Goal: Task Accomplishment & Management: Manage account settings

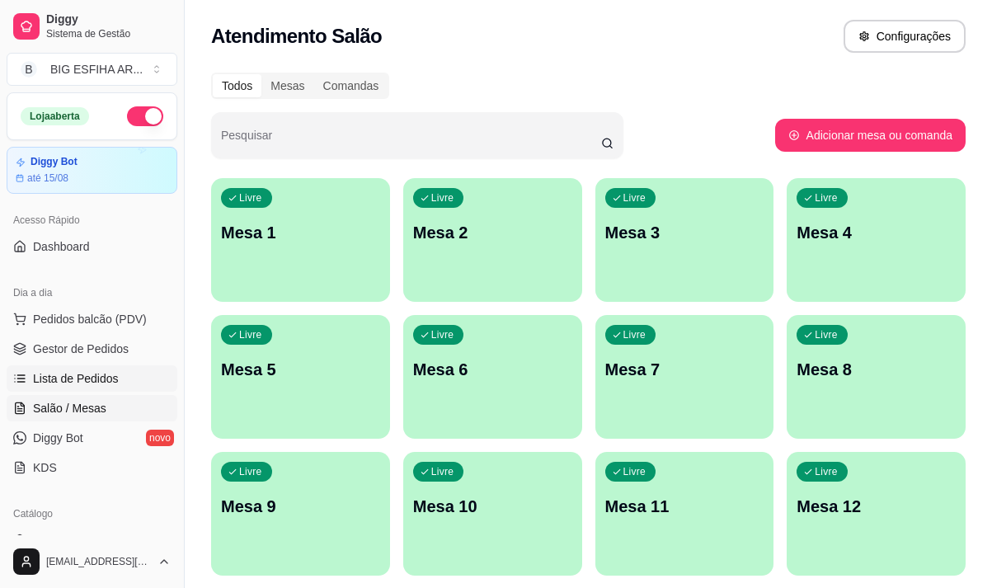
click at [96, 379] on span "Lista de Pedidos" at bounding box center [76, 378] width 86 height 16
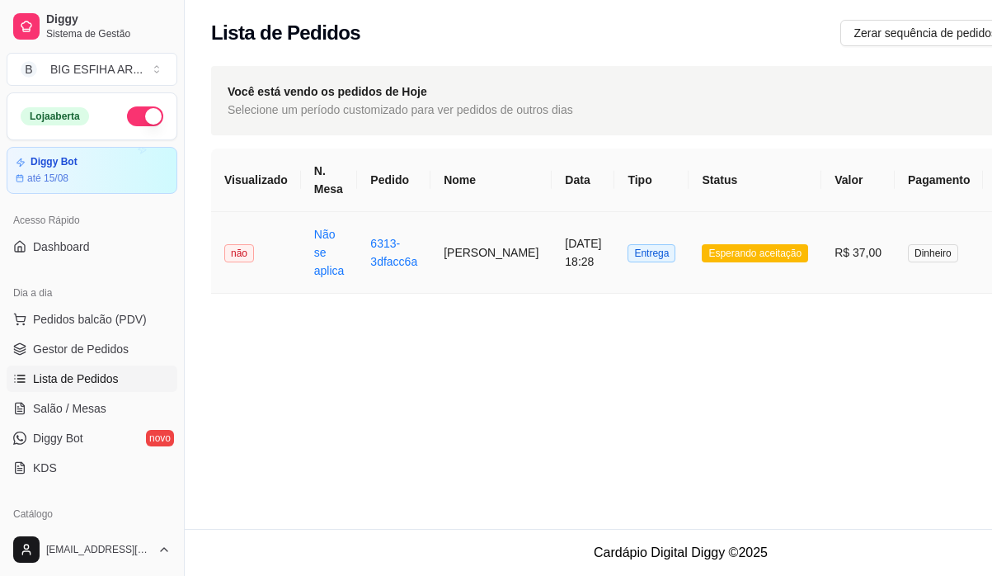
click at [495, 252] on td "[PERSON_NAME]" at bounding box center [491, 253] width 121 height 82
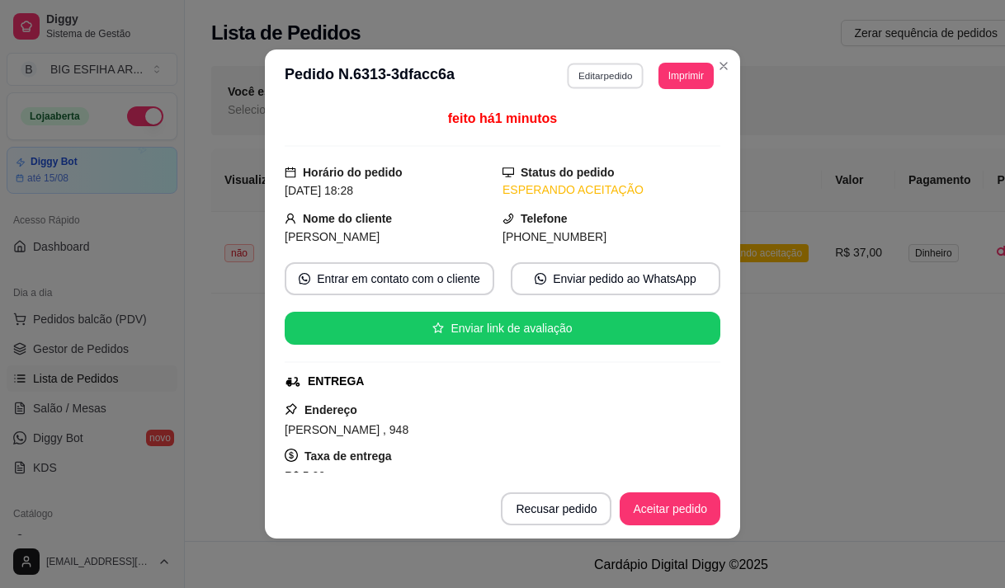
click at [605, 81] on button "Editar pedido" at bounding box center [605, 76] width 77 height 26
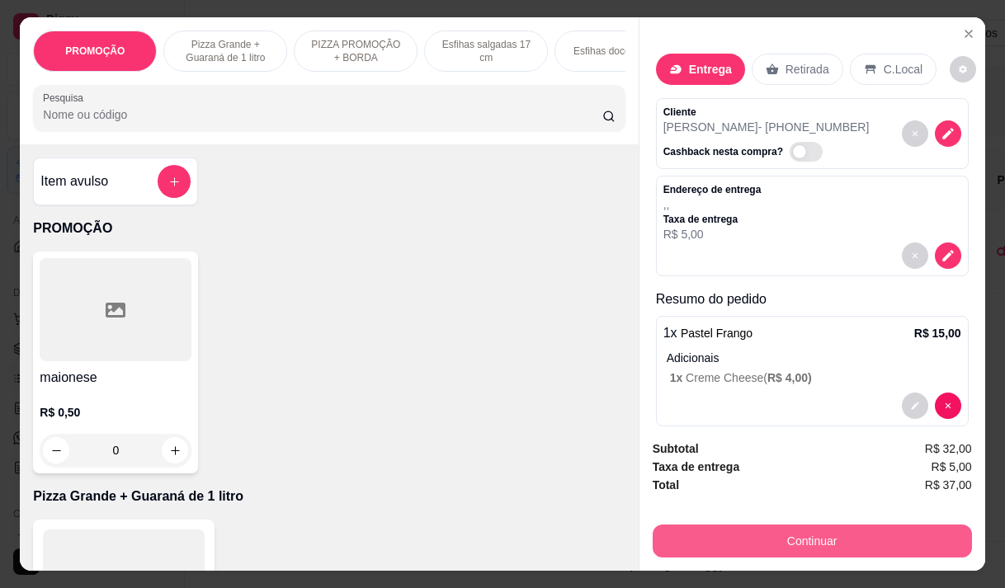
click at [743, 534] on button "Continuar" at bounding box center [811, 541] width 319 height 33
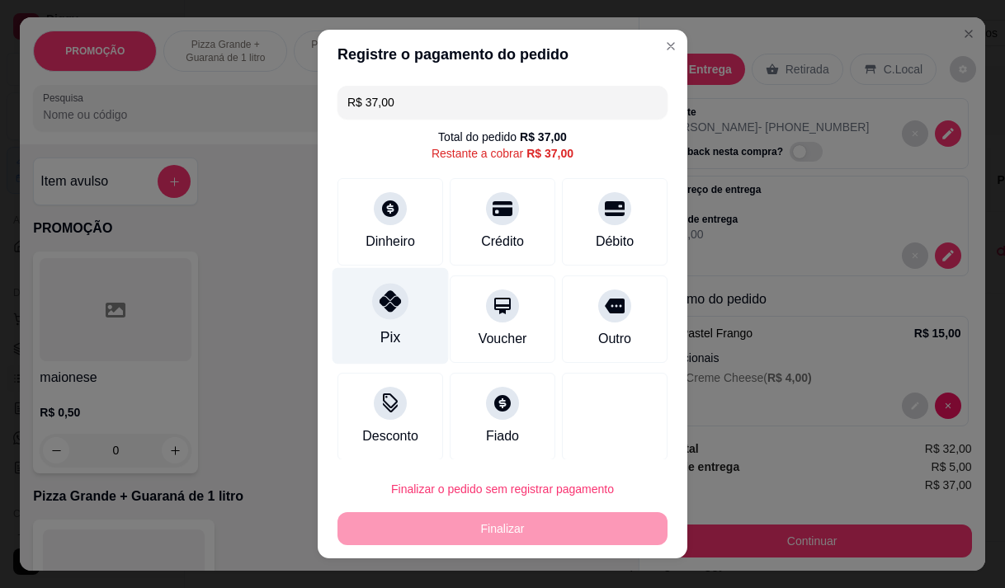
click at [380, 337] on div "Pix" at bounding box center [390, 337] width 20 height 21
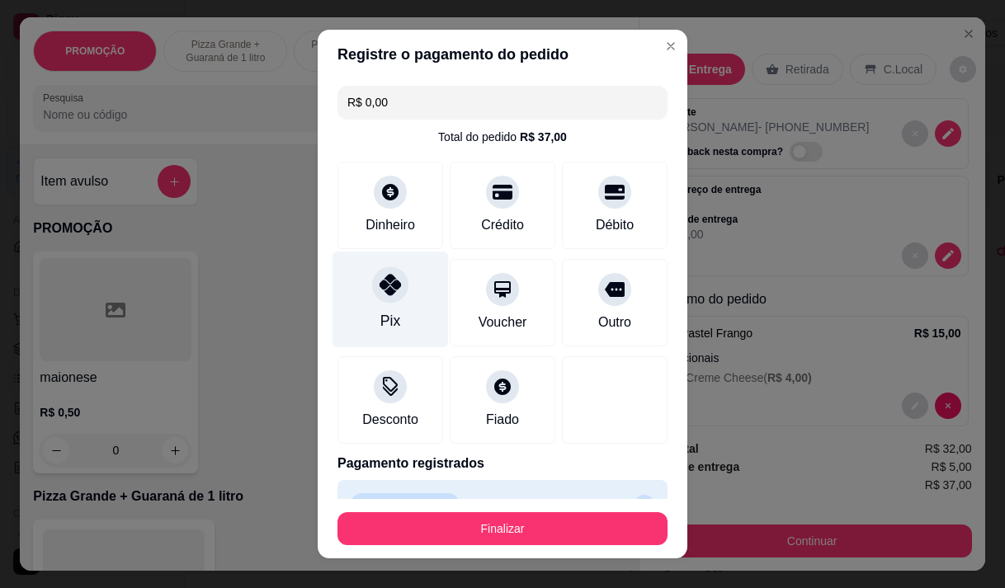
type input "R$ 0,00"
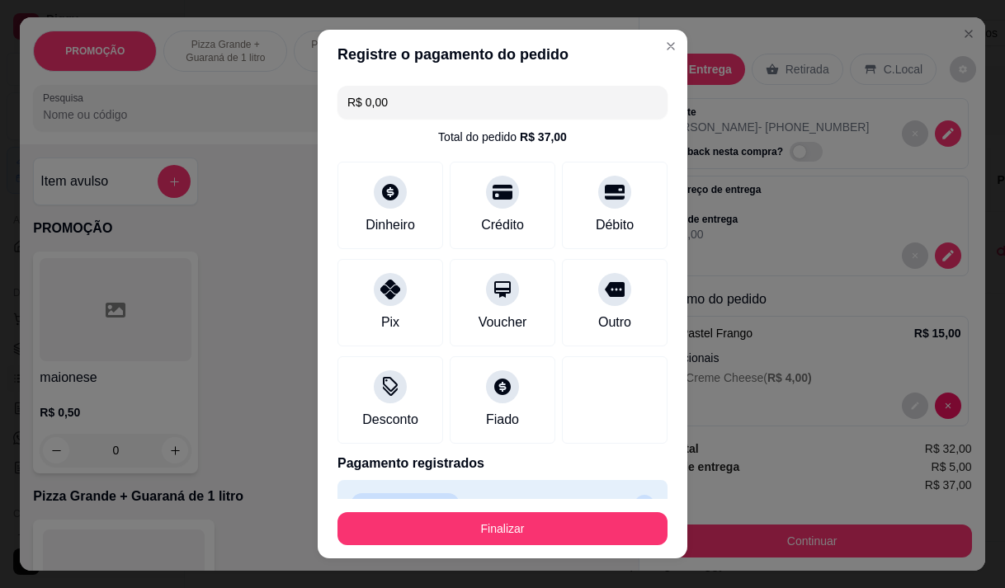
scroll to position [36, 0]
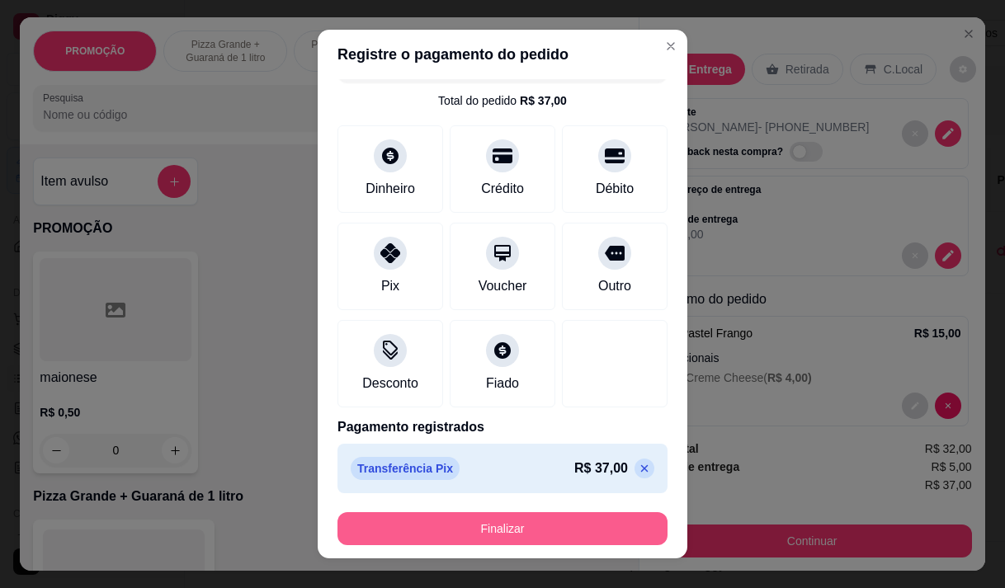
click at [526, 523] on button "Finalizar" at bounding box center [502, 528] width 330 height 33
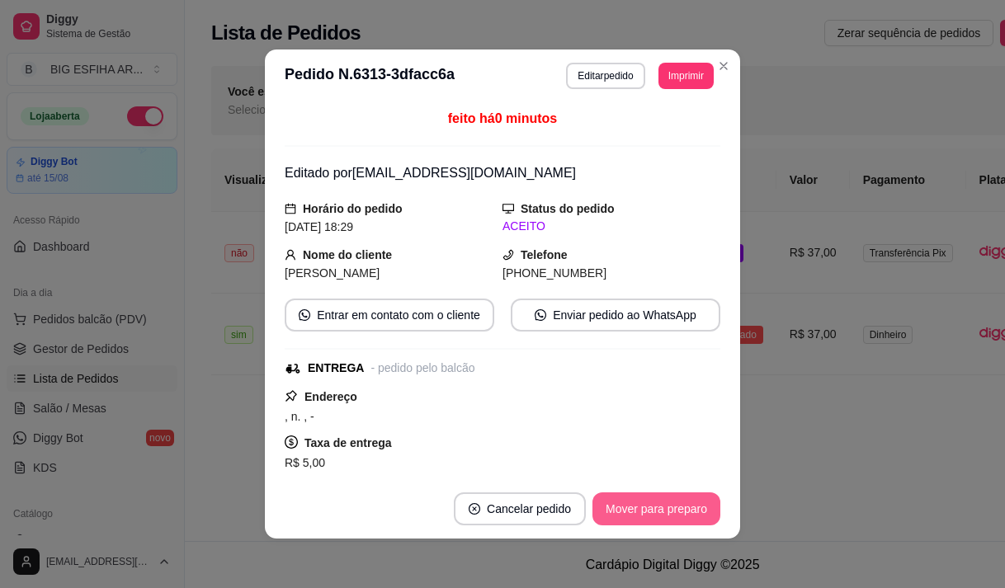
click at [671, 503] on button "Mover para preparo" at bounding box center [656, 508] width 128 height 33
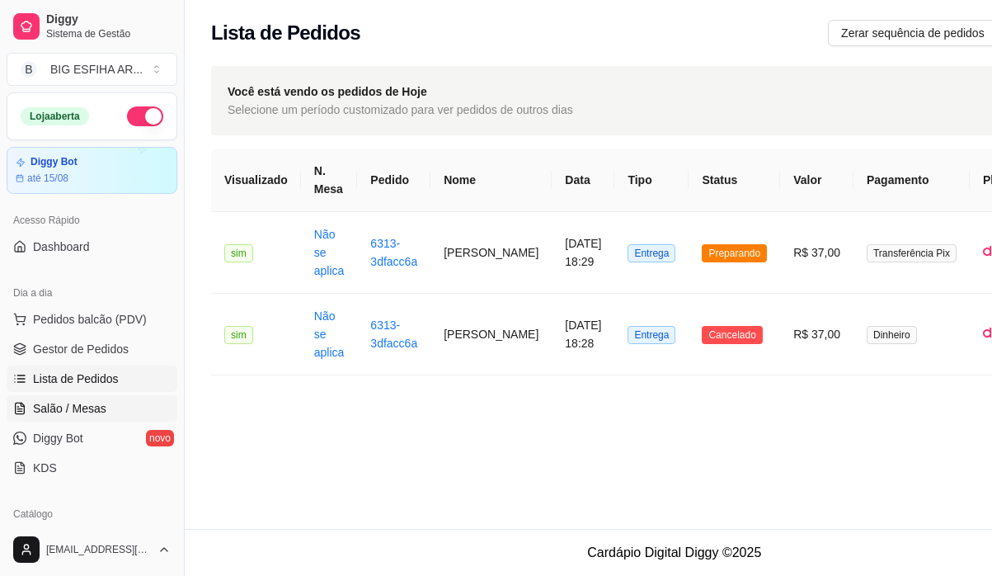
click at [78, 407] on span "Salão / Mesas" at bounding box center [69, 408] width 73 height 16
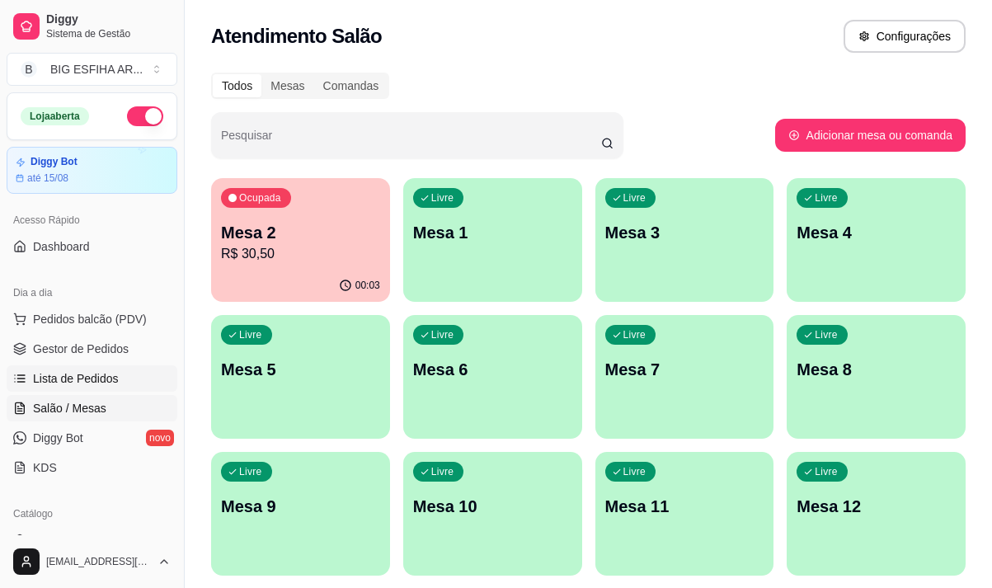
click at [100, 382] on span "Lista de Pedidos" at bounding box center [76, 378] width 86 height 16
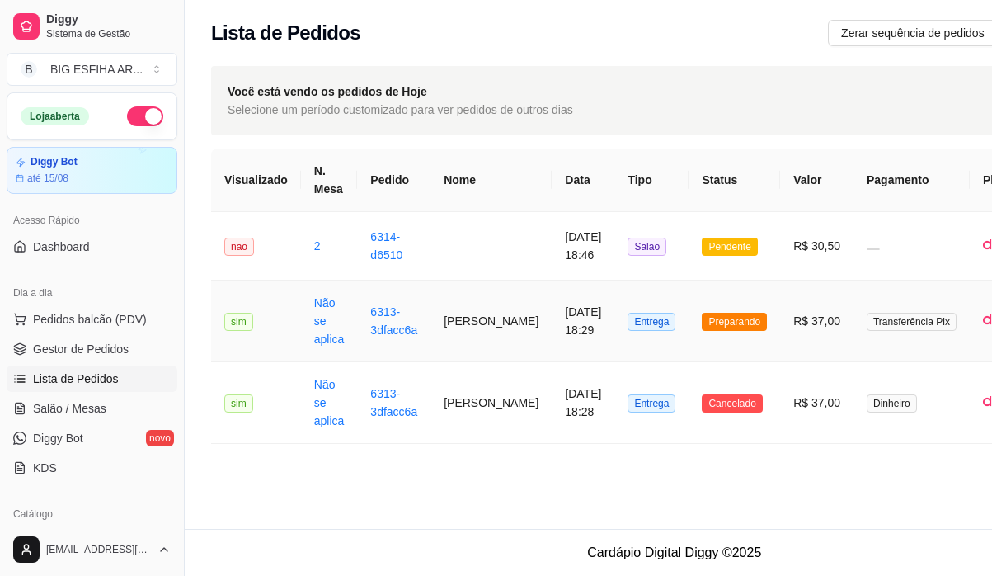
click at [478, 341] on td "[PERSON_NAME]" at bounding box center [491, 321] width 121 height 82
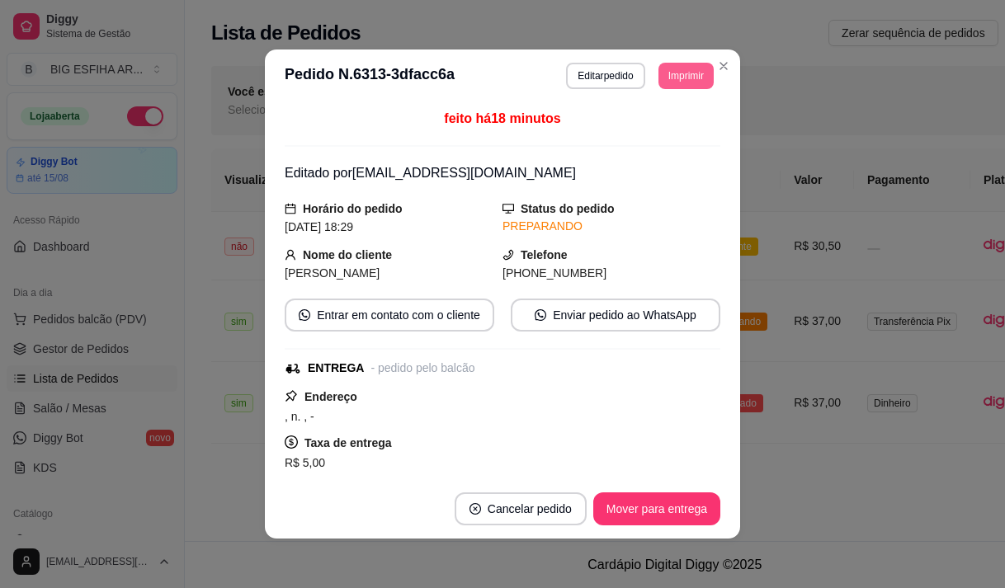
click at [693, 81] on button "Imprimir" at bounding box center [685, 76] width 55 height 26
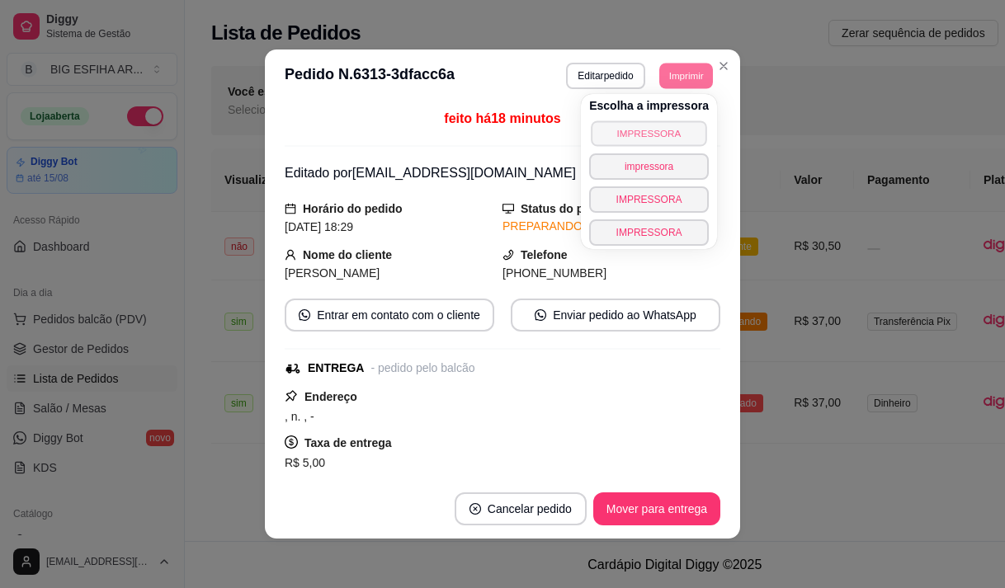
click at [680, 127] on button "IMPRESSORA" at bounding box center [648, 133] width 115 height 26
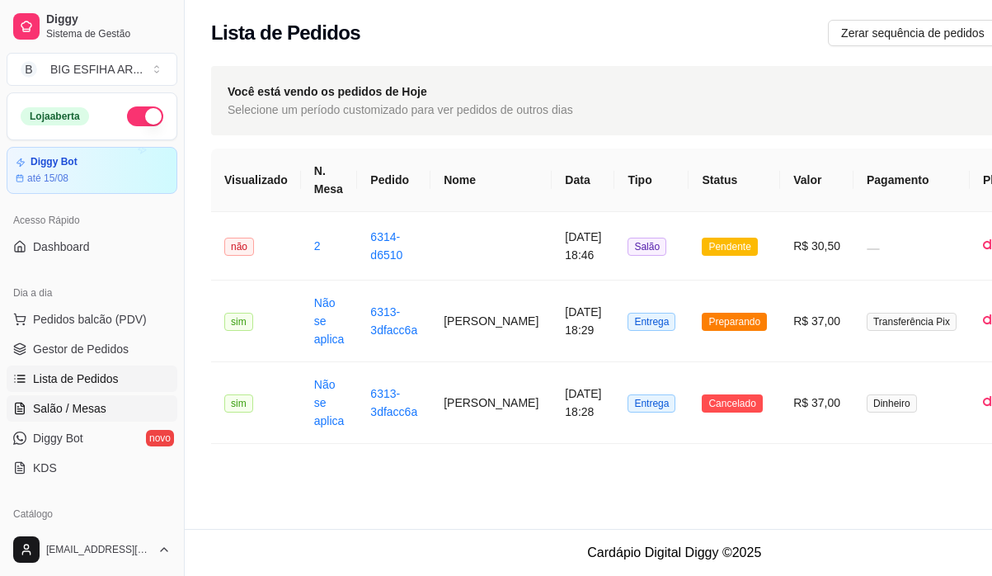
click at [57, 398] on link "Salão / Mesas" at bounding box center [92, 408] width 171 height 26
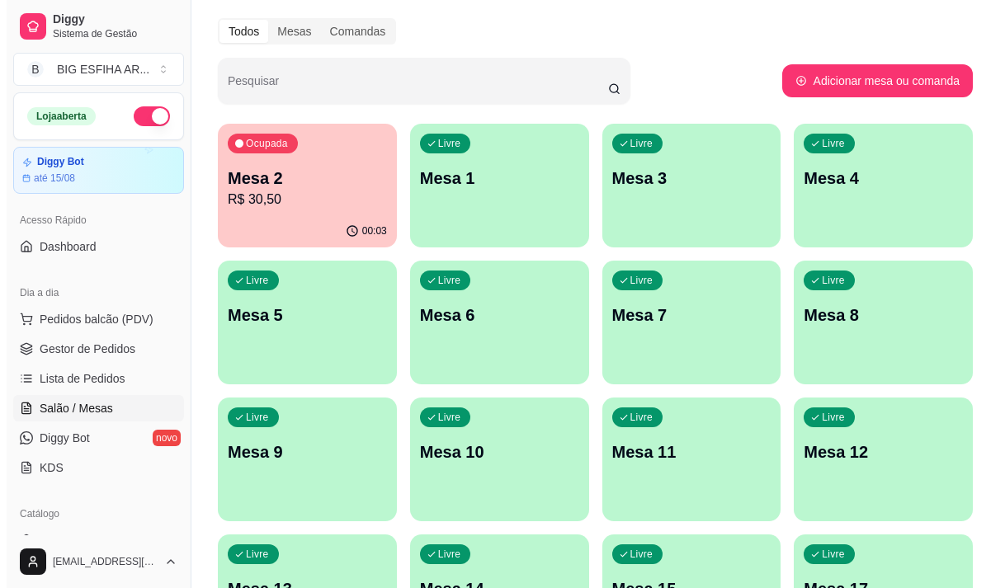
scroll to position [82, 0]
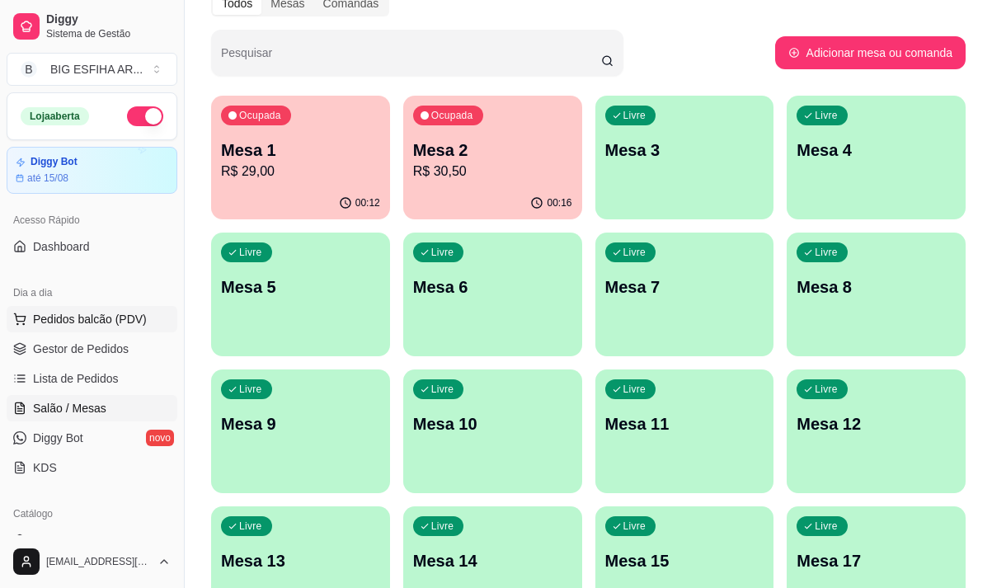
click at [128, 316] on span "Pedidos balcão (PDV)" at bounding box center [90, 319] width 114 height 16
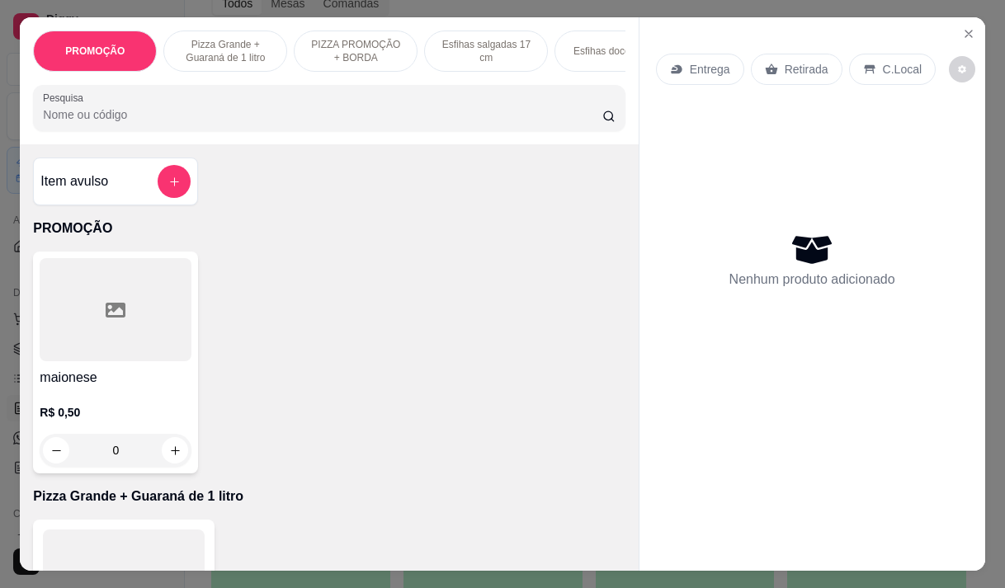
click at [695, 61] on p "Entrega" at bounding box center [710, 69] width 40 height 16
click at [475, 116] on input "Pesquisa" at bounding box center [322, 114] width 559 height 16
click at [697, 70] on p "Entrega" at bounding box center [710, 69] width 40 height 16
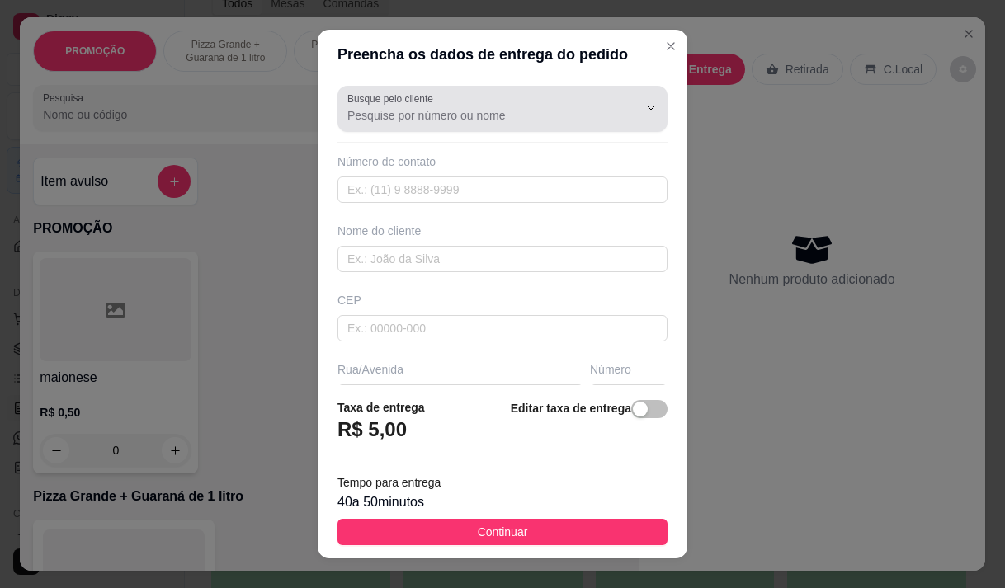
click at [516, 113] on input "Busque pelo cliente" at bounding box center [479, 115] width 264 height 16
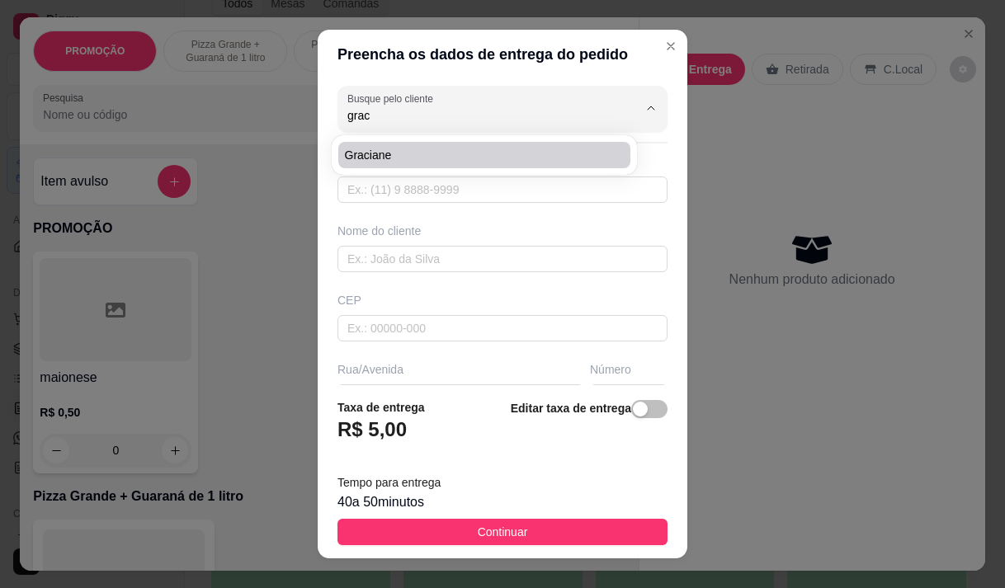
click at [539, 155] on span "graciane" at bounding box center [476, 155] width 262 height 16
type input "graciane"
type input "85988408086"
type input "graciane"
type input "[PERSON_NAME] 1026"
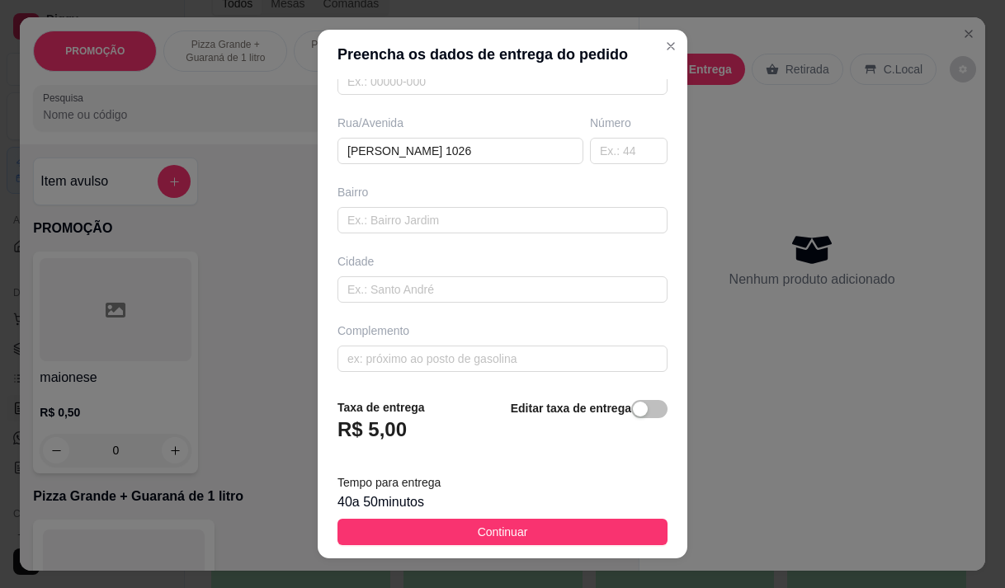
scroll to position [247, 0]
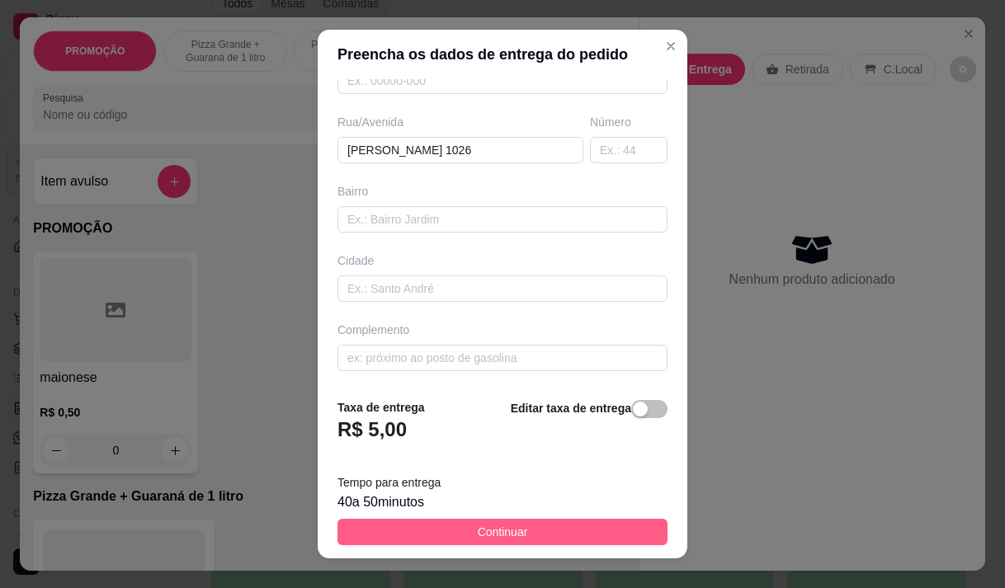
type input "graciane"
click at [434, 532] on button "Continuar" at bounding box center [502, 532] width 330 height 26
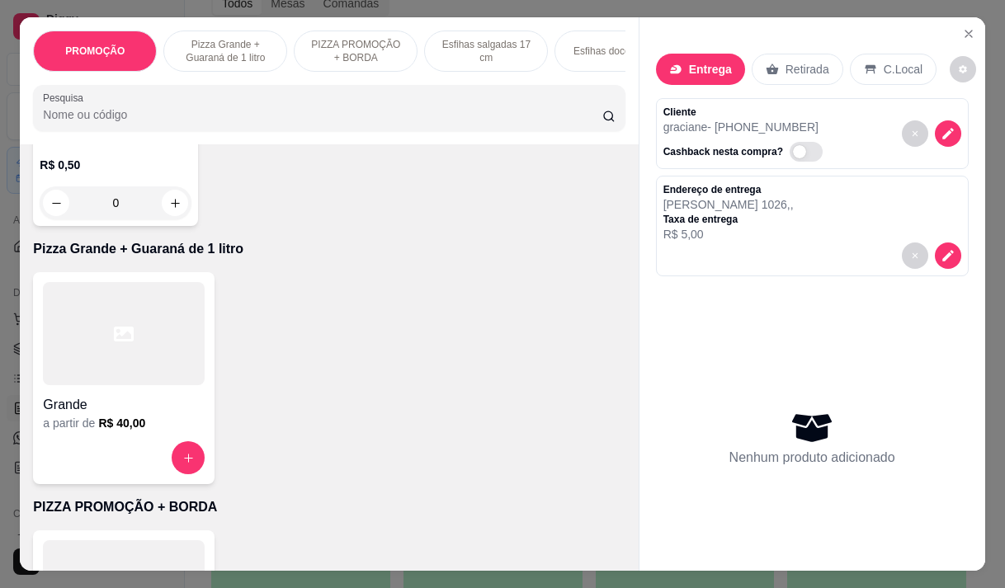
click at [130, 415] on h4 "Grande" at bounding box center [124, 405] width 162 height 20
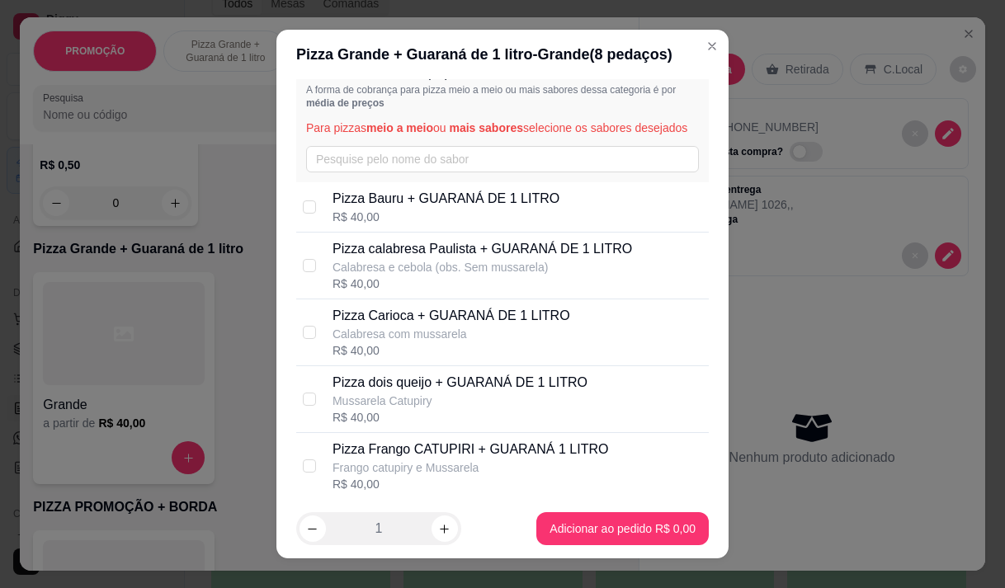
scroll to position [0, 0]
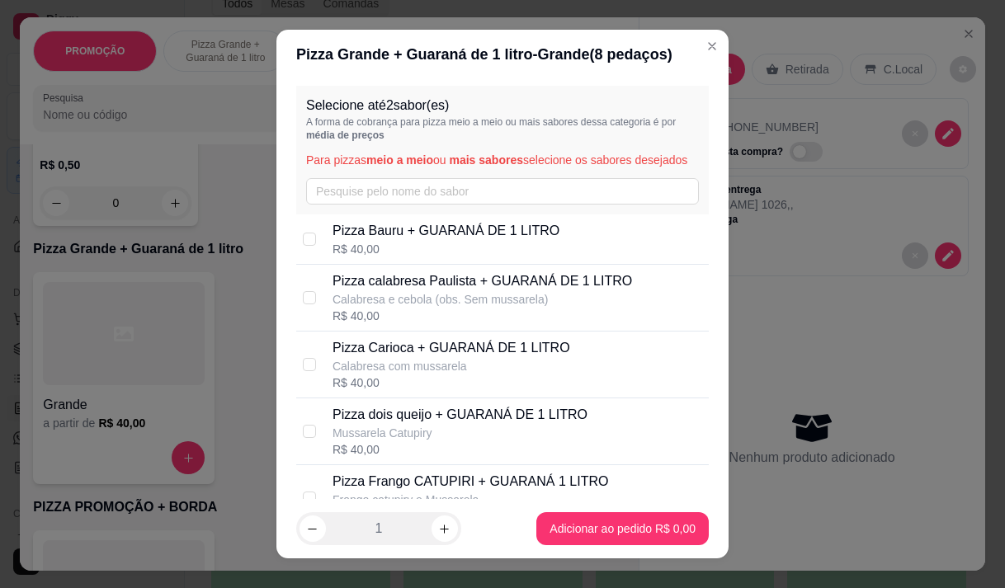
click at [433, 241] on p "Pizza Bauru + GUARANÁ DE 1 LITRO" at bounding box center [445, 231] width 227 height 20
checkbox input "true"
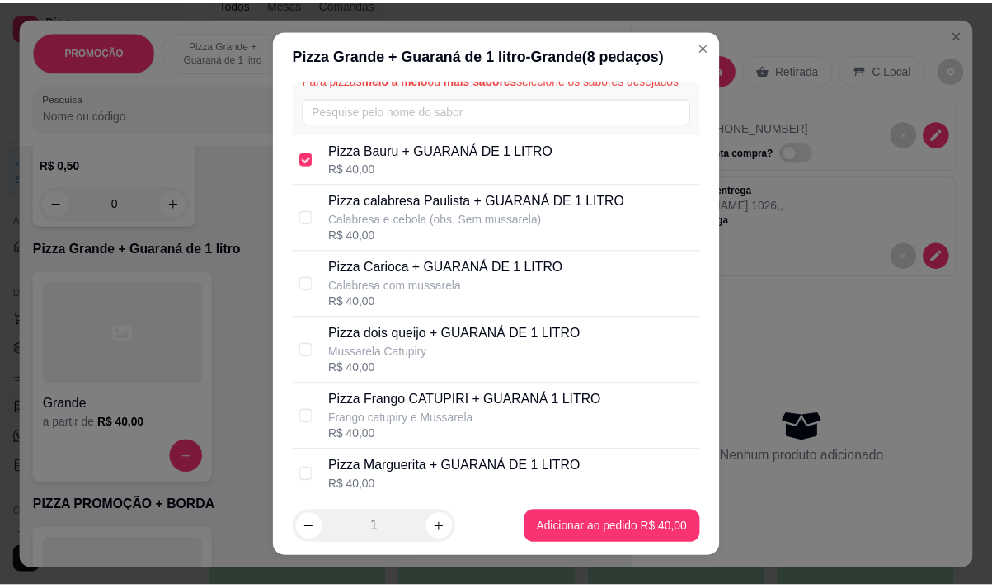
scroll to position [165, 0]
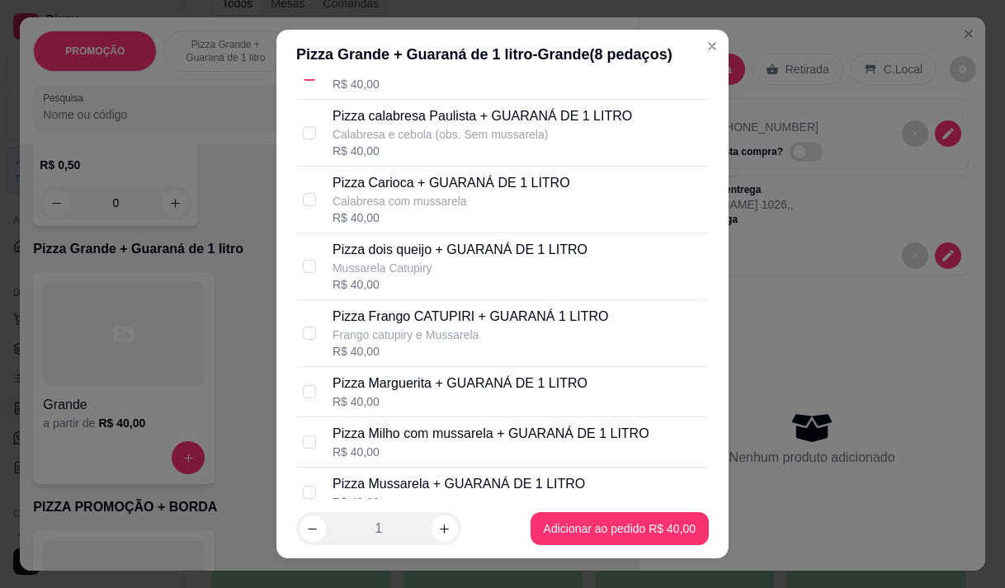
click at [417, 342] on p "Frango catupiry e Mussarela" at bounding box center [469, 335] width 275 height 16
checkbox input "true"
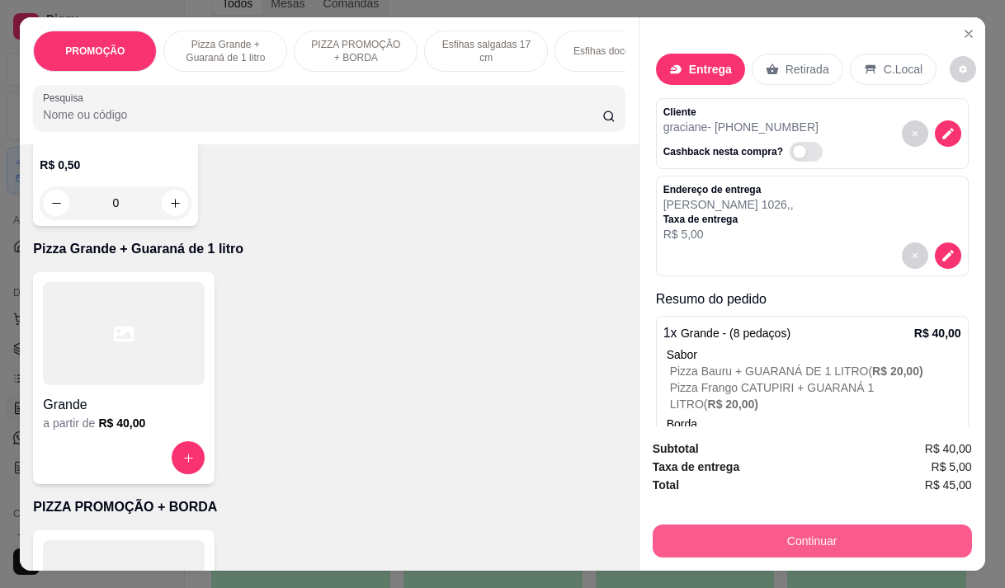
click at [722, 538] on button "Continuar" at bounding box center [811, 541] width 319 height 33
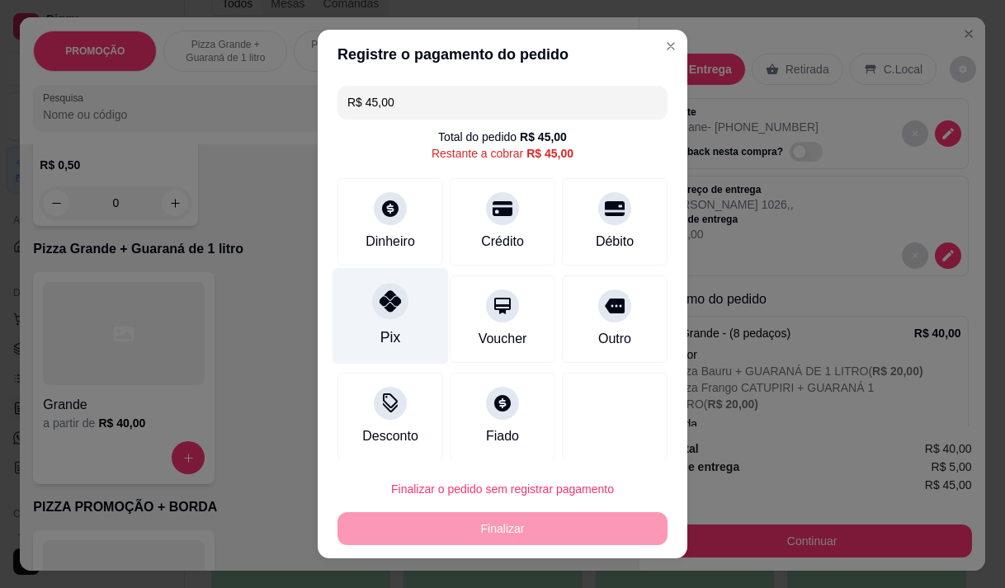
click at [369, 319] on div "Pix" at bounding box center [390, 315] width 116 height 96
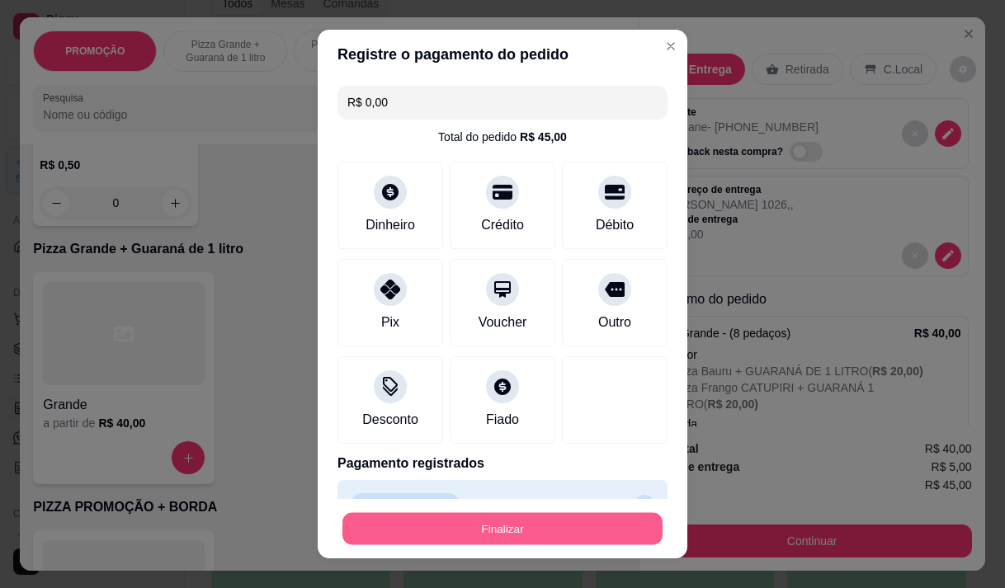
click at [454, 524] on button "Finalizar" at bounding box center [502, 529] width 320 height 32
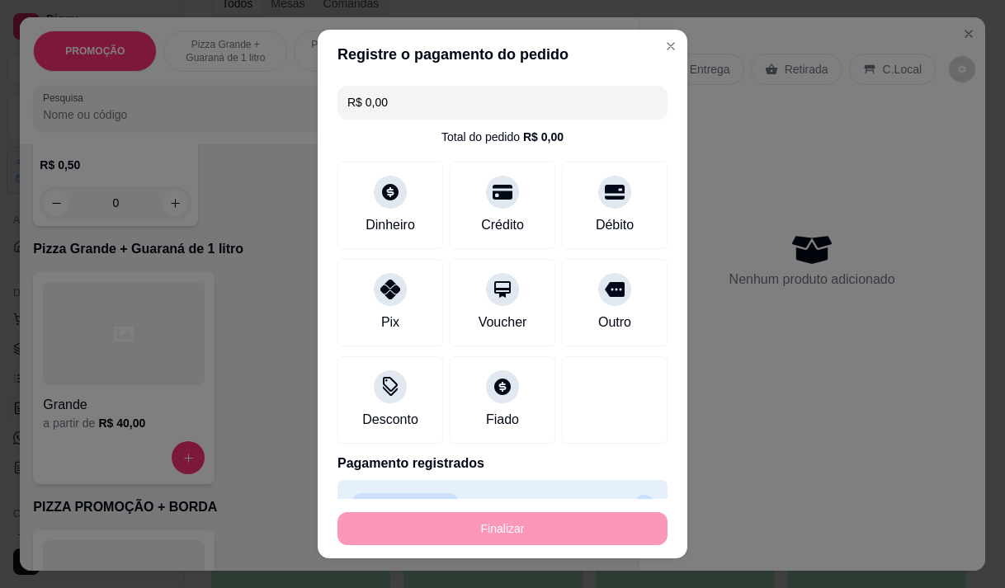
type input "-R$ 45,00"
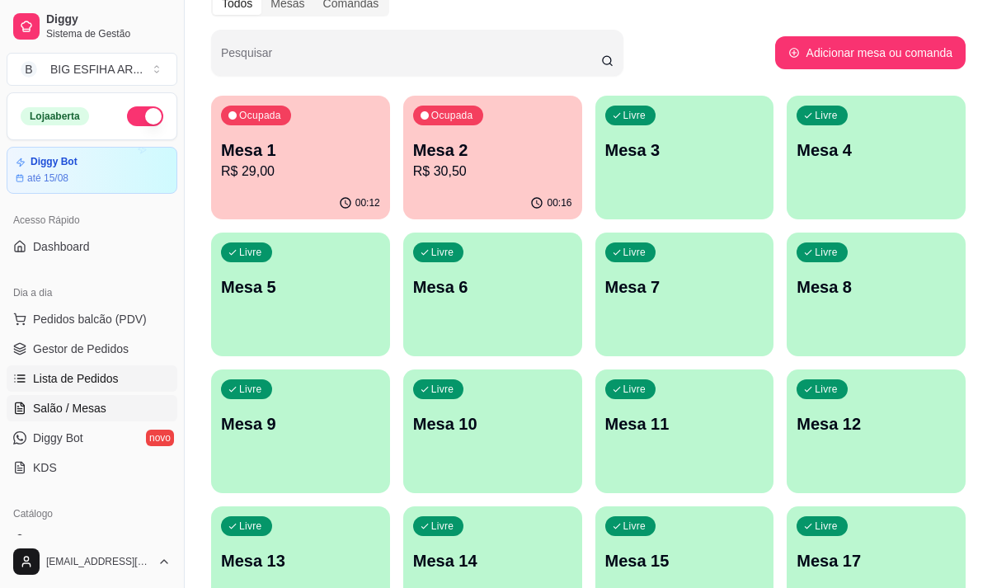
click at [60, 384] on span "Lista de Pedidos" at bounding box center [76, 378] width 86 height 16
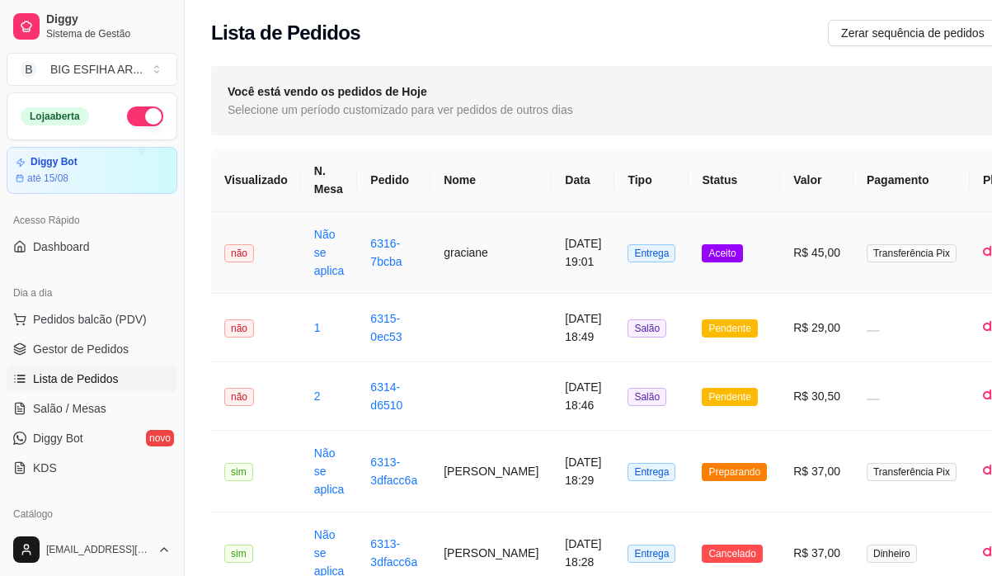
click at [552, 266] on td "[DATE] 19:01" at bounding box center [583, 253] width 63 height 82
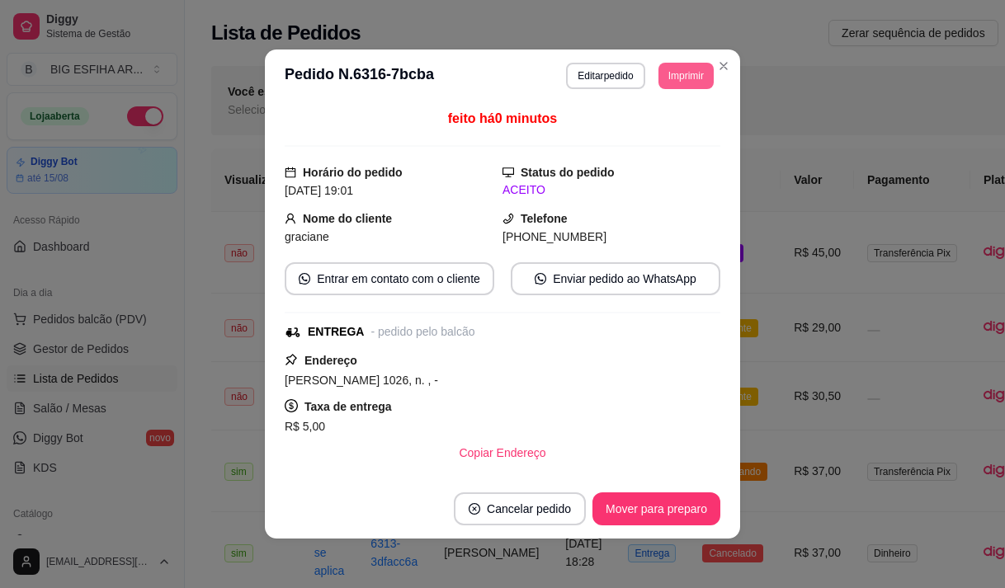
click at [680, 75] on button "Imprimir" at bounding box center [685, 76] width 55 height 26
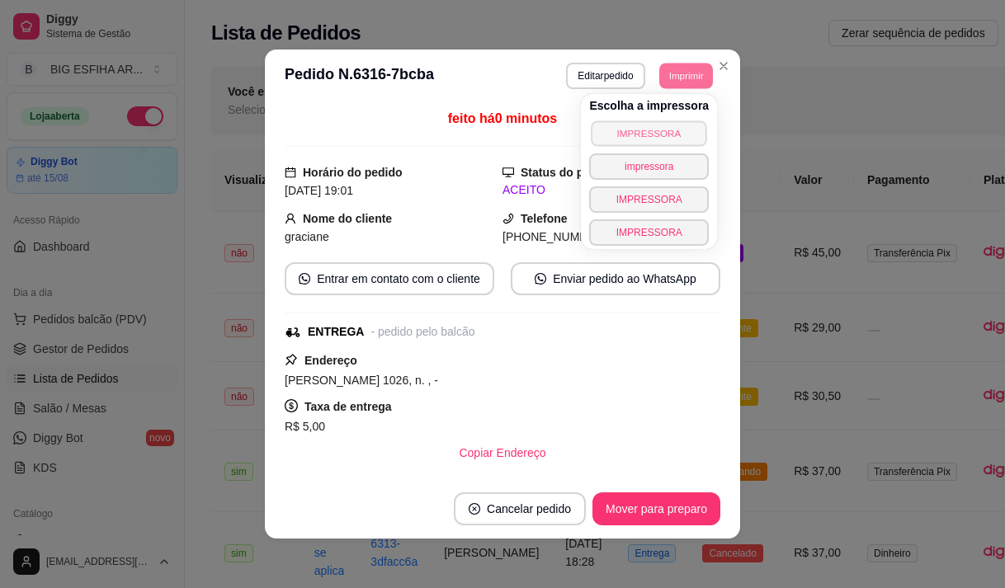
click at [669, 121] on button "IMPRESSORA" at bounding box center [648, 133] width 115 height 26
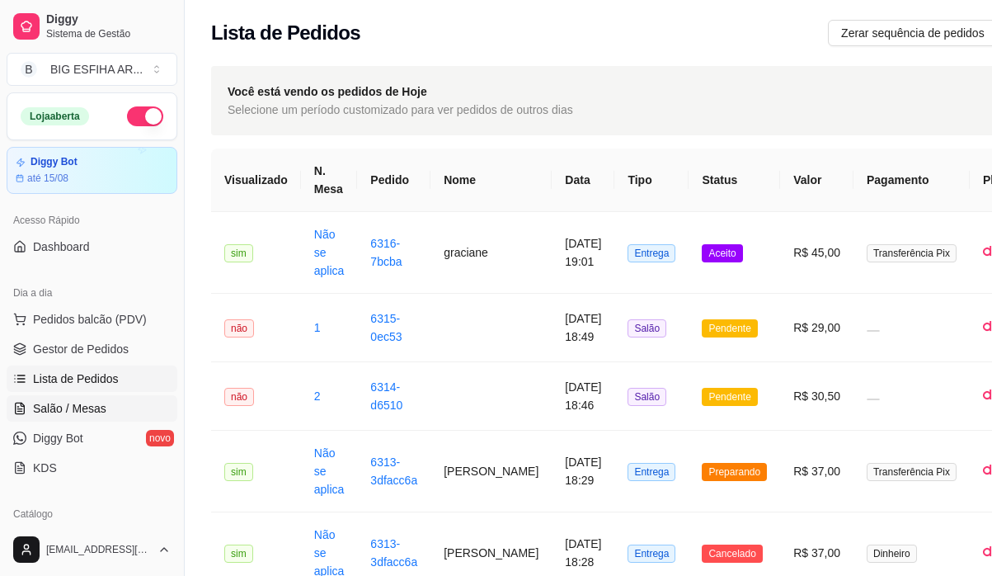
click at [84, 408] on span "Salão / Mesas" at bounding box center [69, 408] width 73 height 16
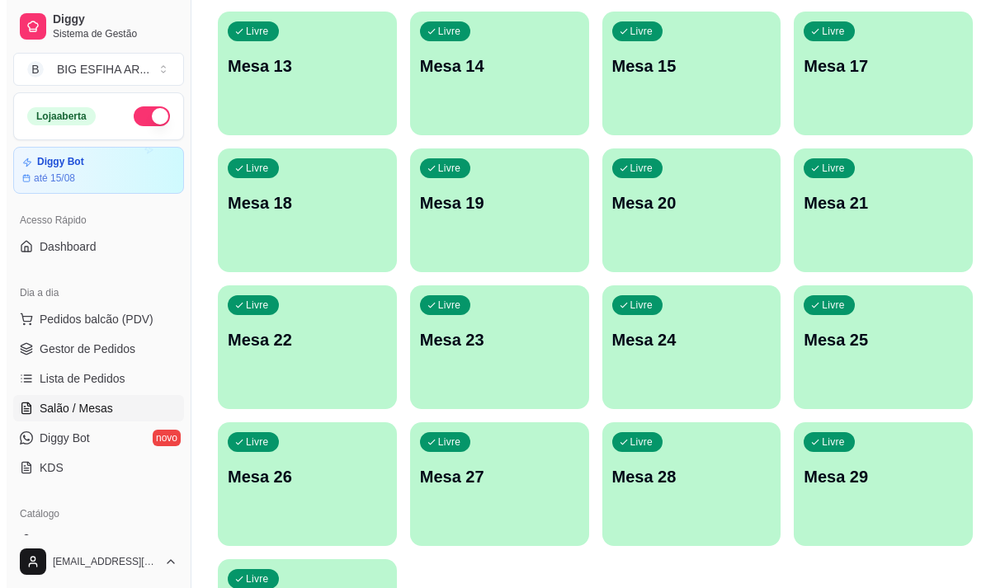
scroll to position [739, 0]
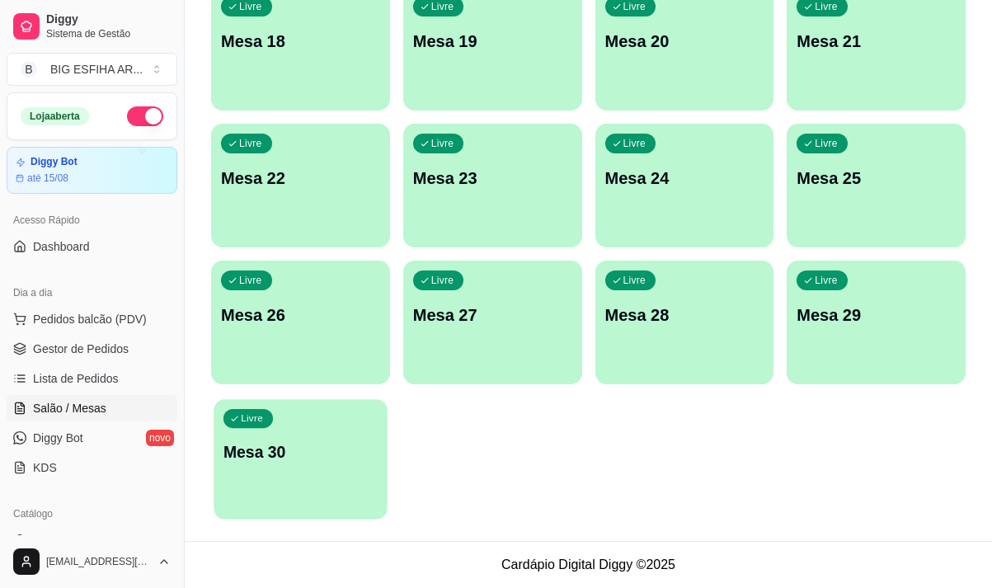
click at [293, 435] on div "Livre Mesa 30" at bounding box center [300, 449] width 173 height 101
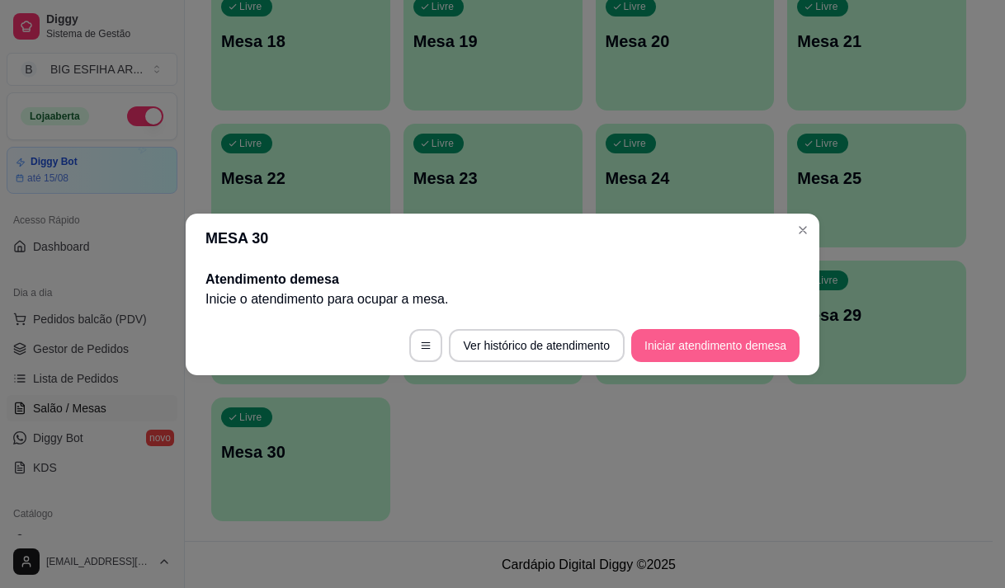
click at [691, 351] on button "Iniciar atendimento de mesa" at bounding box center [715, 345] width 168 height 33
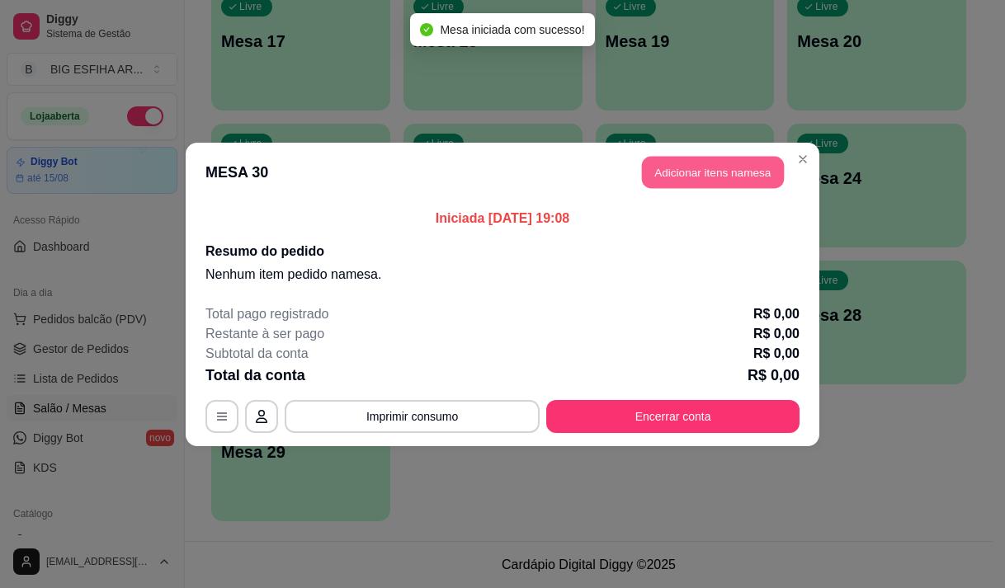
click at [722, 181] on button "Adicionar itens na mesa" at bounding box center [713, 172] width 142 height 32
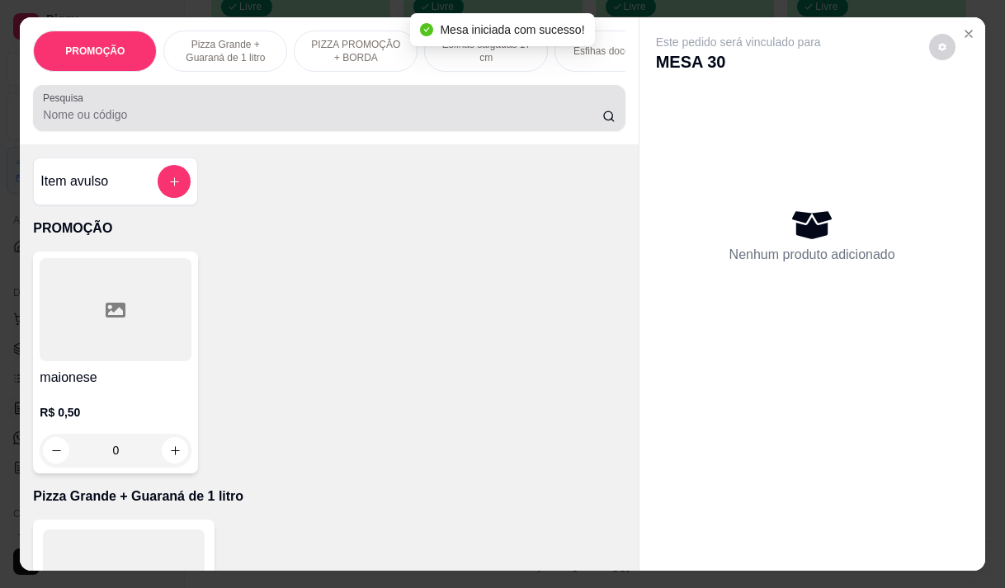
click at [81, 116] on input "Pesquisa" at bounding box center [322, 114] width 559 height 16
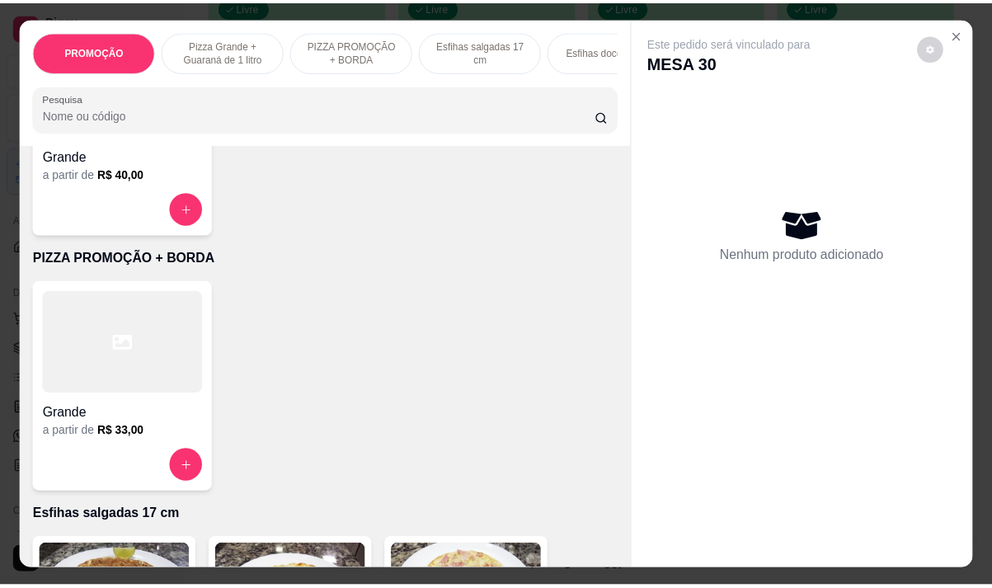
scroll to position [577, 0]
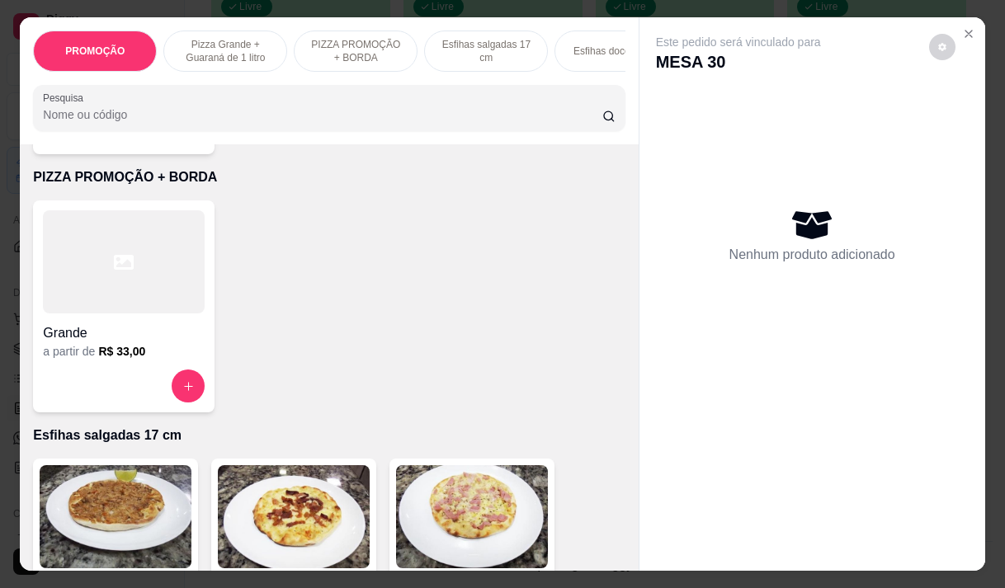
click at [92, 372] on div "Grande a partir de R$ 33,00" at bounding box center [123, 306] width 181 height 212
click at [78, 367] on div "Grande a partir de R$ 33,00" at bounding box center [123, 306] width 181 height 212
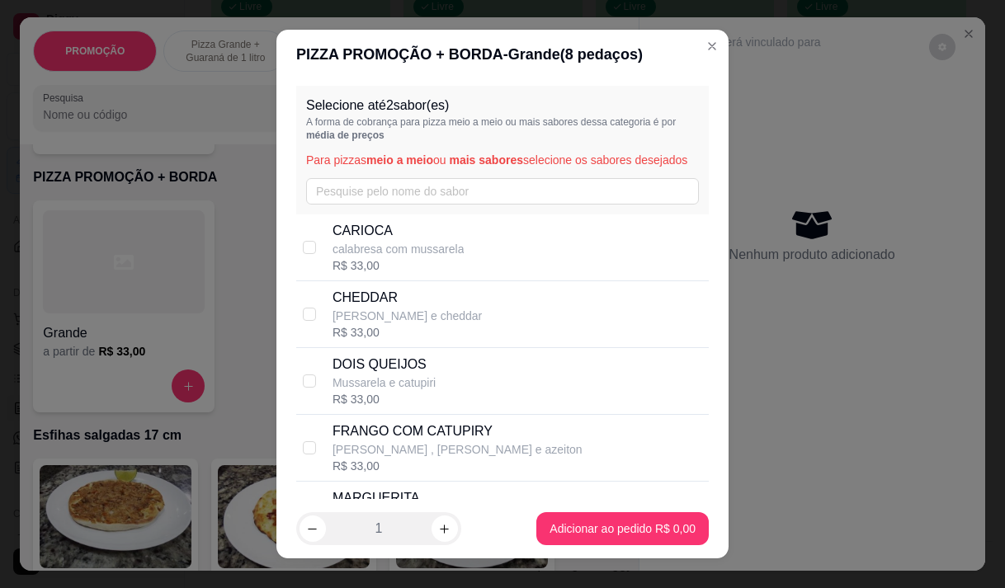
click at [388, 241] on p "CARIOCA" at bounding box center [398, 231] width 132 height 20
checkbox input "true"
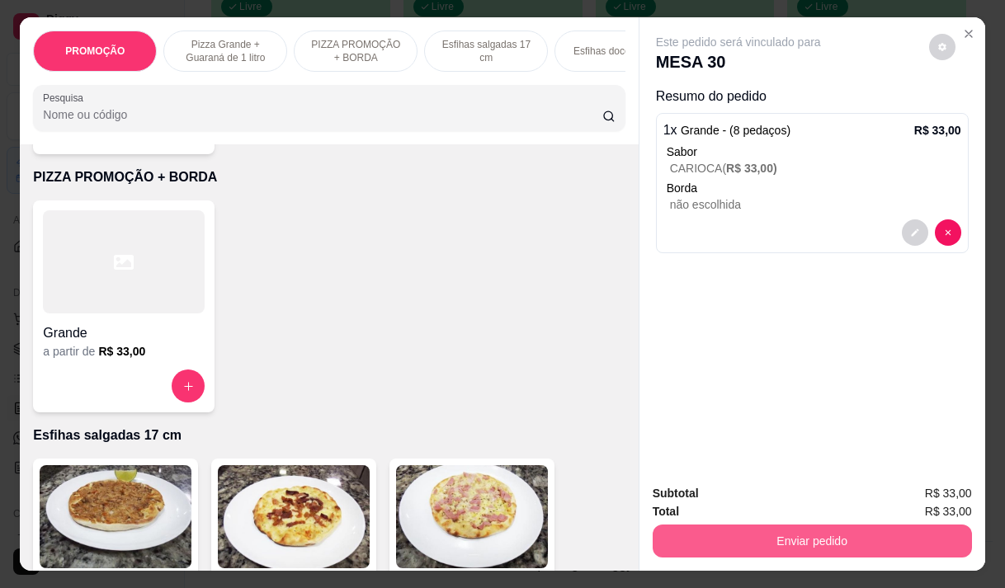
click at [763, 526] on button "Enviar pedido" at bounding box center [811, 541] width 319 height 33
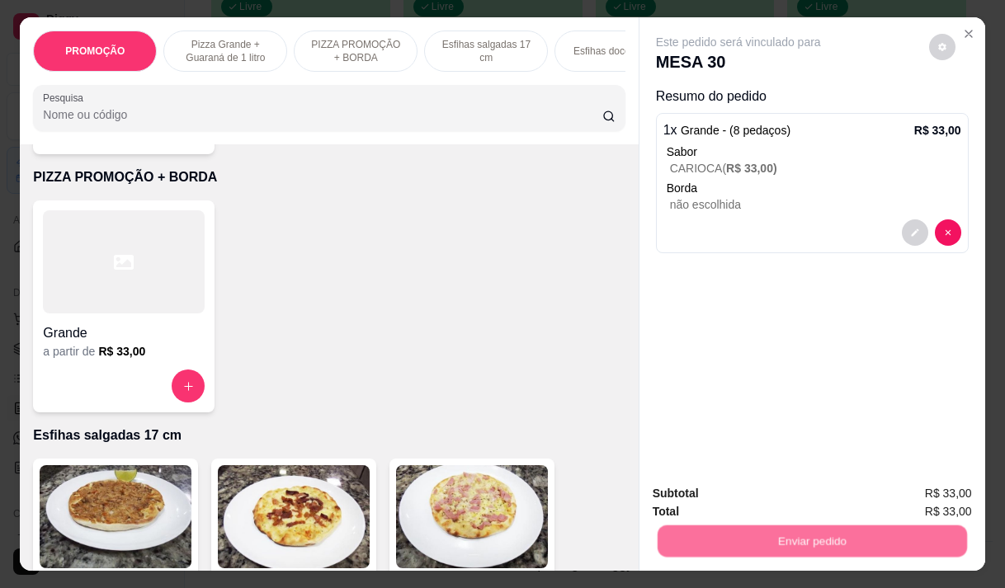
click at [754, 493] on button "Não registrar e enviar pedido" at bounding box center [757, 493] width 167 height 31
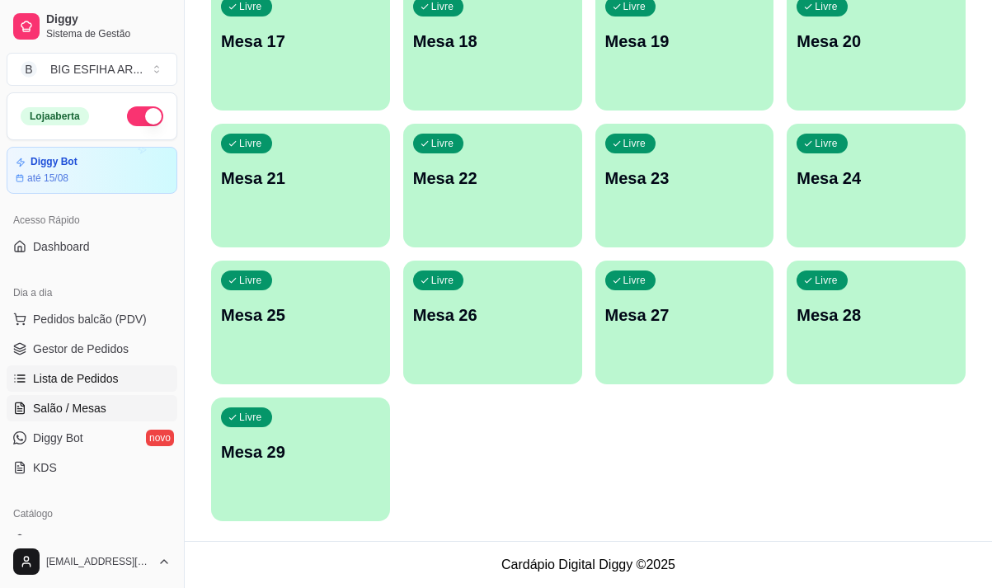
click at [119, 382] on link "Lista de Pedidos" at bounding box center [92, 378] width 171 height 26
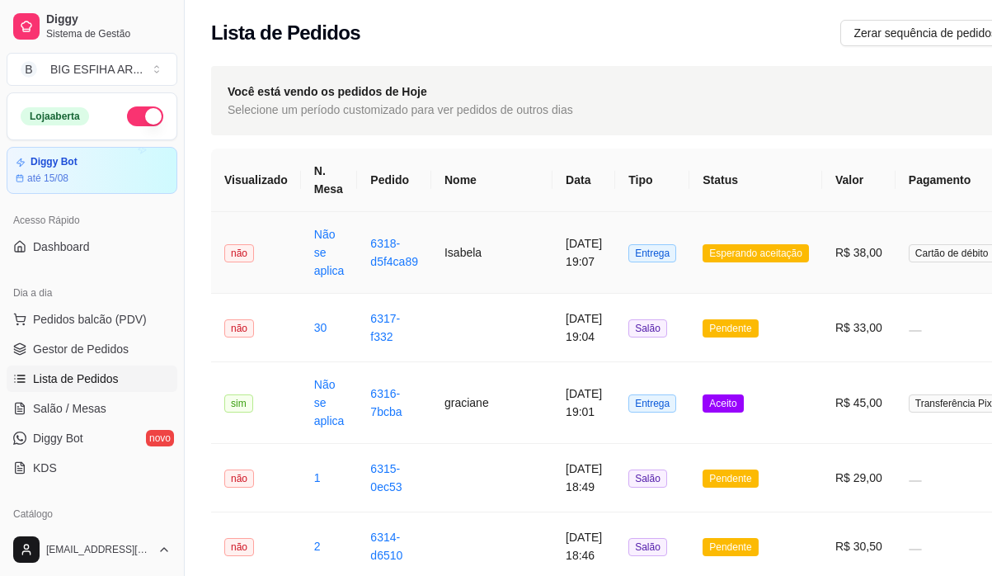
click at [553, 257] on td "[DATE] 19:07" at bounding box center [584, 253] width 63 height 82
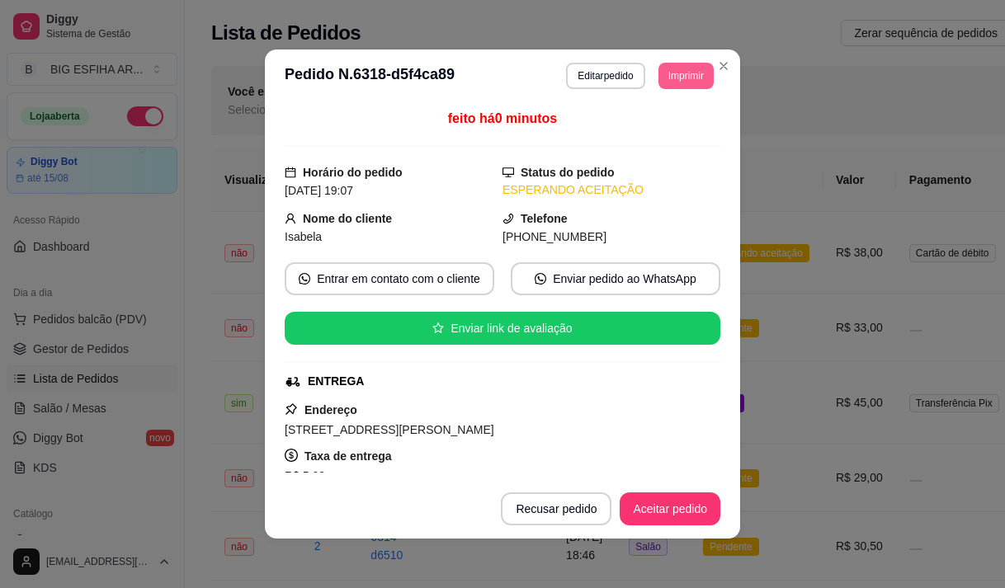
click at [658, 72] on button "Imprimir" at bounding box center [685, 76] width 55 height 26
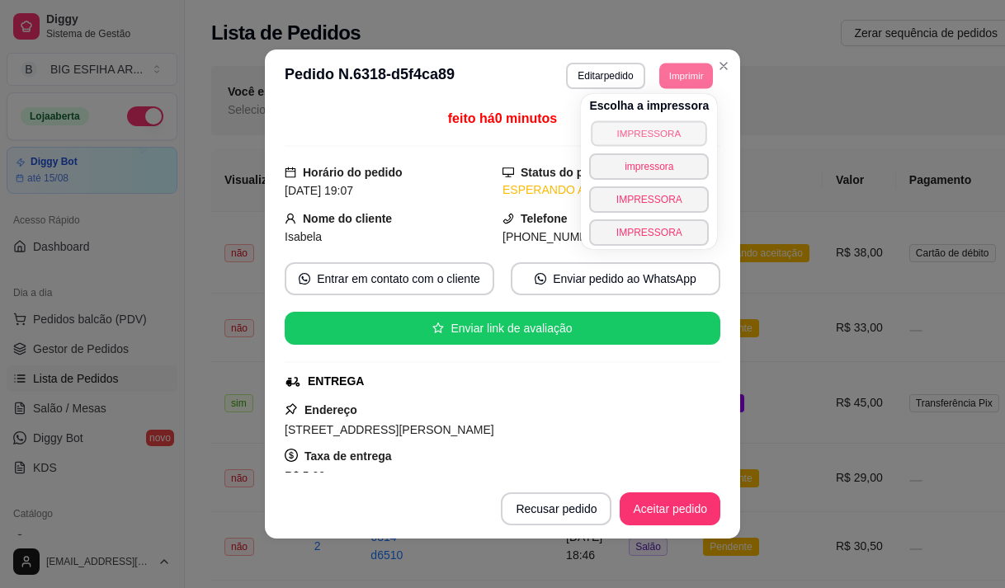
click at [661, 133] on button "IMPRESSORA" at bounding box center [648, 133] width 115 height 26
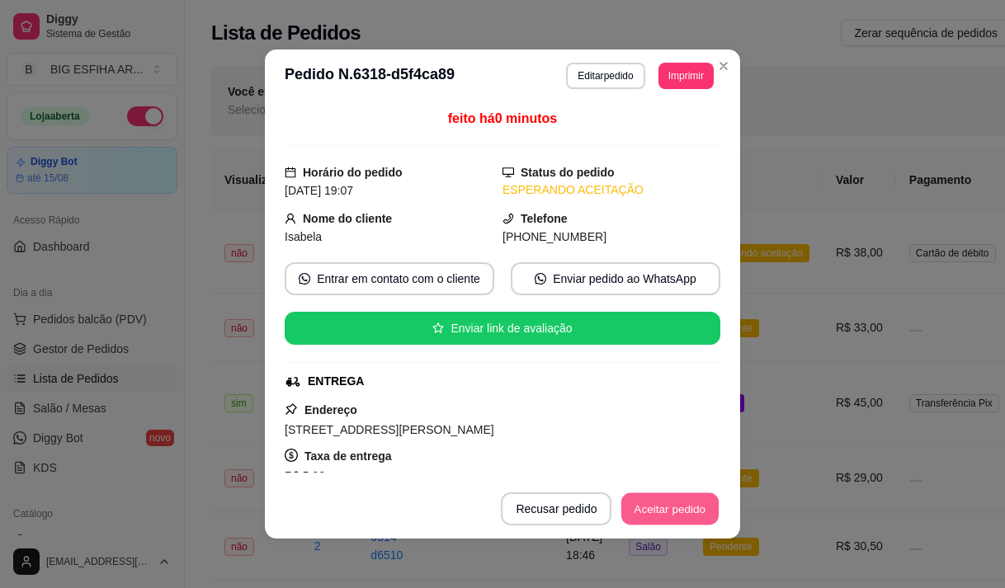
click at [637, 497] on button "Aceitar pedido" at bounding box center [669, 509] width 97 height 32
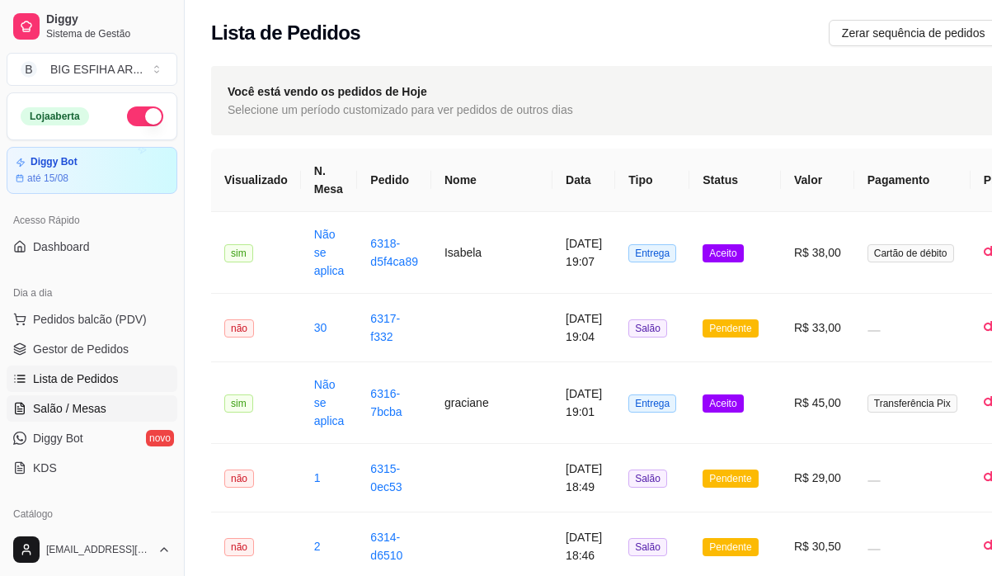
click at [99, 412] on span "Salão / Mesas" at bounding box center [69, 408] width 73 height 16
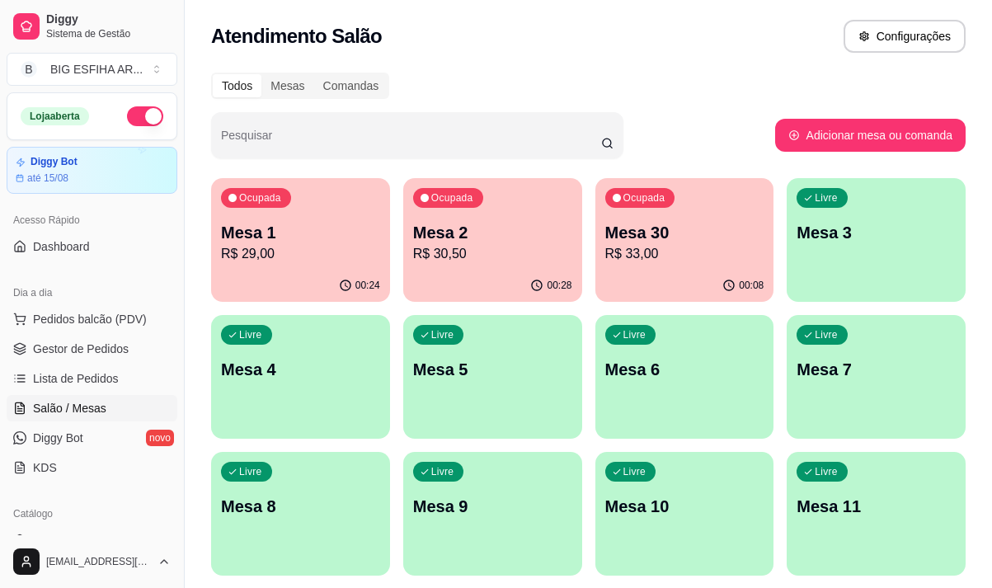
click at [361, 263] on p "R$ 29,00" at bounding box center [300, 254] width 159 height 20
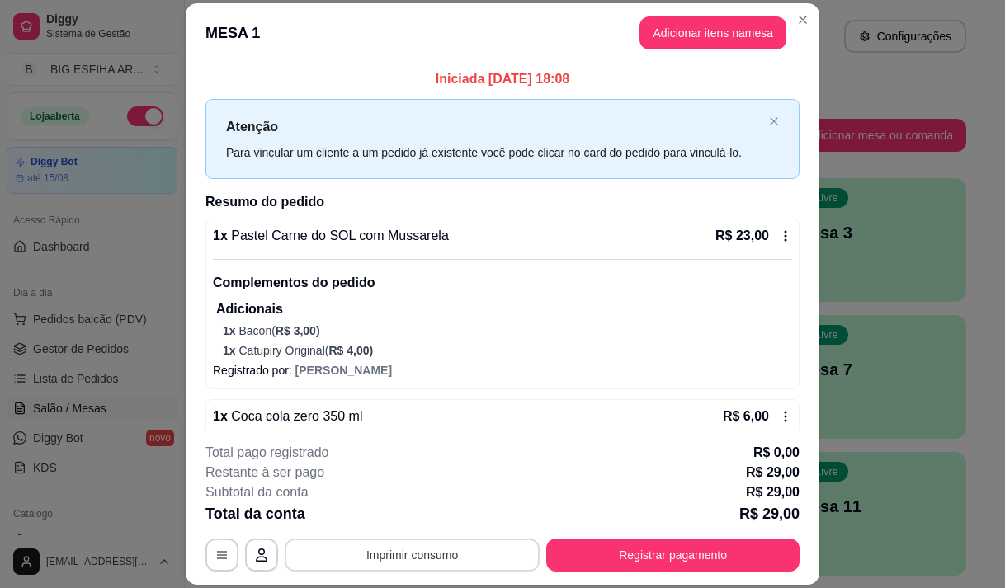
click at [411, 559] on button "Imprimir consumo" at bounding box center [412, 555] width 255 height 33
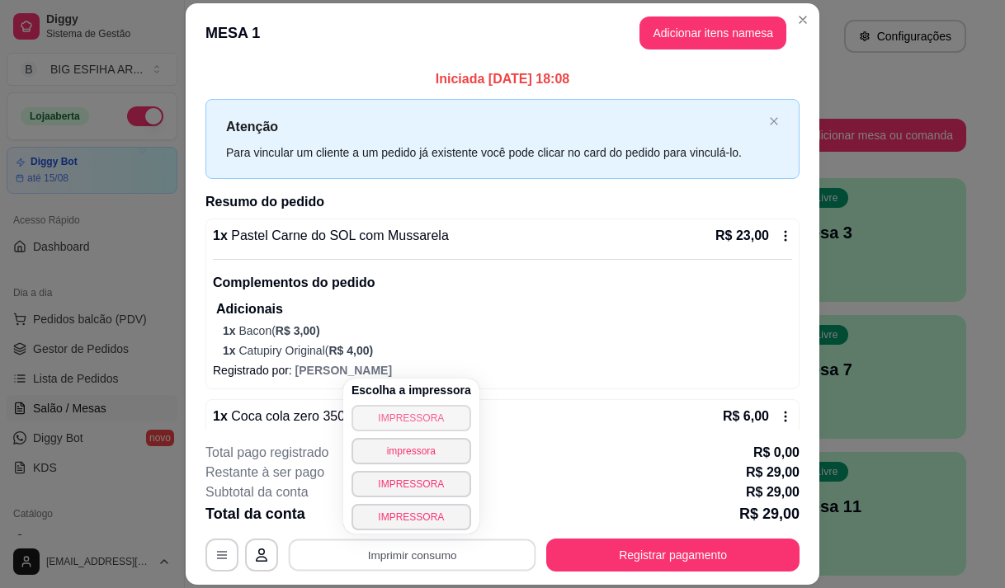
click at [388, 417] on button "IMPRESSORA" at bounding box center [411, 418] width 120 height 26
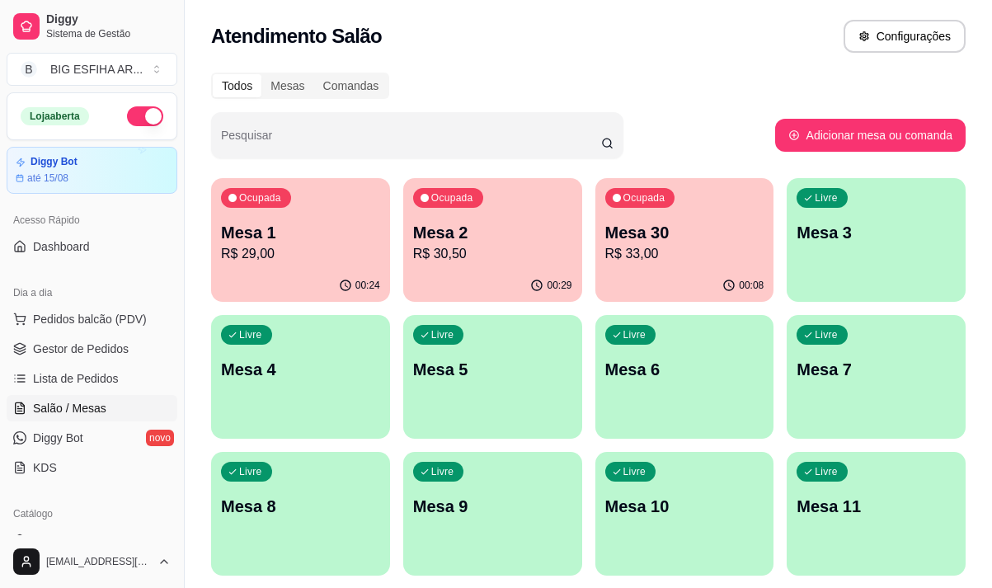
click at [468, 260] on p "R$ 30,50" at bounding box center [492, 254] width 159 height 20
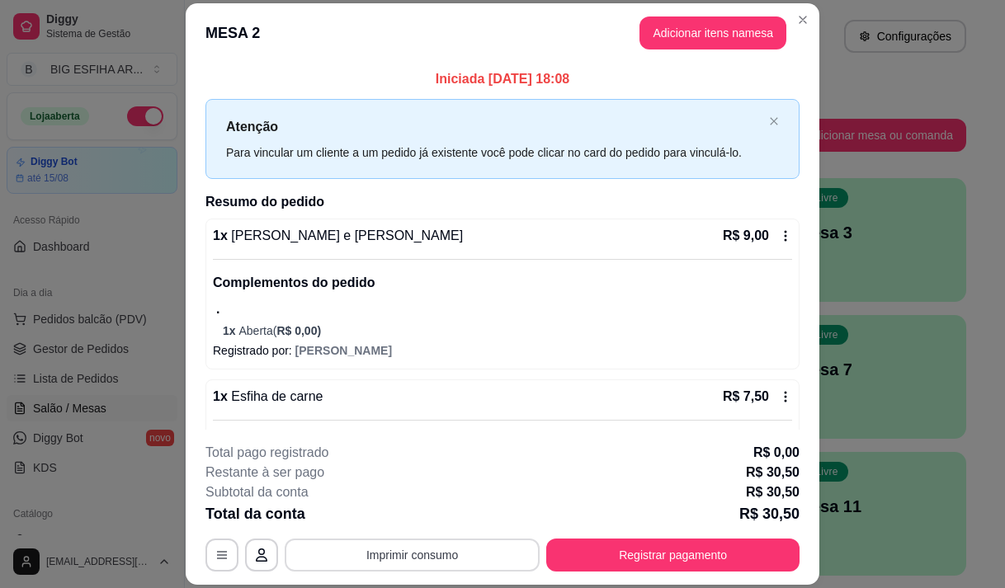
click at [370, 553] on button "Imprimir consumo" at bounding box center [412, 555] width 255 height 33
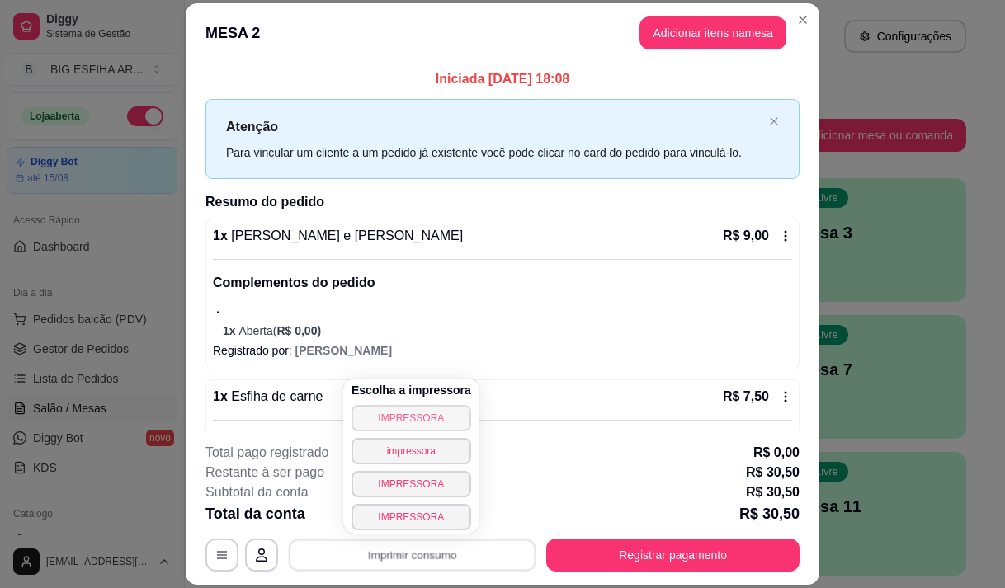
click at [399, 412] on button "IMPRESSORA" at bounding box center [411, 418] width 120 height 26
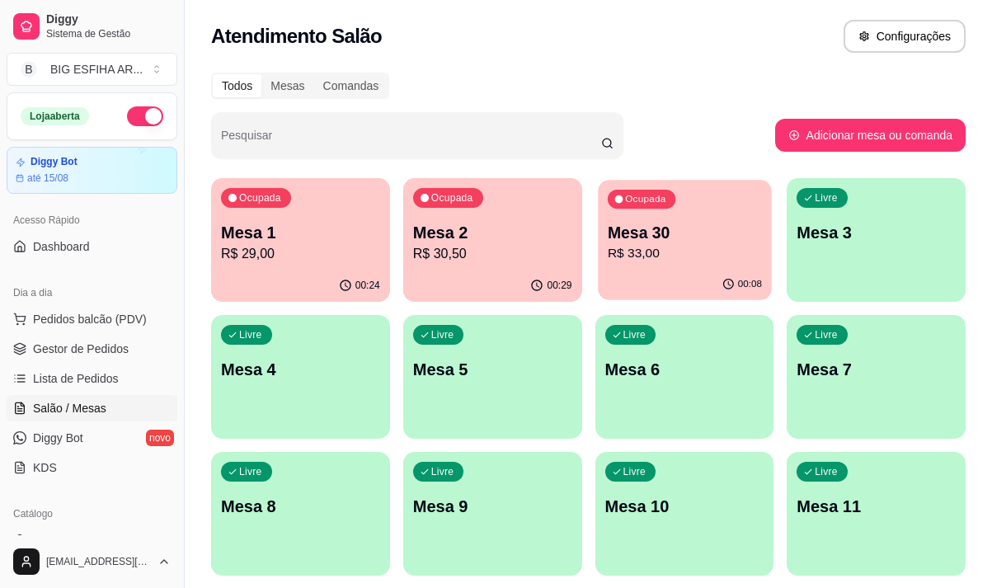
click at [634, 243] on div "Mesa 30 R$ 33,00" at bounding box center [684, 242] width 154 height 41
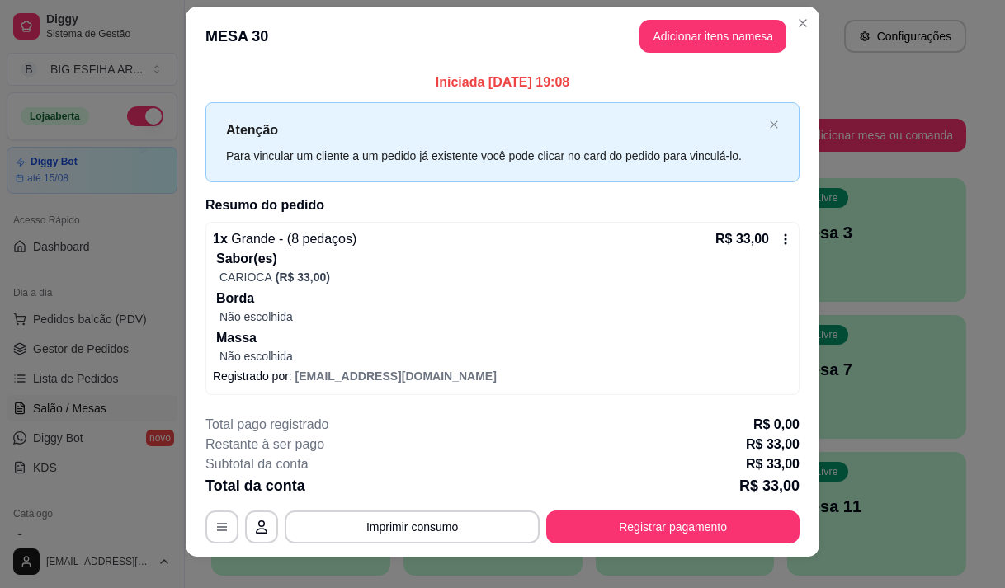
scroll to position [34, 0]
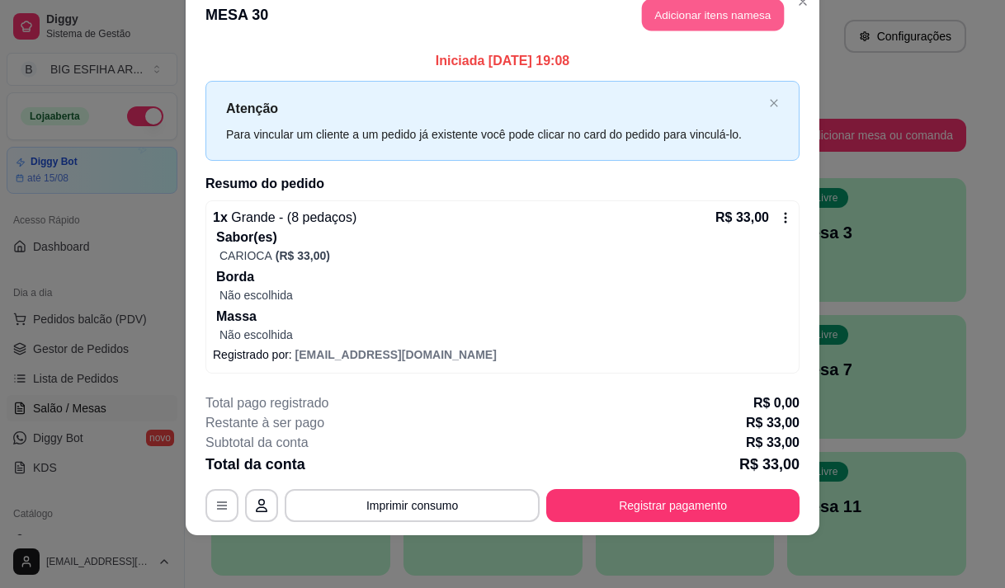
click at [684, 26] on button "Adicionar itens na mesa" at bounding box center [713, 15] width 142 height 32
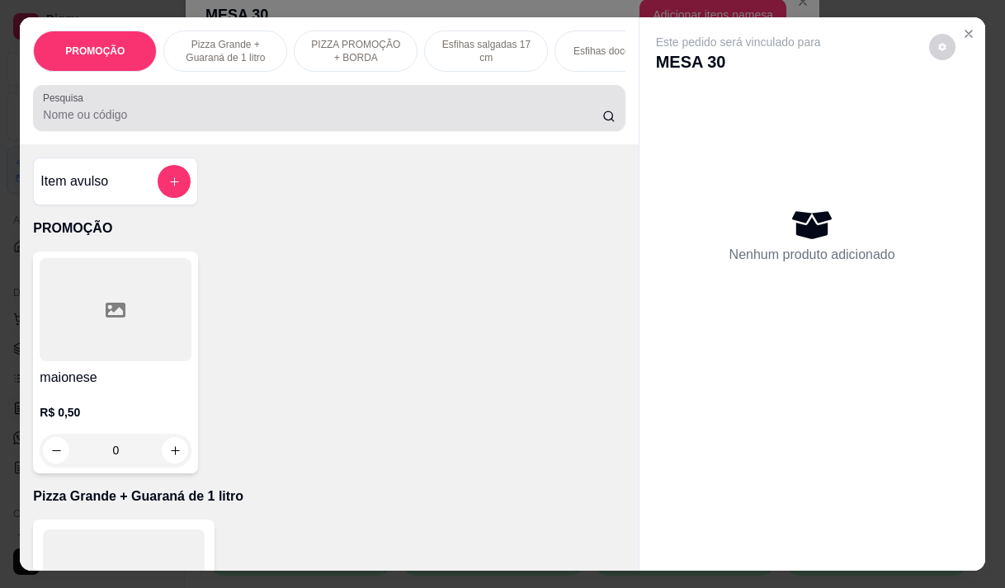
click at [136, 112] on input "Pesquisa" at bounding box center [322, 114] width 559 height 16
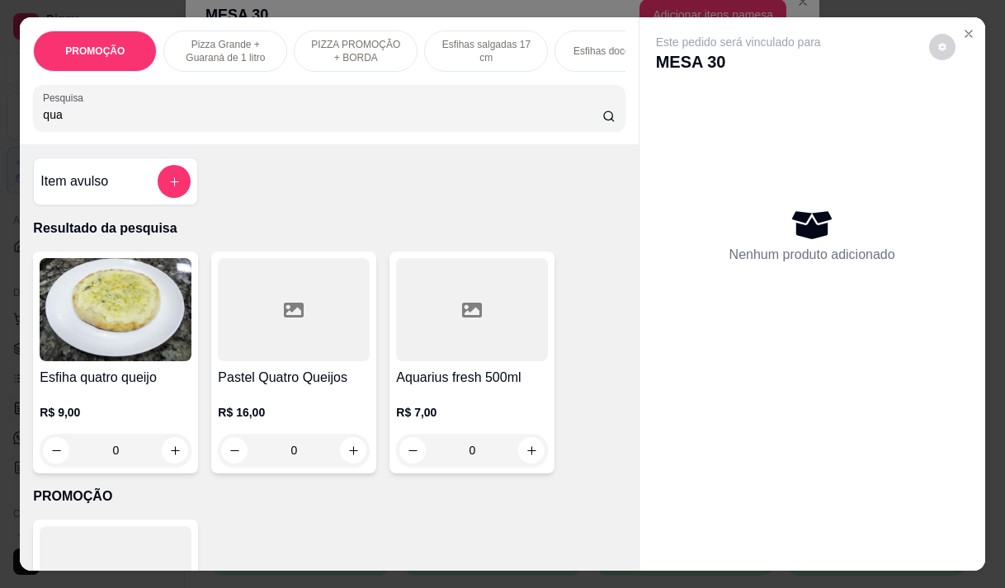
type input "qua"
click at [427, 361] on div at bounding box center [472, 309] width 152 height 103
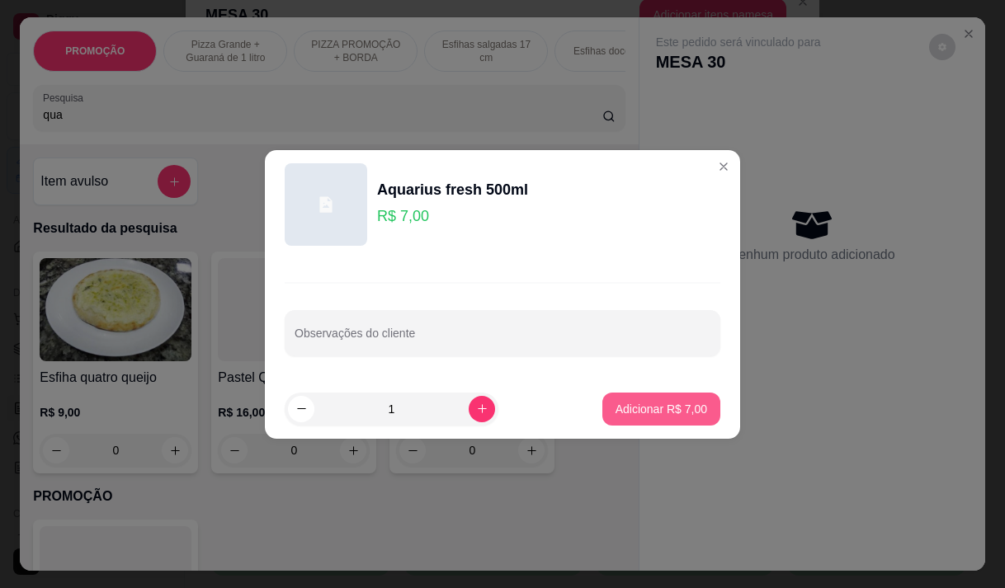
click at [657, 410] on p "Adicionar R$ 7,00" at bounding box center [661, 409] width 92 height 16
type input "1"
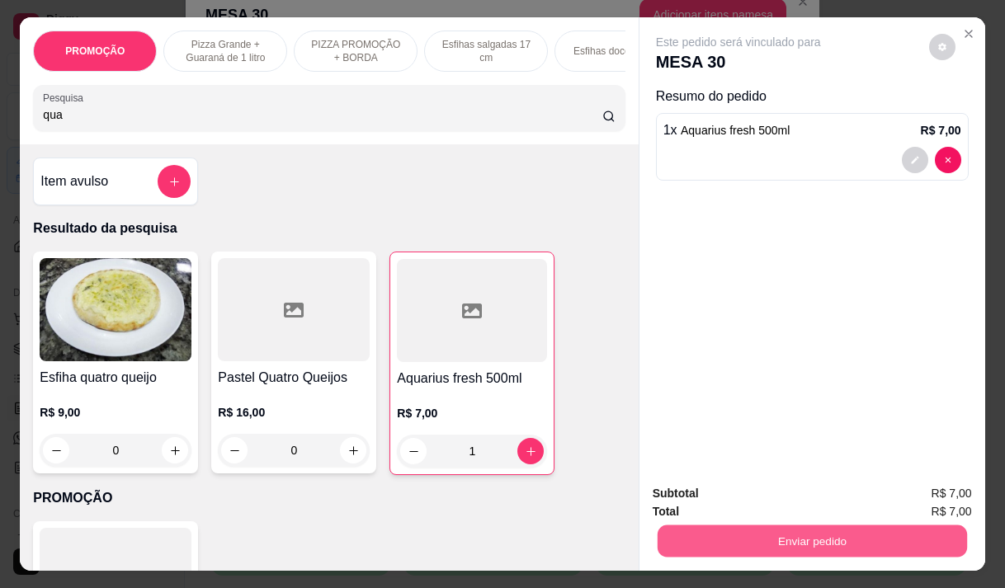
click at [718, 531] on button "Enviar pedido" at bounding box center [811, 541] width 309 height 32
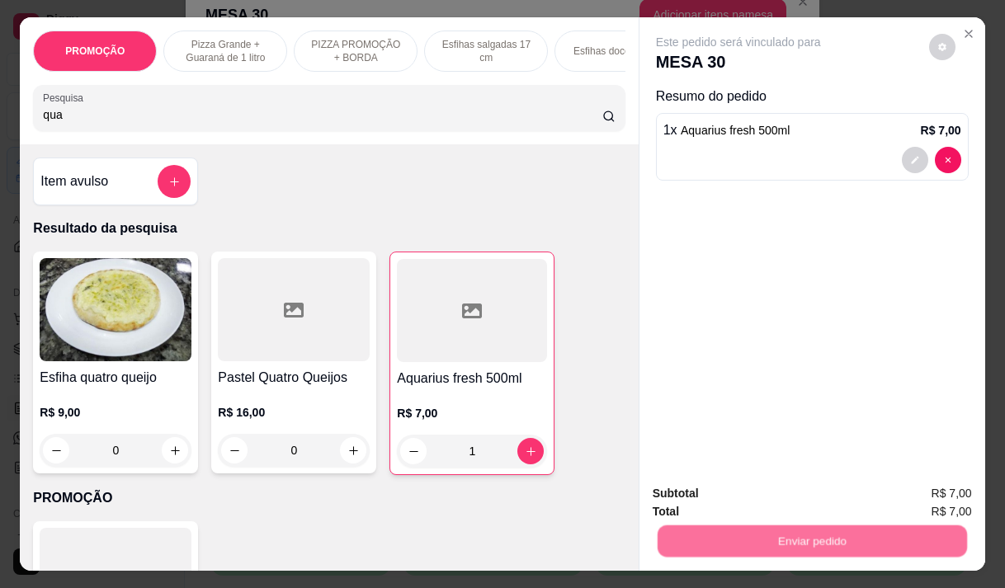
click at [738, 497] on button "Não registrar e enviar pedido" at bounding box center [757, 493] width 172 height 31
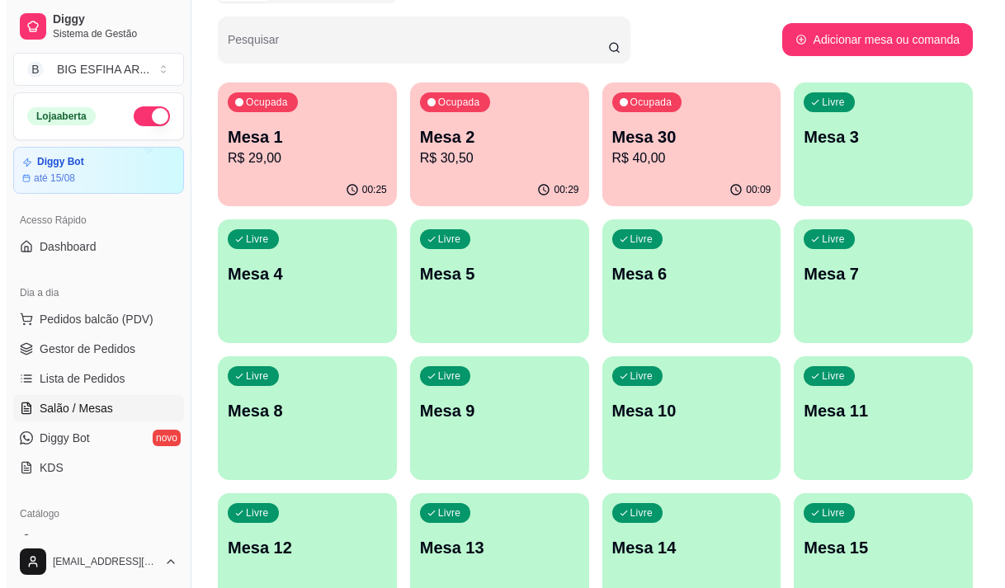
scroll to position [82, 0]
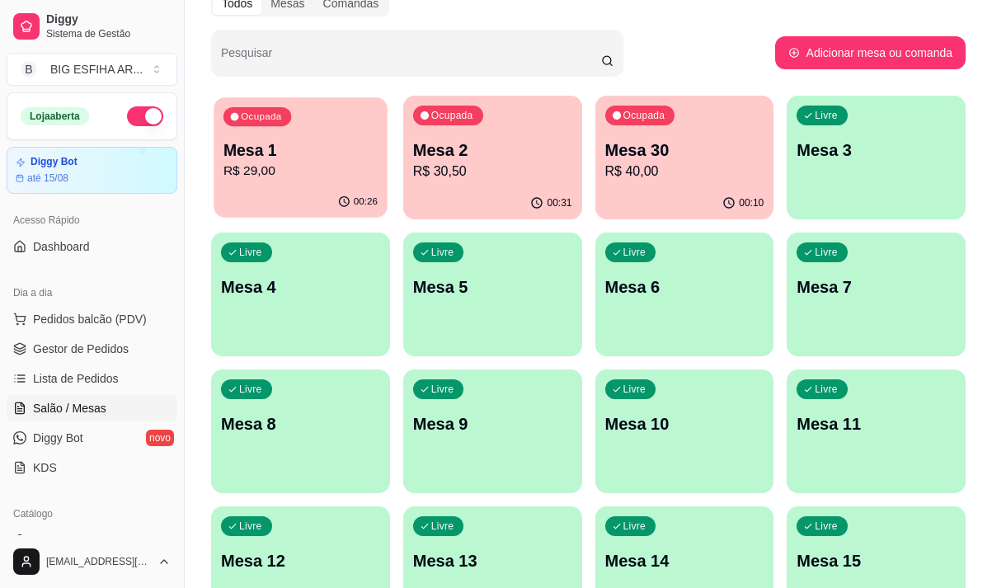
click at [329, 194] on div "00:26" at bounding box center [300, 201] width 173 height 31
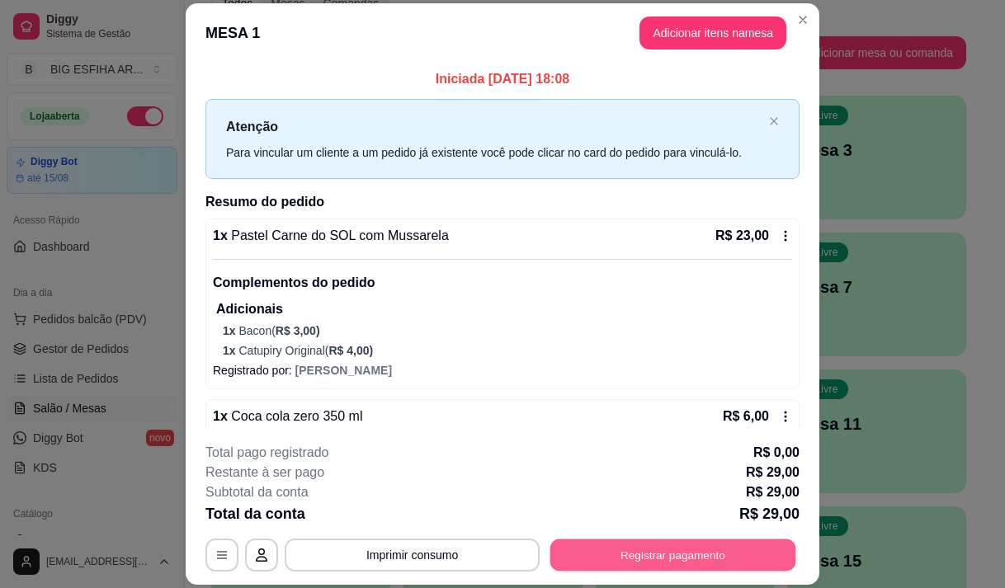
click at [629, 563] on button "Registrar pagamento" at bounding box center [673, 555] width 246 height 32
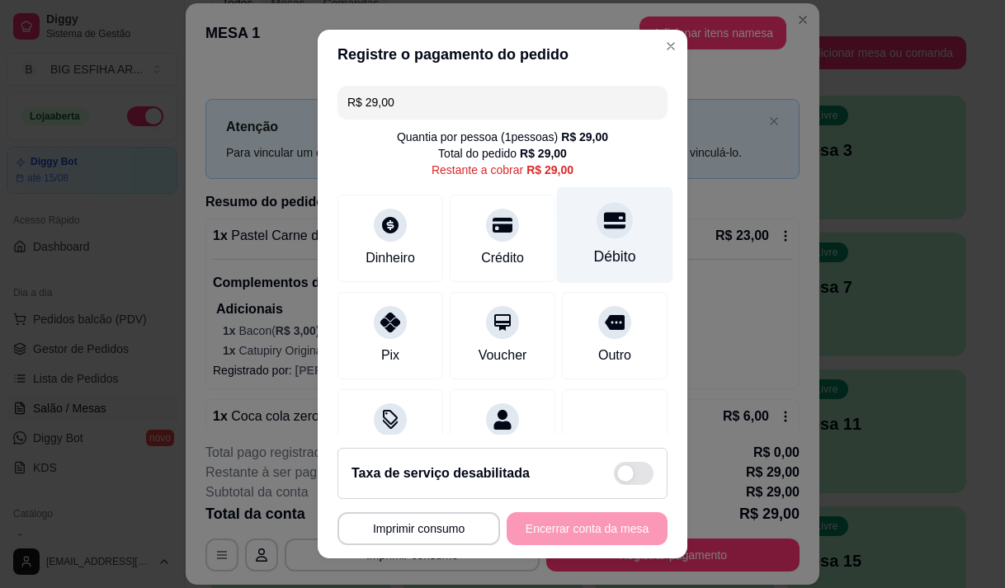
click at [594, 261] on div "Débito" at bounding box center [615, 256] width 42 height 21
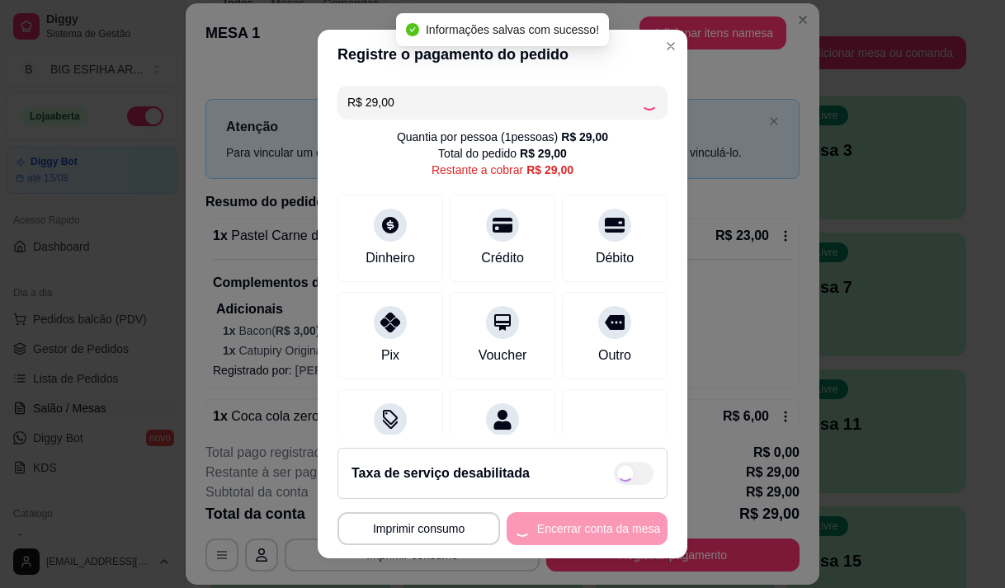
type input "R$ 0,00"
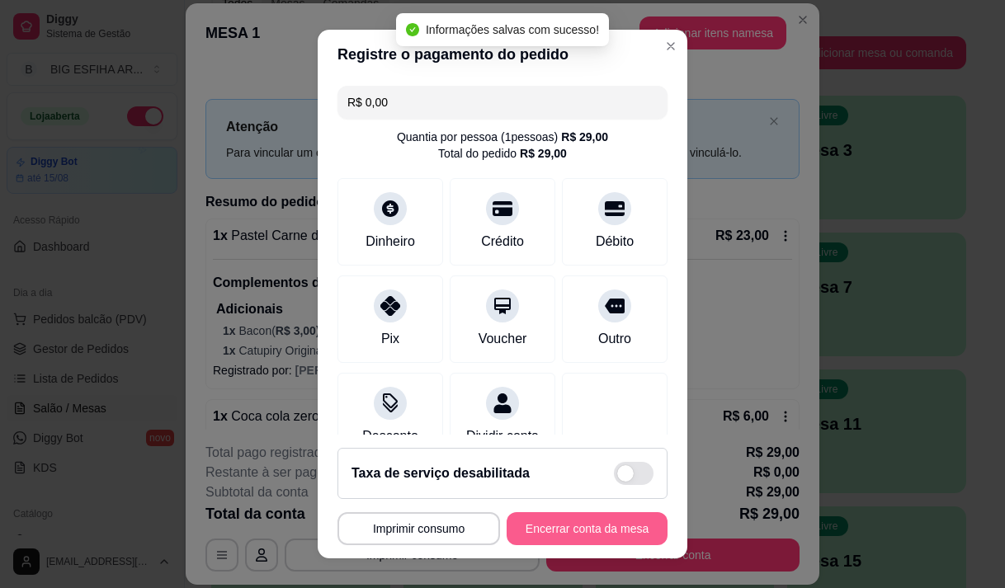
click at [579, 525] on button "Encerrar conta da mesa" at bounding box center [586, 528] width 161 height 33
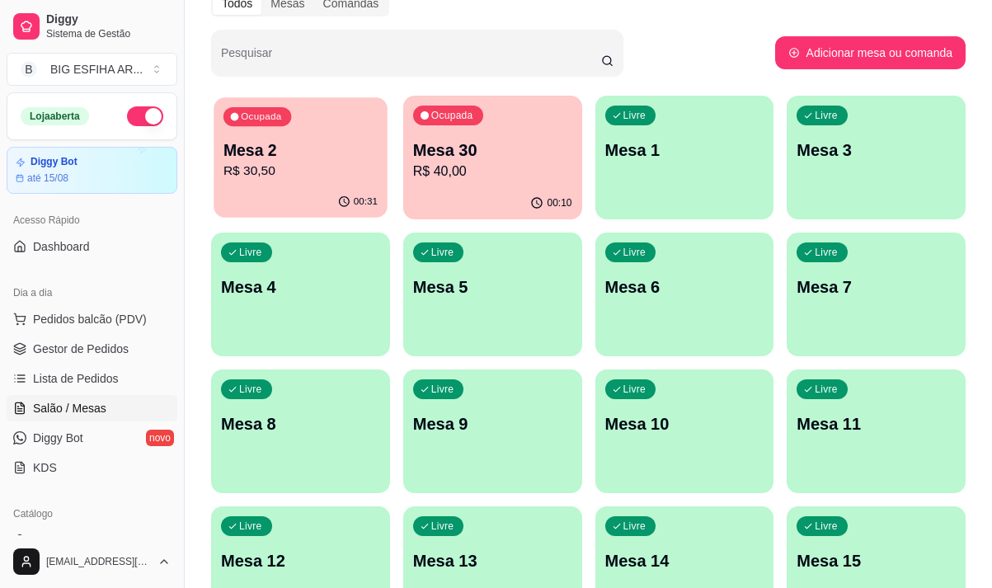
click at [278, 180] on p "R$ 30,50" at bounding box center [301, 171] width 154 height 19
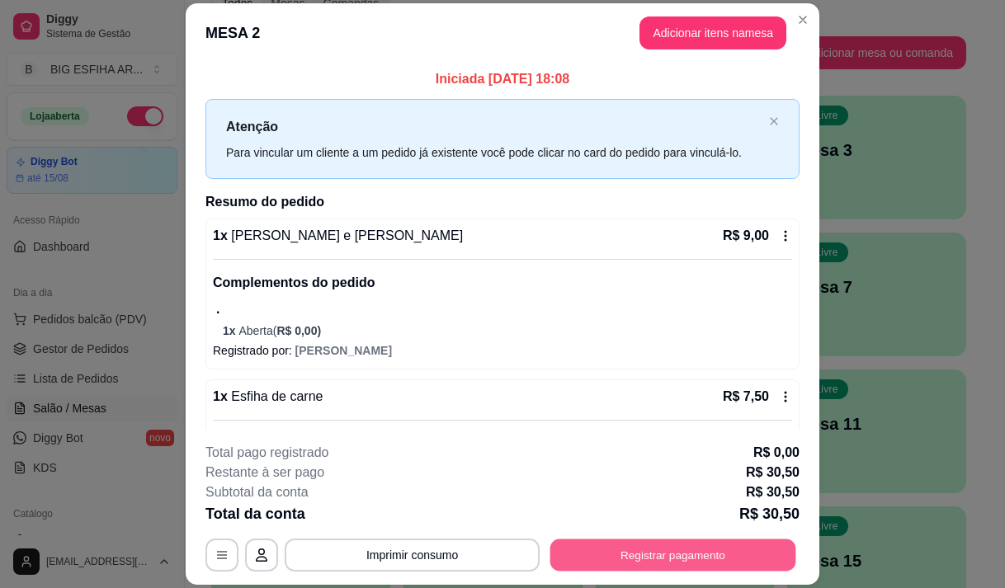
click at [617, 541] on button "Registrar pagamento" at bounding box center [673, 555] width 246 height 32
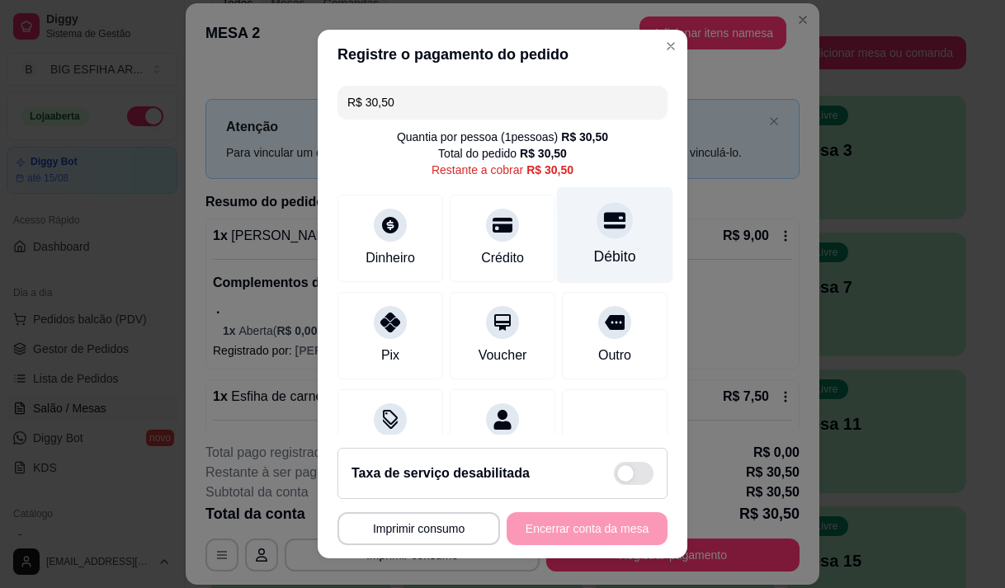
click at [594, 255] on div "Débito" at bounding box center [615, 256] width 42 height 21
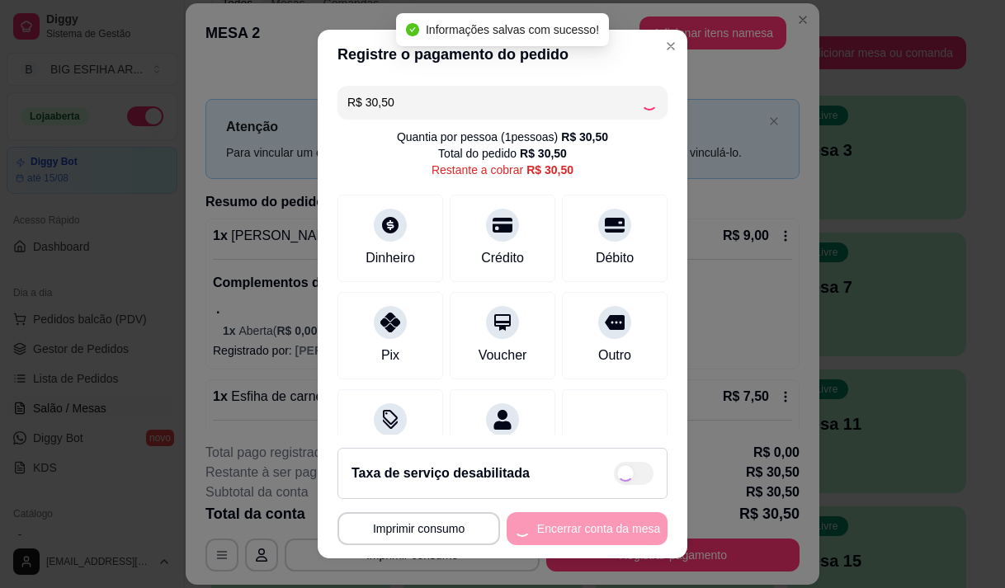
type input "R$ 0,00"
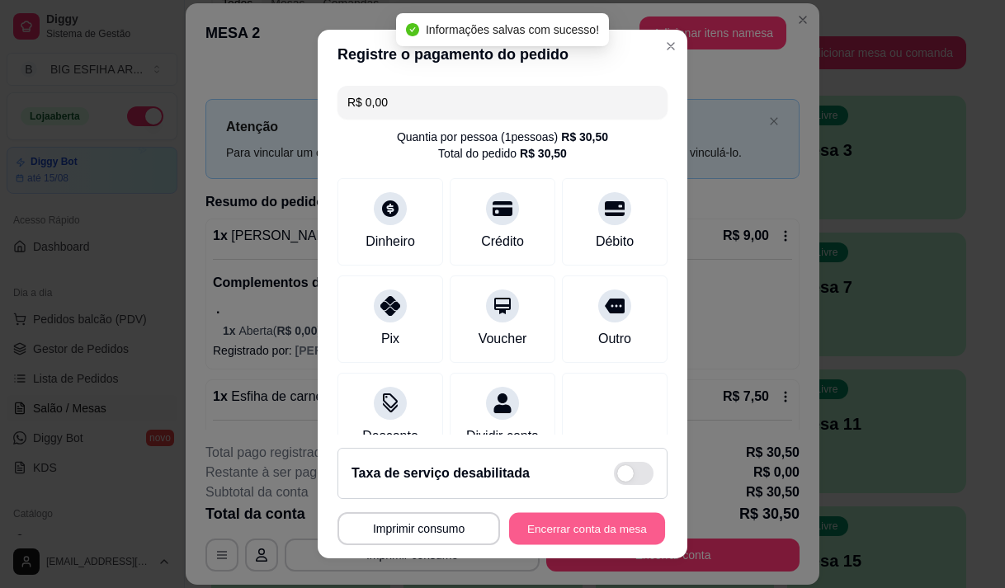
click at [617, 526] on button "Encerrar conta da mesa" at bounding box center [587, 529] width 156 height 32
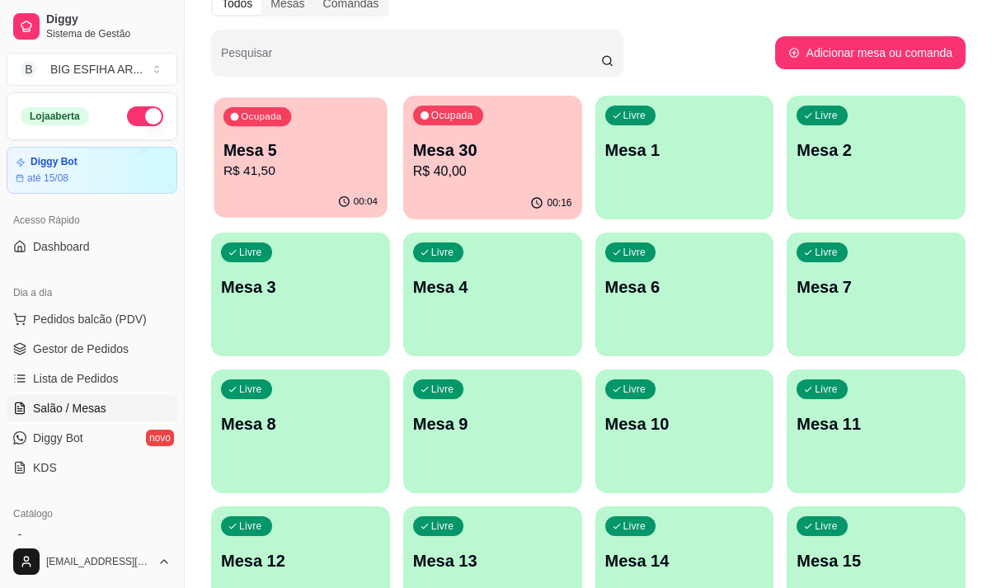
click at [268, 164] on p "R$ 41,50" at bounding box center [301, 171] width 154 height 19
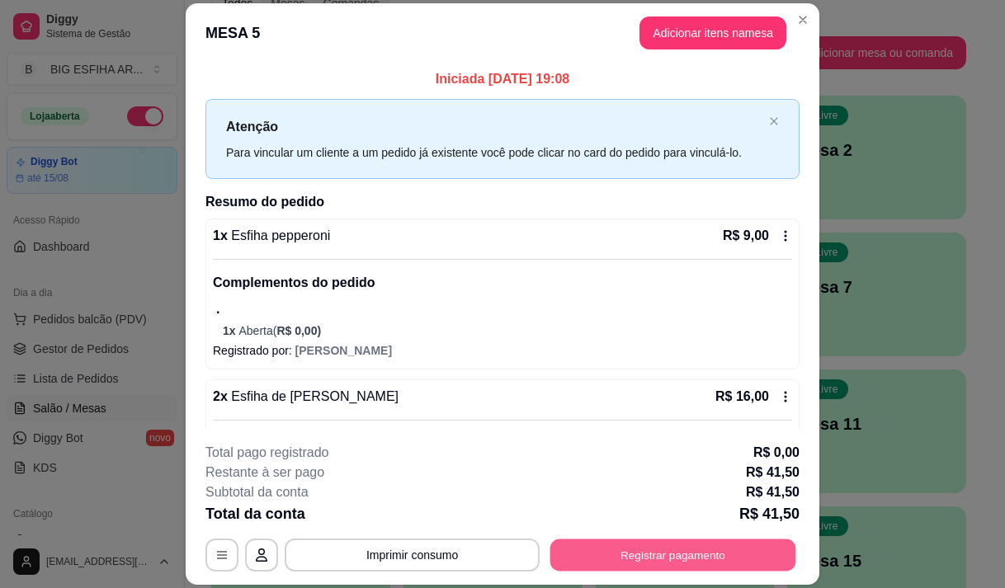
click at [655, 556] on button "Registrar pagamento" at bounding box center [673, 555] width 246 height 32
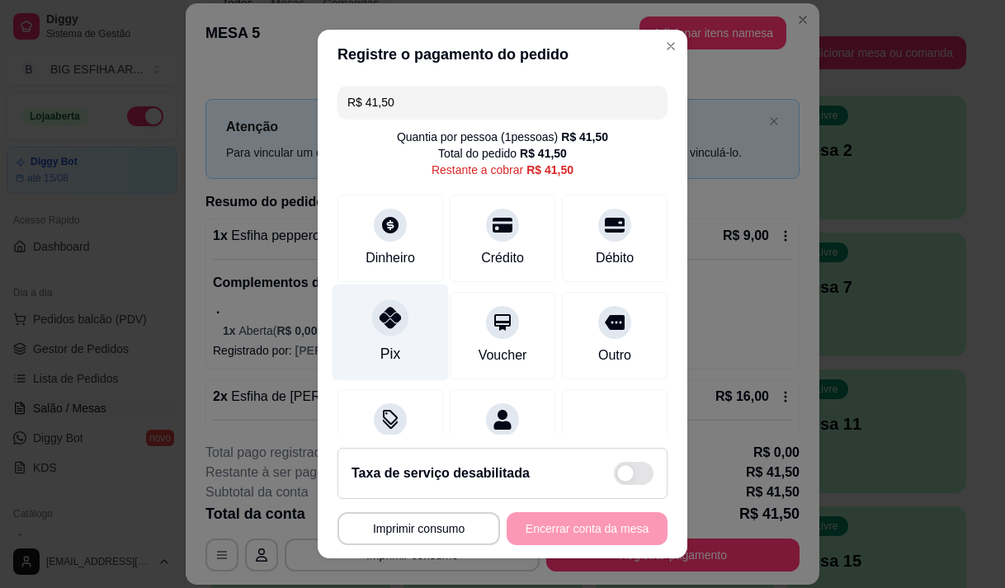
click at [375, 332] on div at bounding box center [390, 317] width 36 height 36
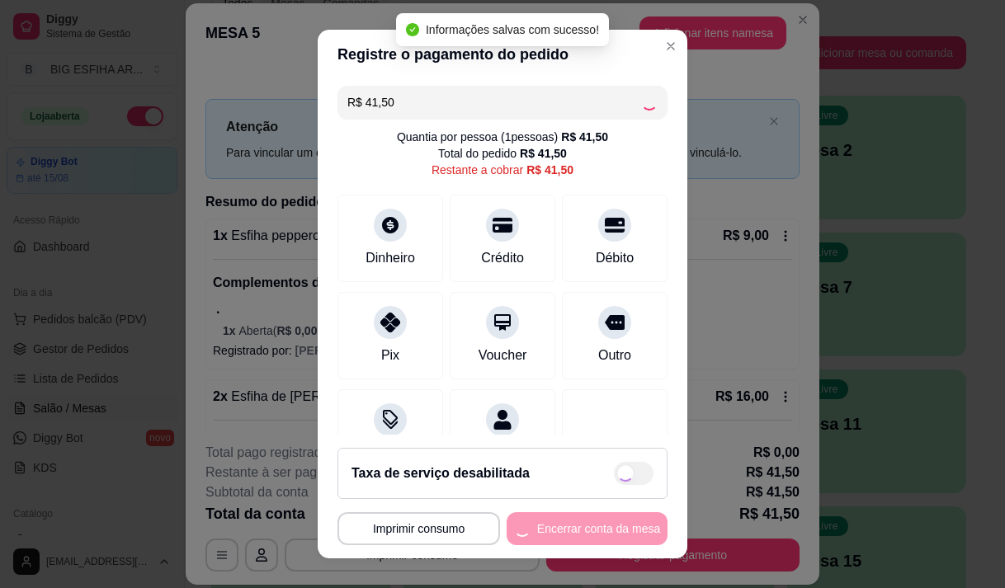
type input "R$ 0,00"
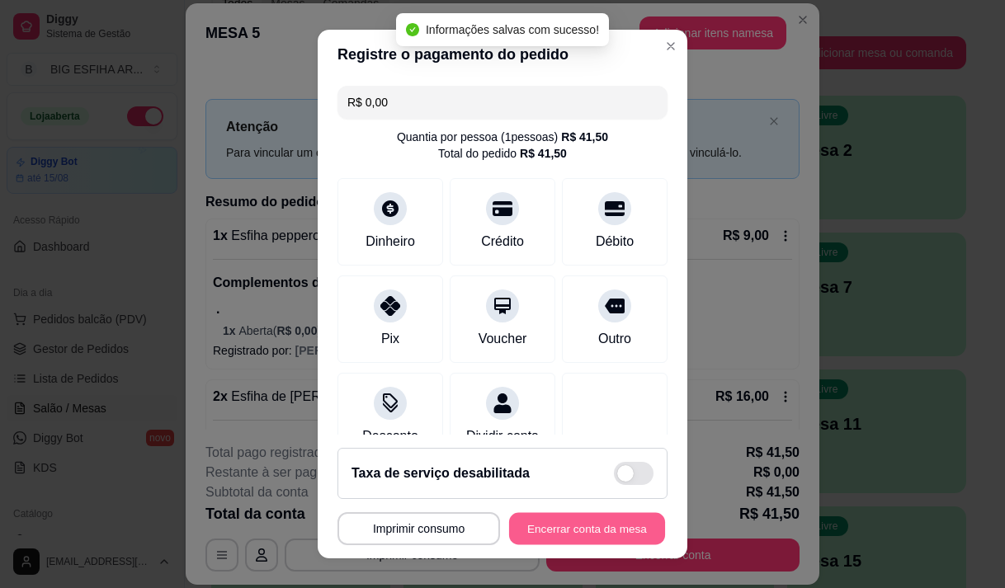
click at [605, 525] on button "Encerrar conta da mesa" at bounding box center [587, 529] width 156 height 32
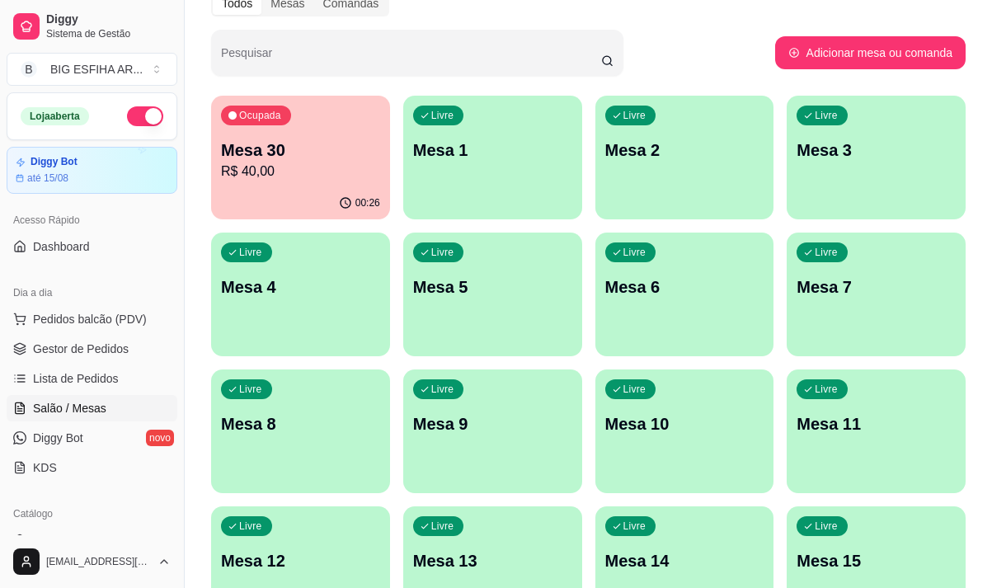
click at [279, 180] on p "R$ 40,00" at bounding box center [300, 172] width 159 height 20
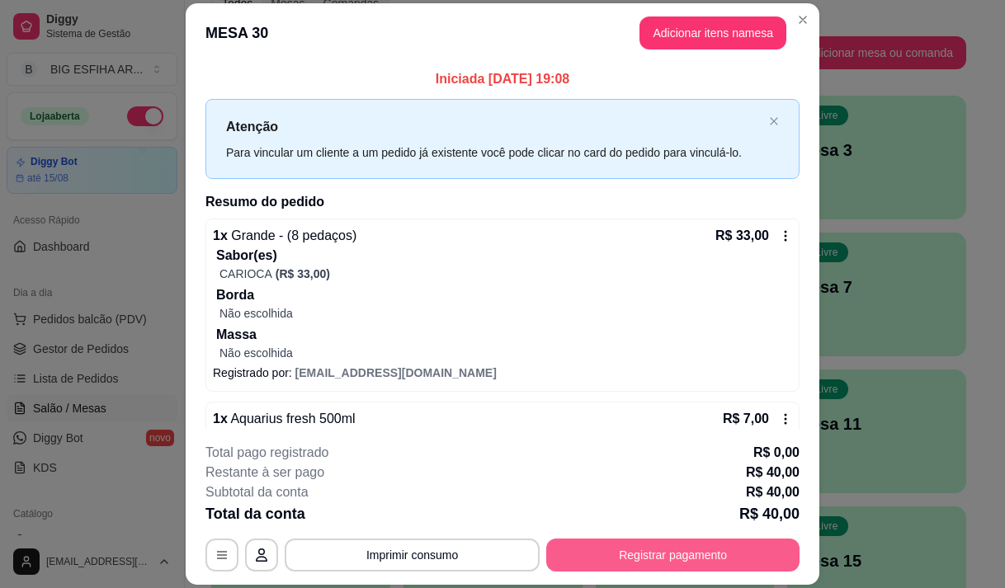
click at [652, 563] on button "Registrar pagamento" at bounding box center [672, 555] width 253 height 33
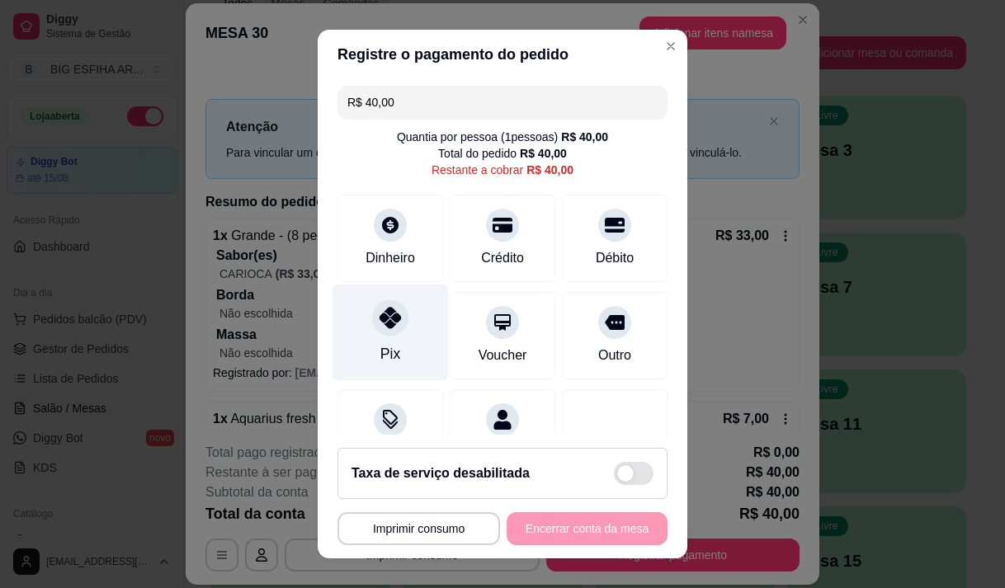
click at [374, 339] on div "Pix" at bounding box center [390, 332] width 116 height 96
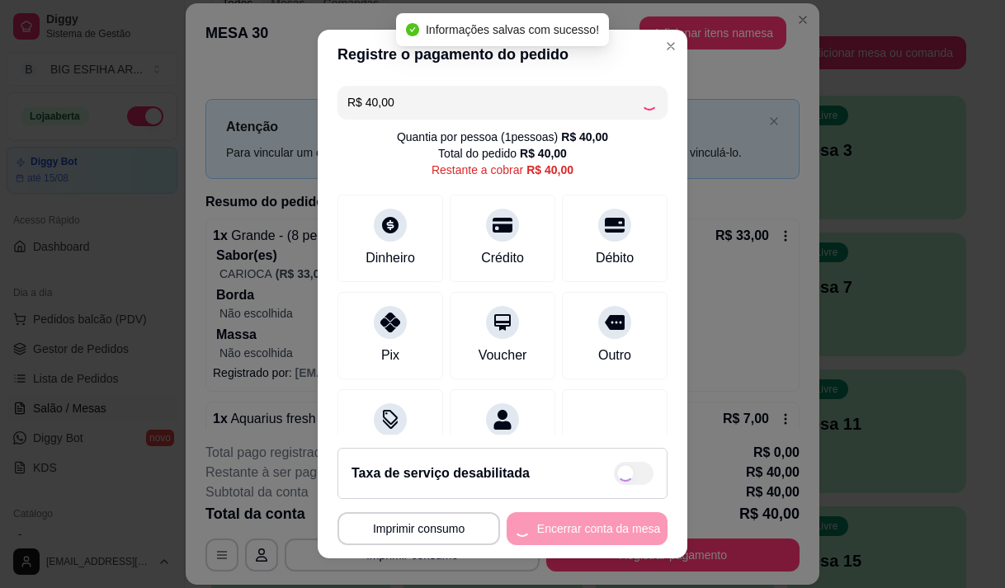
type input "R$ 0,00"
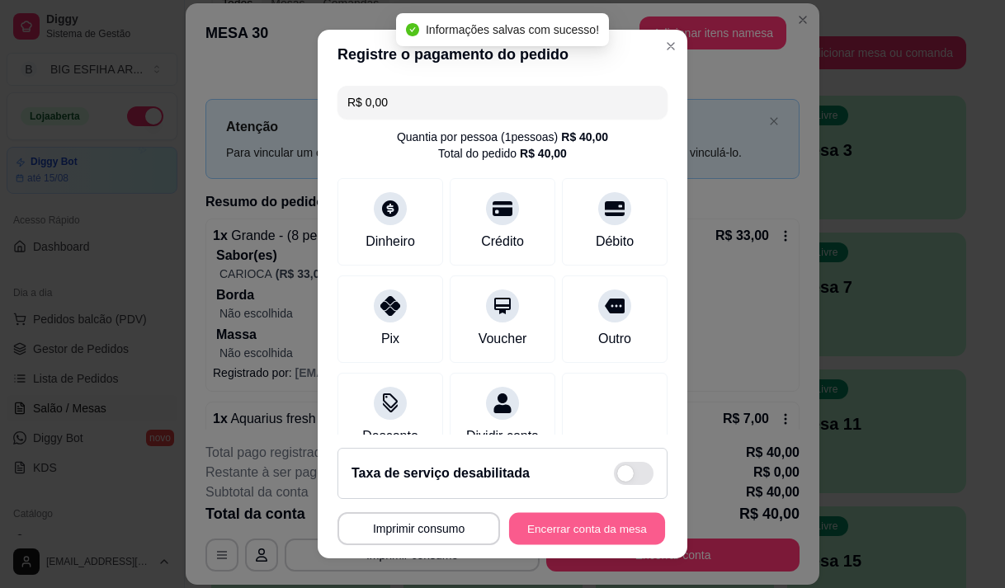
click at [564, 523] on button "Encerrar conta da mesa" at bounding box center [587, 529] width 156 height 32
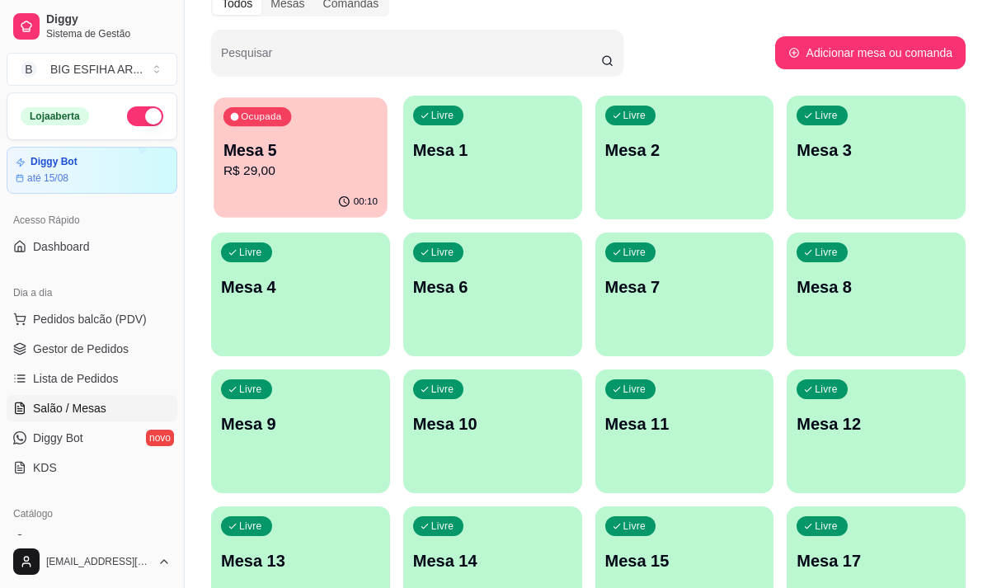
click at [258, 179] on p "R$ 29,00" at bounding box center [301, 171] width 154 height 19
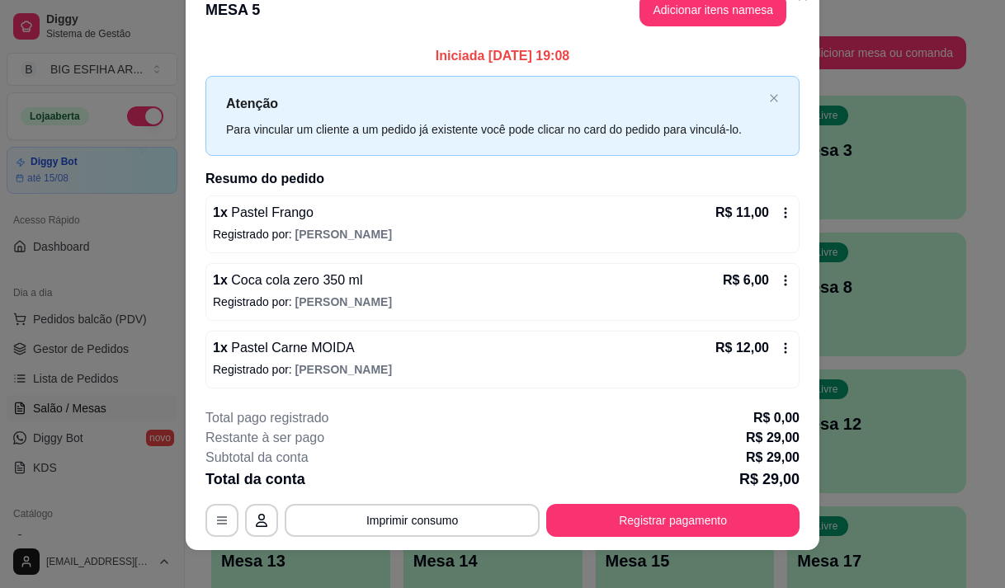
scroll to position [44, 0]
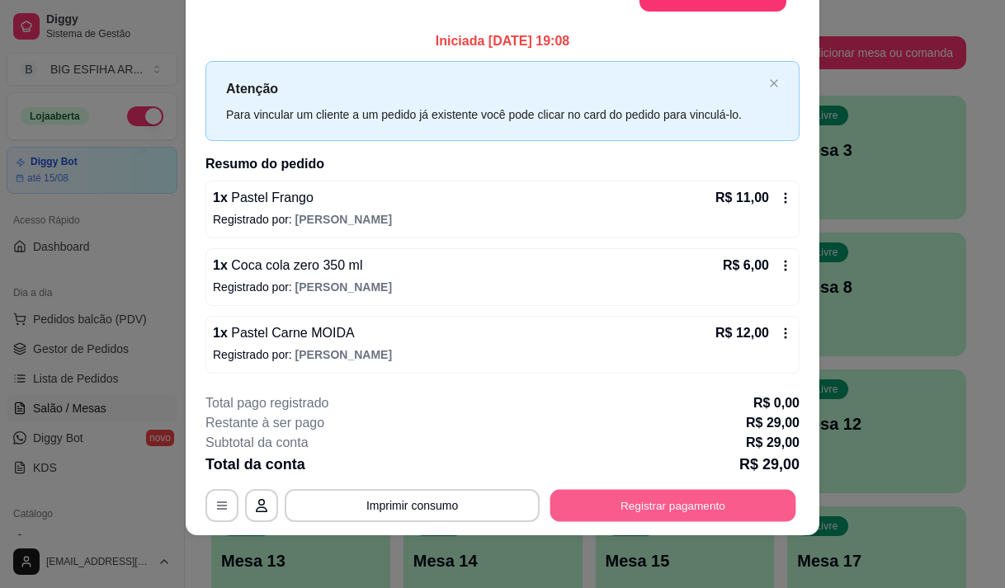
click at [600, 511] on button "Registrar pagamento" at bounding box center [673, 506] width 246 height 32
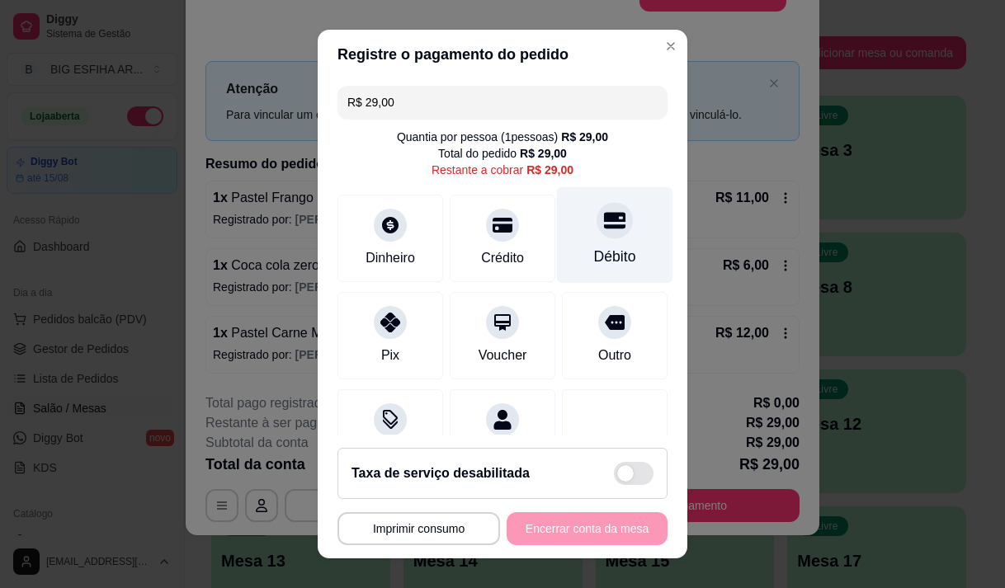
click at [579, 245] on div "Débito" at bounding box center [615, 234] width 116 height 96
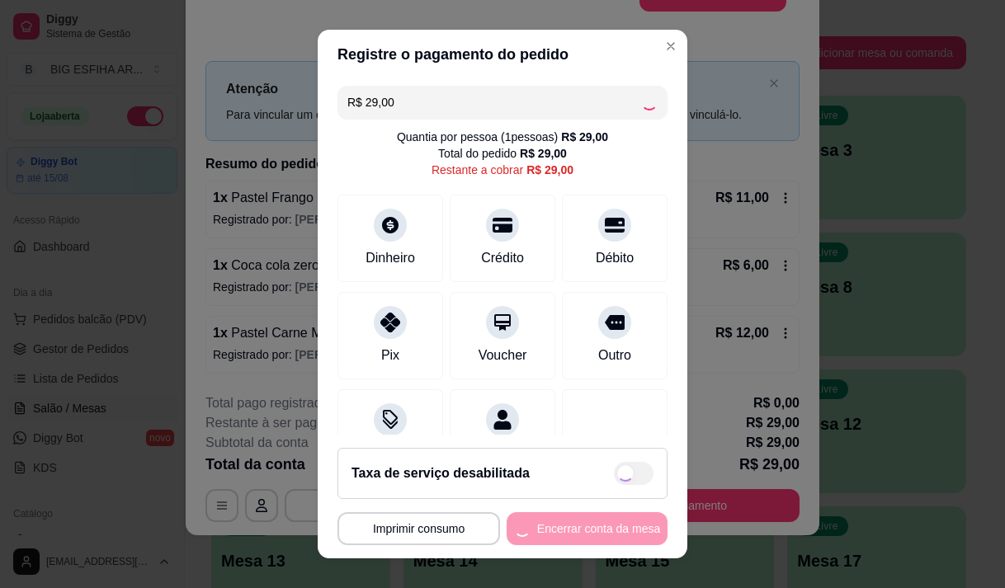
type input "R$ 0,00"
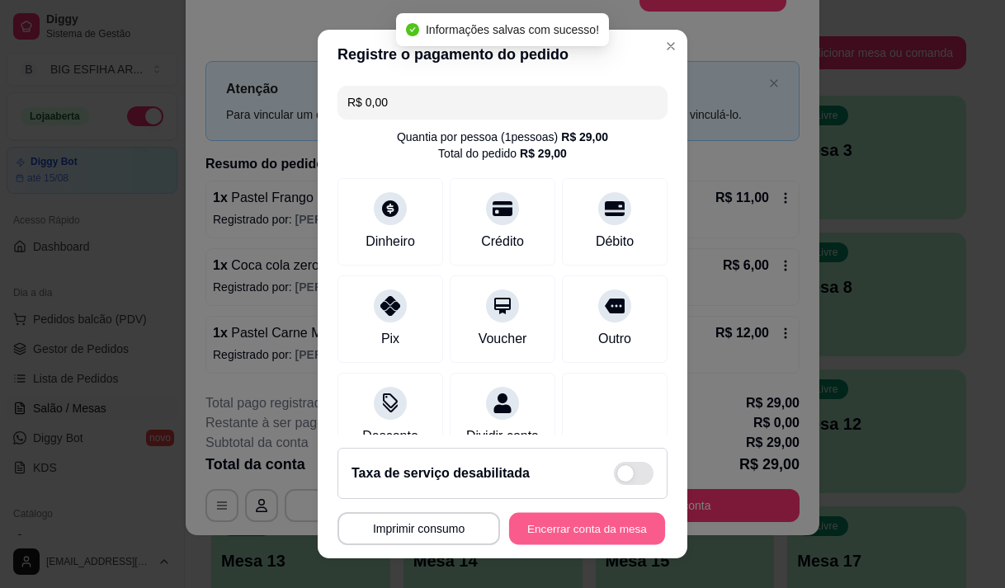
click at [591, 525] on button "Encerrar conta da mesa" at bounding box center [587, 529] width 156 height 32
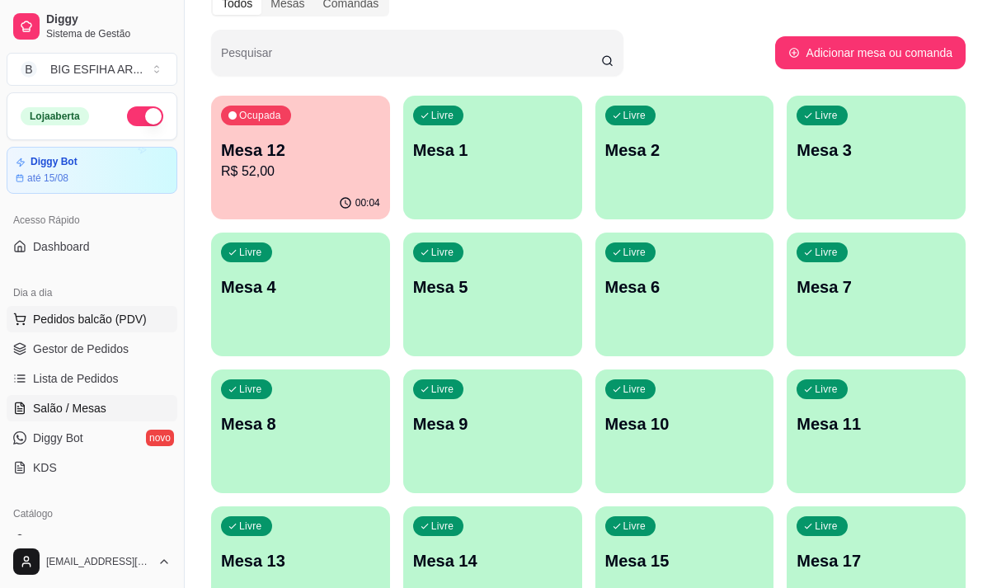
click at [92, 316] on span "Pedidos balcão (PDV)" at bounding box center [90, 319] width 114 height 16
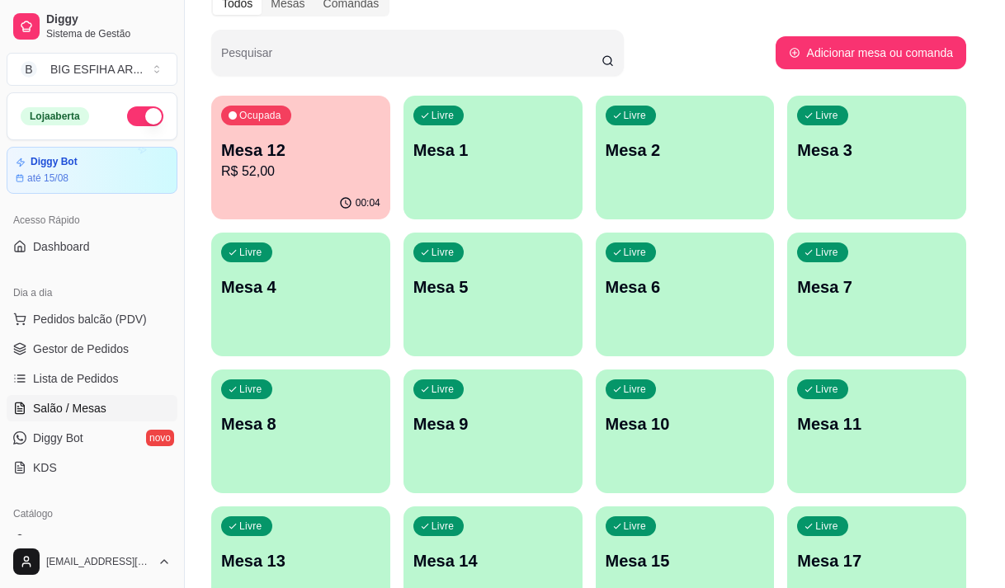
click at [682, 74] on div "Entrega" at bounding box center [700, 69] width 88 height 31
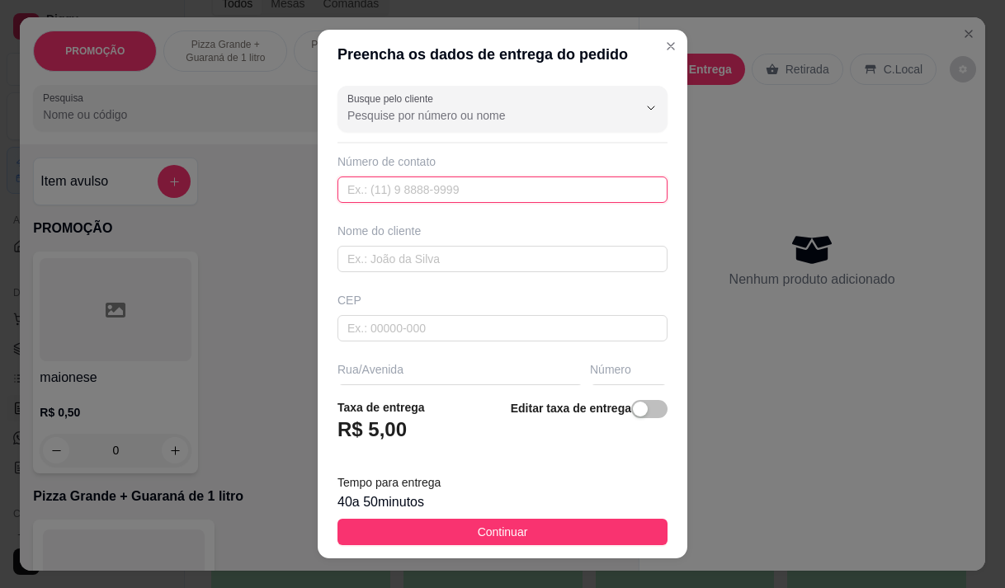
click at [529, 178] on input "text" at bounding box center [502, 189] width 330 height 26
type input "[PHONE_NUMBER]"
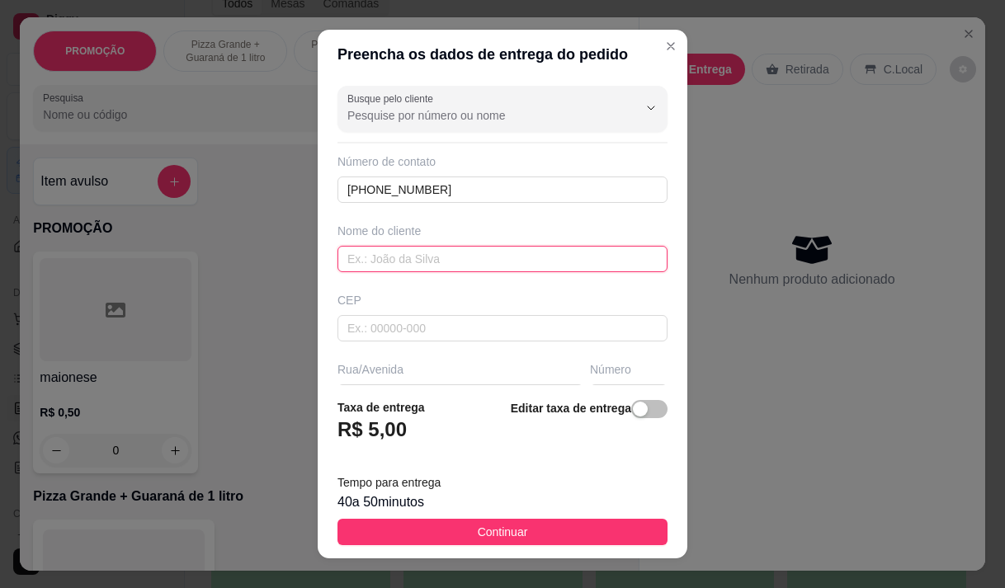
click at [492, 250] on input "text" at bounding box center [502, 259] width 330 height 26
type input "[STREET_ADDRESS][PERSON_NAME]"
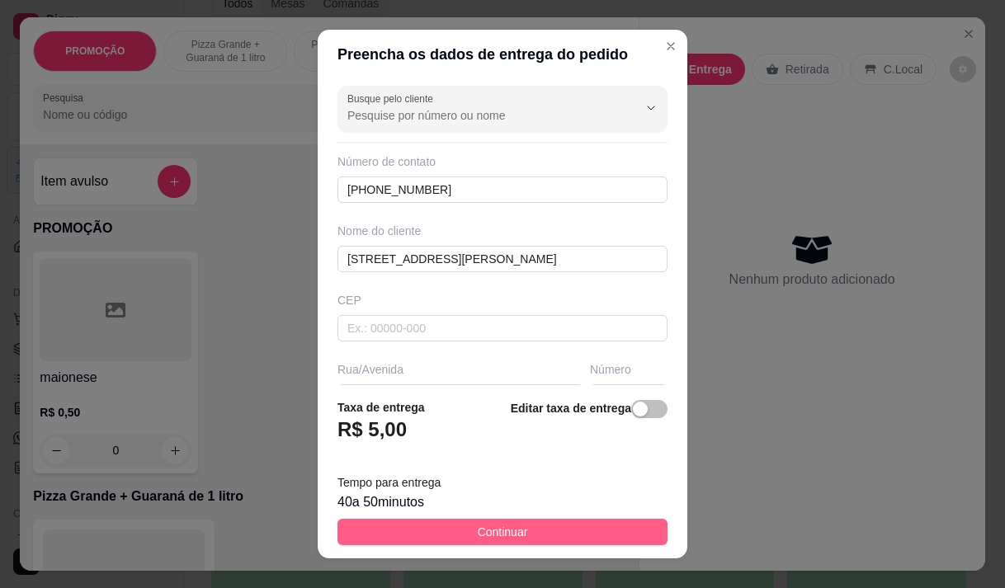
drag, startPoint x: 468, startPoint y: 511, endPoint x: 472, endPoint y: 522, distance: 11.2
click at [470, 513] on footer "Taxa de entrega R$ 5,00 Editar taxa de entrega Tempo para entrega 40 a 50 minut…" at bounding box center [502, 471] width 369 height 173
click at [478, 524] on span "Continuar" at bounding box center [503, 532] width 50 height 18
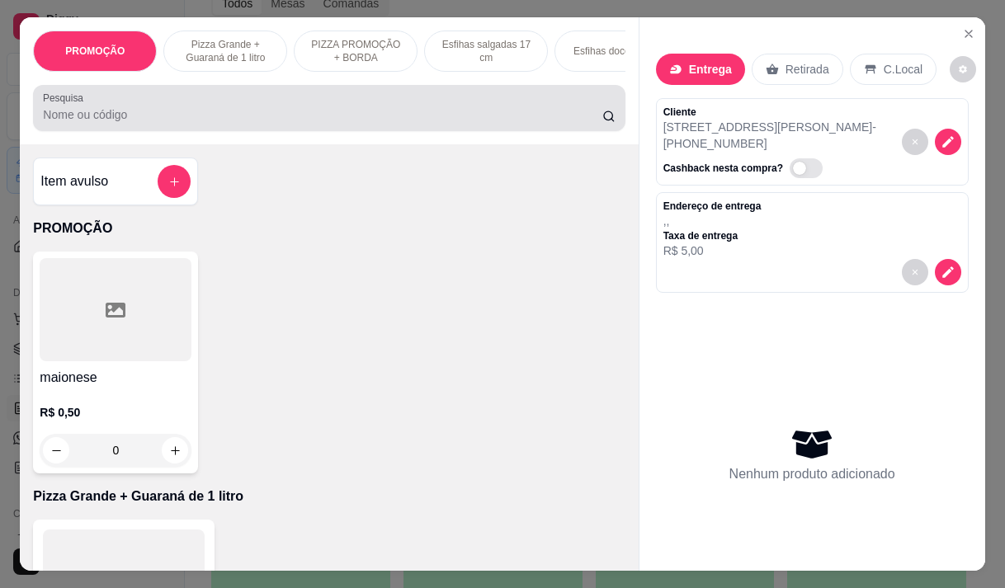
click at [403, 118] on input "Pesquisa" at bounding box center [322, 114] width 559 height 16
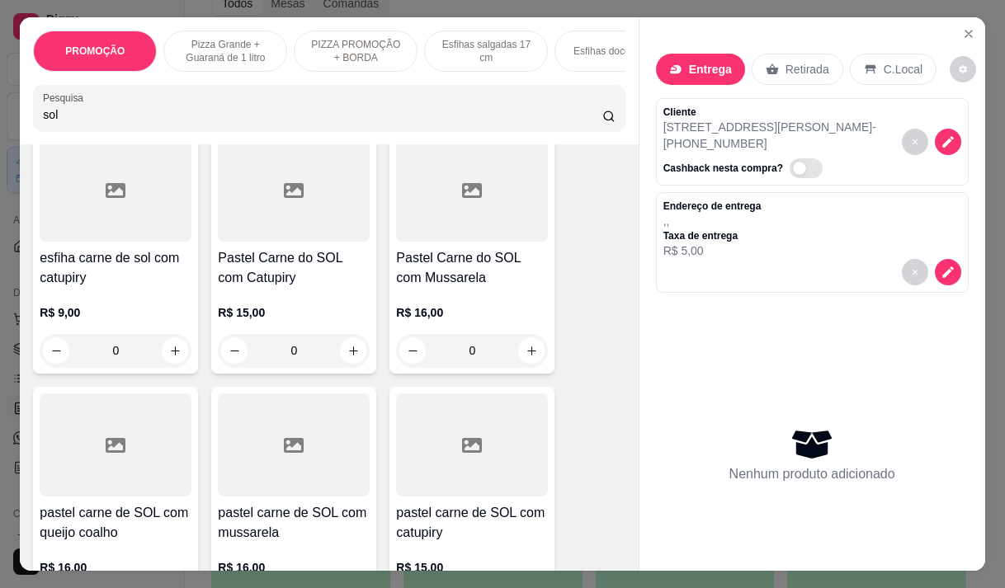
scroll to position [412, 0]
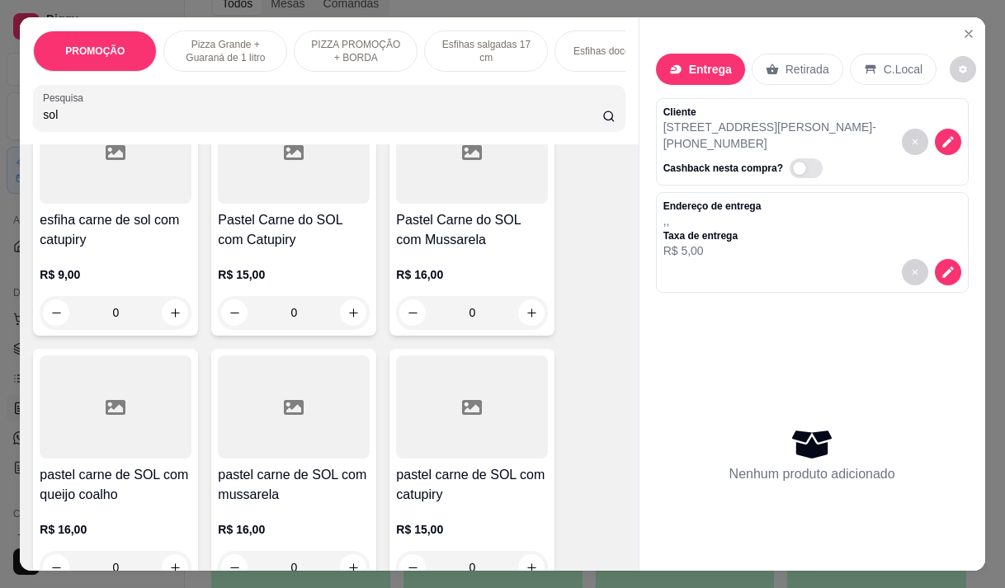
type input "sol"
click at [431, 259] on div "R$ 16,00 0" at bounding box center [472, 289] width 152 height 79
click at [92, 491] on h4 "pastel carne de SOL com queijo coalho" at bounding box center [116, 485] width 152 height 40
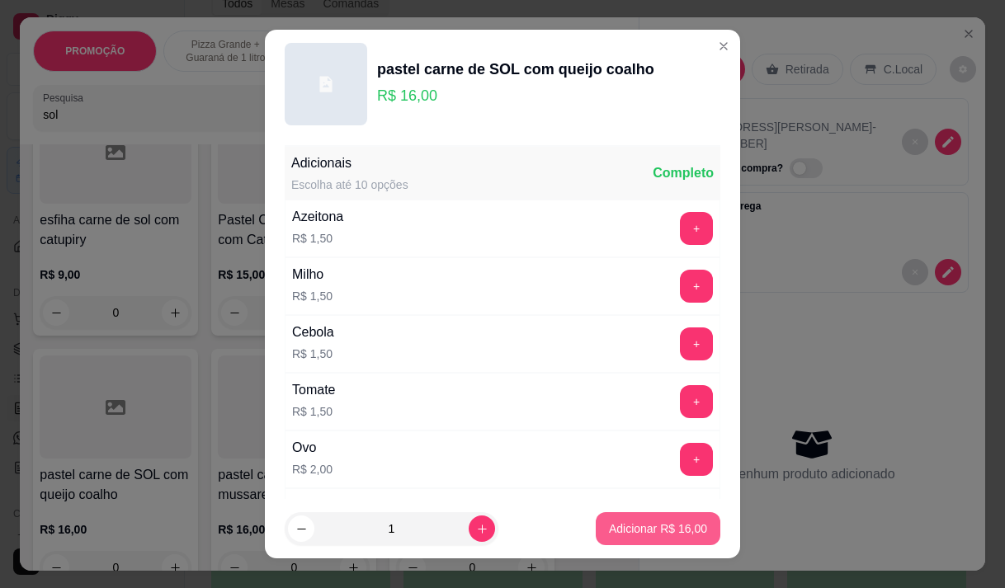
click at [630, 526] on p "Adicionar R$ 16,00" at bounding box center [658, 528] width 98 height 16
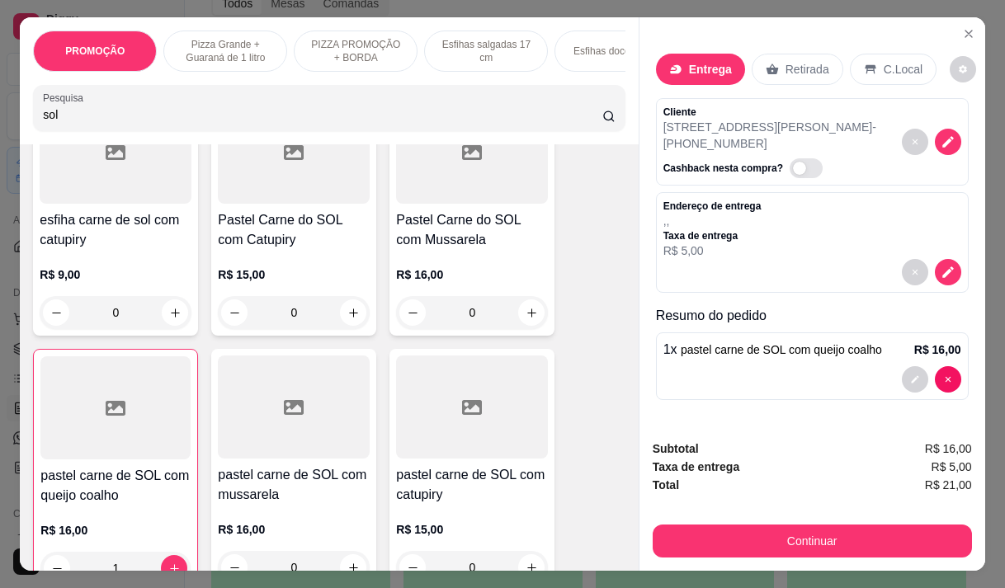
type input "1"
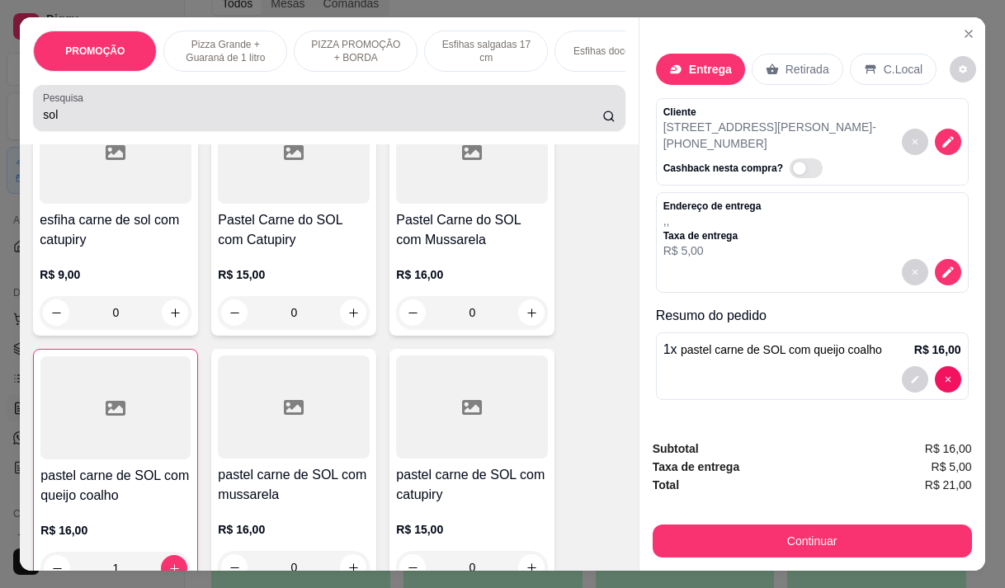
click at [92, 115] on input "sol" at bounding box center [322, 114] width 559 height 16
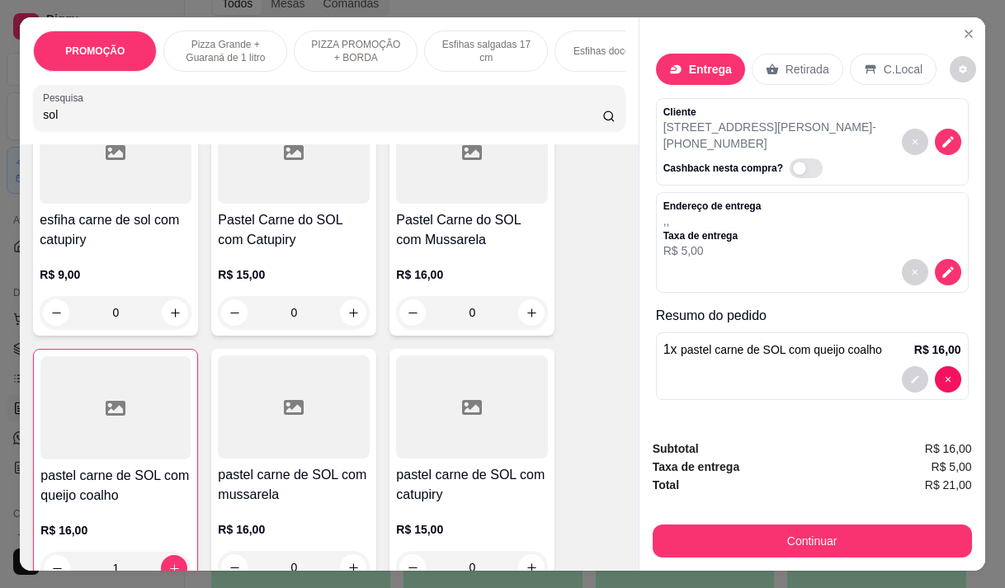
click at [91, 115] on input "sol" at bounding box center [322, 114] width 559 height 16
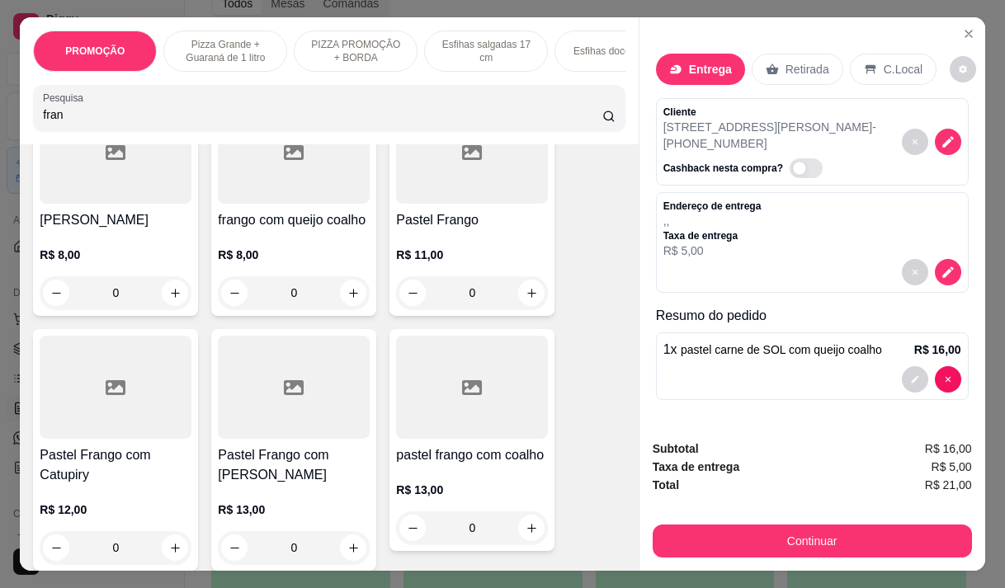
scroll to position [1425, 0]
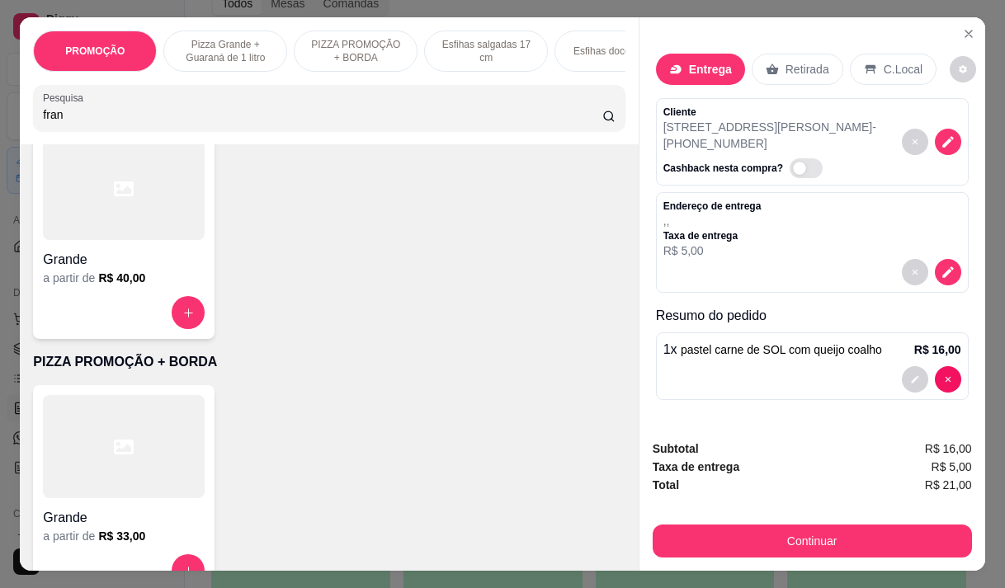
type input "fran"
click at [612, 139] on div "PROMOÇÃO Pizza Grande + Guaraná de 1 litro PIZZA PROMOÇÃO + BORDA Esfihas salga…" at bounding box center [329, 80] width 618 height 127
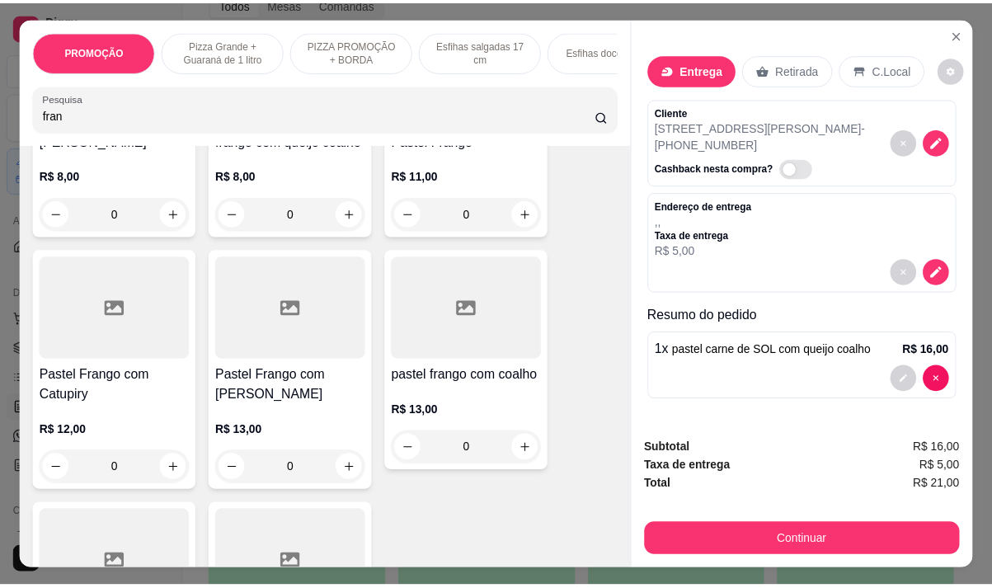
scroll to position [495, 0]
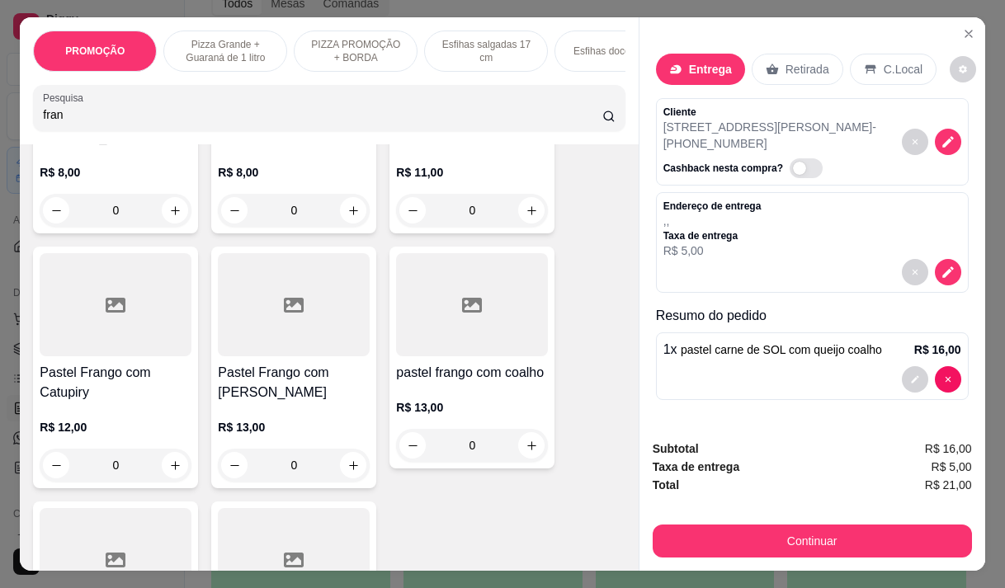
click at [440, 399] on p "R$ 13,00" at bounding box center [472, 407] width 152 height 16
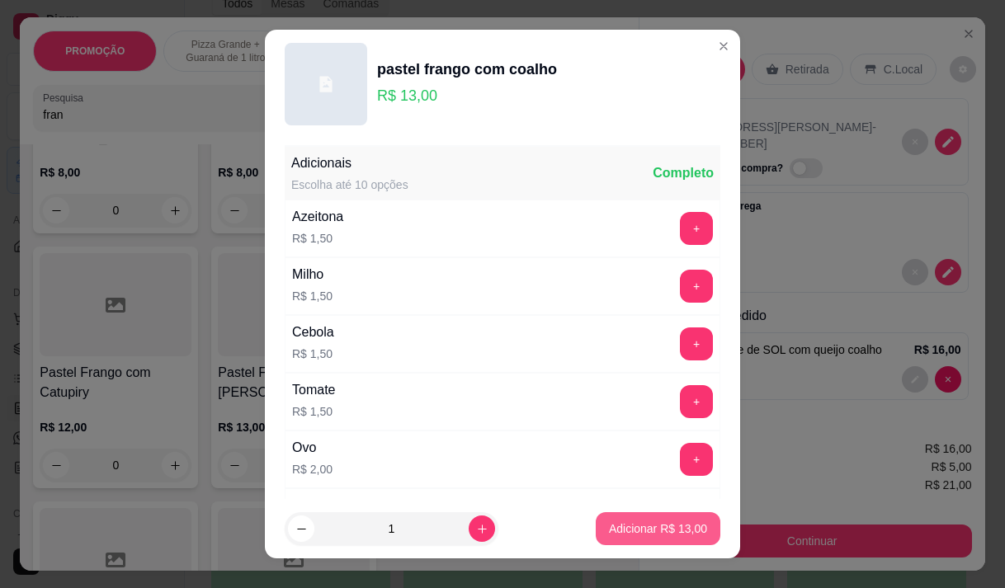
click at [630, 523] on p "Adicionar R$ 13,00" at bounding box center [658, 528] width 98 height 16
type input "1"
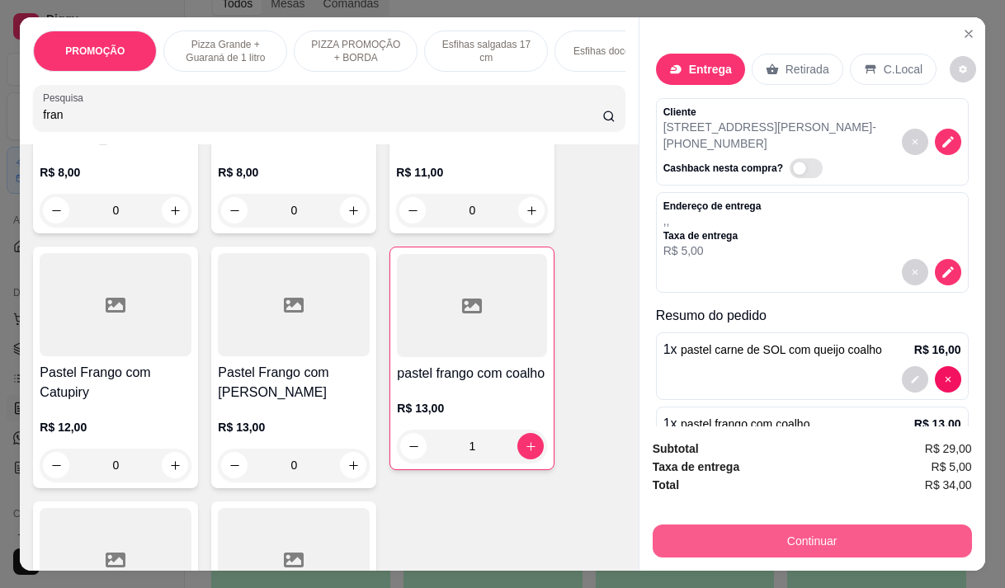
click at [851, 525] on button "Continuar" at bounding box center [811, 541] width 319 height 33
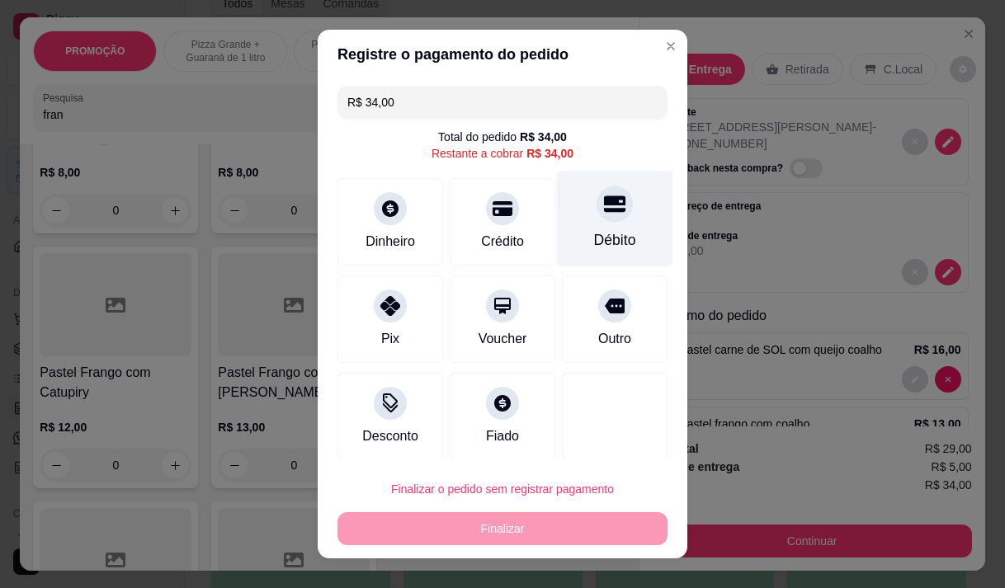
click at [589, 228] on div "Débito" at bounding box center [615, 218] width 116 height 96
type input "R$ 0,00"
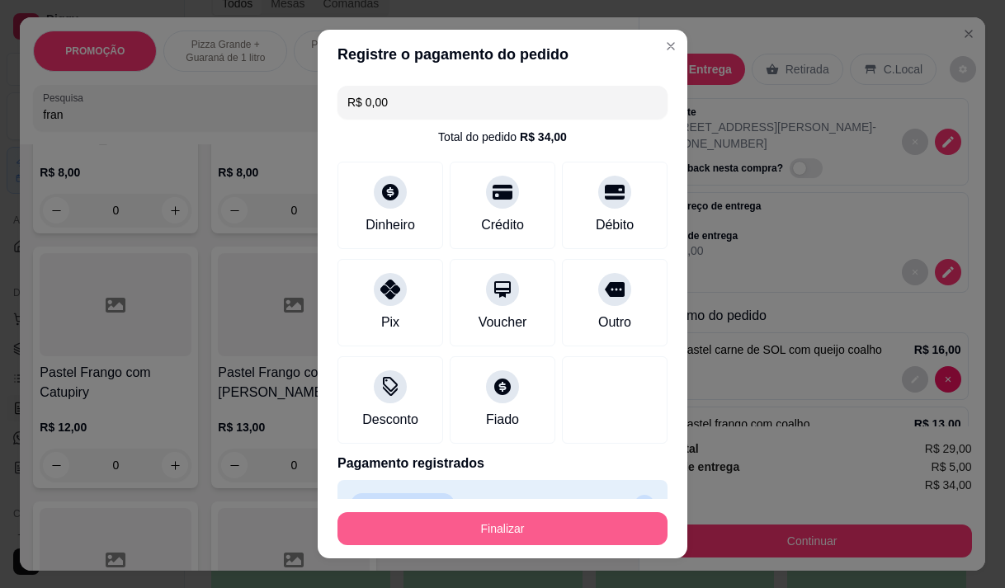
click at [563, 518] on button "Finalizar" at bounding box center [502, 528] width 330 height 33
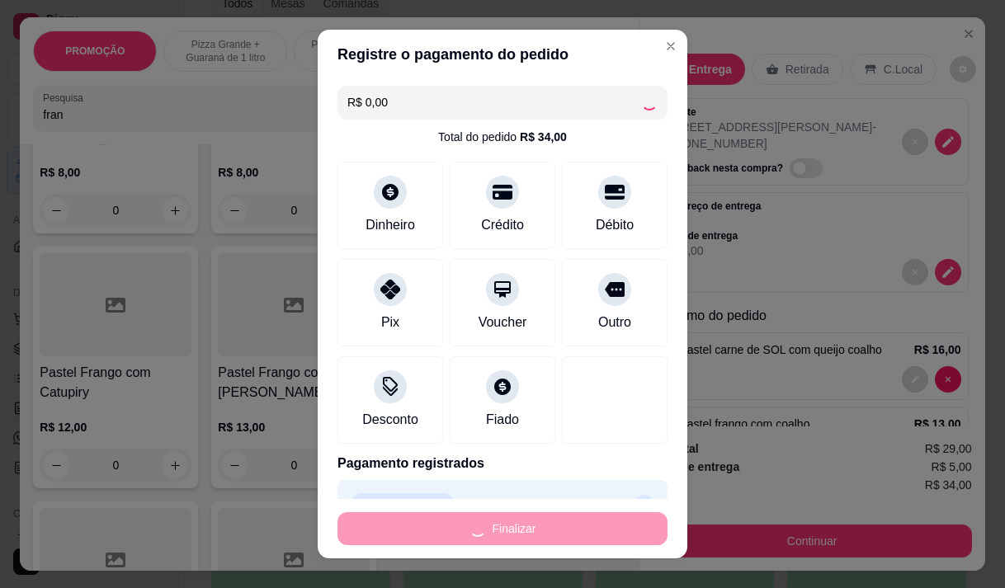
type input "0"
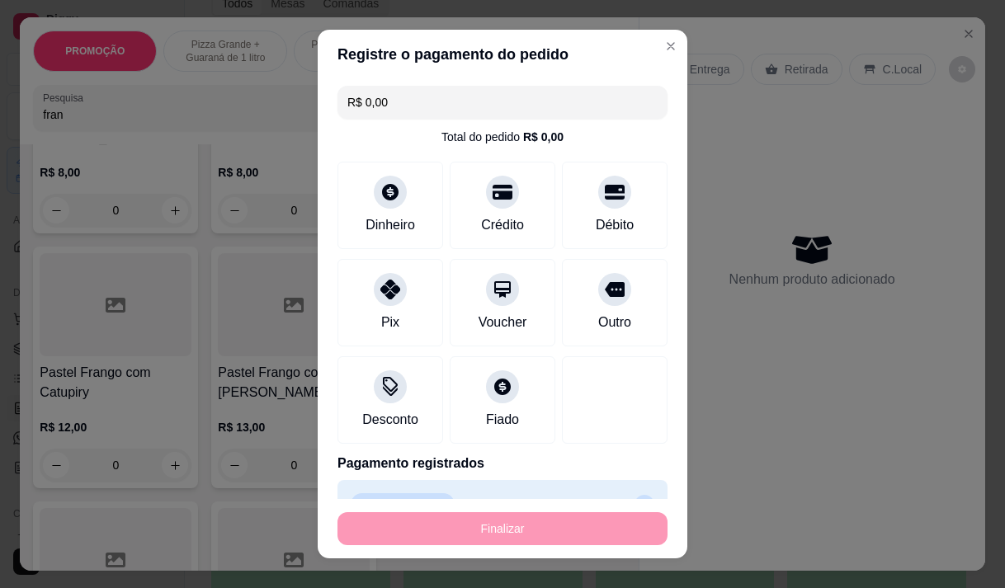
type input "-R$ 34,00"
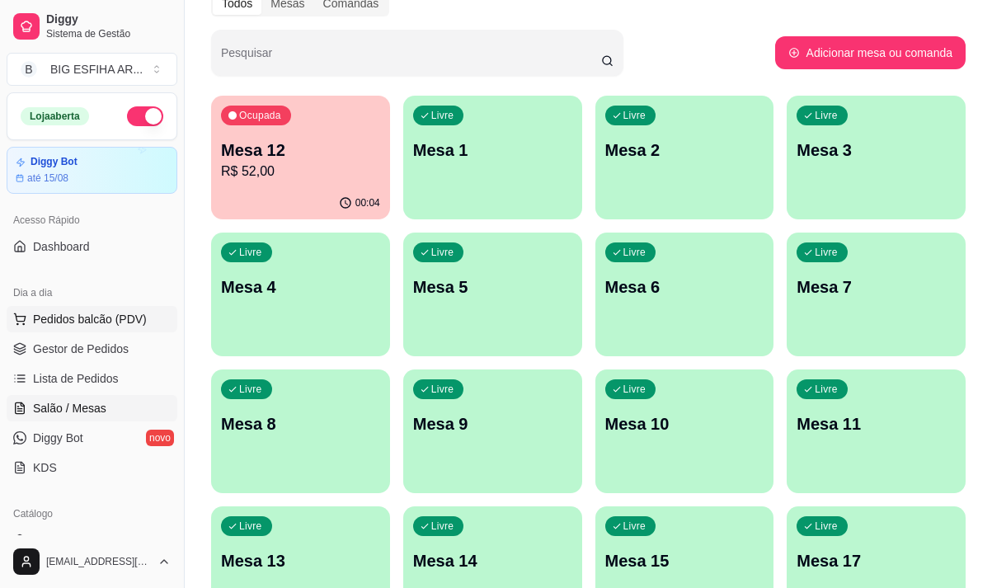
click at [92, 319] on span "Pedidos balcão (PDV)" at bounding box center [90, 319] width 114 height 16
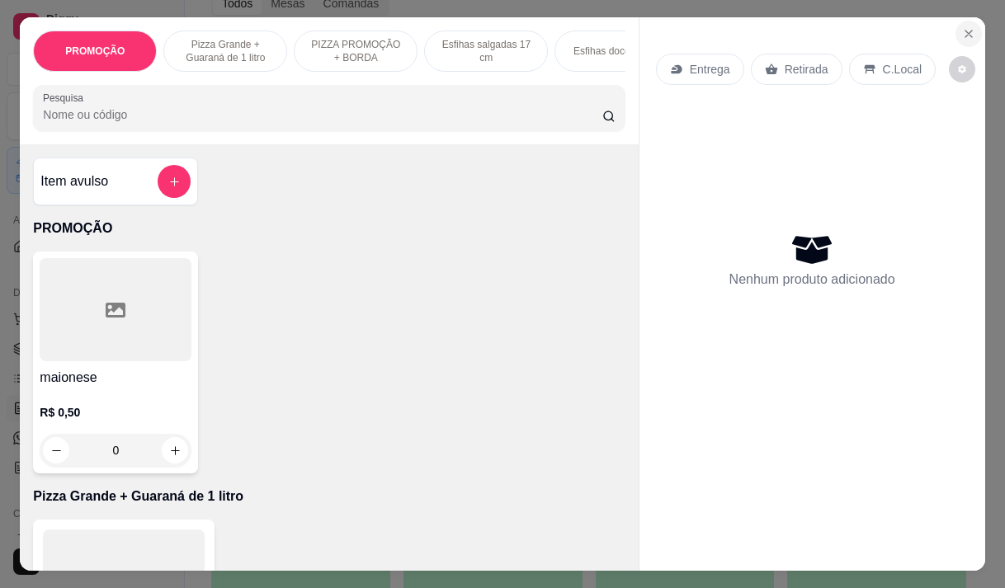
click at [962, 27] on icon "Close" at bounding box center [968, 33] width 13 height 13
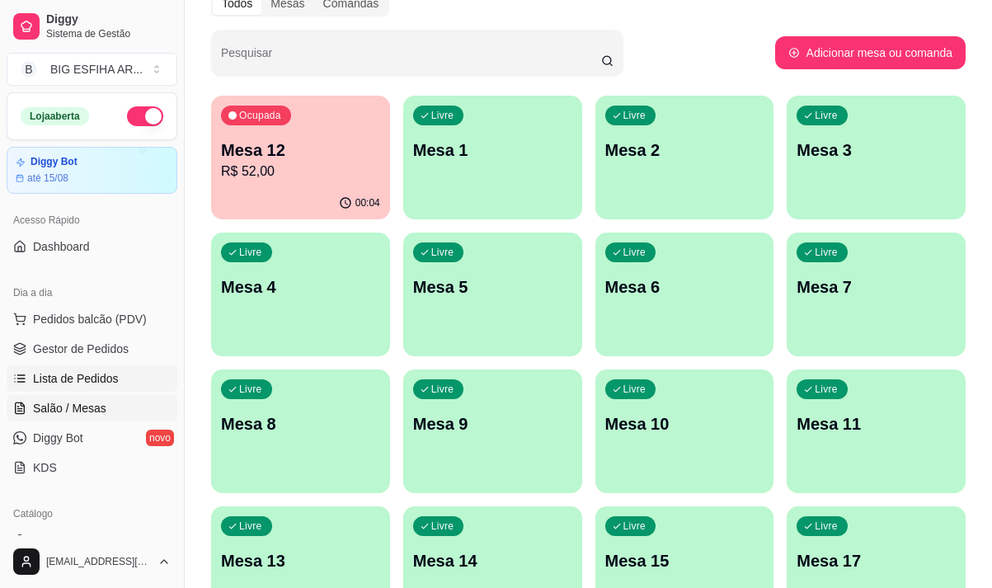
click at [95, 388] on link "Lista de Pedidos" at bounding box center [92, 378] width 171 height 26
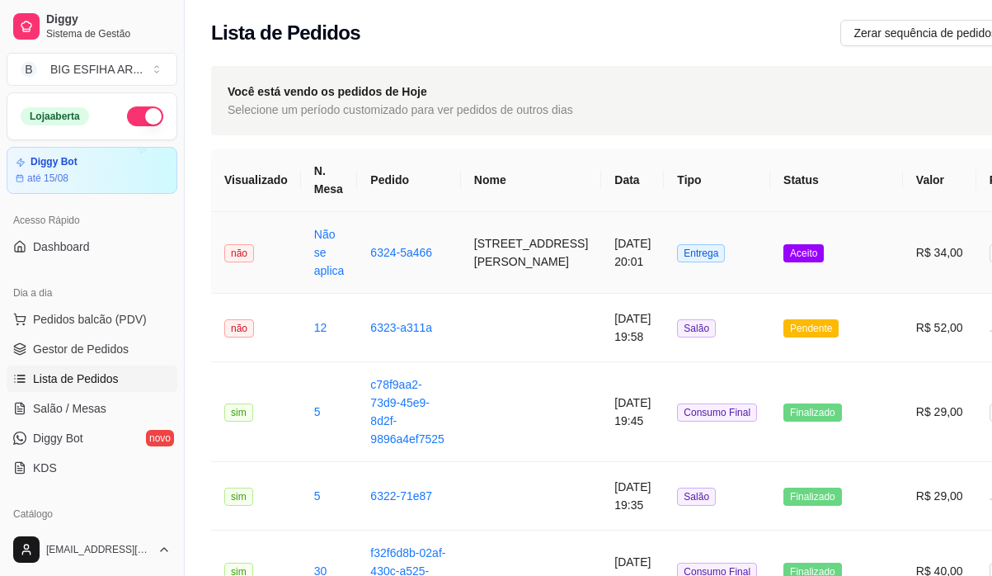
click at [465, 275] on td "[STREET_ADDRESS][PERSON_NAME]" at bounding box center [531, 253] width 140 height 82
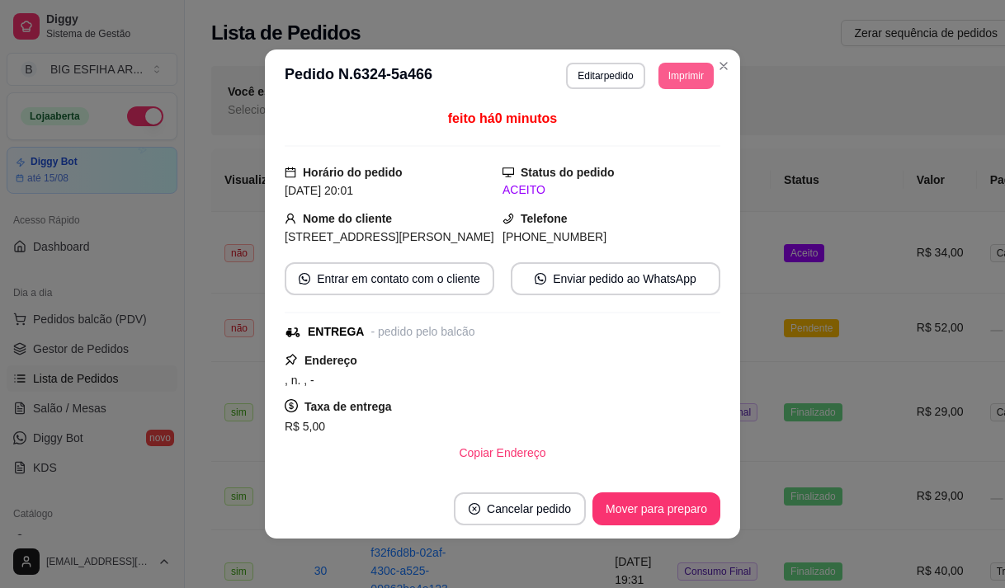
click at [680, 73] on button "Imprimir" at bounding box center [685, 76] width 55 height 26
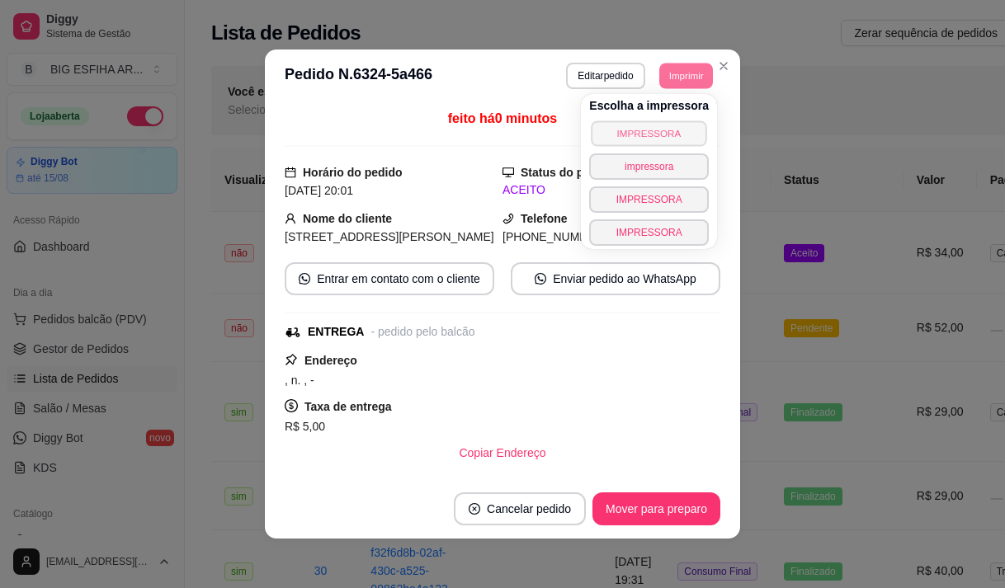
click at [664, 131] on button "IMPRESSORA" at bounding box center [648, 133] width 115 height 26
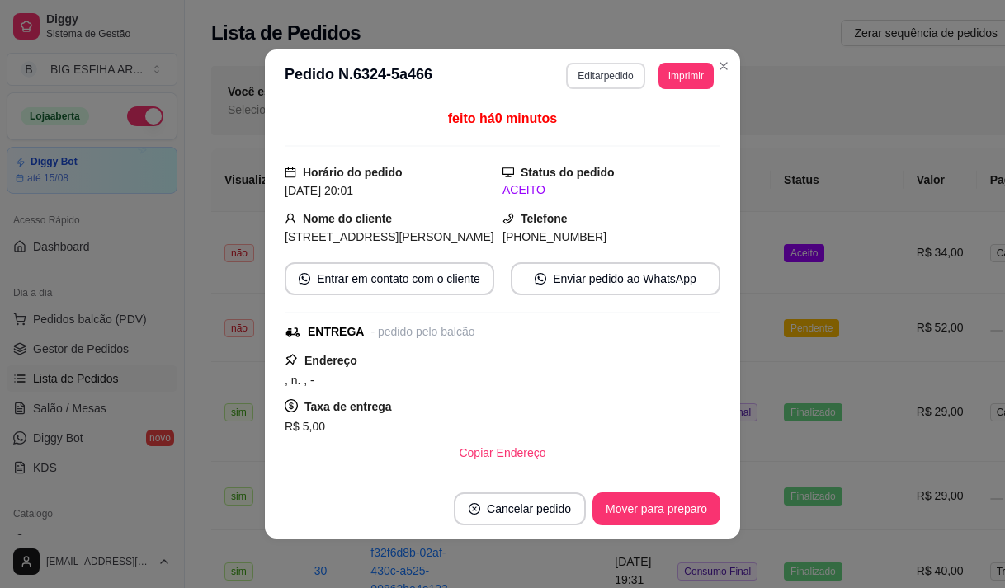
click at [596, 67] on button "Editar pedido" at bounding box center [605, 76] width 78 height 26
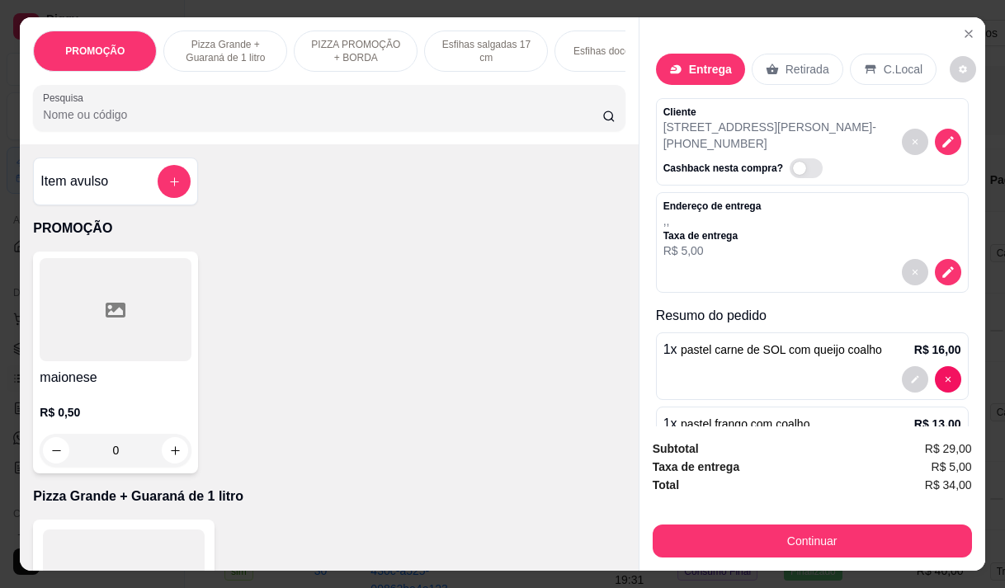
click at [759, 192] on div "Endereço de entrega , , Taxa de entrega R$ 5,00" at bounding box center [812, 242] width 313 height 101
click at [942, 267] on icon "decrease-product-quantity" at bounding box center [948, 273] width 12 height 12
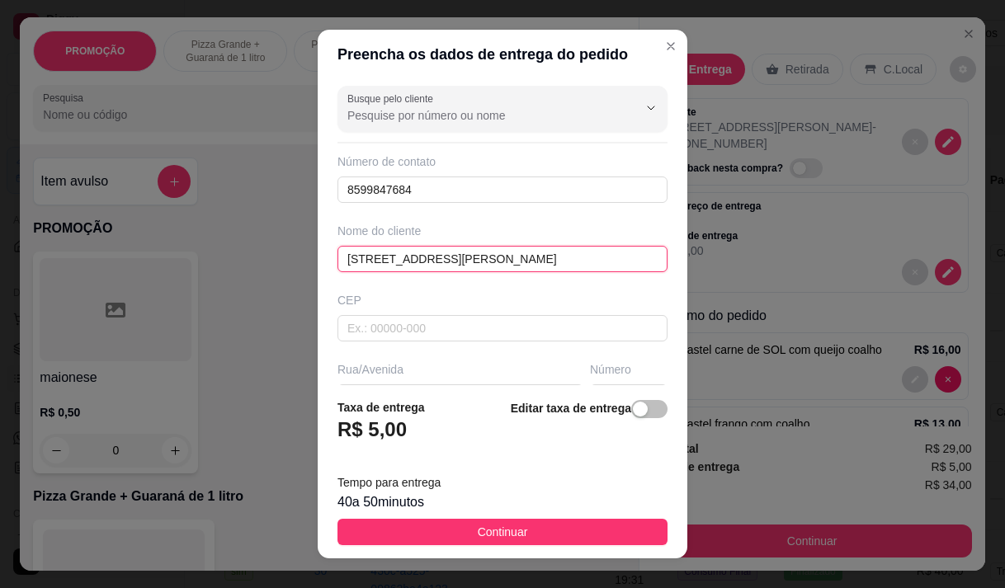
click at [475, 259] on input "[STREET_ADDRESS][PERSON_NAME]" at bounding box center [502, 259] width 330 height 26
click at [477, 258] on input "[STREET_ADDRESS][PERSON_NAME]" at bounding box center [502, 259] width 330 height 26
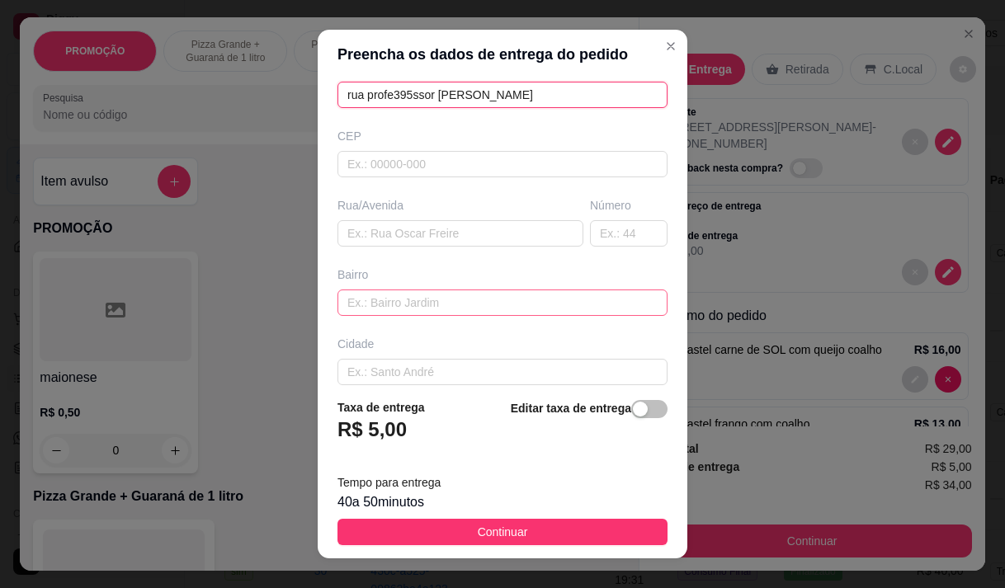
scroll to position [165, 0]
type input "rua profe395ssor [PERSON_NAME]"
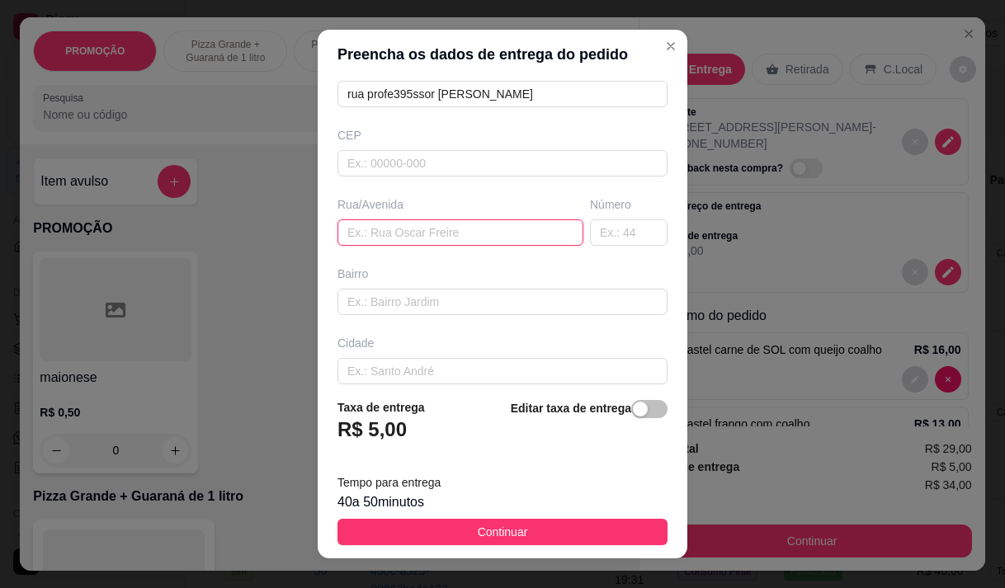
click at [427, 235] on input "text" at bounding box center [460, 232] width 246 height 26
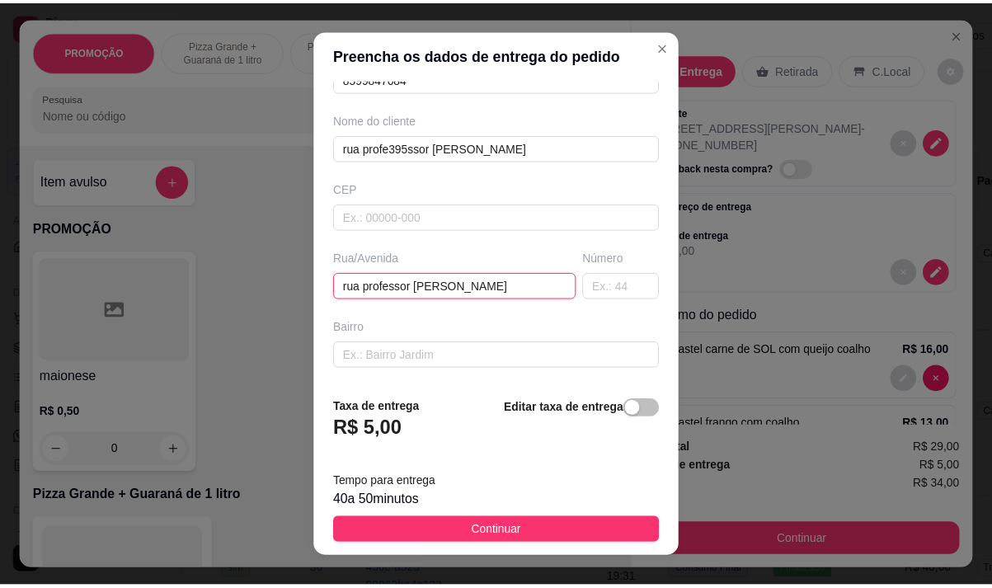
scroll to position [82, 0]
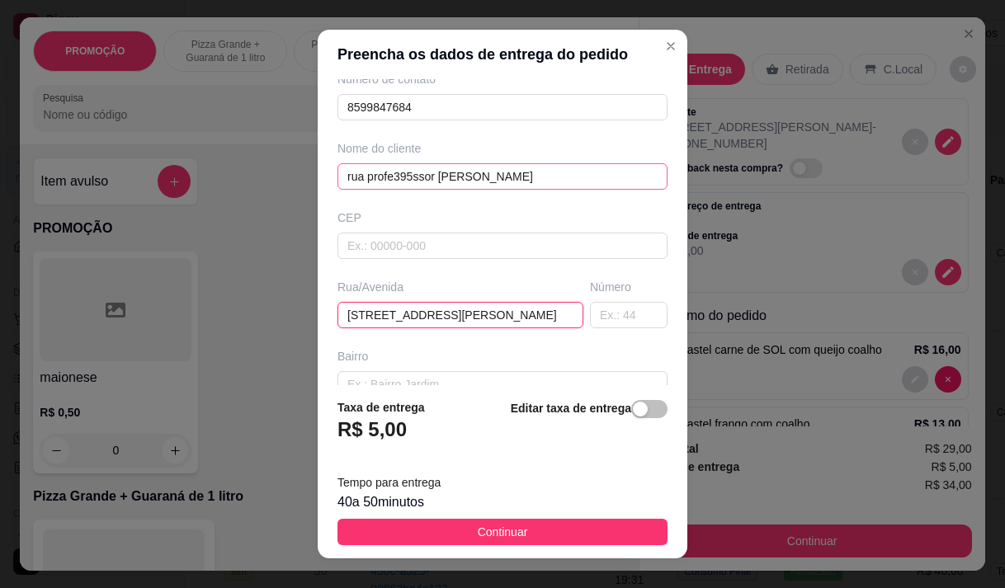
type input "[STREET_ADDRESS][PERSON_NAME]"
click at [486, 185] on input "rua profe395ssor [PERSON_NAME]" at bounding box center [502, 176] width 330 height 26
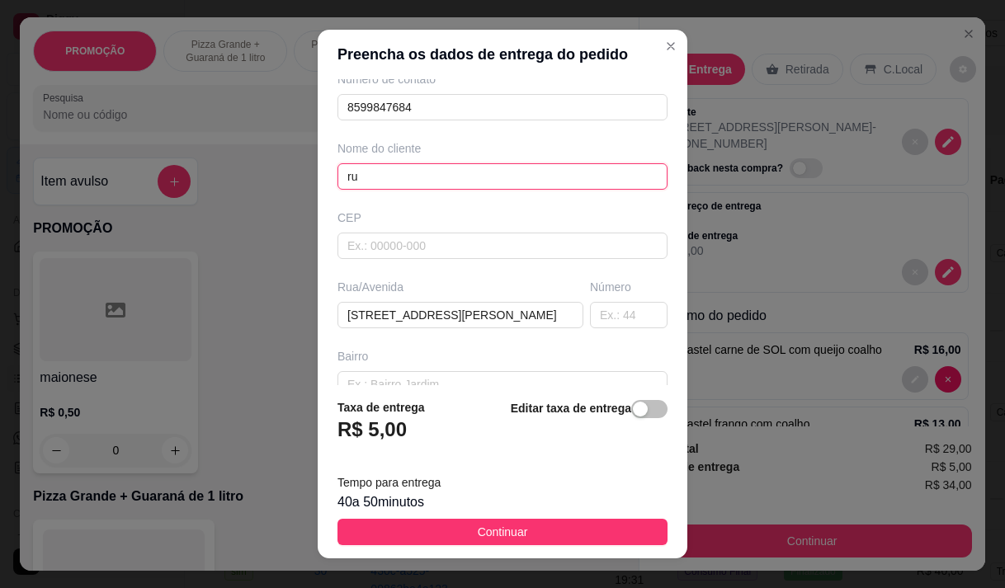
type input "r"
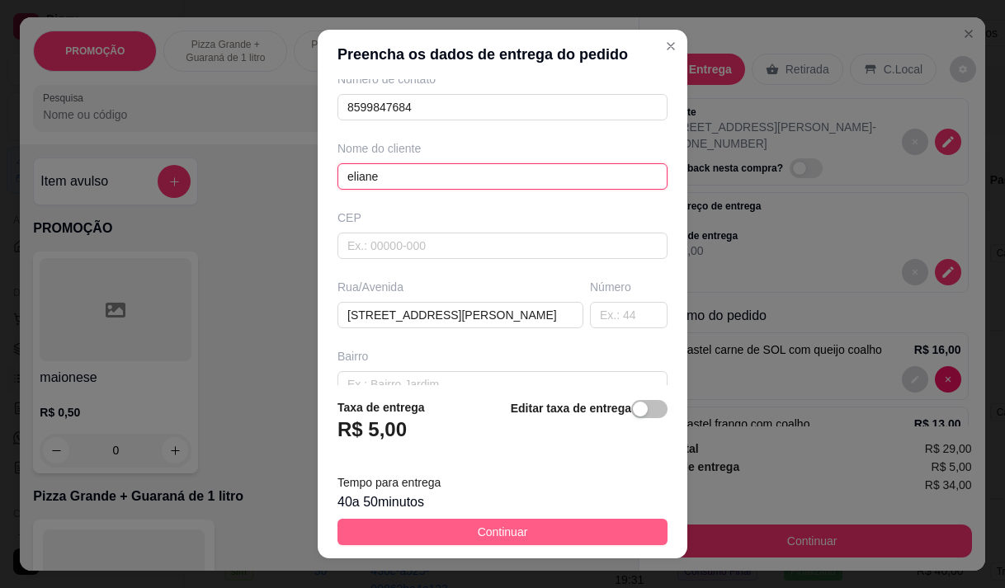
type input "eliane"
click at [537, 522] on button "Continuar" at bounding box center [502, 532] width 330 height 26
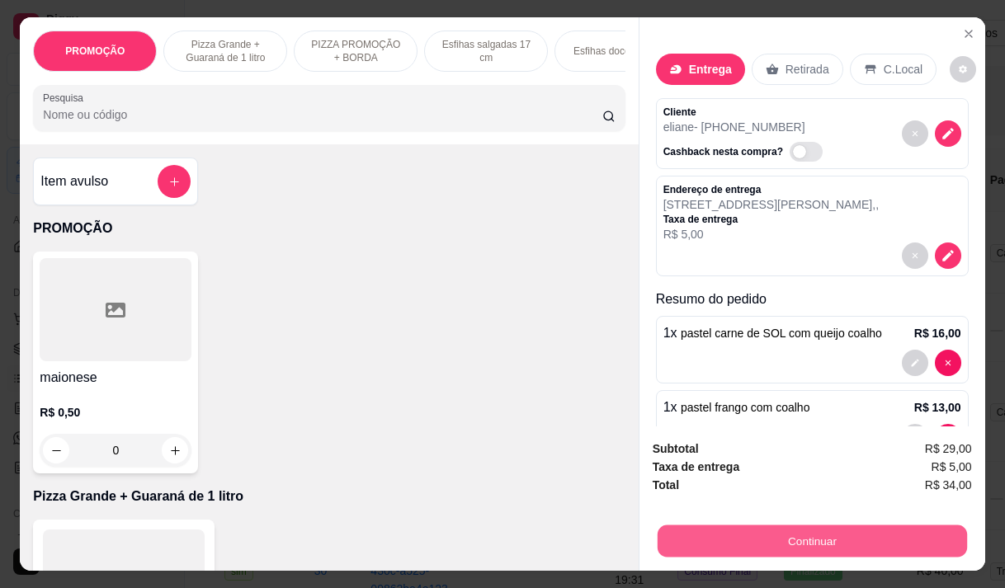
click at [770, 530] on button "Continuar" at bounding box center [811, 541] width 309 height 32
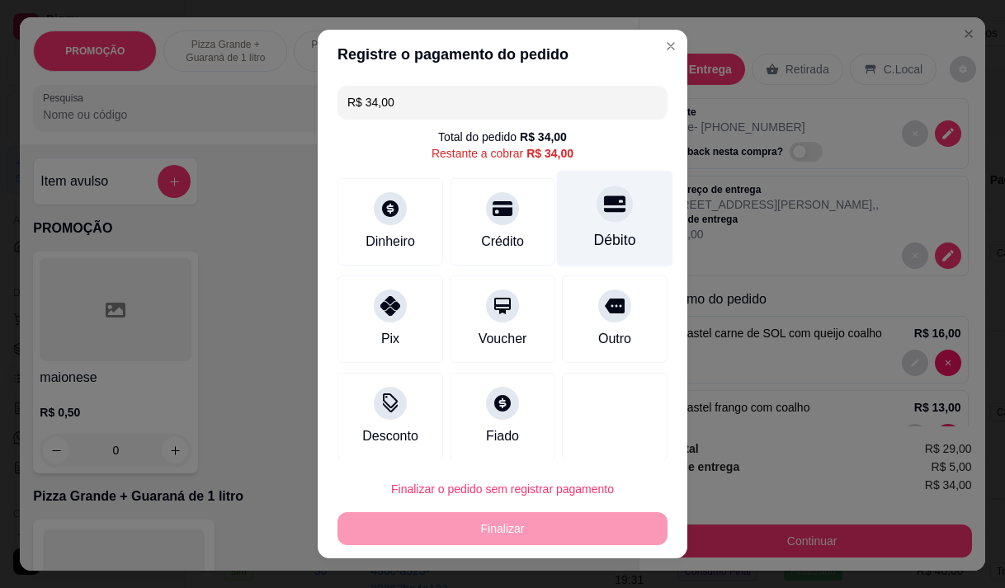
click at [604, 200] on icon at bounding box center [614, 203] width 21 height 16
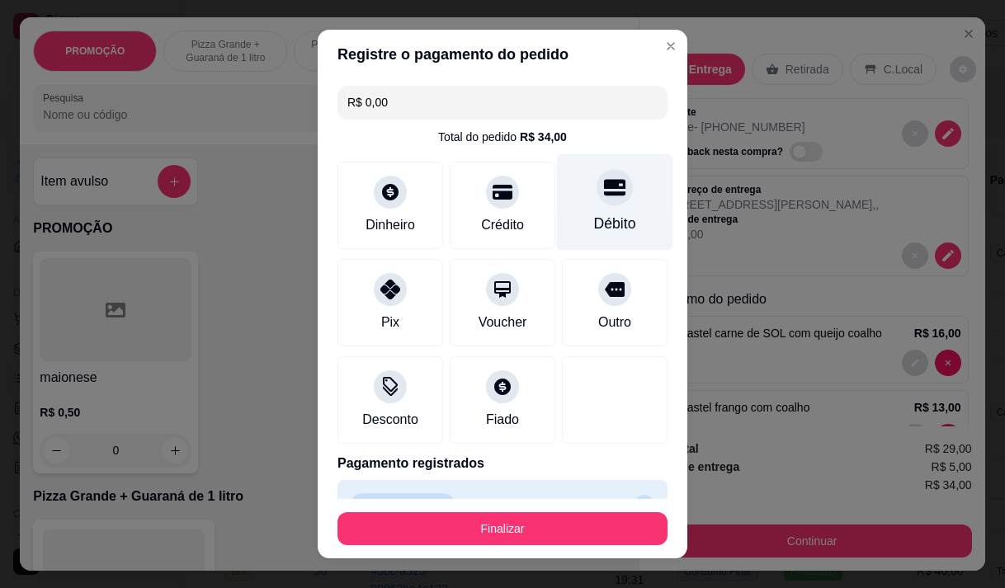
type input "R$ 0,00"
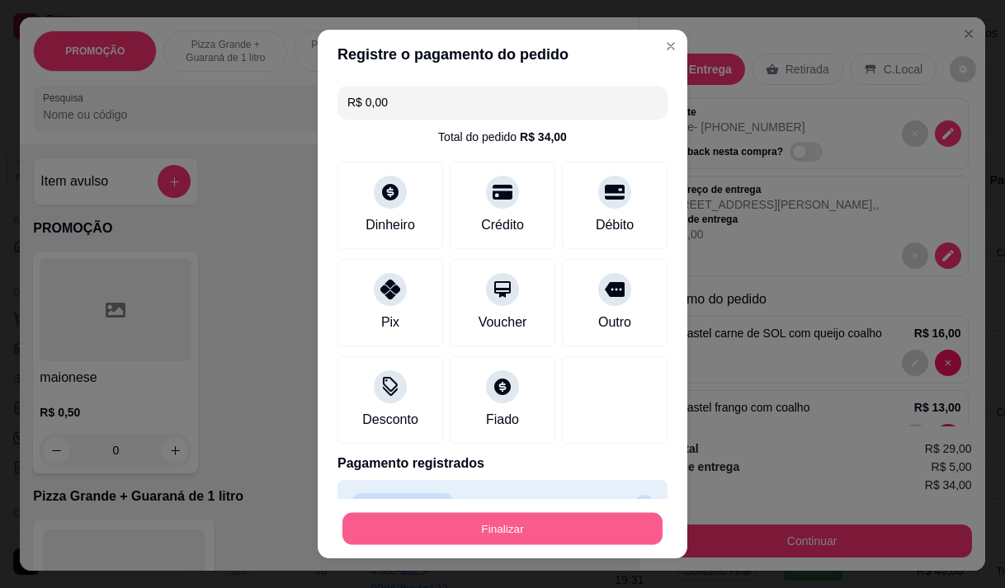
click at [557, 518] on button "Finalizar" at bounding box center [502, 529] width 320 height 32
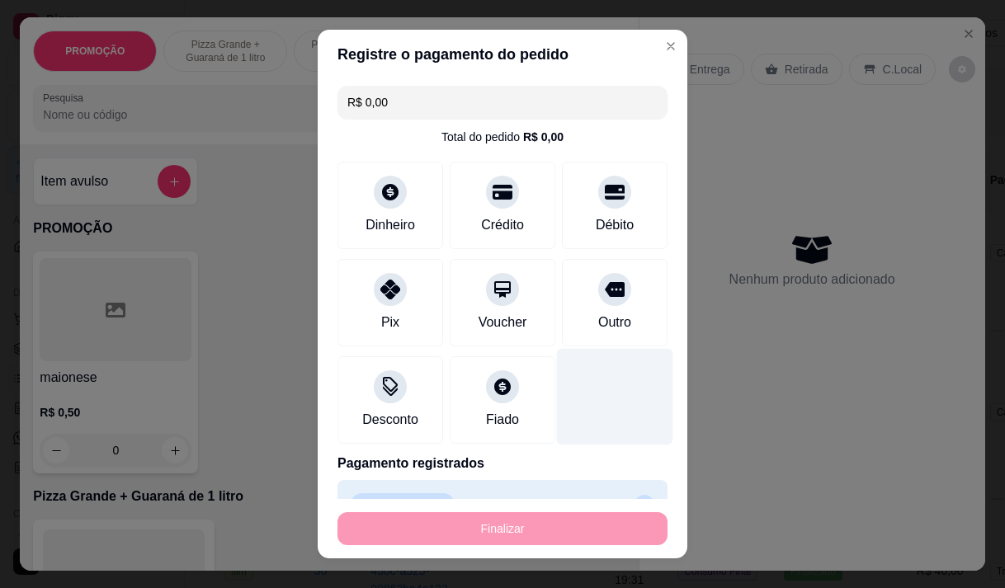
type input "0"
type input "-R$ 34,00"
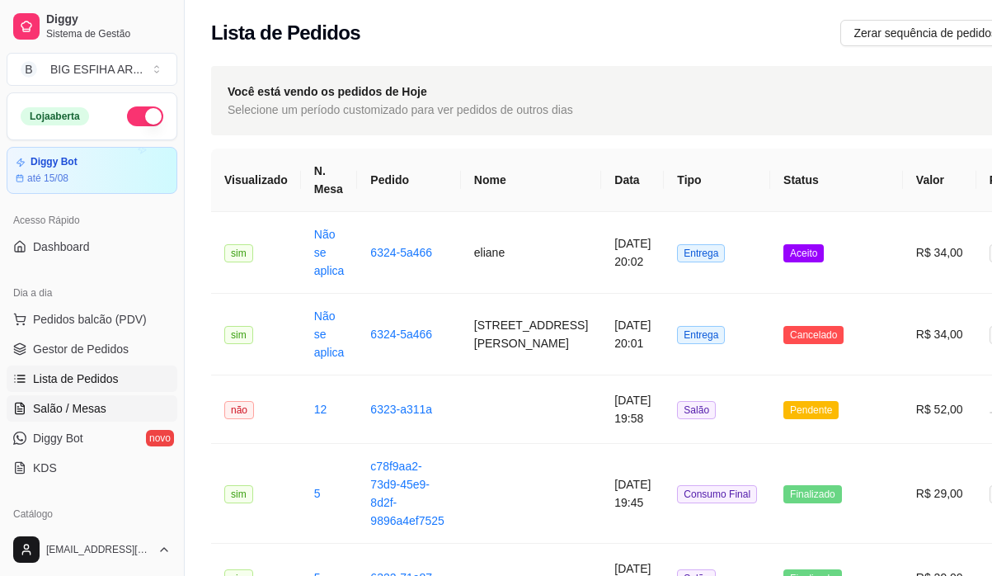
click at [58, 408] on span "Salão / Mesas" at bounding box center [69, 408] width 73 height 16
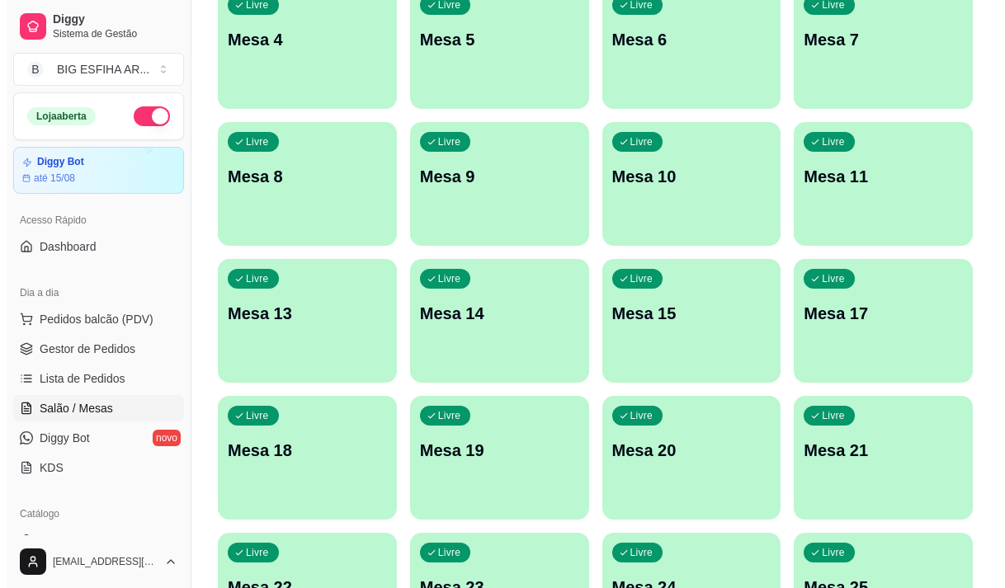
scroll to position [739, 0]
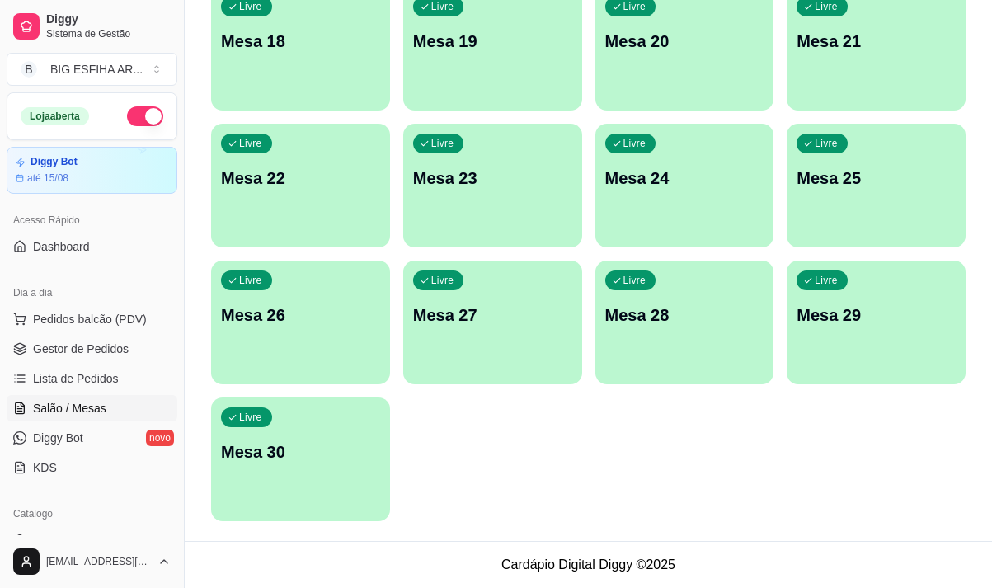
click at [307, 448] on p "Mesa 30" at bounding box center [300, 451] width 159 height 23
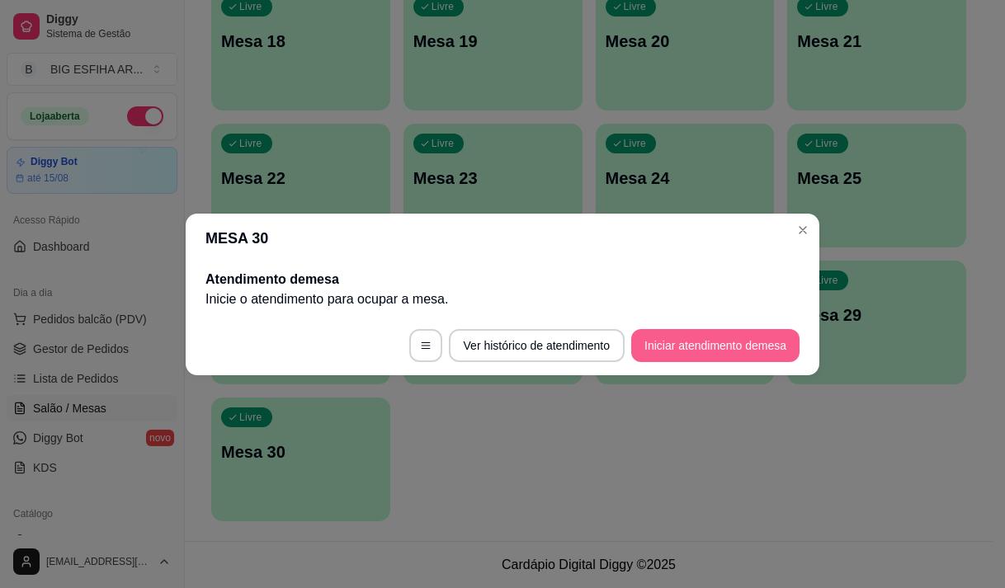
click at [737, 334] on button "Iniciar atendimento de mesa" at bounding box center [715, 345] width 168 height 33
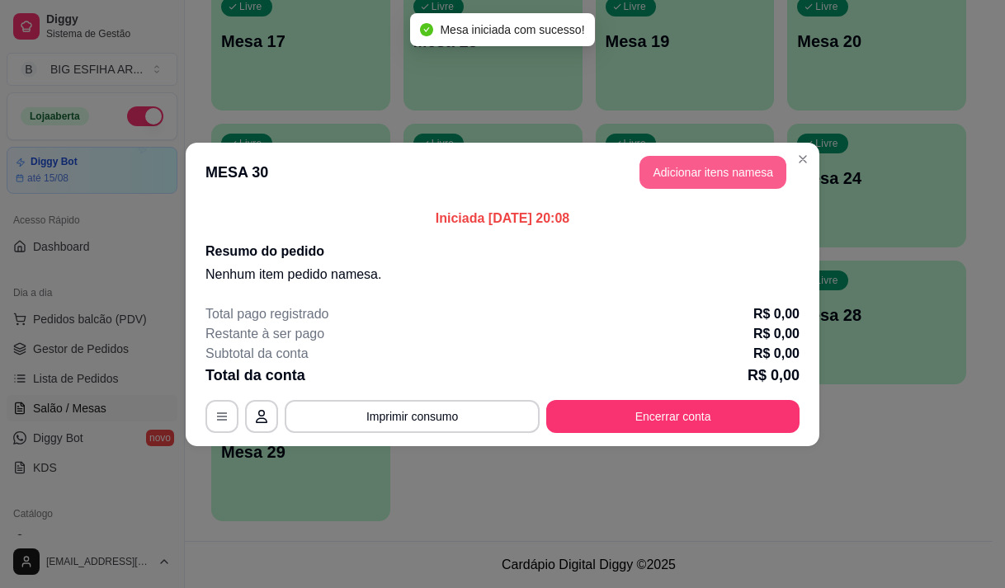
click at [720, 175] on button "Adicionar itens na mesa" at bounding box center [712, 172] width 147 height 33
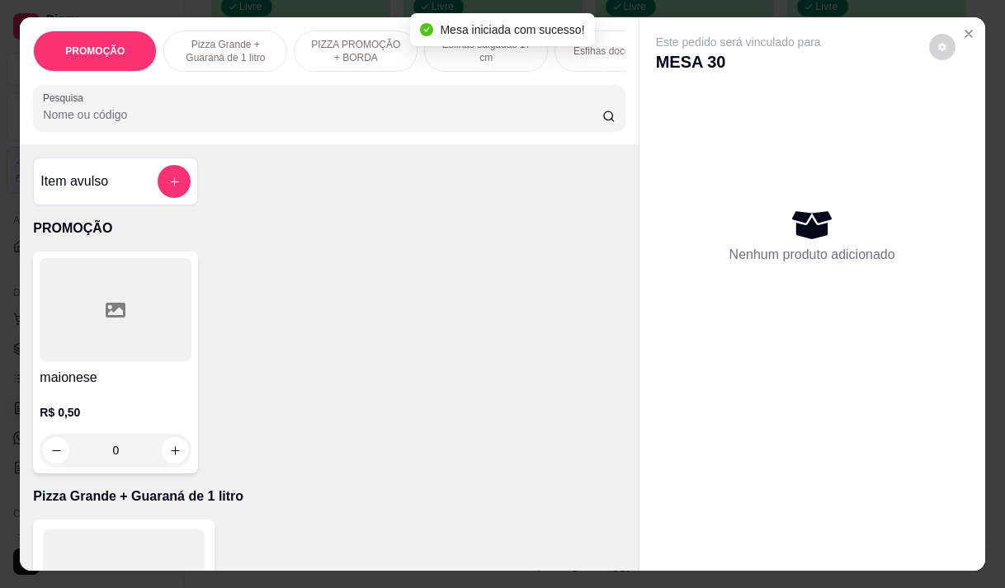
scroll to position [165, 0]
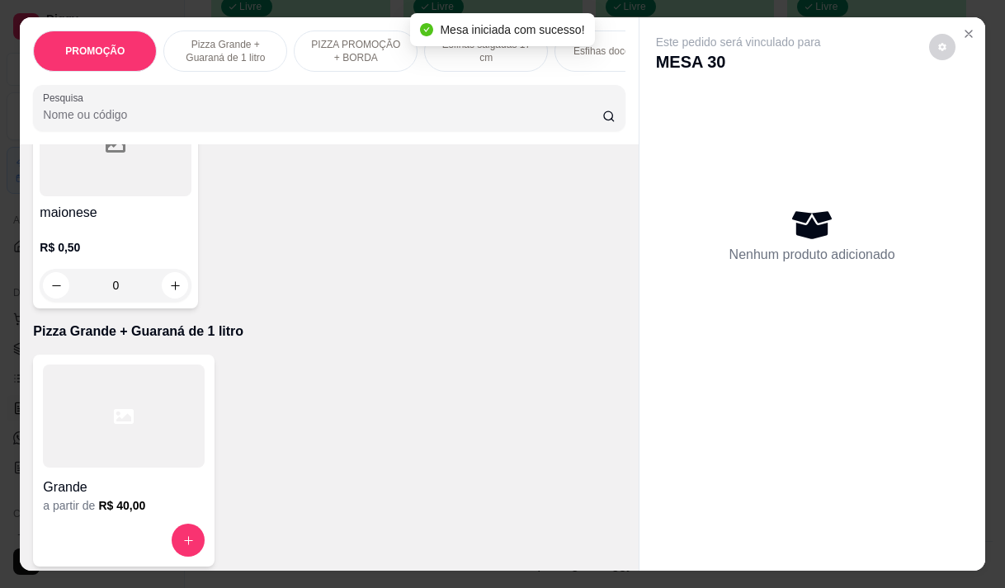
click at [123, 442] on div at bounding box center [124, 416] width 162 height 103
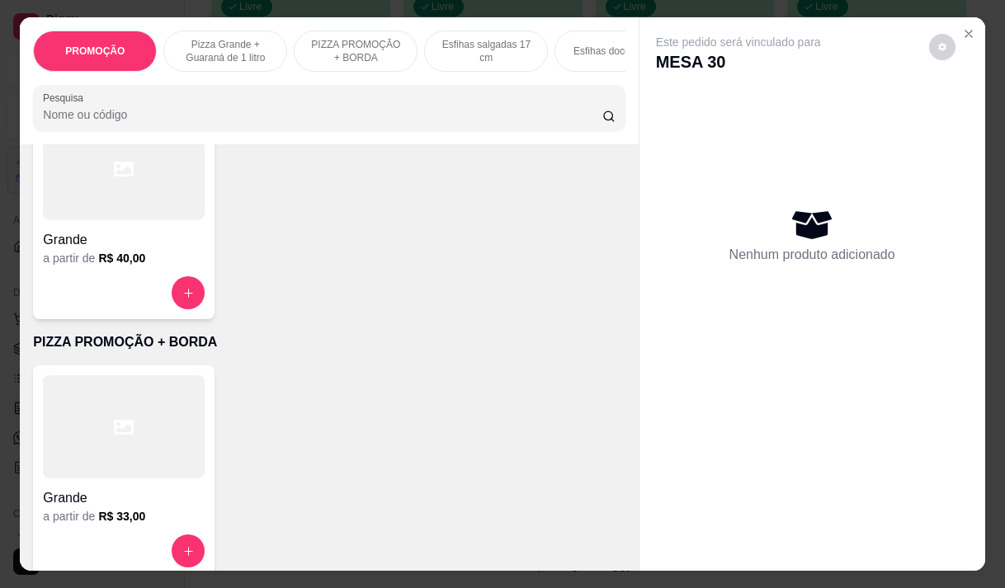
scroll to position [495, 0]
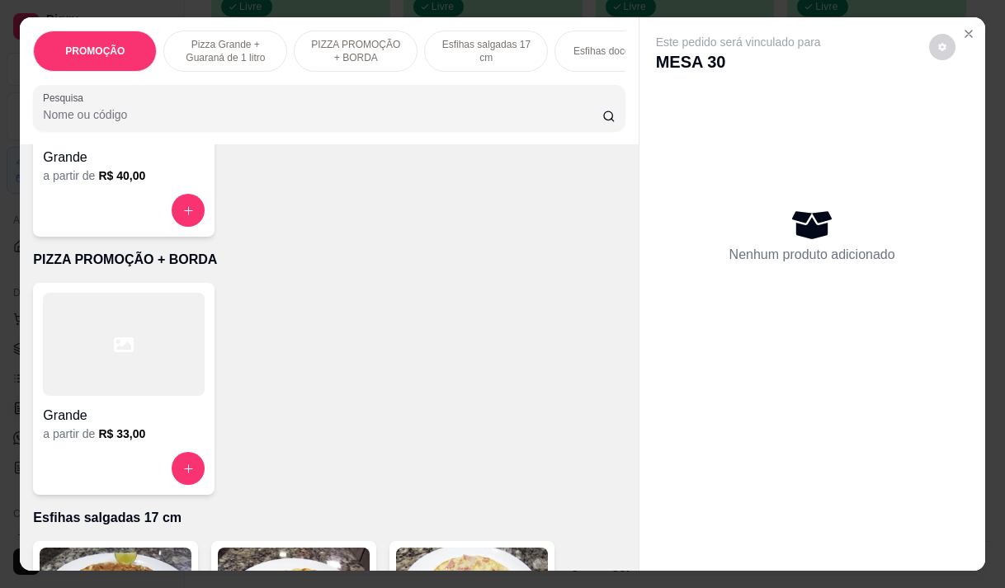
click at [136, 426] on h4 "Grande" at bounding box center [124, 416] width 162 height 20
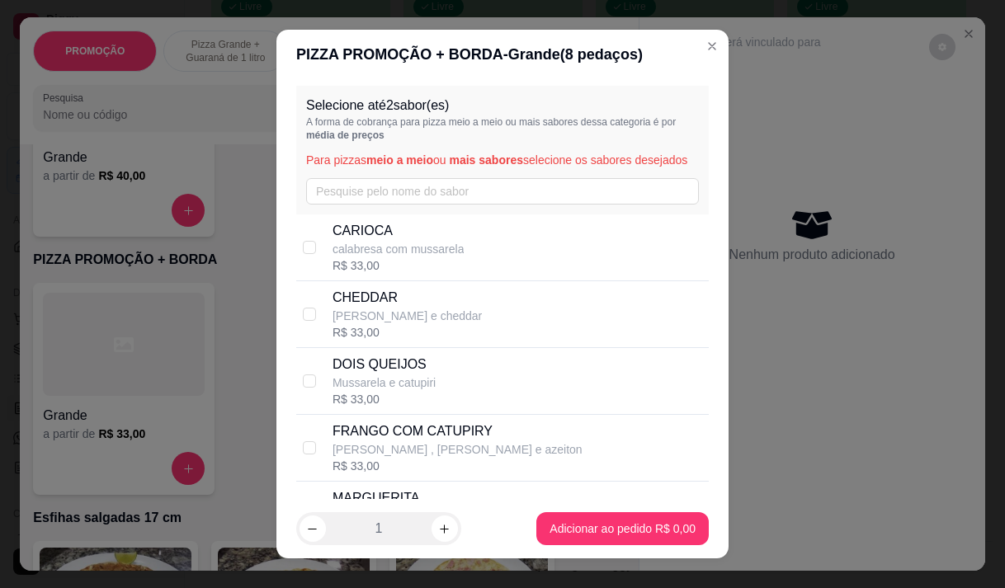
click at [460, 253] on div "CARIOCA calabresa com mussarela R$ 33,00" at bounding box center [516, 247] width 369 height 53
checkbox input "true"
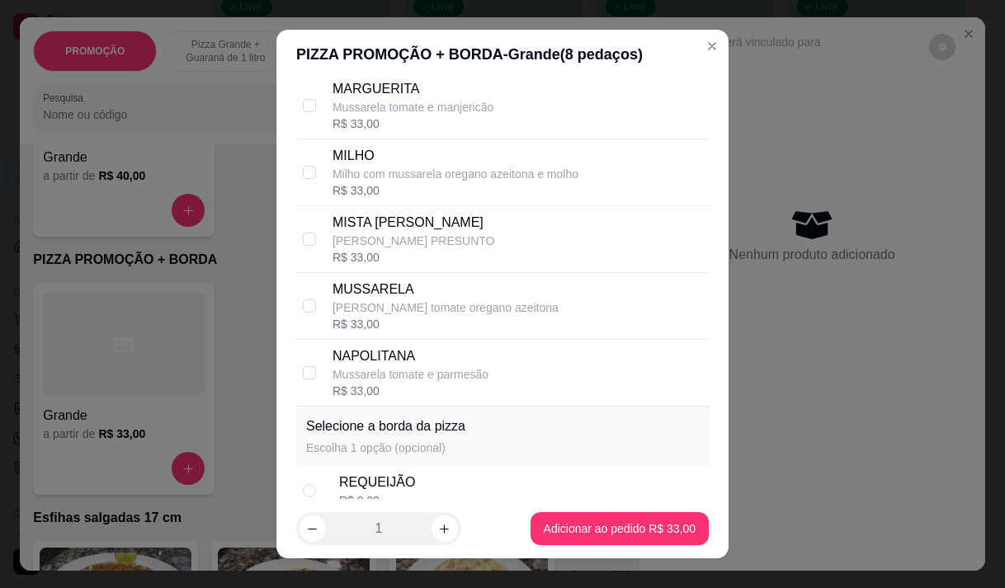
scroll to position [330, 0]
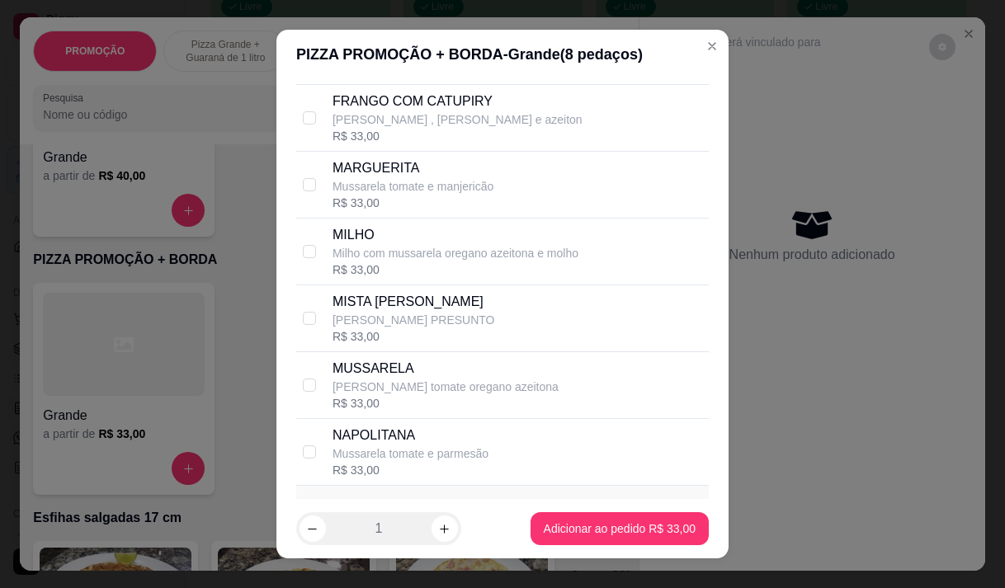
click at [502, 128] on p "[PERSON_NAME] , [PERSON_NAME] e azeiton" at bounding box center [457, 119] width 250 height 16
checkbox input "true"
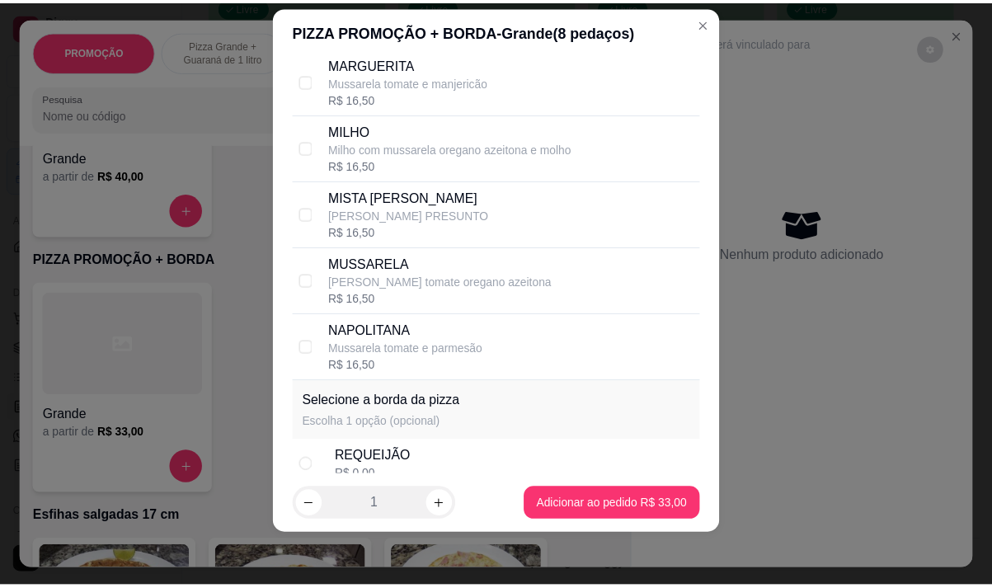
scroll to position [565, 0]
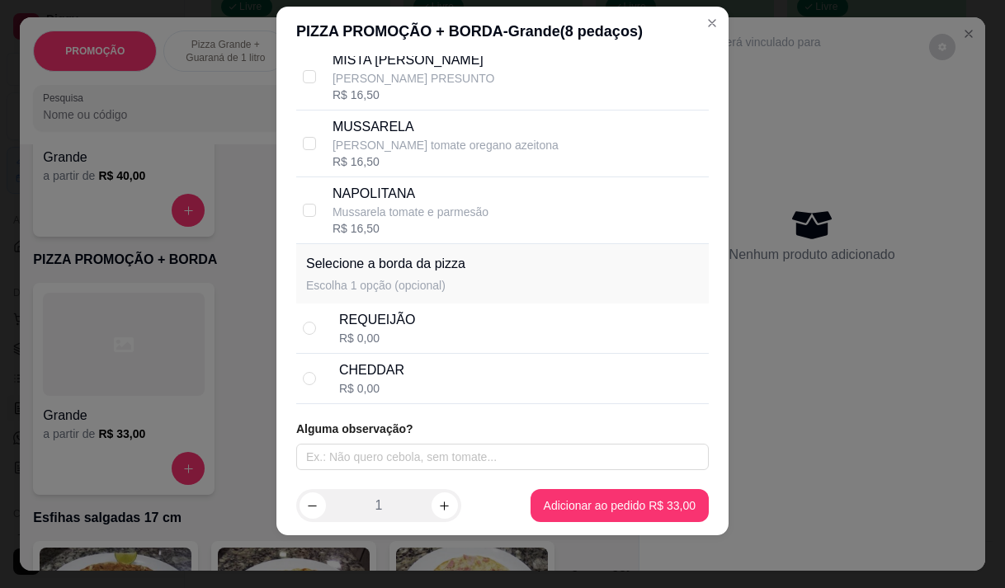
click at [400, 323] on div "REQUEIJÃO" at bounding box center [377, 320] width 76 height 20
radio input "true"
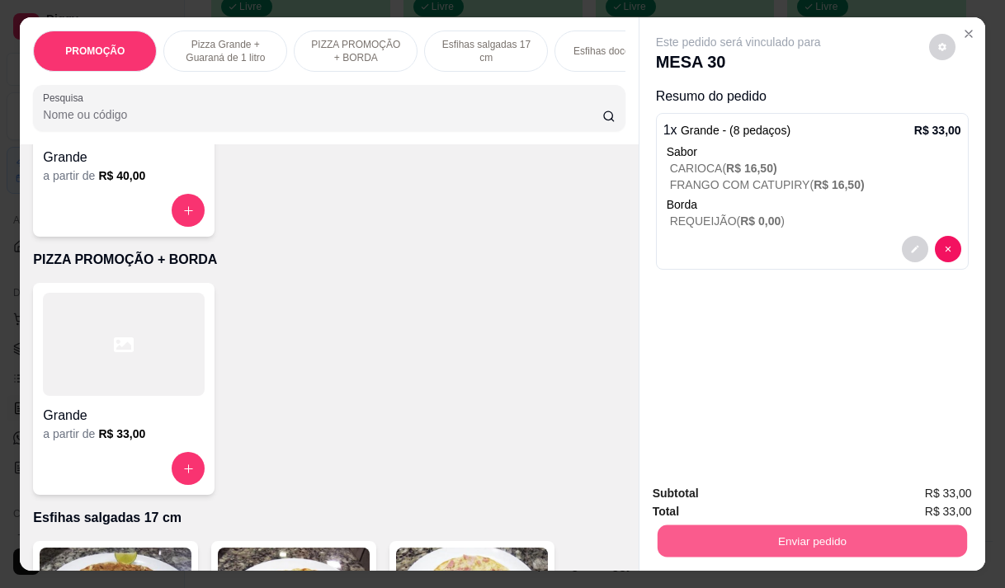
click at [854, 528] on button "Enviar pedido" at bounding box center [811, 541] width 309 height 32
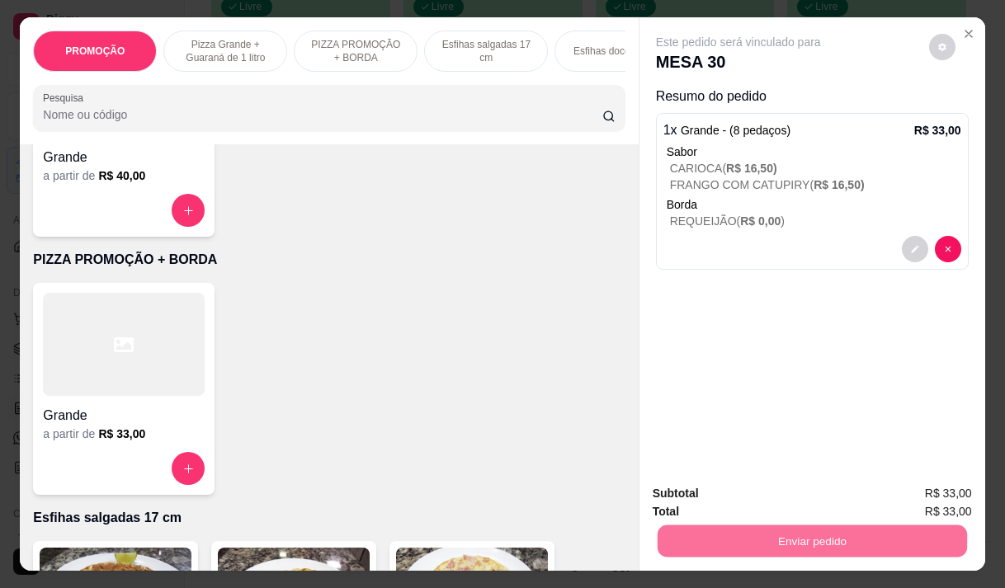
click at [702, 484] on button "Não registrar e enviar pedido" at bounding box center [757, 493] width 172 height 31
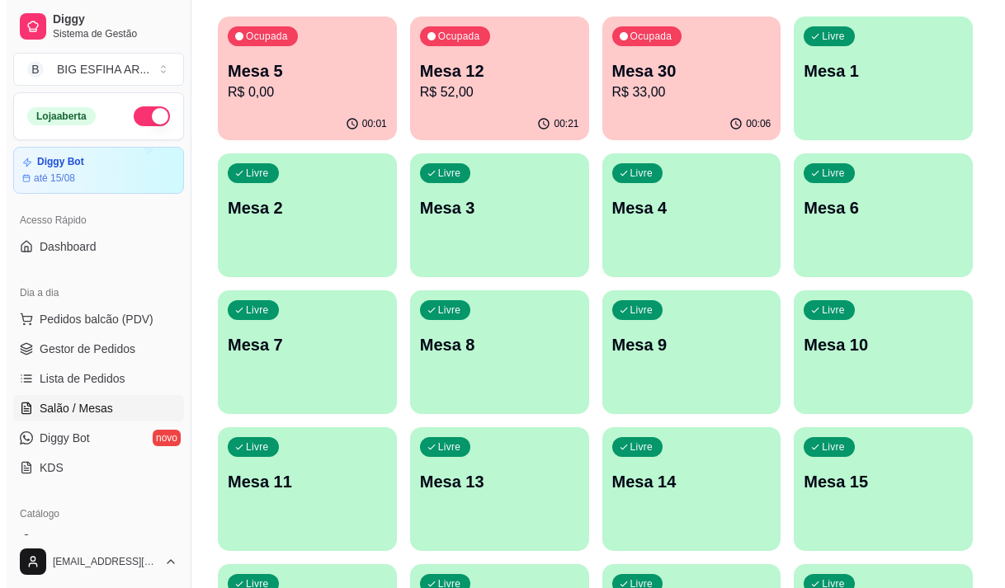
scroll to position [79, 0]
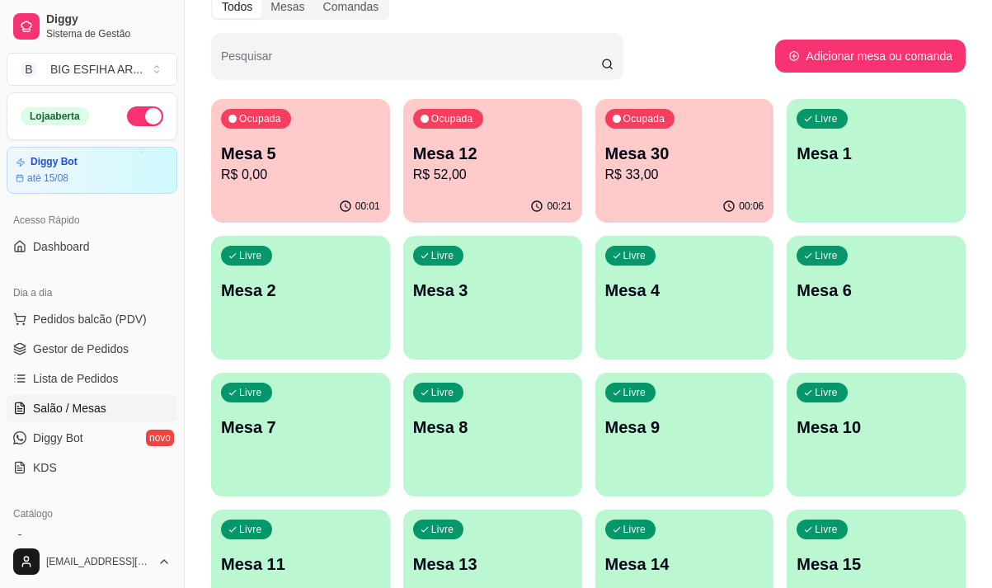
click at [450, 173] on p "R$ 52,00" at bounding box center [492, 175] width 159 height 20
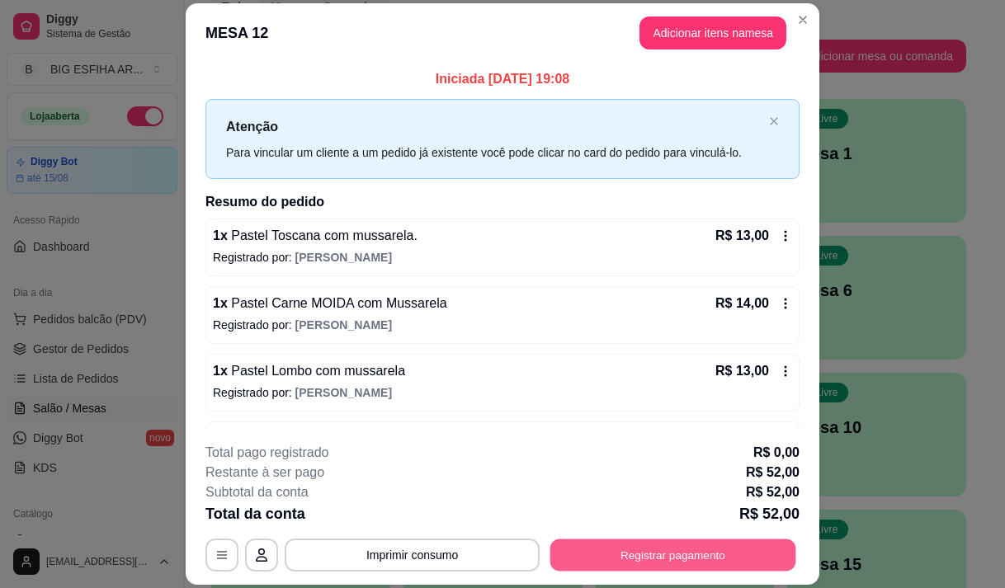
click at [661, 557] on button "Registrar pagamento" at bounding box center [673, 555] width 246 height 32
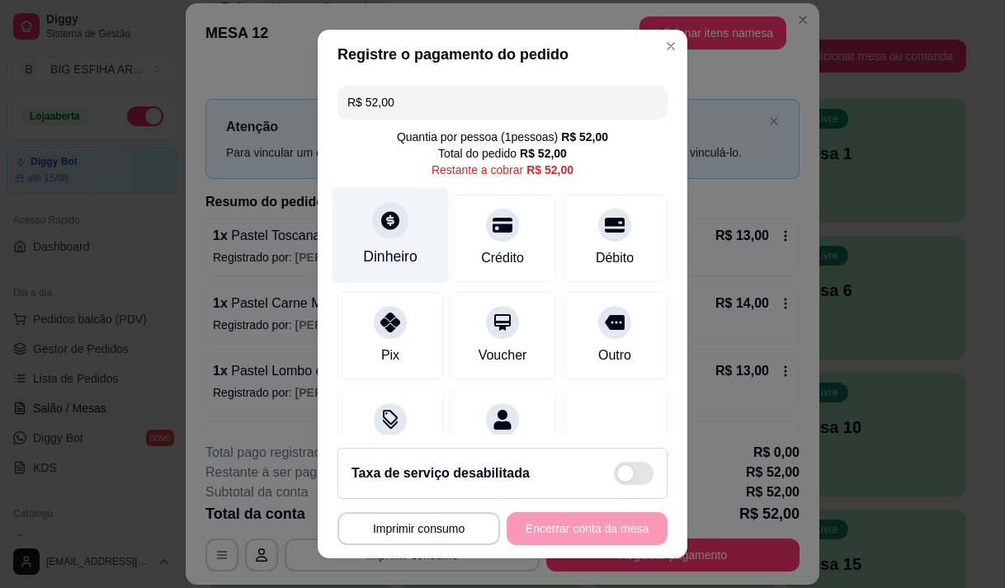
click at [392, 224] on div at bounding box center [390, 220] width 36 height 36
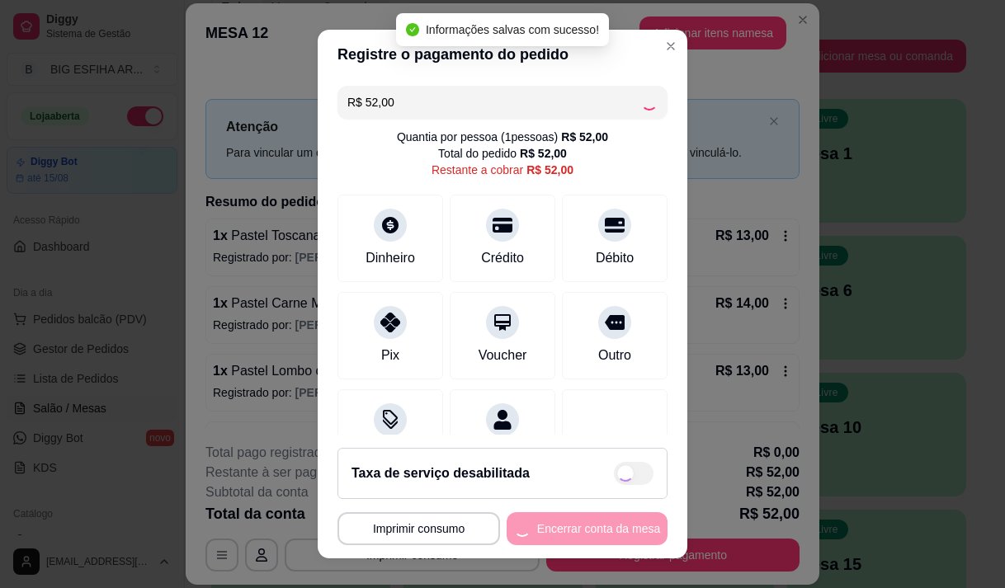
type input "R$ 0,00"
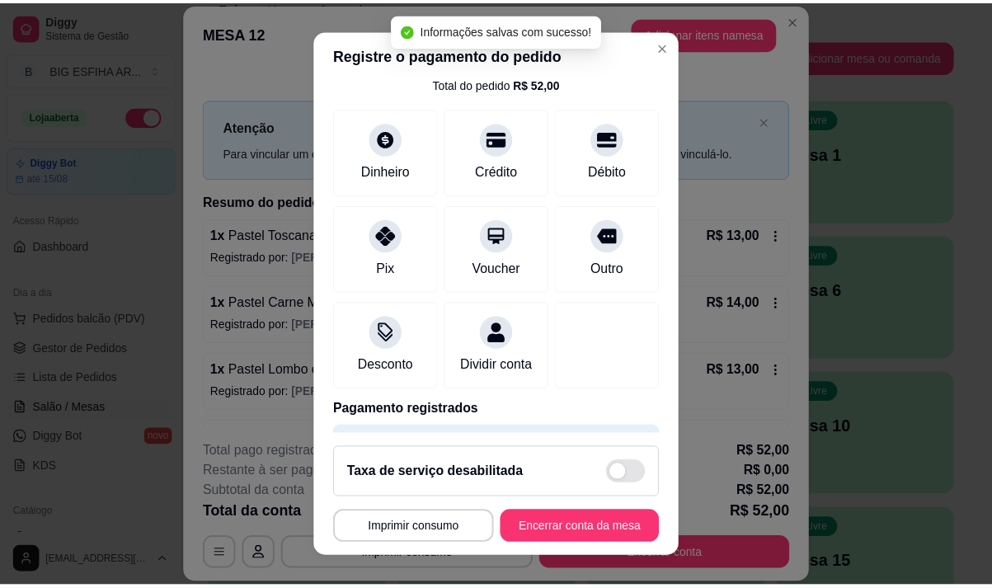
scroll to position [137, 0]
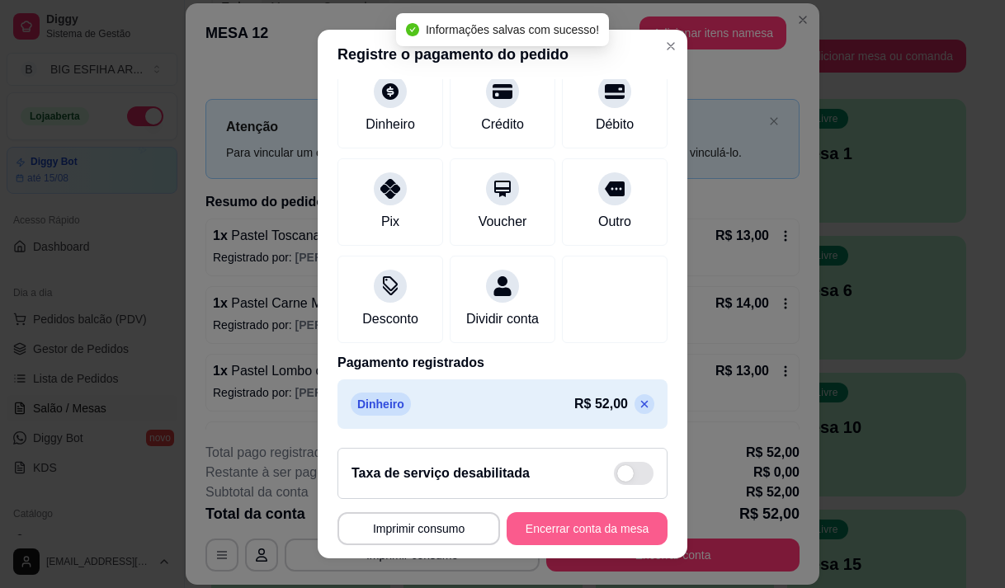
click at [586, 528] on button "Encerrar conta da mesa" at bounding box center [586, 528] width 161 height 33
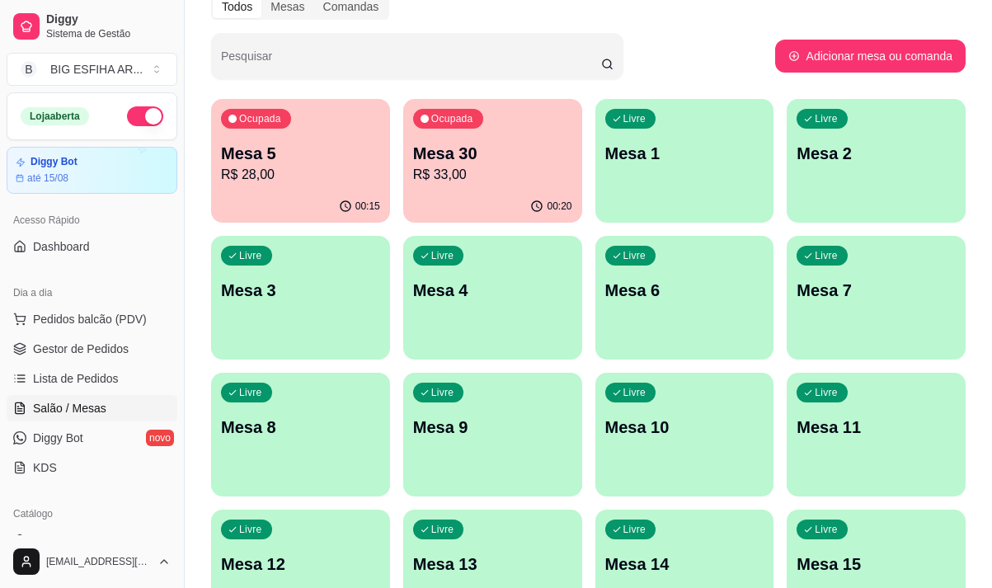
click at [280, 182] on p "R$ 28,00" at bounding box center [300, 175] width 159 height 20
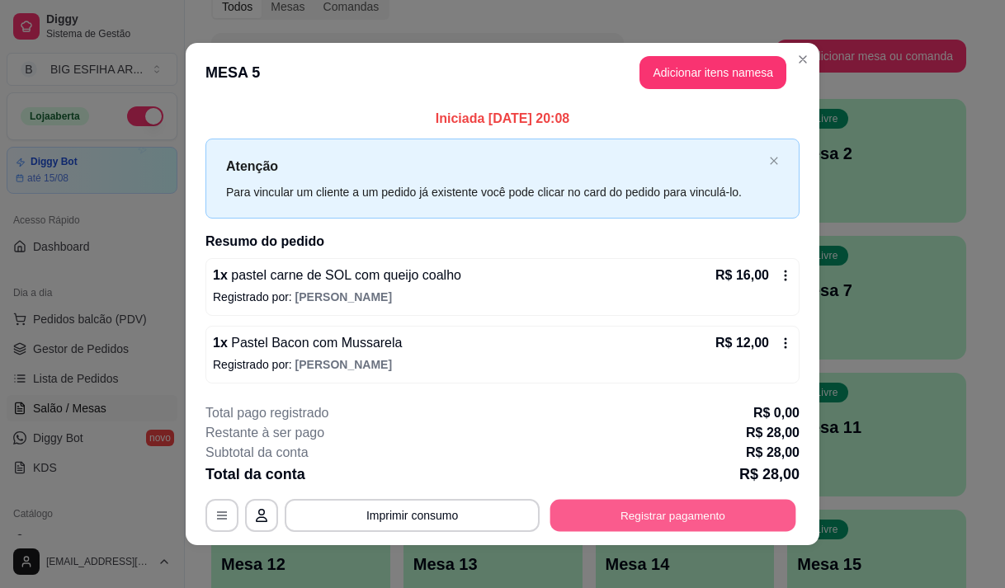
click at [727, 509] on button "Registrar pagamento" at bounding box center [673, 516] width 246 height 32
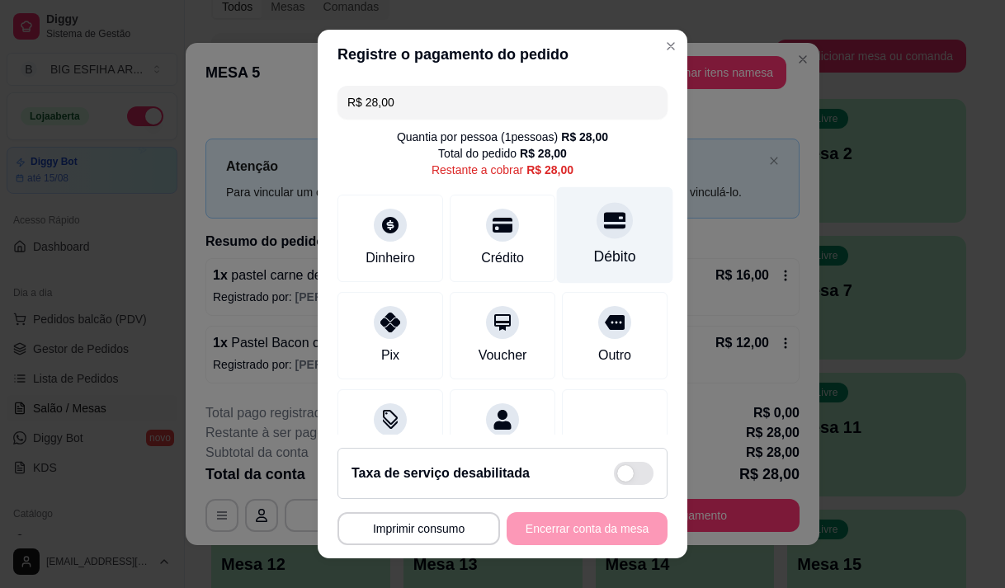
click at [597, 234] on div at bounding box center [614, 220] width 36 height 36
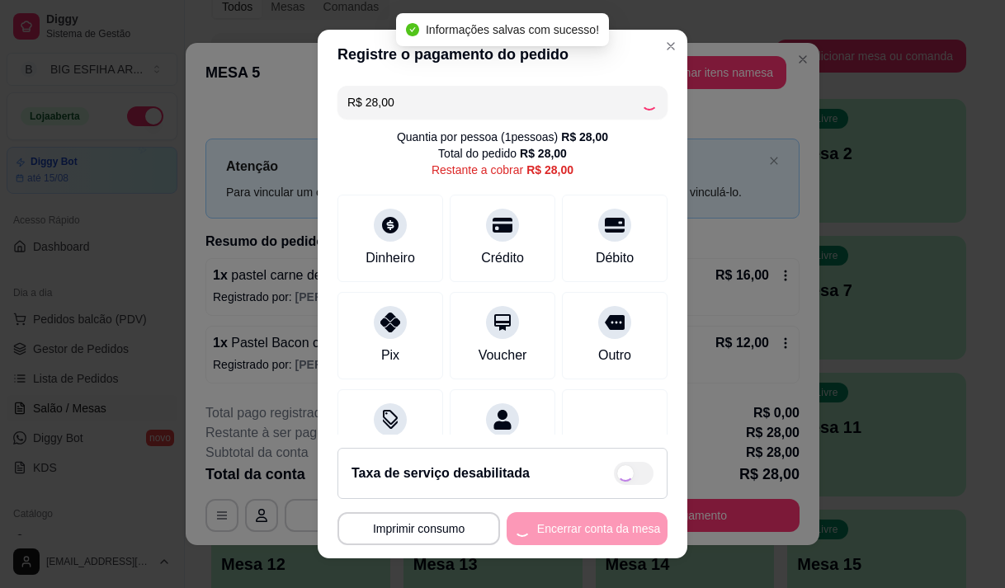
type input "R$ 0,00"
click at [565, 520] on button "Encerrar conta da mesa" at bounding box center [586, 528] width 161 height 33
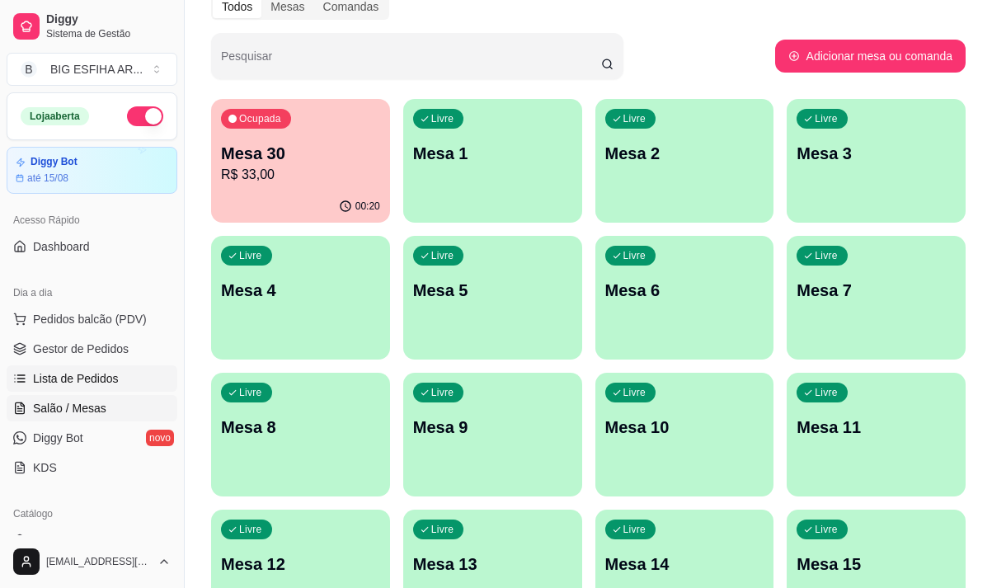
click at [97, 378] on span "Lista de Pedidos" at bounding box center [76, 378] width 86 height 16
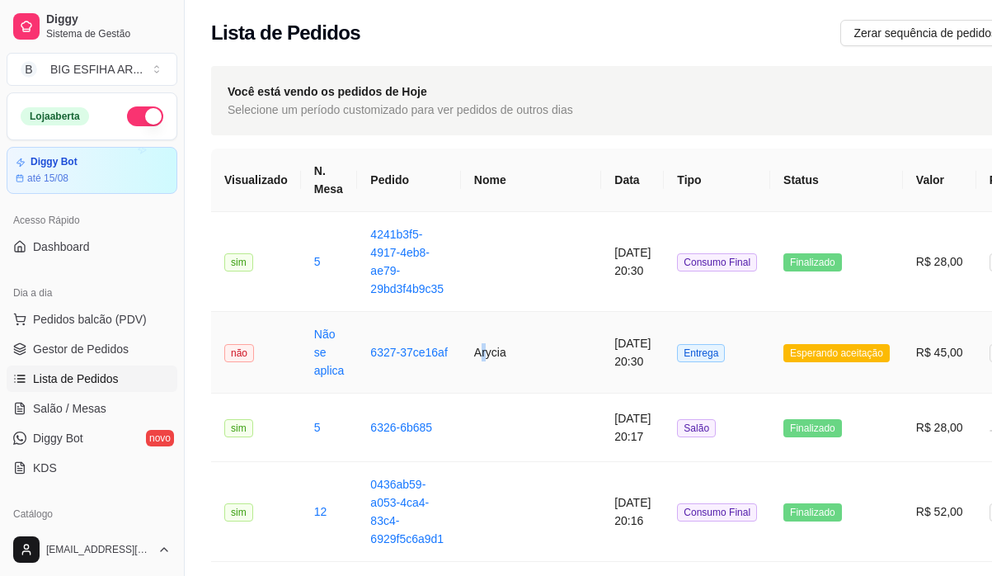
click at [478, 365] on td "Arycia" at bounding box center [531, 353] width 140 height 82
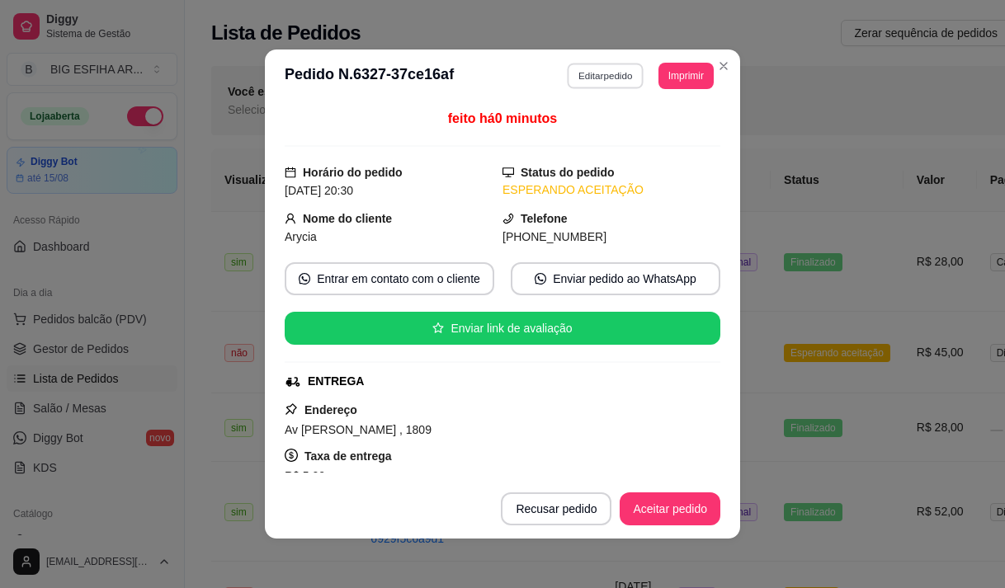
click at [597, 78] on button "Editar pedido" at bounding box center [605, 76] width 77 height 26
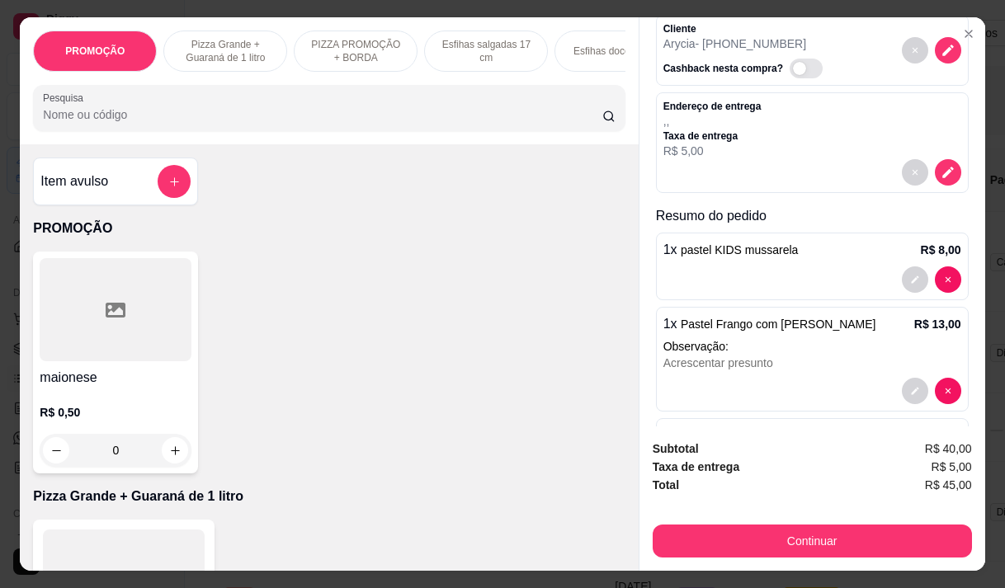
scroll to position [165, 0]
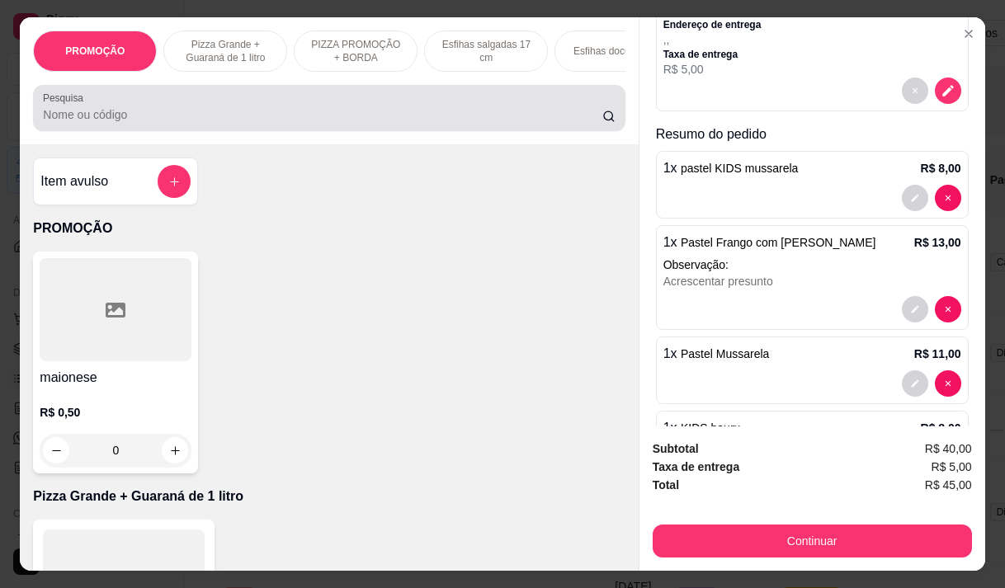
click at [194, 123] on input "Pesquisa" at bounding box center [322, 114] width 559 height 16
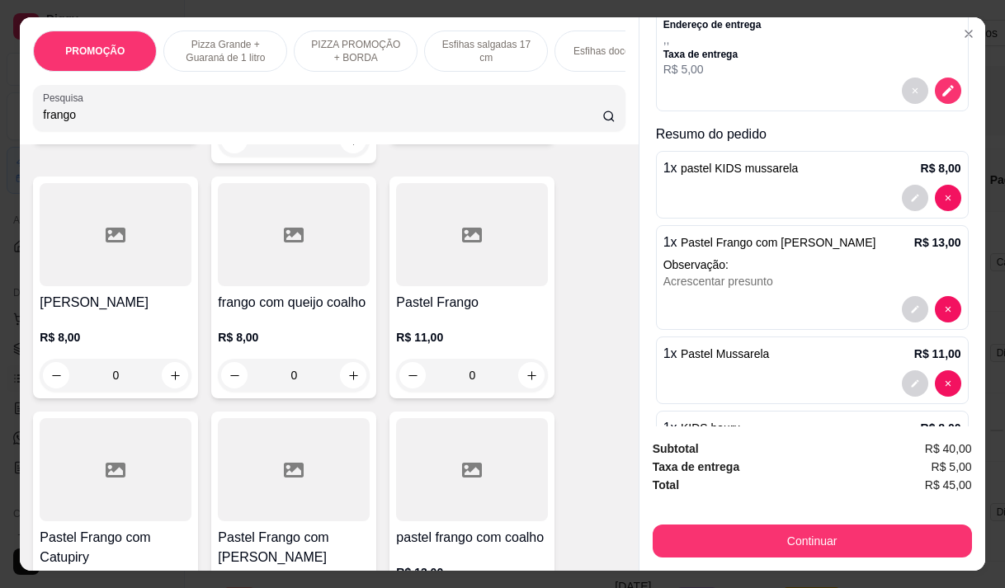
scroll to position [412, 0]
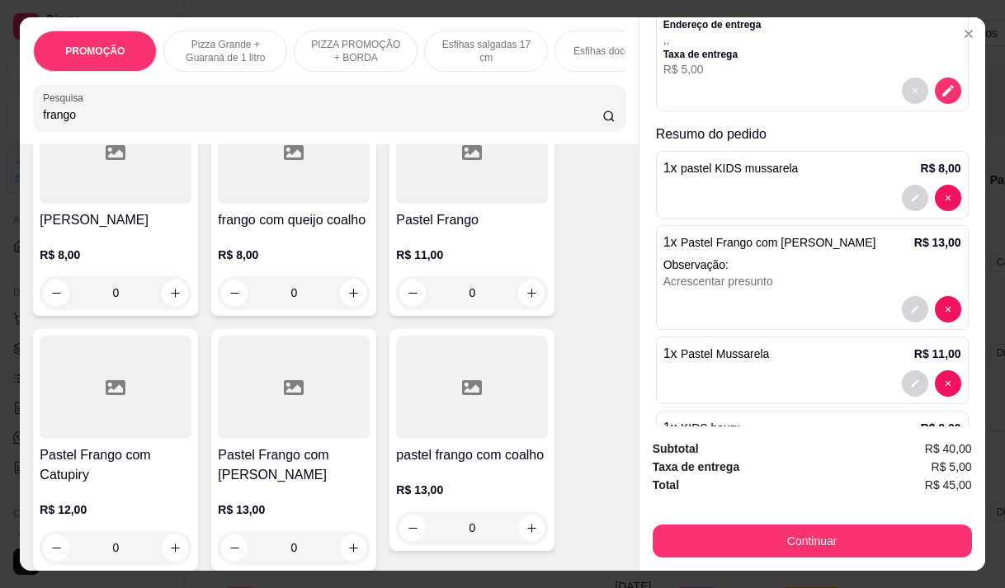
type input "frango"
click at [261, 466] on h4 "Pastel Frango com [PERSON_NAME]" at bounding box center [294, 465] width 152 height 40
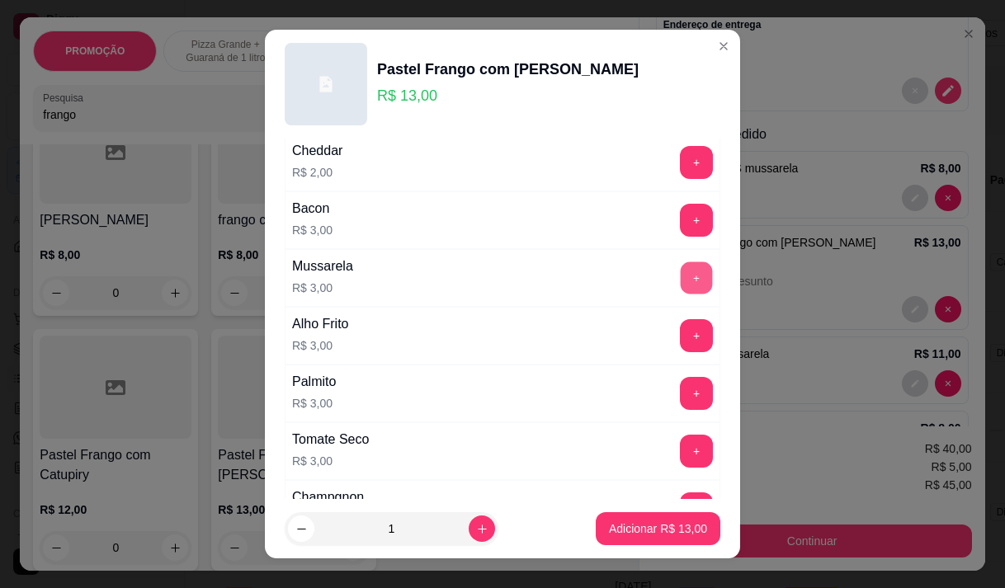
click at [680, 278] on button "+" at bounding box center [696, 277] width 32 height 32
click at [606, 279] on button "-" at bounding box center [622, 277] width 33 height 33
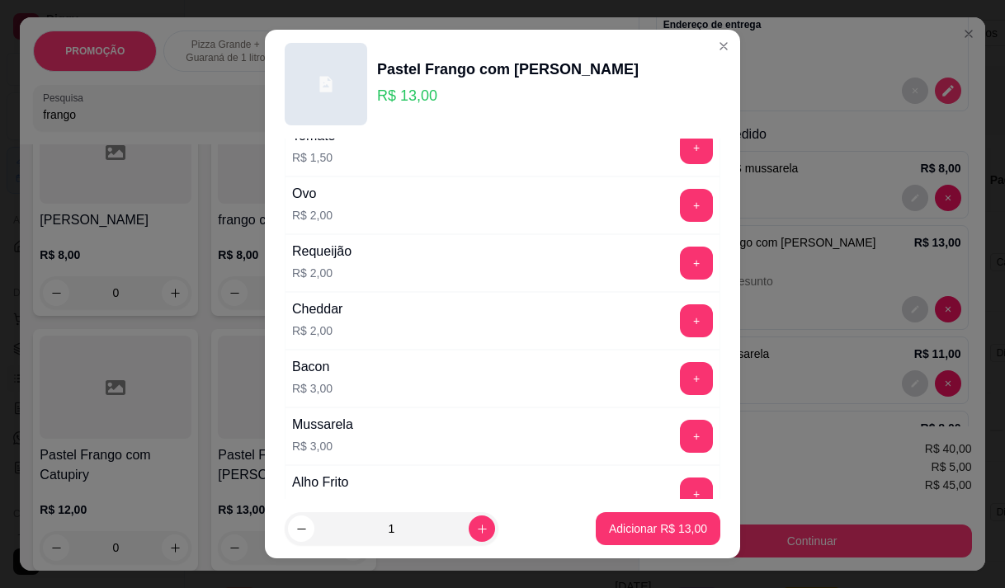
scroll to position [278, 0]
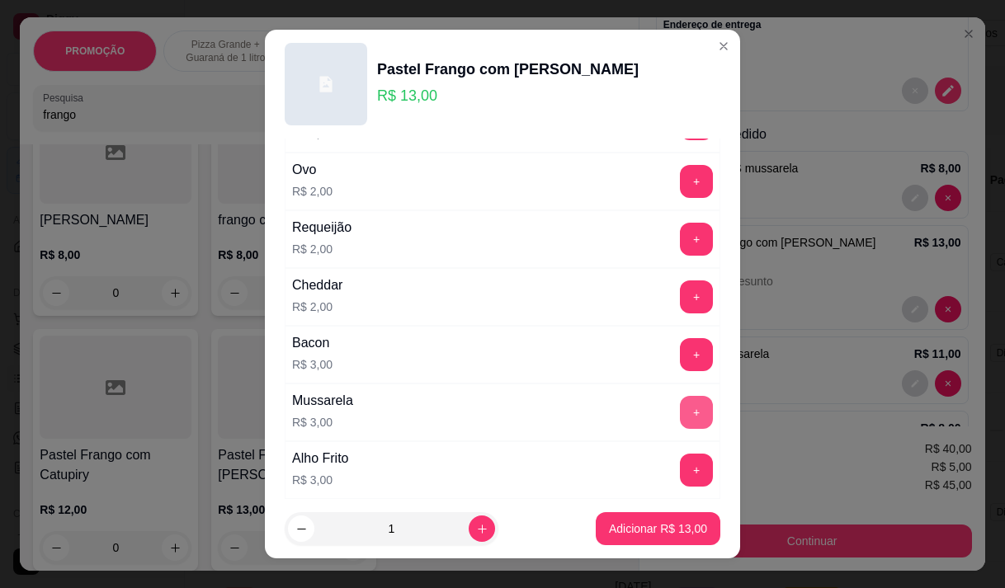
click at [680, 411] on button "+" at bounding box center [696, 412] width 33 height 33
click at [672, 521] on p "Adicionar R$ 16,00" at bounding box center [658, 529] width 96 height 16
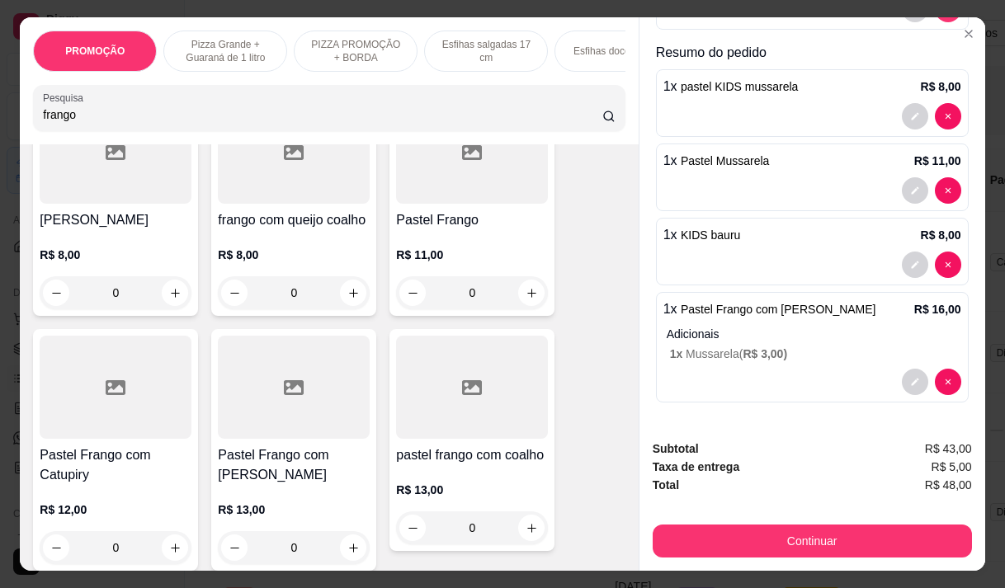
scroll to position [41, 0]
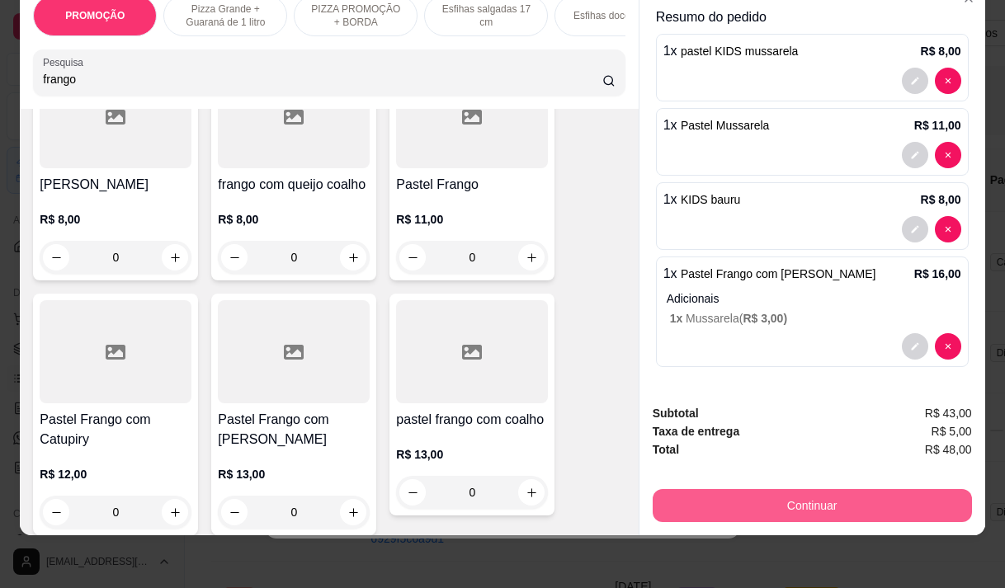
click at [796, 494] on button "Continuar" at bounding box center [811, 505] width 319 height 33
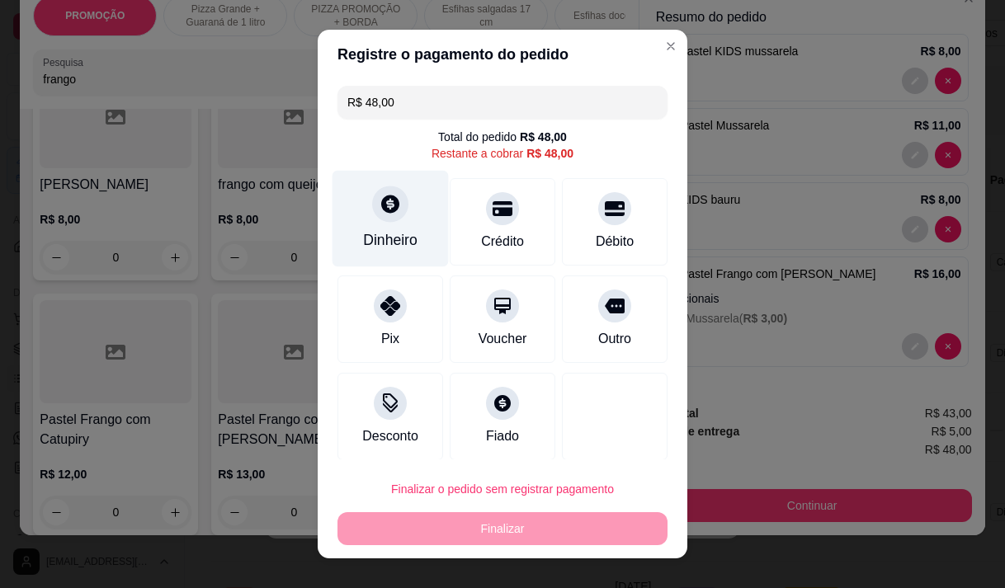
click at [384, 240] on div "Dinheiro" at bounding box center [390, 239] width 54 height 21
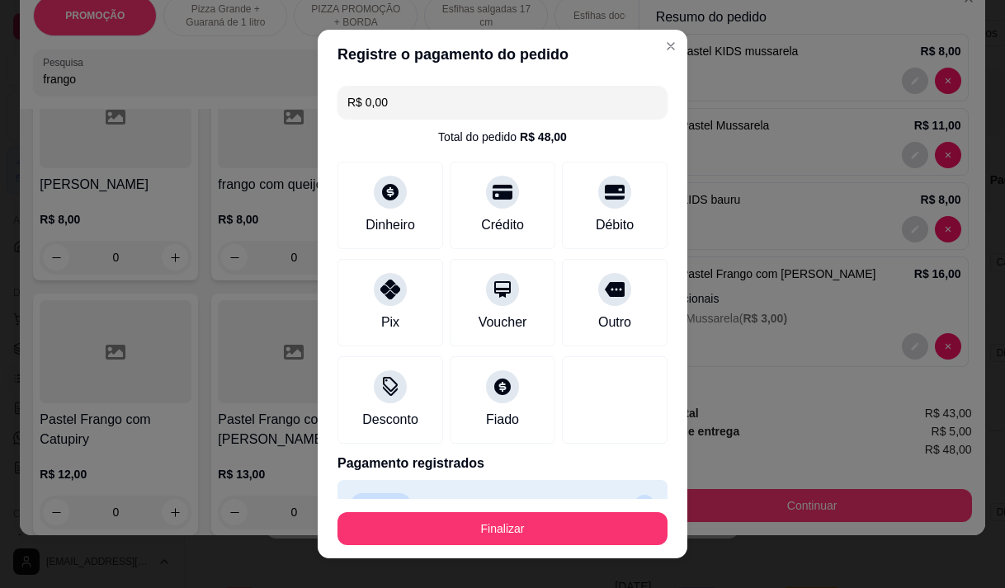
type input "R$ 0,00"
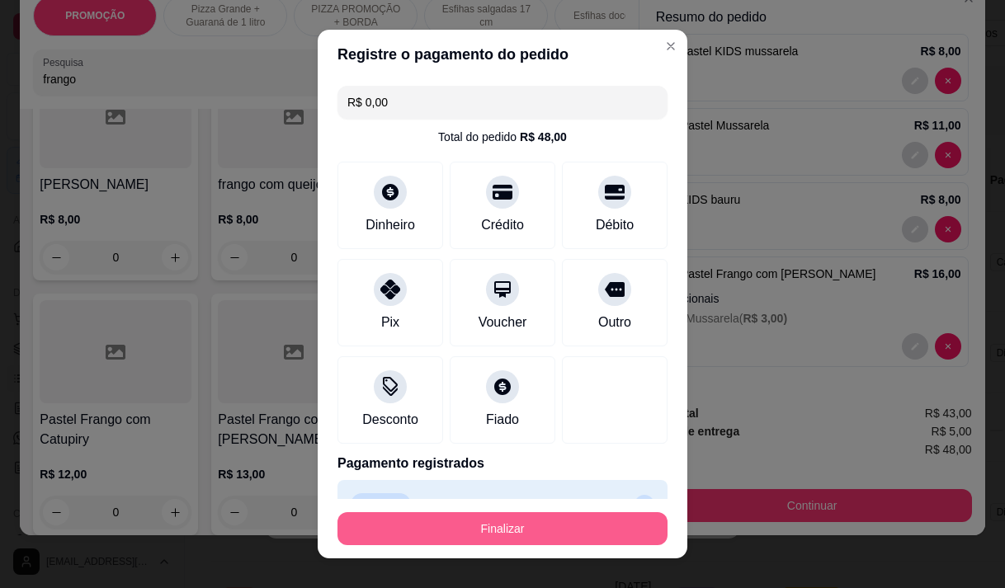
click at [579, 525] on button "Finalizar" at bounding box center [502, 528] width 330 height 33
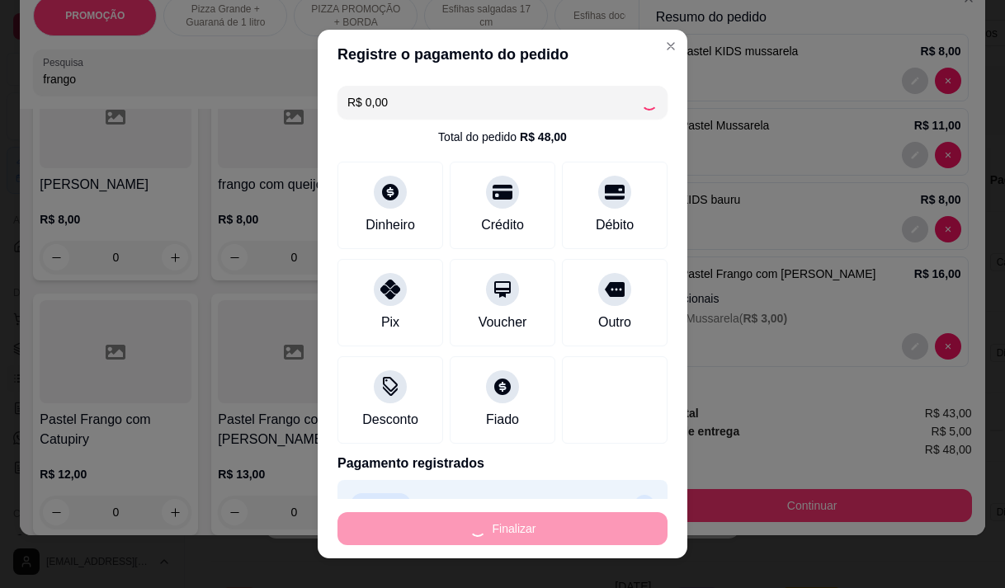
type input "0"
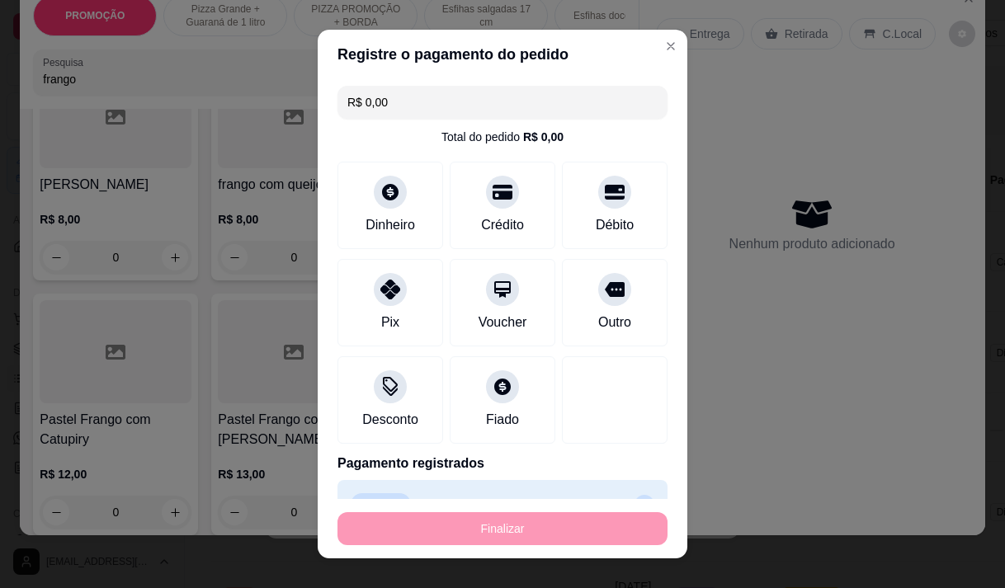
type input "-R$ 48,00"
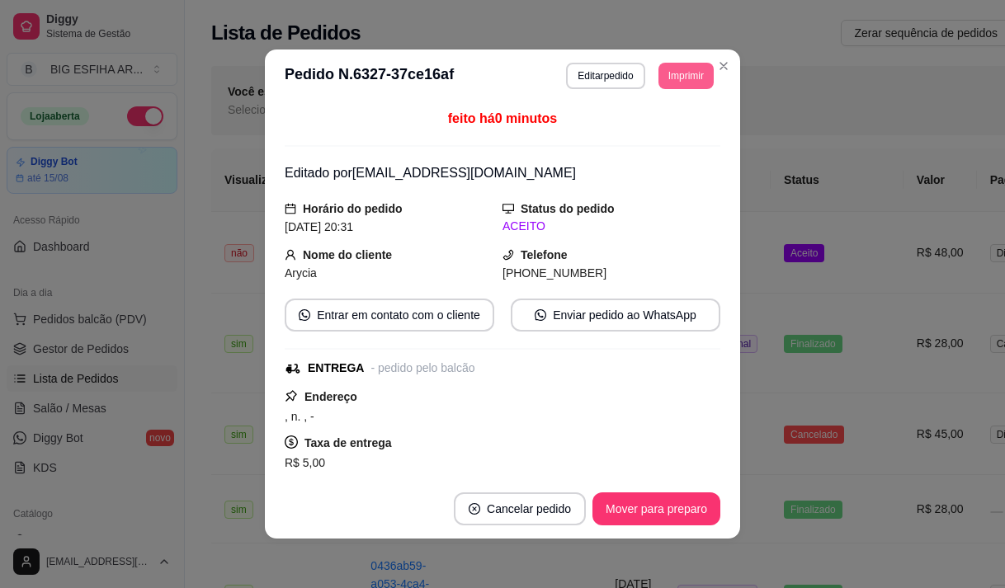
click at [682, 82] on button "Imprimir" at bounding box center [685, 76] width 55 height 26
click at [595, 74] on button "Editar pedido" at bounding box center [605, 76] width 78 height 26
click at [597, 69] on button "Editar pedido" at bounding box center [605, 76] width 78 height 26
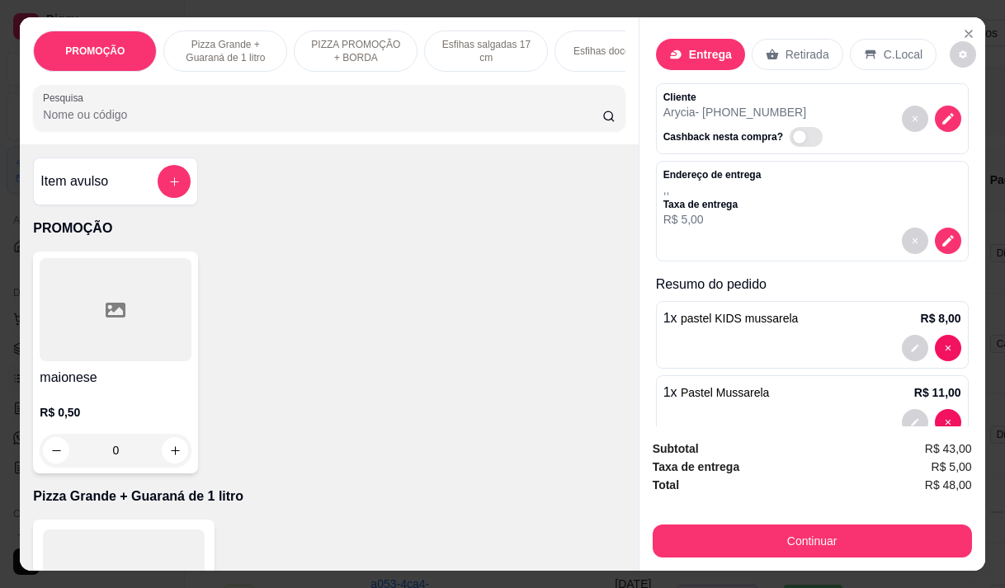
scroll to position [0, 0]
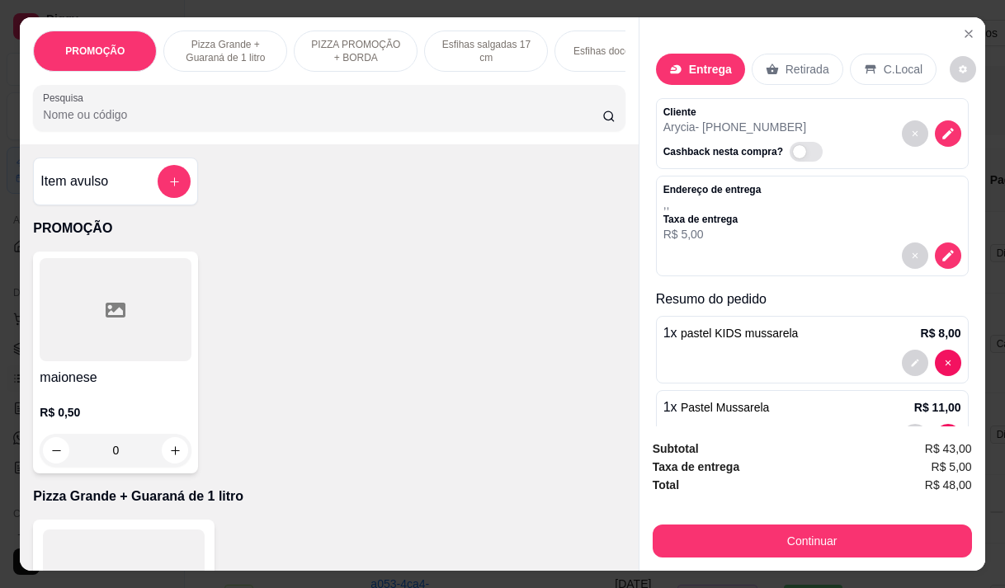
click at [757, 227] on div "Endereço de entrega , , Taxa de entrega R$ 5,00" at bounding box center [812, 212] width 298 height 59
click at [940, 248] on icon "decrease-product-quantity" at bounding box center [947, 255] width 15 height 15
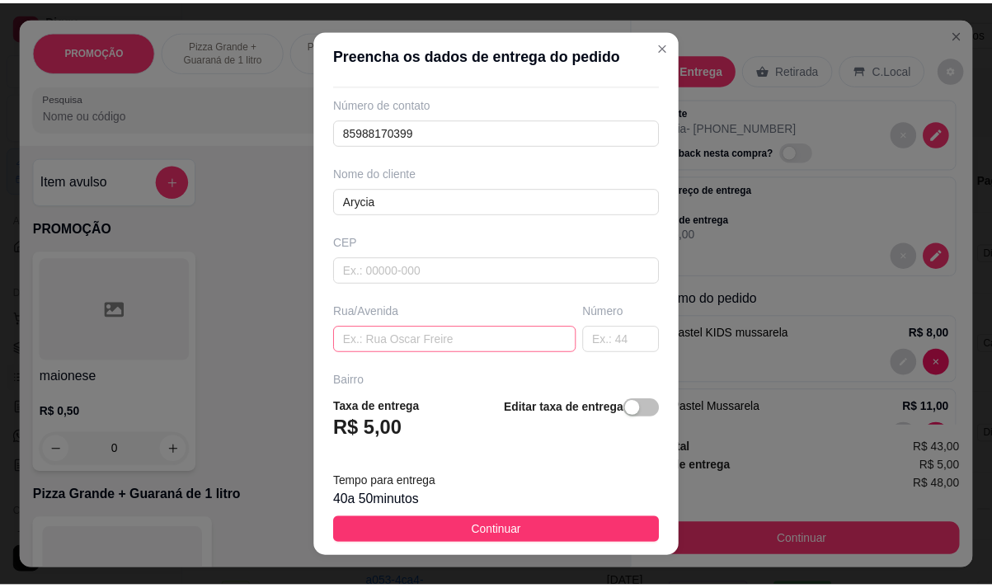
scroll to position [82, 0]
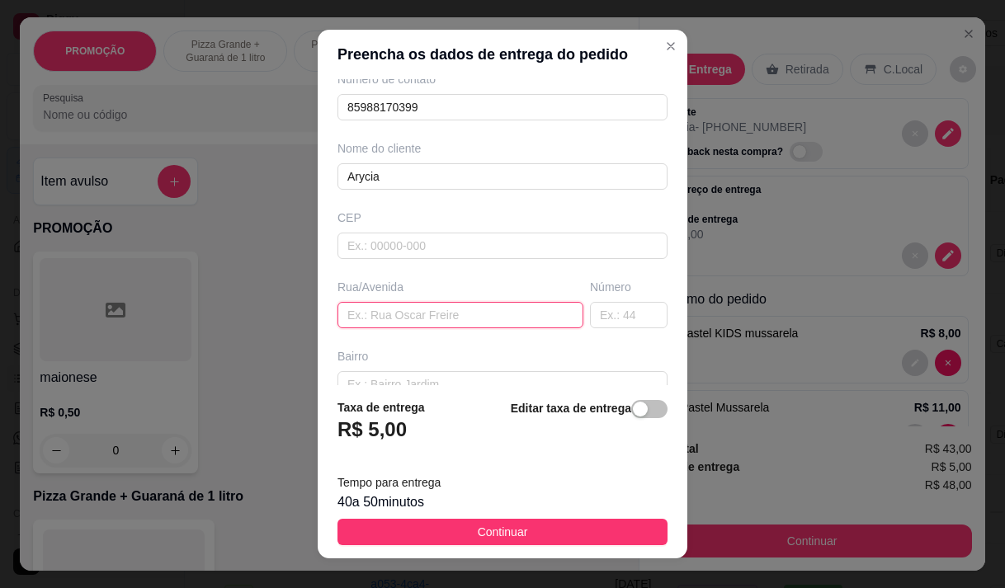
click at [424, 314] on input "text" at bounding box center [460, 315] width 246 height 26
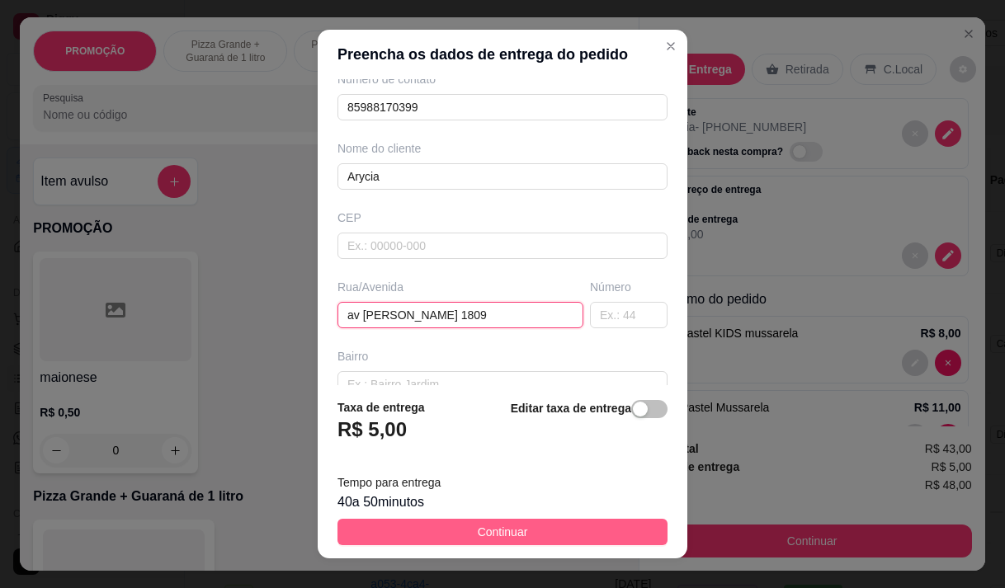
type input "av [PERSON_NAME] 1809"
click at [533, 534] on button "Continuar" at bounding box center [502, 532] width 330 height 26
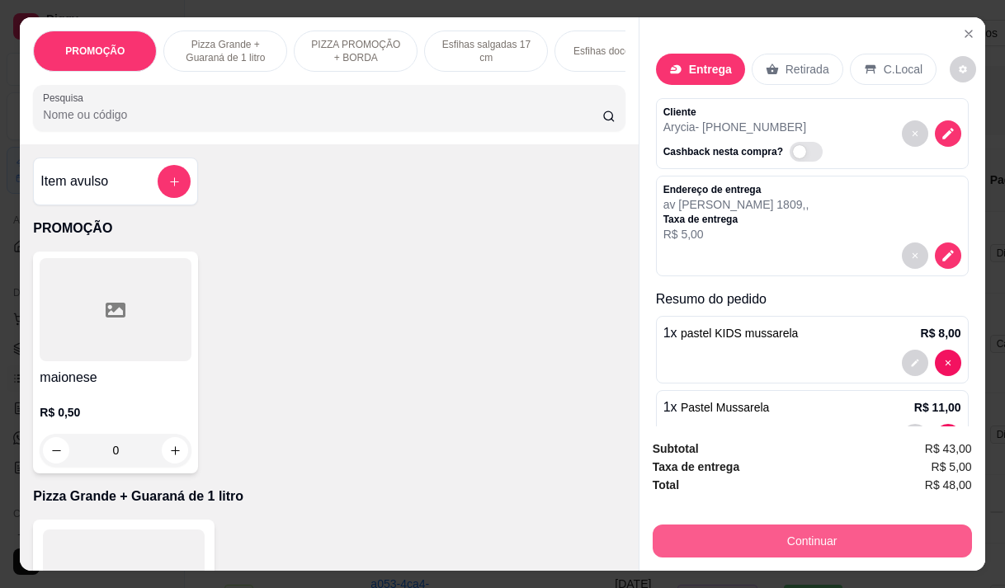
click at [752, 525] on button "Continuar" at bounding box center [811, 541] width 319 height 33
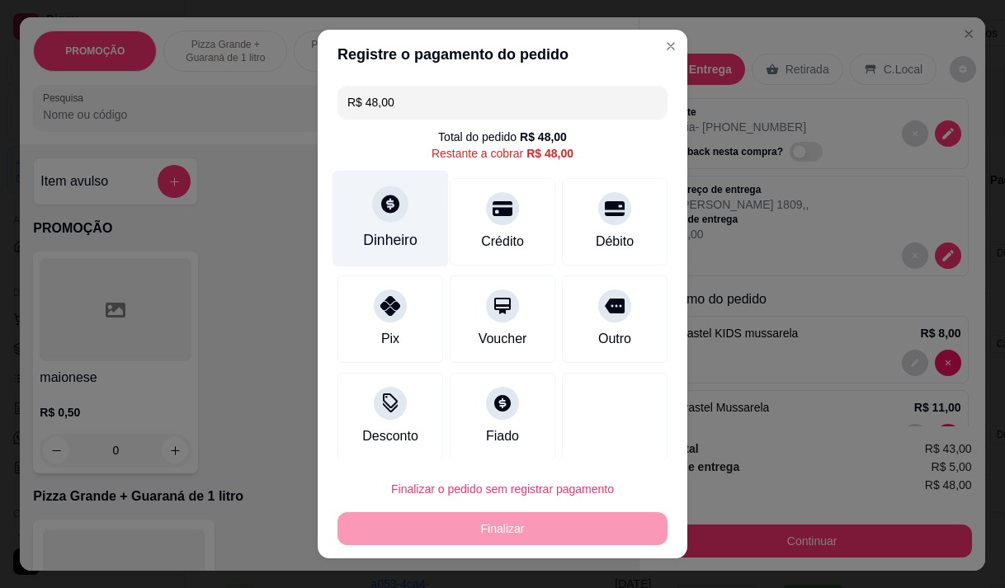
click at [397, 252] on div "Dinheiro" at bounding box center [390, 218] width 116 height 96
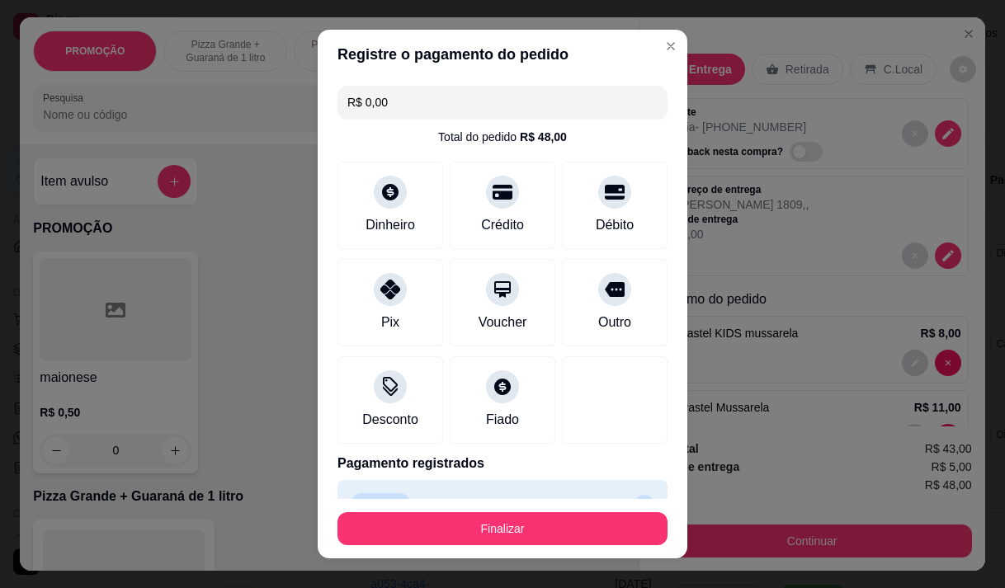
type input "R$ 0,00"
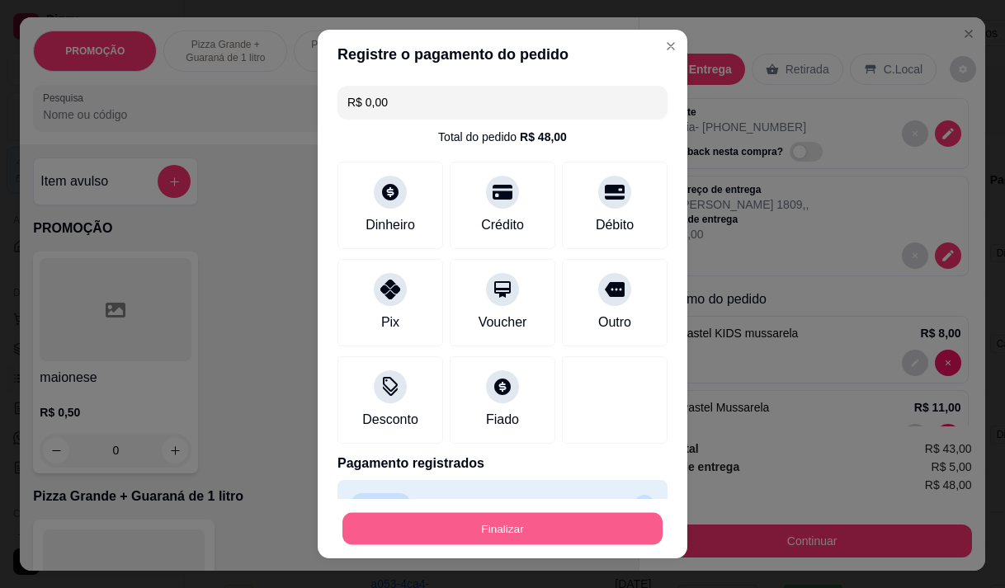
click at [526, 525] on button "Finalizar" at bounding box center [502, 529] width 320 height 32
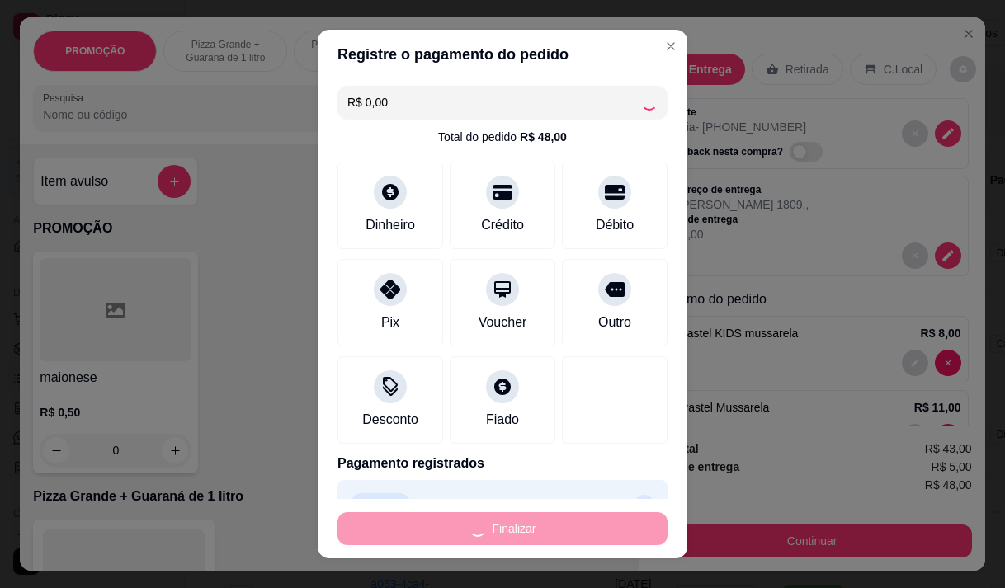
type input "0"
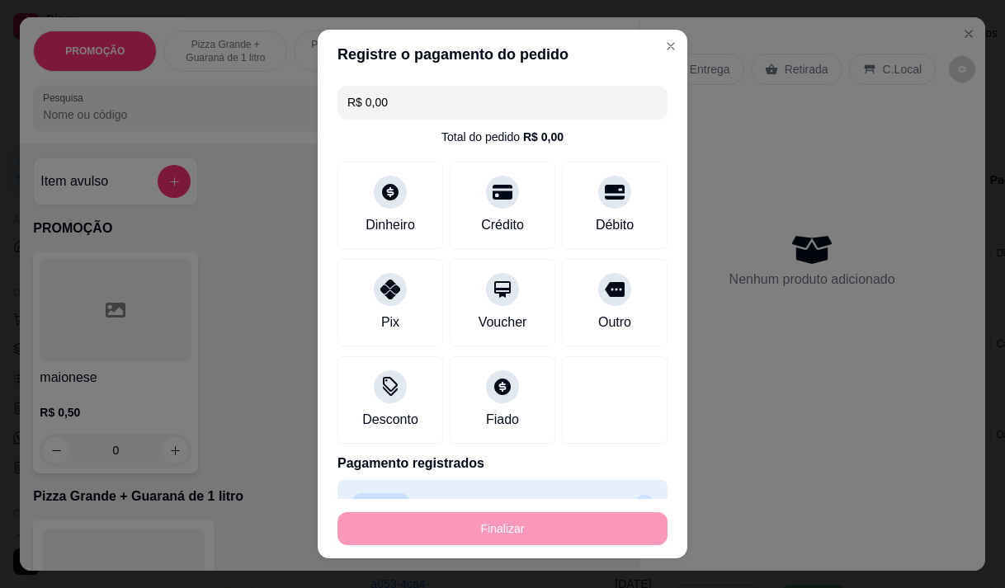
type input "-R$ 48,00"
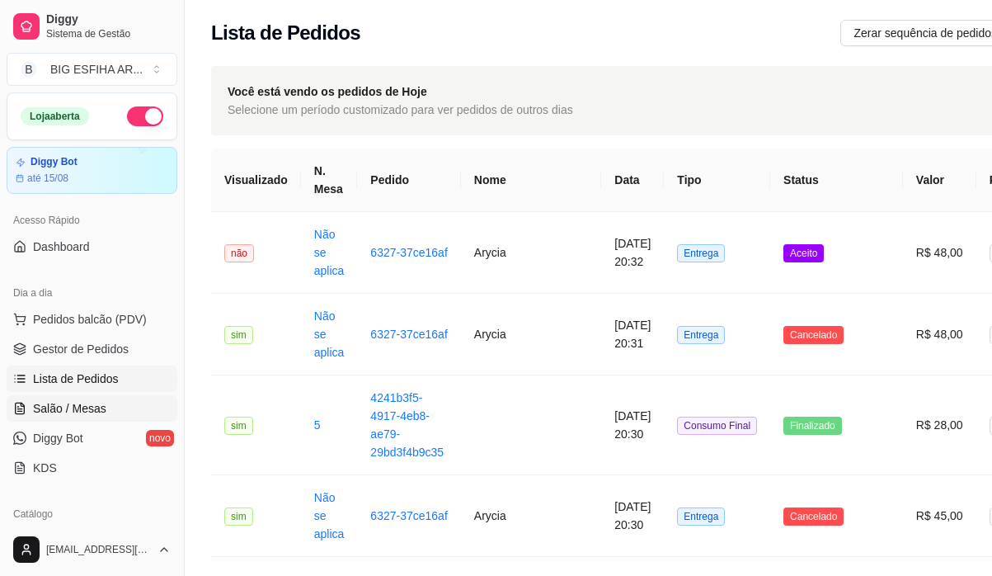
click at [51, 407] on span "Salão / Mesas" at bounding box center [69, 408] width 73 height 16
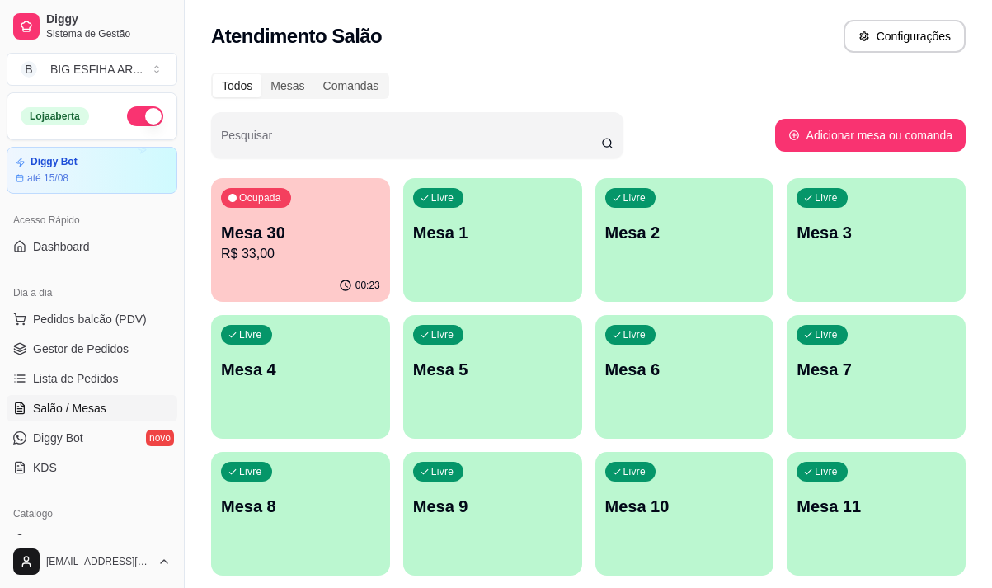
click at [294, 279] on div "00:23" at bounding box center [300, 286] width 179 height 32
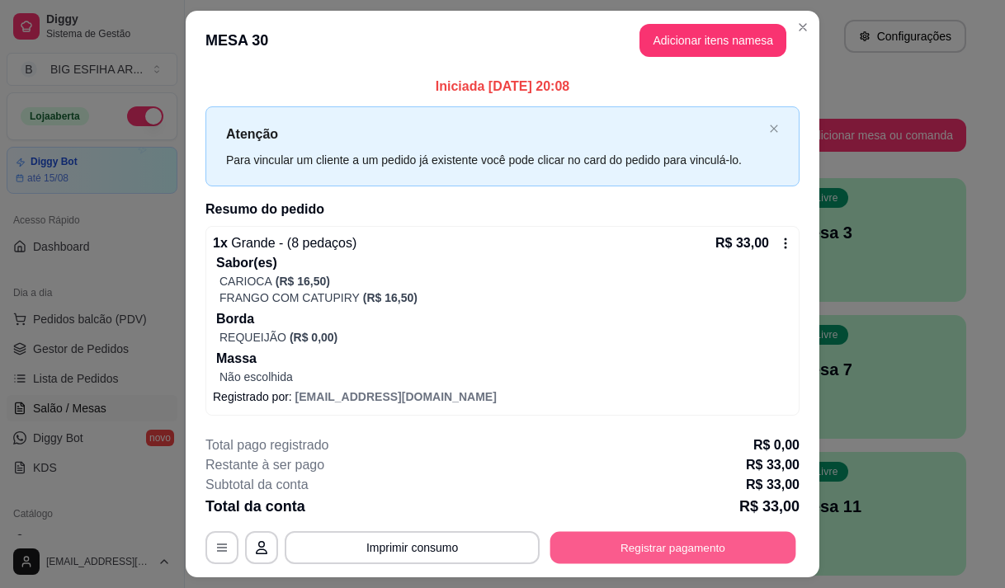
click at [624, 544] on button "Registrar pagamento" at bounding box center [673, 548] width 246 height 32
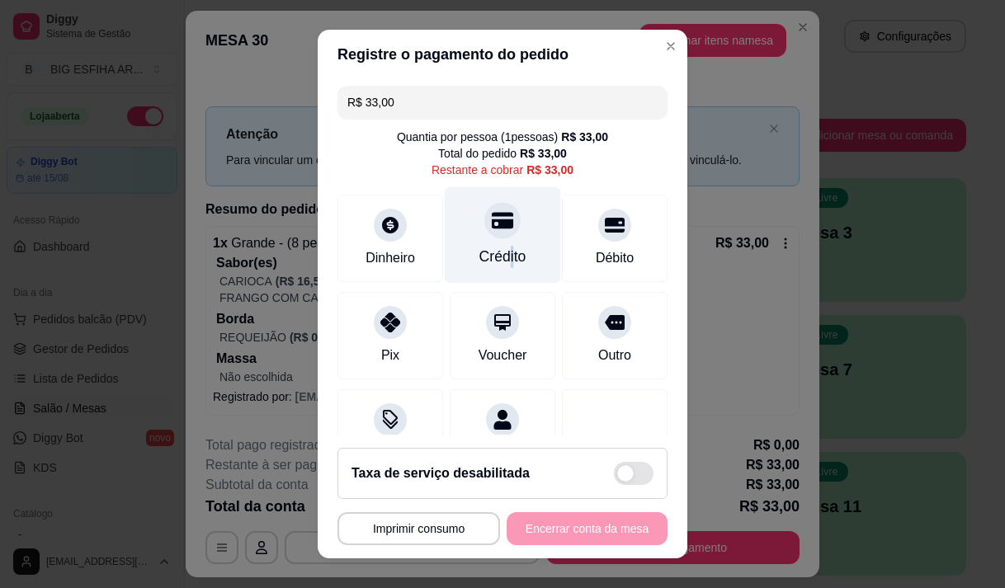
click at [492, 260] on div "Crédito" at bounding box center [502, 256] width 47 height 21
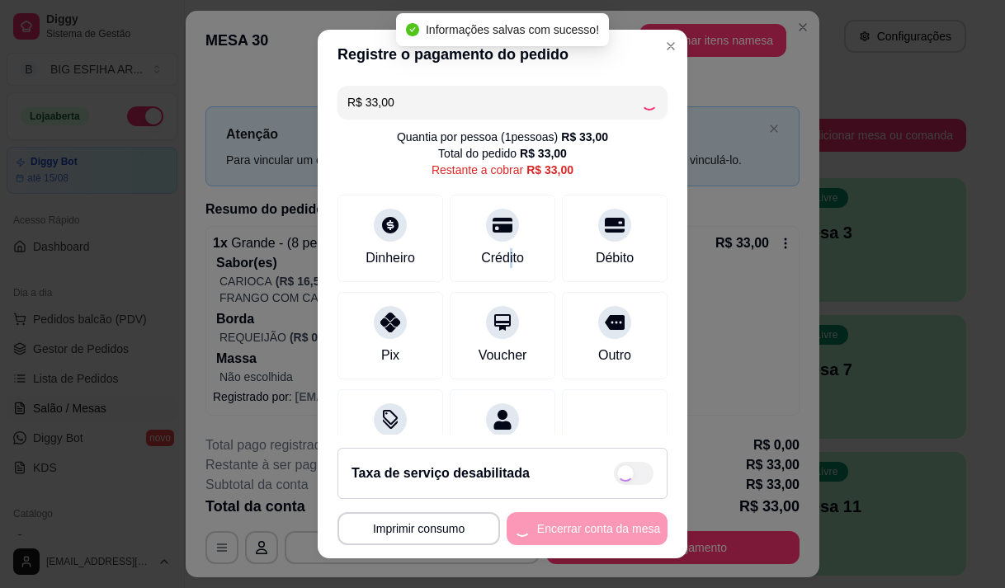
type input "R$ 0,00"
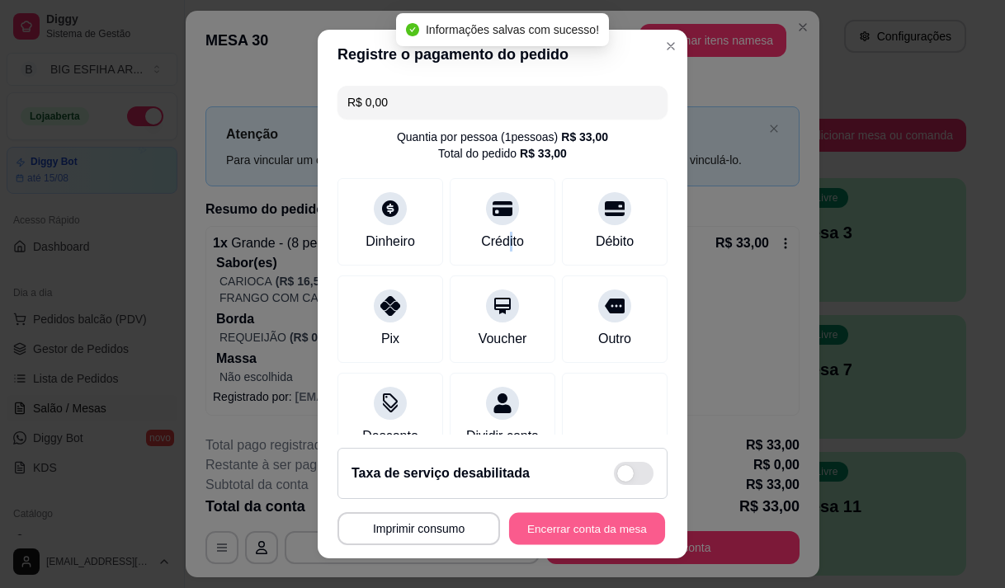
click at [579, 520] on button "Encerrar conta da mesa" at bounding box center [587, 529] width 156 height 32
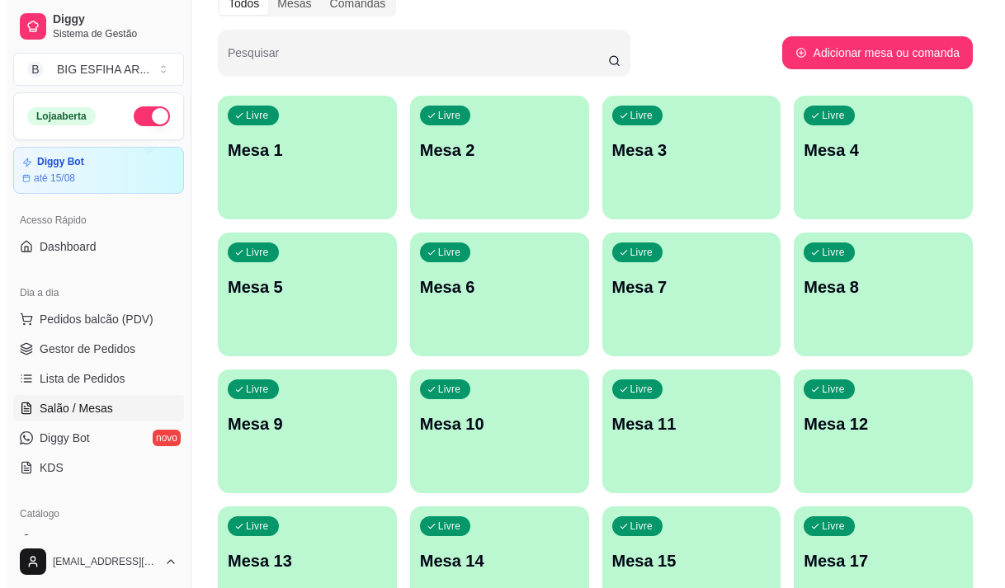
scroll to position [165, 0]
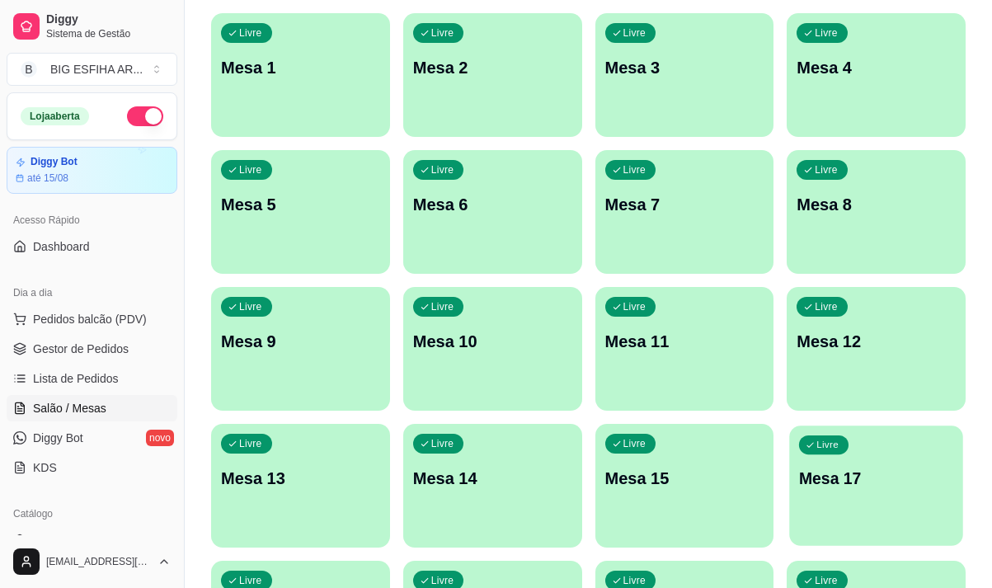
click at [840, 488] on p "Mesa 17" at bounding box center [876, 479] width 154 height 22
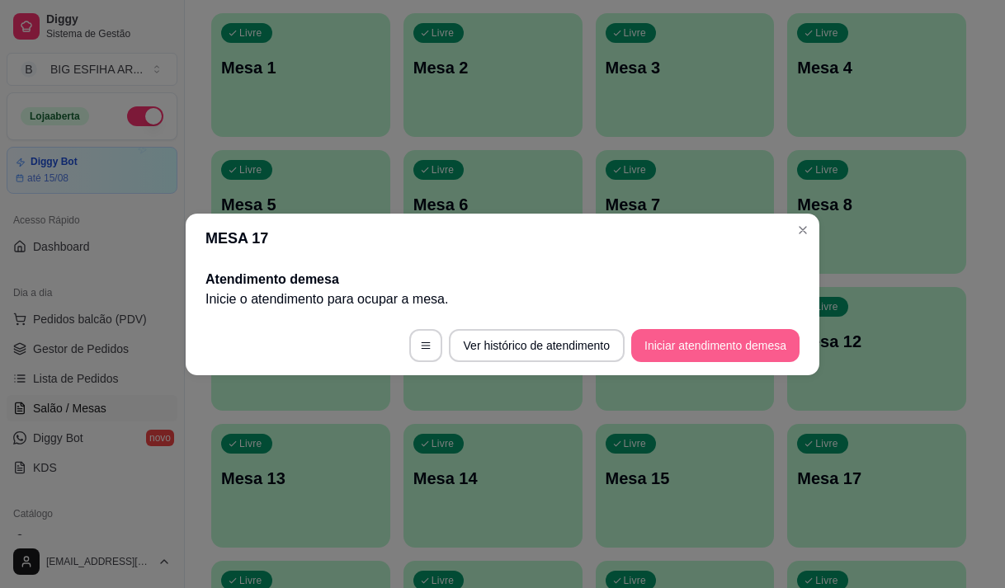
click at [694, 347] on button "Iniciar atendimento de mesa" at bounding box center [715, 345] width 168 height 33
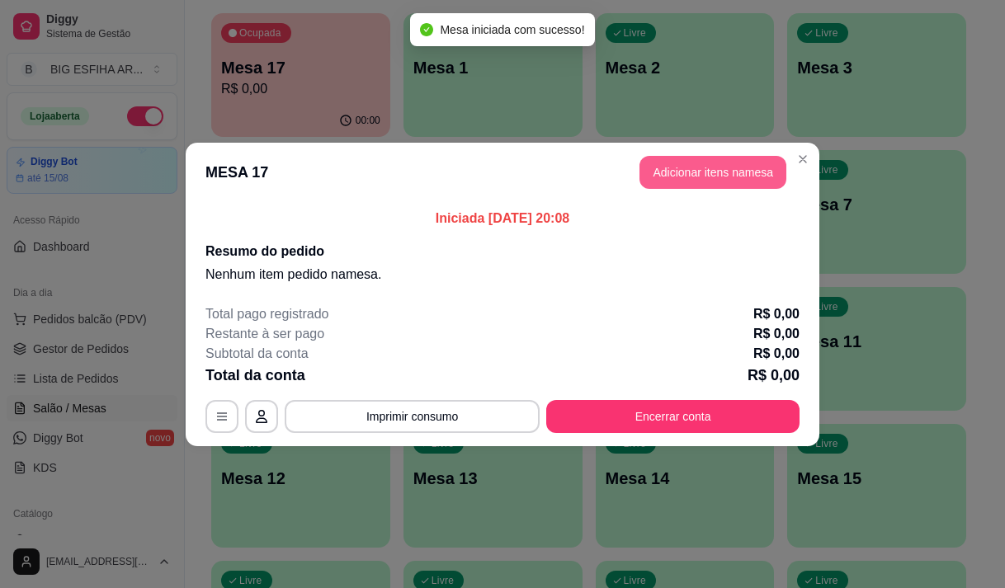
click at [695, 174] on button "Adicionar itens na mesa" at bounding box center [712, 172] width 147 height 33
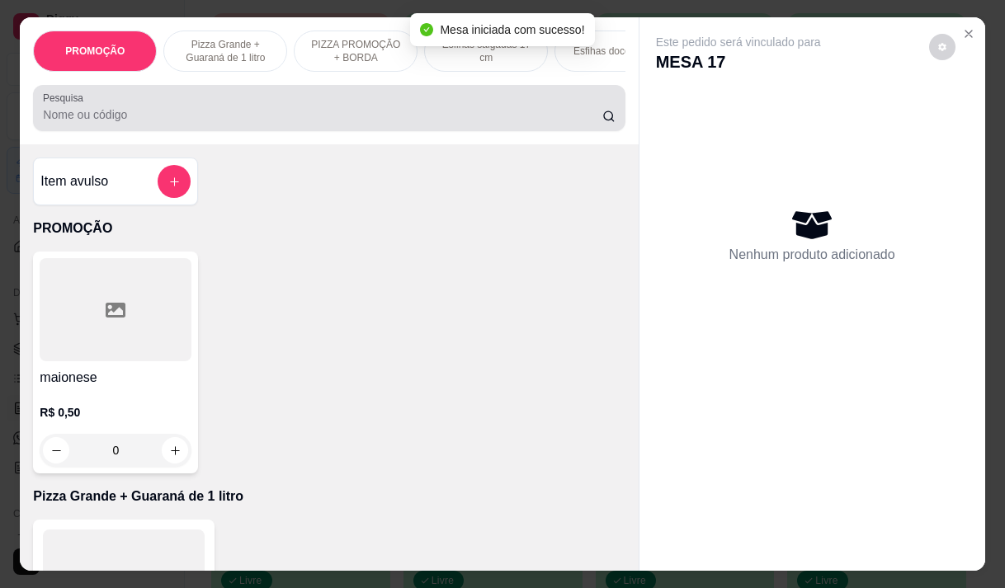
click at [237, 109] on div at bounding box center [329, 108] width 572 height 33
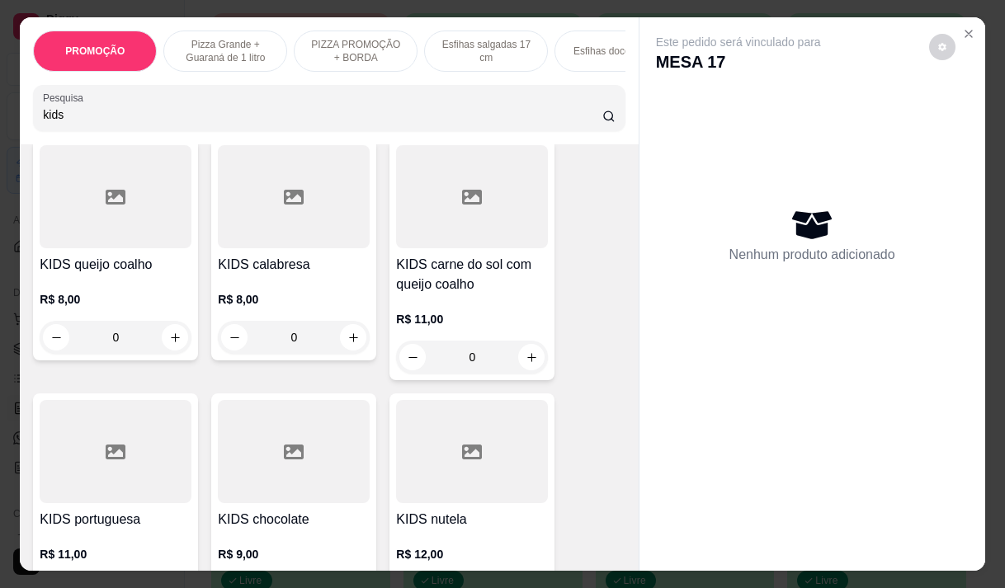
scroll to position [660, 0]
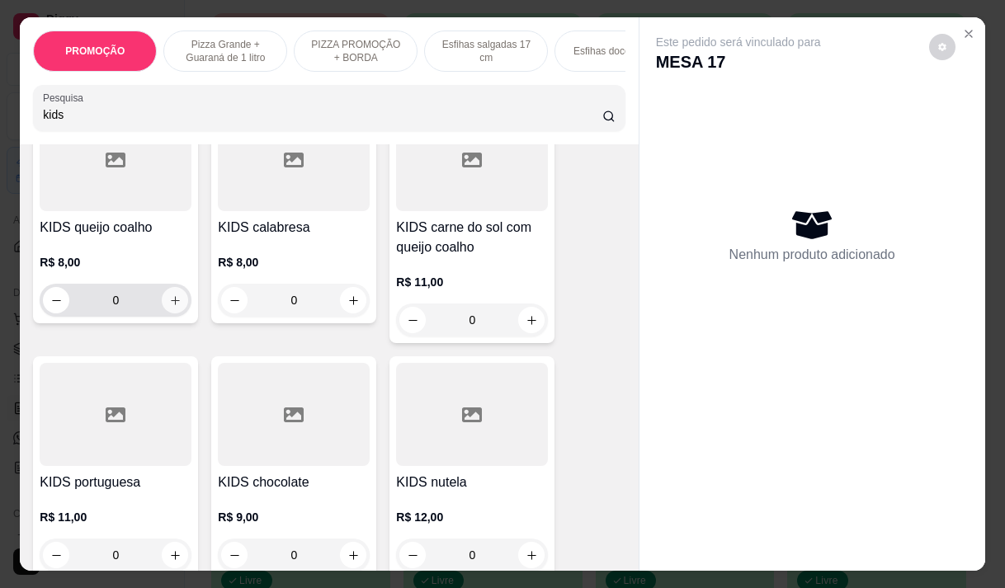
type input "kids"
click at [173, 301] on icon "increase-product-quantity" at bounding box center [175, 300] width 12 height 12
type input "1"
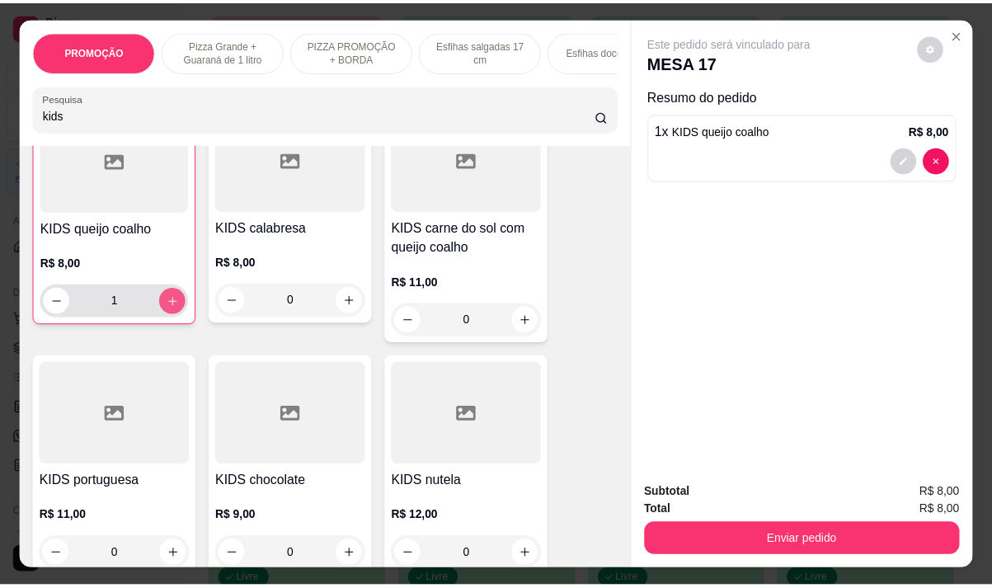
scroll to position [661, 0]
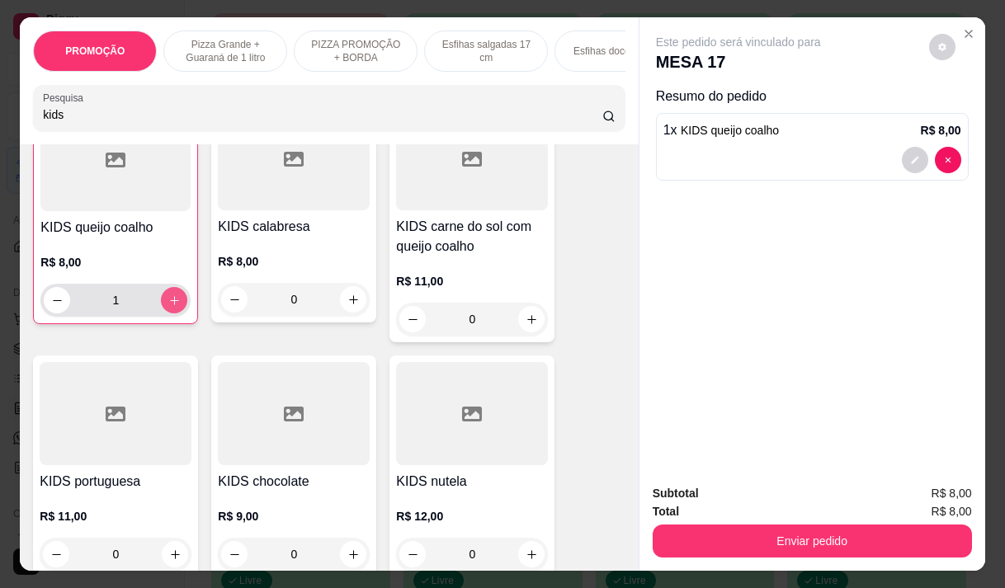
click at [173, 303] on icon "increase-product-quantity" at bounding box center [174, 300] width 12 height 12
type input "2"
click at [173, 303] on icon "increase-product-quantity" at bounding box center [174, 300] width 12 height 12
type input "3"
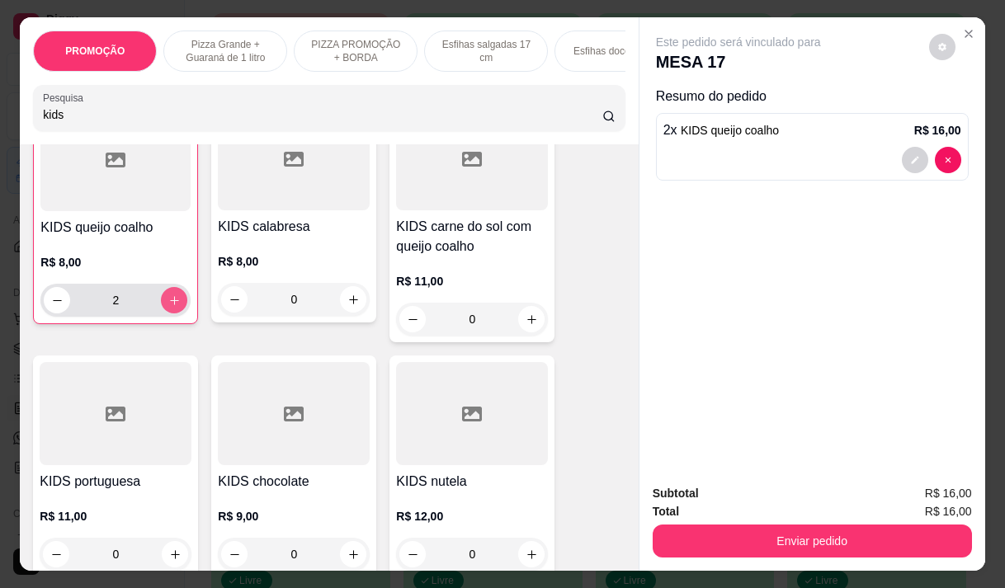
type input "3"
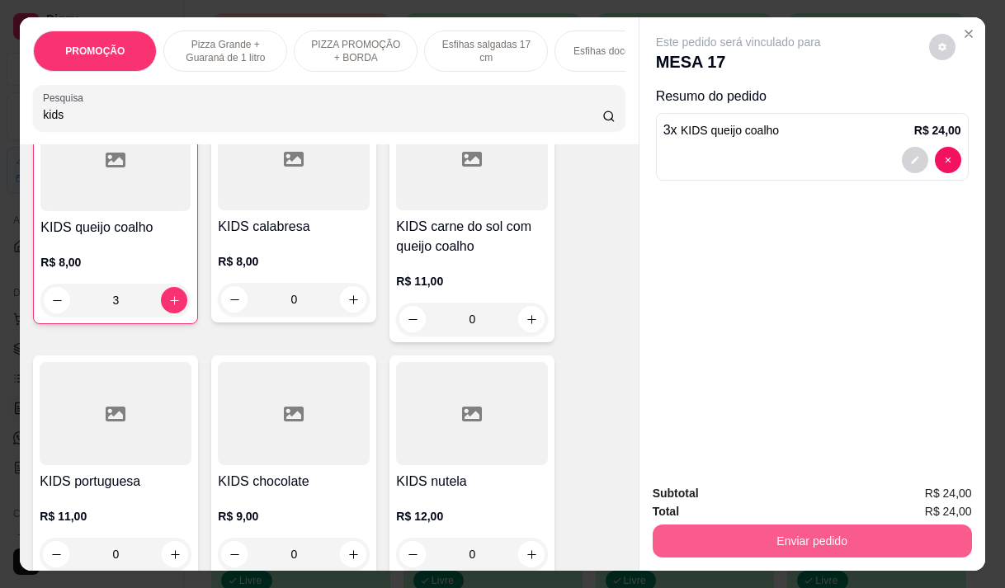
click at [733, 548] on button "Enviar pedido" at bounding box center [811, 541] width 319 height 33
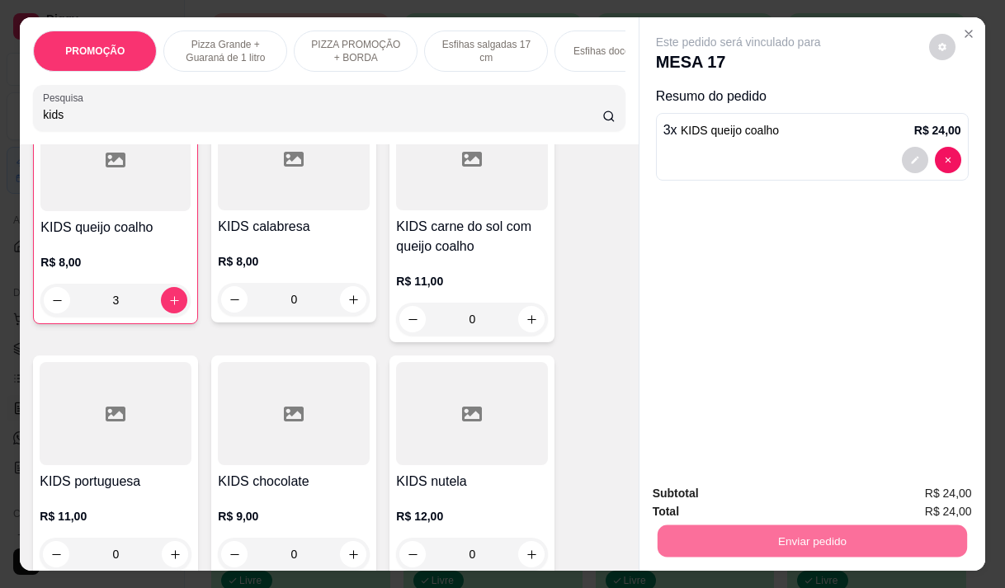
click at [732, 496] on button "Não registrar e enviar pedido" at bounding box center [757, 493] width 172 height 31
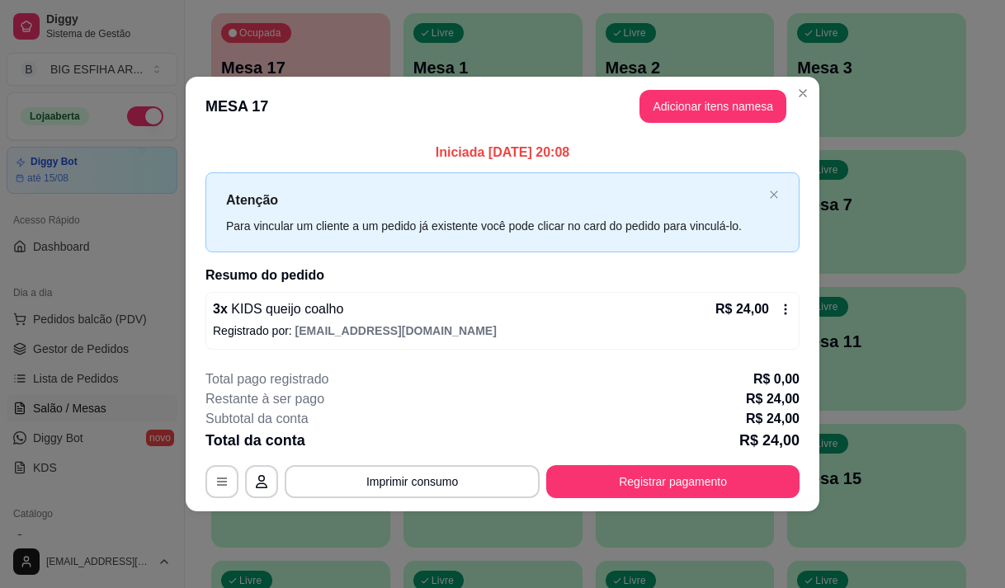
click at [799, 272] on div "Iniciada [DATE] 20:08 Atenção Para vincular um cliente a um pedido já existente…" at bounding box center [502, 246] width 633 height 220
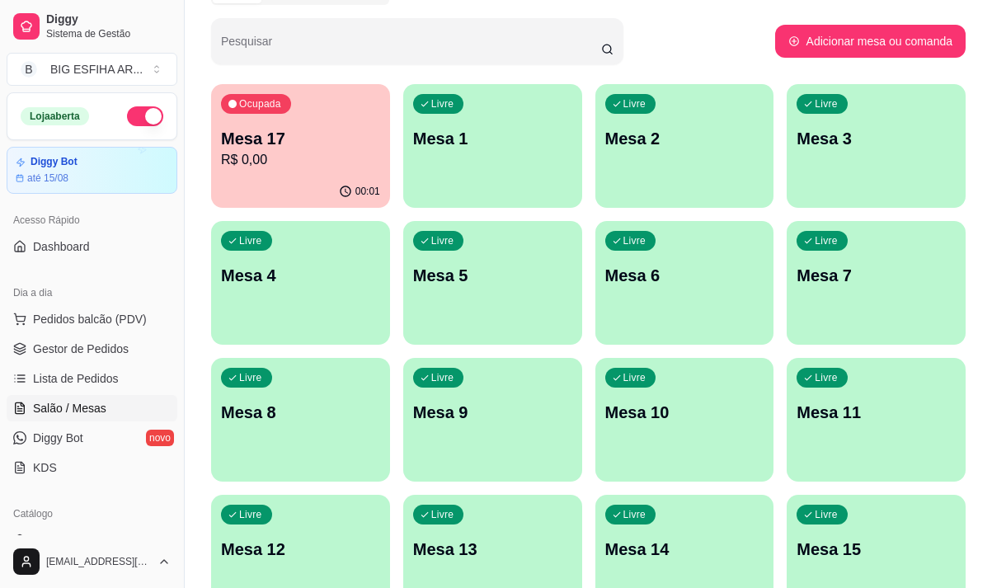
scroll to position [0, 0]
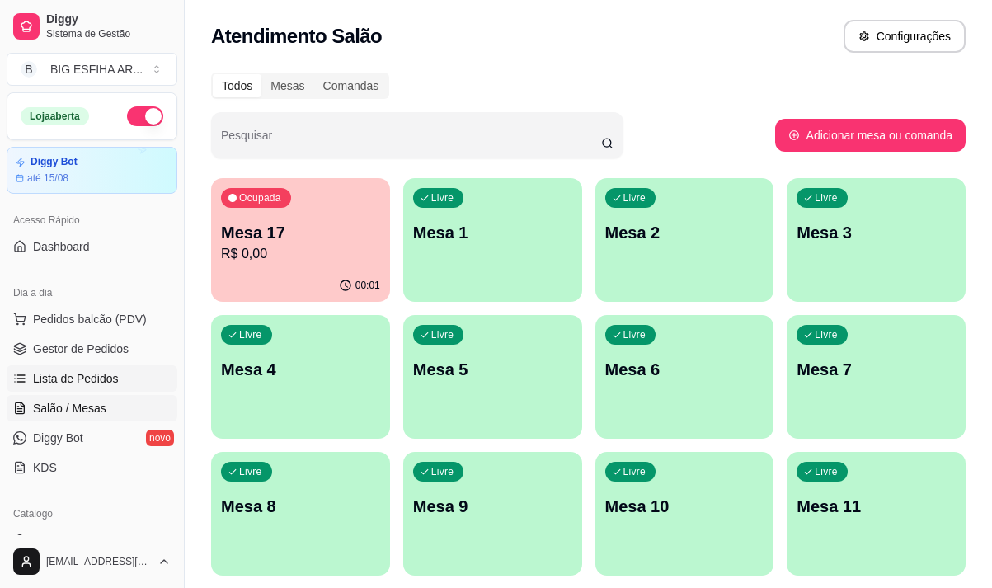
click at [88, 368] on link "Lista de Pedidos" at bounding box center [92, 378] width 171 height 26
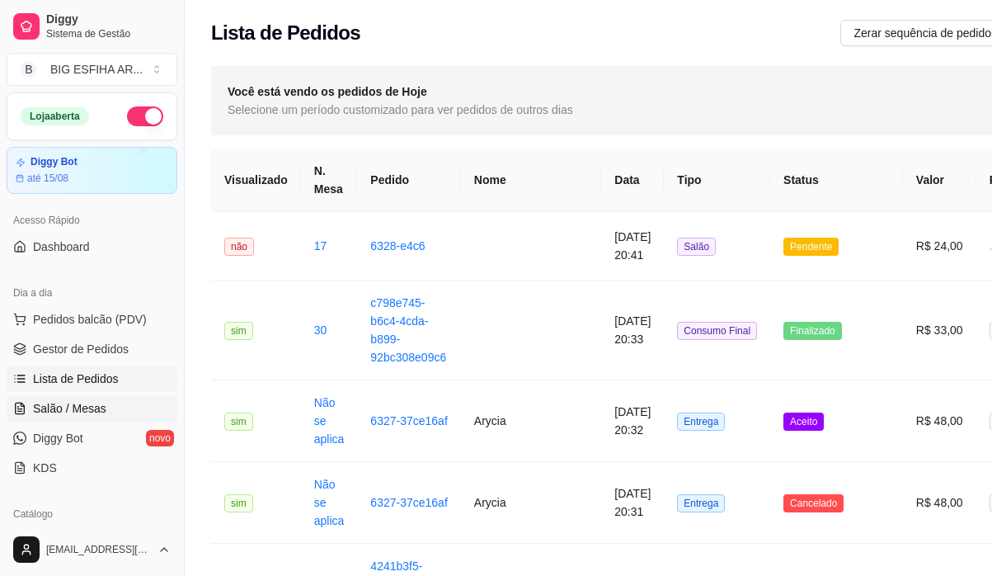
click at [102, 409] on span "Salão / Mesas" at bounding box center [69, 408] width 73 height 16
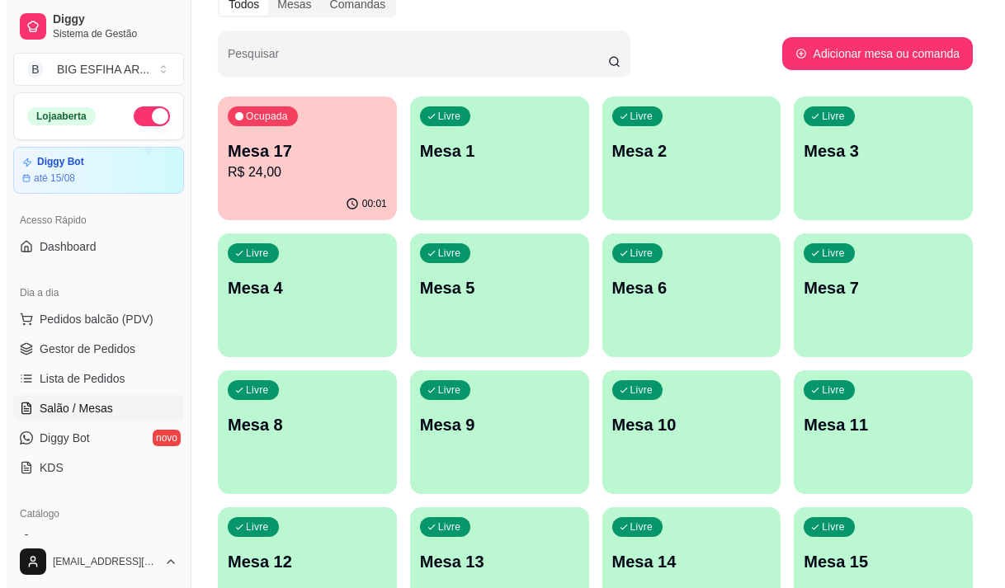
scroll to position [82, 0]
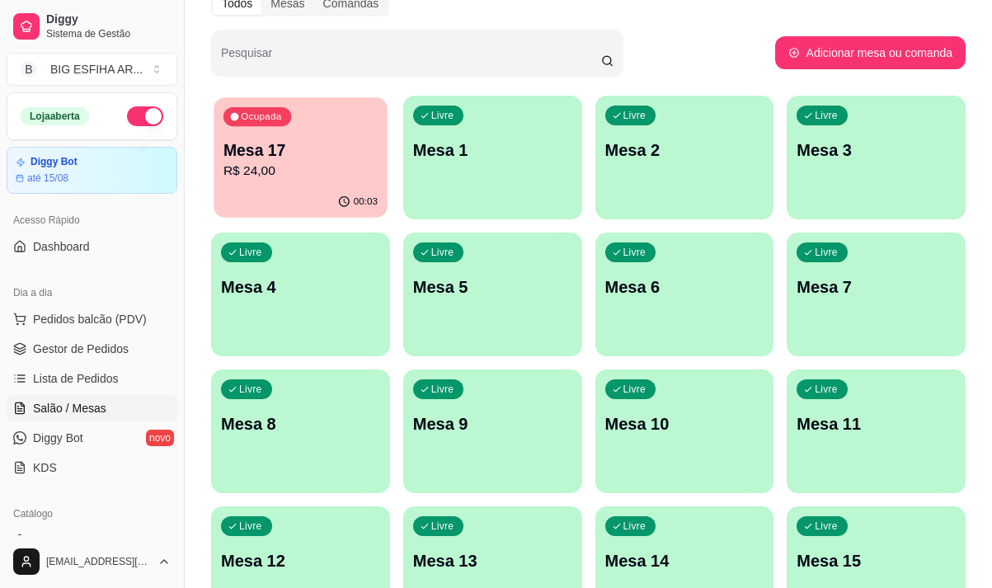
click at [341, 189] on div "00:03" at bounding box center [300, 201] width 173 height 31
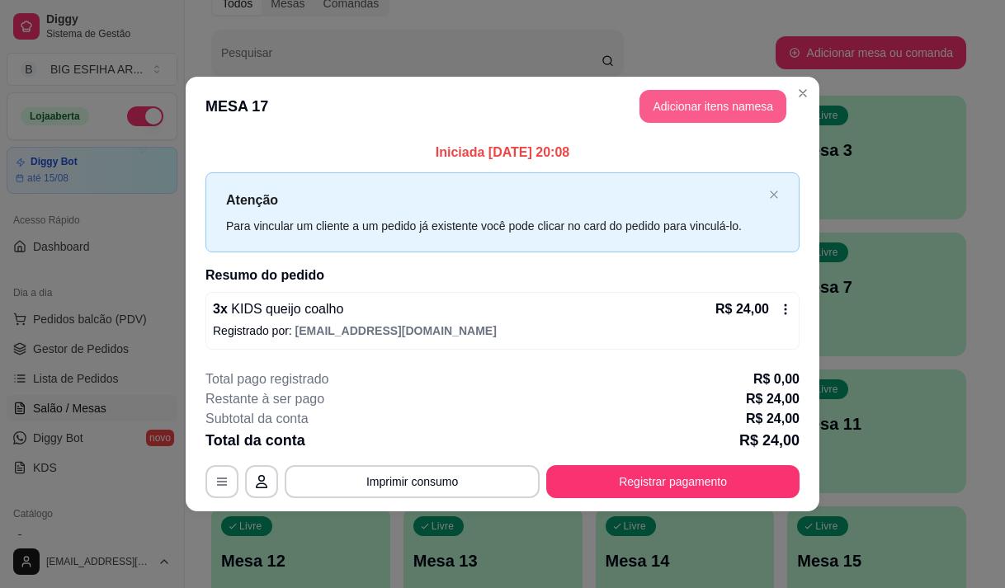
click at [711, 103] on button "Adicionar itens na mesa" at bounding box center [712, 106] width 147 height 33
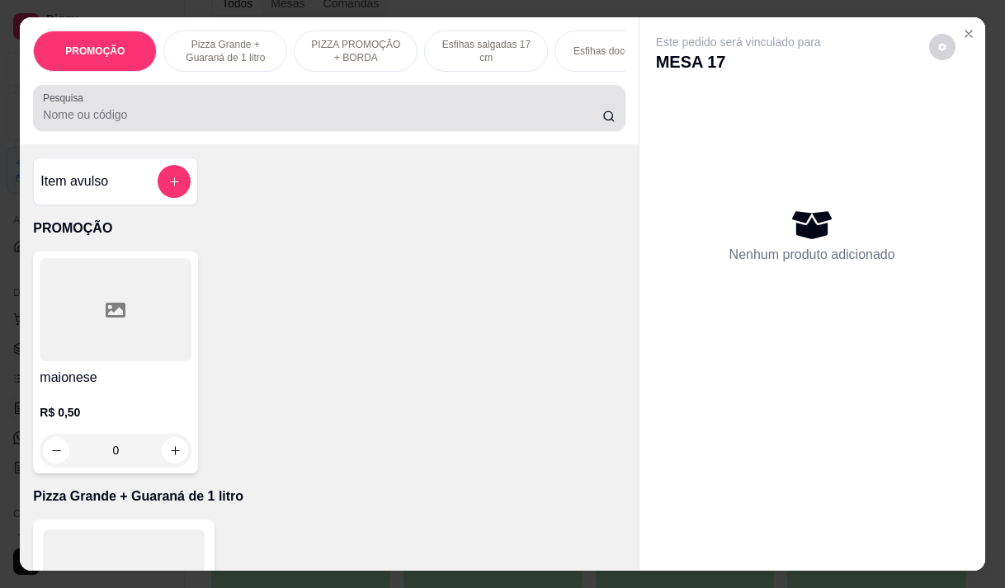
click at [543, 125] on div at bounding box center [329, 108] width 572 height 33
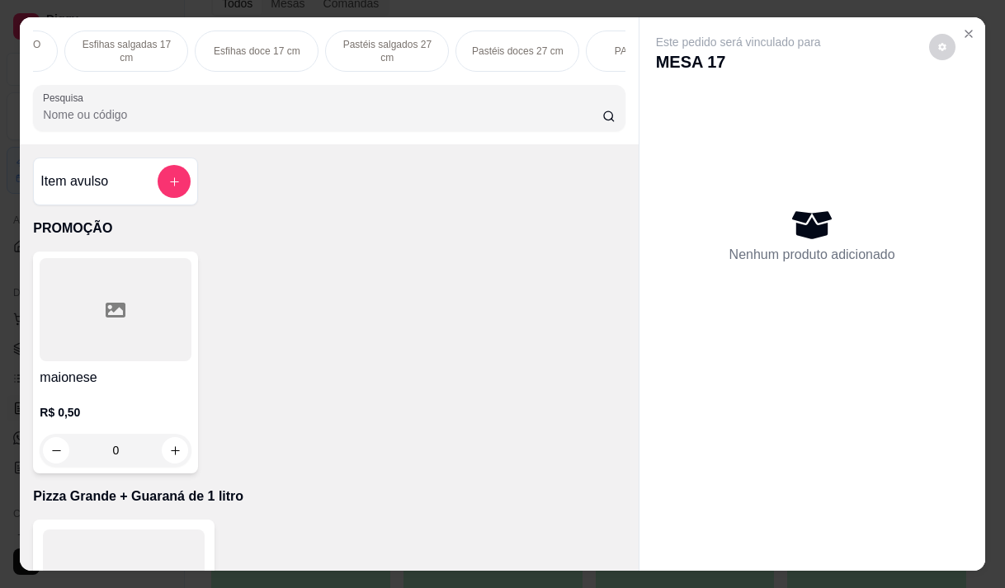
scroll to position [0, 363]
click at [609, 78] on div "PROMOÇÃO Pizza Grande + Guaraná de 1 litro PIZZA PROMOÇÃO + BORDA Esfihas salga…" at bounding box center [329, 80] width 618 height 127
click at [176, 42] on div "PASTÉIS KIDS" at bounding box center [145, 51] width 124 height 41
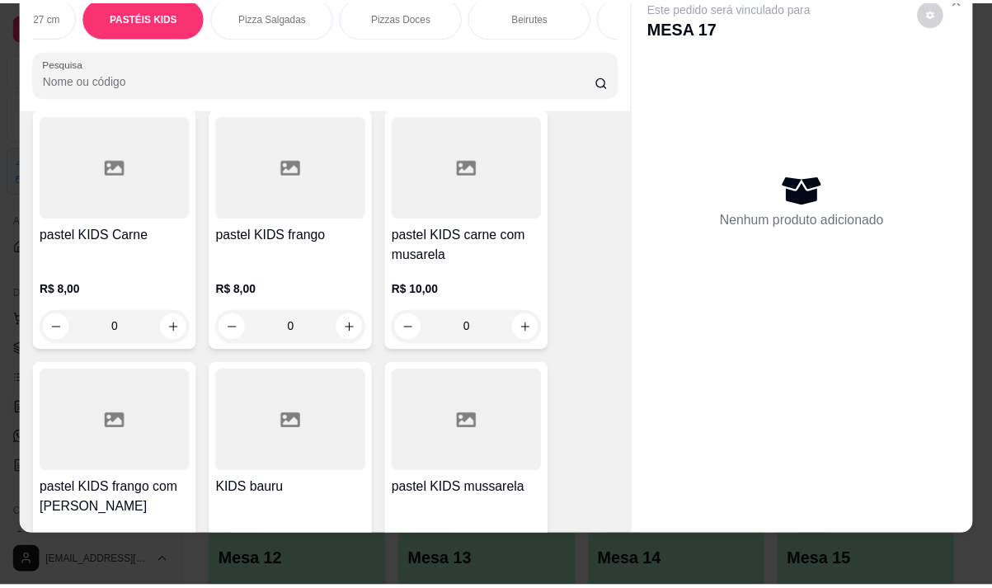
scroll to position [11449, 0]
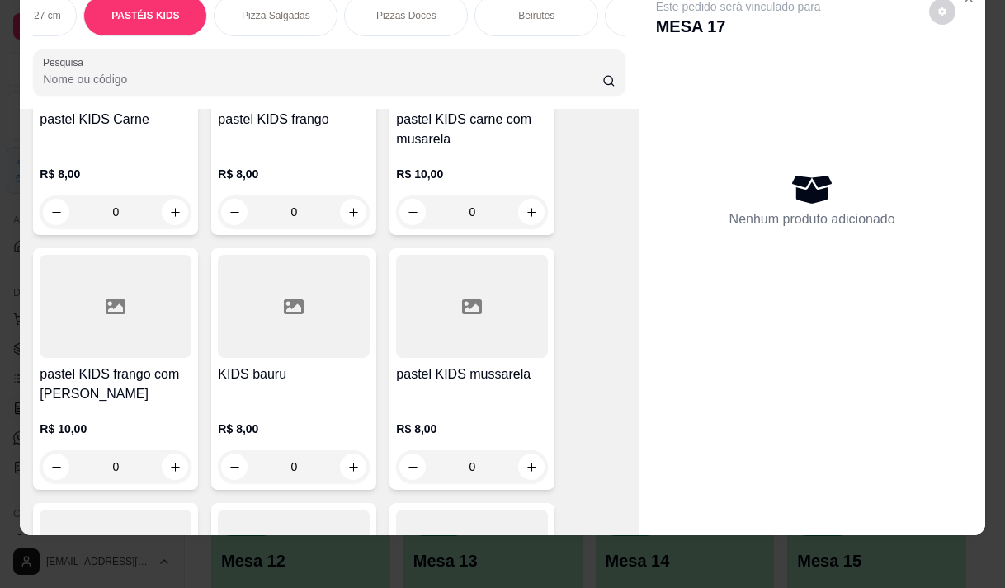
click at [457, 404] on div "R$ 8,00 0" at bounding box center [472, 443] width 152 height 79
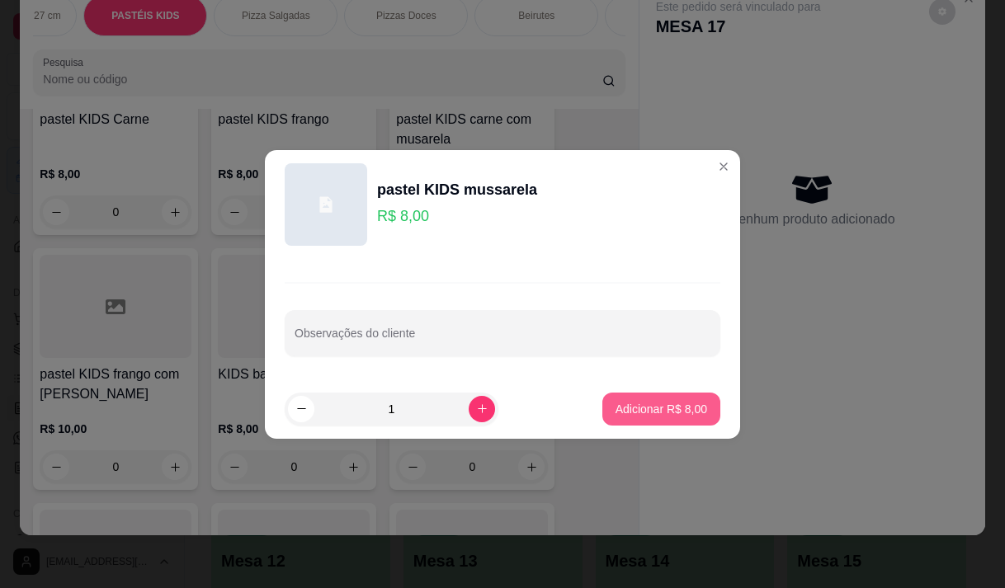
click at [627, 407] on p "Adicionar R$ 8,00" at bounding box center [661, 409] width 92 height 16
type input "1"
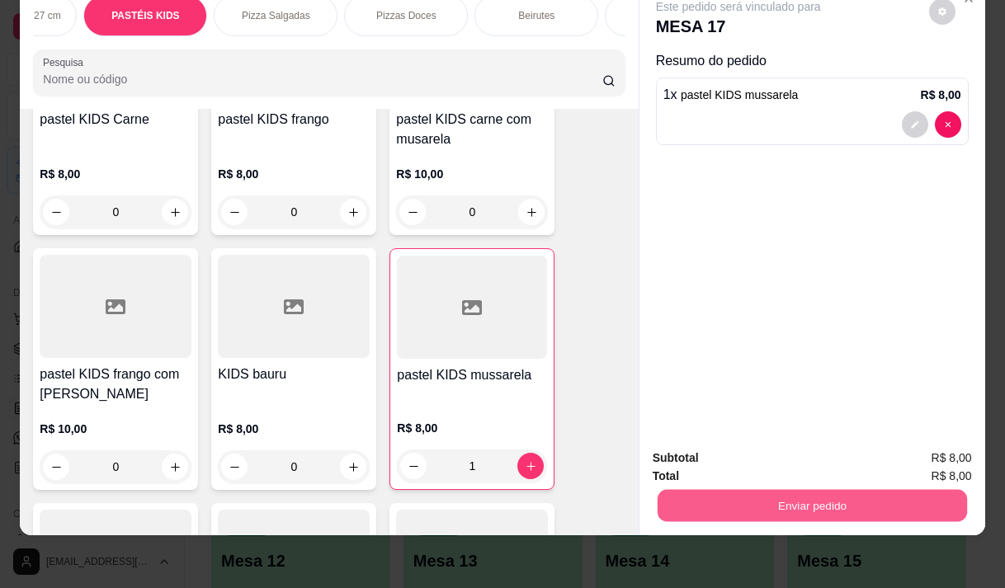
click at [771, 489] on button "Enviar pedido" at bounding box center [811, 505] width 309 height 32
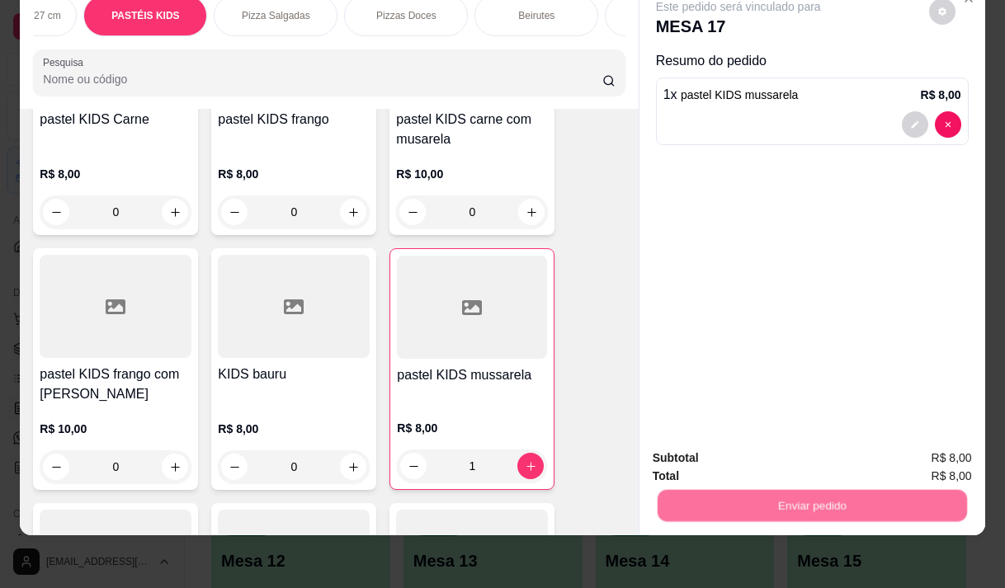
click at [754, 447] on button "Não registrar e enviar pedido" at bounding box center [757, 452] width 172 height 31
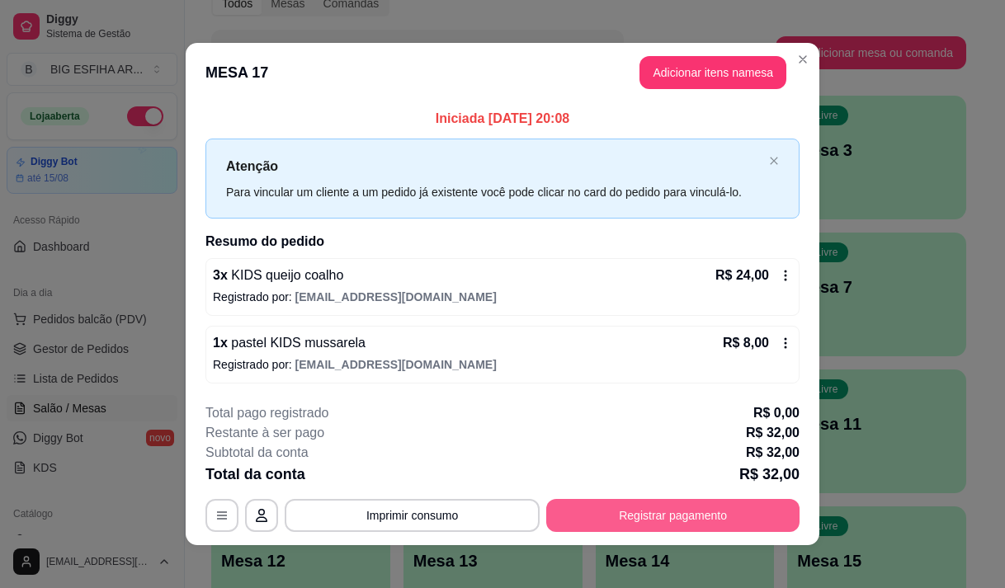
click at [718, 516] on button "Registrar pagamento" at bounding box center [672, 515] width 253 height 33
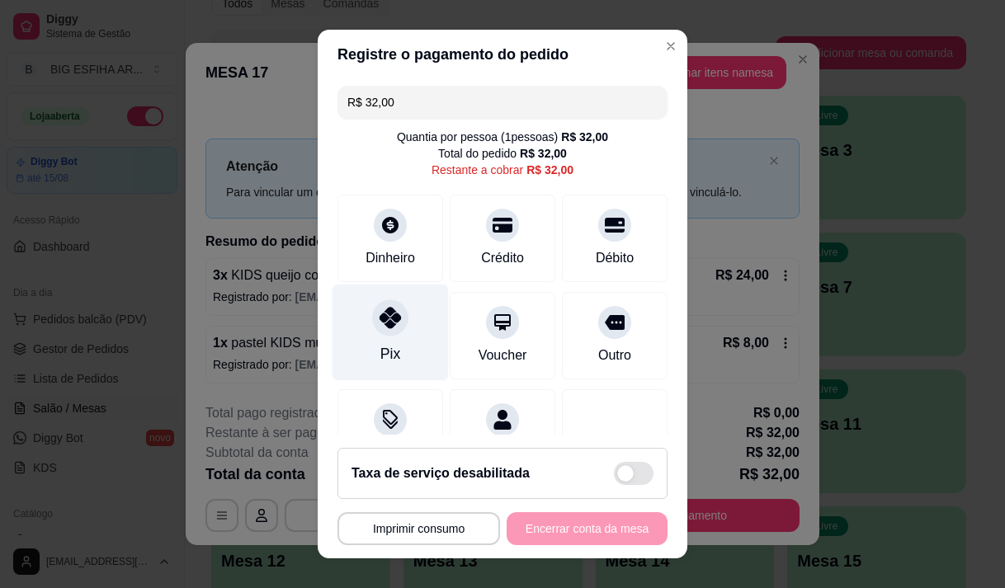
click at [363, 327] on div "Pix" at bounding box center [390, 332] width 116 height 96
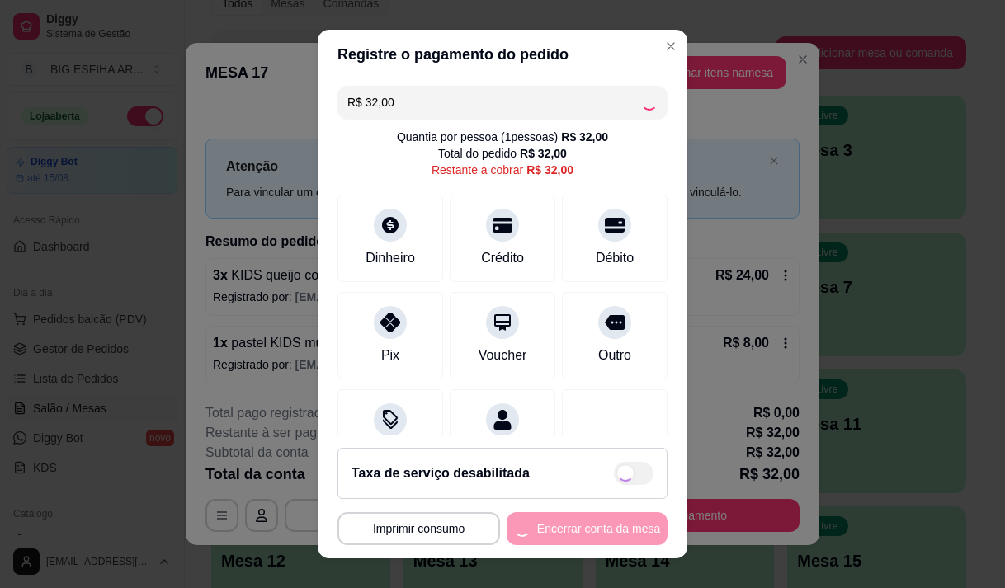
type input "R$ 0,00"
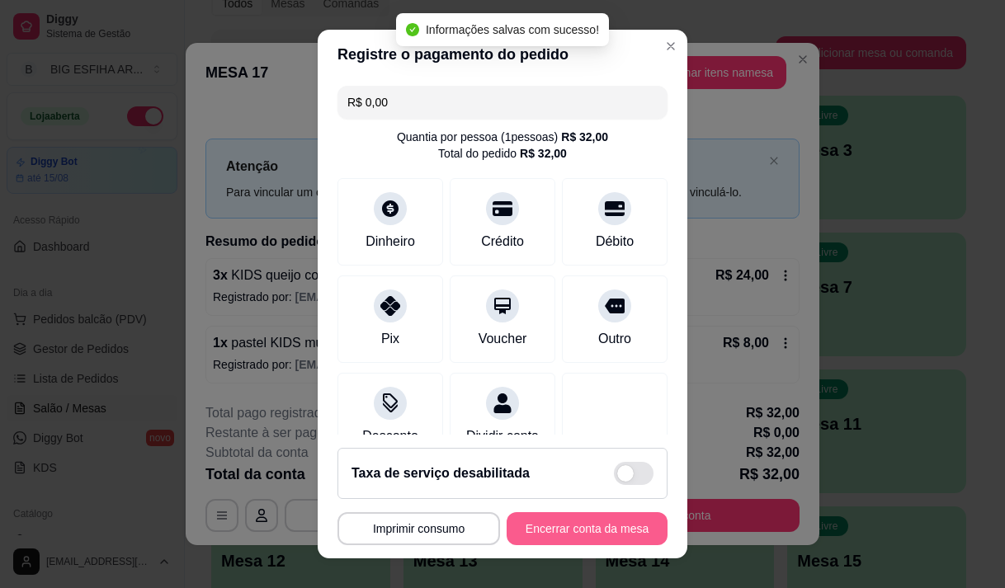
click at [544, 530] on button "Encerrar conta da mesa" at bounding box center [586, 528] width 161 height 33
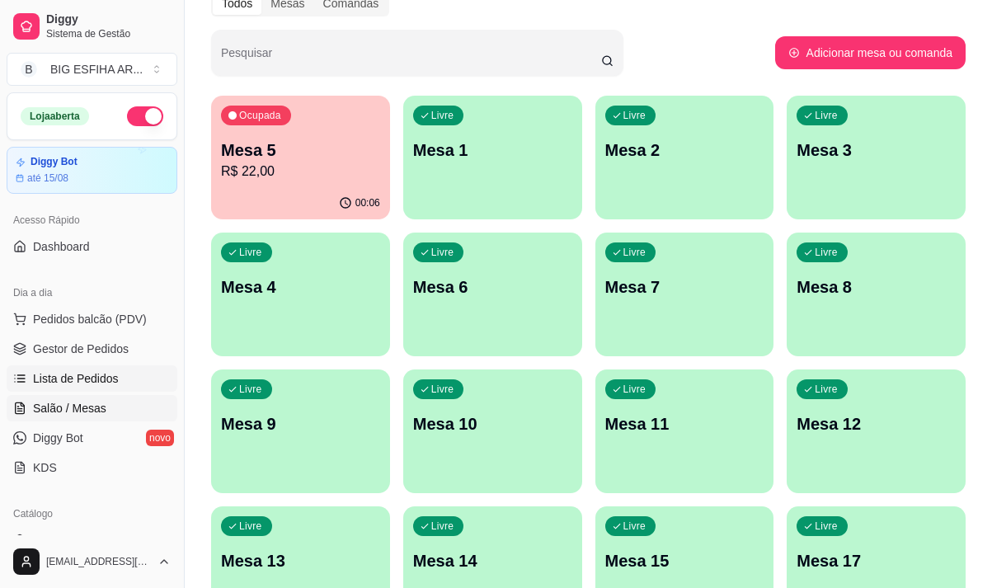
click at [83, 373] on span "Lista de Pedidos" at bounding box center [76, 378] width 86 height 16
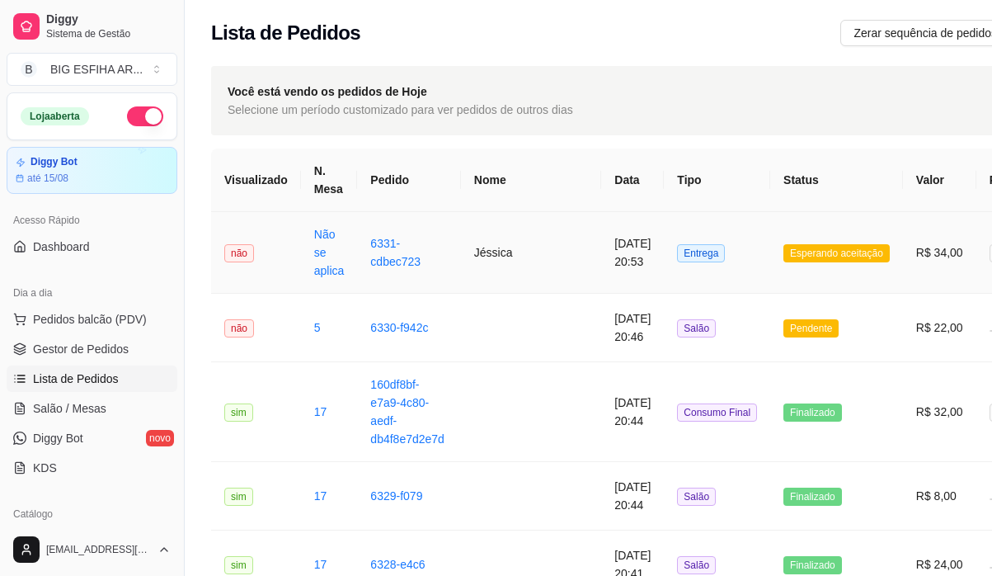
click at [506, 252] on td "Jéssica" at bounding box center [531, 253] width 140 height 82
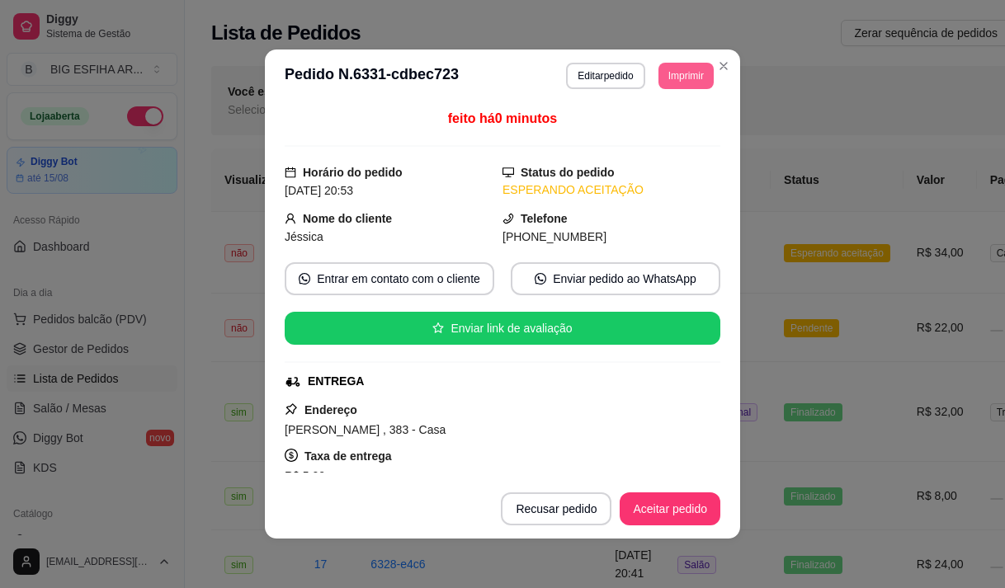
click at [675, 80] on button "Imprimir" at bounding box center [685, 76] width 55 height 26
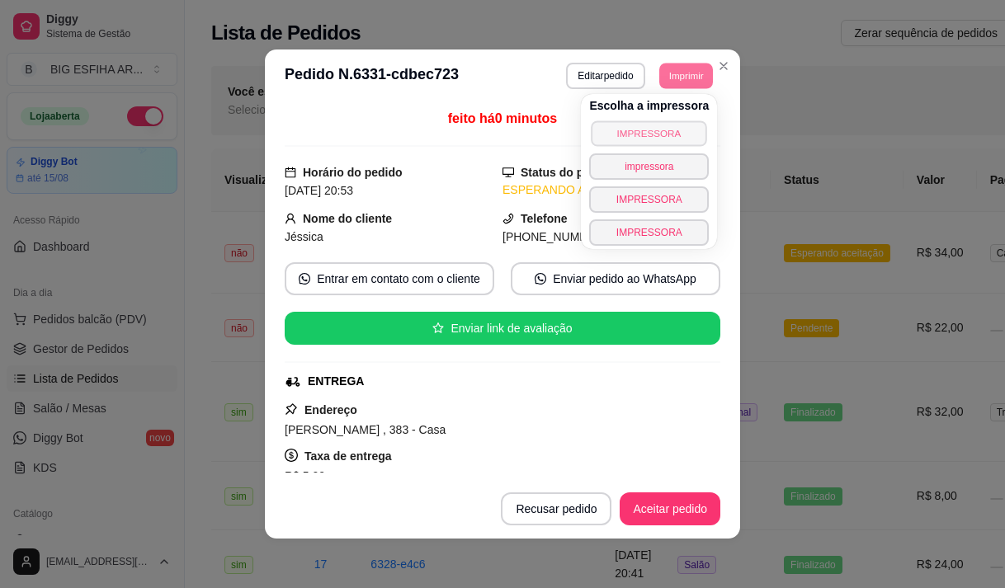
click at [631, 132] on button "IMPRESSORA" at bounding box center [648, 133] width 115 height 26
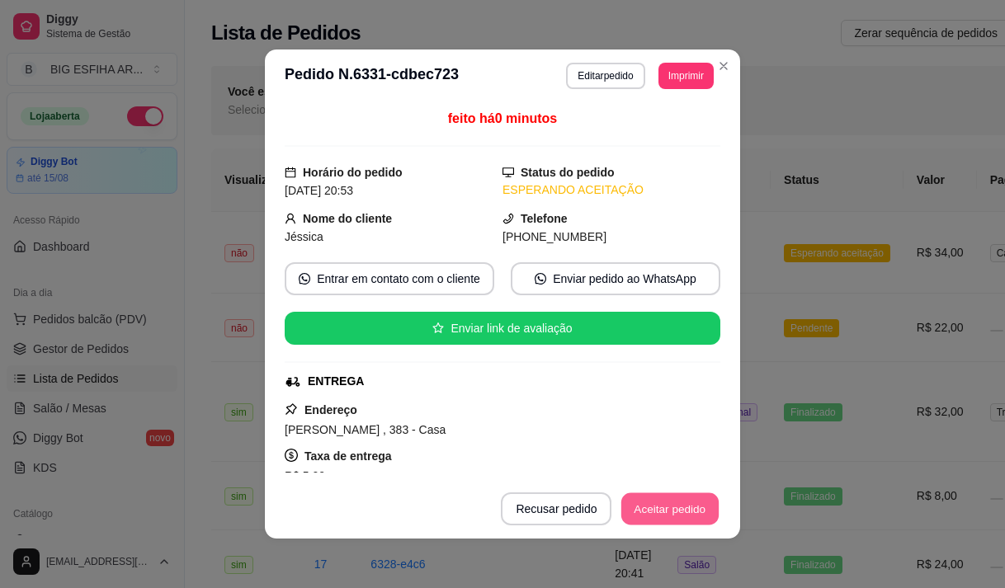
click at [658, 517] on button "Aceitar pedido" at bounding box center [669, 509] width 97 height 32
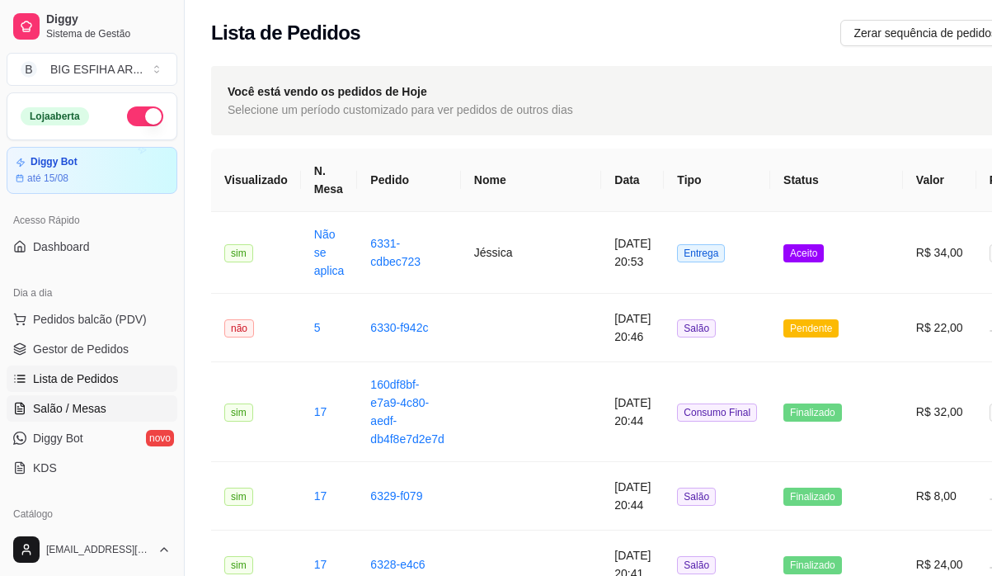
click at [99, 411] on span "Salão / Mesas" at bounding box center [69, 408] width 73 height 16
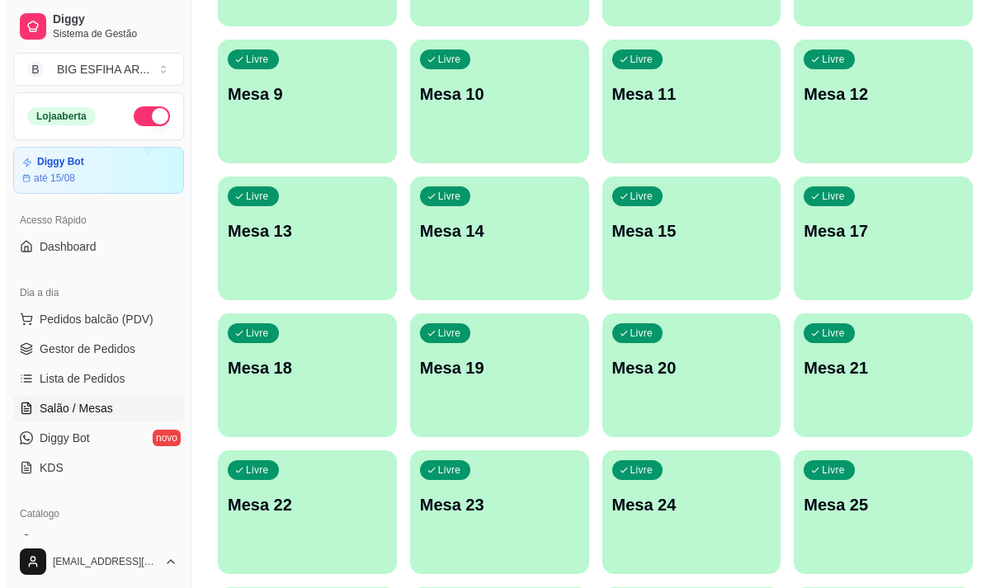
scroll to position [739, 0]
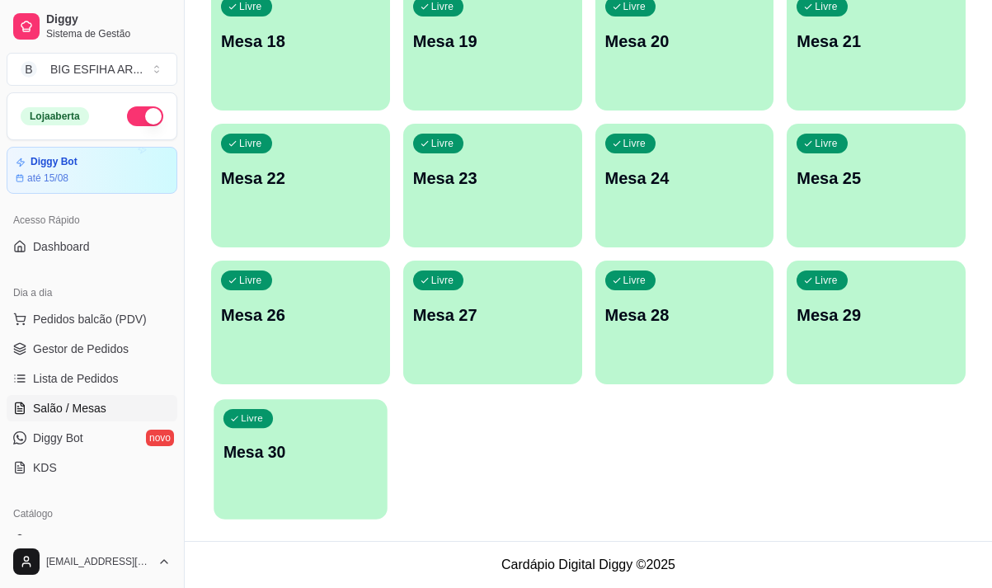
click at [285, 479] on div "Livre Mesa 30" at bounding box center [300, 449] width 173 height 101
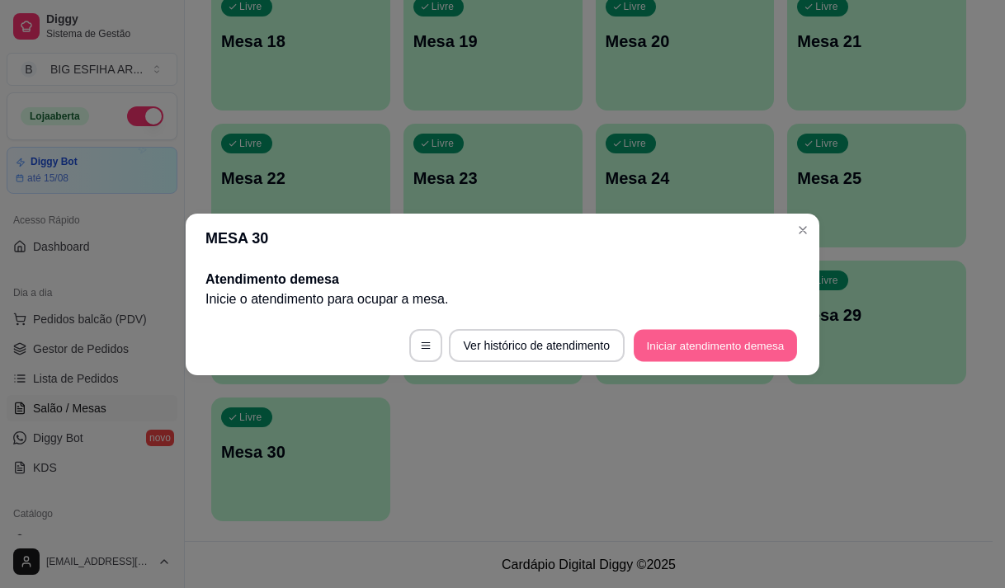
click at [706, 349] on button "Iniciar atendimento de mesa" at bounding box center [714, 345] width 163 height 32
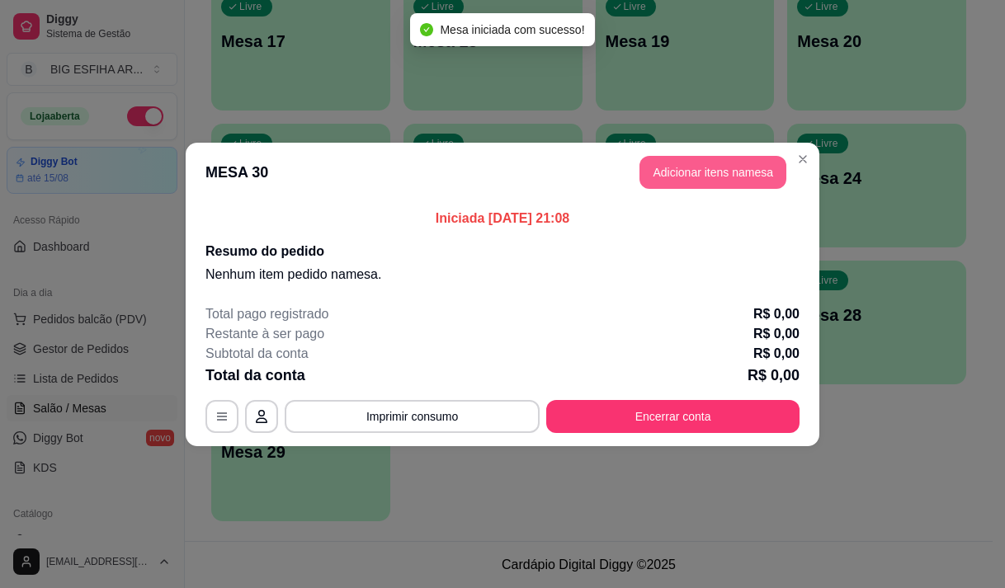
click at [699, 164] on button "Adicionar itens na mesa" at bounding box center [712, 172] width 147 height 33
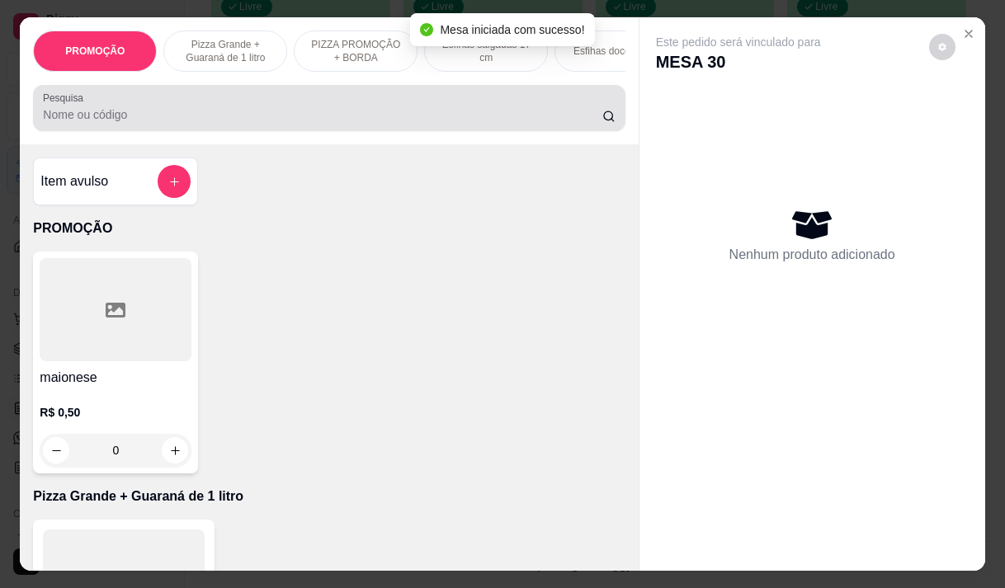
click at [286, 120] on input "Pesquisa" at bounding box center [322, 114] width 559 height 16
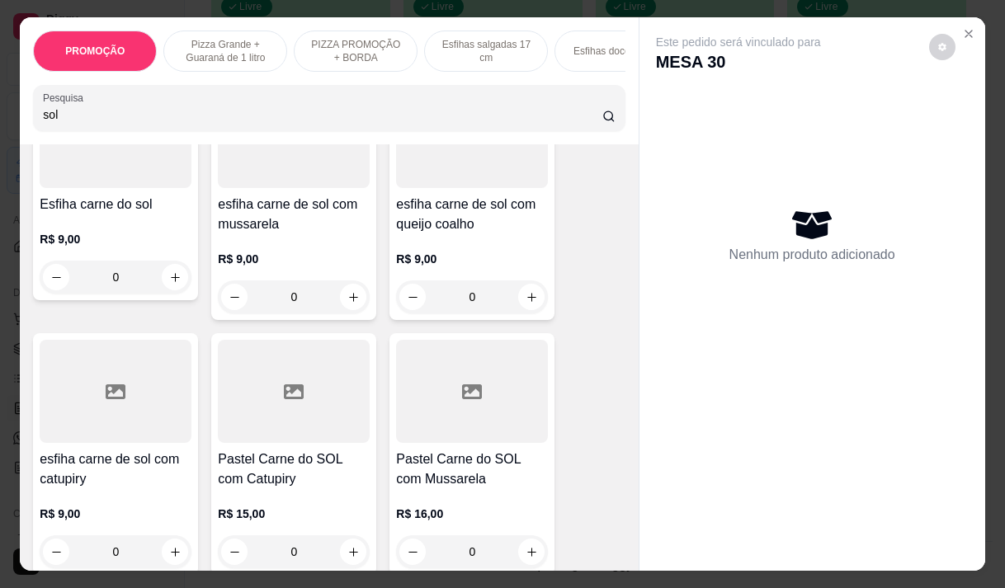
scroll to position [165, 0]
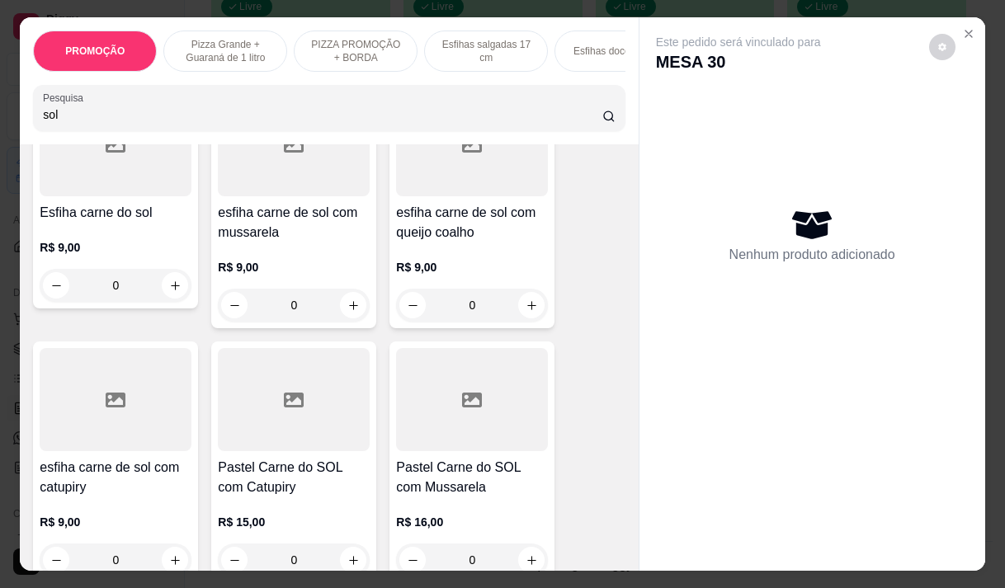
type input "sol"
click at [484, 242] on h4 "esfiha carne de sol com queijo coalho" at bounding box center [472, 223] width 152 height 40
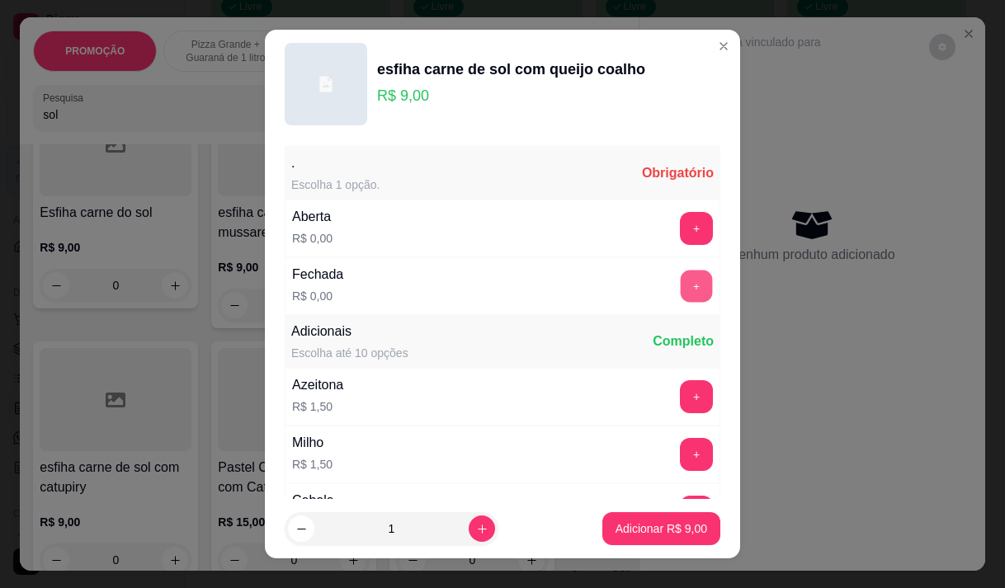
click at [680, 275] on button "+" at bounding box center [696, 286] width 32 height 32
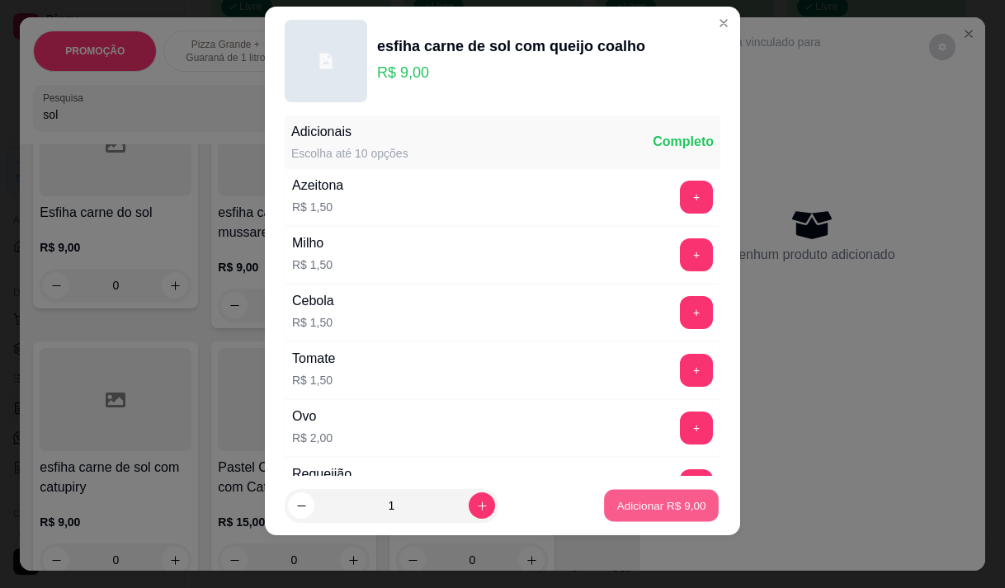
click at [663, 499] on p "Adicionar R$ 9,00" at bounding box center [660, 506] width 89 height 16
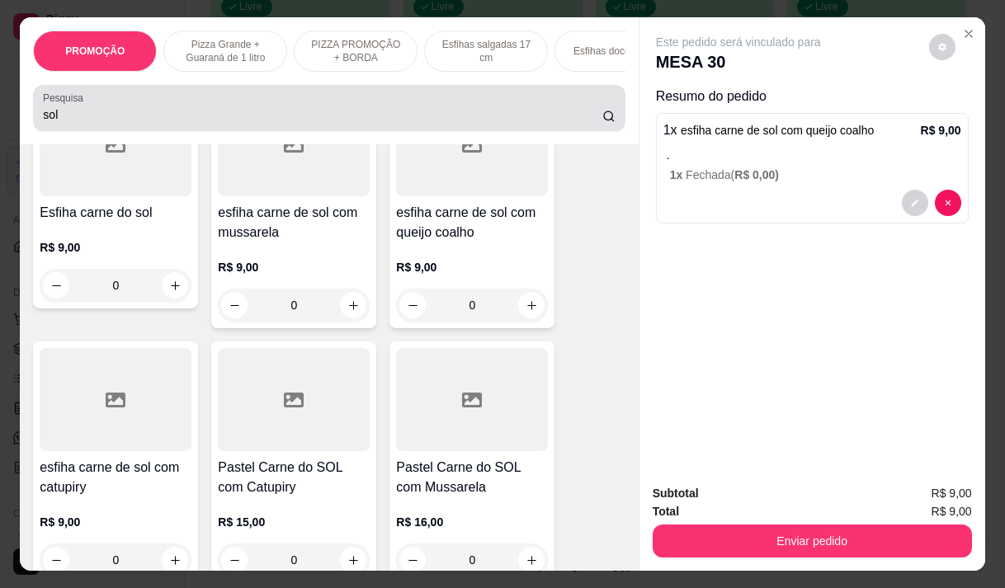
click at [141, 122] on input "sol" at bounding box center [322, 114] width 559 height 16
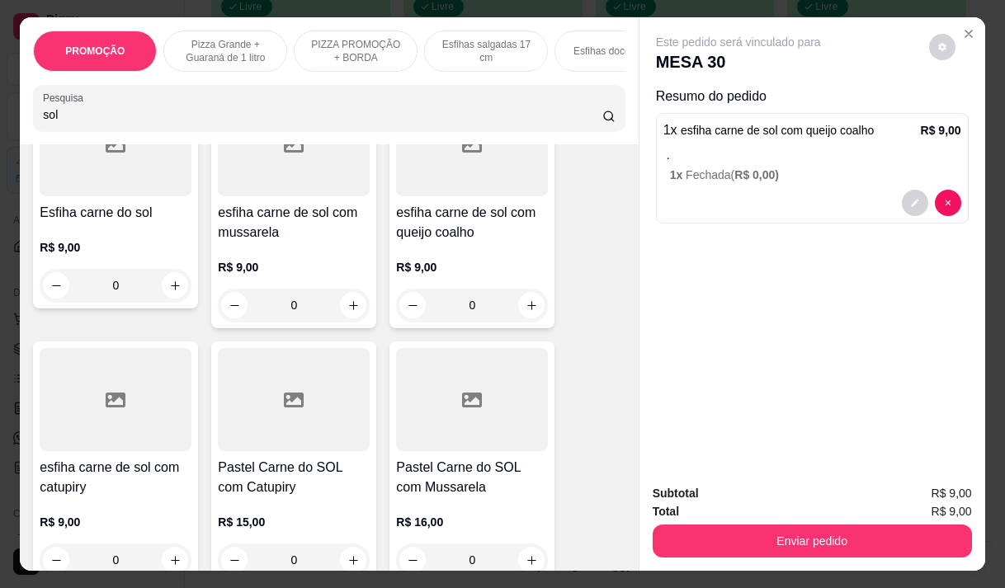
click at [141, 122] on input "sol" at bounding box center [322, 114] width 559 height 16
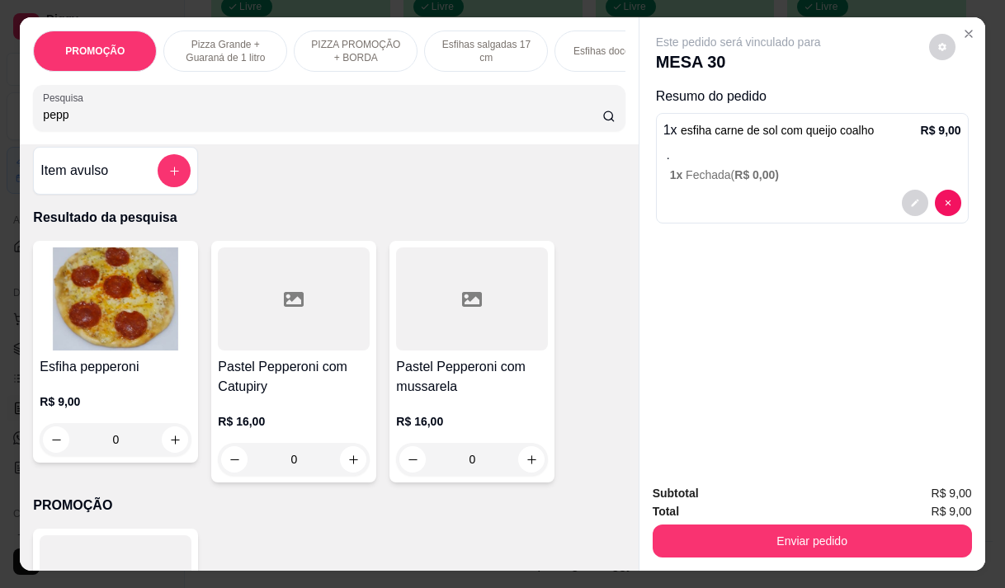
scroll to position [0, 0]
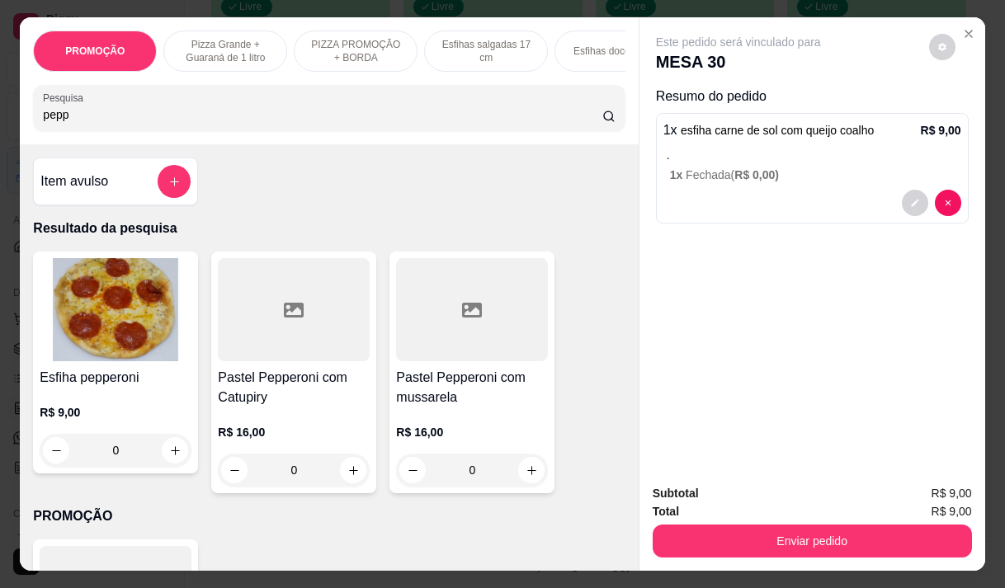
type input "pepp"
click at [134, 360] on img at bounding box center [116, 309] width 152 height 103
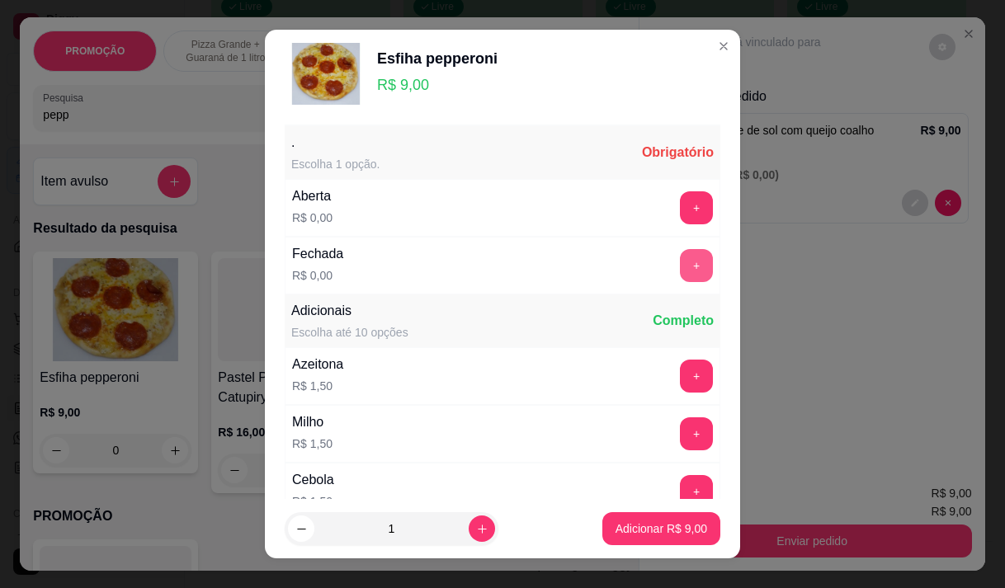
click at [680, 262] on button "+" at bounding box center [696, 265] width 33 height 33
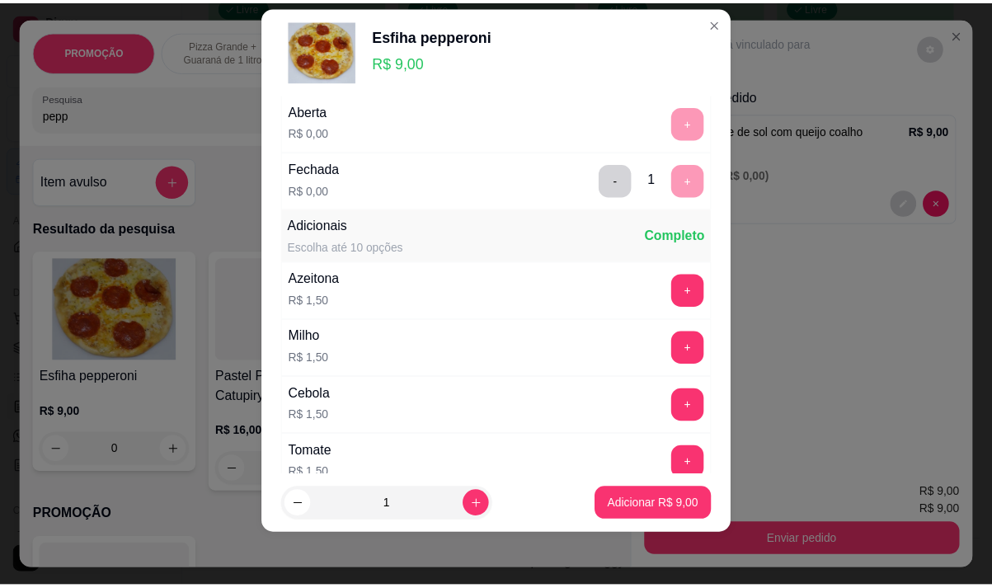
scroll to position [176, 0]
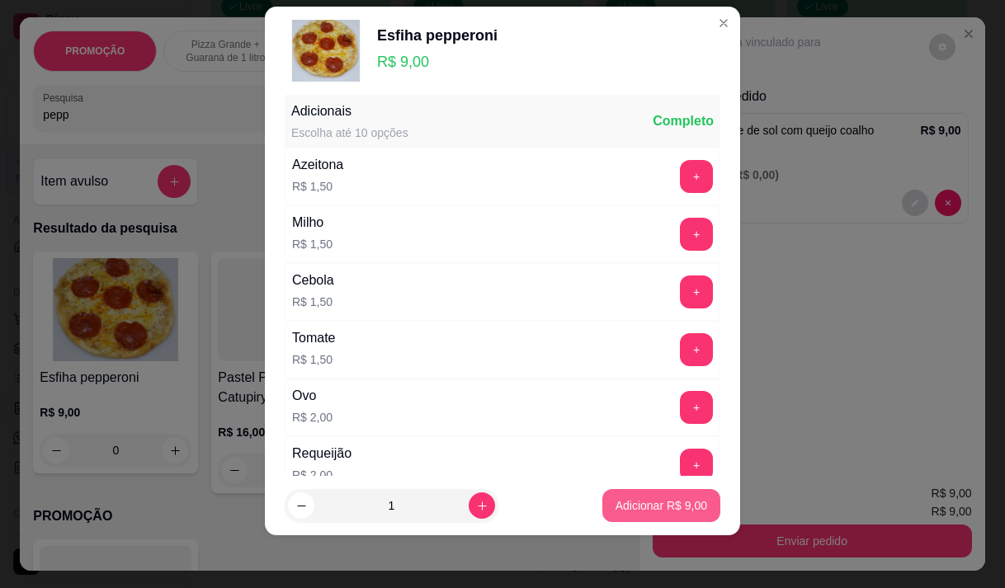
click at [661, 501] on p "Adicionar R$ 9,00" at bounding box center [661, 505] width 92 height 16
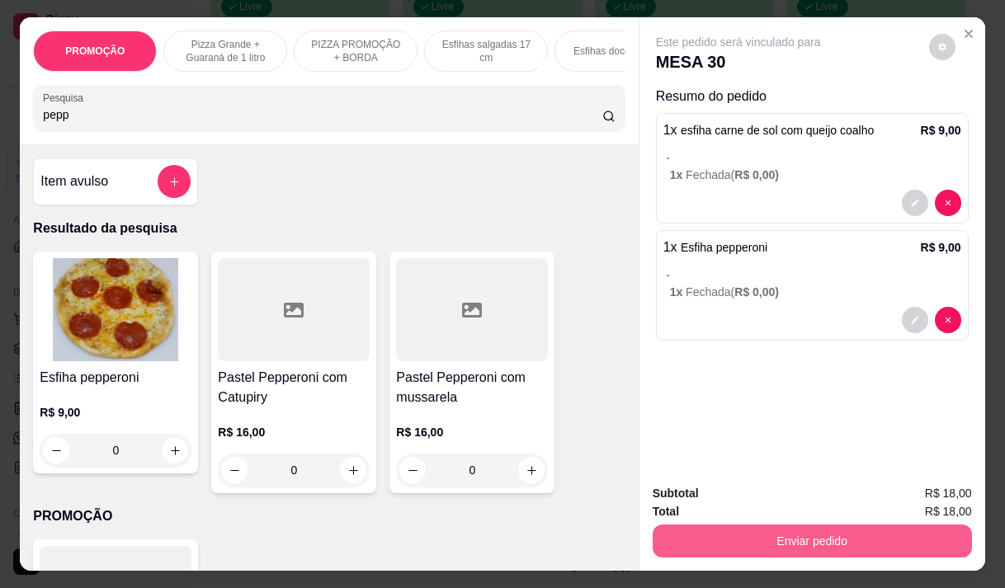
click at [778, 536] on button "Enviar pedido" at bounding box center [811, 541] width 319 height 33
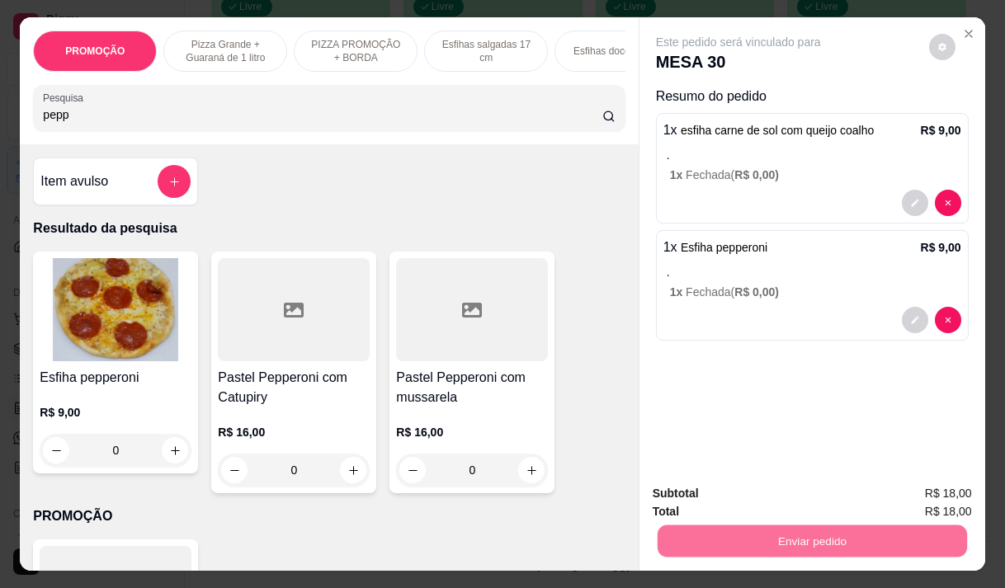
click at [724, 487] on button "Não registrar e enviar pedido" at bounding box center [757, 493] width 167 height 31
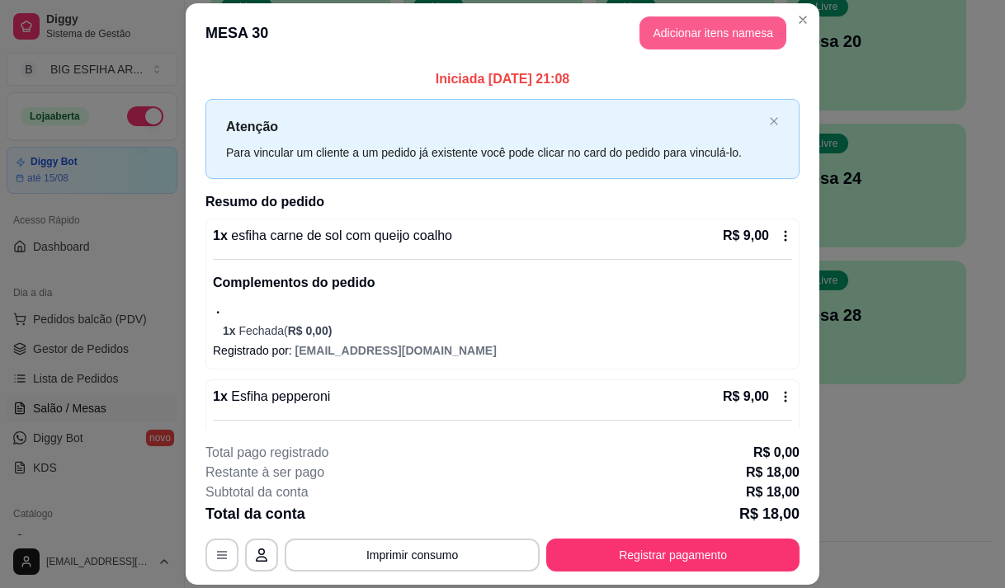
click at [714, 26] on button "Adicionar itens na mesa" at bounding box center [712, 32] width 147 height 33
click at [468, 120] on input "Pesquisa" at bounding box center [322, 114] width 559 height 16
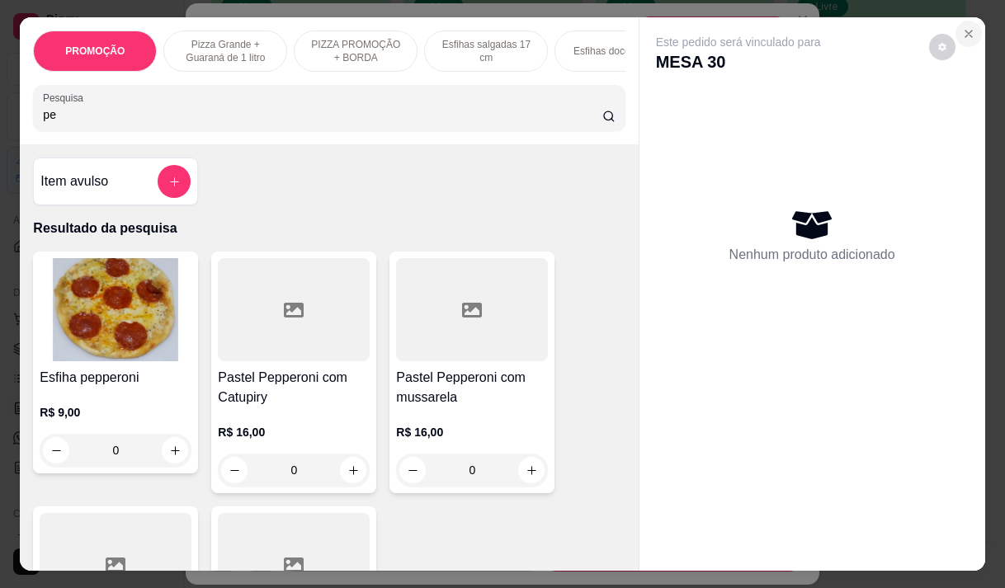
type input "pe"
click at [967, 27] on icon "Close" at bounding box center [968, 33] width 13 height 13
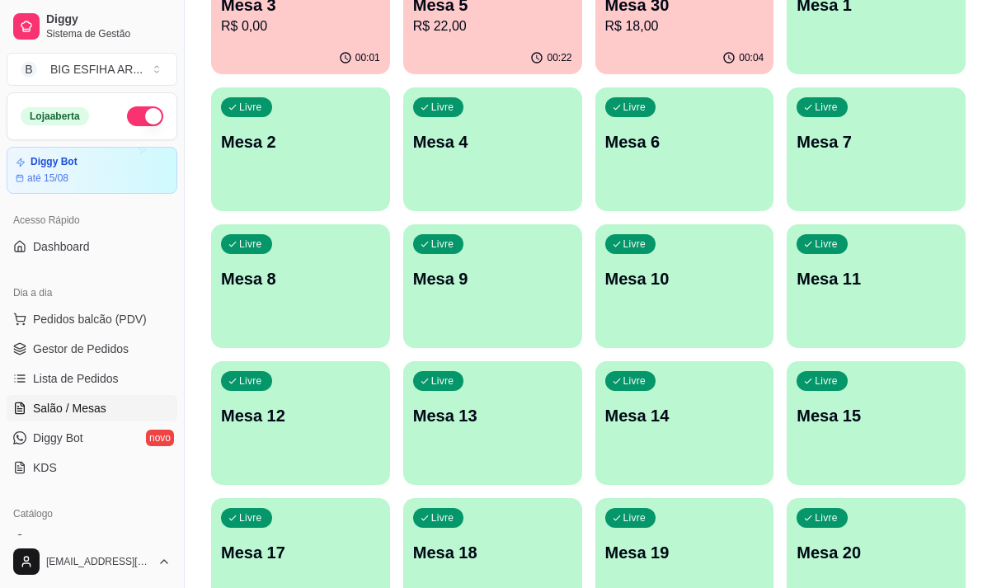
scroll to position [0, 0]
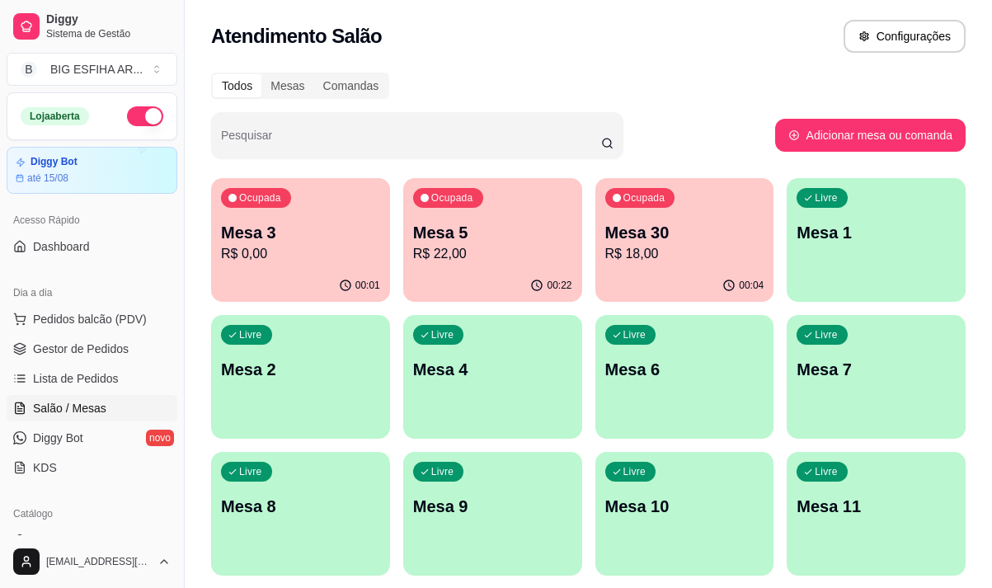
click at [503, 255] on p "R$ 22,00" at bounding box center [492, 254] width 159 height 20
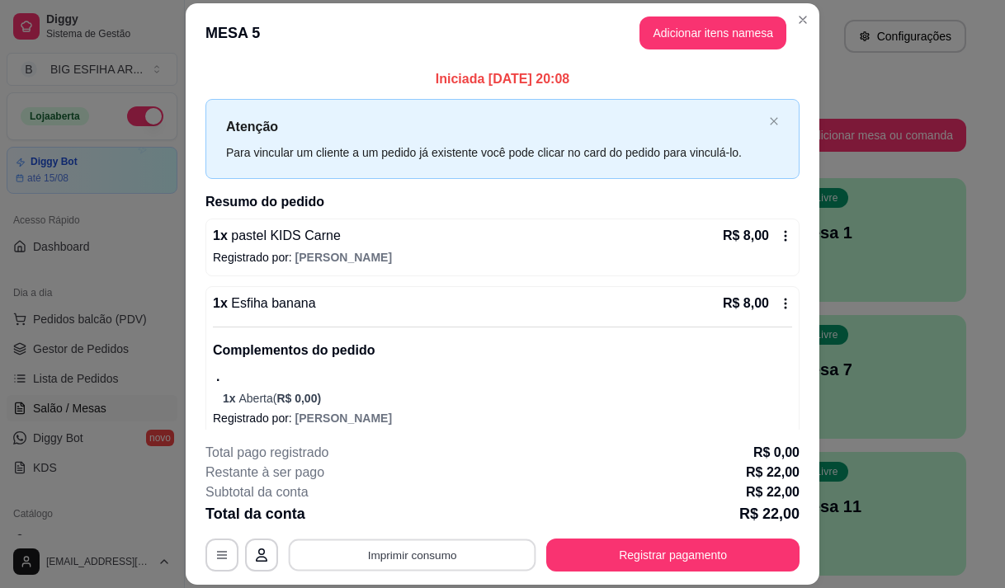
click at [484, 557] on button "Imprimir consumo" at bounding box center [412, 555] width 247 height 32
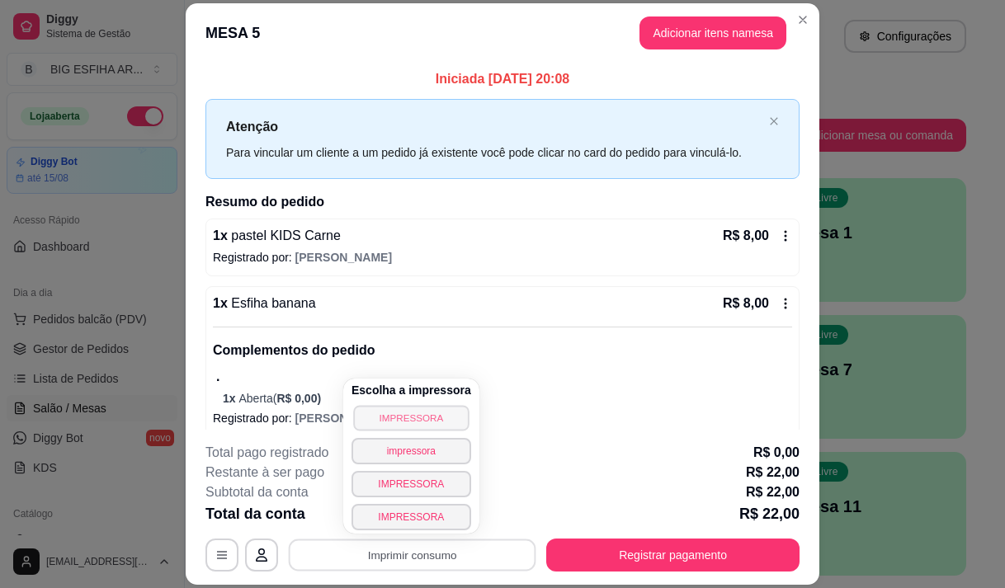
click at [379, 414] on button "IMPRESSORA" at bounding box center [410, 418] width 115 height 26
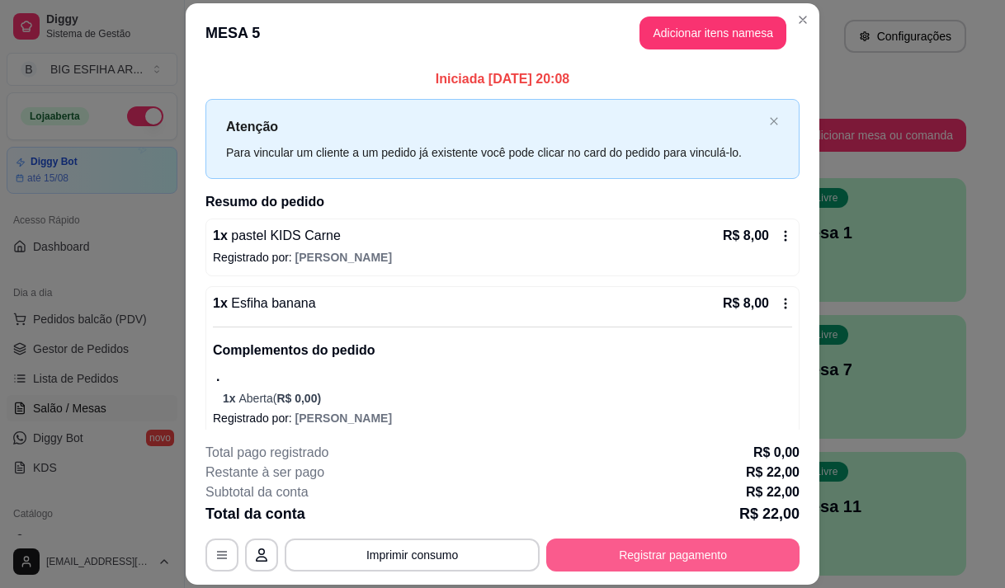
click at [591, 547] on button "Registrar pagamento" at bounding box center [672, 555] width 253 height 33
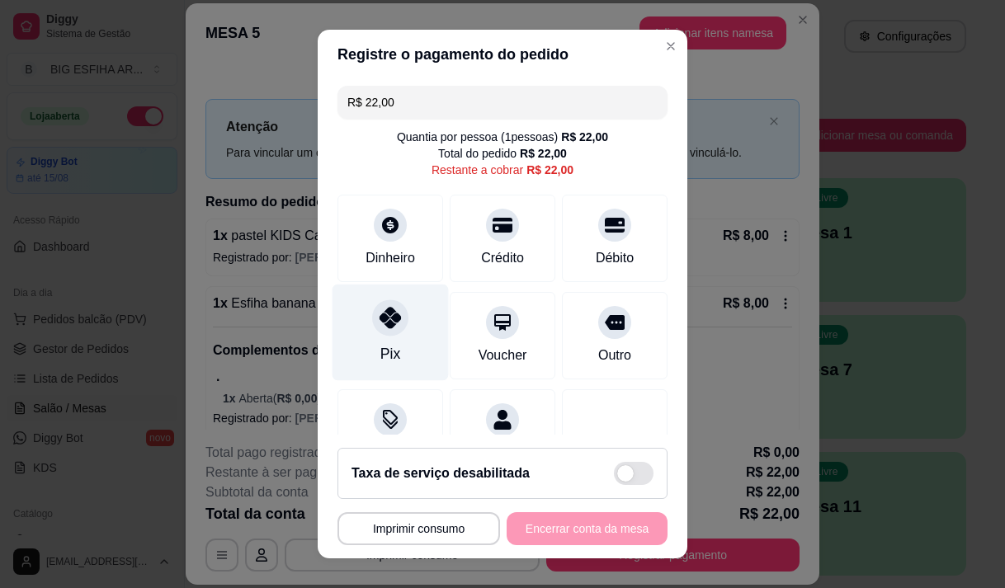
click at [372, 336] on div "Pix" at bounding box center [390, 332] width 116 height 96
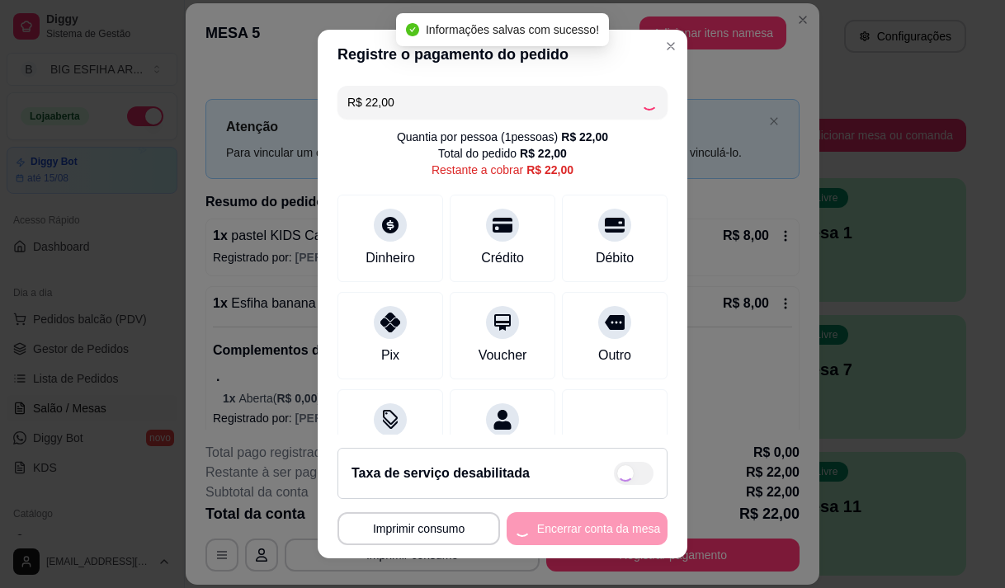
type input "R$ 0,00"
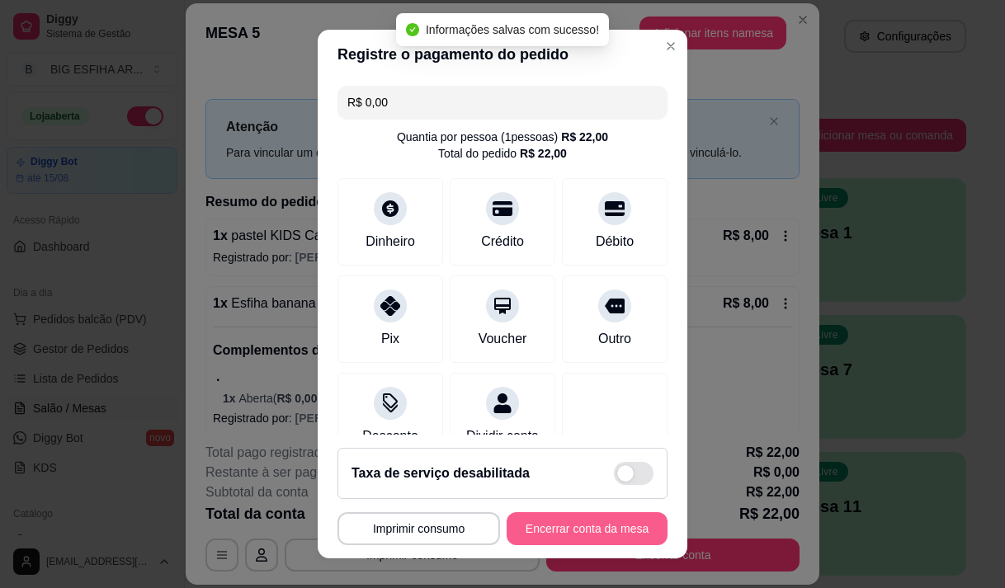
click at [553, 520] on button "Encerrar conta da mesa" at bounding box center [586, 528] width 161 height 33
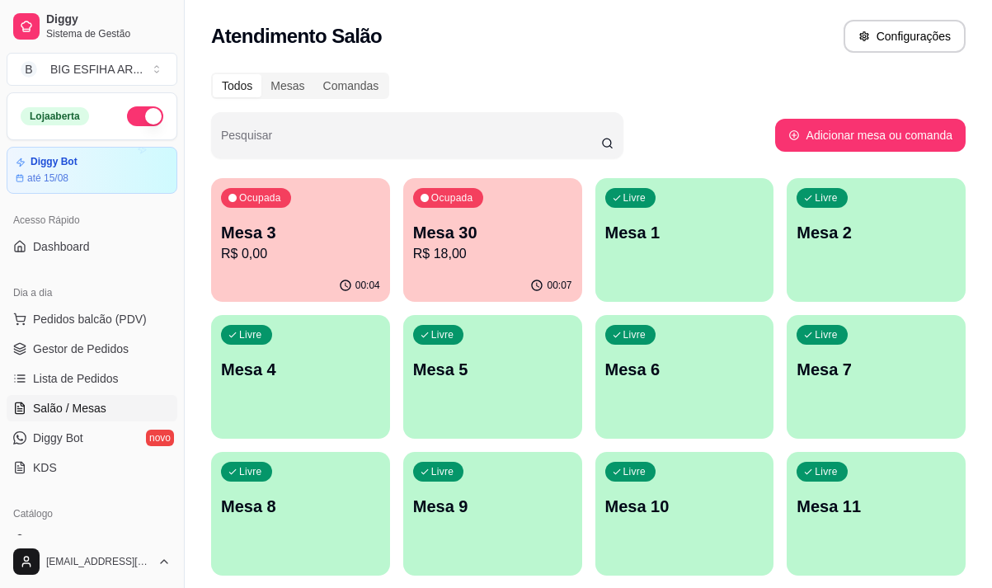
click at [263, 238] on p "Mesa 3" at bounding box center [300, 232] width 159 height 23
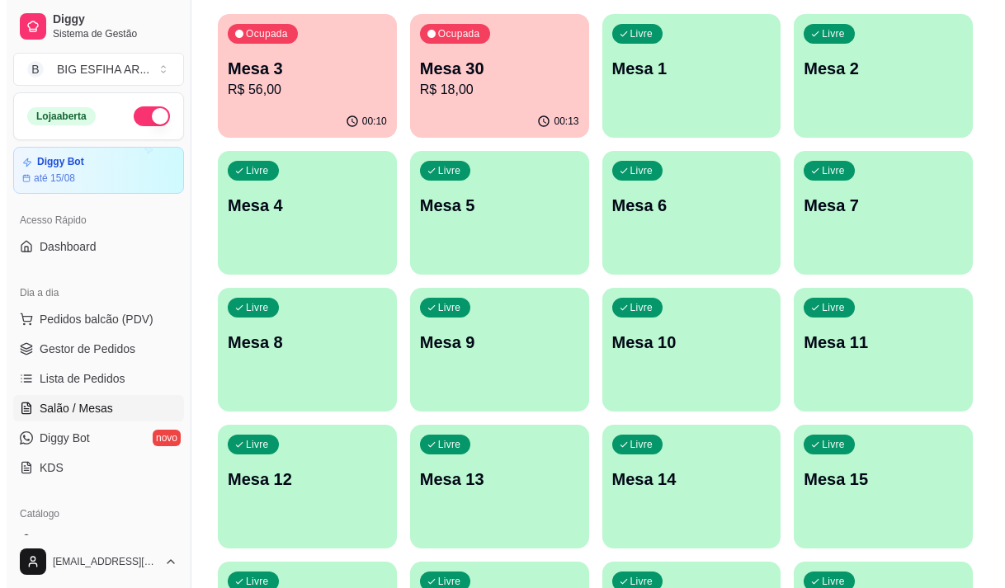
scroll to position [165, 0]
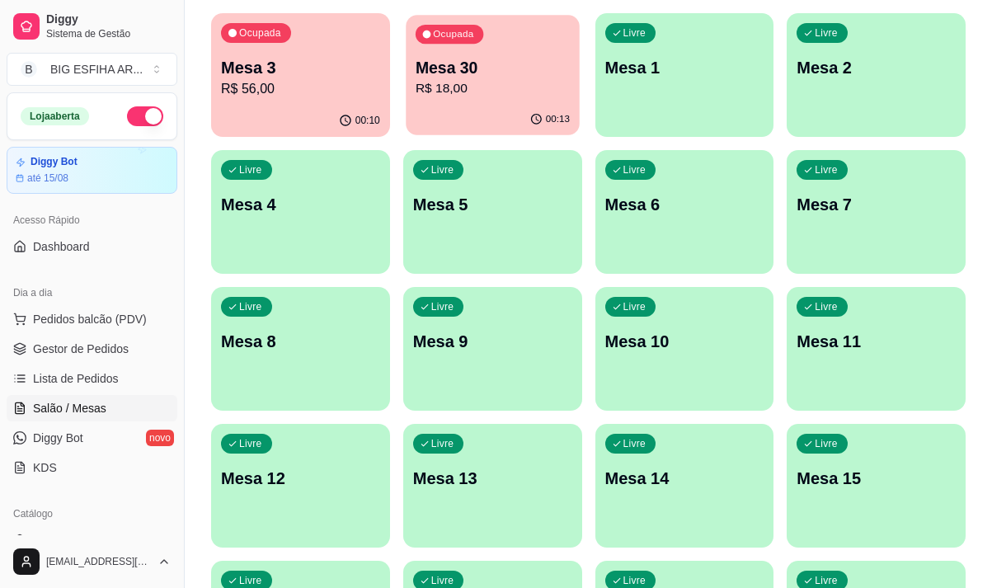
click at [441, 99] on div "Ocupada Mesa 30 R$ 18,00" at bounding box center [492, 59] width 173 height 89
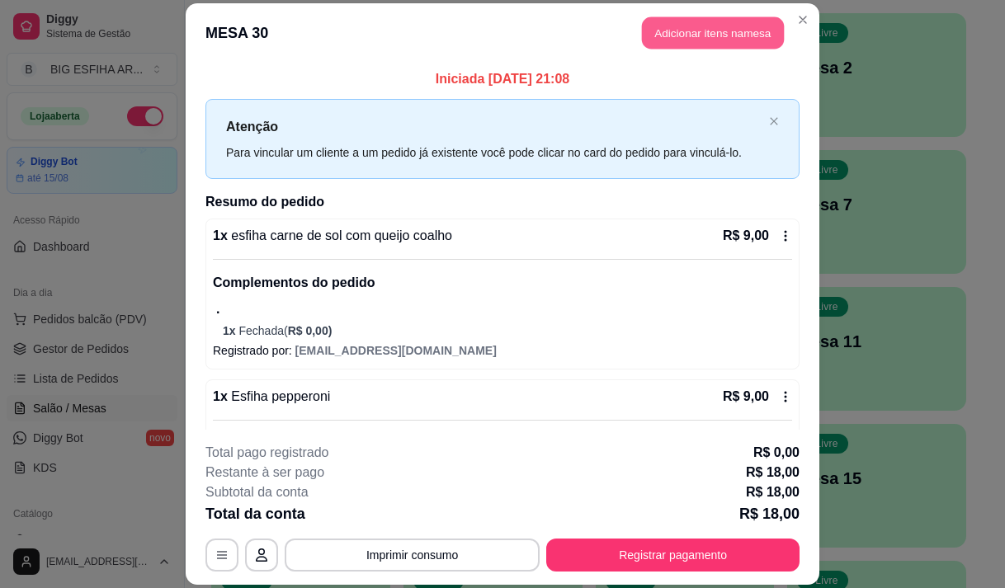
click at [699, 32] on button "Adicionar itens na mesa" at bounding box center [713, 32] width 142 height 32
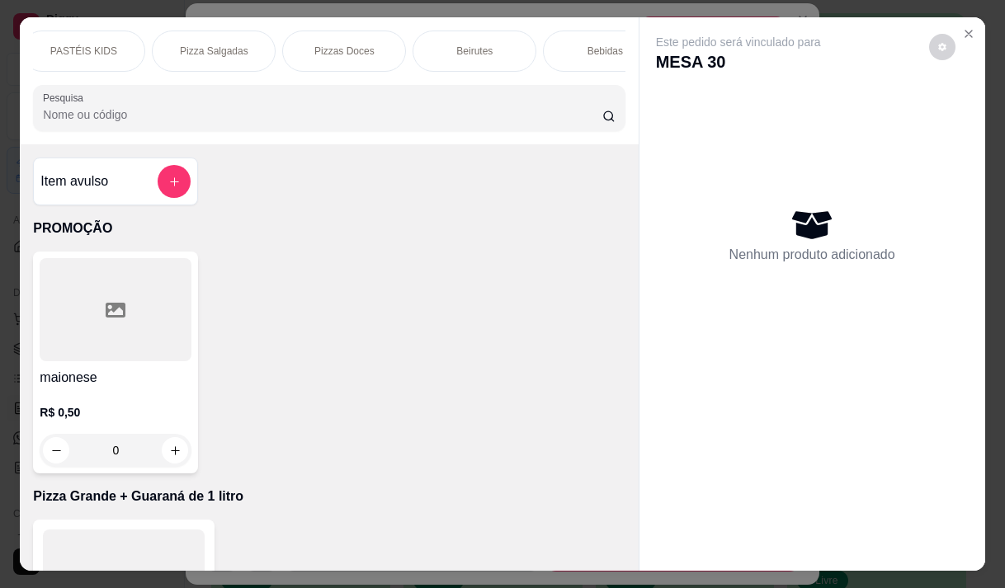
scroll to position [0, 957]
click at [579, 58] on div "Bebidas" at bounding box center [572, 51] width 124 height 41
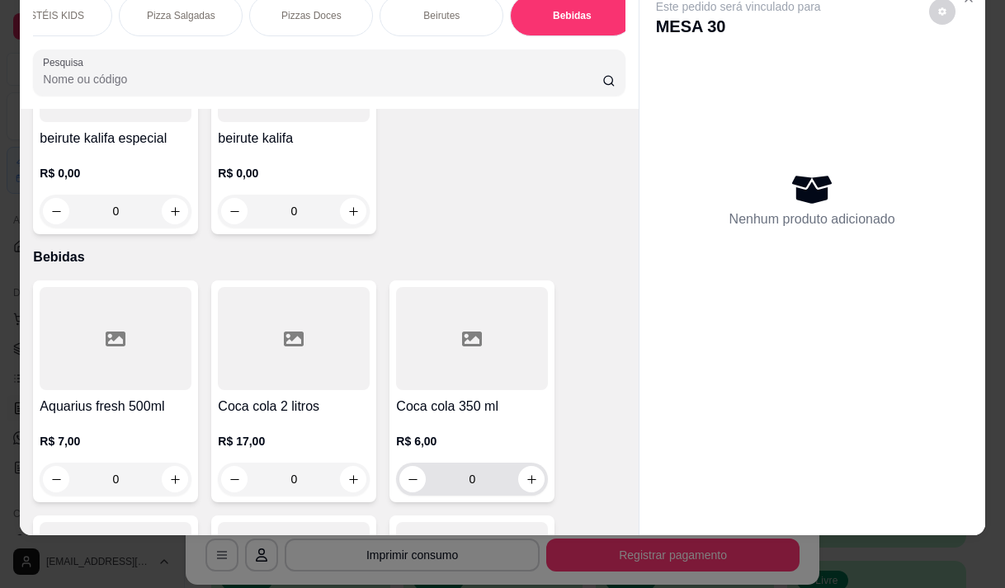
scroll to position [14207, 0]
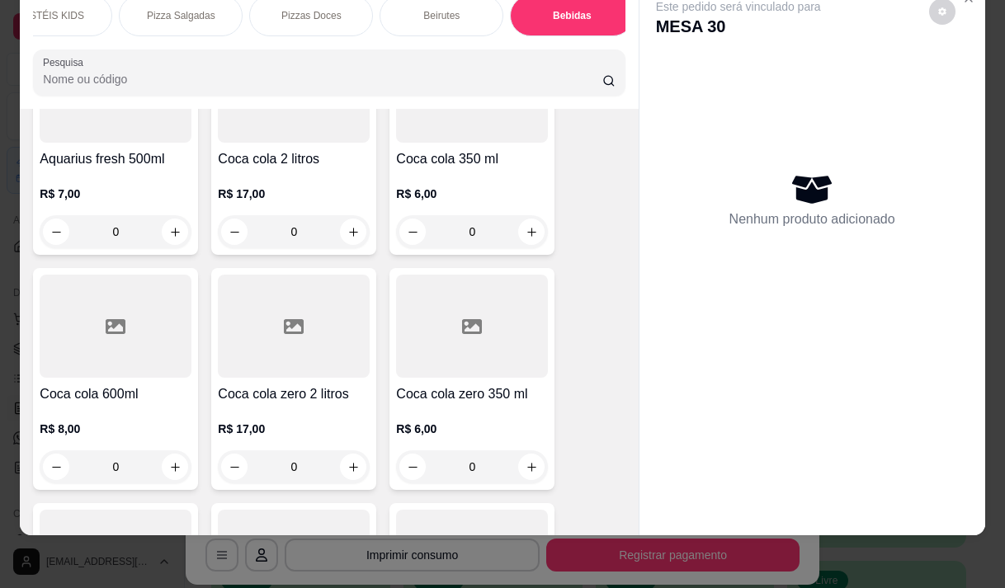
click at [167, 404] on div "R$ 8,00 0" at bounding box center [116, 443] width 152 height 79
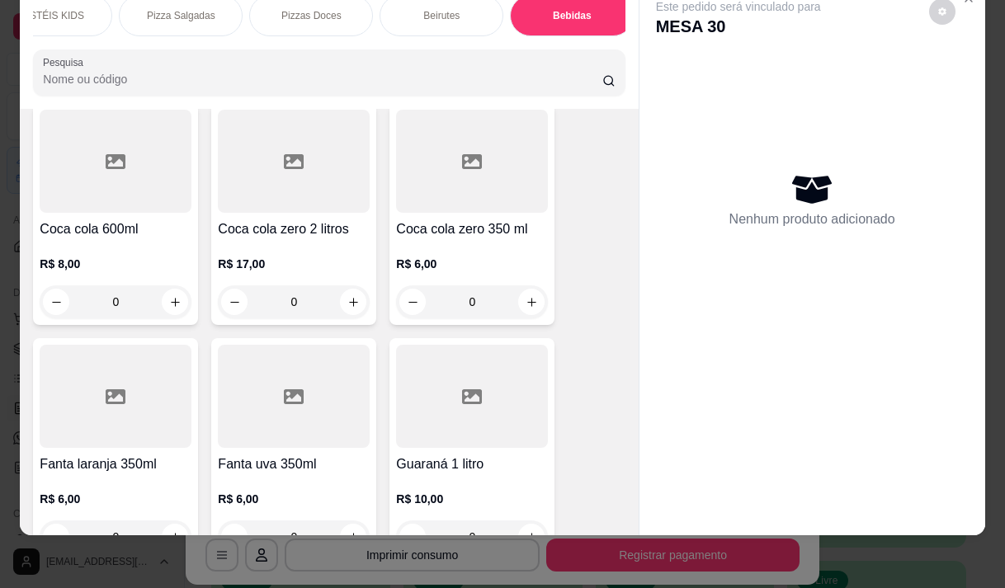
scroll to position [14289, 0]
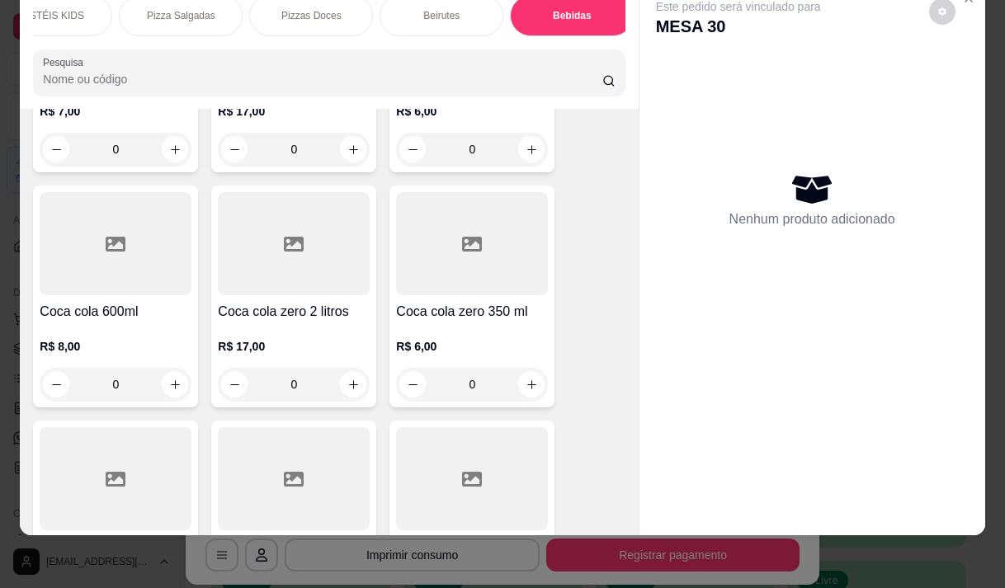
click at [462, 302] on h4 "Coca cola zero 350 ml" at bounding box center [472, 312] width 152 height 20
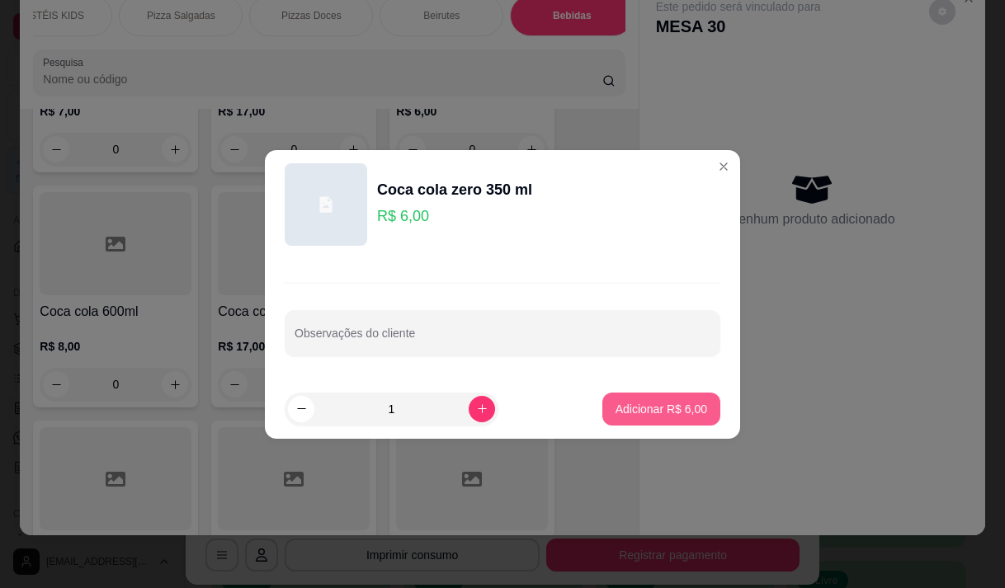
click at [703, 402] on button "Adicionar R$ 6,00" at bounding box center [661, 409] width 118 height 33
type input "1"
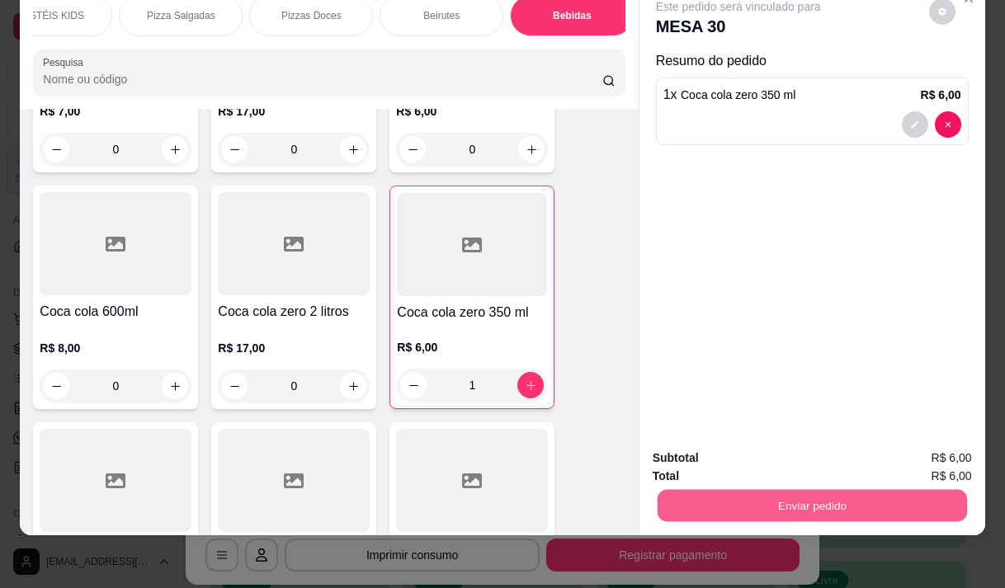
click at [796, 489] on button "Enviar pedido" at bounding box center [811, 505] width 309 height 32
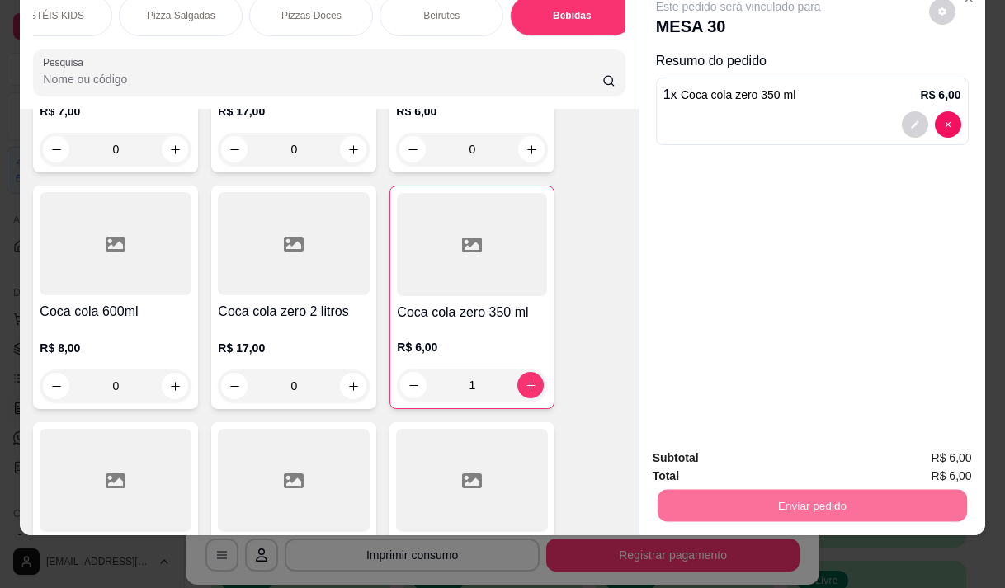
click at [737, 441] on button "Não registrar e enviar pedido" at bounding box center [757, 452] width 172 height 31
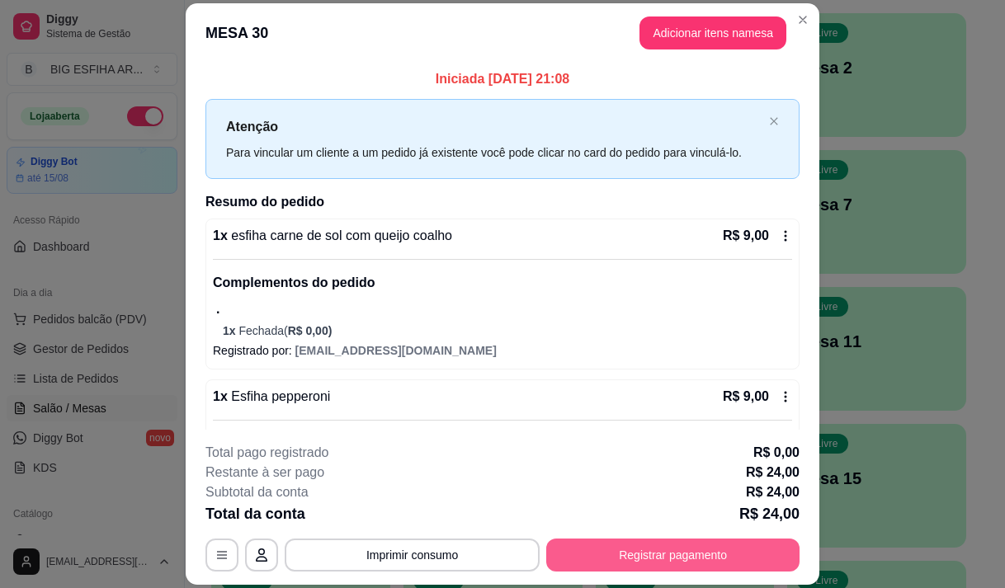
click at [647, 557] on button "Registrar pagamento" at bounding box center [672, 555] width 253 height 33
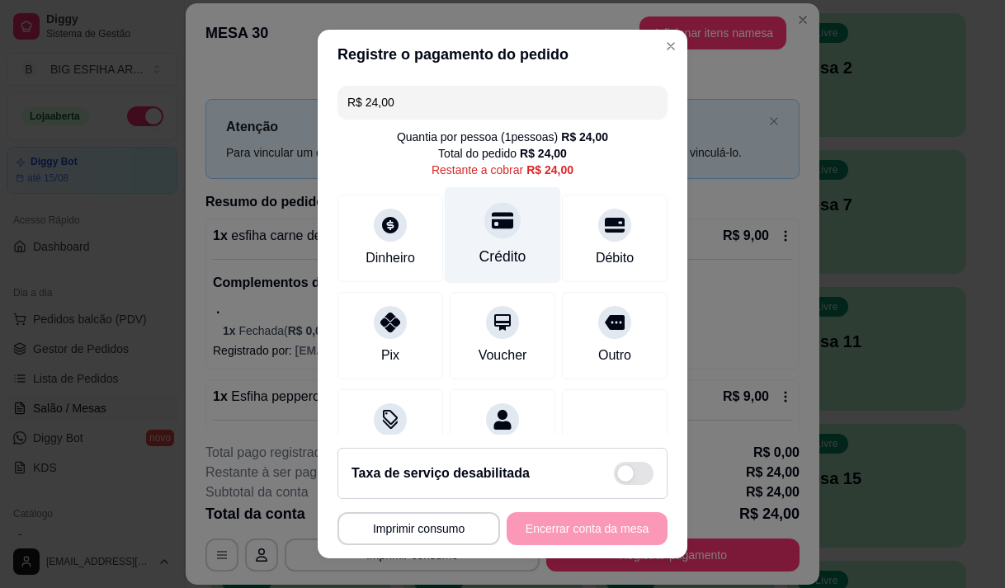
click at [485, 245] on div "Crédito" at bounding box center [503, 234] width 116 height 96
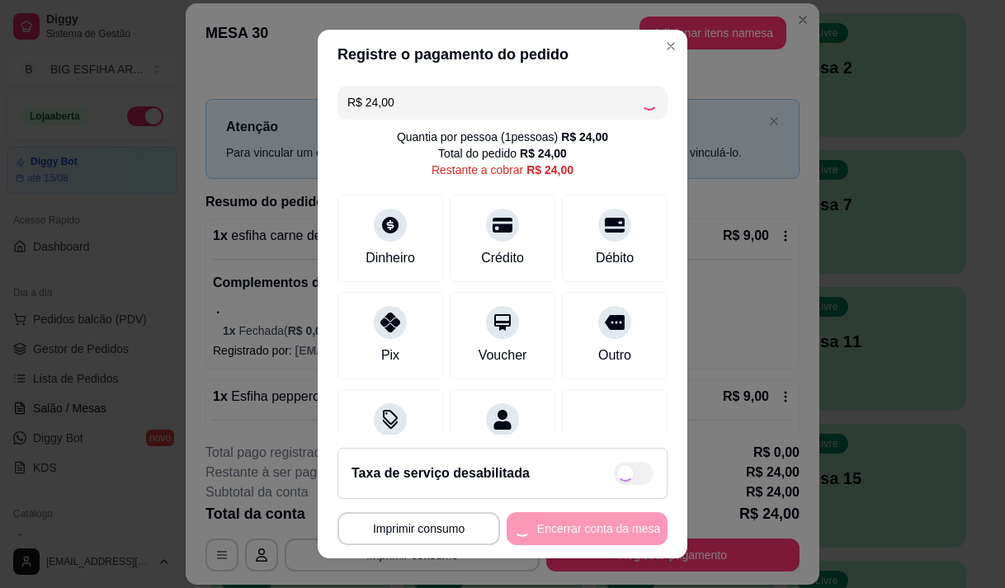
type input "R$ 0,00"
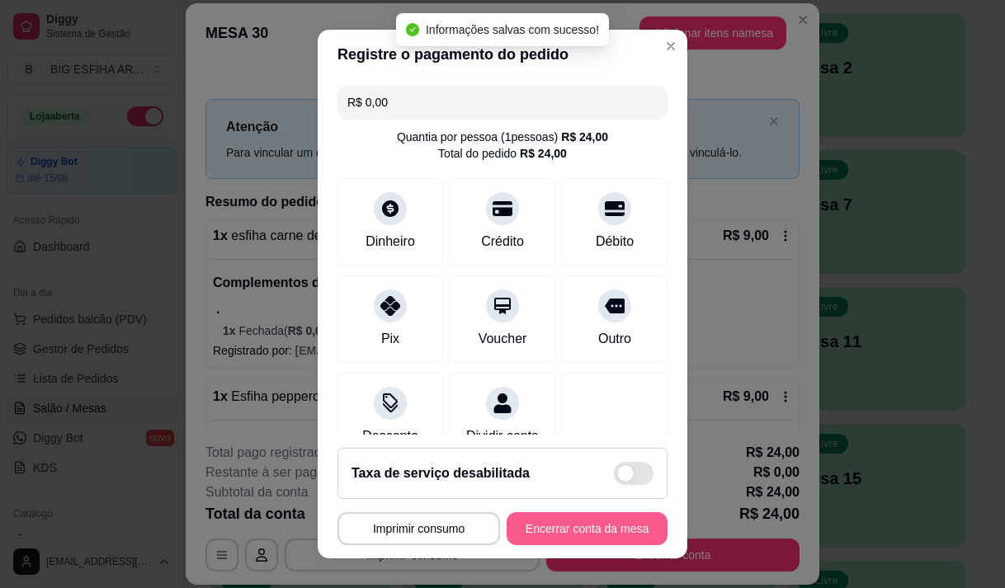
click at [573, 525] on button "Encerrar conta da mesa" at bounding box center [586, 528] width 161 height 33
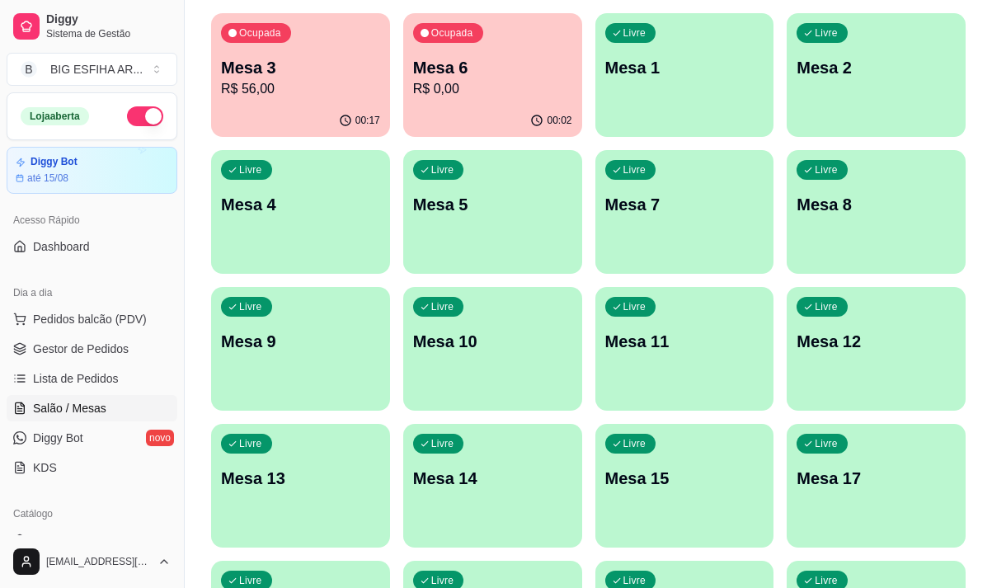
click at [385, 189] on div "Livre Mesa 4" at bounding box center [300, 202] width 179 height 104
click at [164, 204] on div "Acesso Rápido Dashboard" at bounding box center [92, 233] width 184 height 66
click at [507, 209] on p "Mesa 5" at bounding box center [492, 204] width 159 height 23
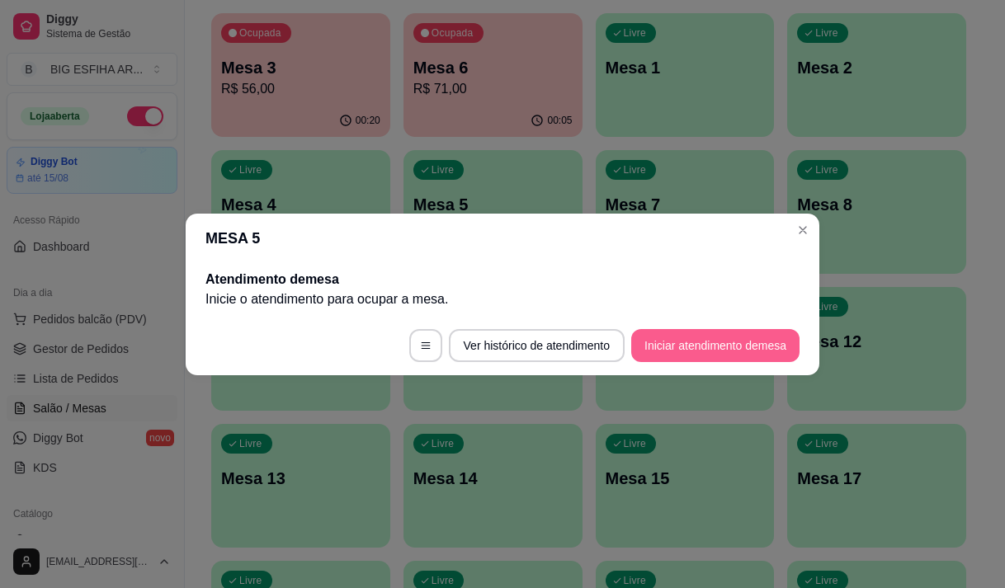
click at [671, 339] on button "Iniciar atendimento de mesa" at bounding box center [715, 345] width 168 height 33
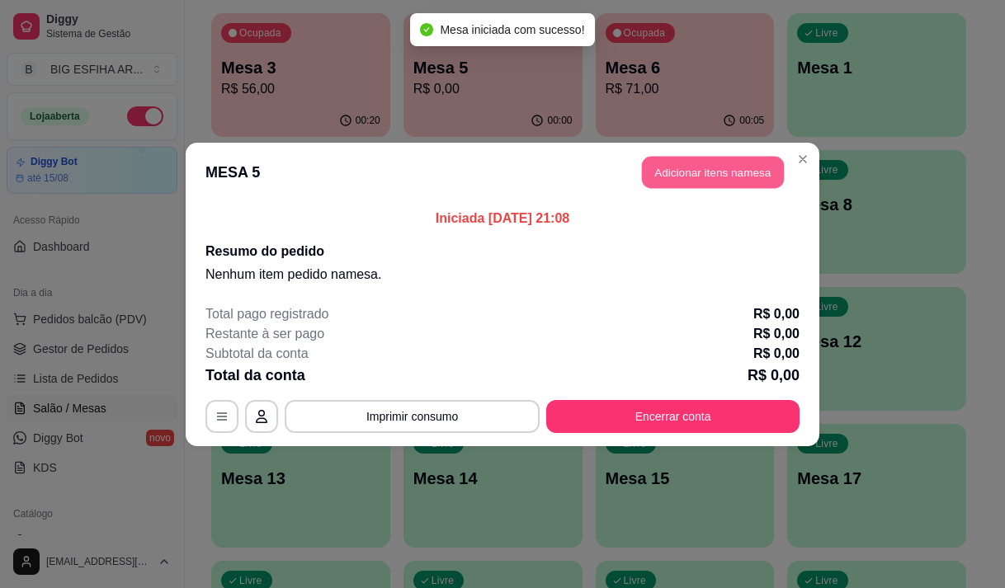
click at [701, 175] on button "Adicionar itens na mesa" at bounding box center [713, 172] width 142 height 32
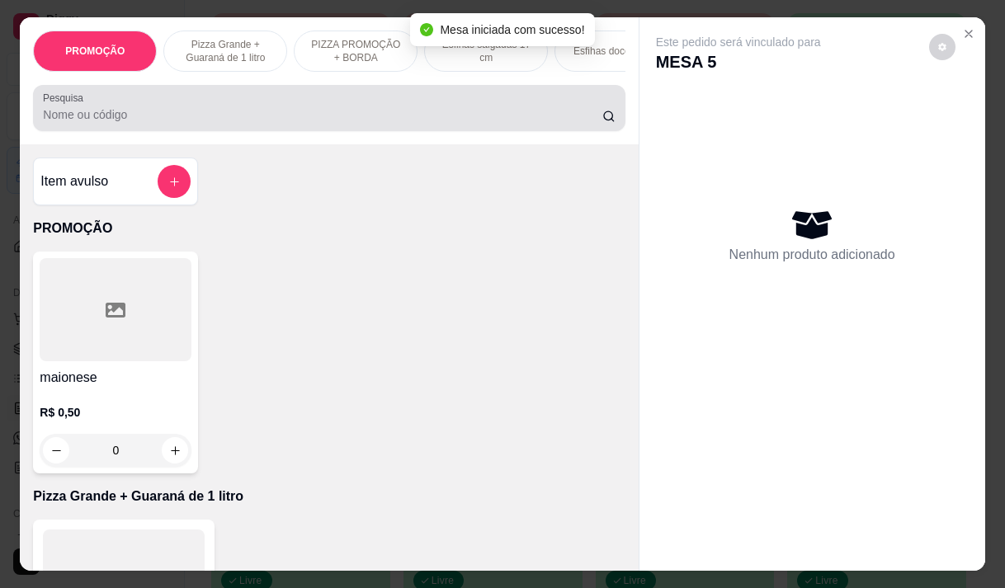
click at [427, 109] on div at bounding box center [329, 108] width 572 height 33
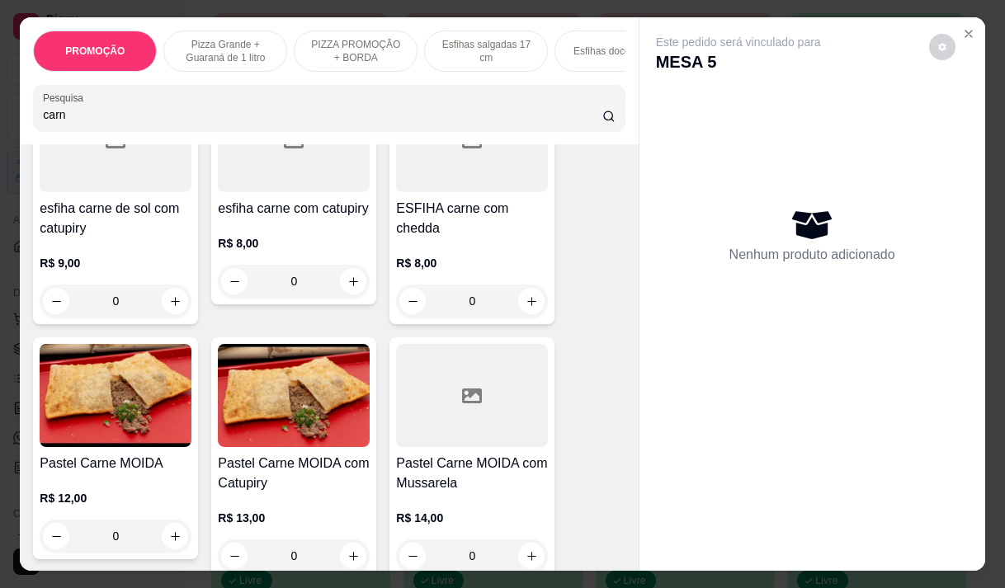
scroll to position [742, 0]
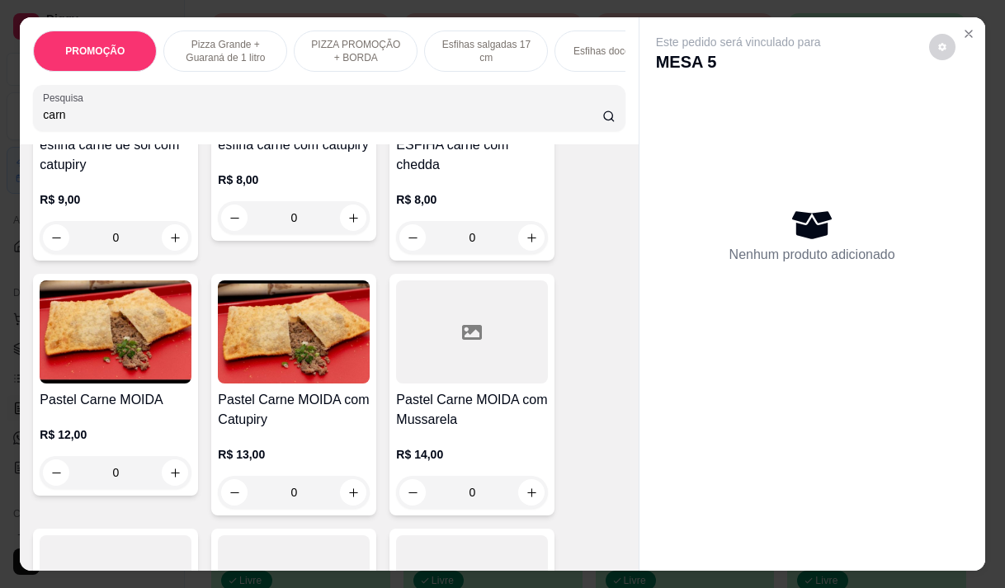
type input "carn"
click at [482, 403] on h4 "Pastel Carne MOIDA com Mussarela" at bounding box center [472, 410] width 152 height 40
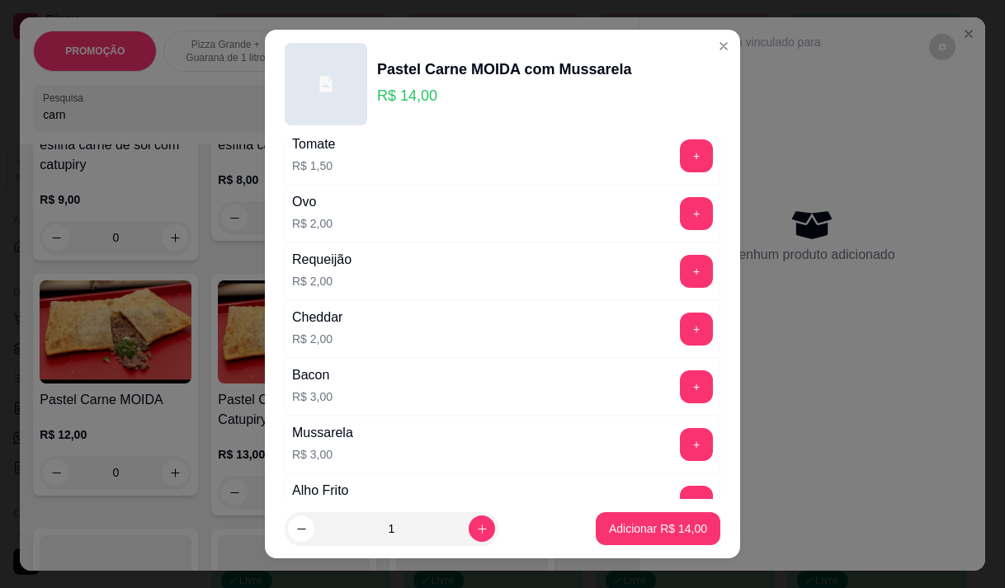
scroll to position [247, 0]
click at [680, 209] on button "+" at bounding box center [696, 211] width 33 height 33
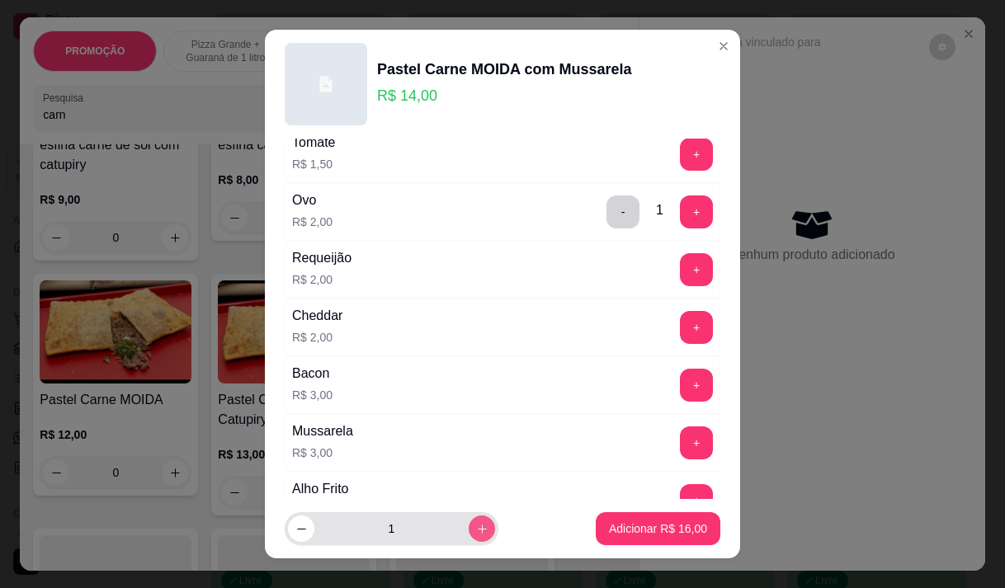
click at [476, 527] on icon "increase-product-quantity" at bounding box center [482, 529] width 12 height 12
type input "2"
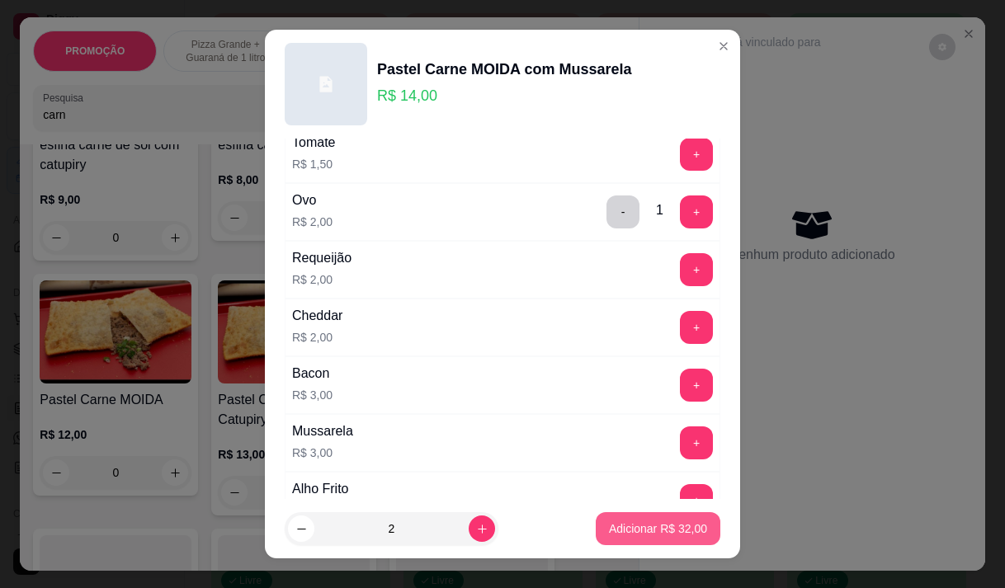
click at [636, 525] on p "Adicionar R$ 32,00" at bounding box center [658, 528] width 98 height 16
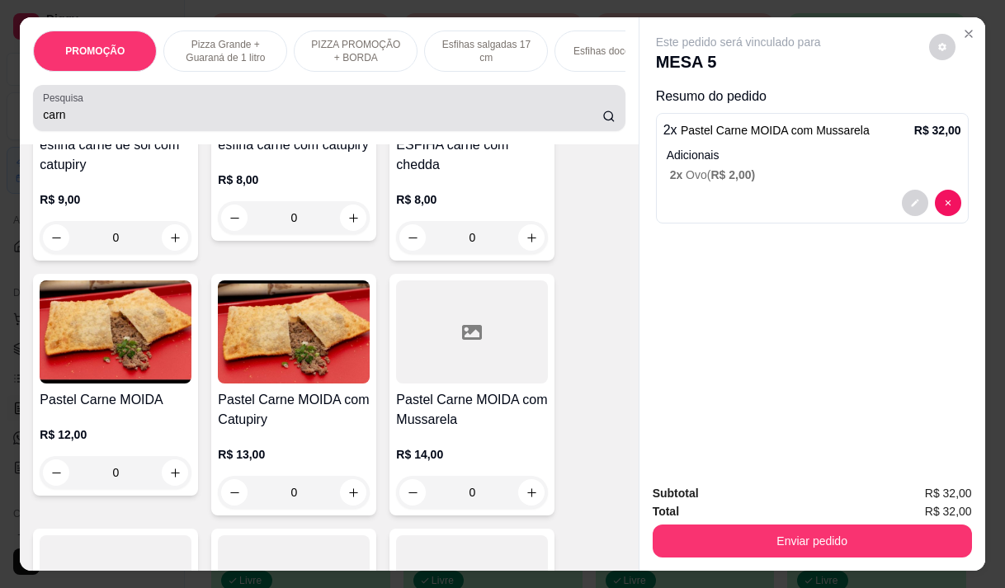
click at [64, 122] on input "carn" at bounding box center [322, 114] width 559 height 16
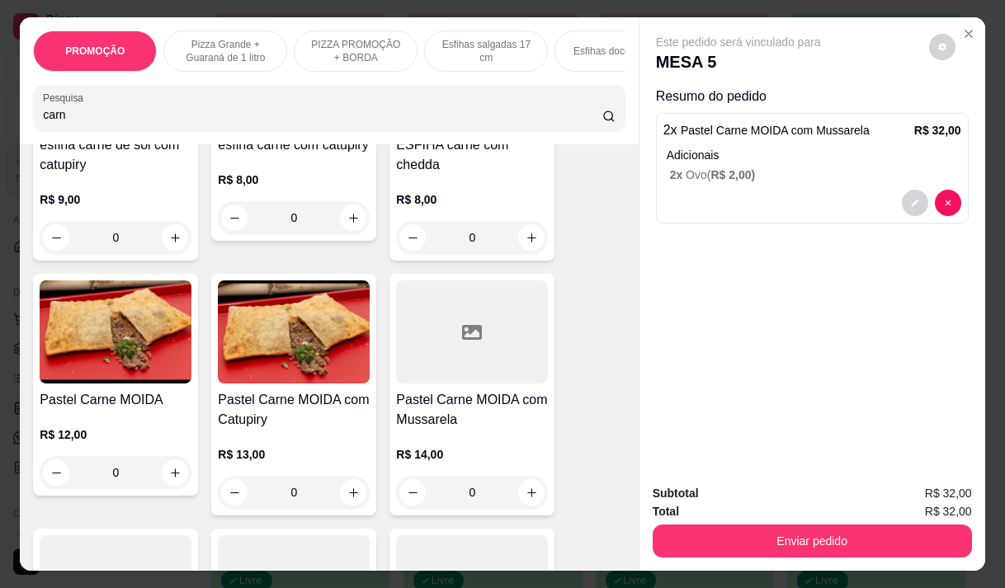
click at [64, 122] on input "carn" at bounding box center [322, 114] width 559 height 16
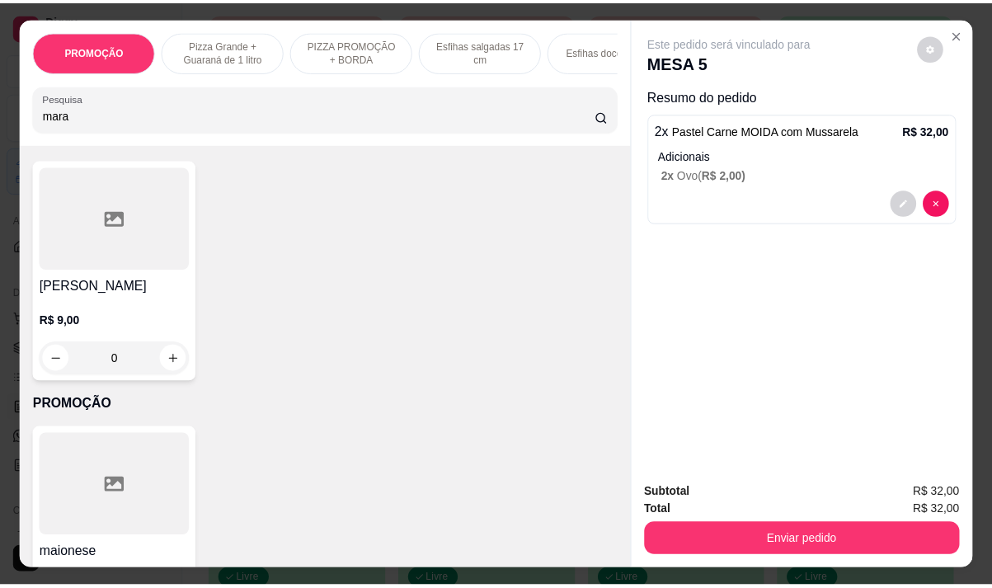
scroll to position [0, 0]
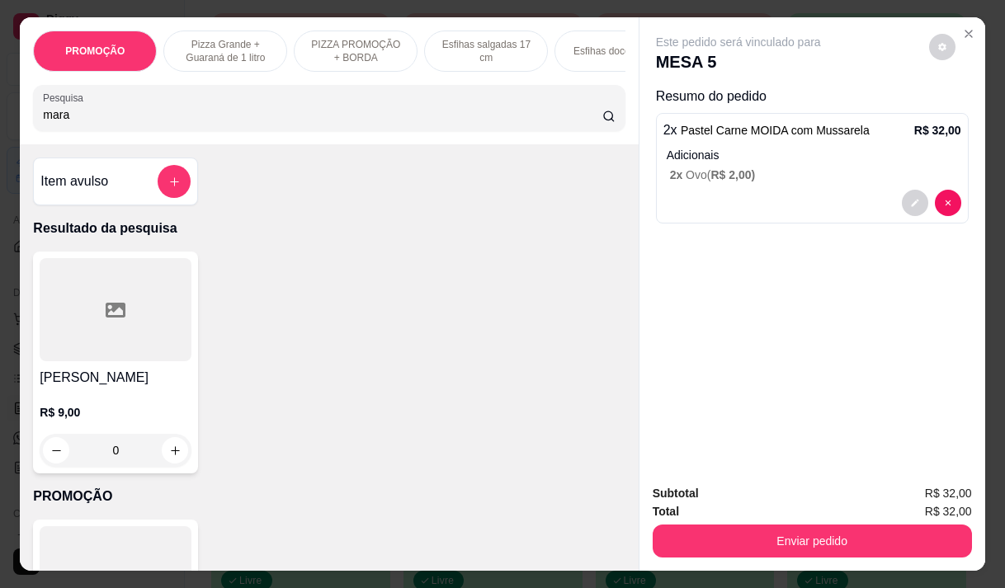
type input "mara"
click at [92, 374] on h4 "[PERSON_NAME]" at bounding box center [116, 378] width 152 height 20
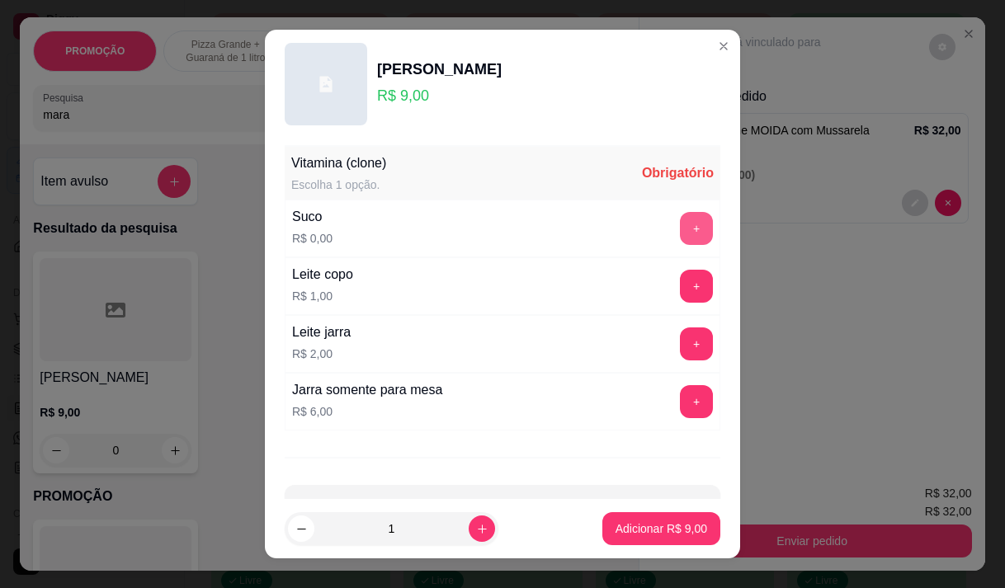
click at [680, 225] on button "+" at bounding box center [696, 228] width 33 height 33
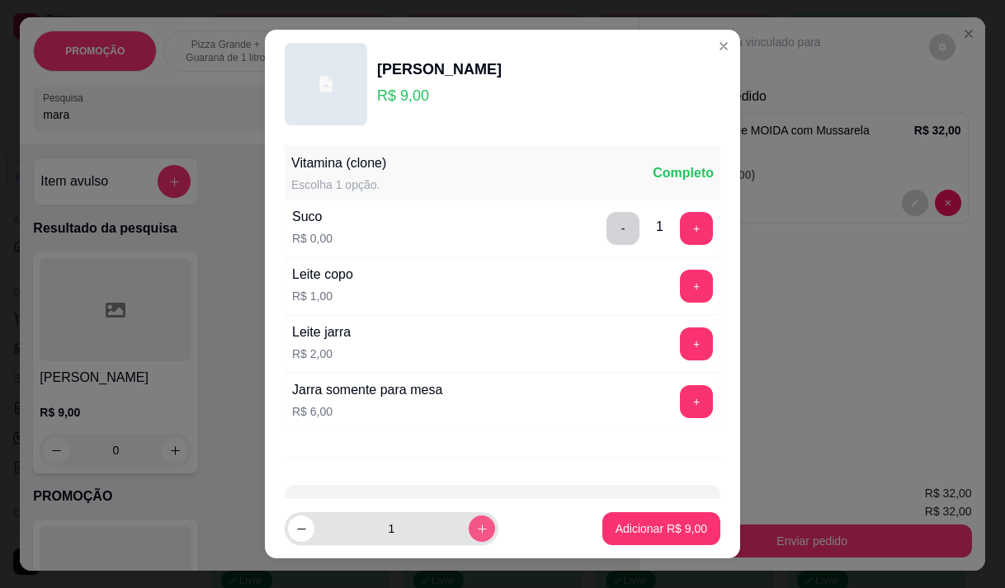
click at [476, 525] on icon "increase-product-quantity" at bounding box center [482, 529] width 12 height 12
type input "2"
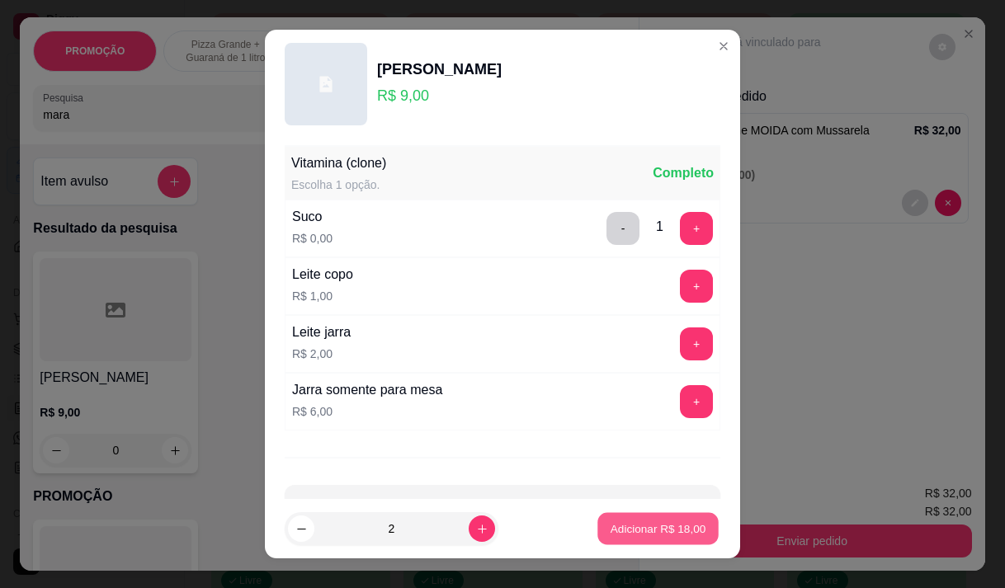
click at [610, 531] on p "Adicionar R$ 18,00" at bounding box center [658, 529] width 96 height 16
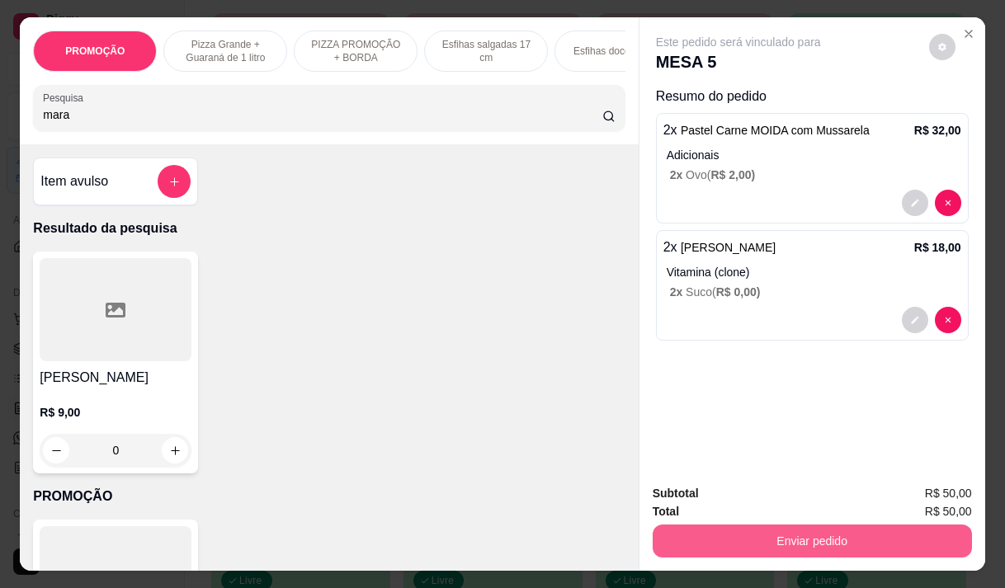
click at [879, 534] on button "Enviar pedido" at bounding box center [811, 541] width 319 height 33
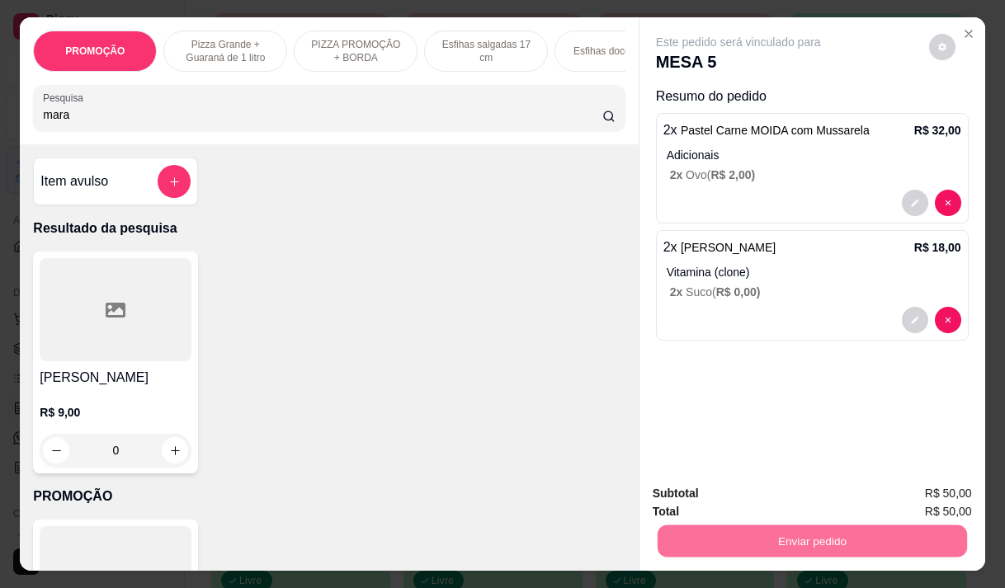
click at [759, 492] on button "Não registrar e enviar pedido" at bounding box center [757, 493] width 172 height 31
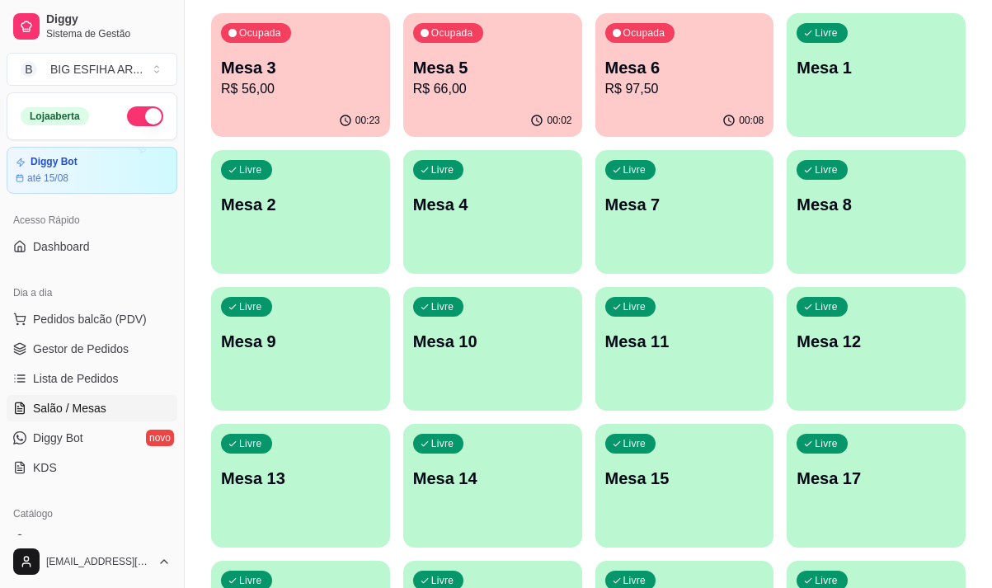
click at [147, 400] on link "Salão / Mesas" at bounding box center [92, 408] width 171 height 26
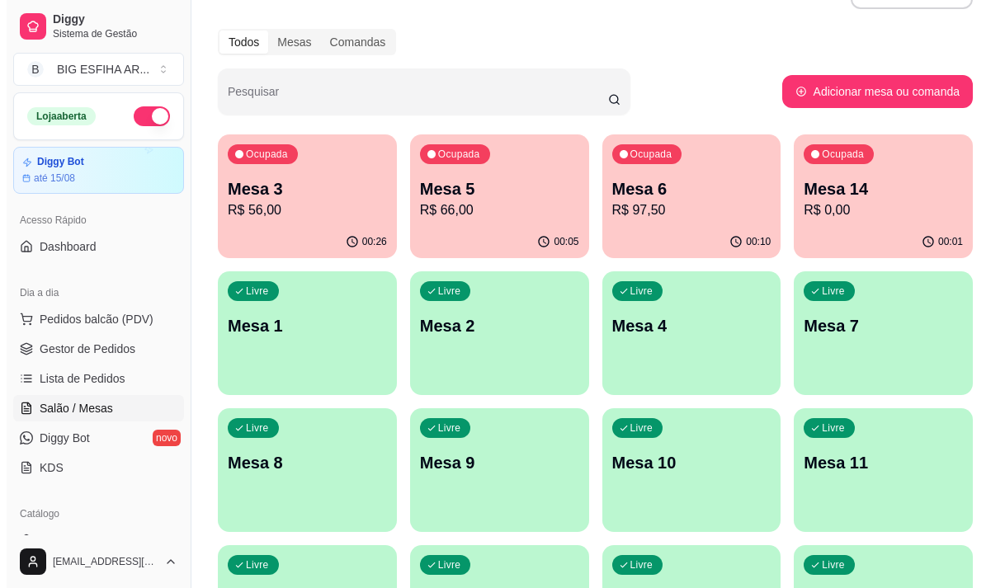
scroll to position [82, 0]
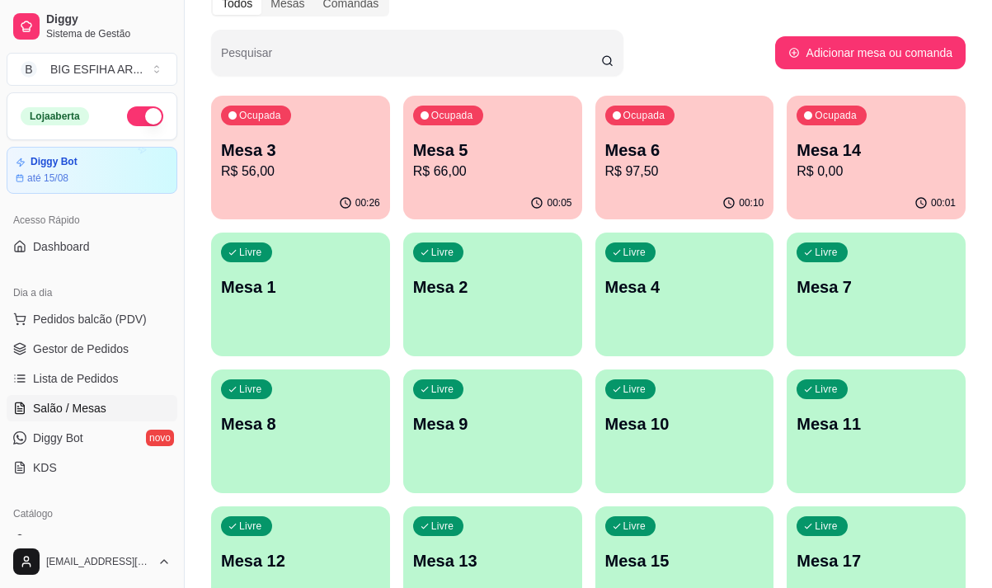
click at [865, 299] on div "Livre Mesa 7" at bounding box center [876, 285] width 179 height 104
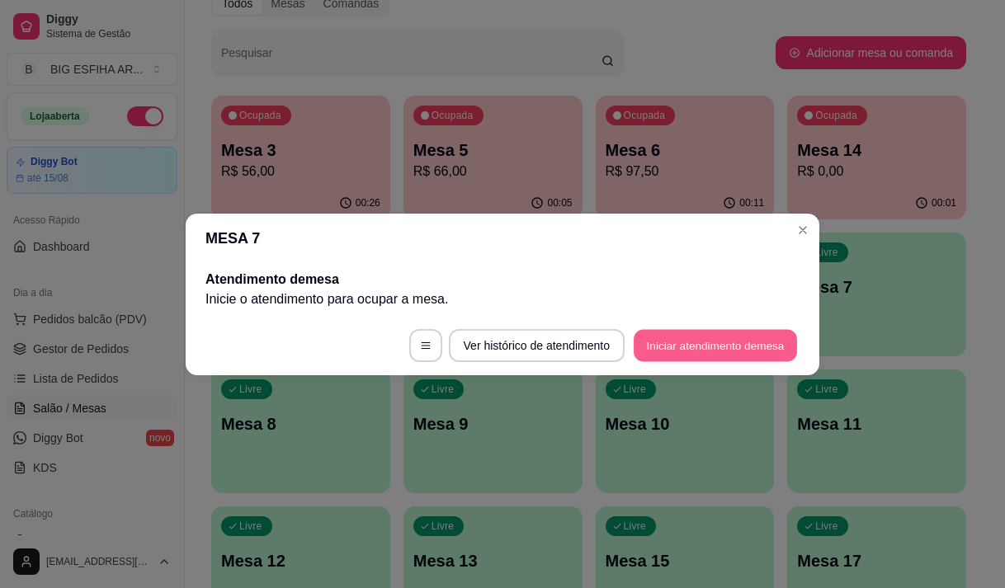
click at [766, 341] on button "Iniciar atendimento de mesa" at bounding box center [714, 345] width 163 height 32
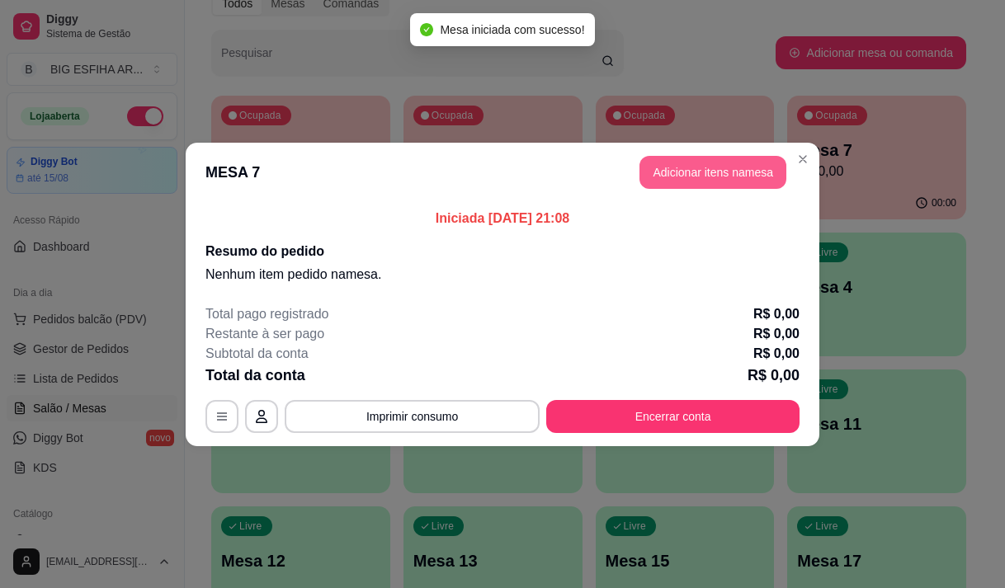
click at [699, 160] on button "Adicionar itens na mesa" at bounding box center [712, 172] width 147 height 33
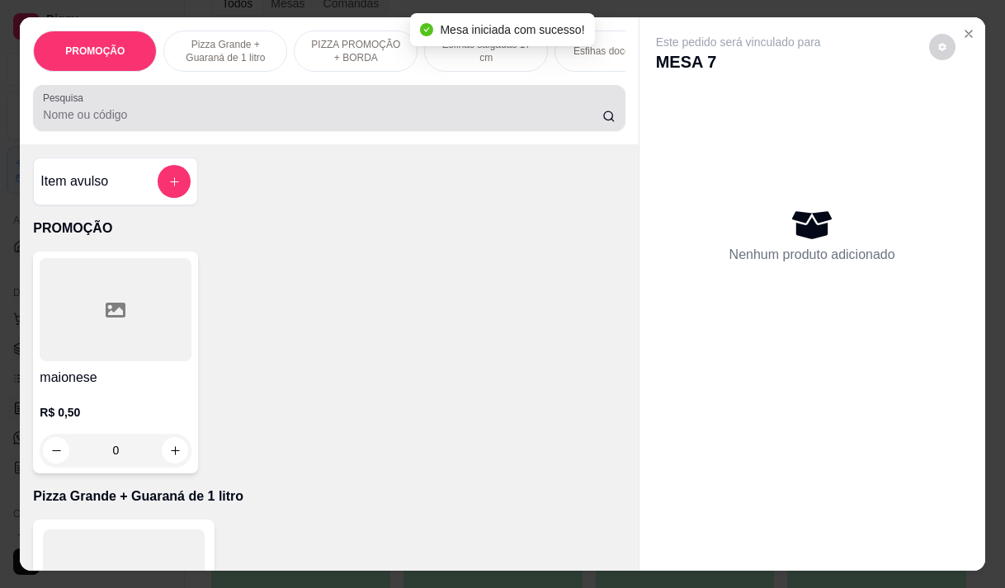
click at [153, 131] on div "Pesquisa" at bounding box center [328, 108] width 591 height 46
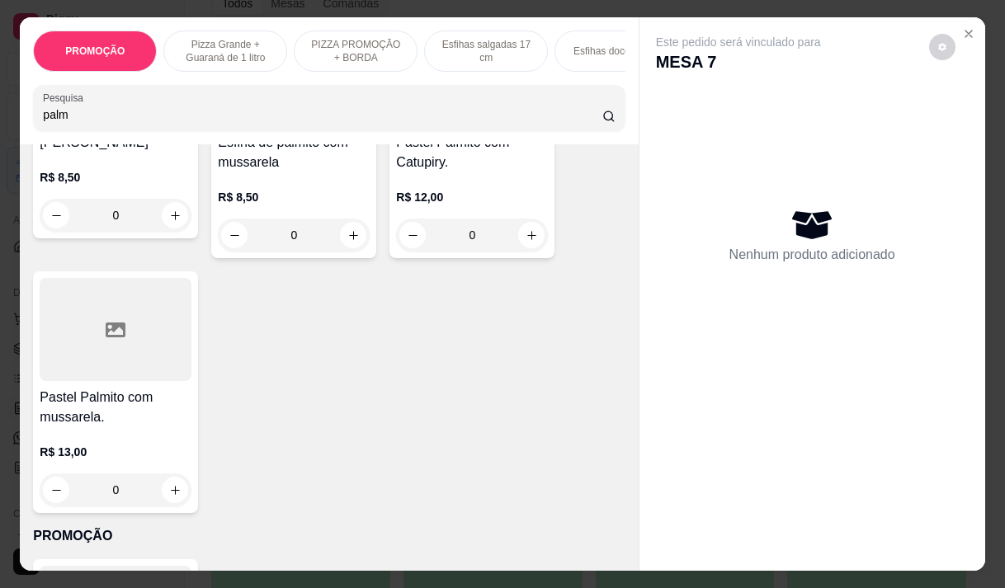
scroll to position [247, 0]
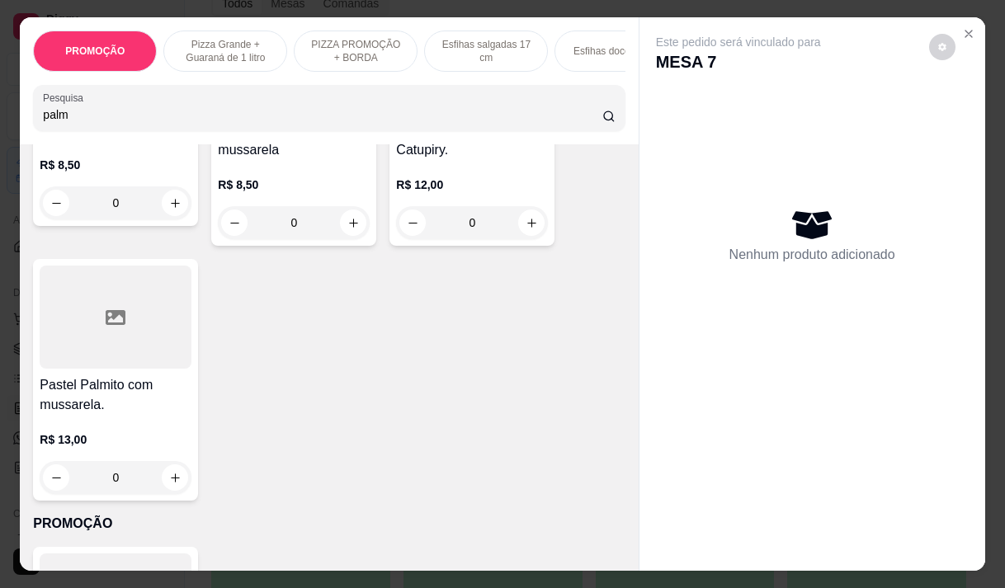
type input "palm"
click at [96, 432] on div "R$ 13,00 0" at bounding box center [116, 454] width 152 height 79
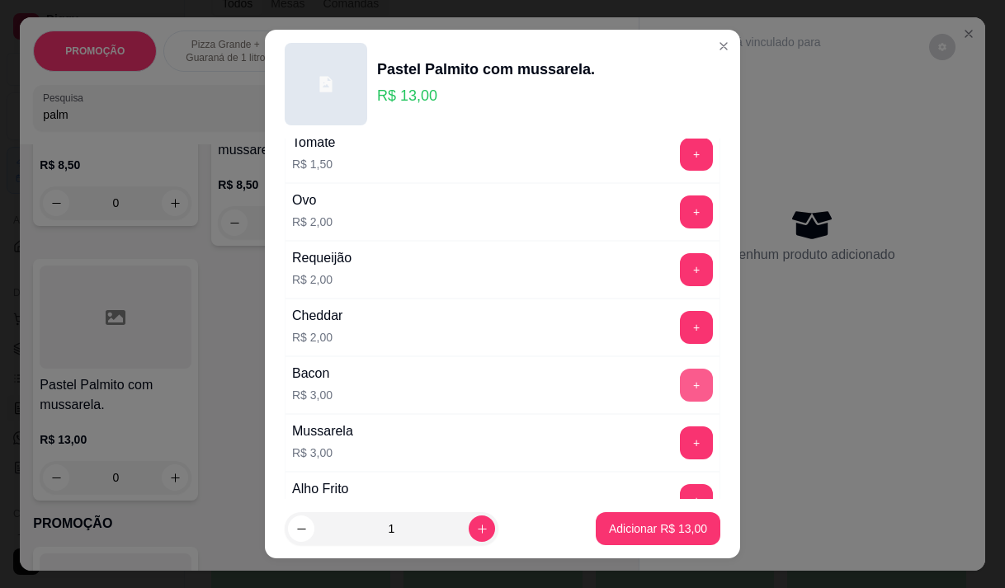
click at [680, 384] on button "+" at bounding box center [696, 385] width 33 height 33
click at [656, 523] on p "Adicionar R$ 16,00" at bounding box center [658, 528] width 98 height 16
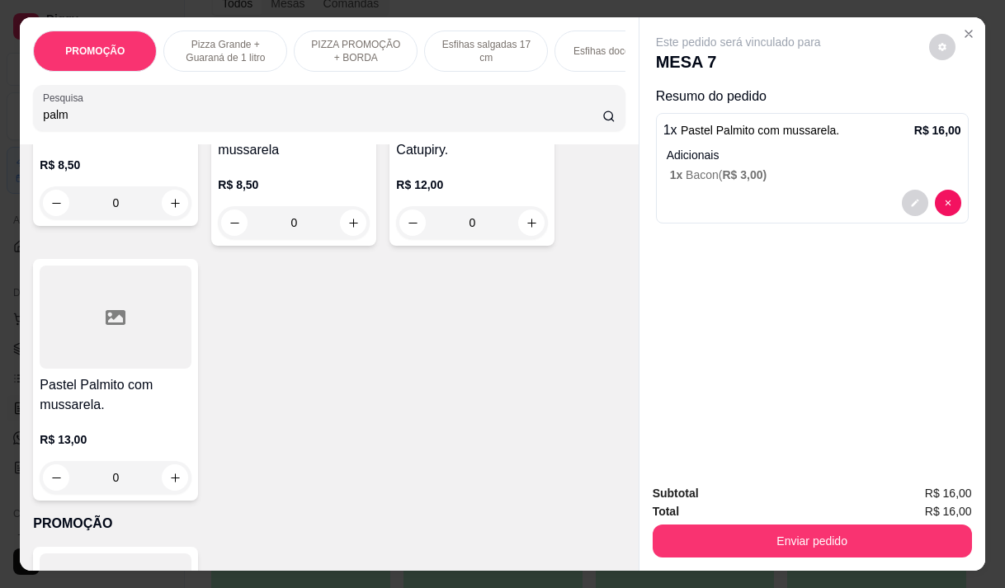
click at [81, 116] on input "palm" at bounding box center [322, 114] width 559 height 16
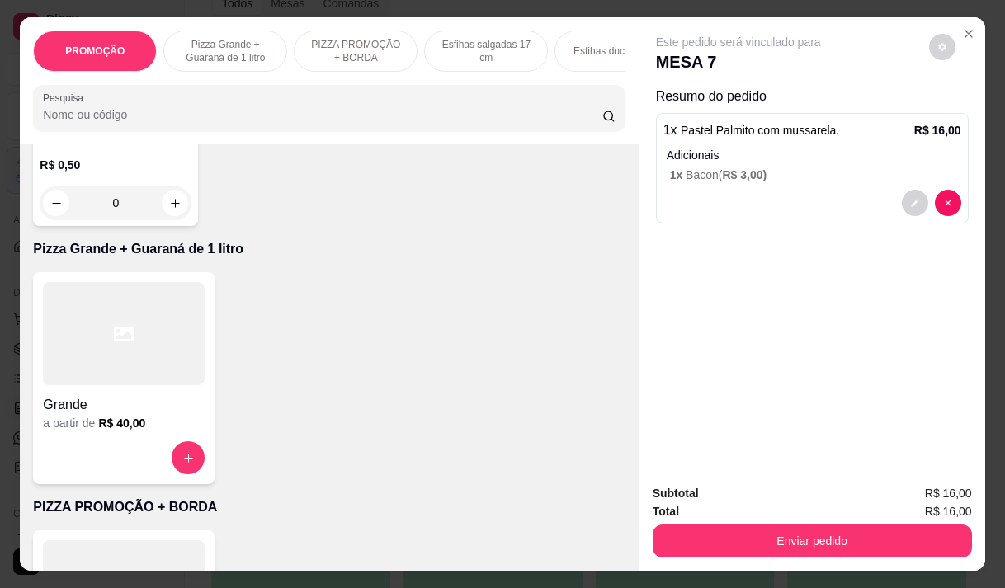
scroll to position [0, 0]
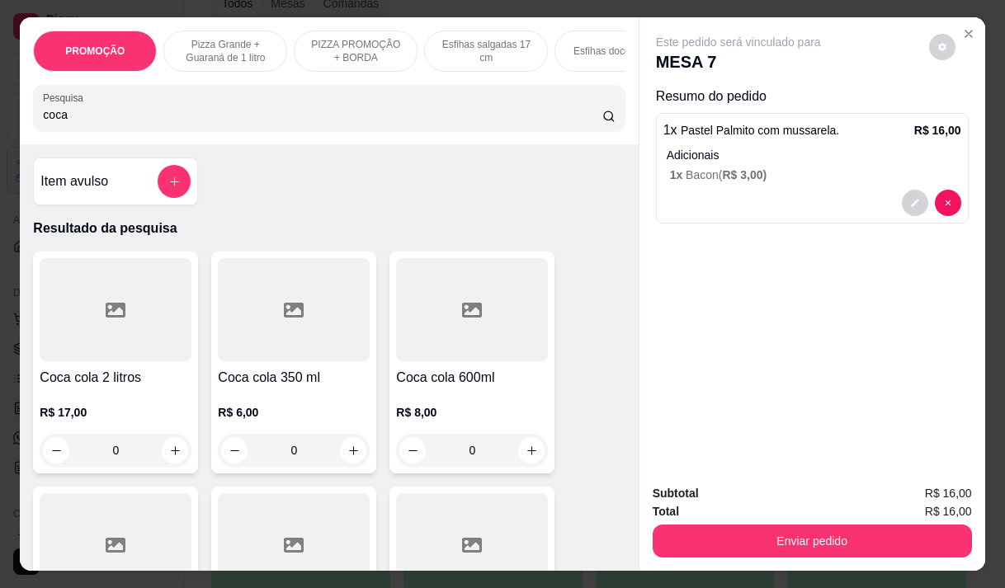
type input "coca"
click at [294, 401] on div "R$ 6,00 0" at bounding box center [294, 427] width 152 height 79
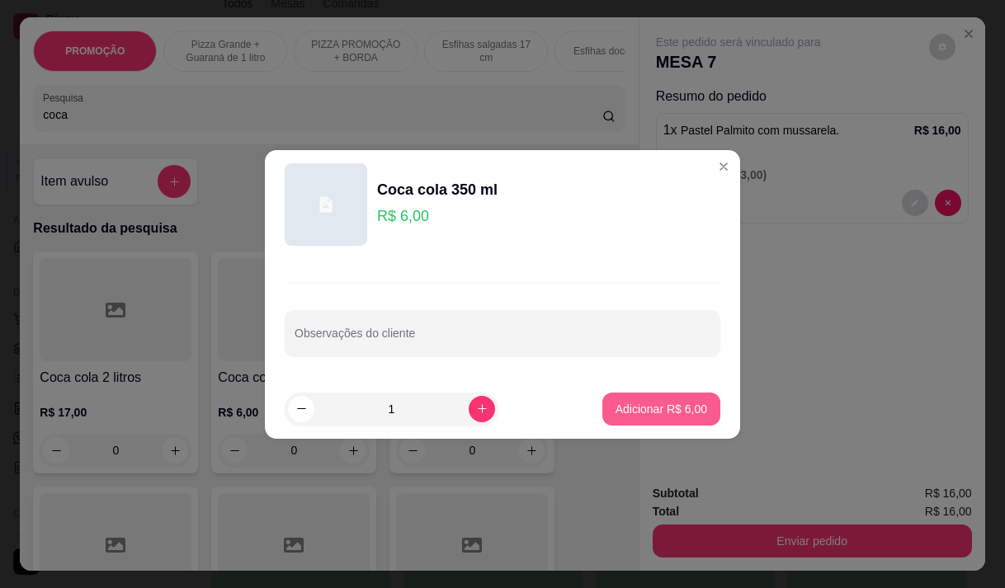
click at [642, 412] on p "Adicionar R$ 6,00" at bounding box center [661, 409] width 92 height 16
type input "1"
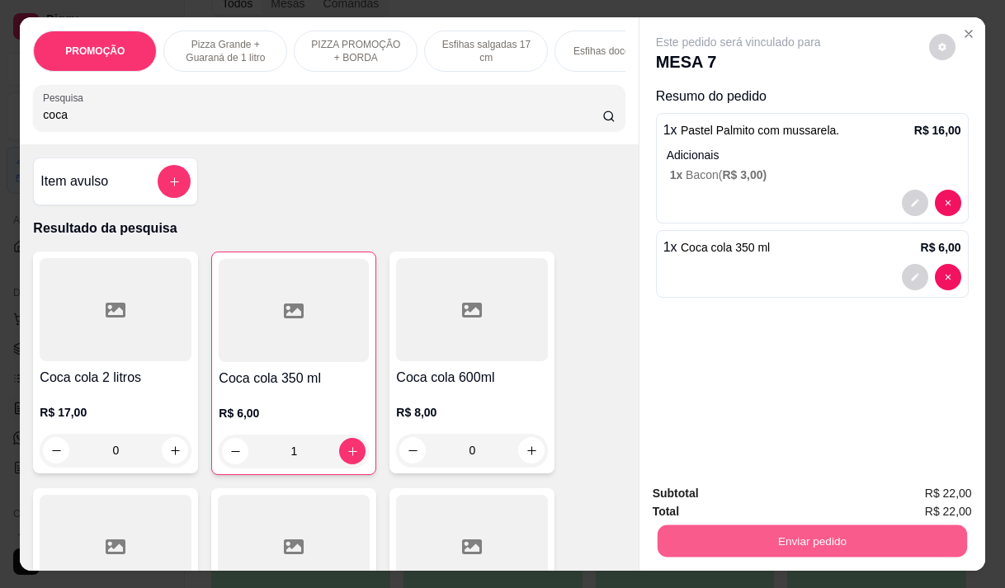
click at [755, 534] on button "Enviar pedido" at bounding box center [811, 541] width 309 height 32
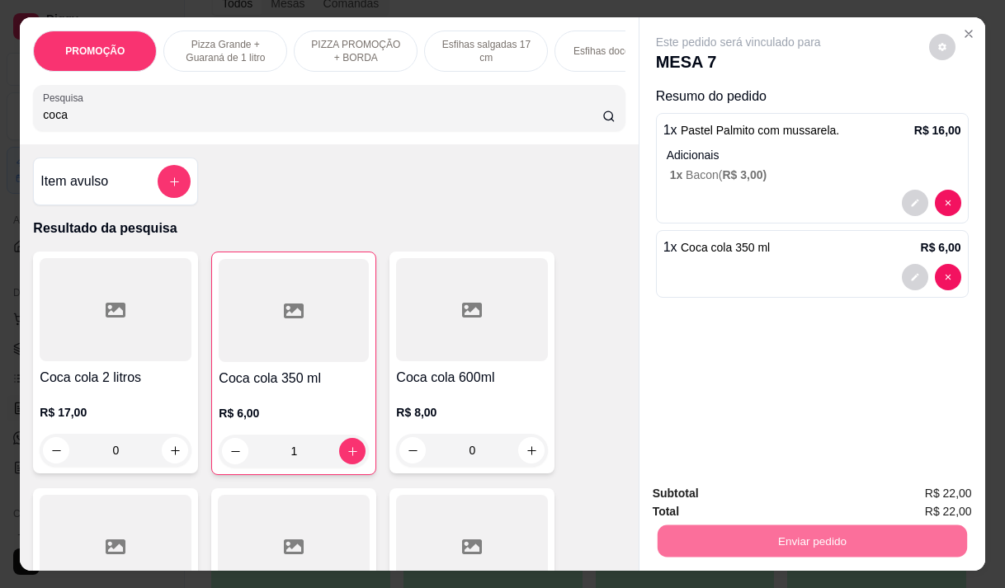
click at [725, 491] on button "Não registrar e enviar pedido" at bounding box center [757, 493] width 172 height 31
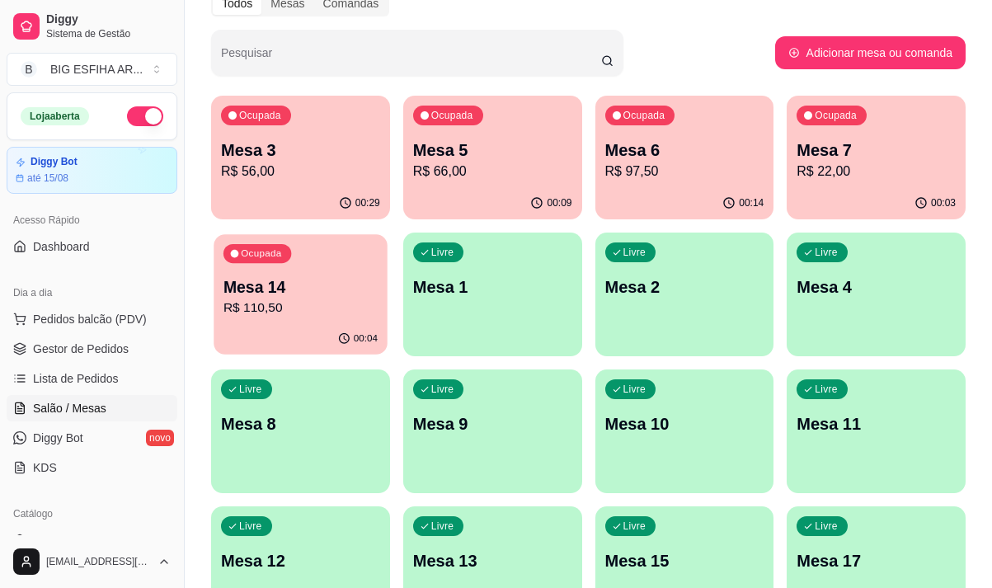
click at [339, 308] on p "R$ 110,50" at bounding box center [301, 308] width 154 height 19
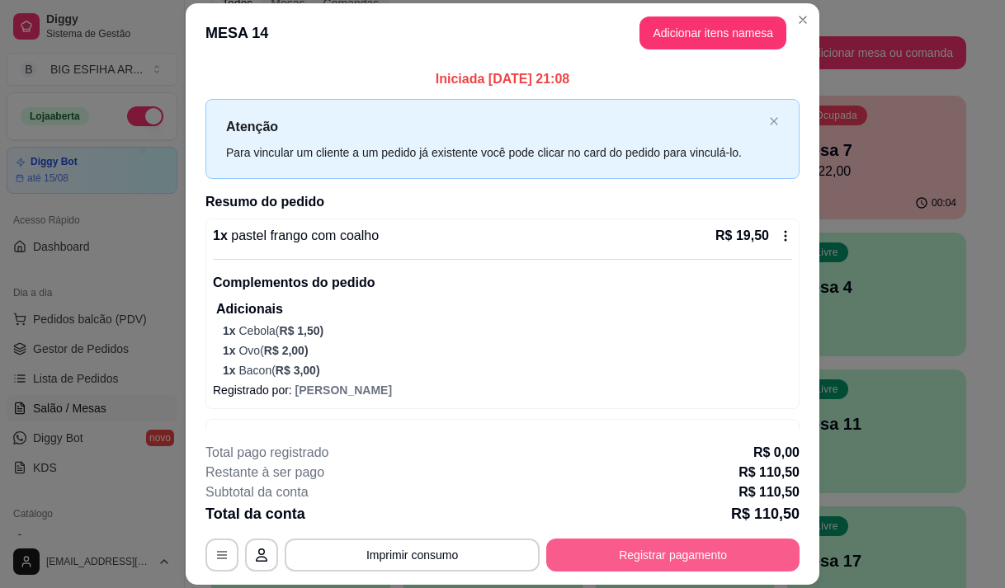
click at [684, 551] on button "Registrar pagamento" at bounding box center [672, 555] width 253 height 33
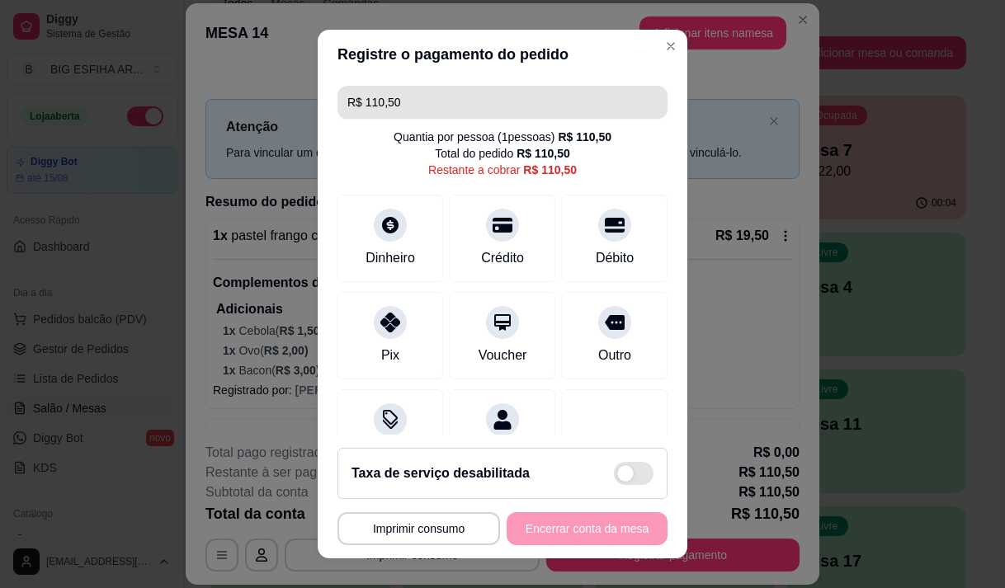
click at [457, 94] on input "R$ 110,50" at bounding box center [502, 102] width 310 height 33
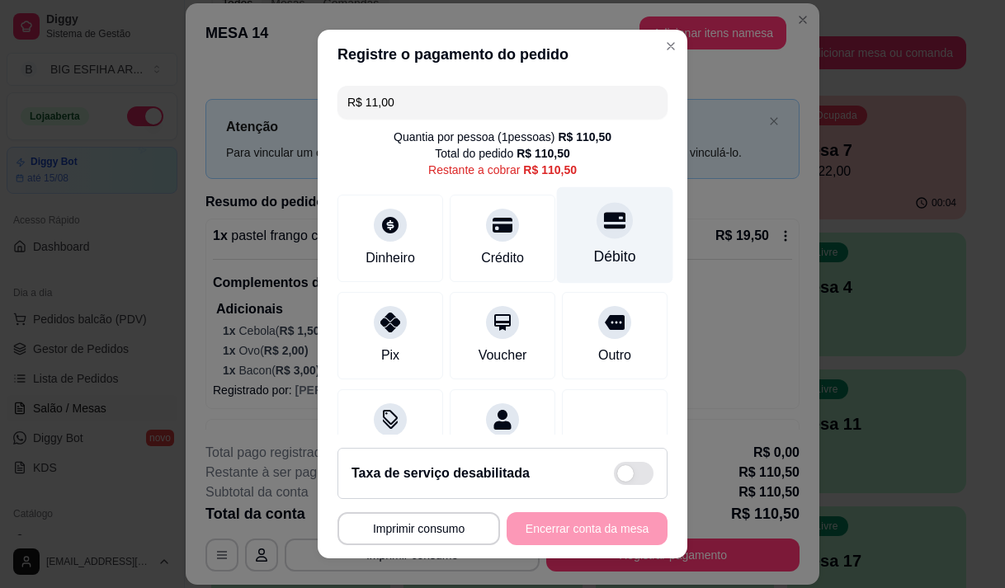
click at [594, 266] on div "Débito" at bounding box center [615, 256] width 42 height 21
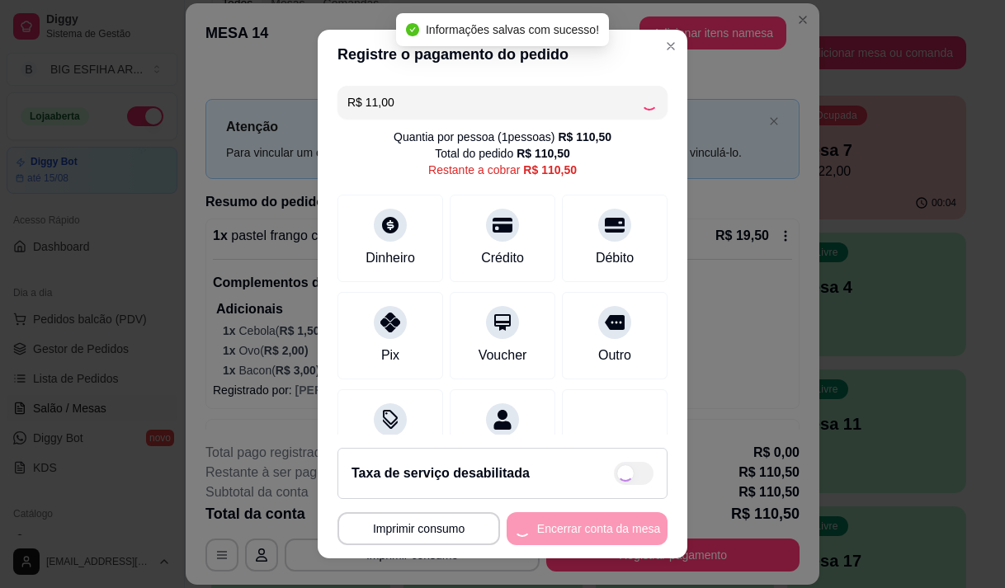
type input "R$ 99,50"
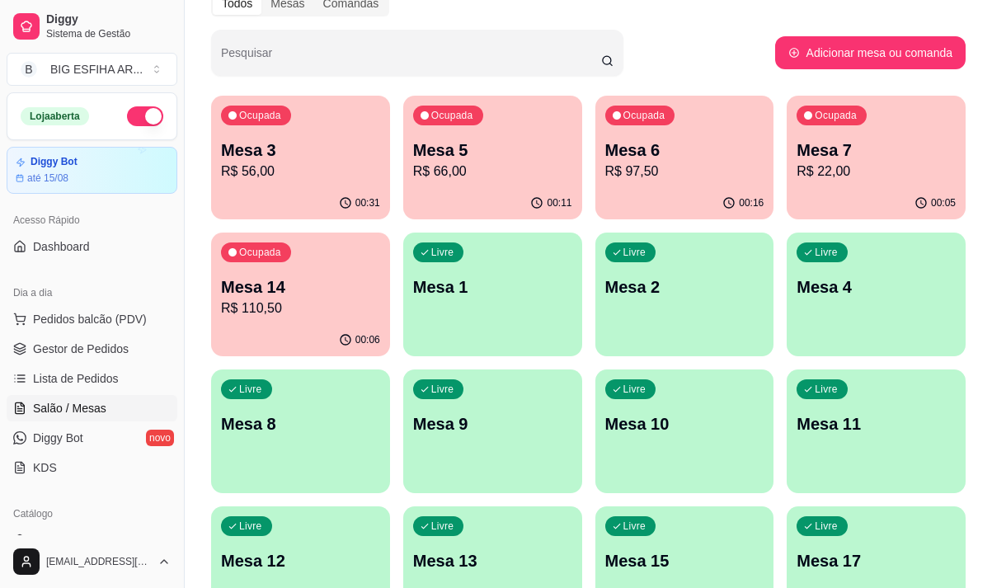
click at [291, 170] on p "R$ 56,00" at bounding box center [300, 172] width 159 height 20
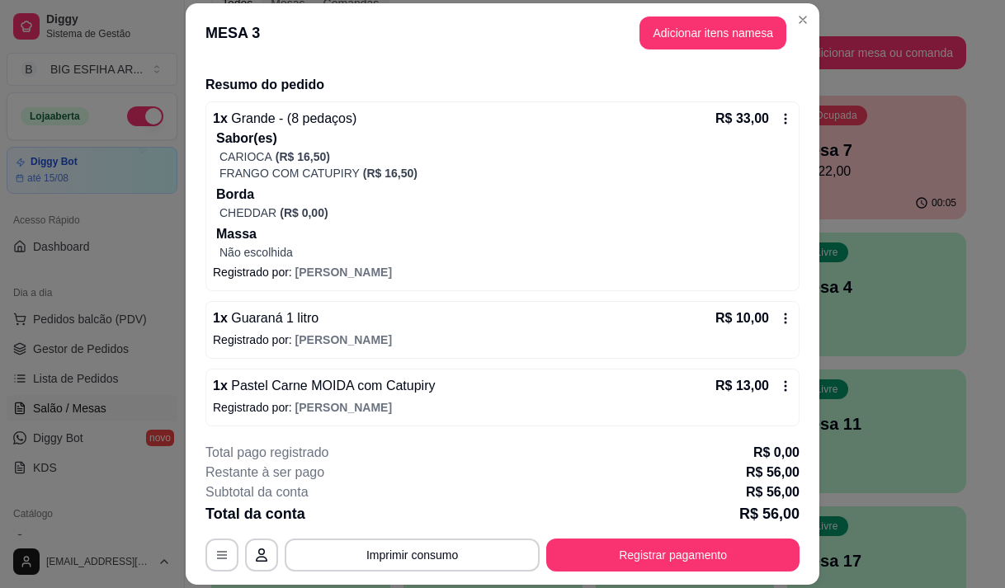
scroll to position [120, 0]
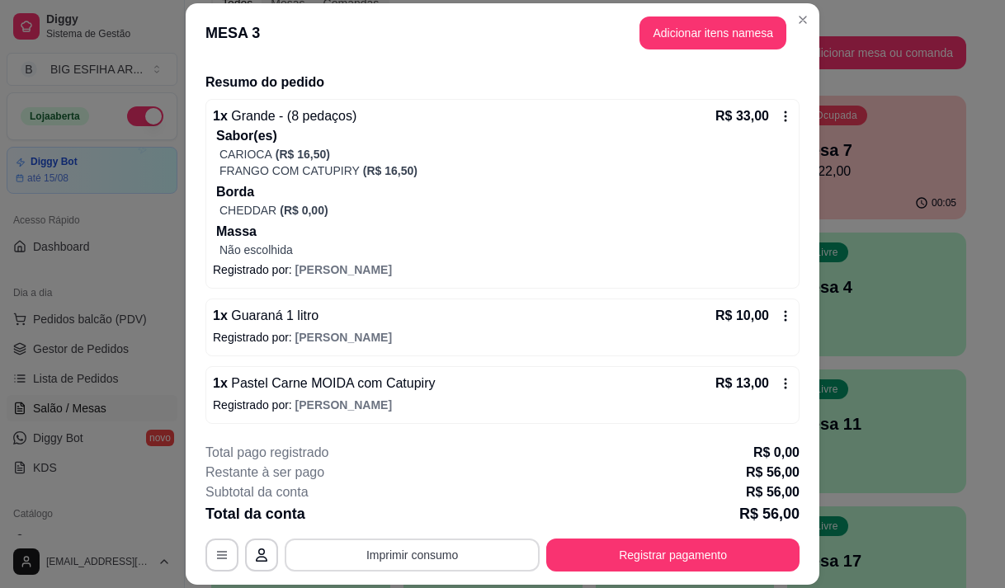
click at [489, 551] on button "Imprimir consumo" at bounding box center [412, 555] width 255 height 33
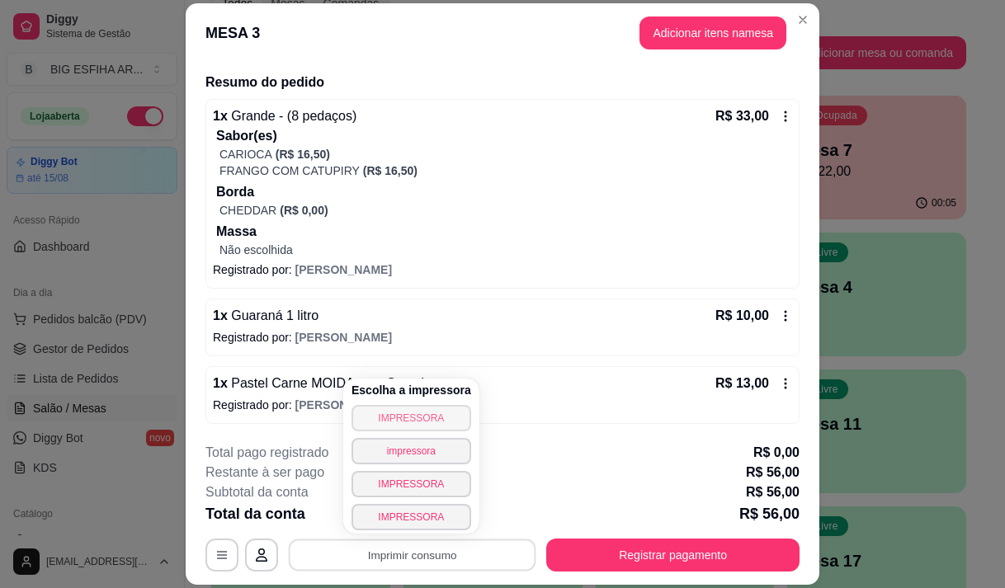
click at [414, 412] on button "IMPRESSORA" at bounding box center [411, 418] width 120 height 26
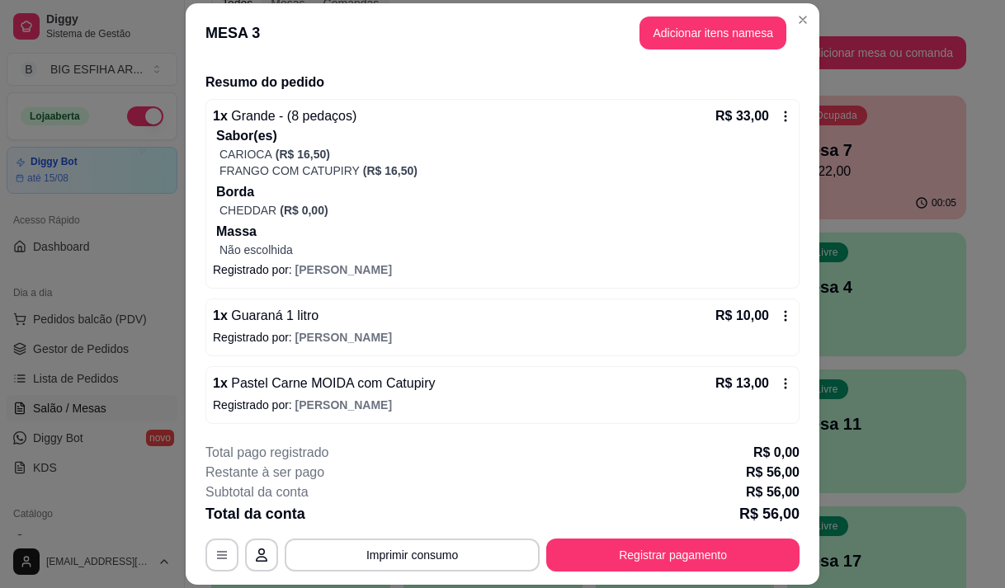
click at [214, 294] on div "1 x Grande - (8 pedaços) R$ 33,00 Sabor(es) CARIOCA (R$ 16,50) FRANGO COM CATUP…" at bounding box center [502, 261] width 594 height 325
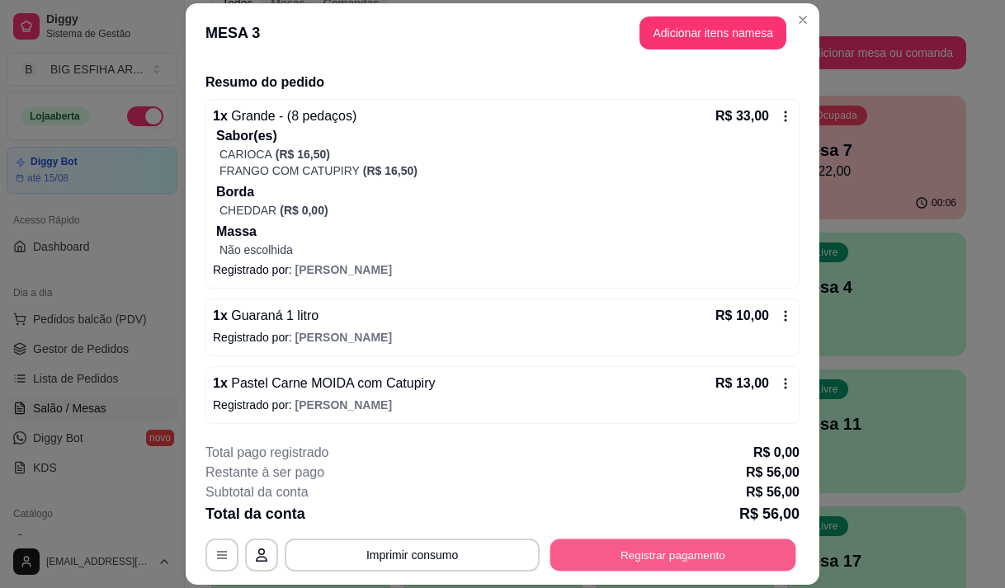
click at [633, 558] on button "Registrar pagamento" at bounding box center [673, 555] width 246 height 32
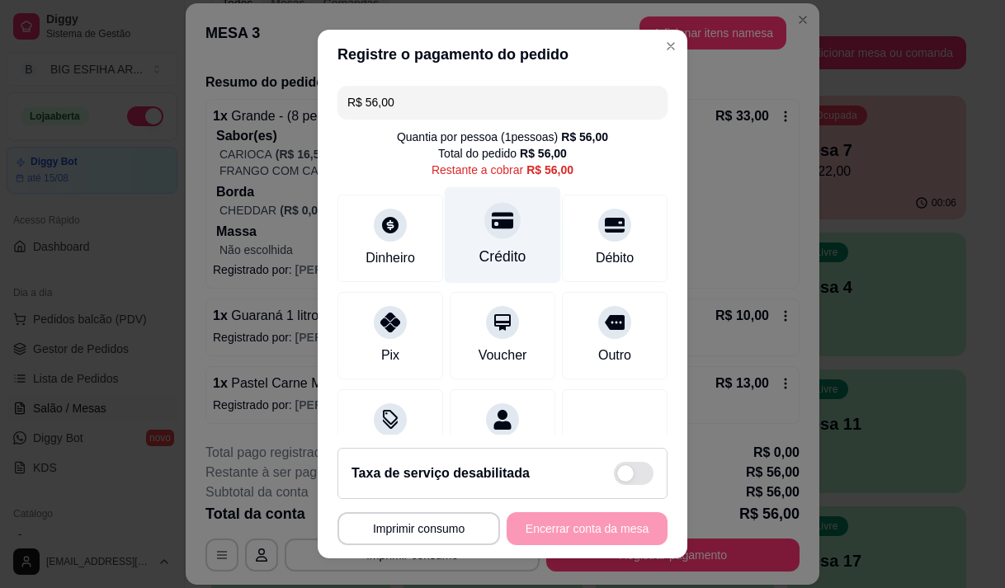
click at [482, 240] on div "Crédito" at bounding box center [503, 234] width 116 height 96
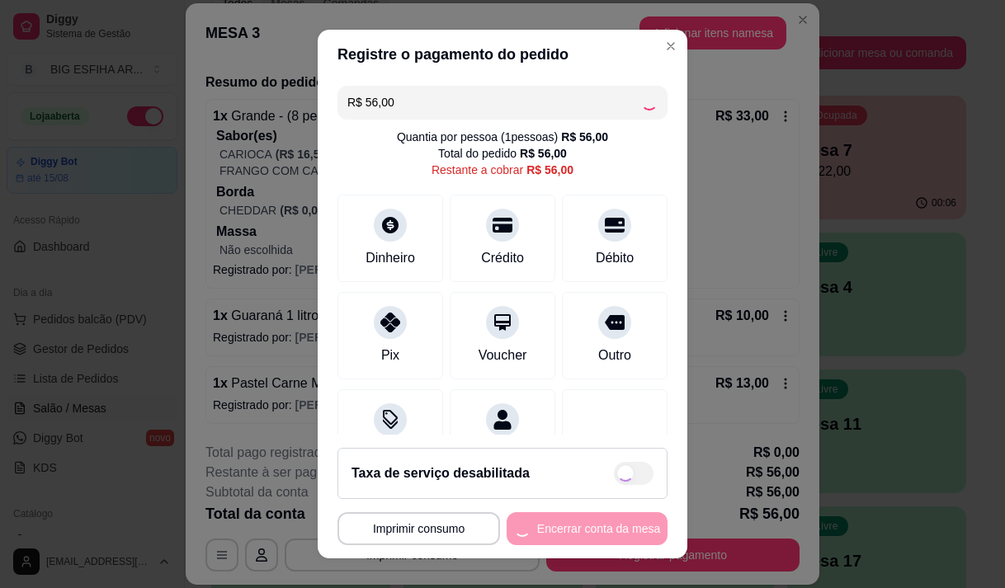
type input "R$ 0,00"
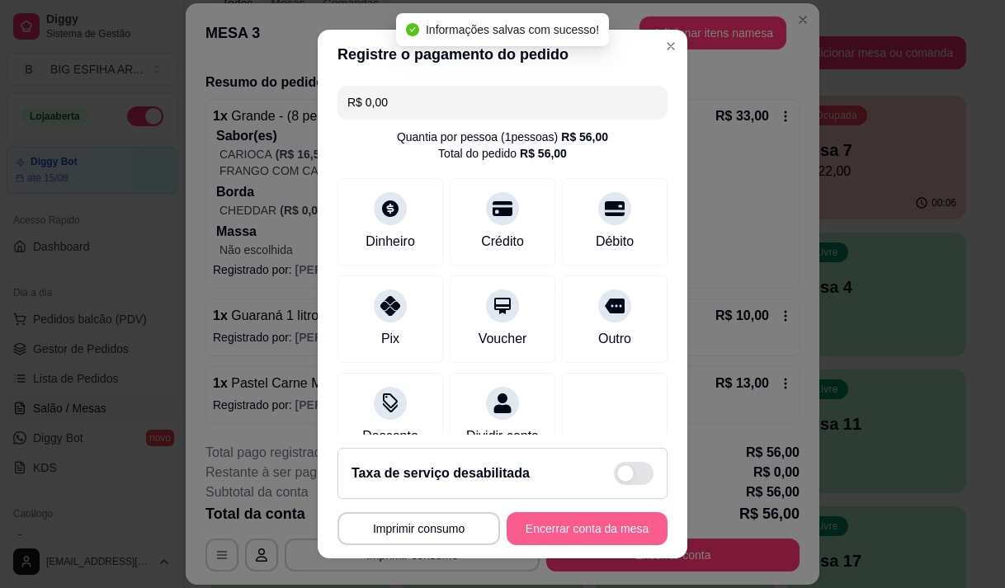
click at [608, 525] on button "Encerrar conta da mesa" at bounding box center [586, 528] width 161 height 33
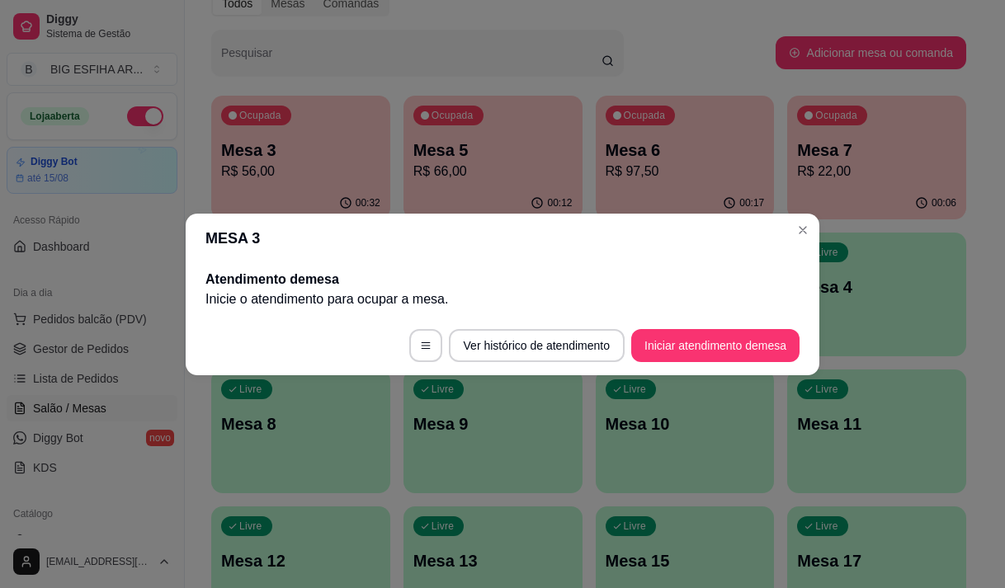
scroll to position [0, 0]
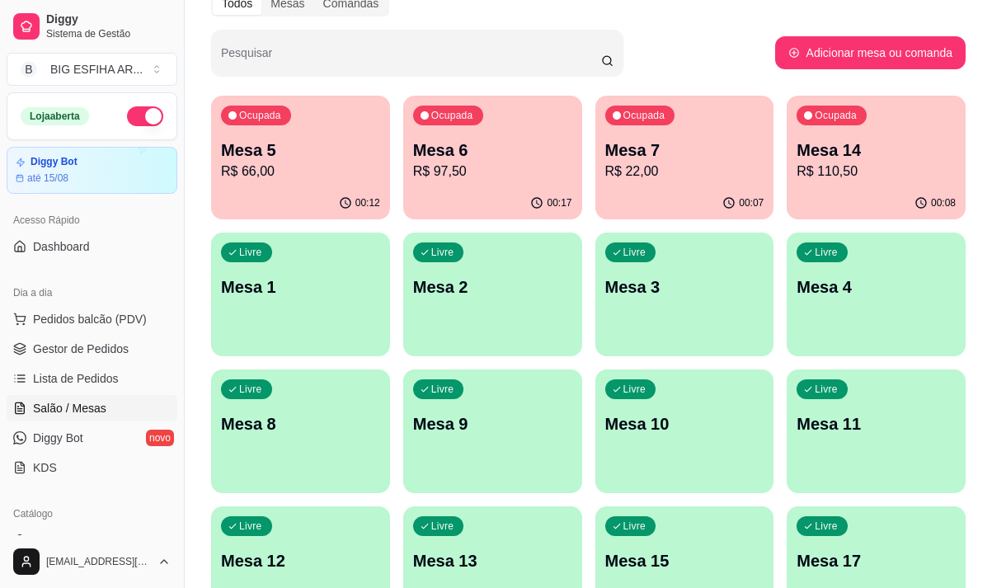
click at [689, 163] on p "R$ 22,00" at bounding box center [684, 172] width 159 height 20
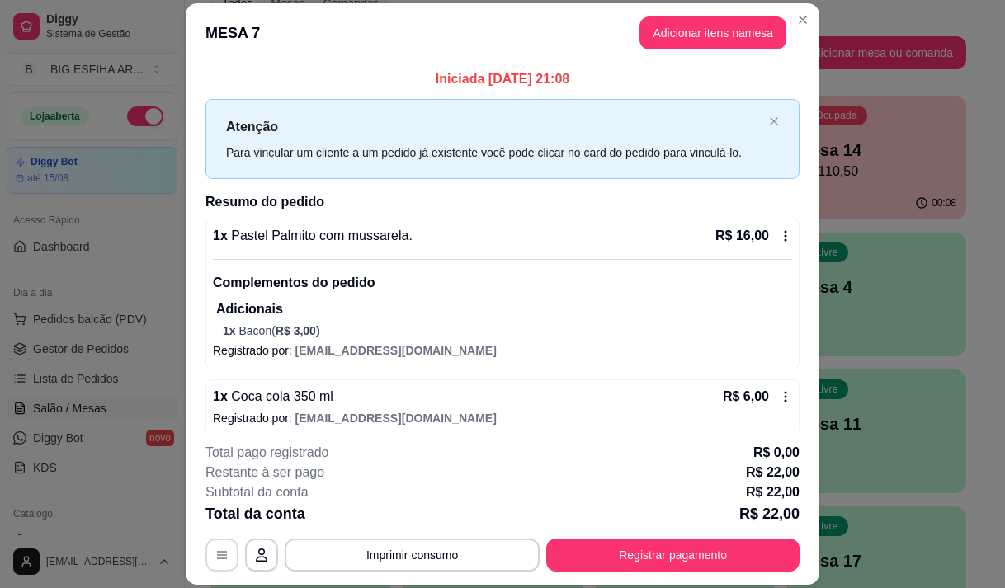
click at [224, 559] on button "button" at bounding box center [221, 555] width 33 height 33
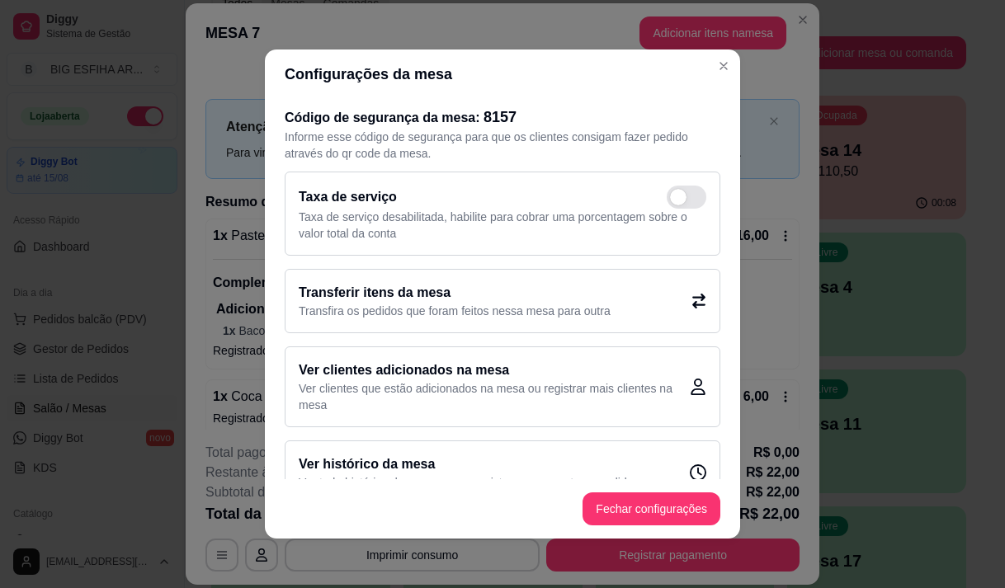
click at [423, 303] on p "Transfira os pedidos que foram feitos nessa mesa para outra" at bounding box center [455, 311] width 312 height 16
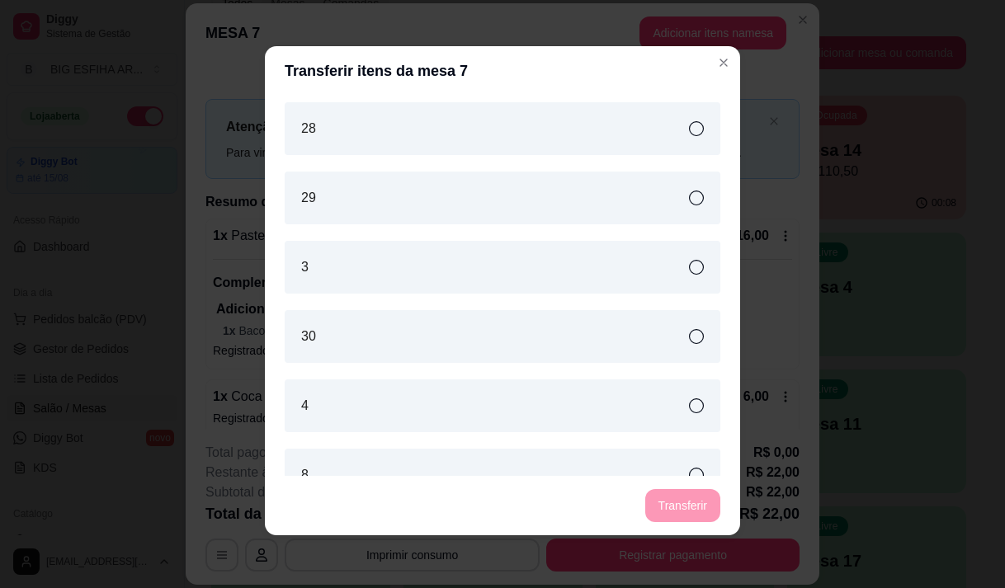
scroll to position [1348, 0]
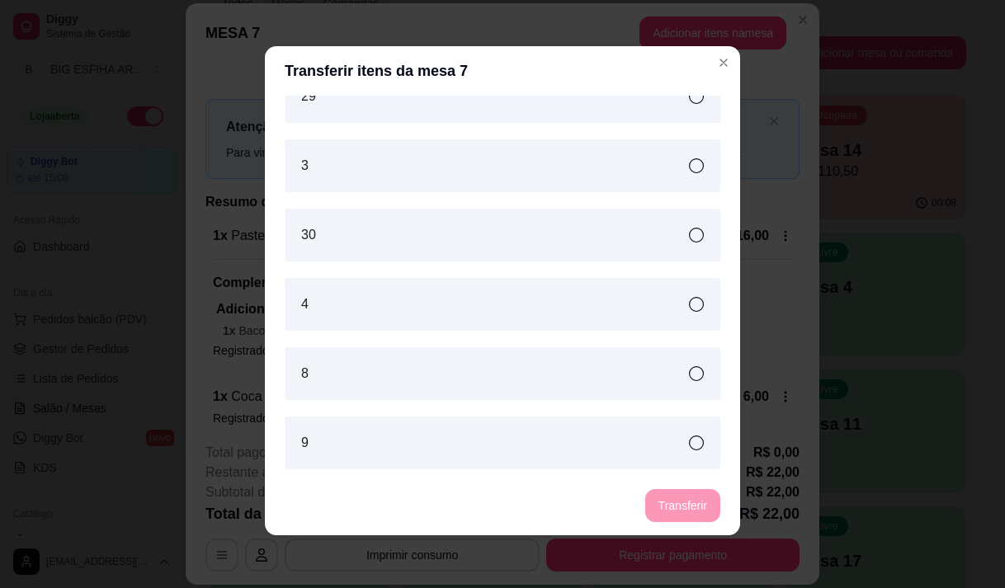
click at [390, 281] on div "4" at bounding box center [502, 304] width 435 height 53
click at [666, 504] on button "Transferir" at bounding box center [682, 505] width 75 height 33
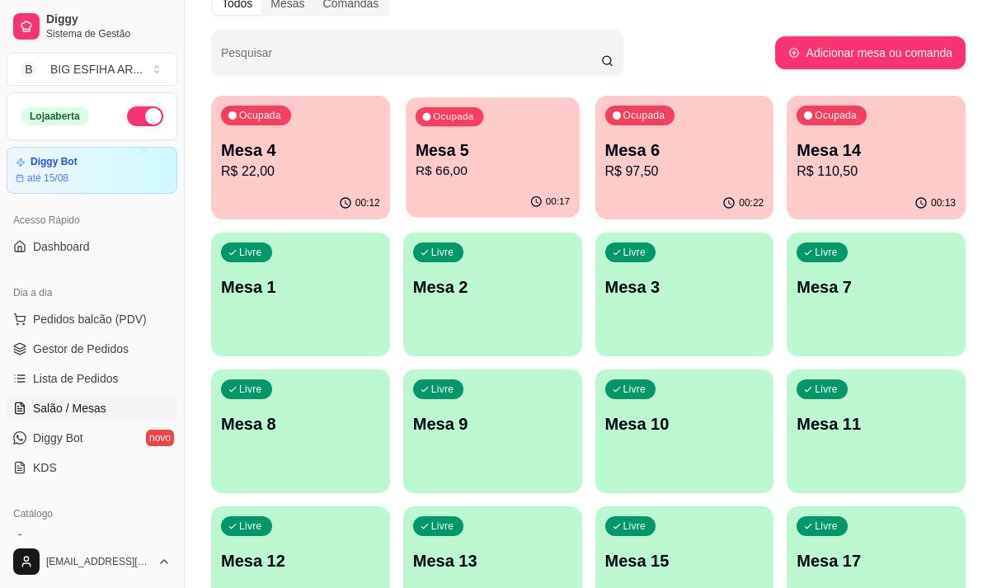
click at [502, 191] on div "00:17" at bounding box center [492, 201] width 173 height 31
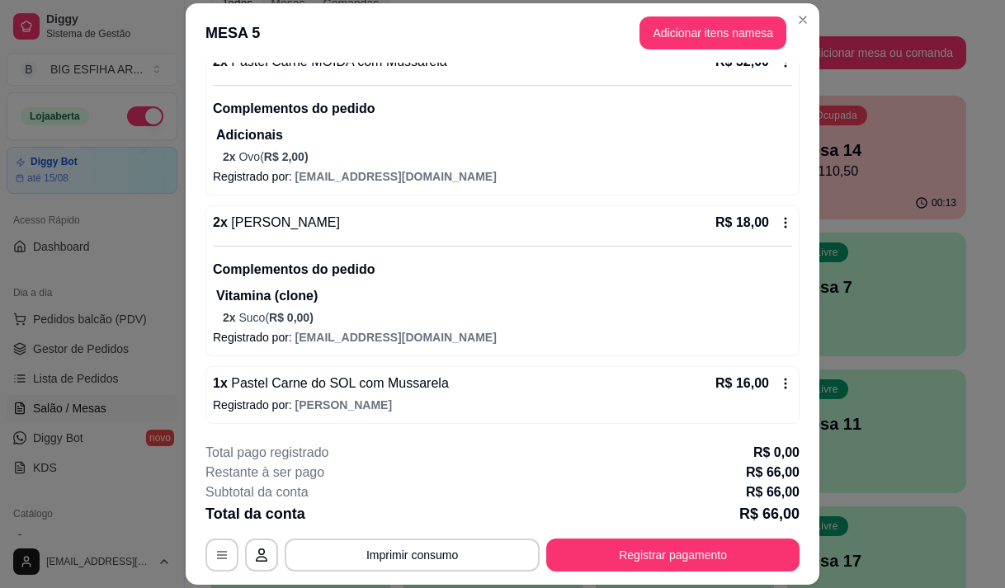
scroll to position [49, 0]
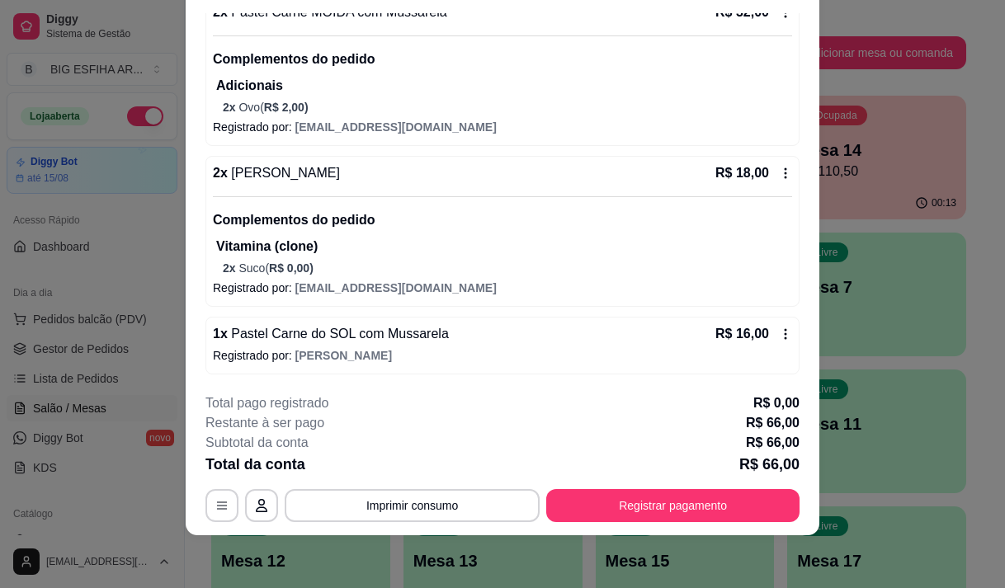
click at [779, 332] on icon at bounding box center [785, 333] width 13 height 13
click at [779, 173] on icon at bounding box center [785, 173] width 13 height 13
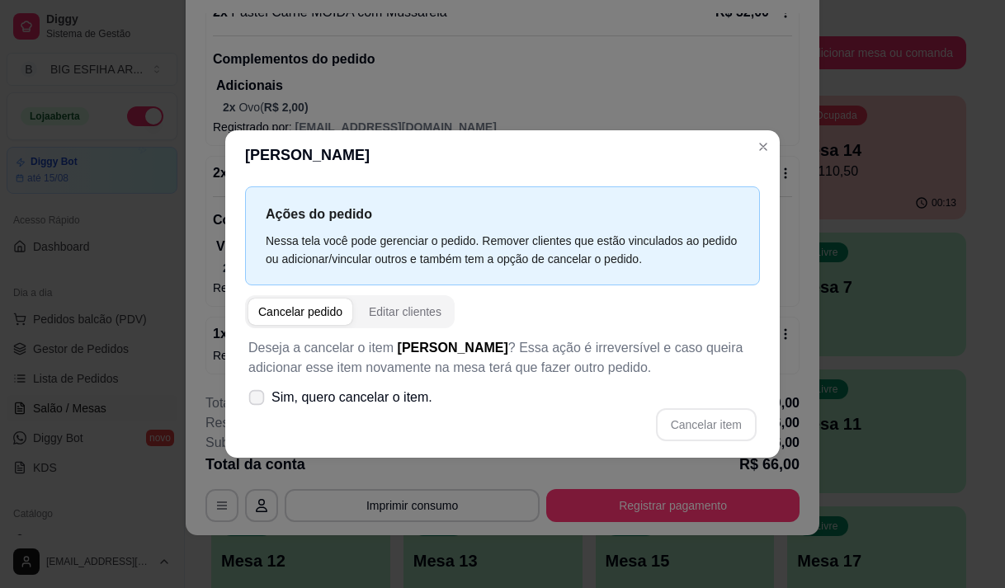
click at [253, 394] on icon at bounding box center [256, 397] width 12 height 9
click at [253, 400] on input "Sim, quero cancelar o item." at bounding box center [252, 405] width 11 height 11
checkbox input "true"
click at [722, 423] on button "Cancelar item" at bounding box center [706, 424] width 98 height 32
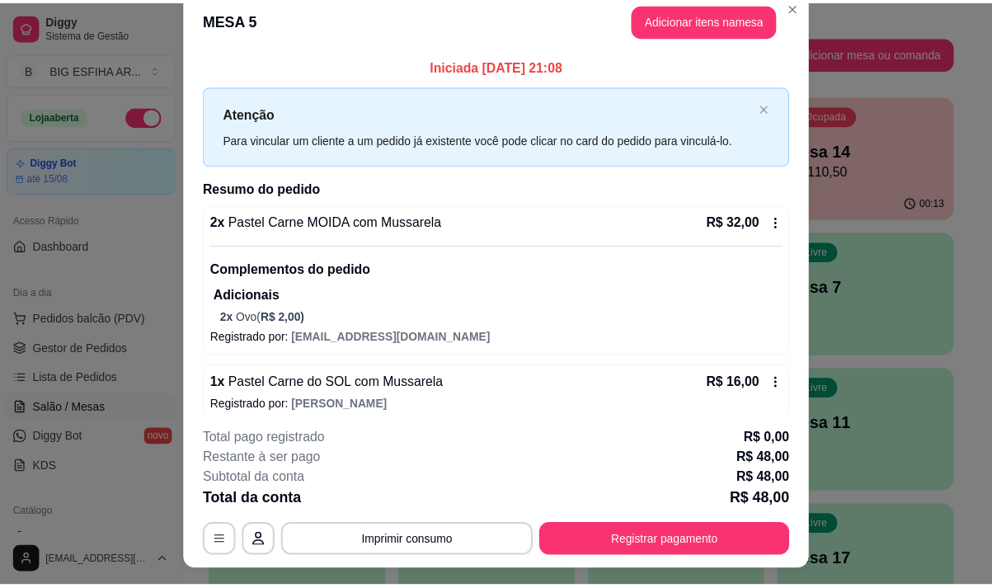
scroll to position [0, 0]
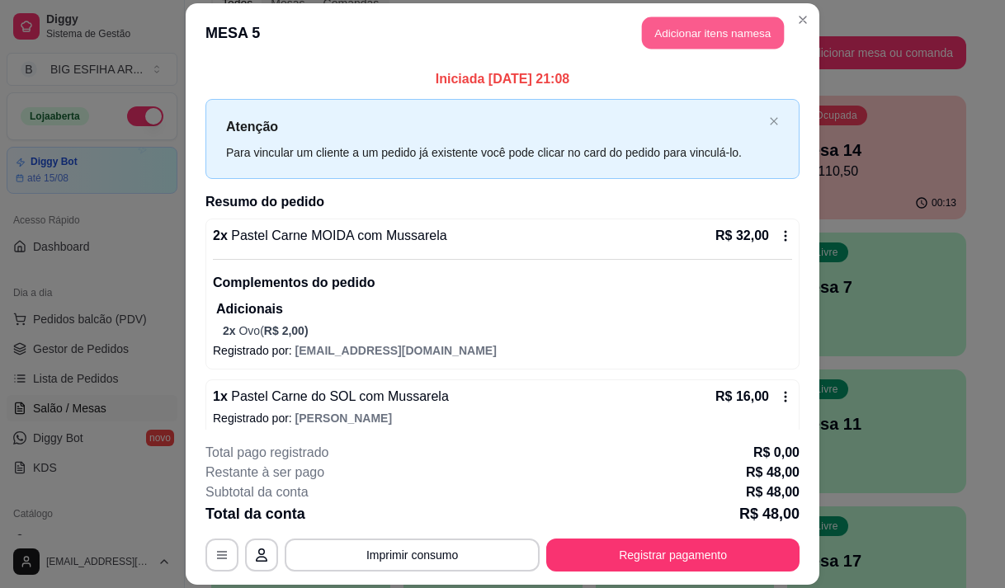
click at [704, 31] on button "Adicionar itens na mesa" at bounding box center [713, 32] width 142 height 32
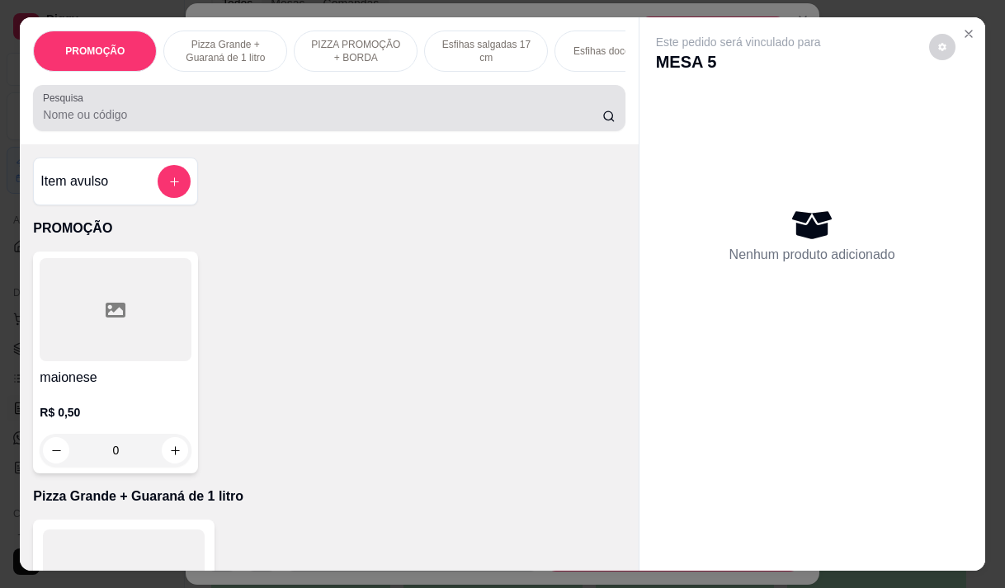
click at [369, 114] on input "Pesquisa" at bounding box center [322, 114] width 559 height 16
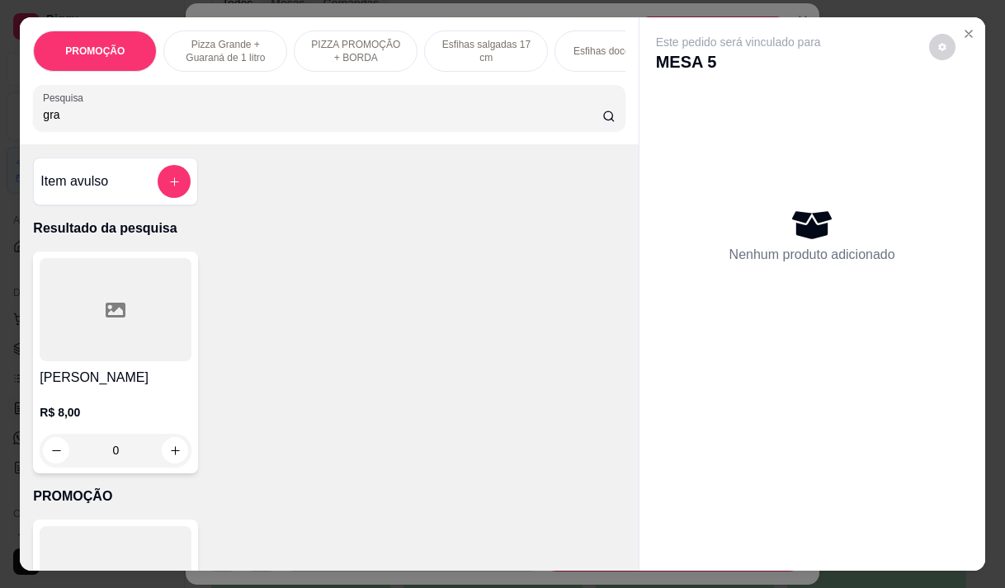
type input "gra"
click at [94, 421] on p "R$ 8,00" at bounding box center [116, 412] width 152 height 16
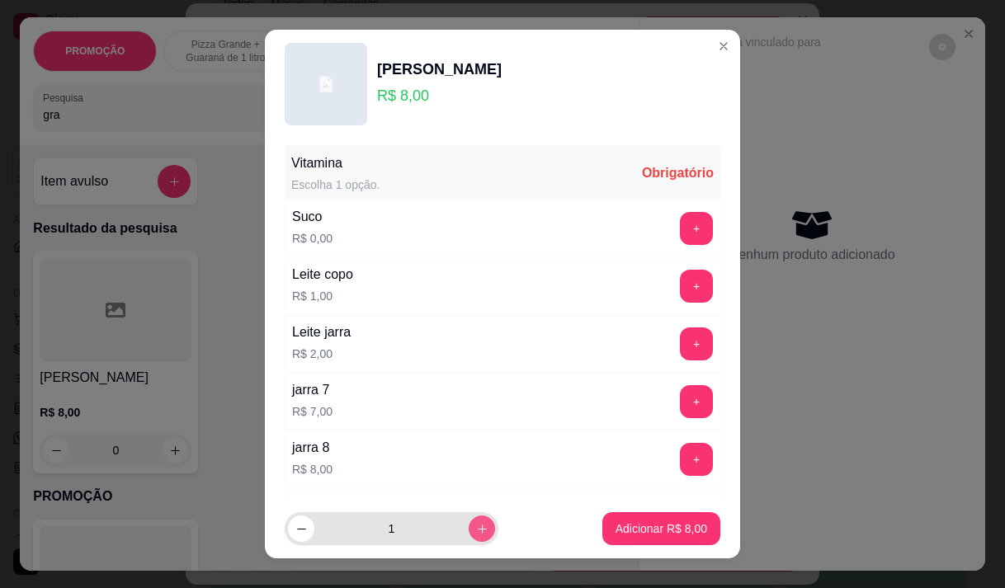
click at [476, 527] on icon "increase-product-quantity" at bounding box center [482, 529] width 12 height 12
type input "2"
click at [680, 235] on button "+" at bounding box center [696, 228] width 33 height 33
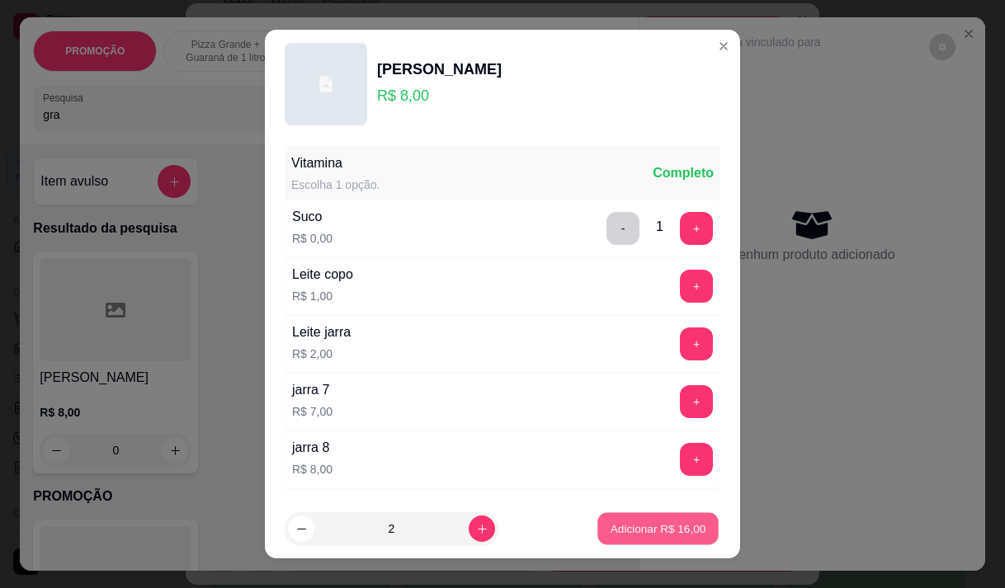
click at [667, 523] on p "Adicionar R$ 16,00" at bounding box center [658, 529] width 96 height 16
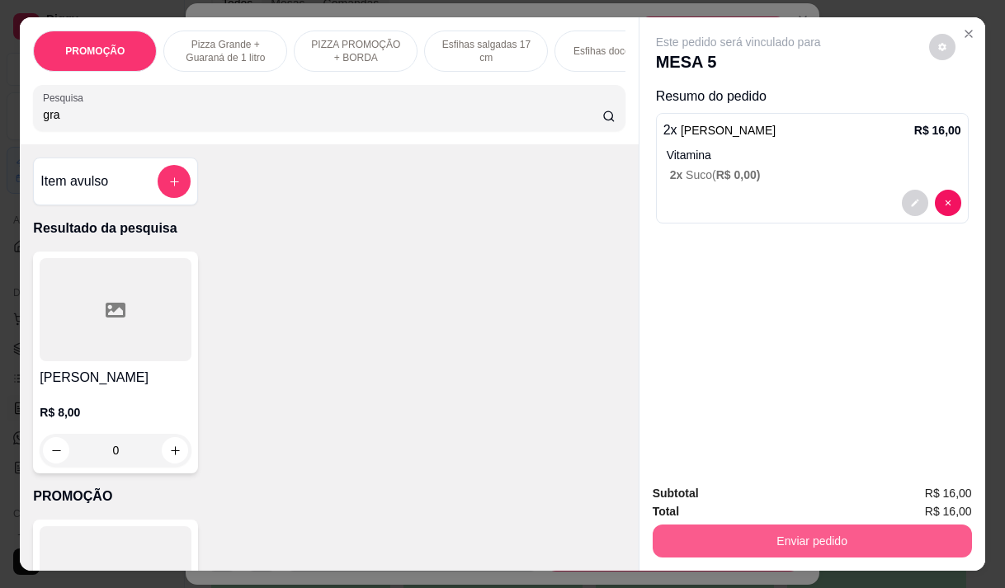
click at [792, 540] on button "Enviar pedido" at bounding box center [811, 541] width 319 height 33
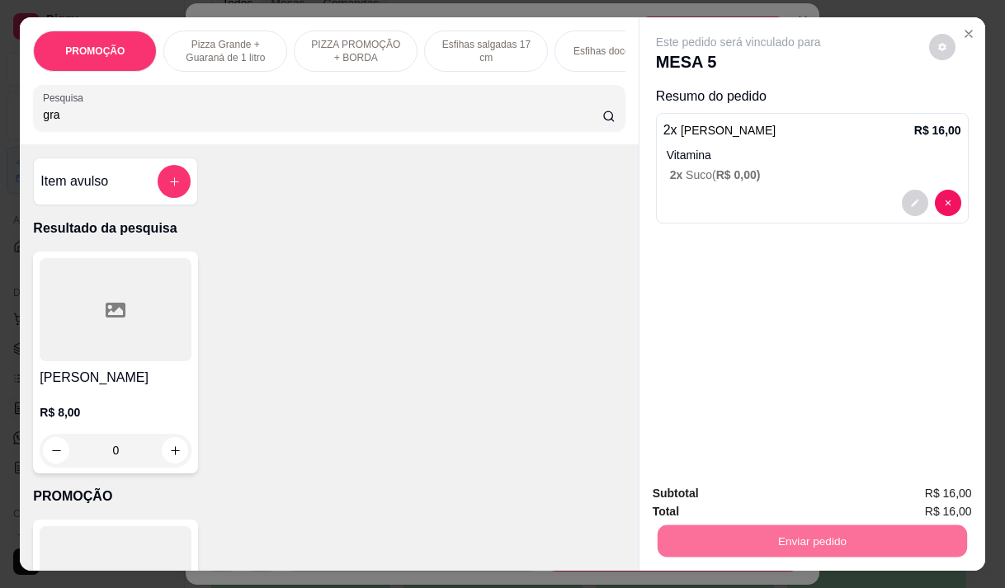
click at [733, 491] on button "Não registrar e enviar pedido" at bounding box center [757, 493] width 167 height 31
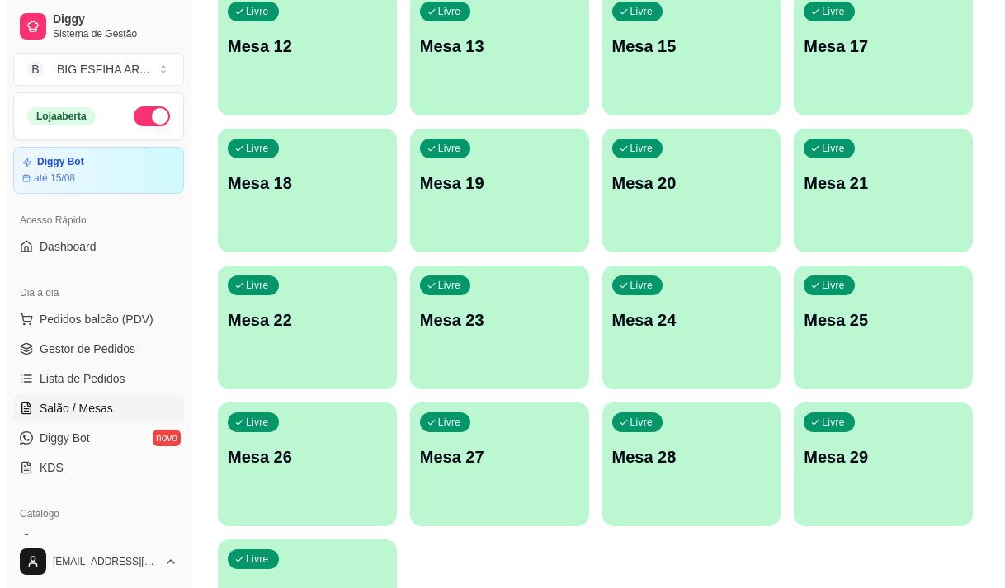
scroll to position [739, 0]
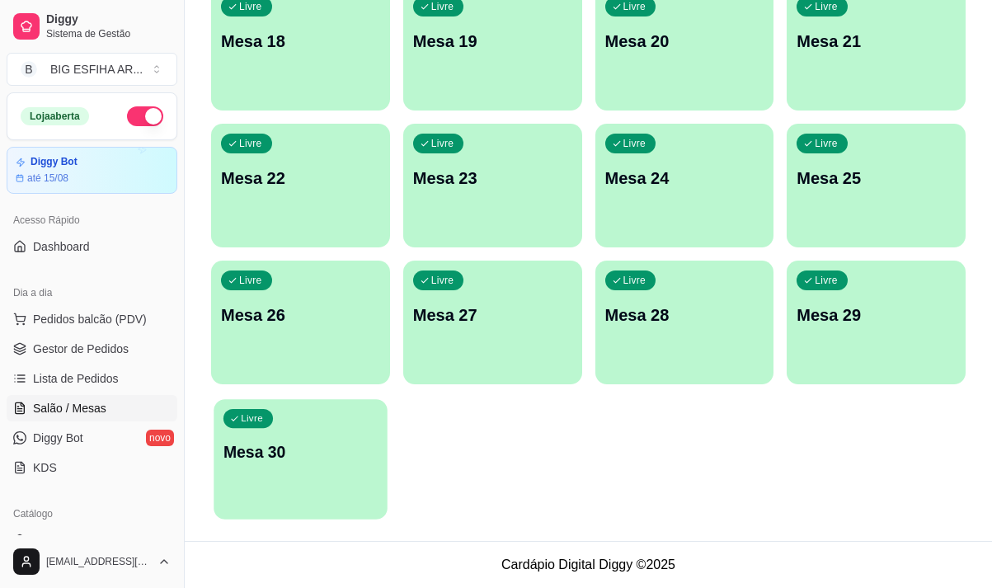
click at [316, 459] on p "Mesa 30" at bounding box center [301, 452] width 154 height 22
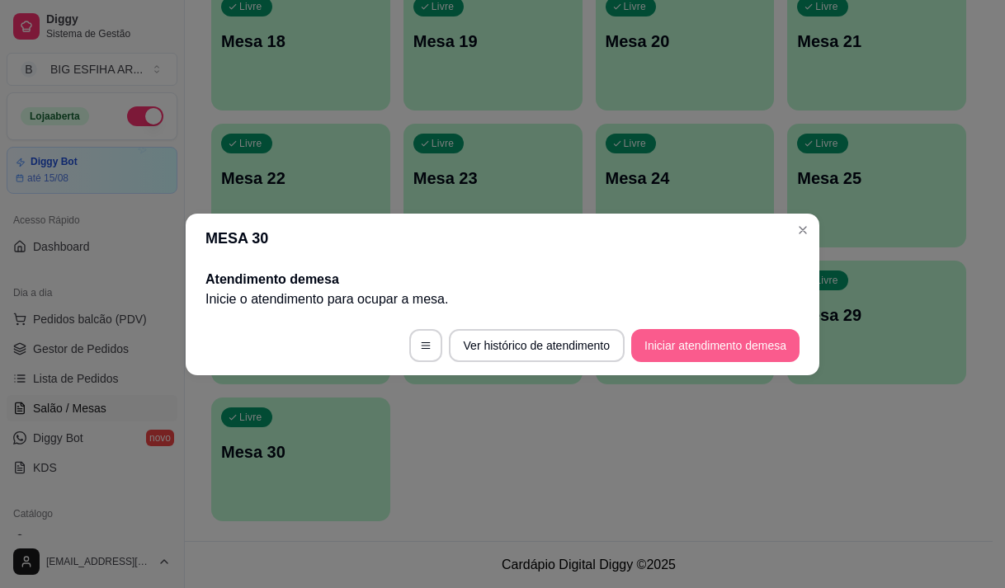
click at [674, 346] on button "Iniciar atendimento de mesa" at bounding box center [715, 345] width 168 height 33
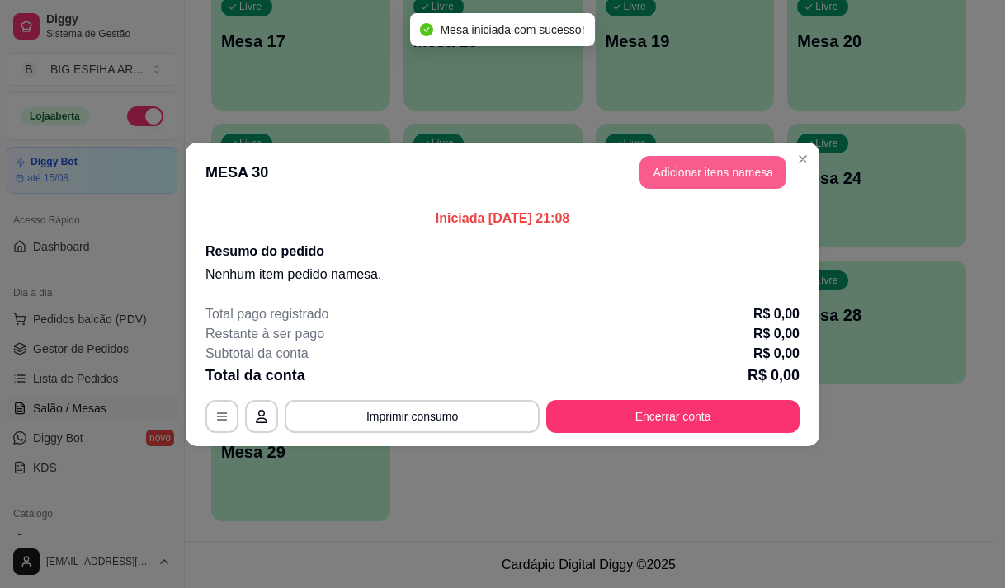
click at [694, 179] on button "Adicionar itens na mesa" at bounding box center [712, 172] width 147 height 33
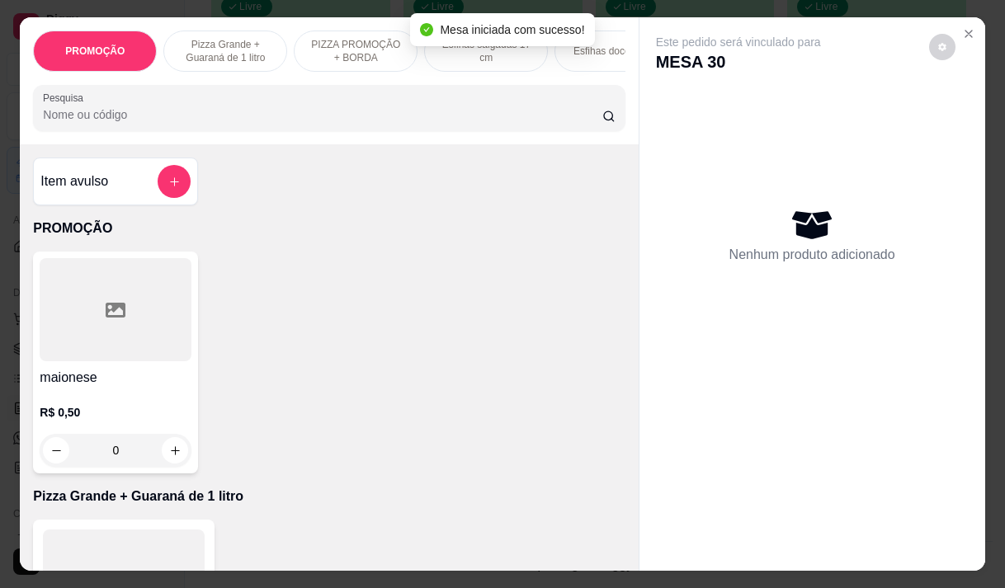
click at [345, 122] on input "Pesquisa" at bounding box center [322, 114] width 559 height 16
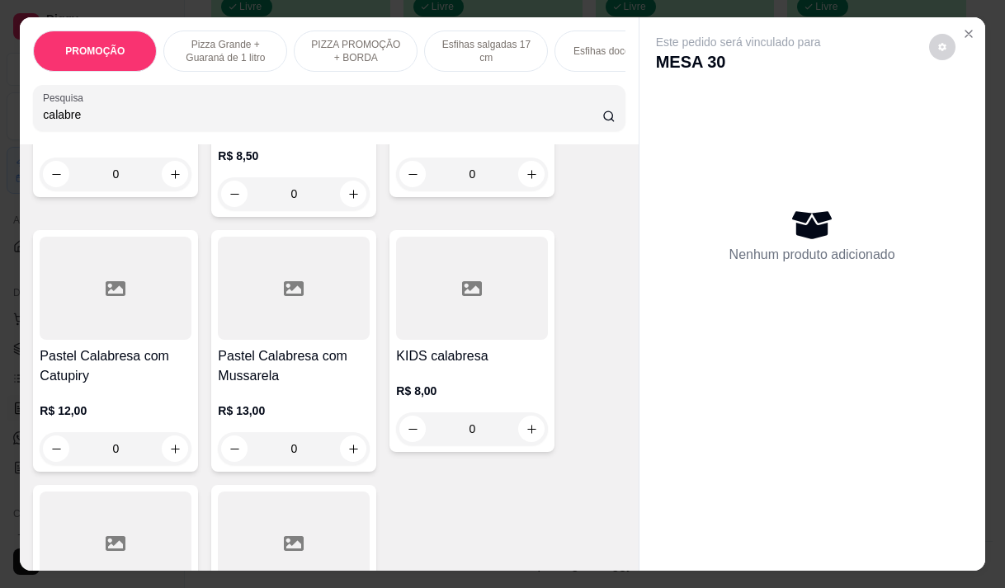
scroll to position [577, 0]
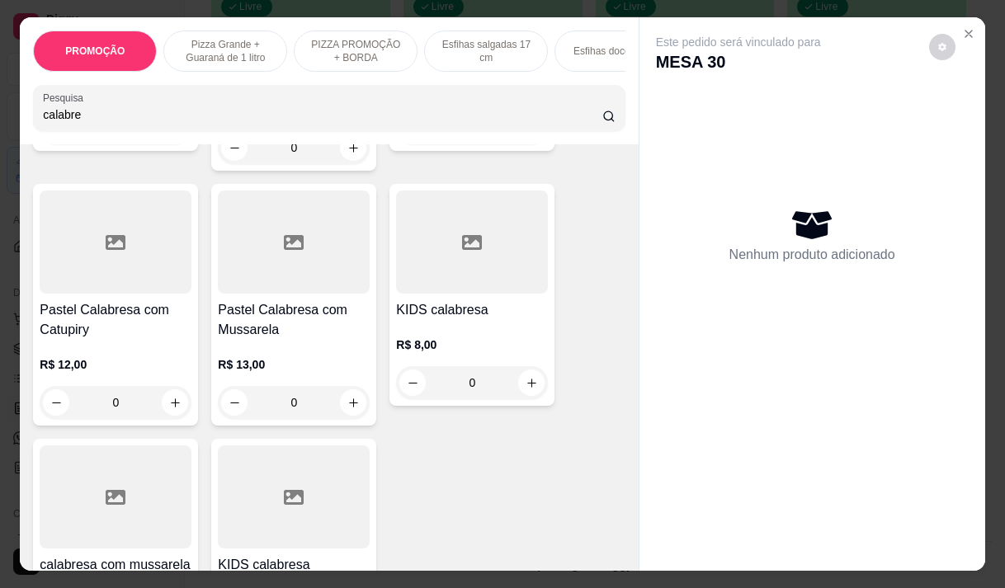
type input "calabre"
click at [47, 351] on div "R$ 12,00 0" at bounding box center [116, 379] width 152 height 79
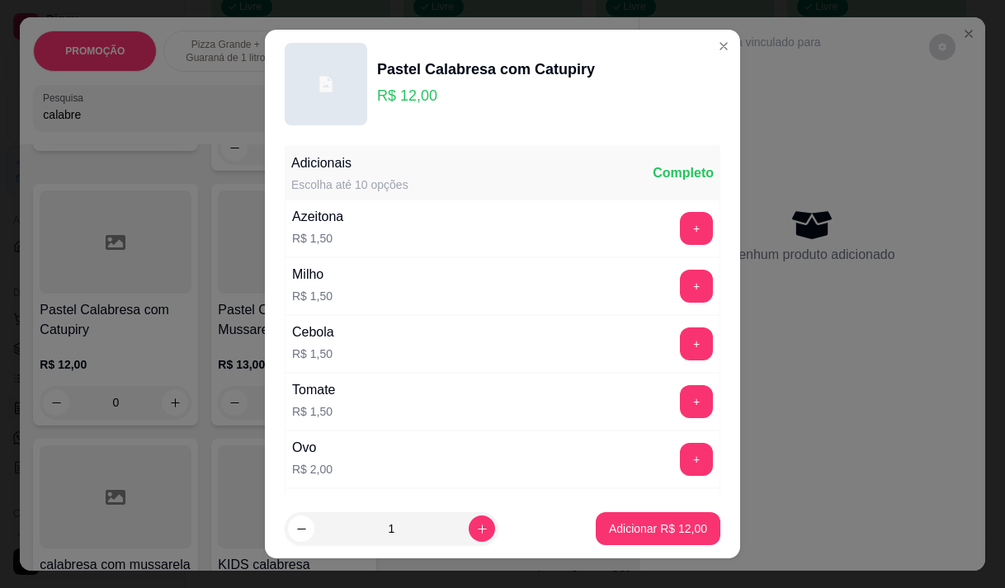
click at [478, 529] on icon "increase-product-quantity" at bounding box center [482, 529] width 9 height 9
type input "3"
click at [619, 515] on button "Adicionar R$ 36,00" at bounding box center [657, 528] width 125 height 33
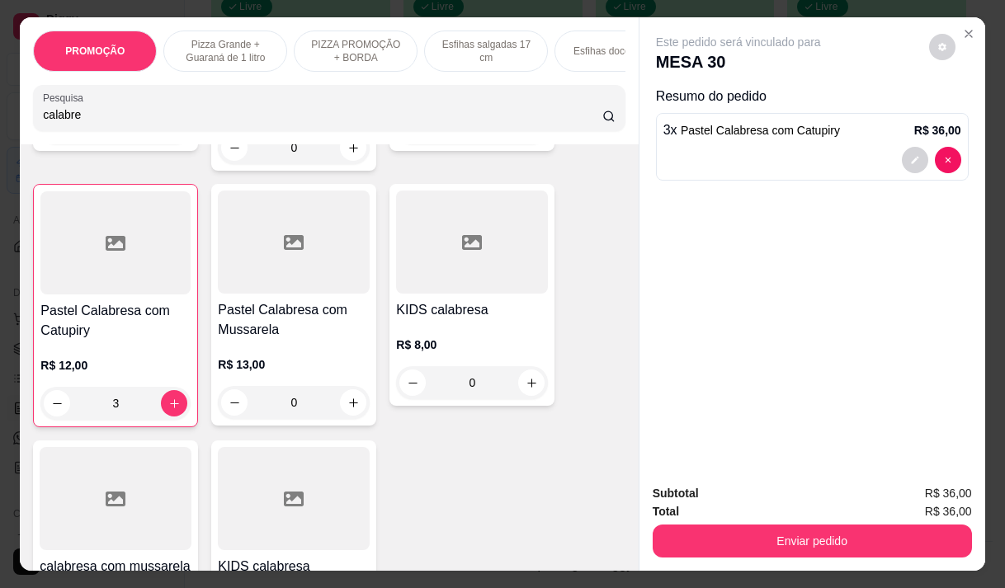
type input "3"
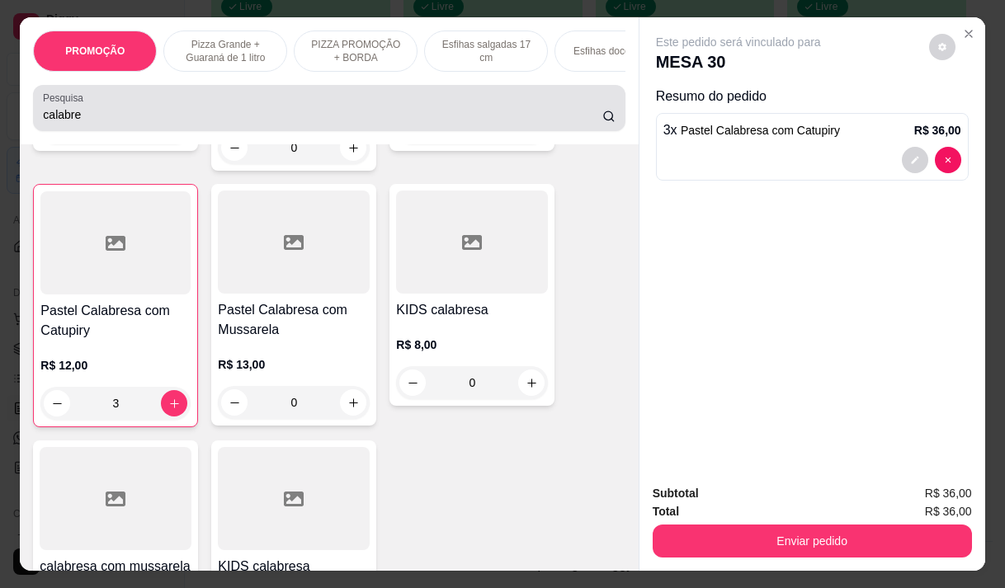
click at [96, 131] on div "Pesquisa calabre" at bounding box center [328, 108] width 591 height 46
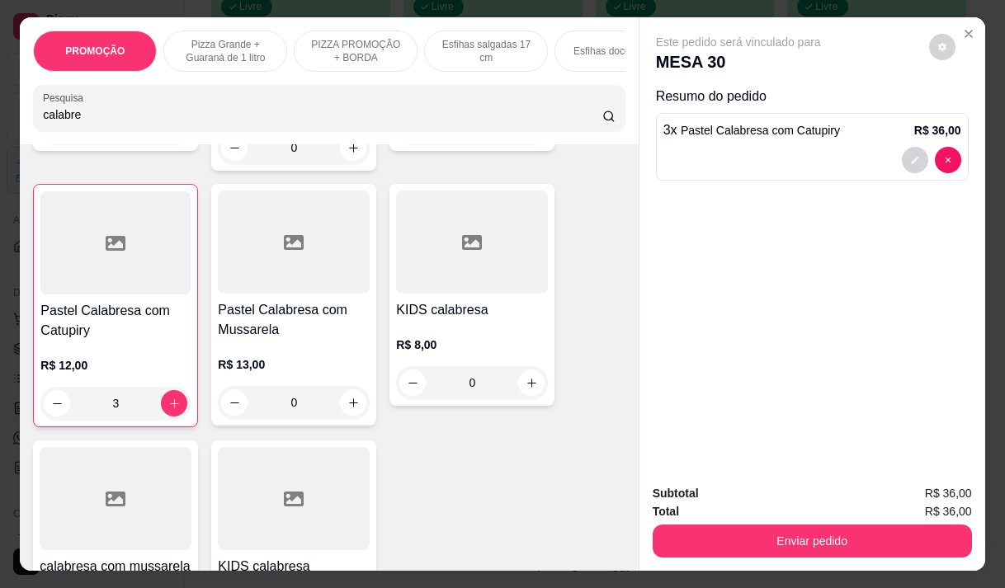
click at [96, 131] on div "Pesquisa calabre" at bounding box center [328, 108] width 591 height 46
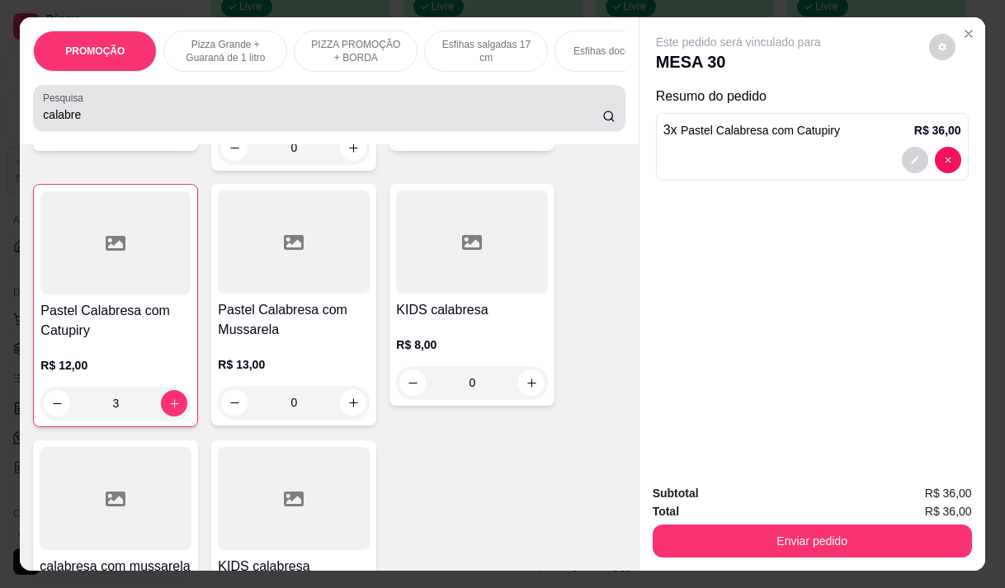
click at [96, 131] on div "Pesquisa calabre" at bounding box center [328, 108] width 591 height 46
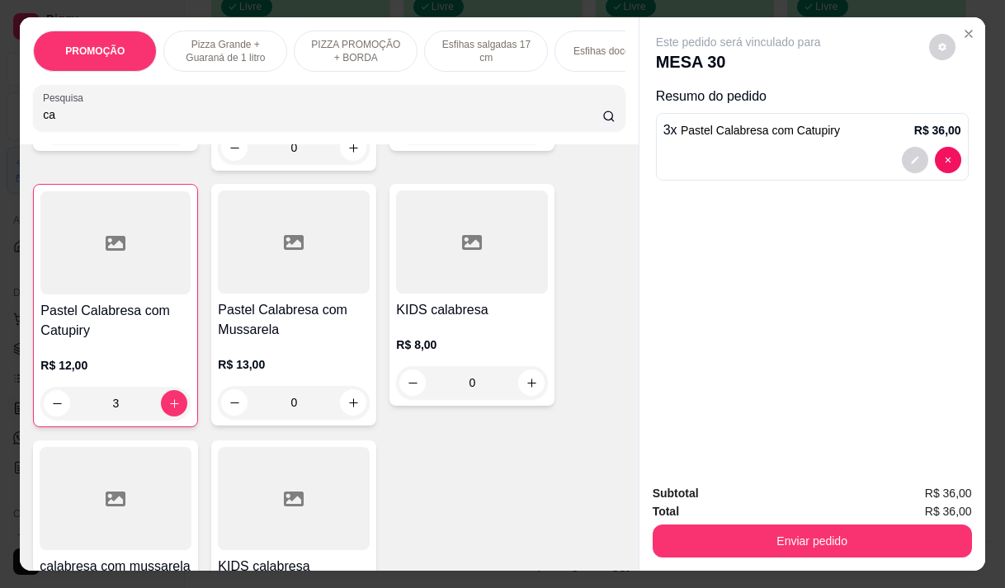
type input "c"
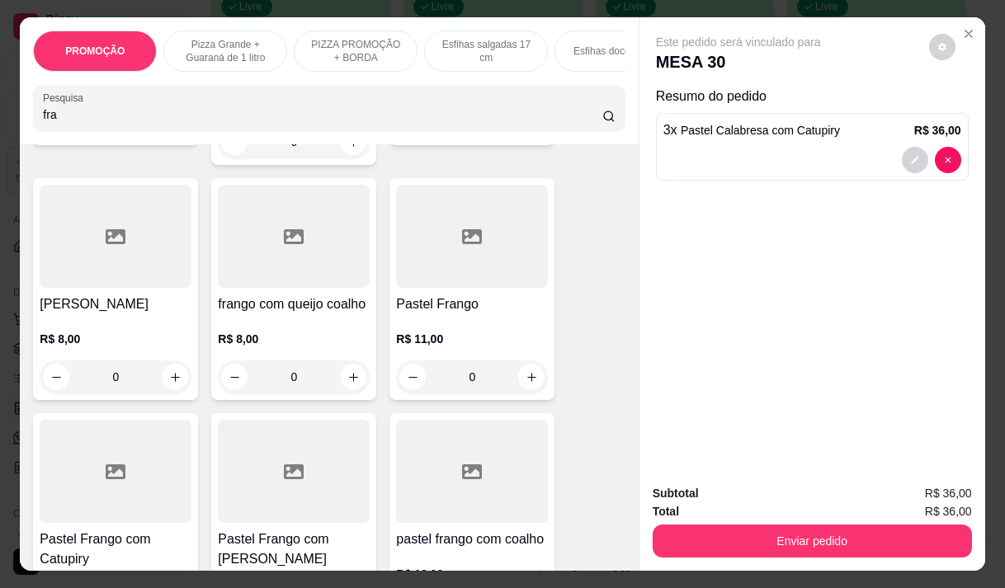
scroll to position [412, 0]
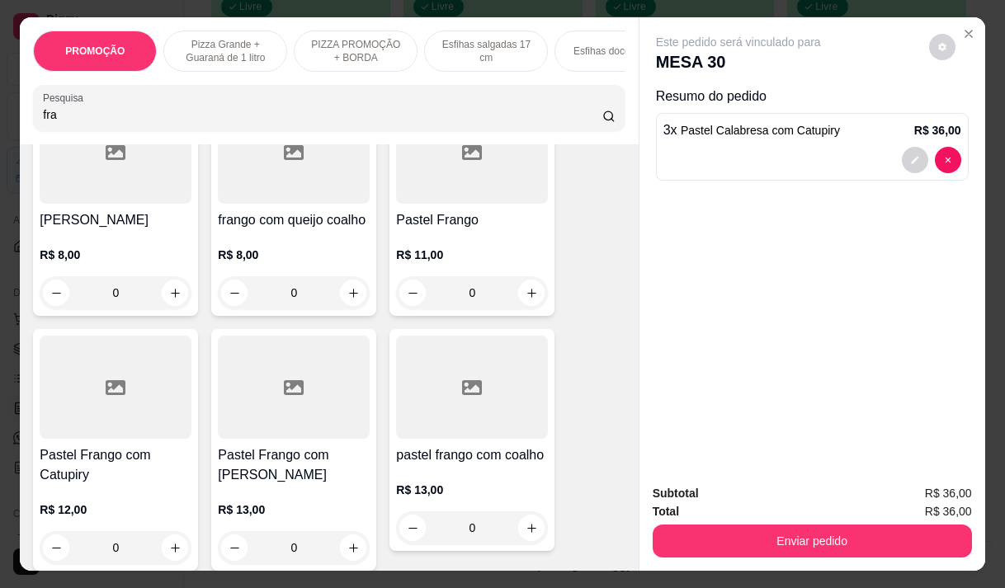
type input "fra"
click at [130, 485] on div "R$ 12,00 0" at bounding box center [116, 524] width 152 height 79
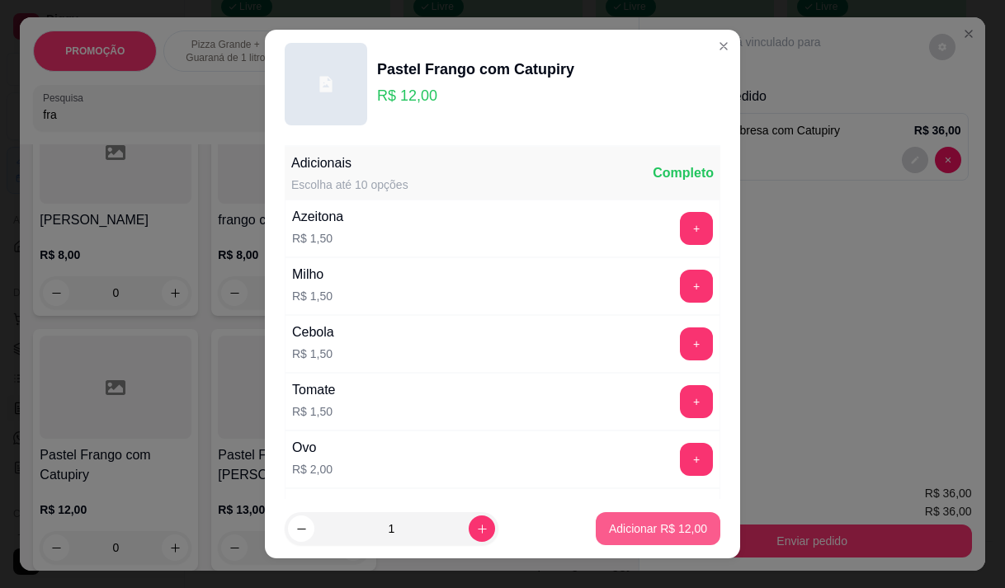
click at [647, 522] on p "Adicionar R$ 12,00" at bounding box center [658, 528] width 98 height 16
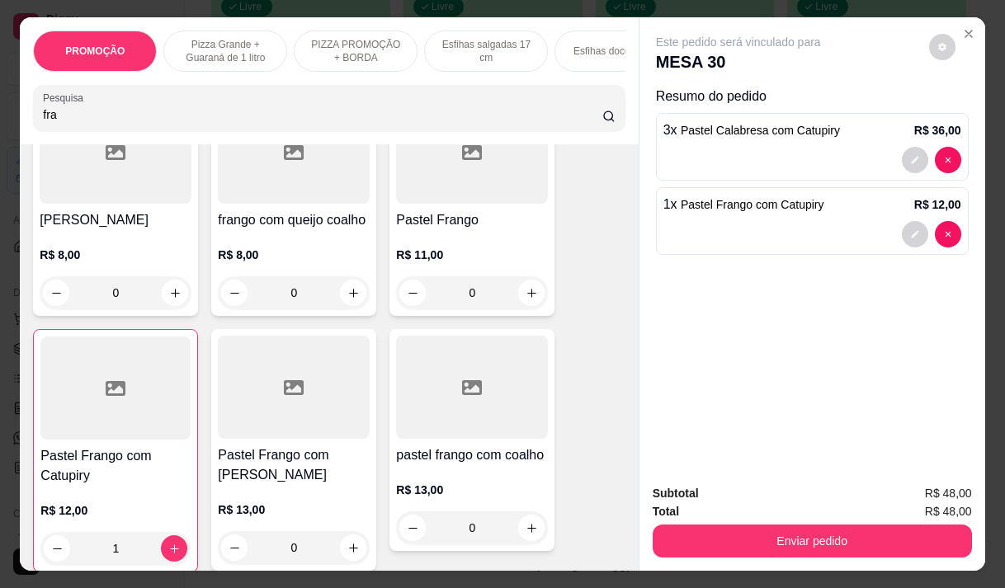
type input "1"
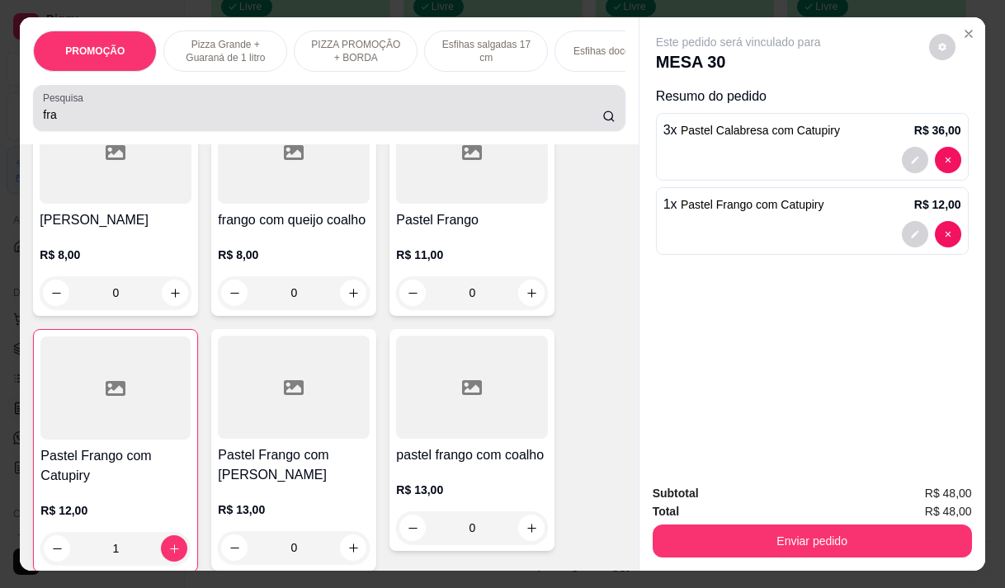
click at [96, 122] on input "fra" at bounding box center [322, 114] width 559 height 16
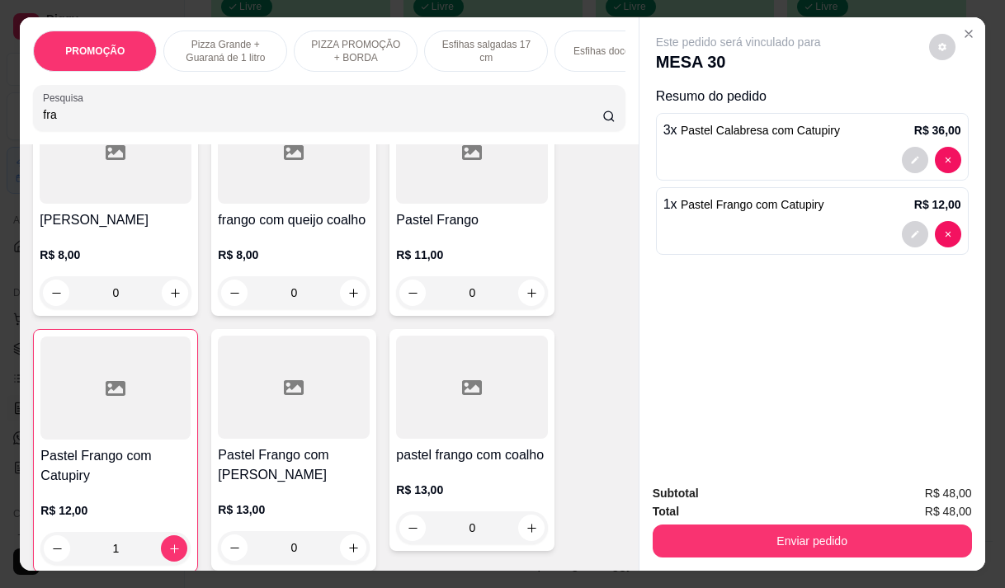
click at [96, 122] on input "fra" at bounding box center [322, 114] width 559 height 16
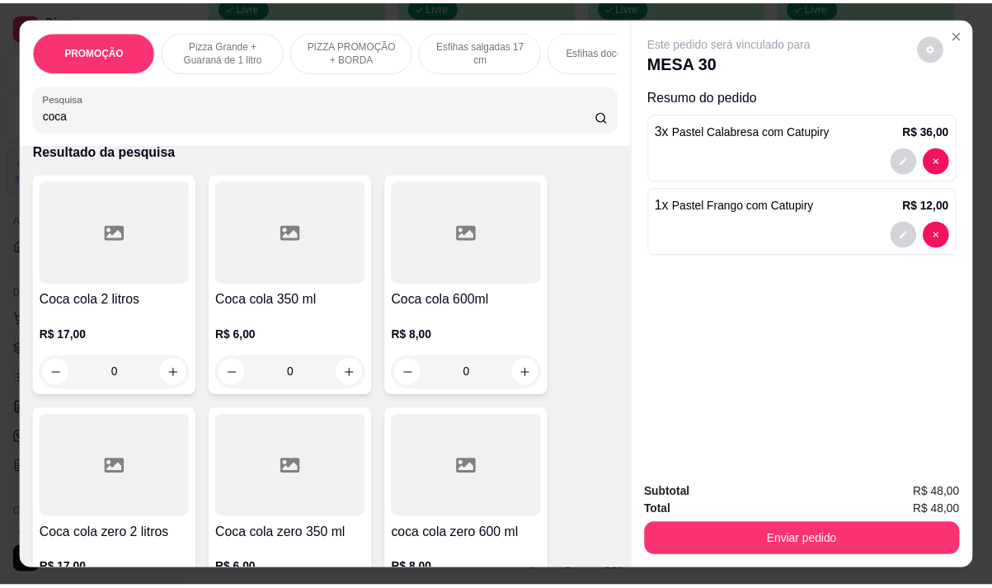
scroll to position [0, 0]
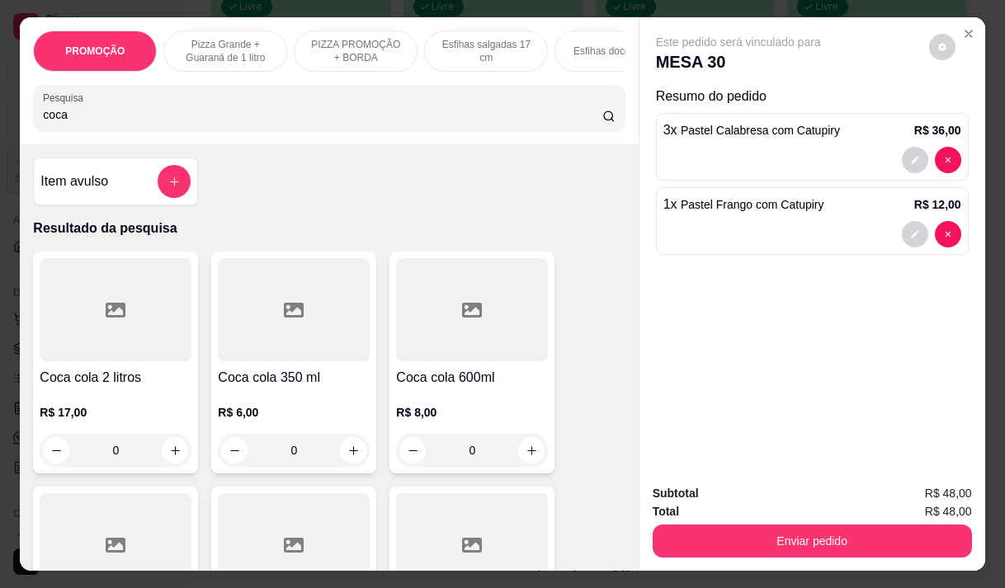
type input "coca"
click at [20, 346] on div "Item avulso Resultado da pesquisa Coca cola 2 litros R$ 17,00 0 Coca cola 350 m…" at bounding box center [329, 357] width 618 height 426
click at [133, 384] on h4 "Coca cola 2 litros" at bounding box center [116, 378] width 152 height 20
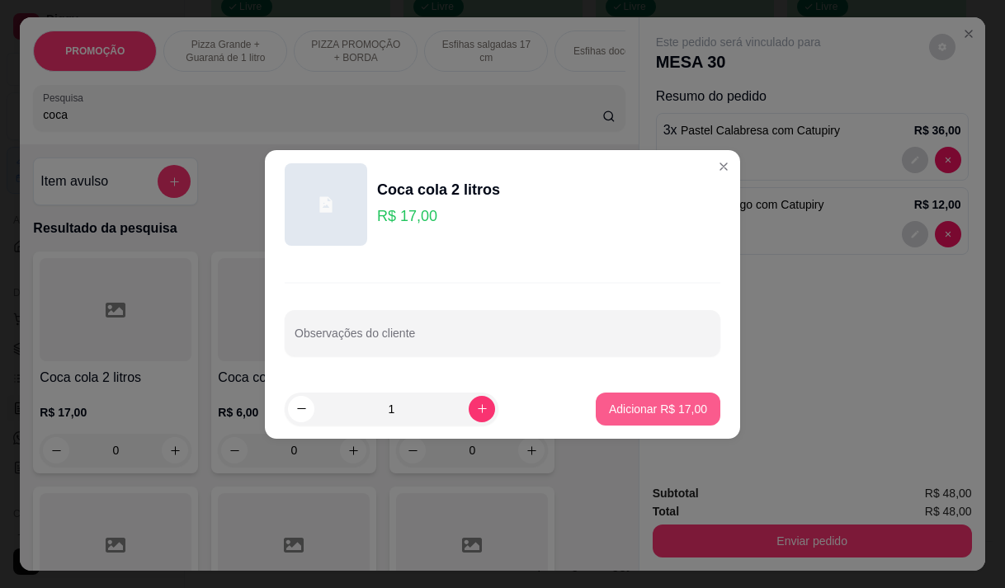
click at [677, 394] on button "Adicionar R$ 17,00" at bounding box center [657, 409] width 125 height 33
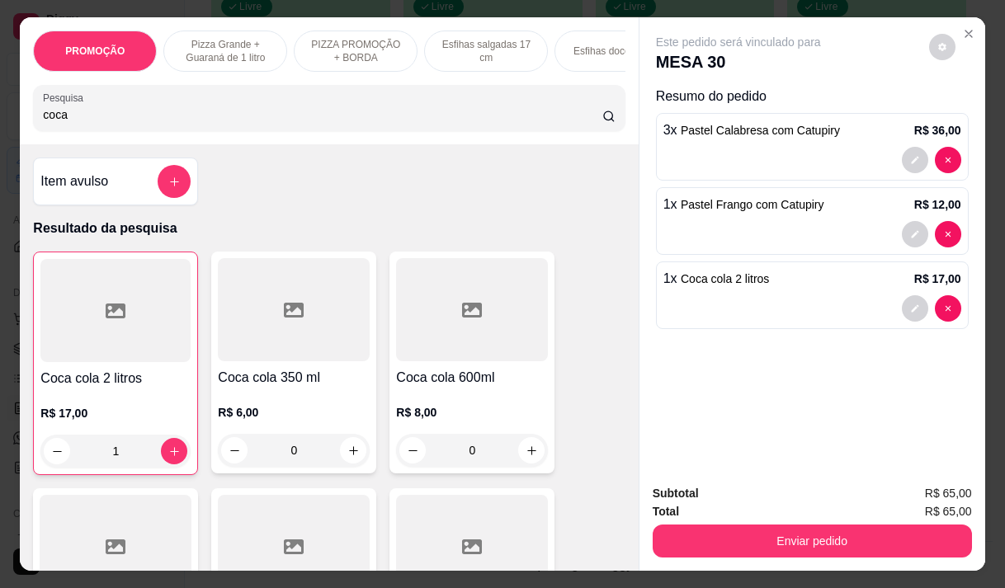
type input "1"
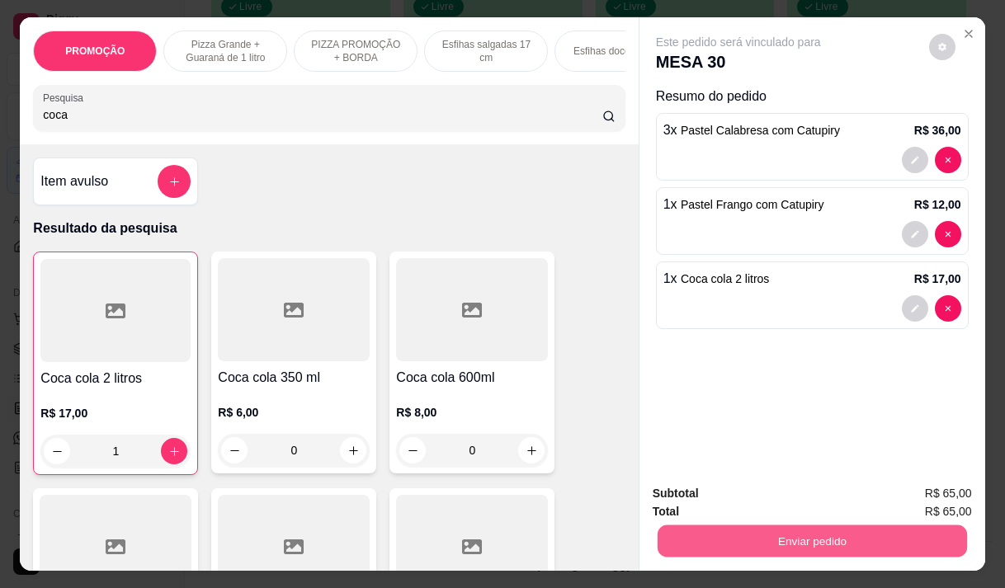
click at [925, 534] on button "Enviar pedido" at bounding box center [811, 541] width 309 height 32
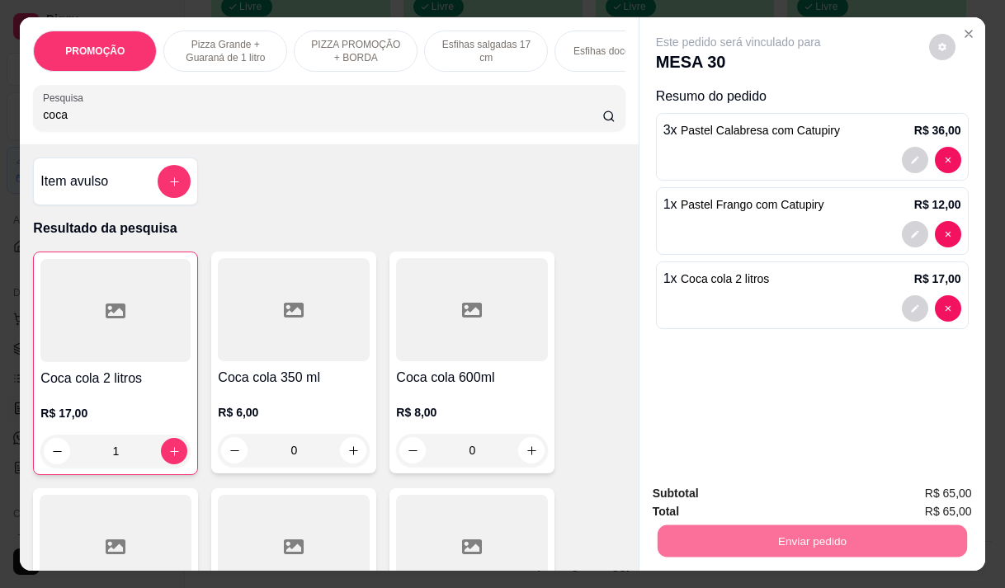
click at [819, 487] on button "Não registrar e enviar pedido" at bounding box center [757, 493] width 172 height 31
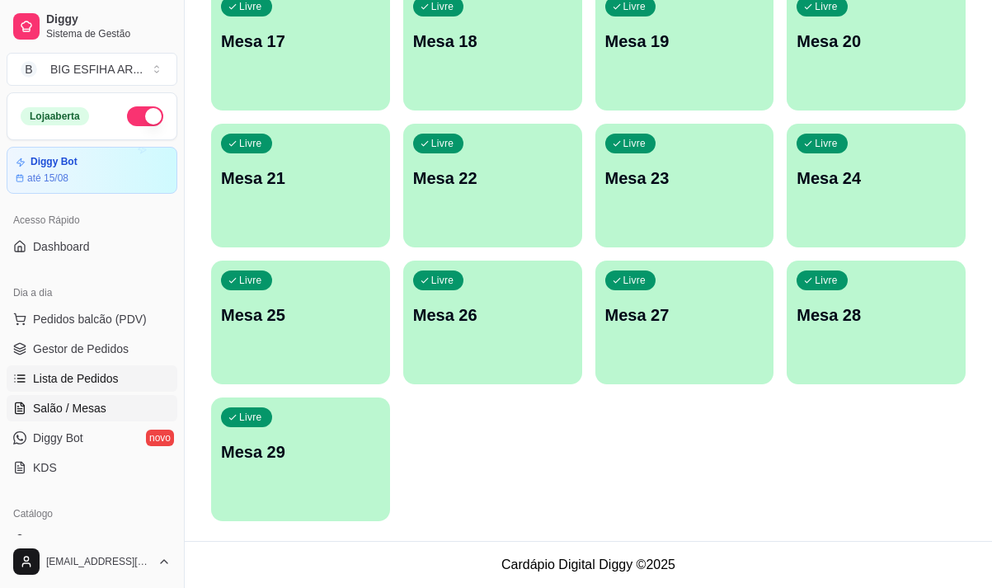
click at [106, 374] on span "Lista de Pedidos" at bounding box center [76, 378] width 86 height 16
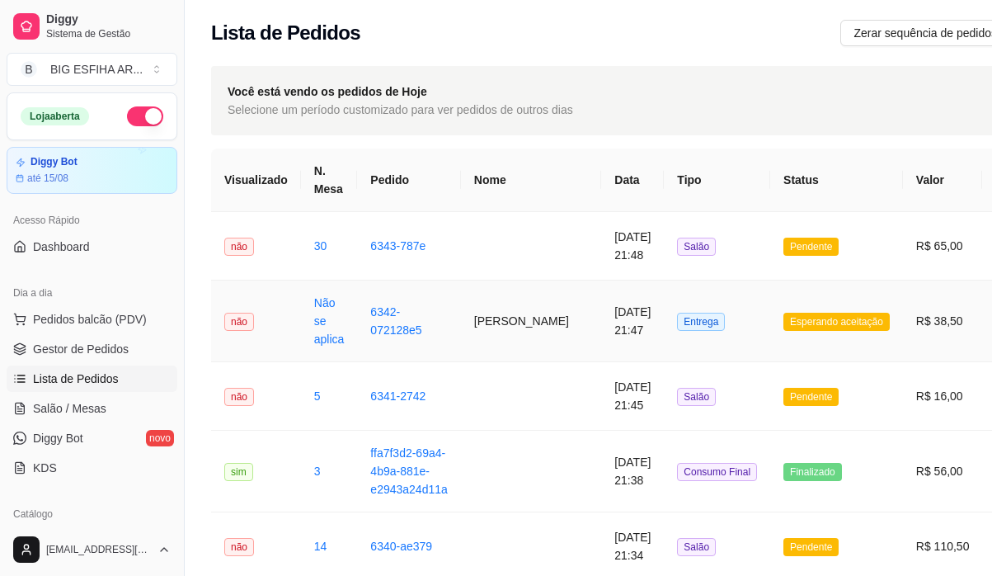
click at [462, 352] on td "[PERSON_NAME]" at bounding box center [531, 321] width 140 height 82
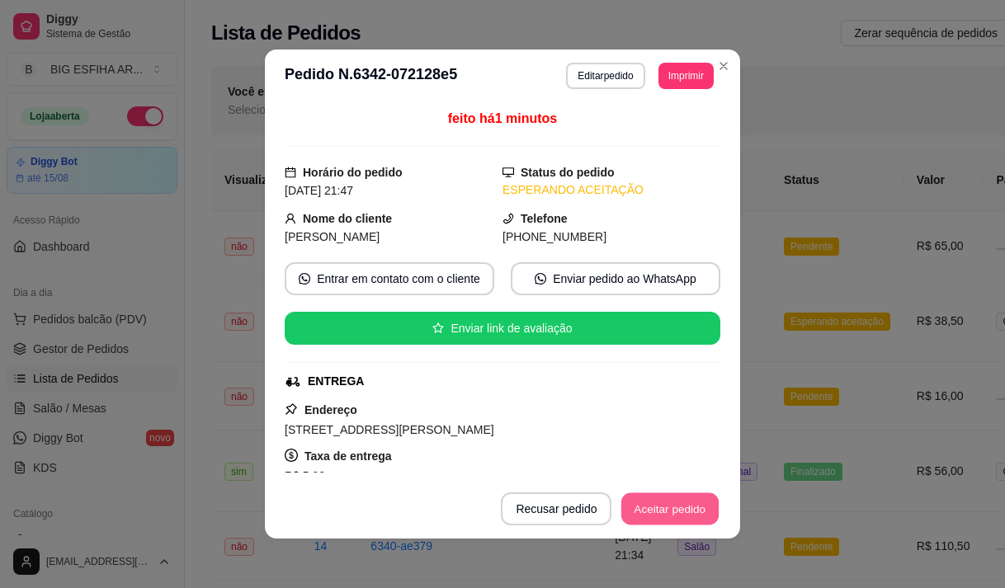
click at [642, 506] on button "Aceitar pedido" at bounding box center [669, 509] width 97 height 32
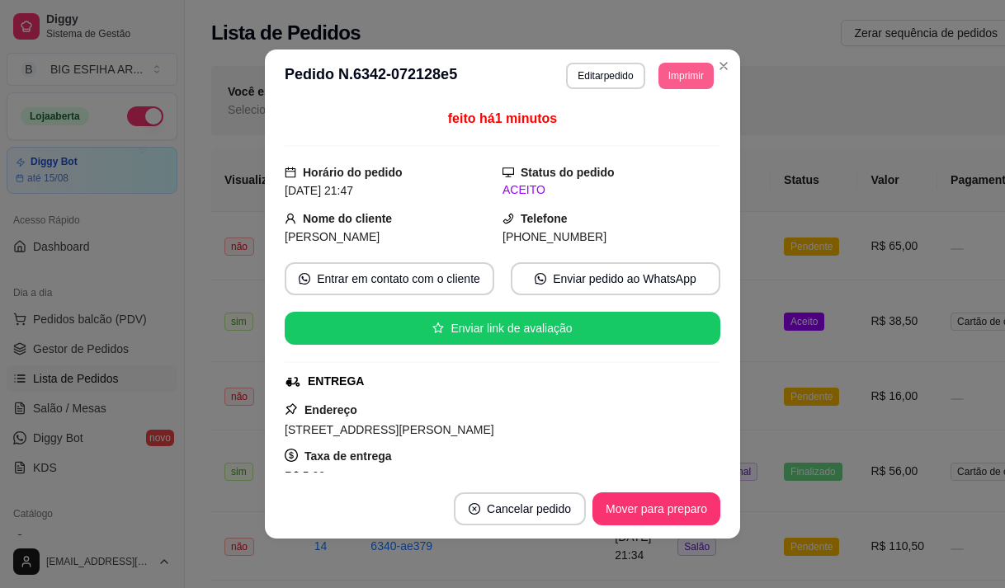
click at [677, 83] on button "Imprimir" at bounding box center [685, 76] width 55 height 26
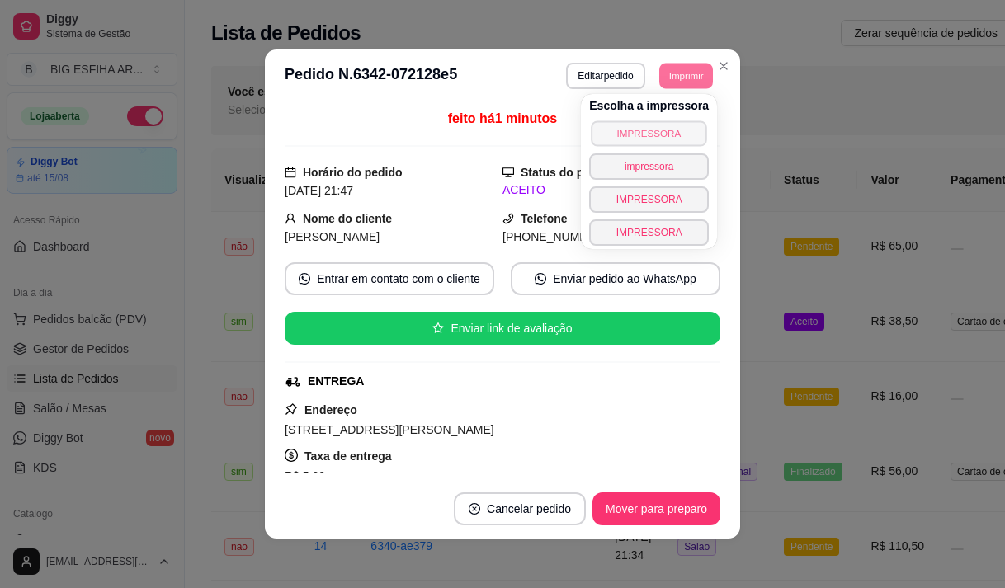
click at [677, 138] on button "IMPRESSORA" at bounding box center [648, 133] width 115 height 26
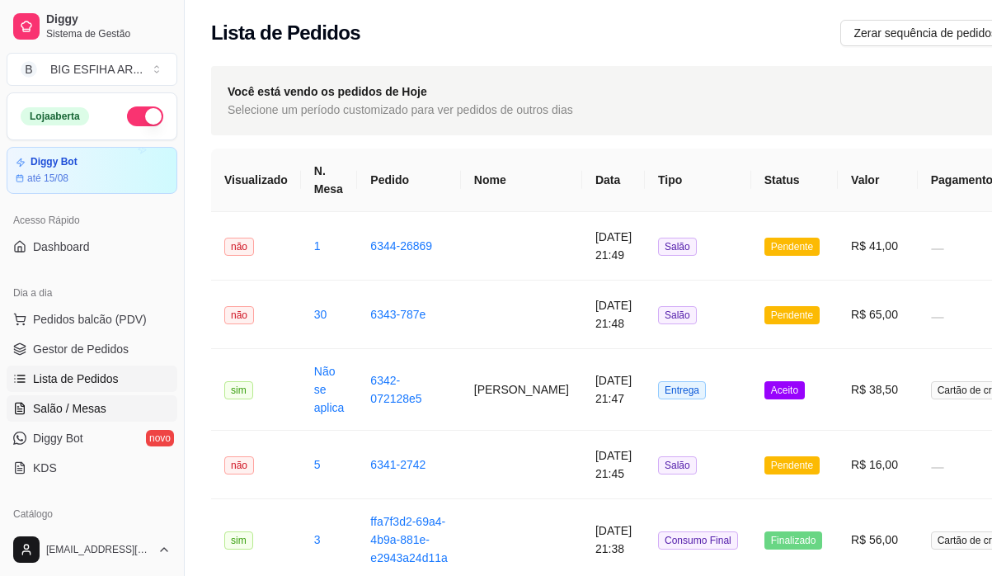
click at [110, 407] on link "Salão / Mesas" at bounding box center [92, 408] width 171 height 26
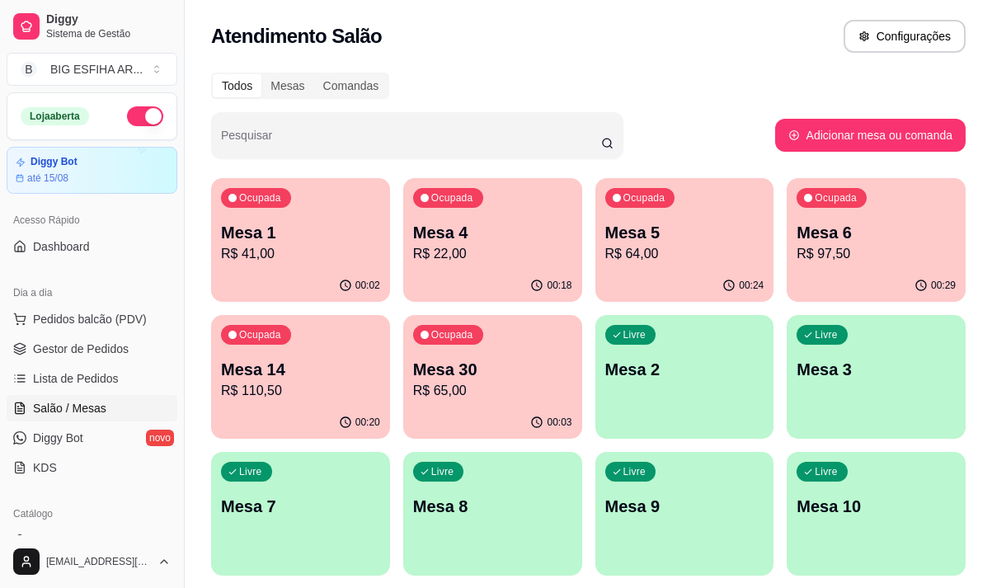
click at [274, 227] on p "Mesa 1" at bounding box center [300, 232] width 159 height 23
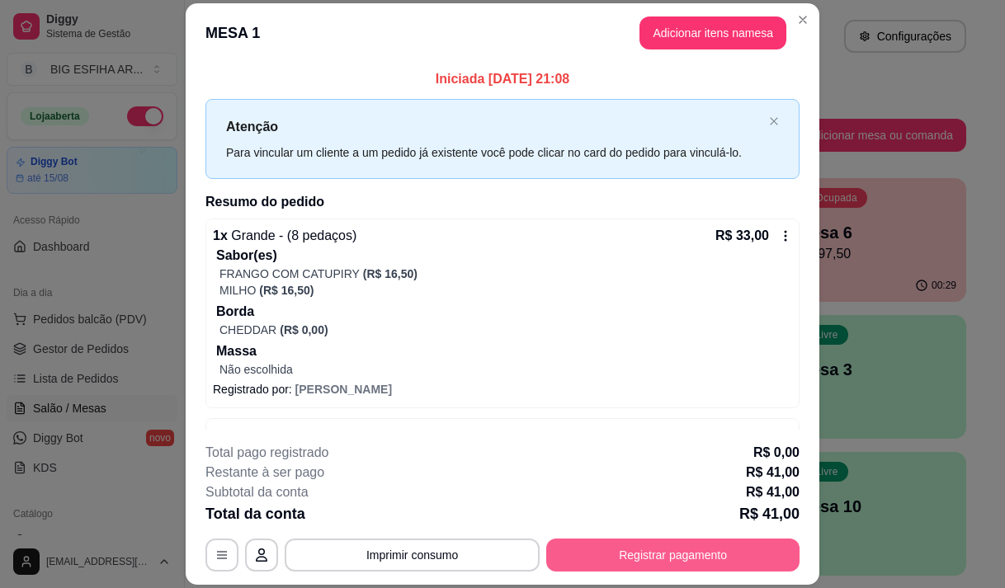
click at [678, 553] on button "Registrar pagamento" at bounding box center [672, 555] width 253 height 33
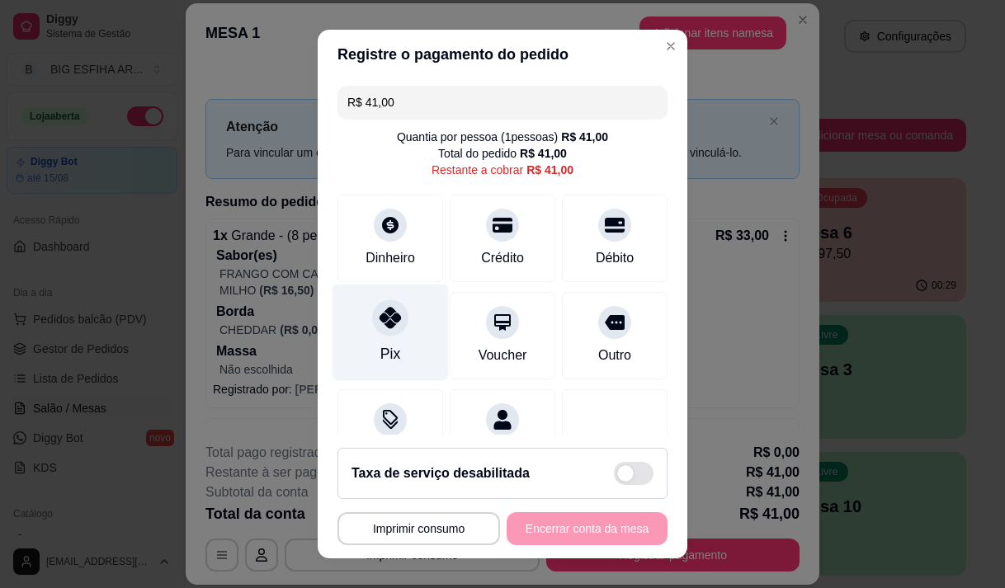
click at [355, 318] on div "Pix" at bounding box center [390, 332] width 116 height 96
type input "R$ 0,00"
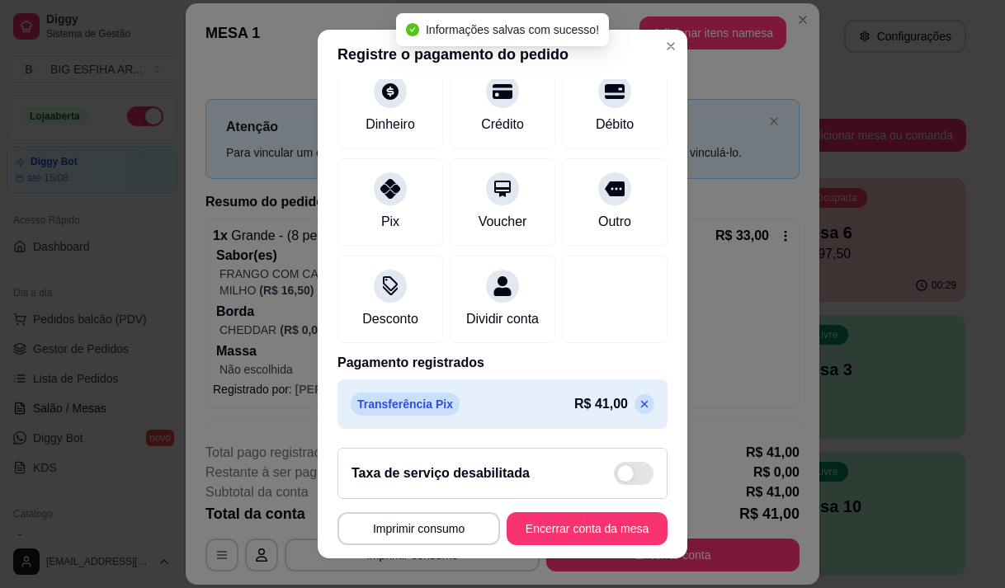
scroll to position [137, 0]
click at [551, 526] on button "Encerrar conta da mesa" at bounding box center [586, 528] width 161 height 33
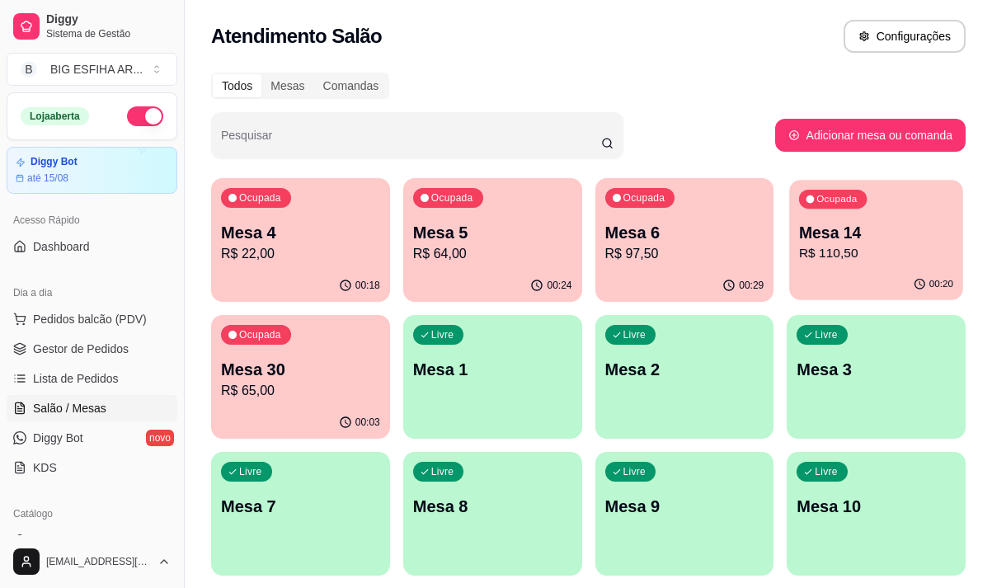
click at [839, 240] on p "Mesa 14" at bounding box center [876, 233] width 154 height 22
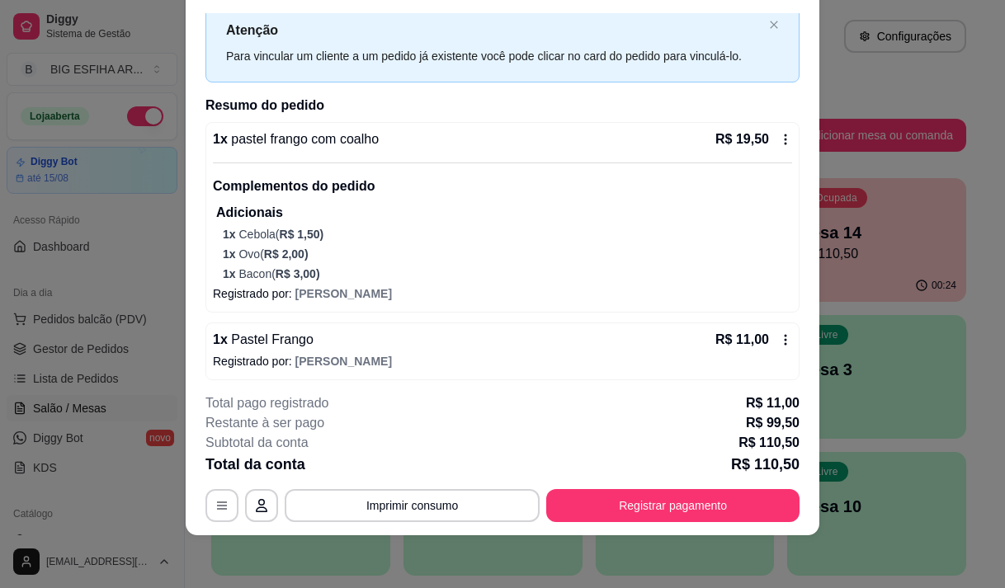
scroll to position [0, 0]
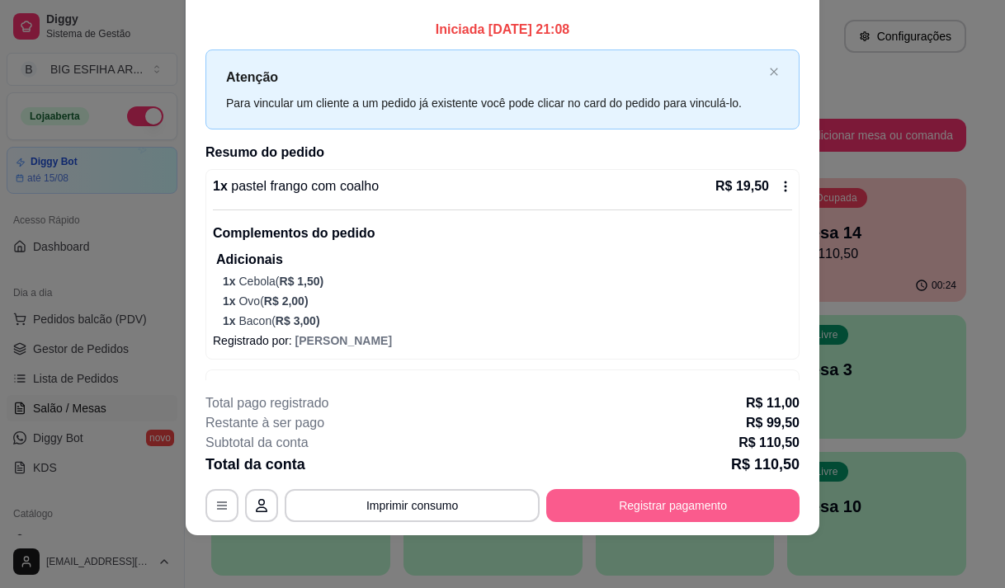
click at [678, 504] on button "Registrar pagamento" at bounding box center [672, 505] width 253 height 33
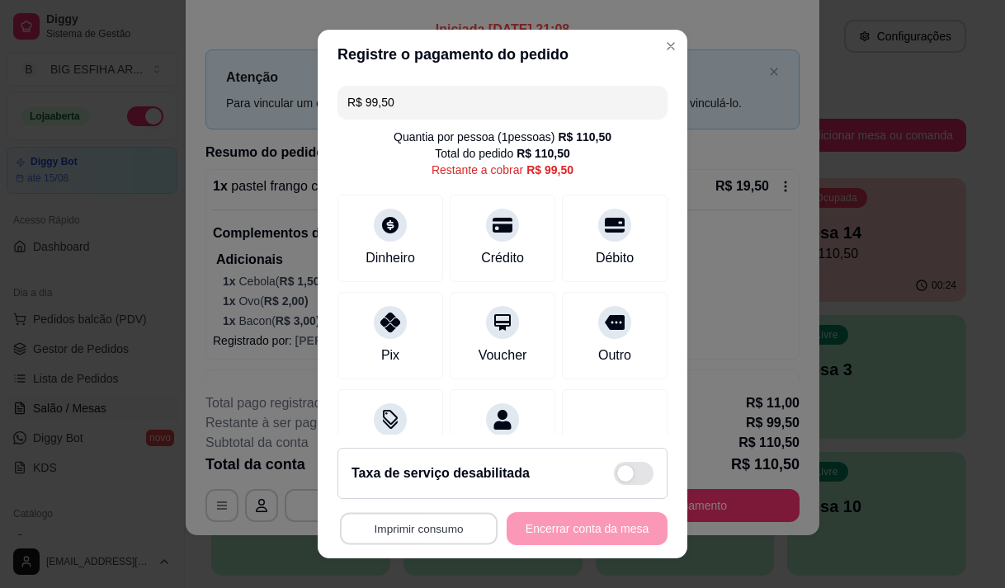
click at [402, 523] on button "Imprimir consumo" at bounding box center [419, 529] width 158 height 32
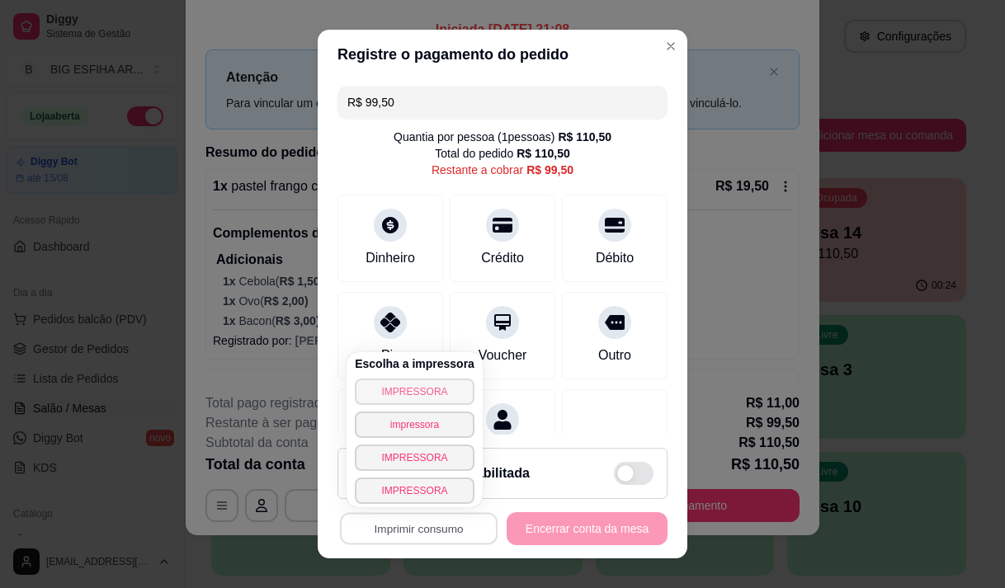
click at [418, 390] on button "IMPRESSORA" at bounding box center [415, 392] width 120 height 26
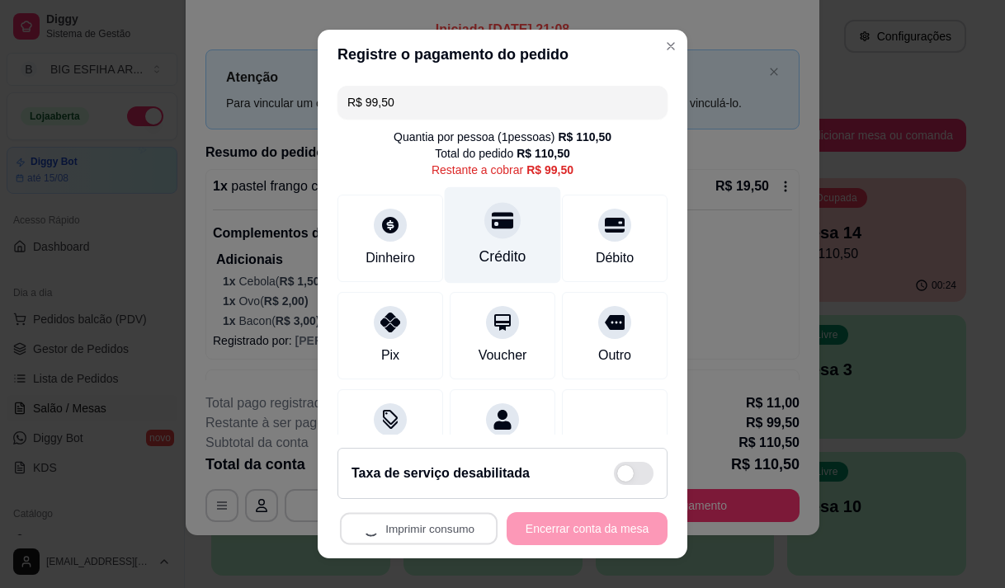
click at [492, 225] on icon at bounding box center [502, 219] width 21 height 21
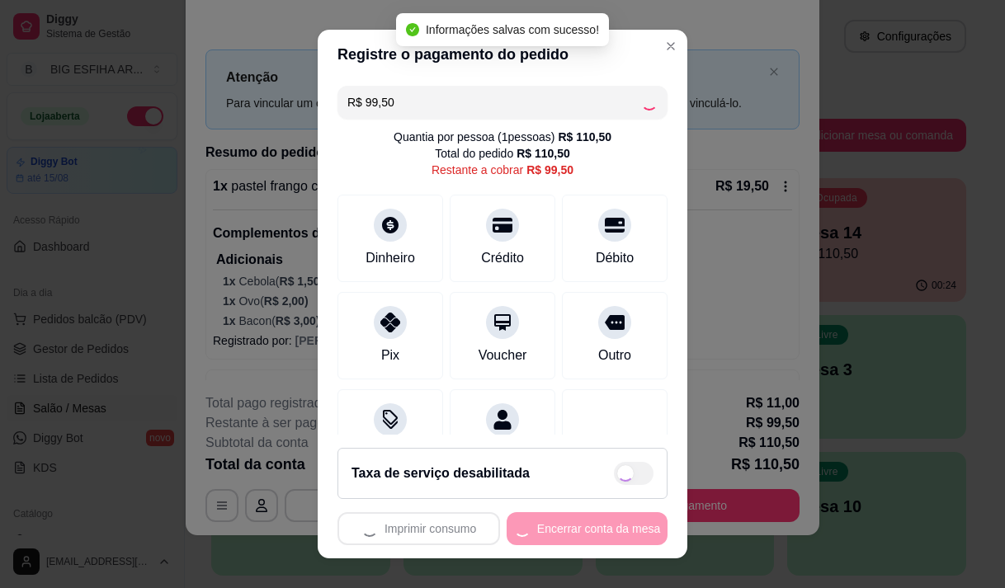
type input "R$ 0,00"
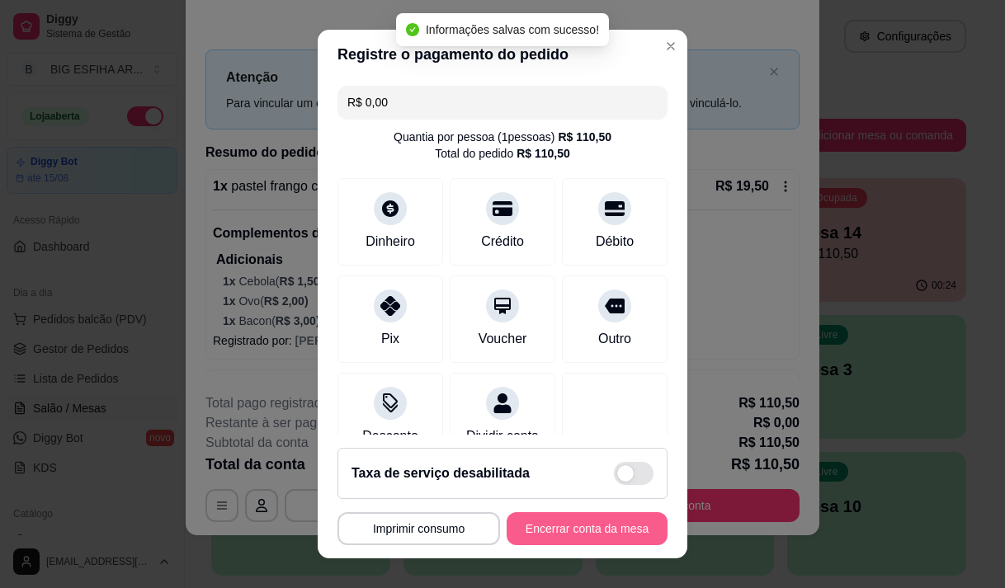
click at [550, 534] on button "Encerrar conta da mesa" at bounding box center [586, 528] width 161 height 33
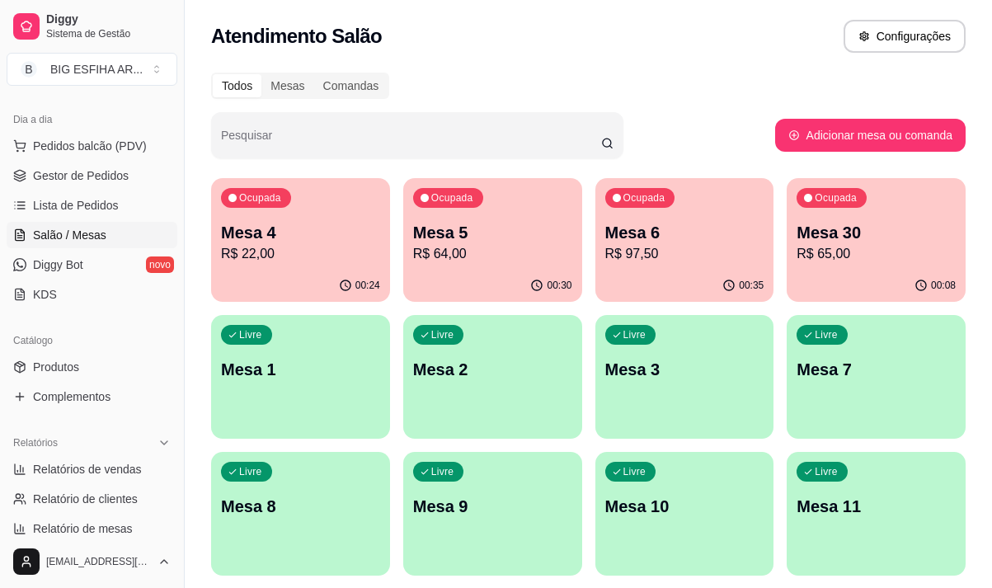
scroll to position [165, 0]
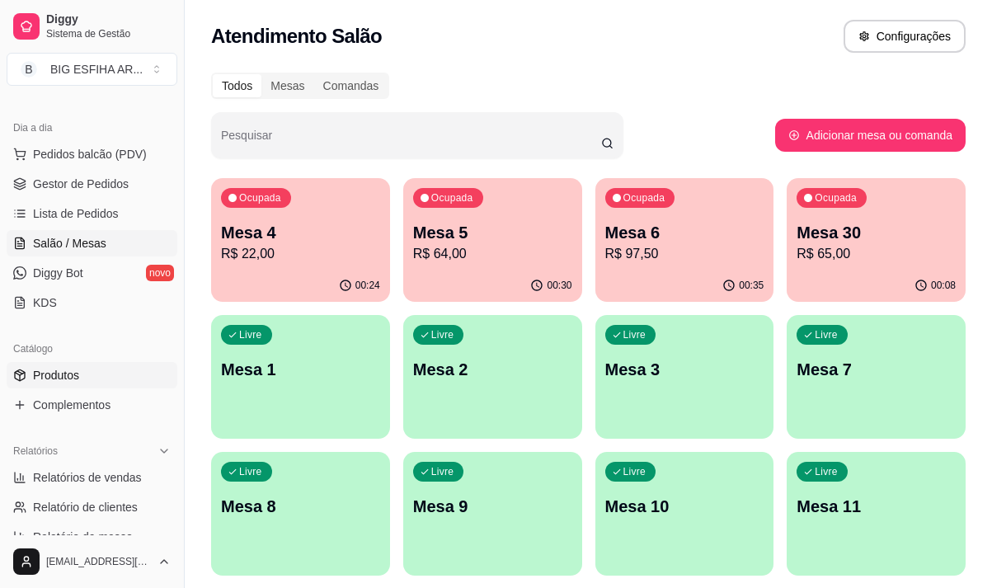
click at [80, 371] on link "Produtos" at bounding box center [92, 375] width 171 height 26
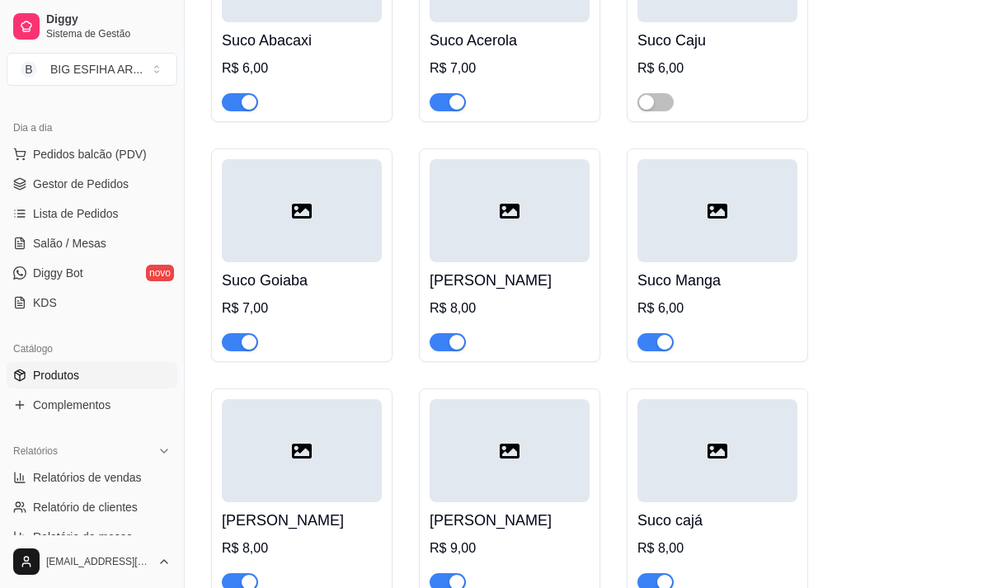
scroll to position [22203, 0]
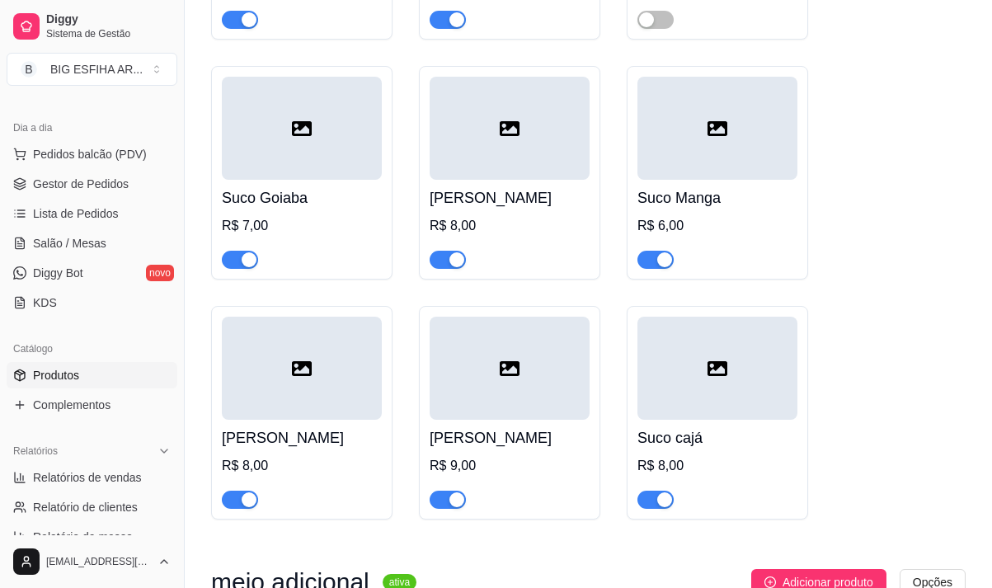
click at [449, 492] on div "button" at bounding box center [456, 499] width 15 height 15
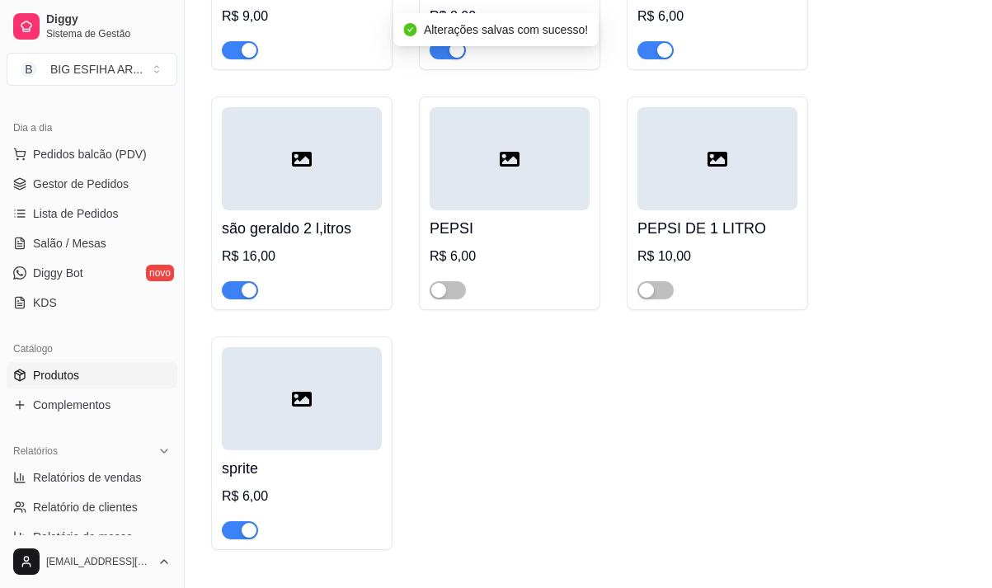
scroll to position [21213, 0]
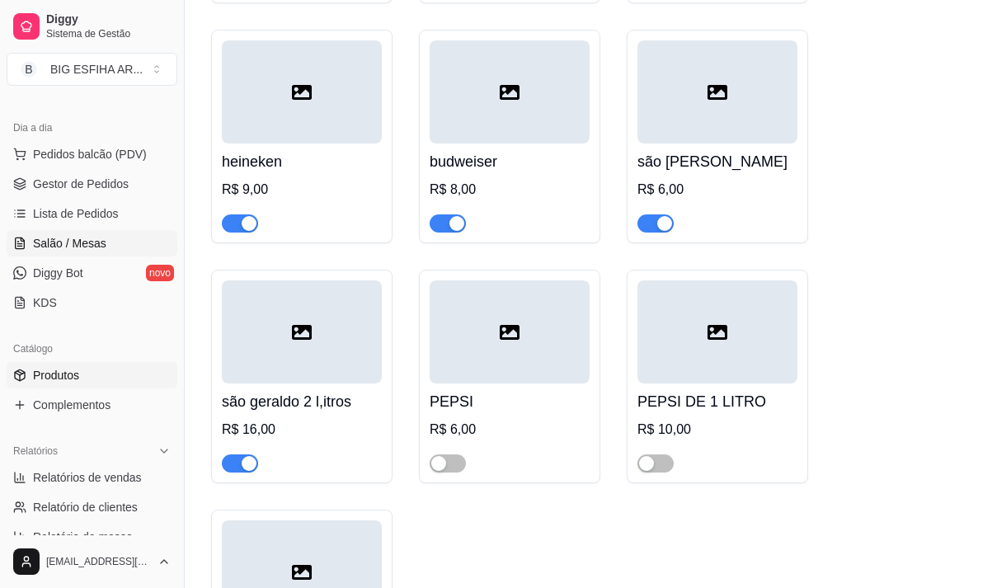
click at [90, 241] on span "Salão / Mesas" at bounding box center [69, 243] width 73 height 16
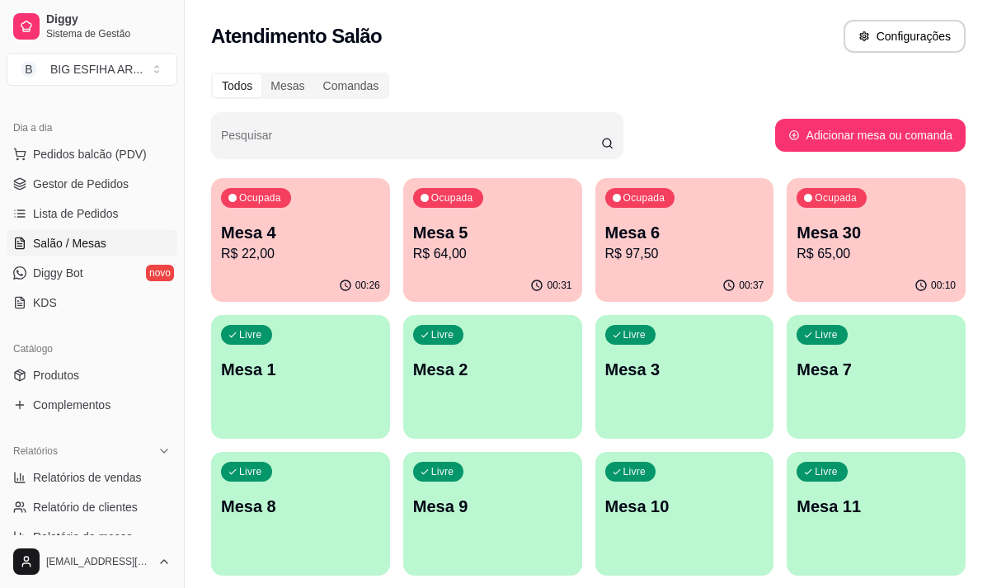
click at [633, 245] on p "R$ 97,50" at bounding box center [684, 254] width 159 height 20
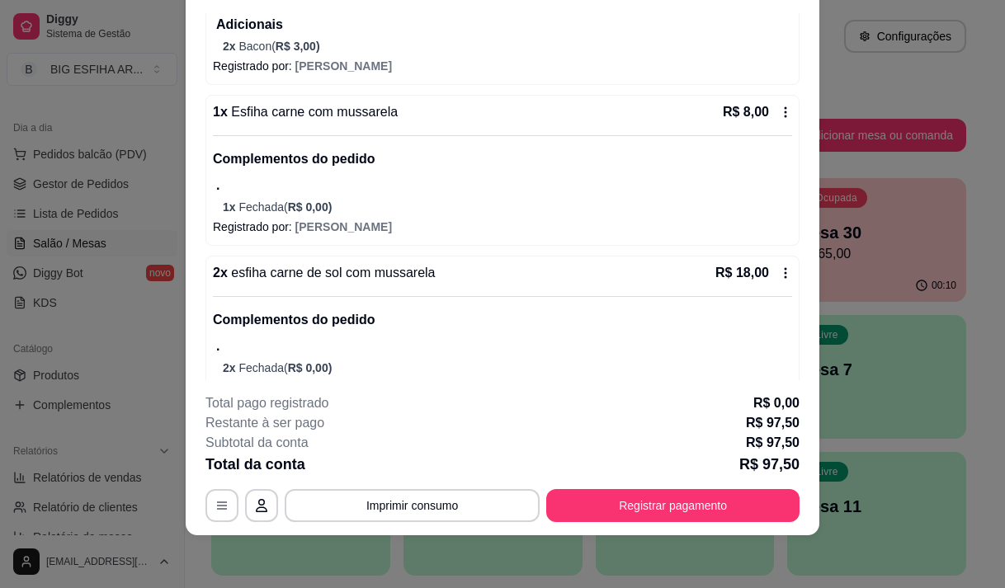
scroll to position [251, 0]
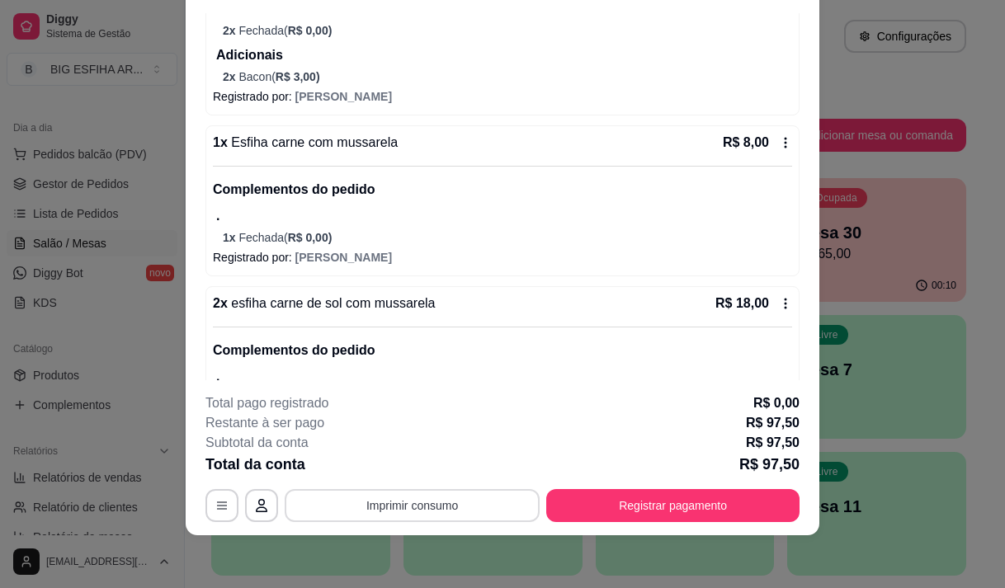
click at [424, 500] on button "Imprimir consumo" at bounding box center [412, 505] width 255 height 33
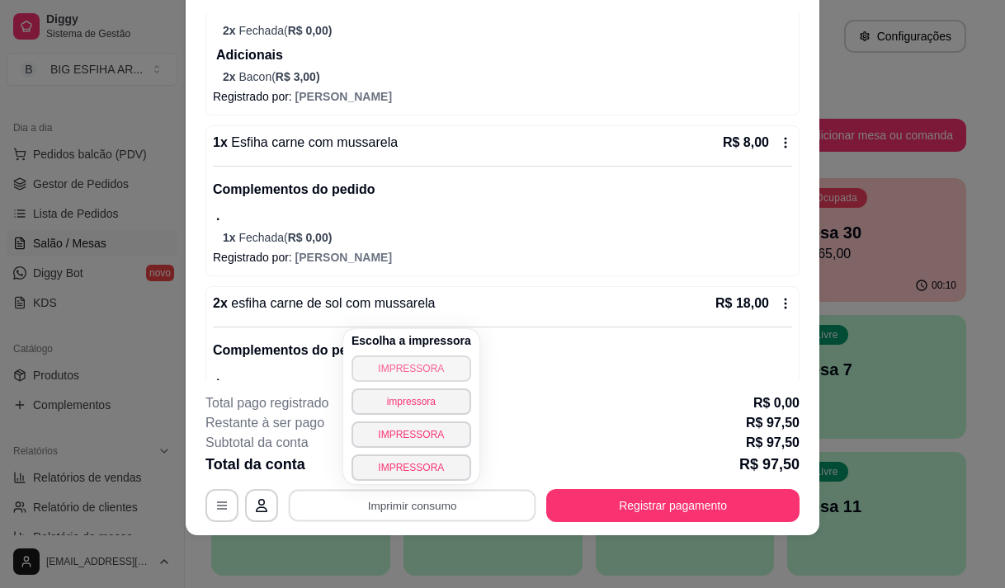
click at [414, 369] on button "IMPRESSORA" at bounding box center [411, 368] width 120 height 26
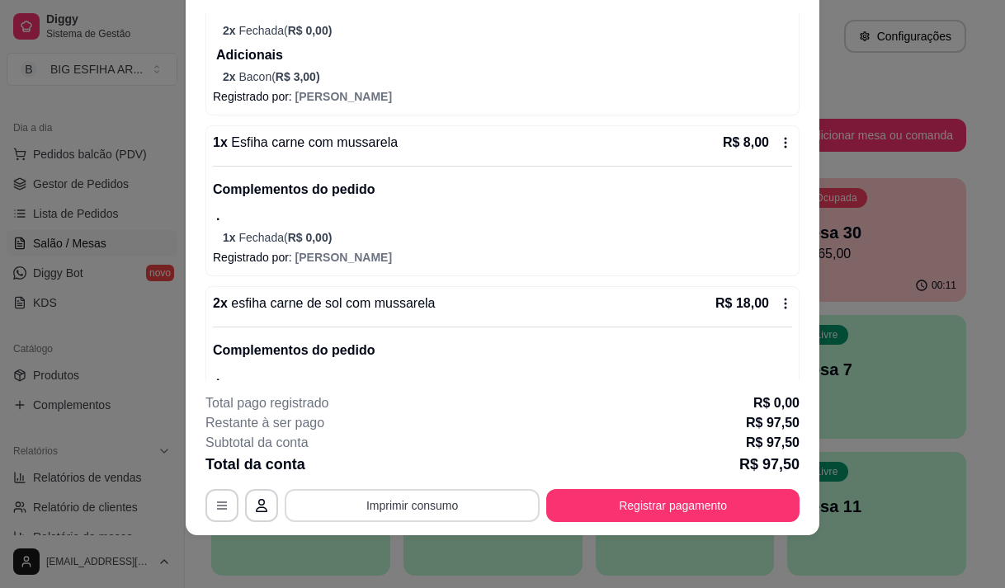
click at [464, 502] on button "Imprimir consumo" at bounding box center [412, 505] width 255 height 33
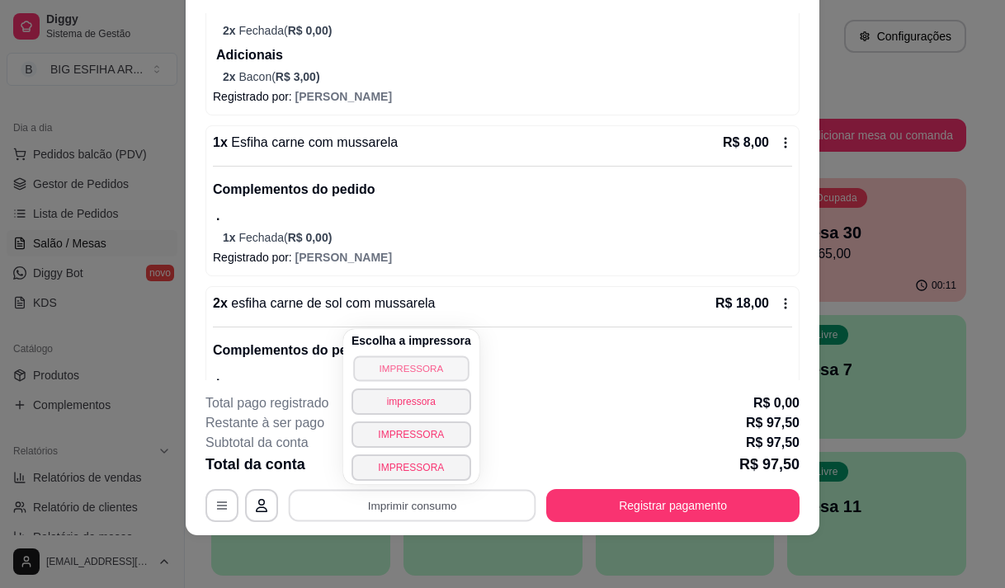
click at [413, 364] on button "IMPRESSORA" at bounding box center [410, 368] width 115 height 26
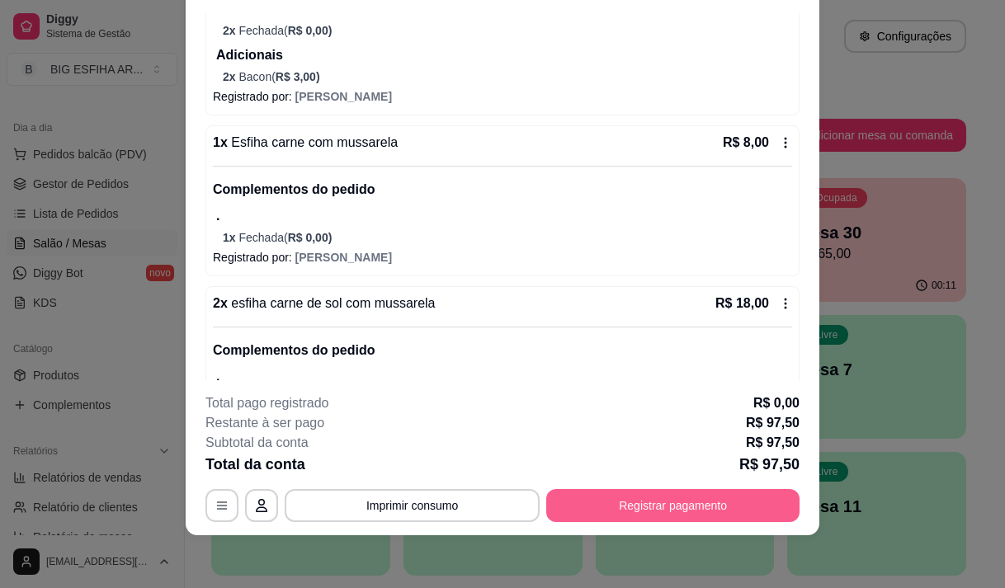
click at [729, 511] on button "Registrar pagamento" at bounding box center [672, 505] width 253 height 33
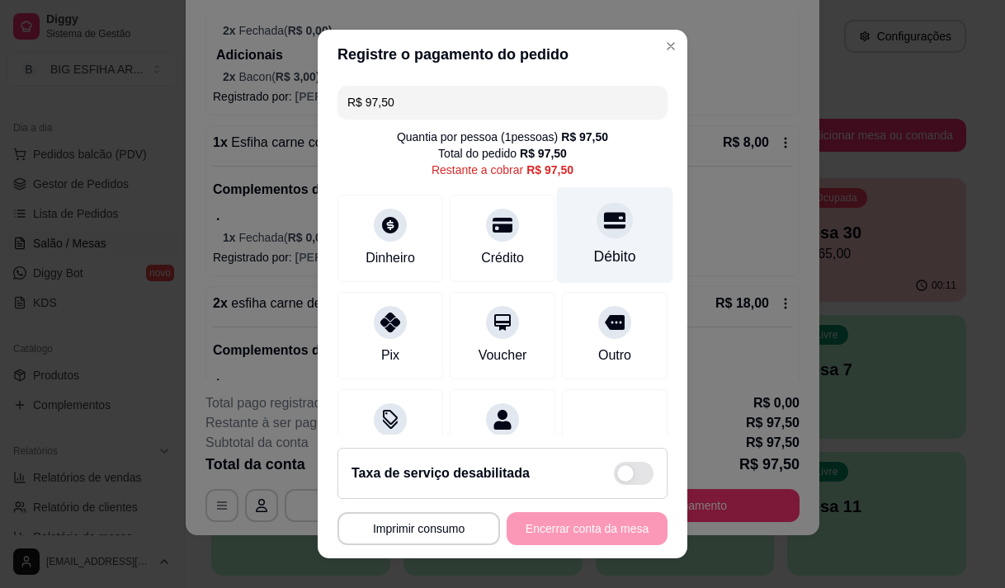
click at [563, 238] on div "Débito" at bounding box center [615, 234] width 116 height 96
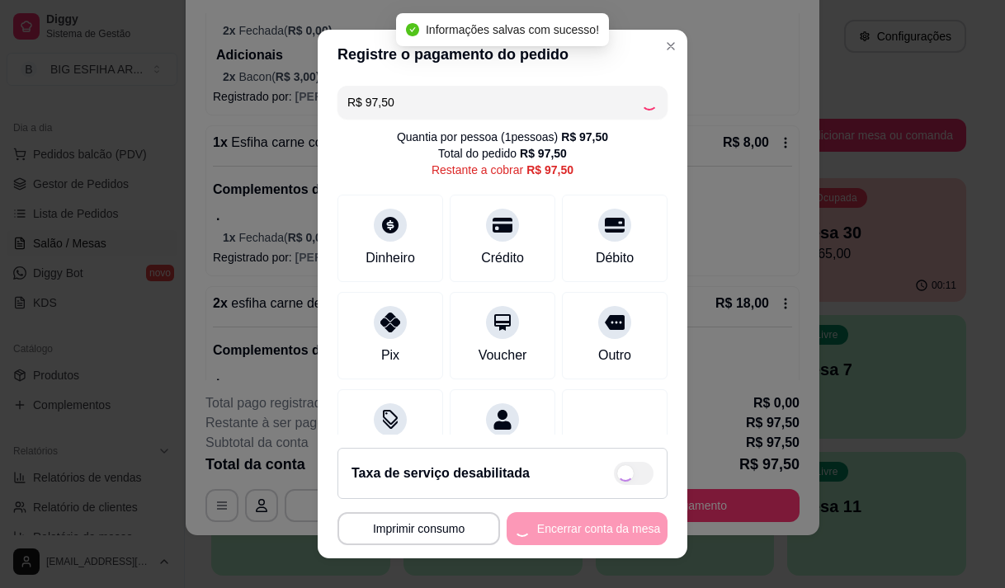
type input "R$ 0,00"
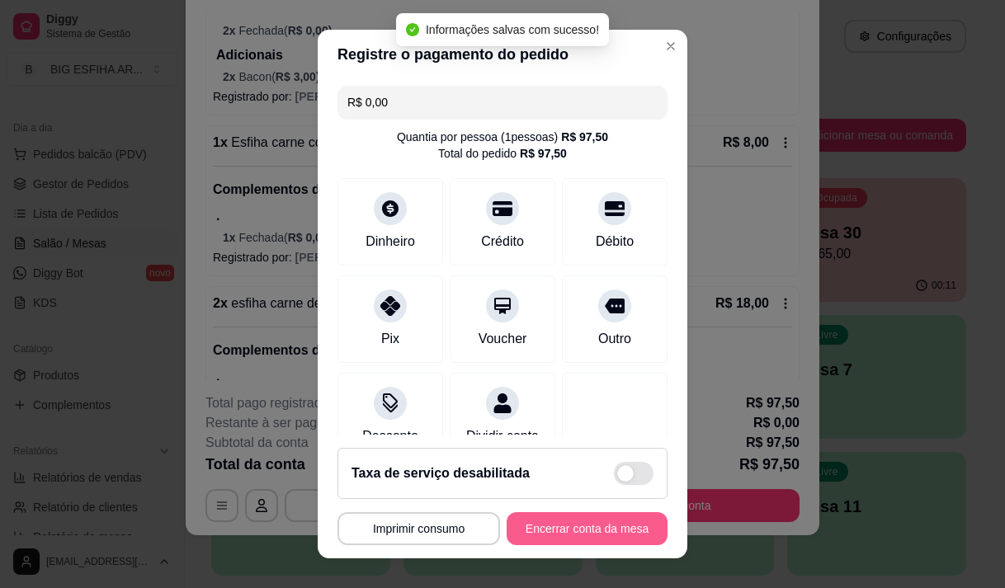
click at [571, 528] on button "Encerrar conta da mesa" at bounding box center [586, 528] width 161 height 33
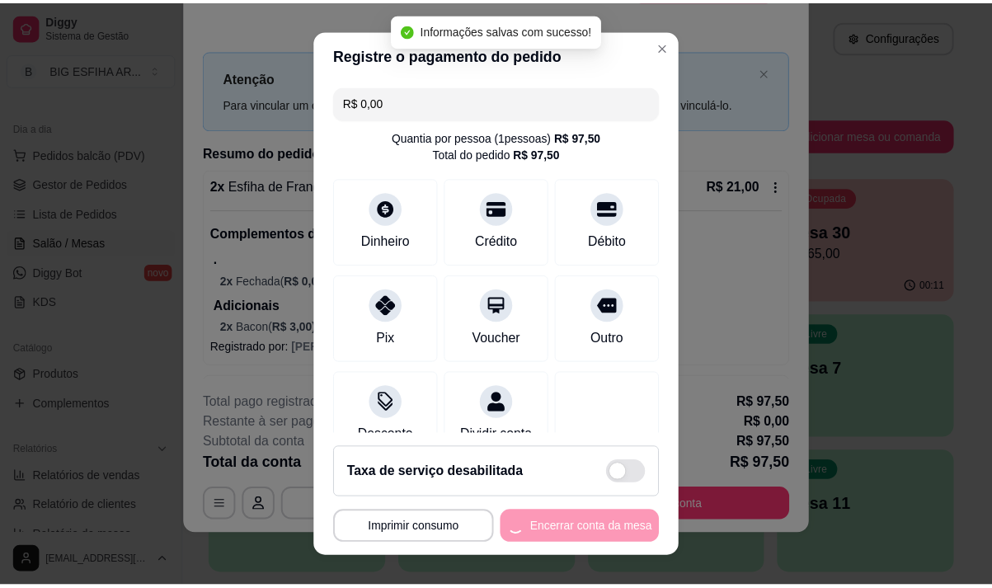
scroll to position [0, 0]
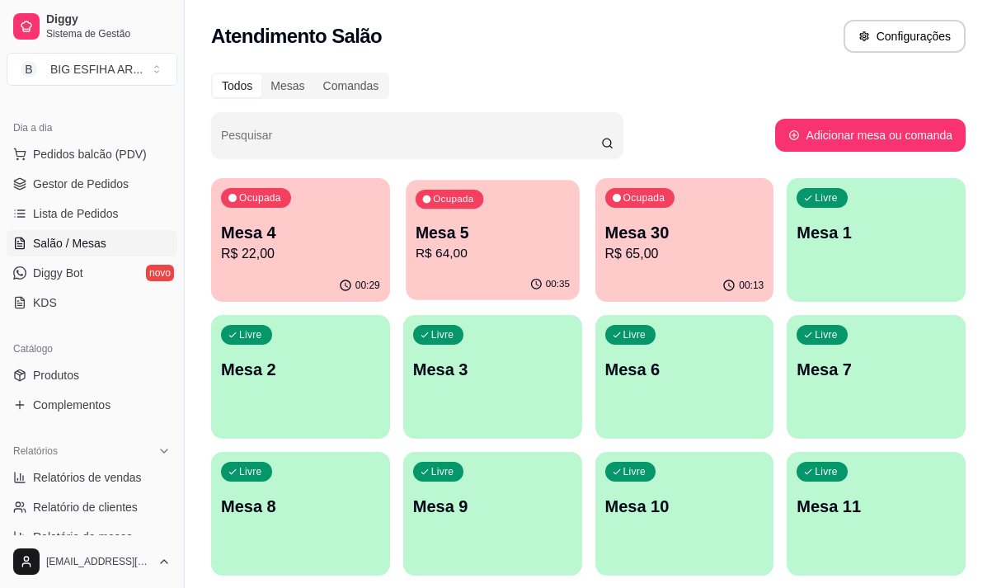
click at [515, 244] on p "R$ 64,00" at bounding box center [493, 253] width 154 height 19
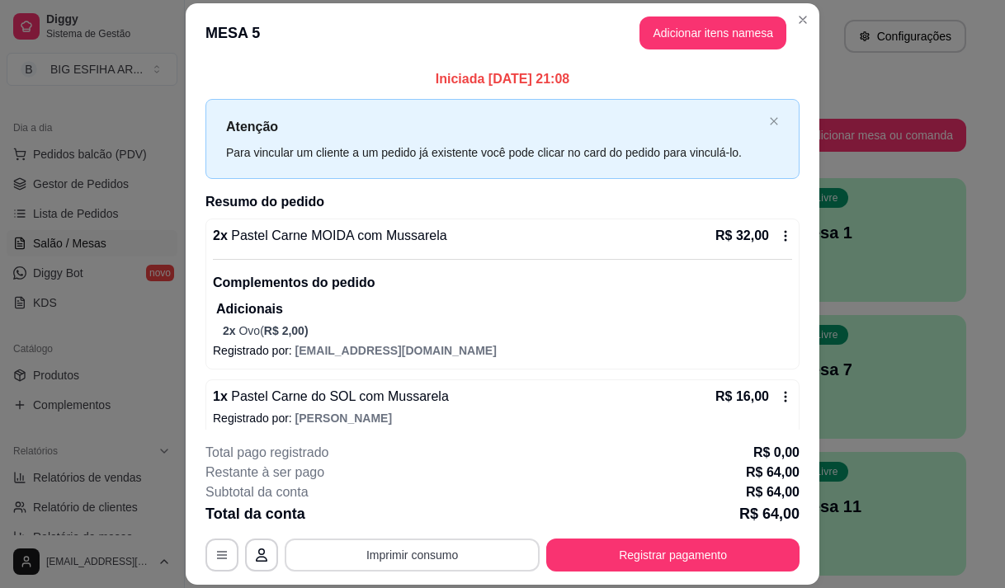
click at [431, 553] on button "Imprimir consumo" at bounding box center [412, 555] width 255 height 33
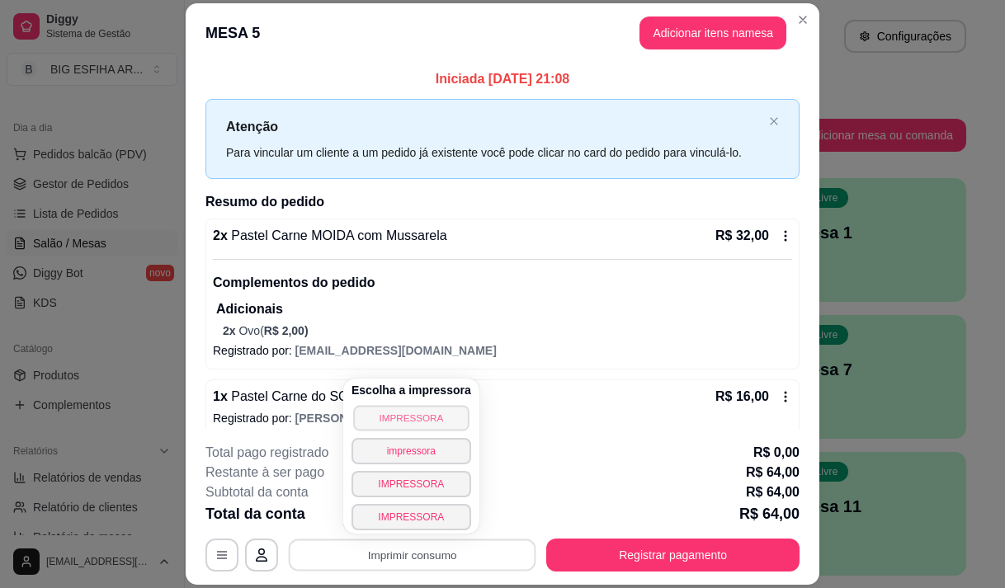
click at [374, 415] on button "IMPRESSORA" at bounding box center [410, 418] width 115 height 26
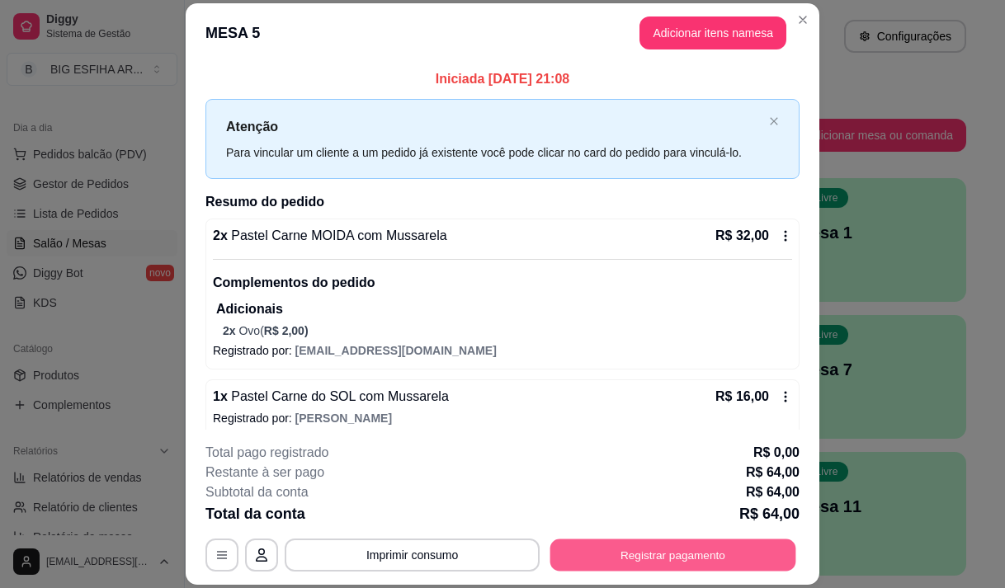
click at [669, 562] on button "Registrar pagamento" at bounding box center [673, 555] width 246 height 32
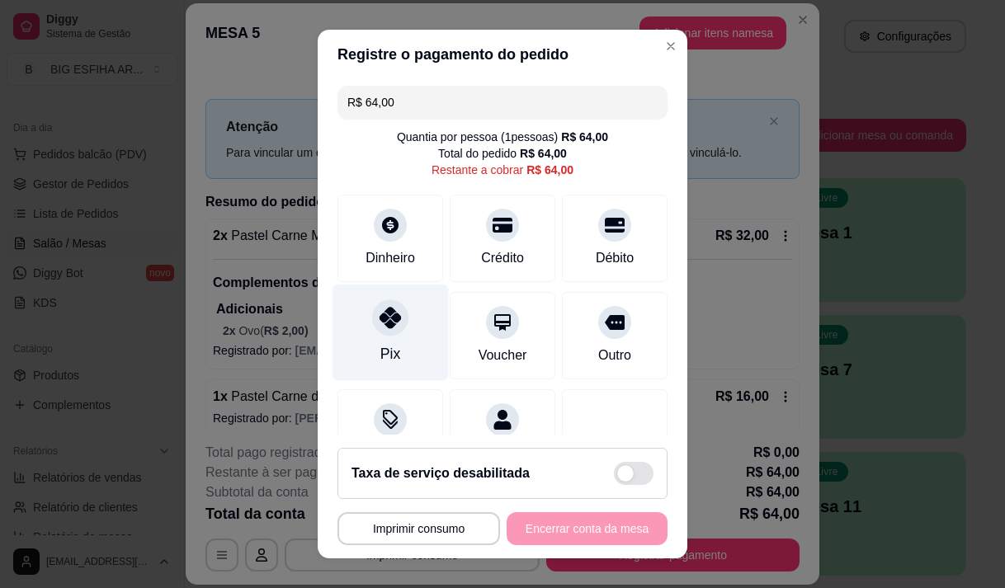
click at [393, 355] on div "Pix" at bounding box center [390, 332] width 116 height 96
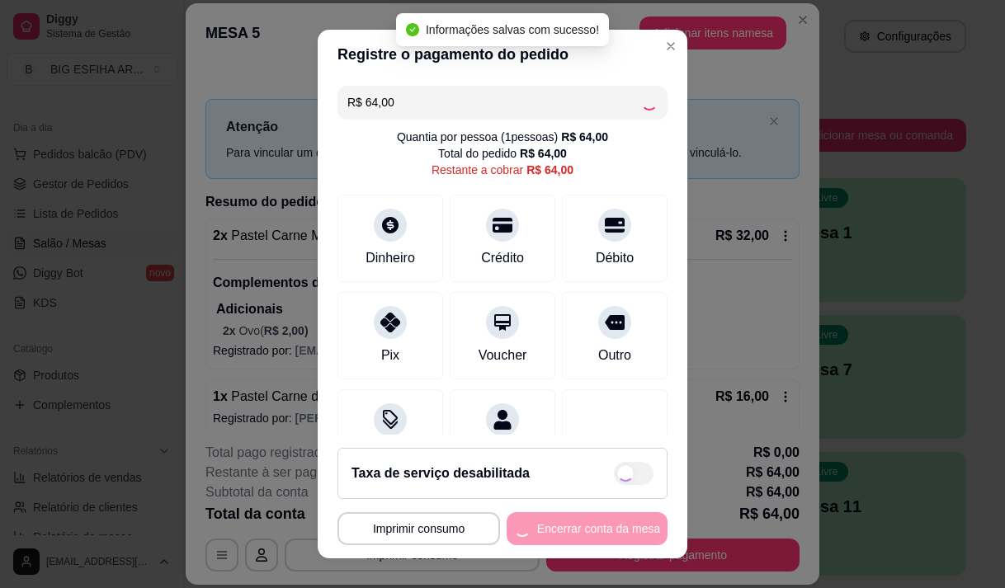
type input "R$ 0,00"
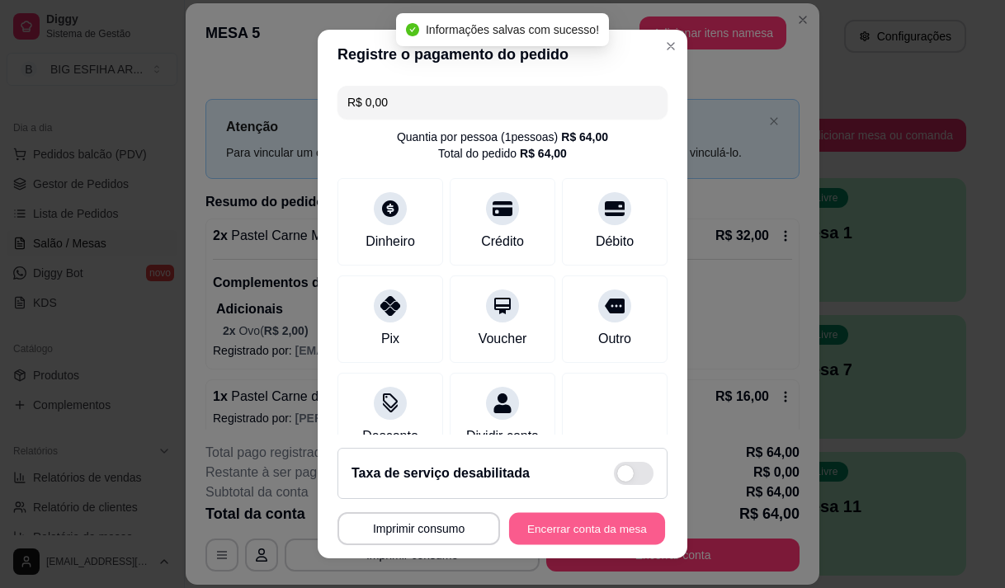
click at [600, 524] on button "Encerrar conta da mesa" at bounding box center [587, 529] width 156 height 32
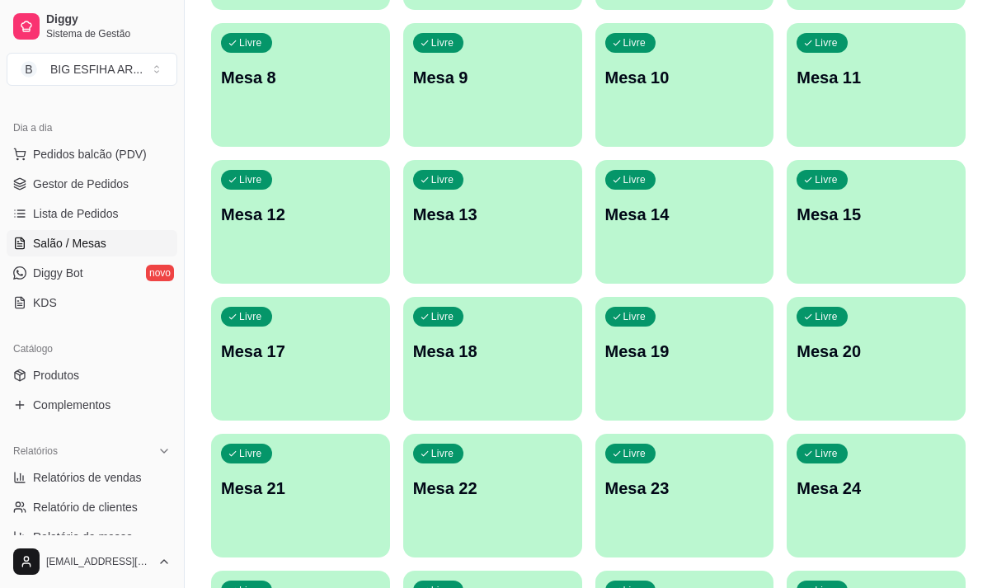
scroll to position [739, 0]
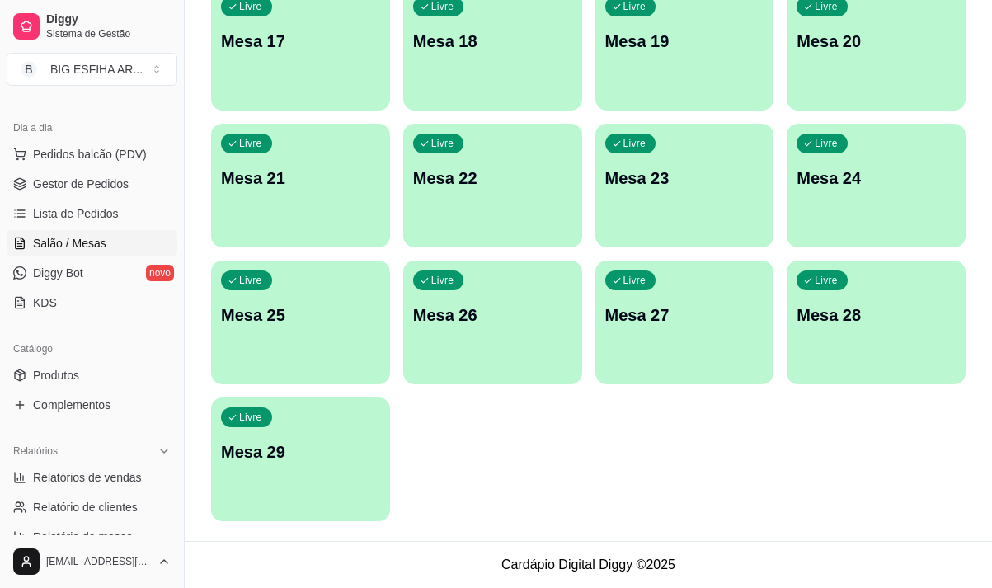
click at [252, 463] on p "Mesa 29" at bounding box center [300, 451] width 159 height 23
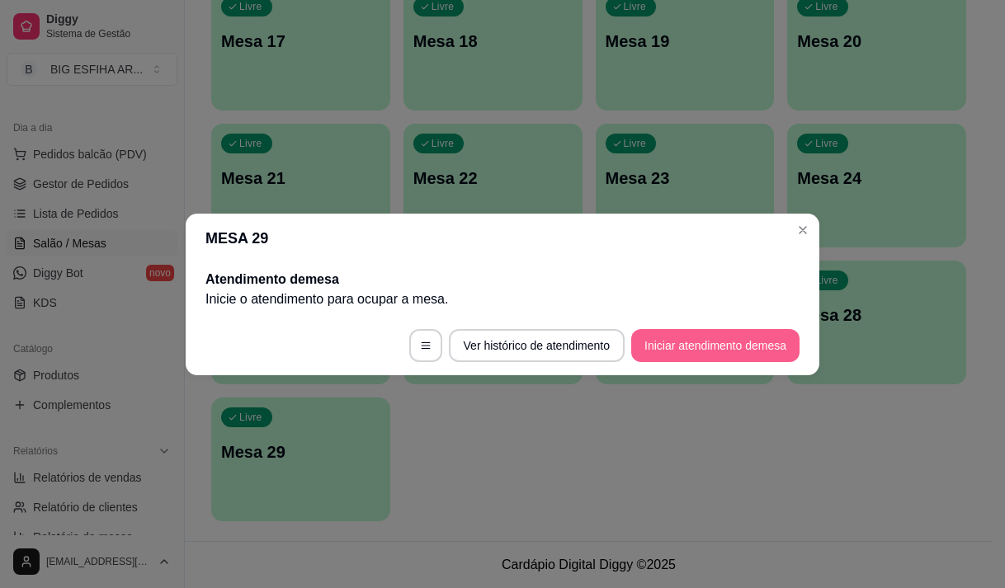
click at [675, 343] on button "Iniciar atendimento de mesa" at bounding box center [715, 345] width 168 height 33
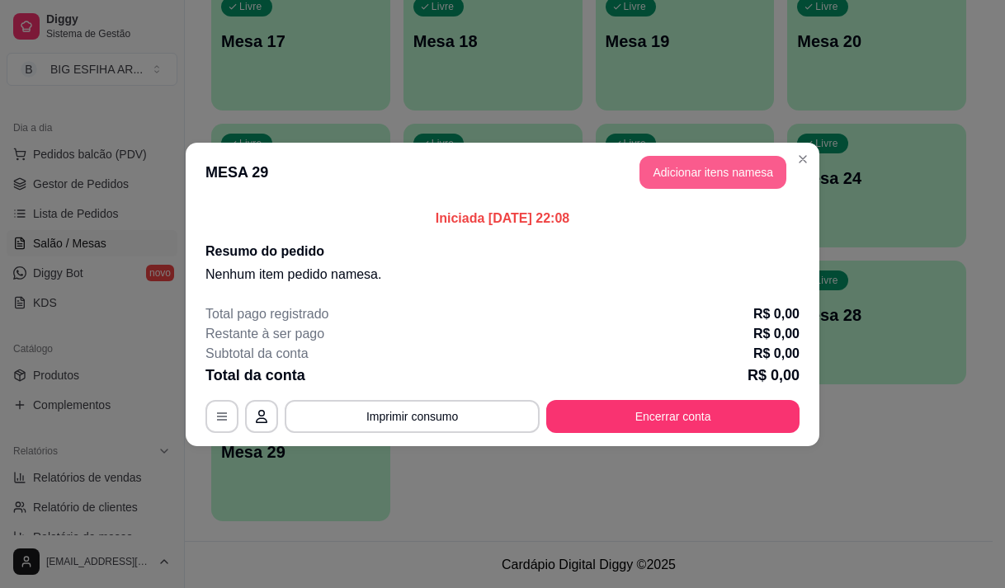
click at [731, 162] on button "Adicionar itens na mesa" at bounding box center [712, 172] width 147 height 33
click at [663, 168] on div "Nenhum produto adicionado" at bounding box center [821, 233] width 322 height 333
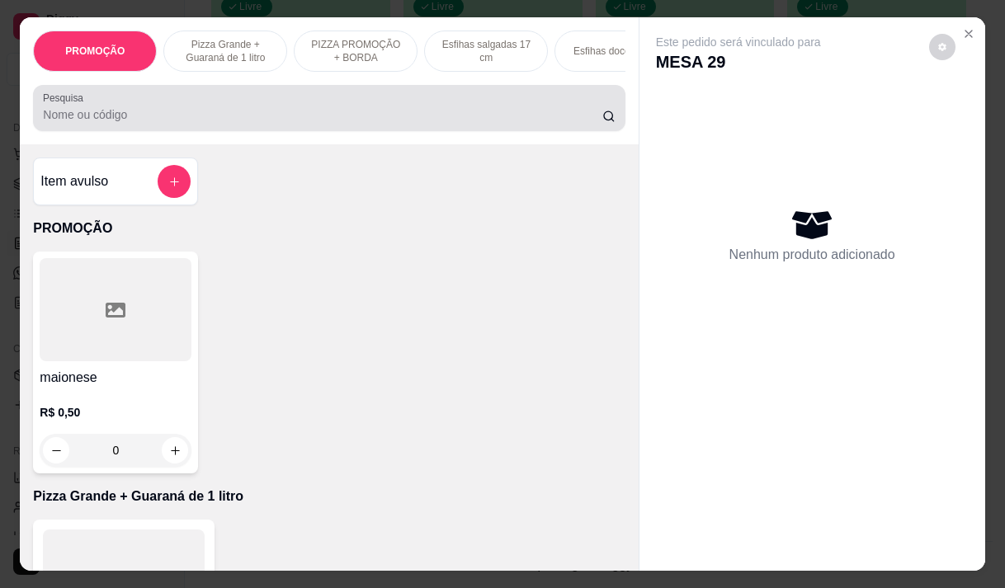
click at [463, 131] on div "Pesquisa" at bounding box center [328, 108] width 591 height 46
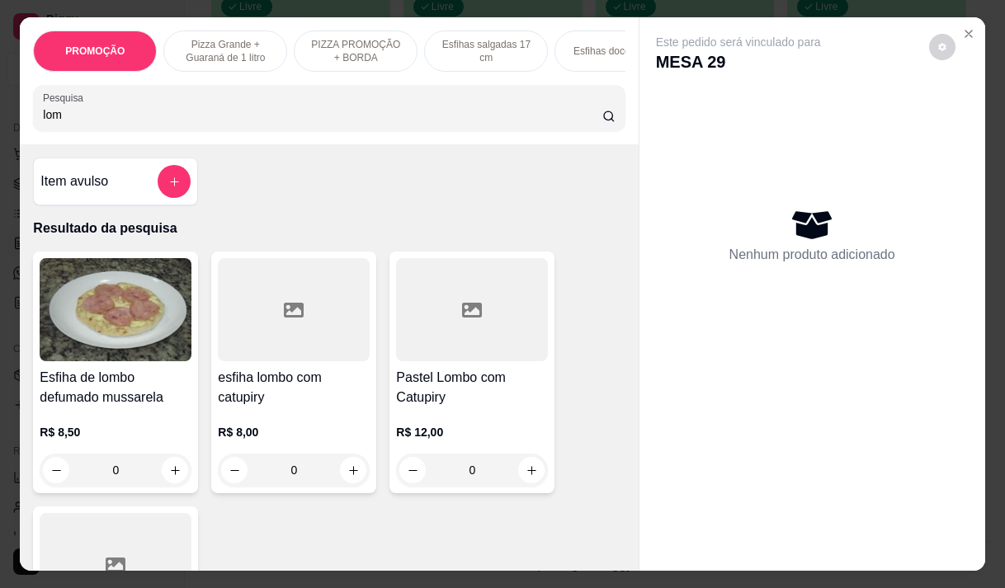
type input "lom"
click at [422, 383] on h4 "Pastel Lombo com Catupiry" at bounding box center [472, 388] width 152 height 40
click at [471, 402] on h4 "Pastel Lombo com Catupiry" at bounding box center [472, 388] width 152 height 40
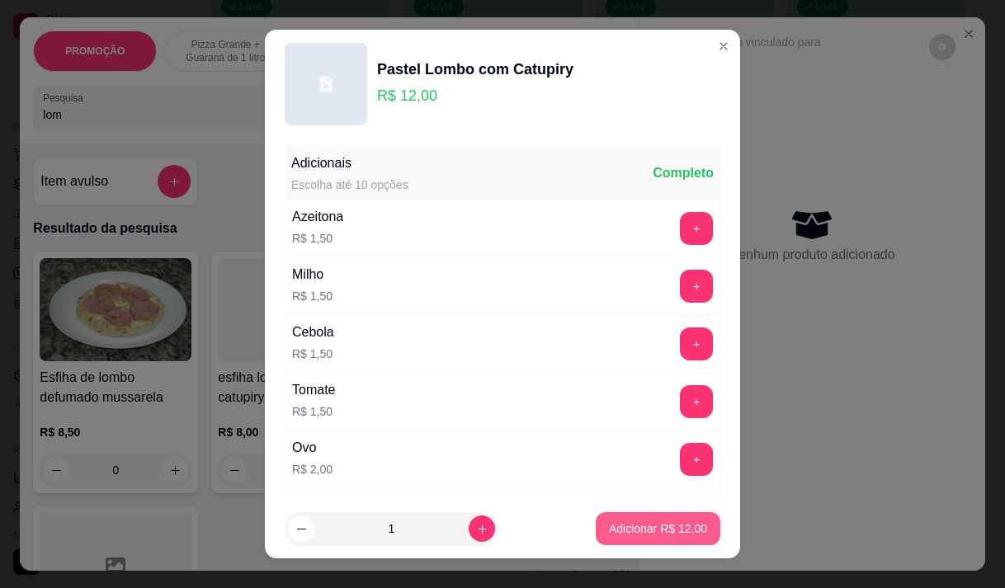
click at [665, 529] on p "Adicionar R$ 12,00" at bounding box center [658, 528] width 98 height 16
type input "1"
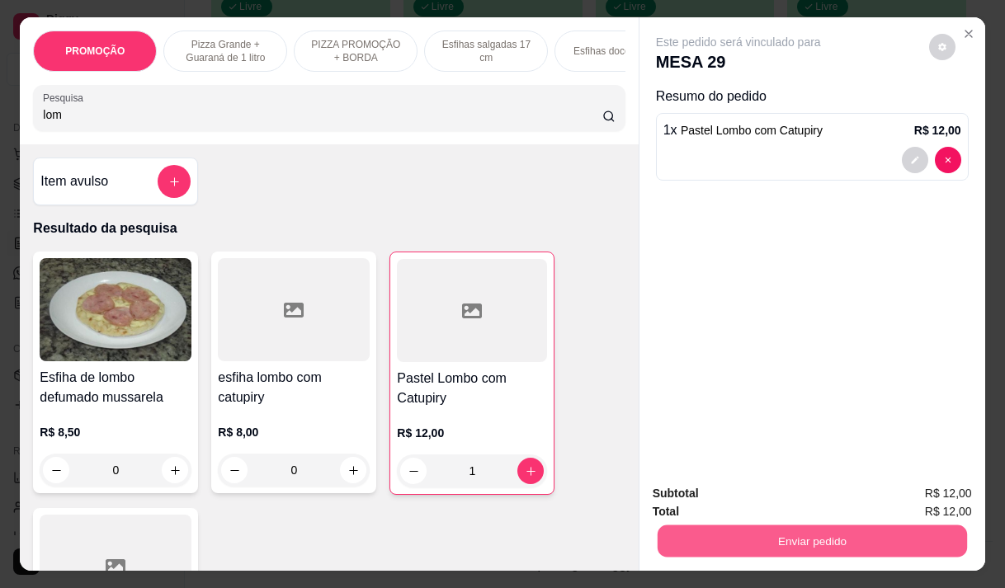
click at [732, 529] on button "Enviar pedido" at bounding box center [811, 541] width 309 height 32
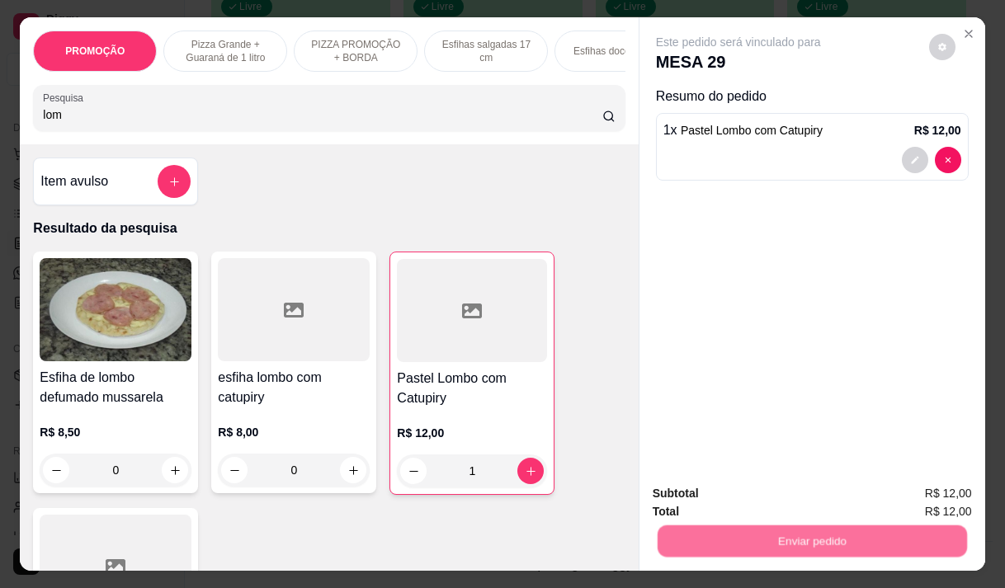
click at [701, 492] on button "Não registrar e enviar pedido" at bounding box center [757, 493] width 167 height 31
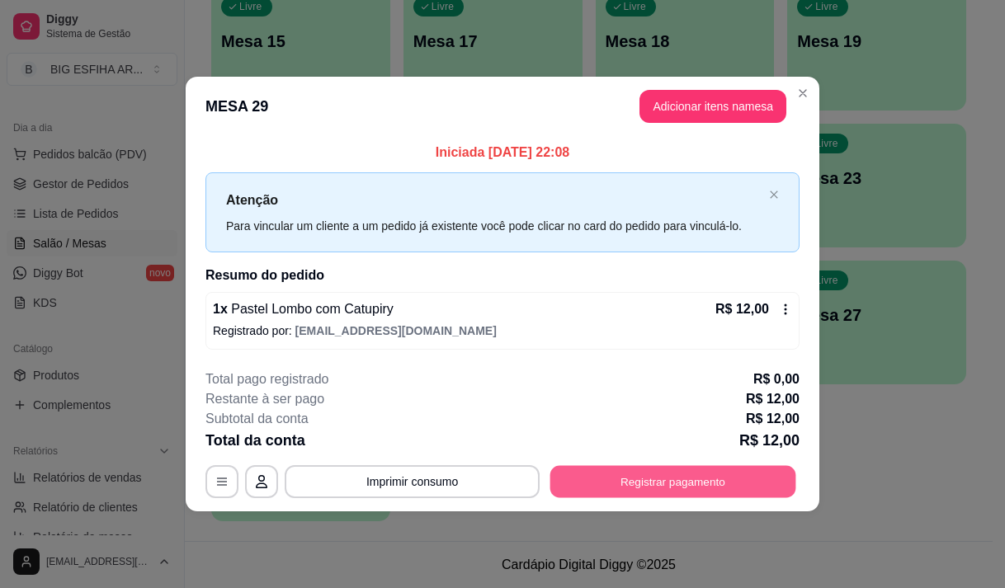
click at [713, 476] on button "Registrar pagamento" at bounding box center [673, 482] width 246 height 32
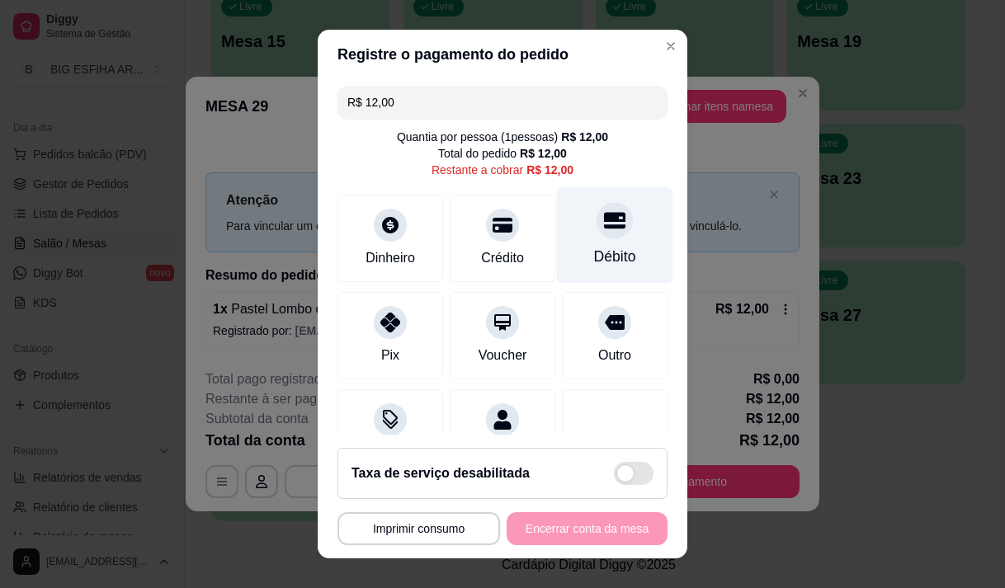
click at [594, 250] on div "Débito" at bounding box center [615, 256] width 42 height 21
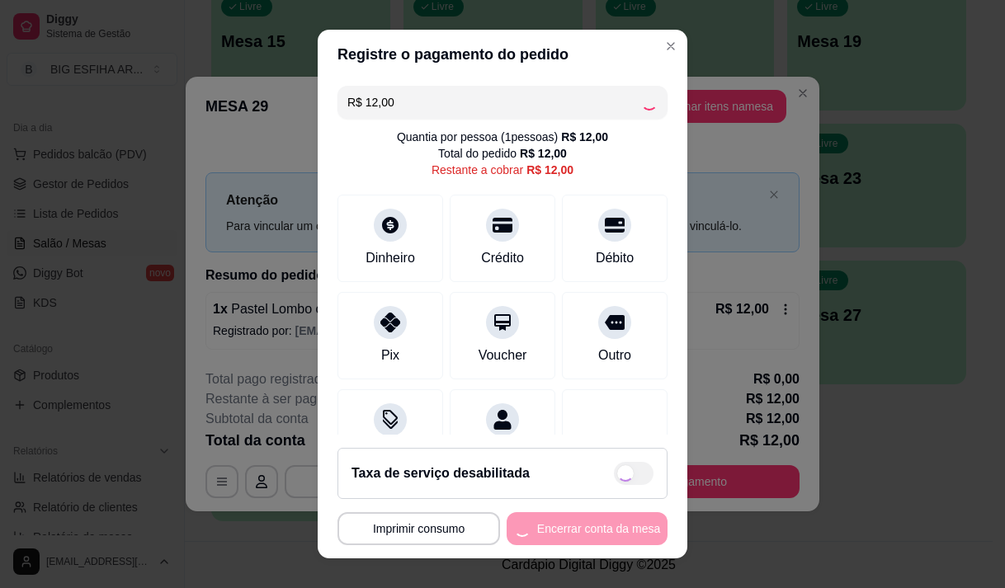
type input "R$ 0,00"
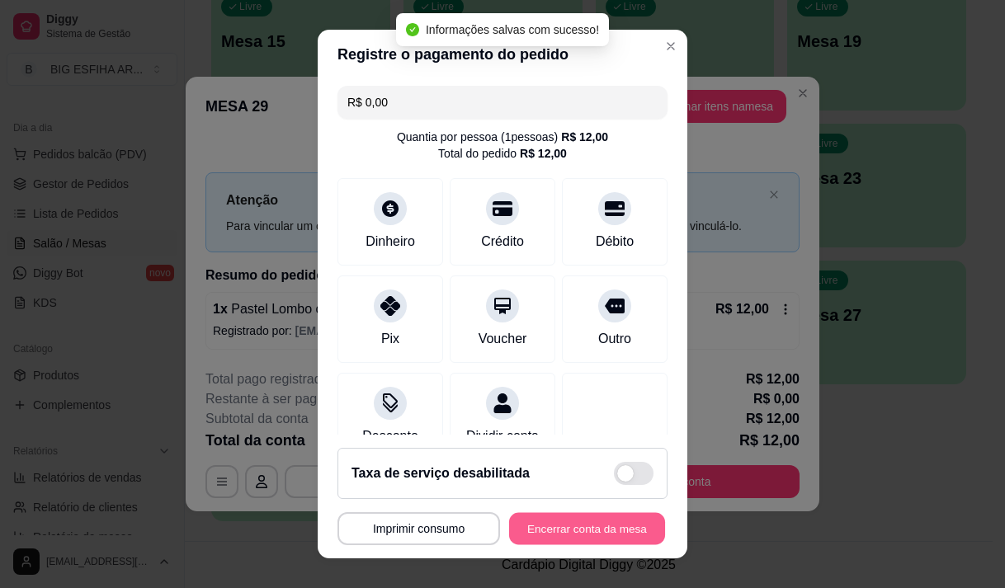
click at [584, 537] on button "Encerrar conta da mesa" at bounding box center [587, 529] width 156 height 32
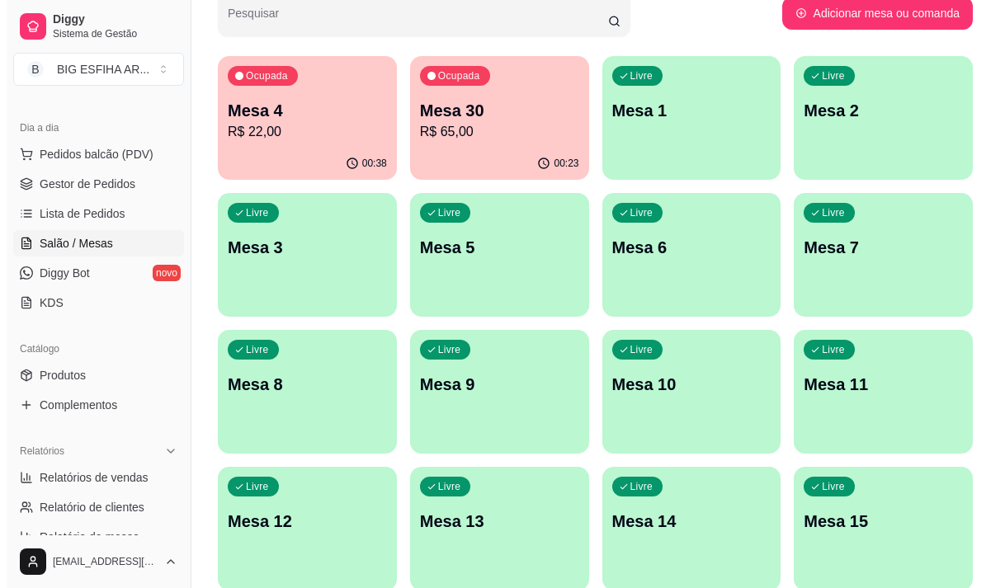
scroll to position [0, 0]
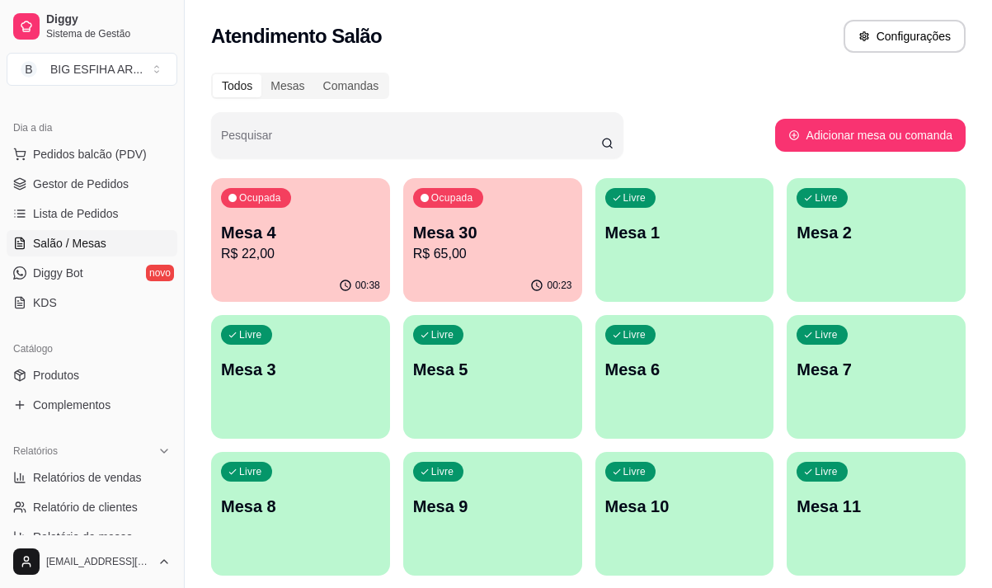
click at [294, 242] on p "Mesa 4" at bounding box center [300, 232] width 159 height 23
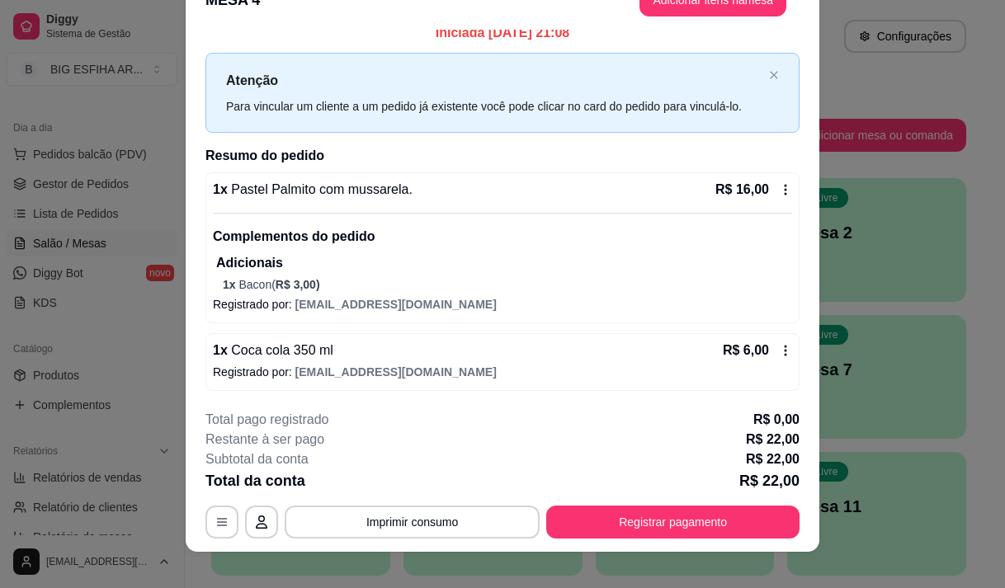
scroll to position [49, 0]
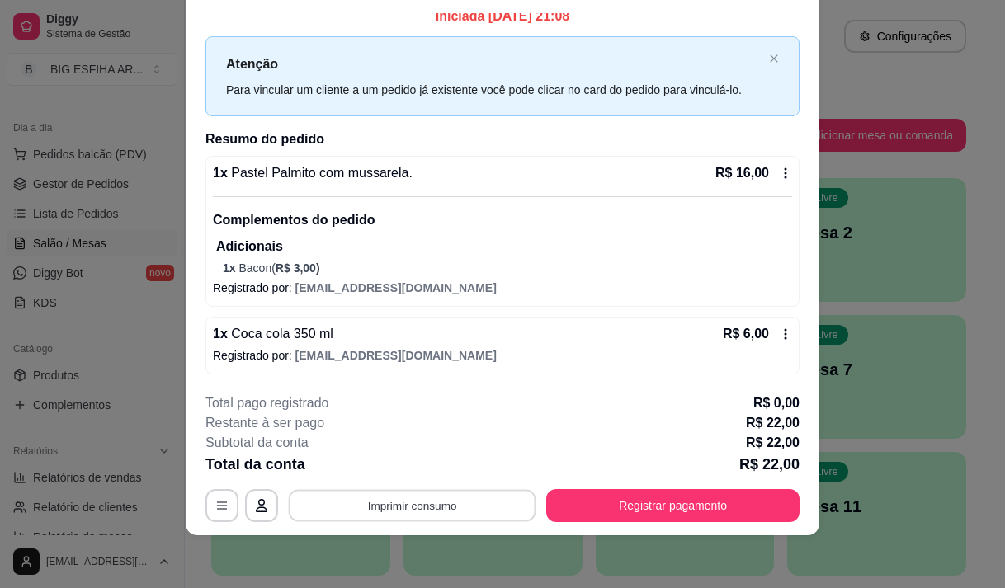
click at [353, 512] on button "Imprimir consumo" at bounding box center [412, 506] width 247 height 32
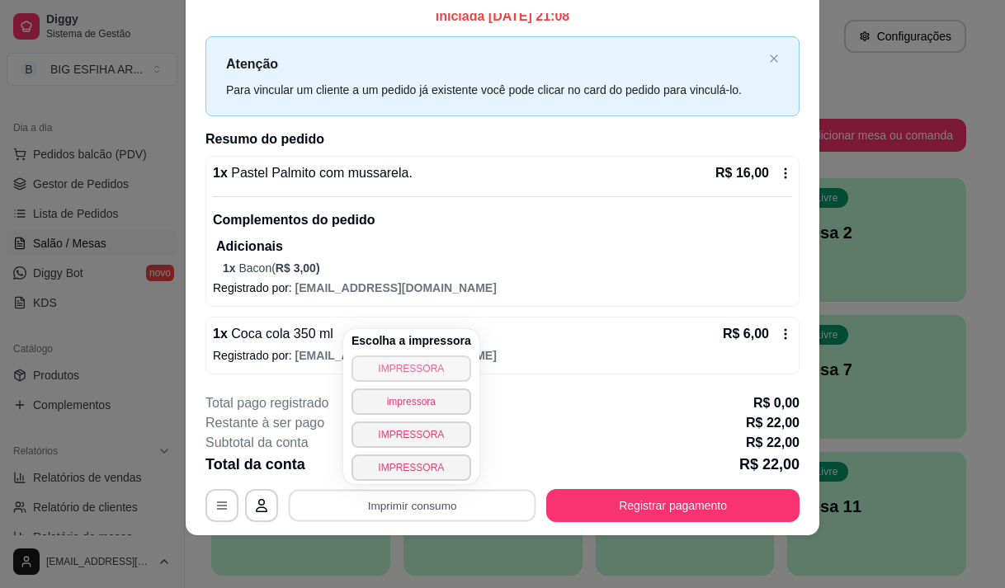
click at [400, 371] on button "IMPRESSORA" at bounding box center [411, 368] width 120 height 26
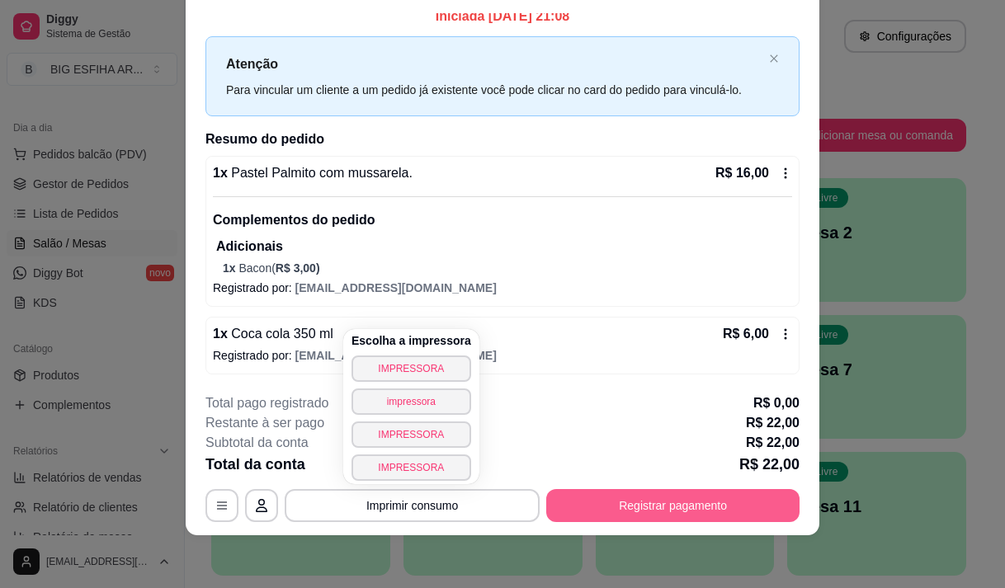
click at [722, 506] on button "Registrar pagamento" at bounding box center [672, 505] width 253 height 33
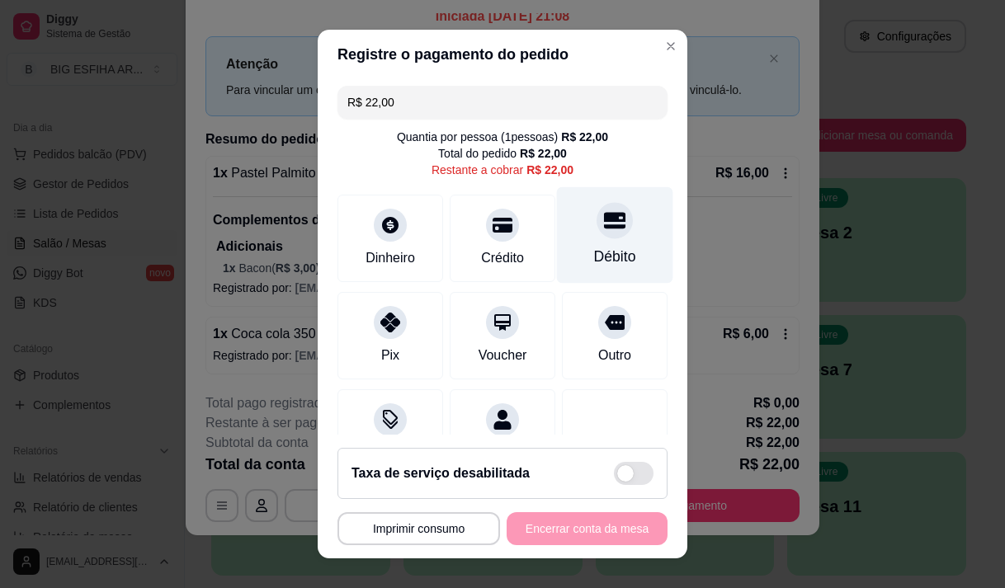
click at [594, 247] on div "Débito" at bounding box center [615, 256] width 42 height 21
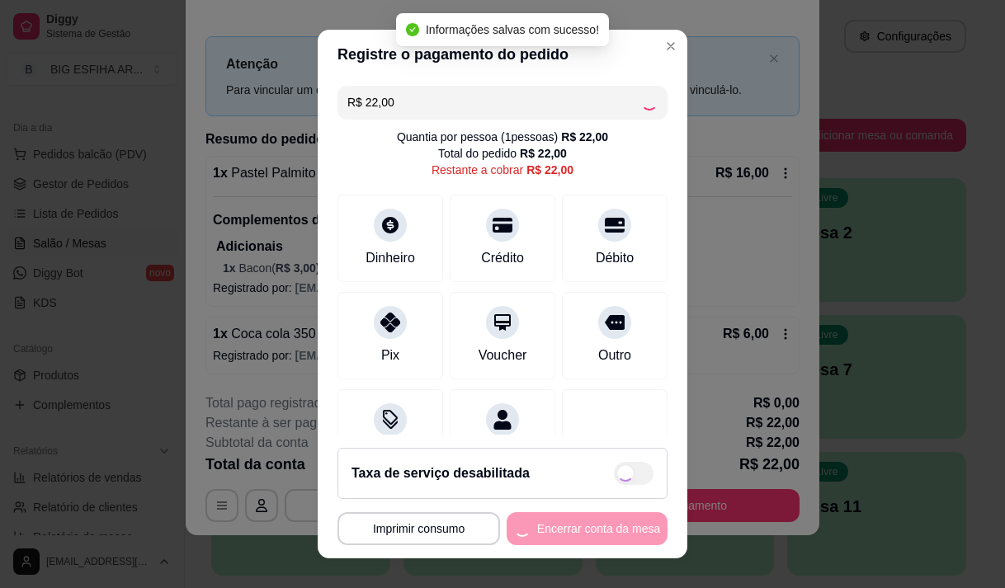
type input "R$ 0,00"
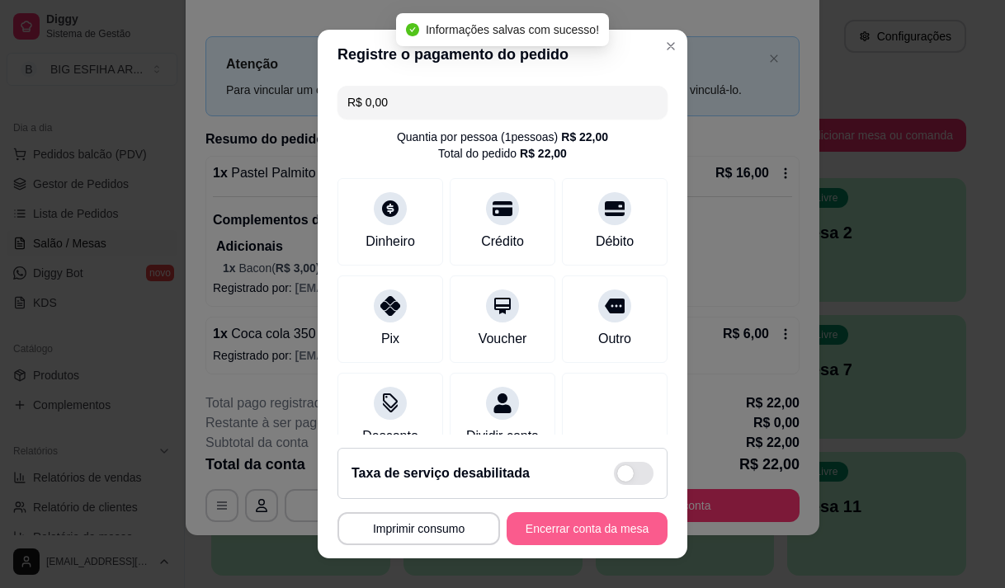
click at [563, 523] on button "Encerrar conta da mesa" at bounding box center [586, 528] width 161 height 33
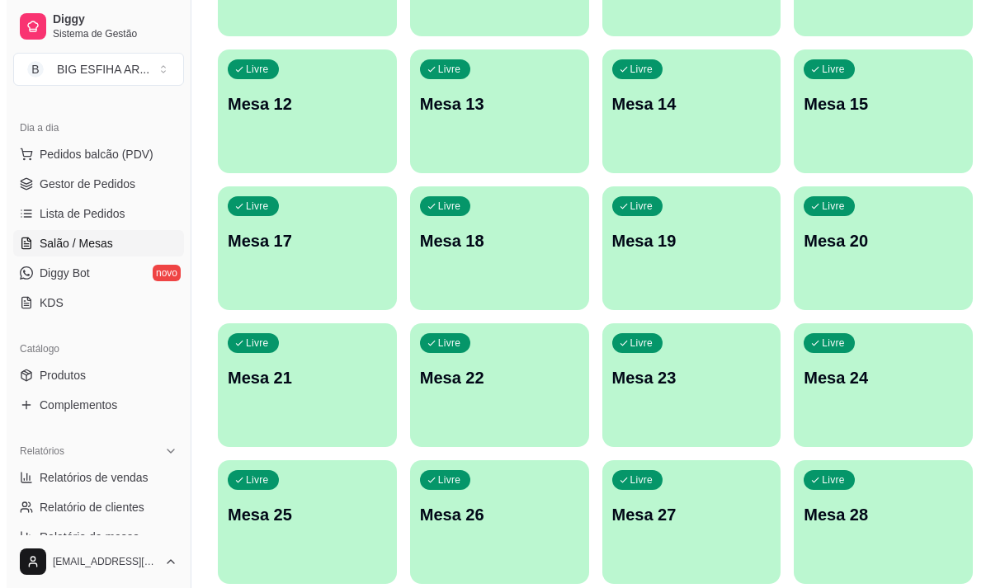
scroll to position [660, 0]
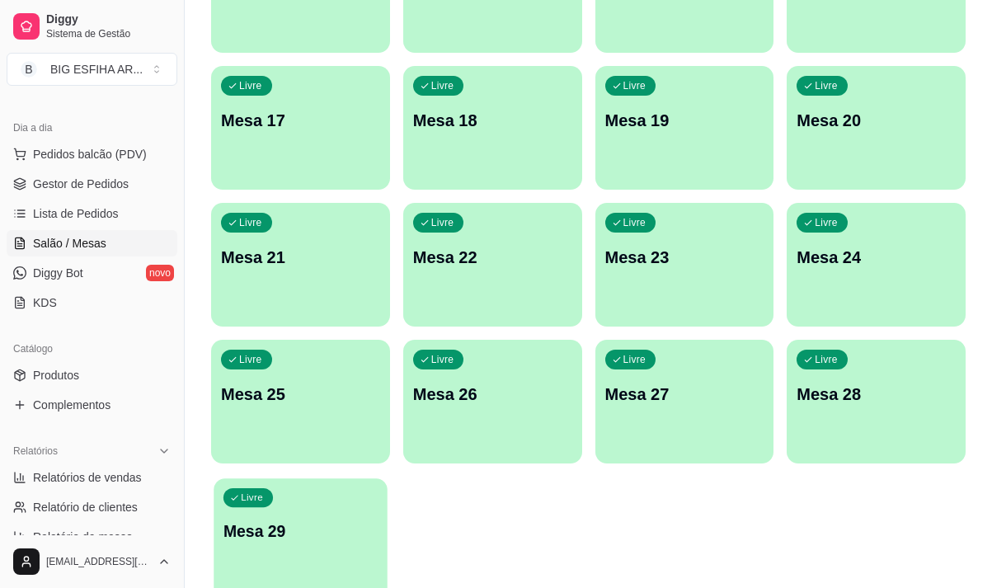
click at [320, 530] on p "Mesa 29" at bounding box center [301, 531] width 154 height 22
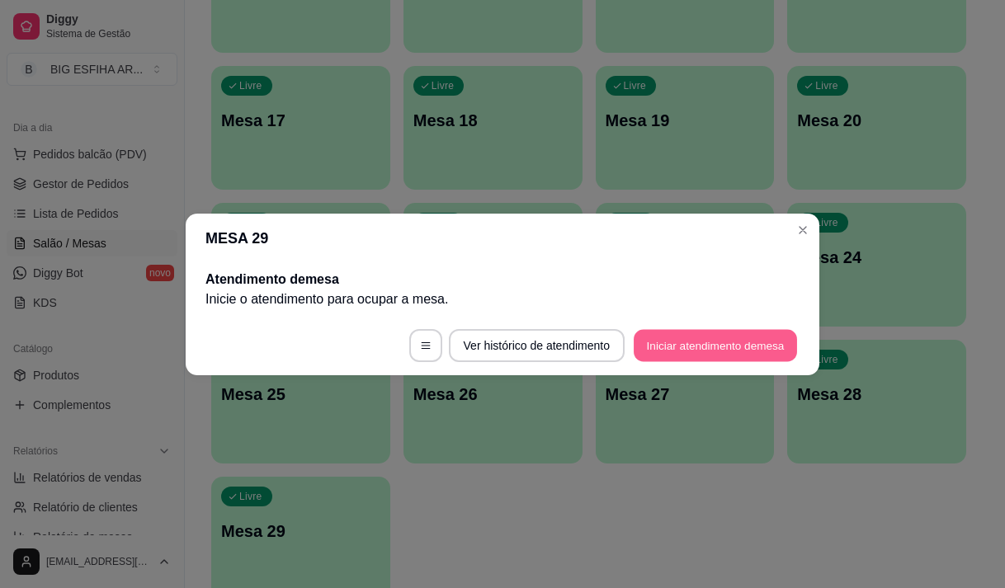
click at [718, 345] on button "Iniciar atendimento de mesa" at bounding box center [714, 345] width 163 height 32
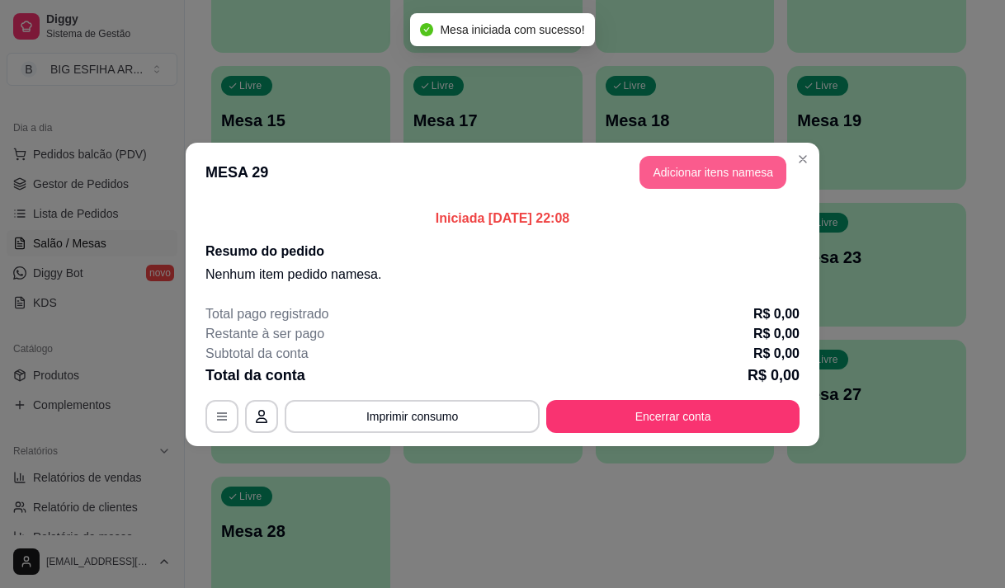
click at [672, 174] on button "Adicionar itens na mesa" at bounding box center [712, 172] width 147 height 33
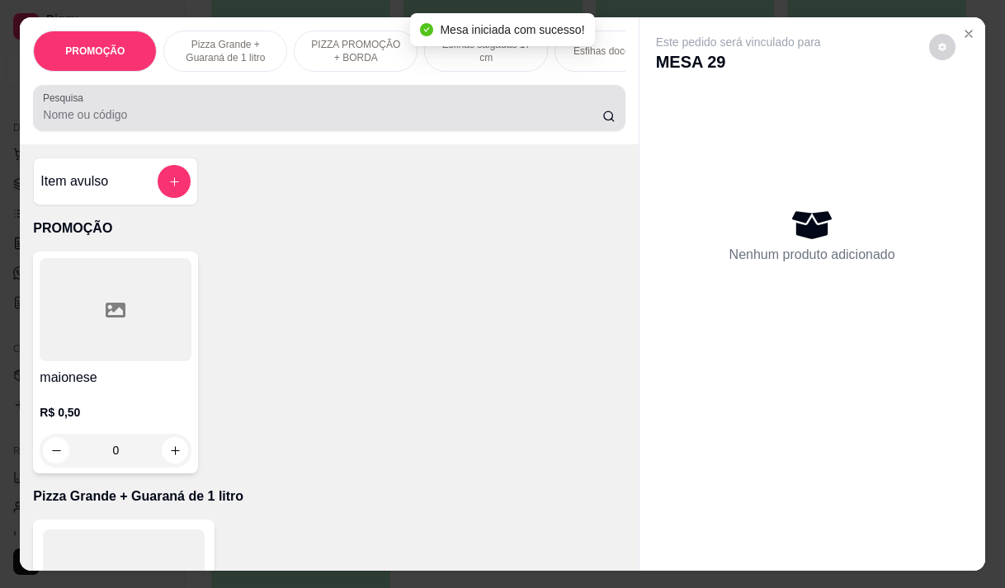
click at [550, 119] on input "Pesquisa" at bounding box center [322, 114] width 559 height 16
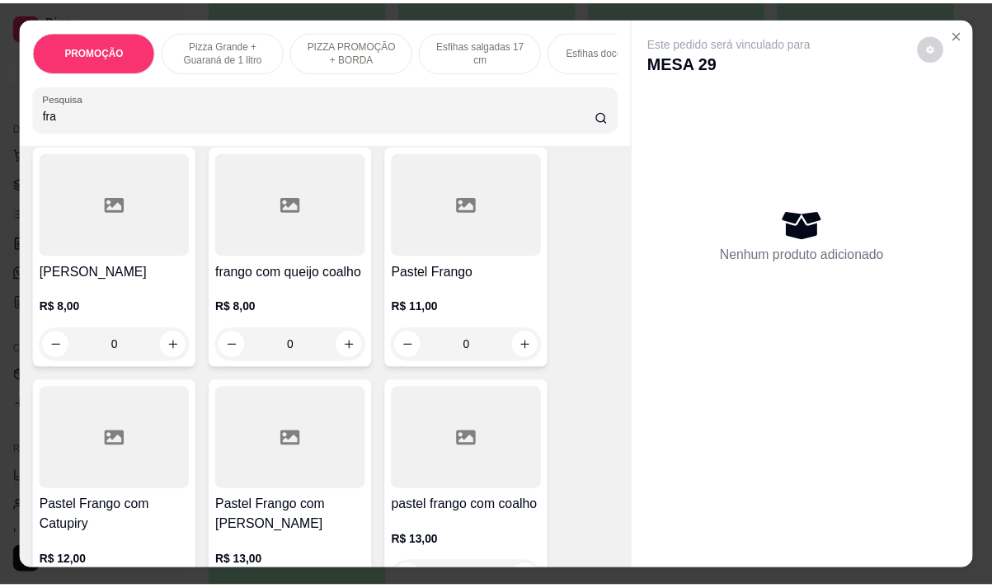
scroll to position [412, 0]
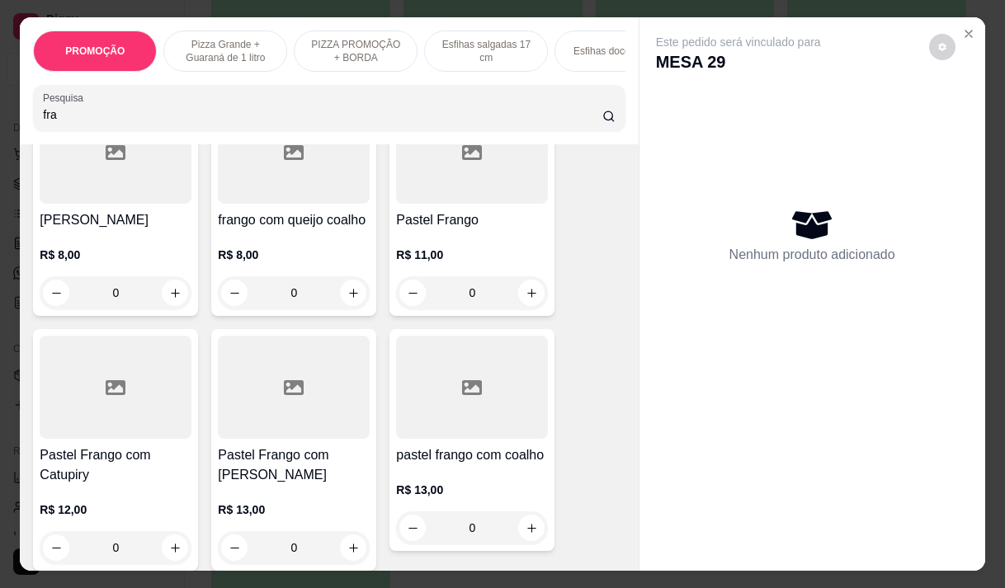
type input "fra"
click at [283, 456] on h4 "Pastel Frango com [PERSON_NAME]" at bounding box center [294, 465] width 152 height 40
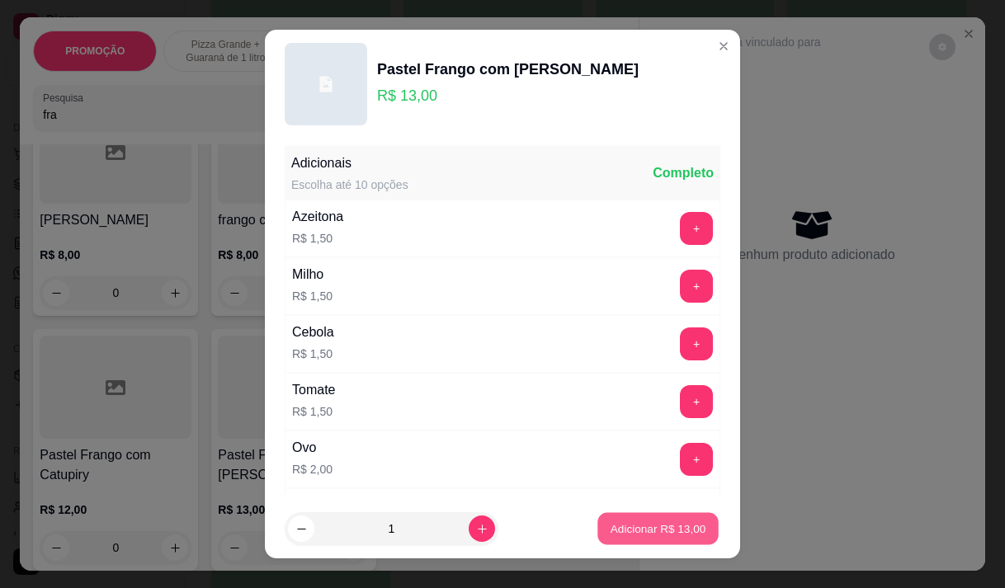
click at [632, 523] on p "Adicionar R$ 13,00" at bounding box center [658, 529] width 96 height 16
type input "1"
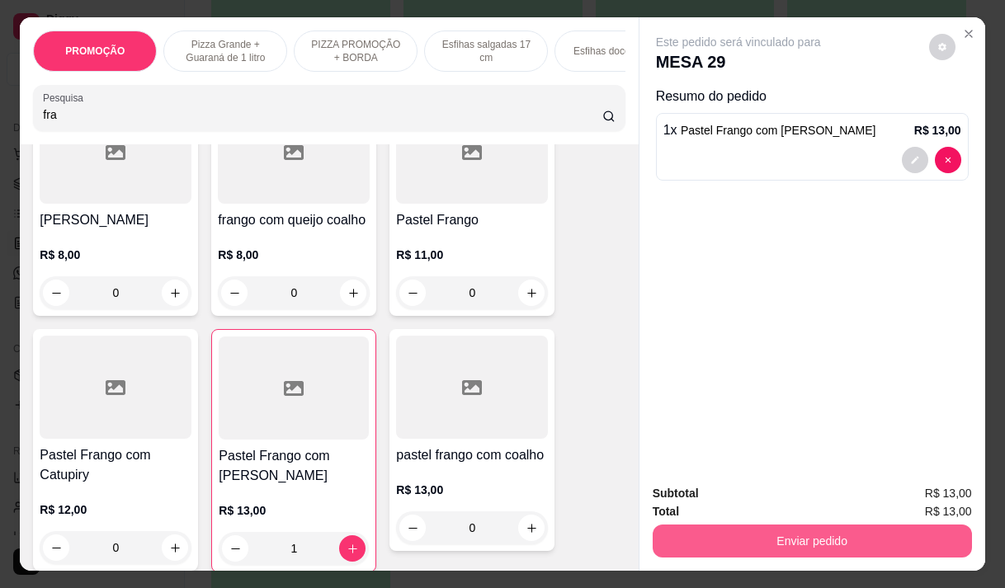
click at [827, 525] on button "Enviar pedido" at bounding box center [811, 541] width 319 height 33
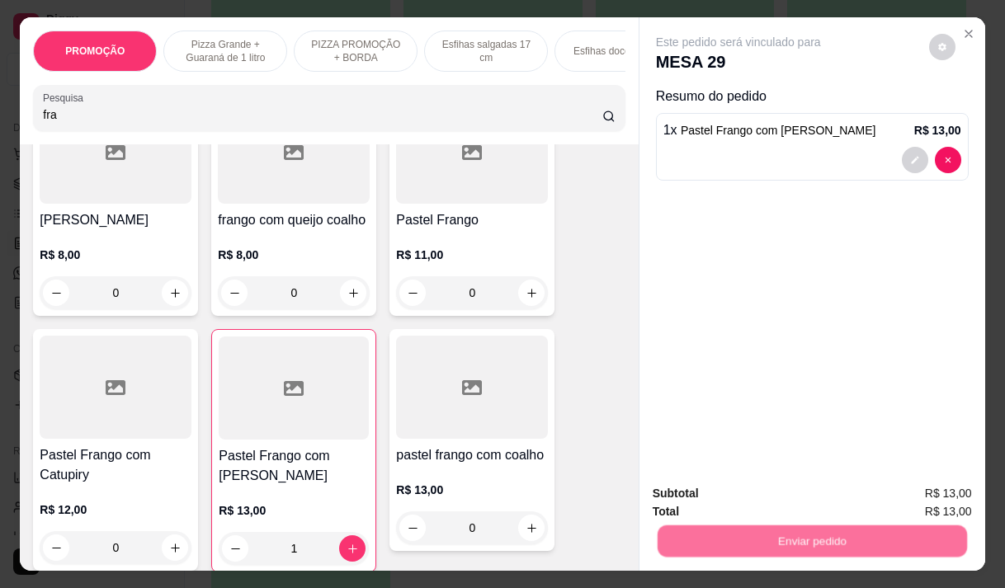
click at [752, 494] on button "Não registrar e enviar pedido" at bounding box center [757, 493] width 172 height 31
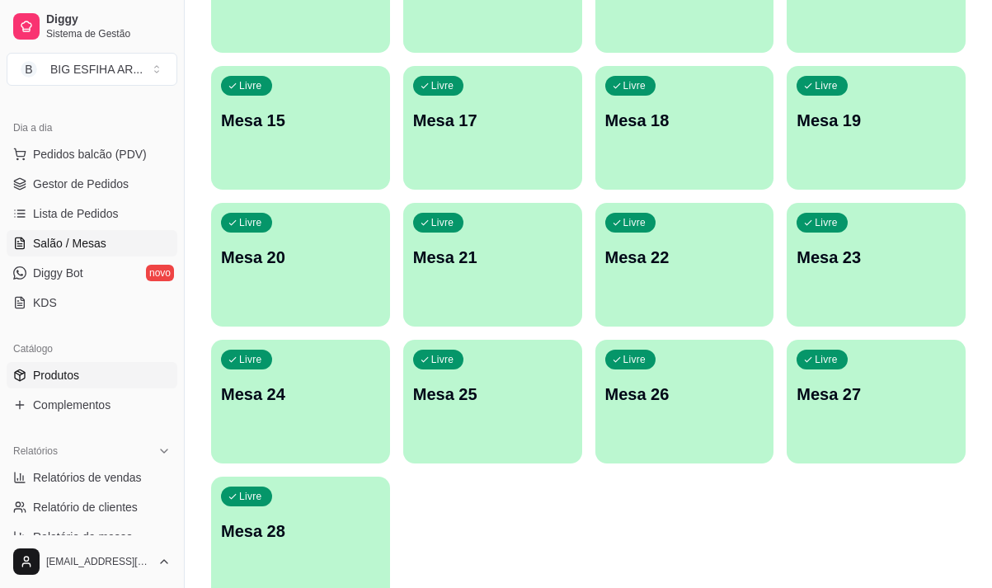
click at [68, 373] on span "Produtos" at bounding box center [56, 375] width 46 height 16
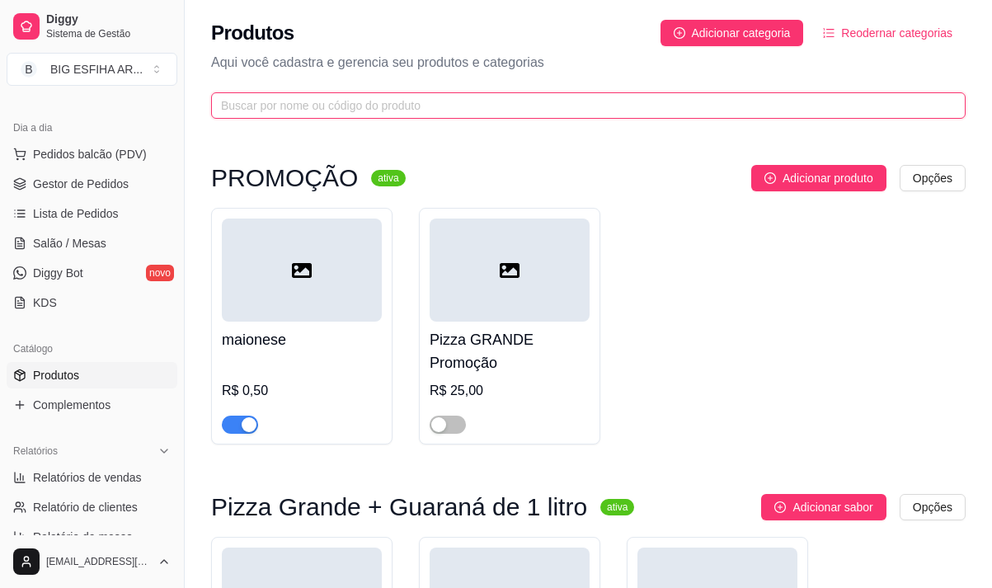
click at [288, 105] on input "text" at bounding box center [582, 105] width 722 height 18
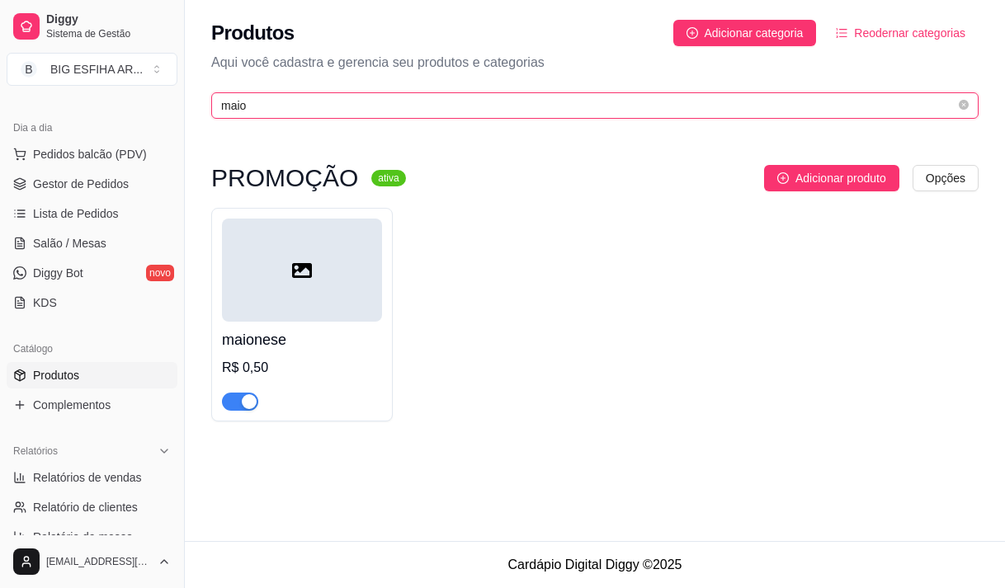
type input "maio"
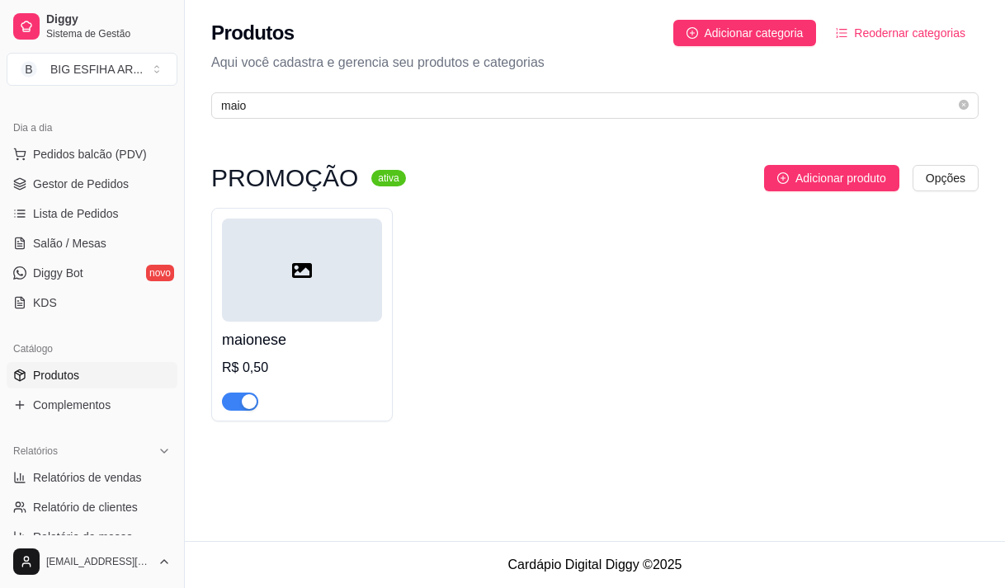
click at [236, 403] on span "button" at bounding box center [240, 402] width 36 height 18
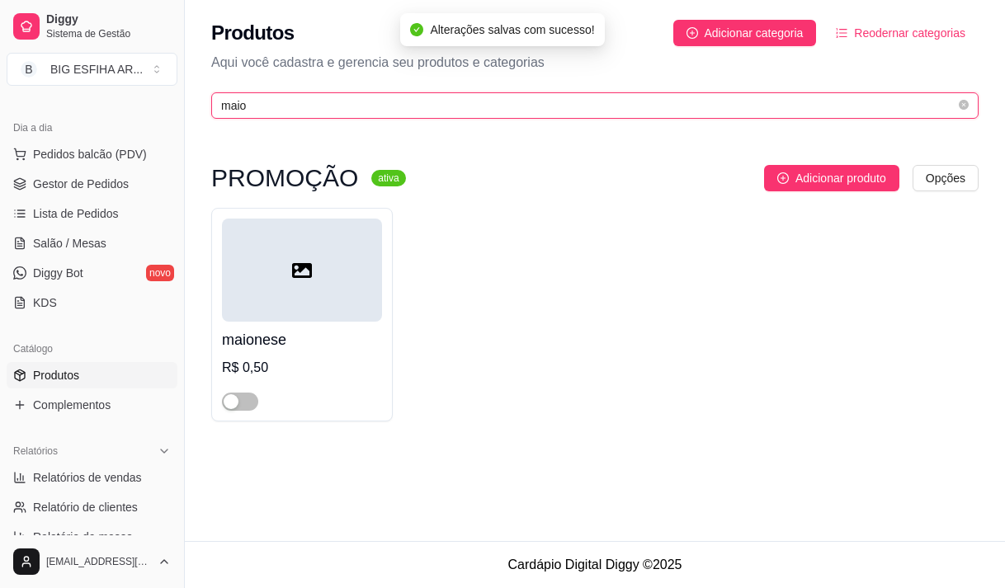
click at [292, 105] on input "maio" at bounding box center [588, 105] width 734 height 18
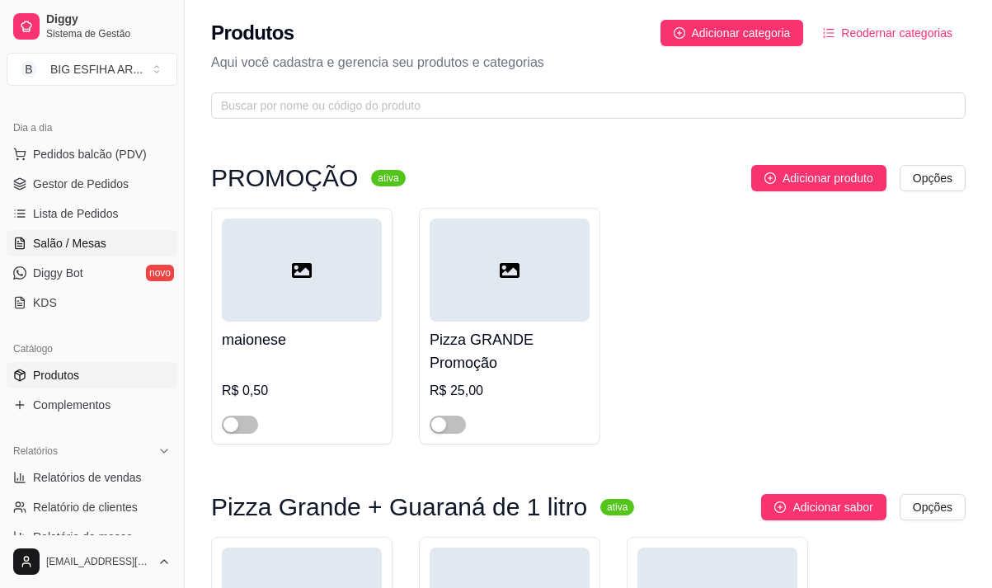
click at [87, 234] on link "Salão / Mesas" at bounding box center [92, 243] width 171 height 26
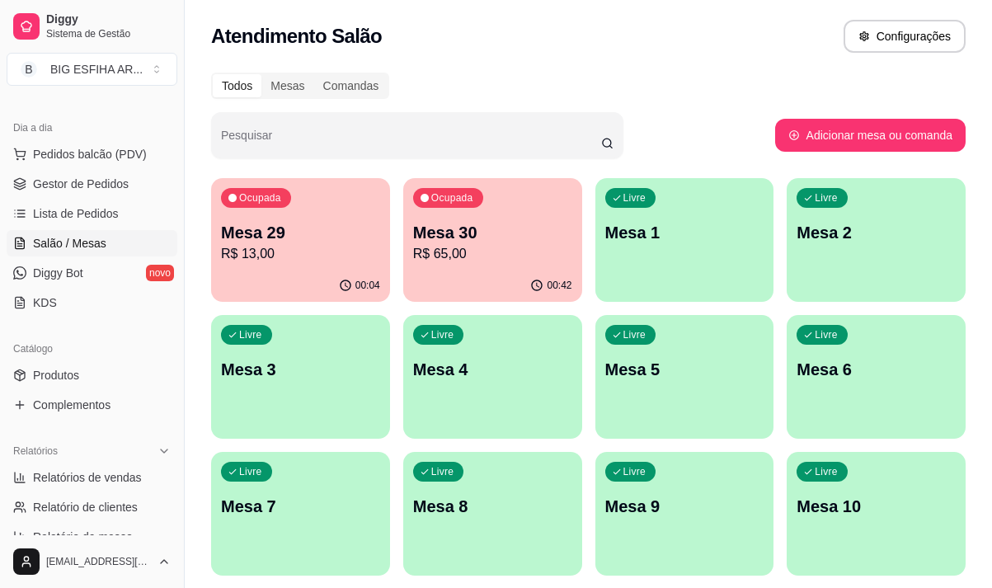
click at [305, 253] on p "R$ 13,00" at bounding box center [300, 254] width 159 height 20
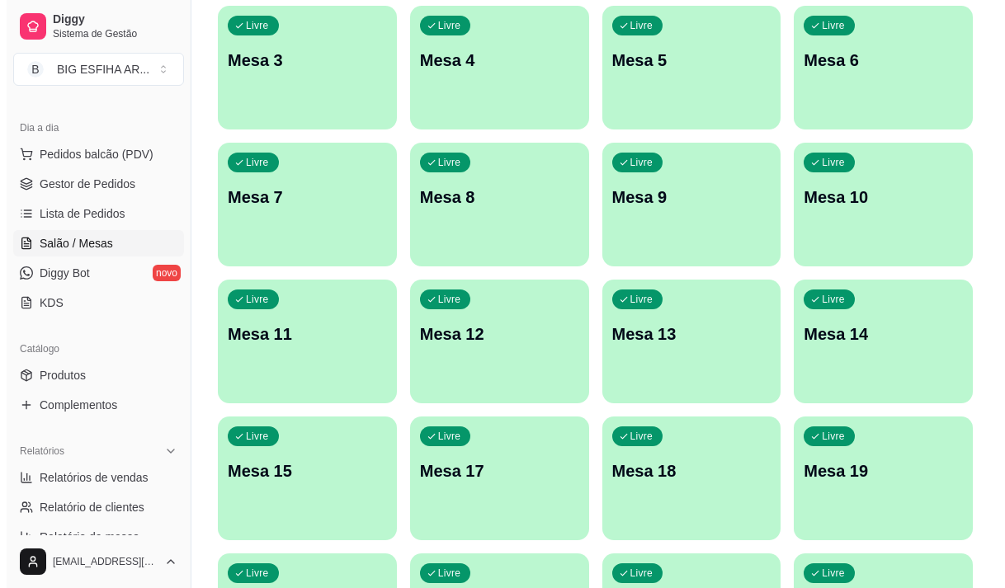
scroll to position [412, 0]
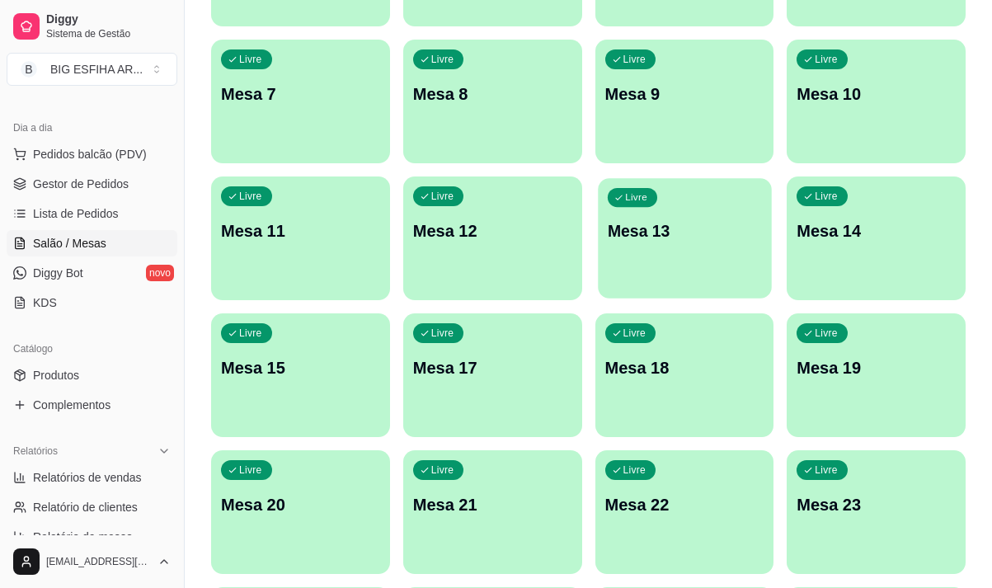
click at [630, 229] on p "Mesa 13" at bounding box center [684, 231] width 154 height 22
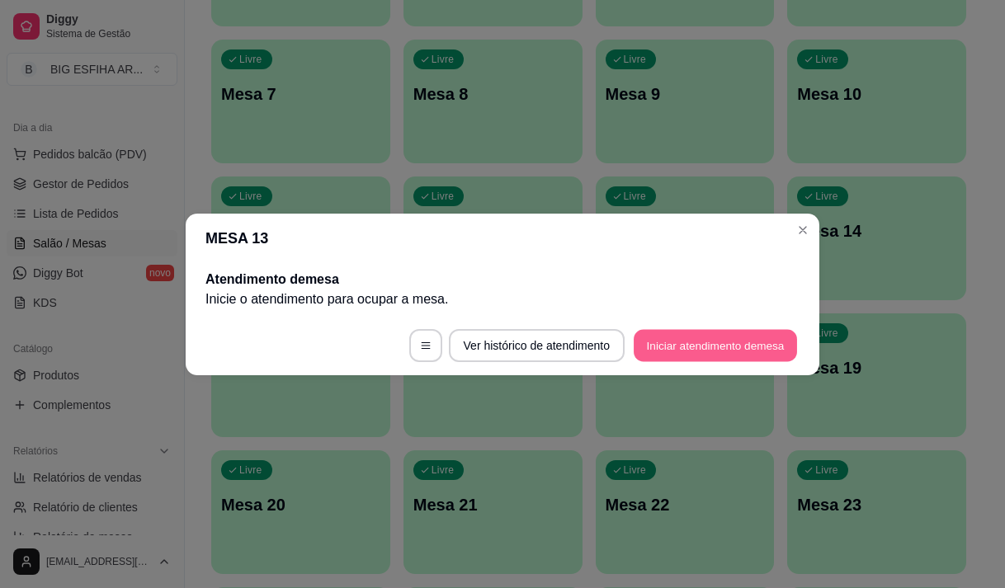
click at [736, 345] on button "Iniciar atendimento de mesa" at bounding box center [714, 345] width 163 height 32
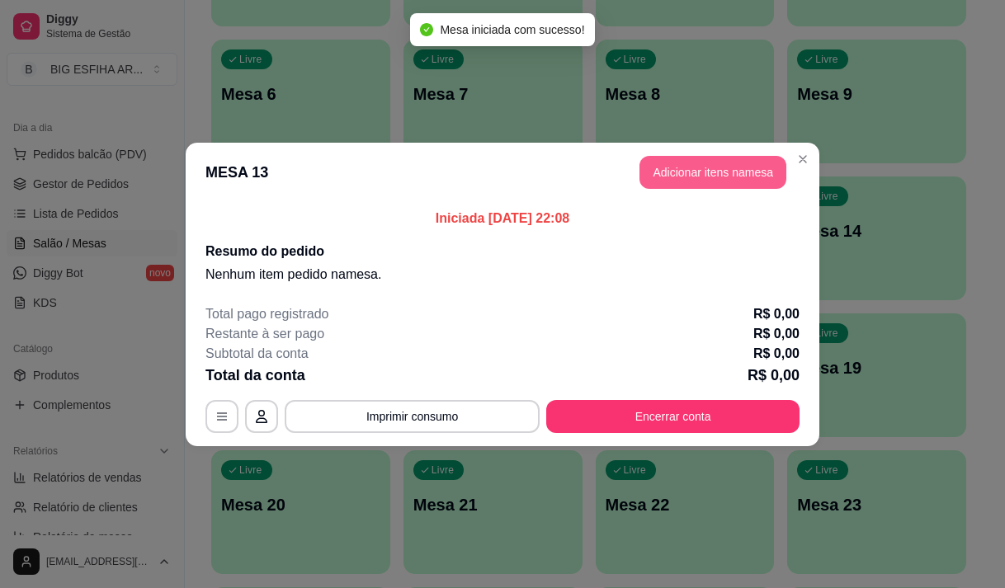
click at [664, 162] on button "Adicionar itens na mesa" at bounding box center [712, 172] width 147 height 33
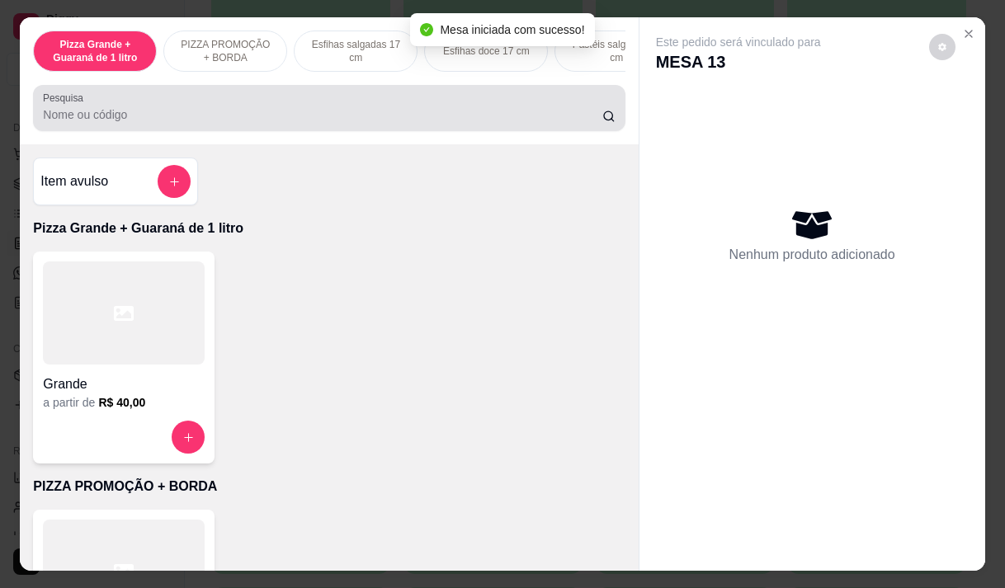
click at [315, 123] on input "Pesquisa" at bounding box center [322, 114] width 559 height 16
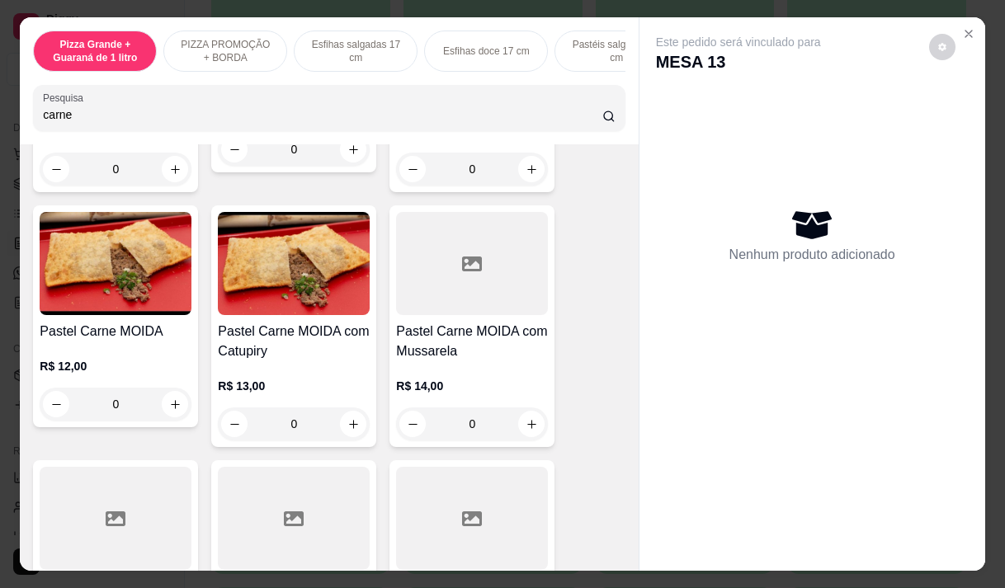
scroll to position [825, 0]
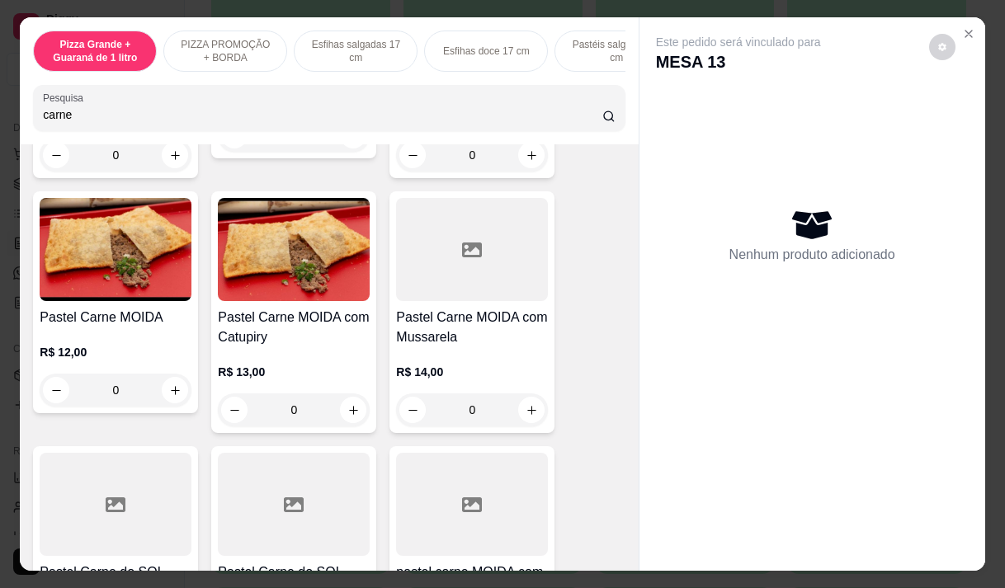
type input "carne"
click at [264, 345] on h4 "Pastel Carne MOIDA com Catupiry" at bounding box center [294, 328] width 152 height 40
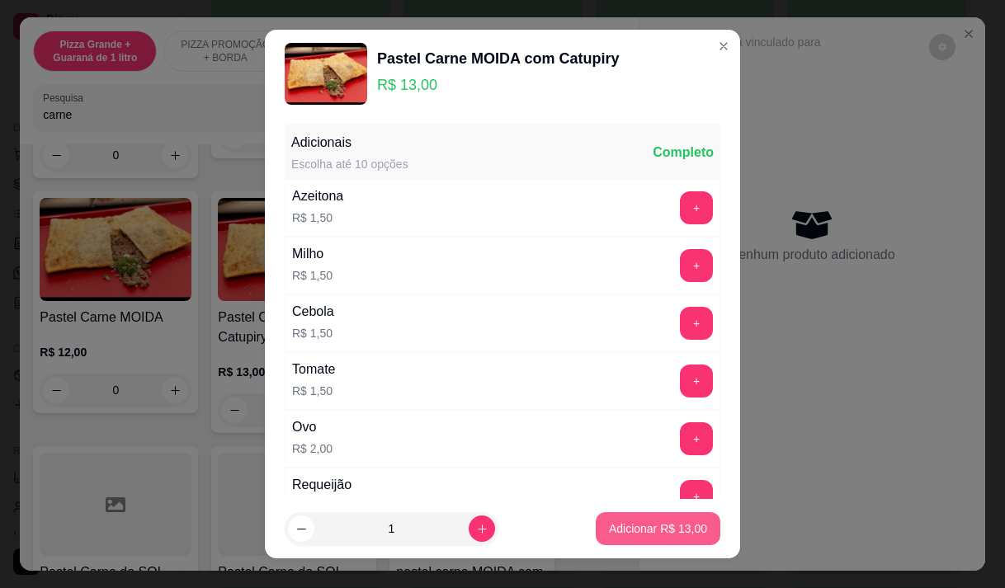
click at [673, 527] on p "Adicionar R$ 13,00" at bounding box center [658, 528] width 98 height 16
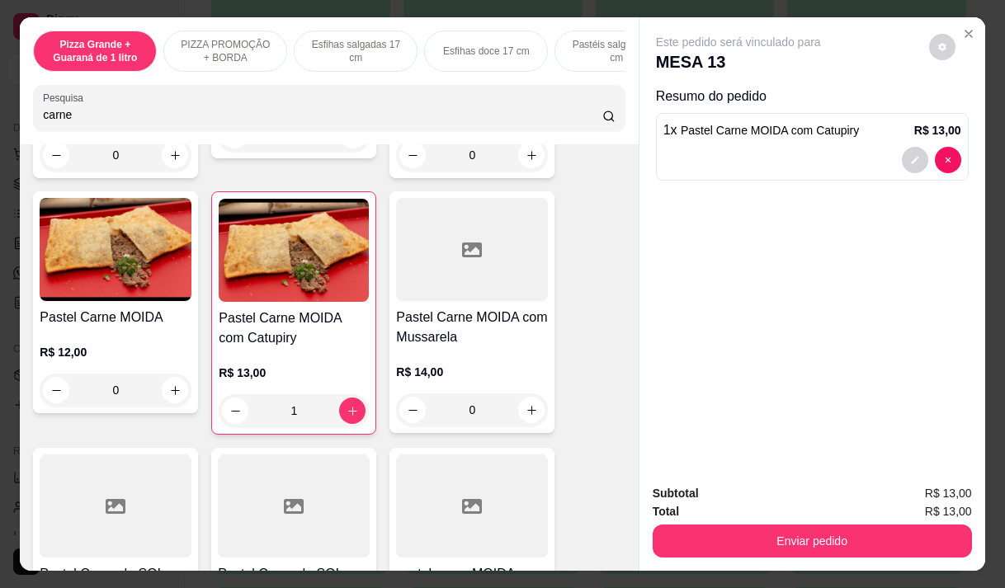
type input "1"
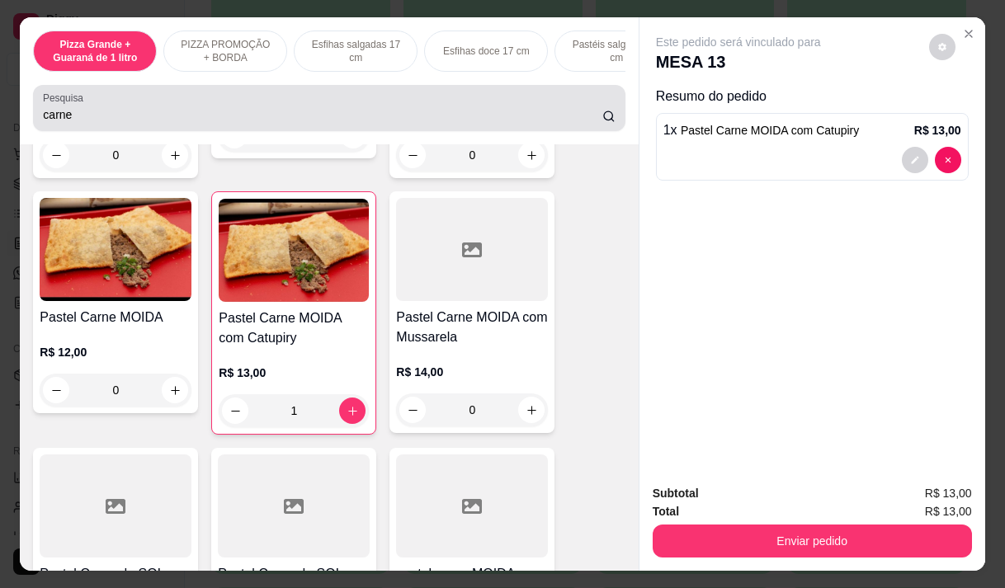
click at [83, 123] on input "carne" at bounding box center [322, 114] width 559 height 16
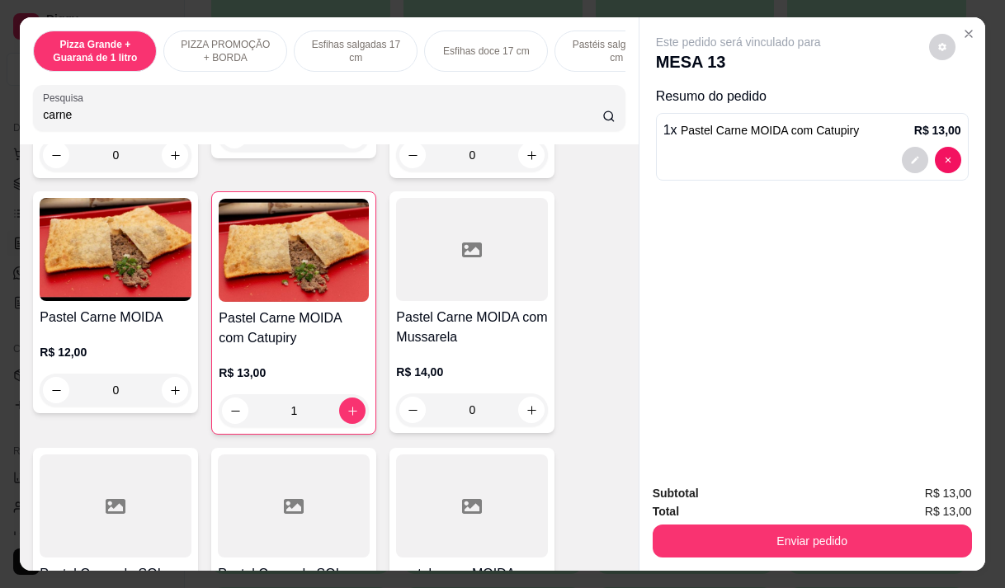
click at [83, 123] on input "carne" at bounding box center [322, 114] width 559 height 16
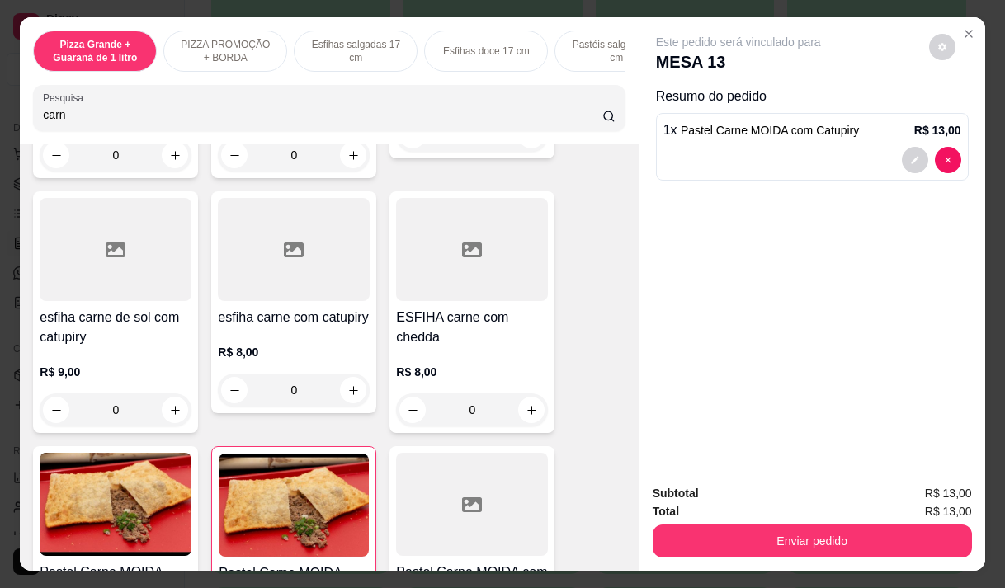
type input "carne"
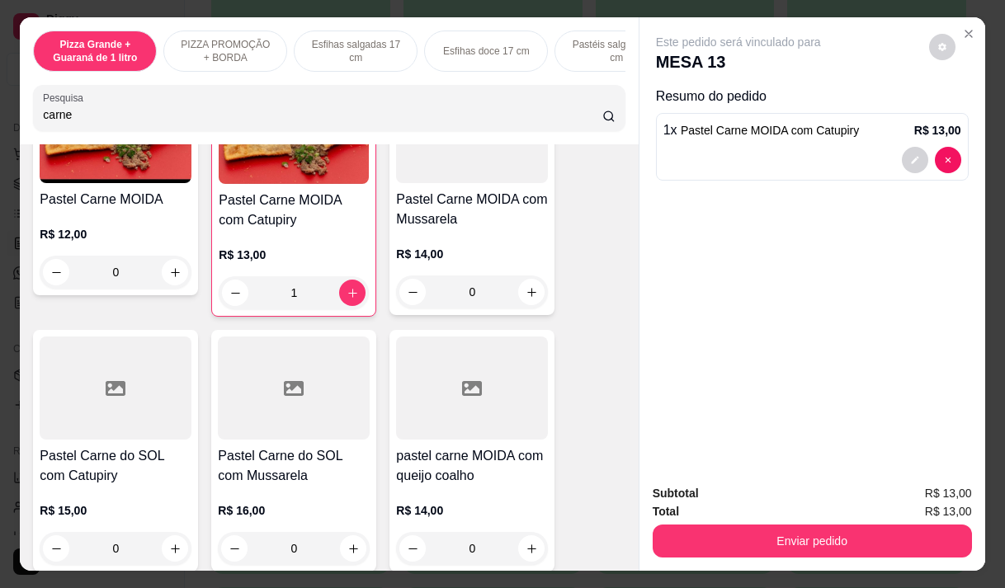
scroll to position [911, 0]
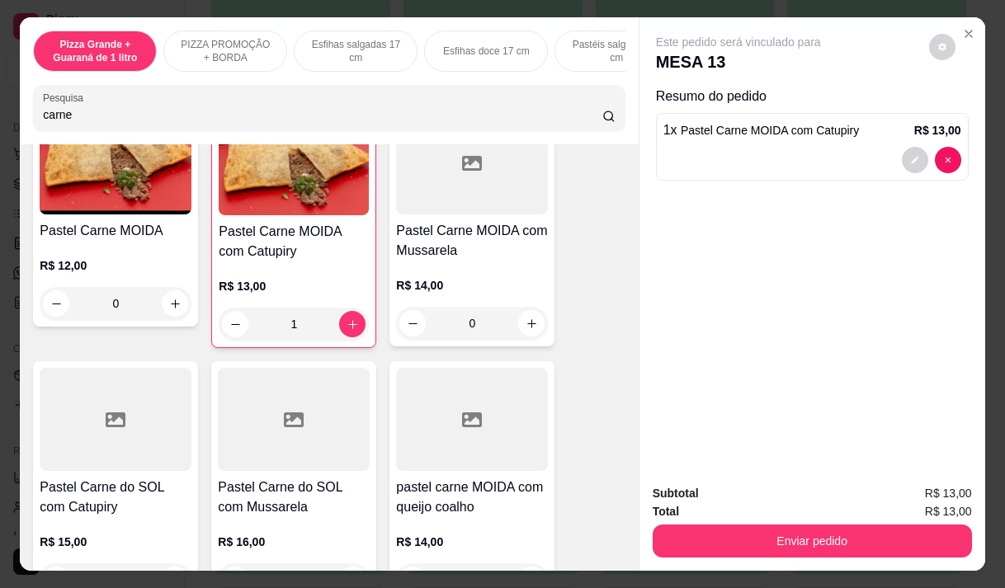
click at [451, 261] on h4 "Pastel Carne MOIDA com Mussarela" at bounding box center [472, 241] width 152 height 40
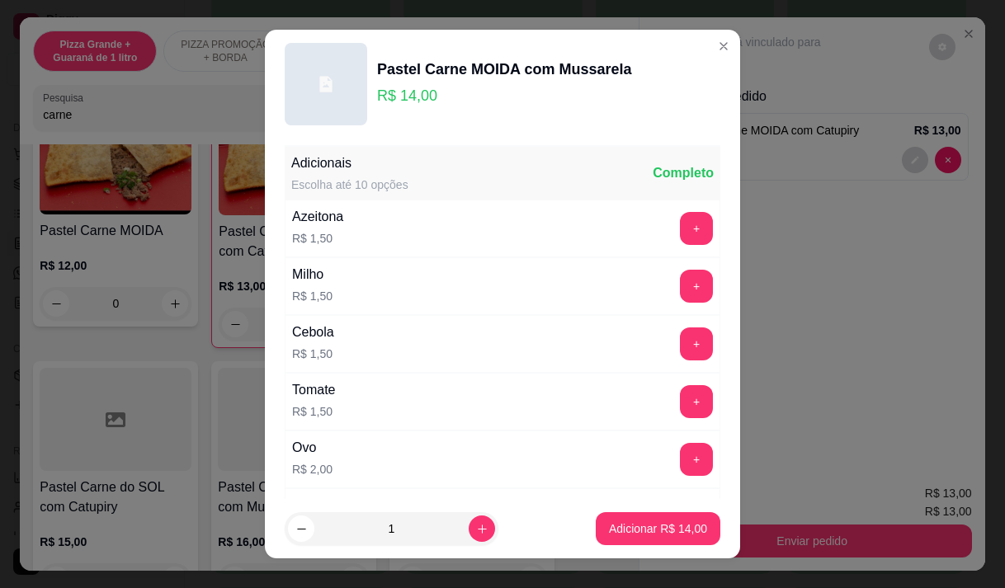
click at [632, 508] on footer "1 Adicionar R$ 14,00" at bounding box center [502, 528] width 475 height 59
click at [628, 525] on p "Adicionar R$ 14,00" at bounding box center [658, 528] width 98 height 16
type input "1"
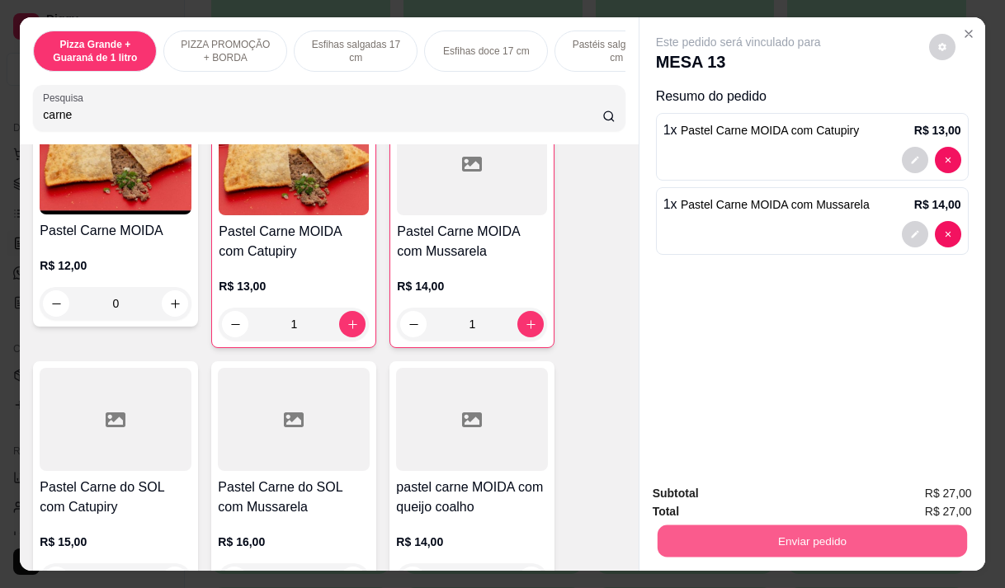
click at [759, 534] on button "Enviar pedido" at bounding box center [811, 541] width 309 height 32
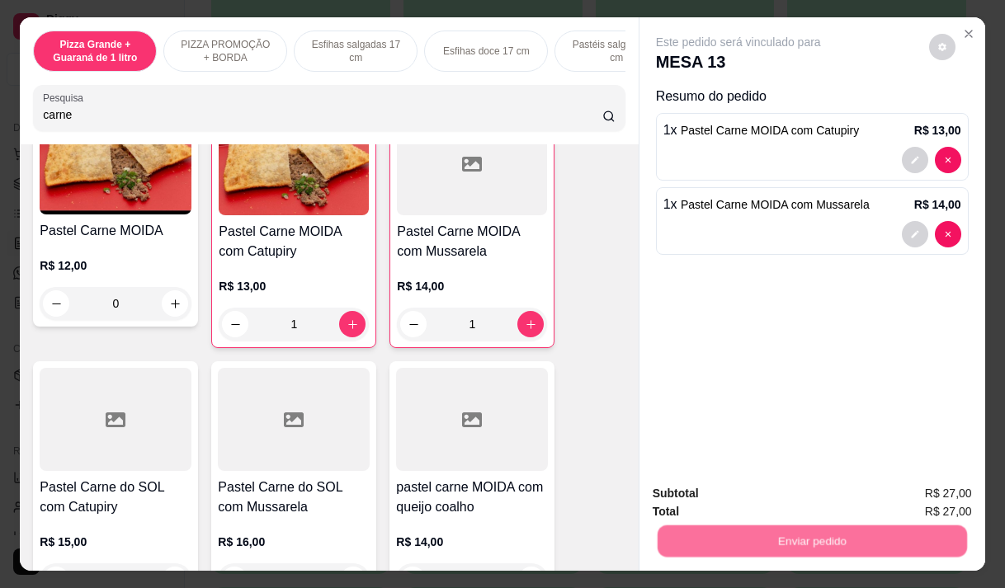
click at [751, 486] on button "Não registrar e enviar pedido" at bounding box center [757, 493] width 172 height 31
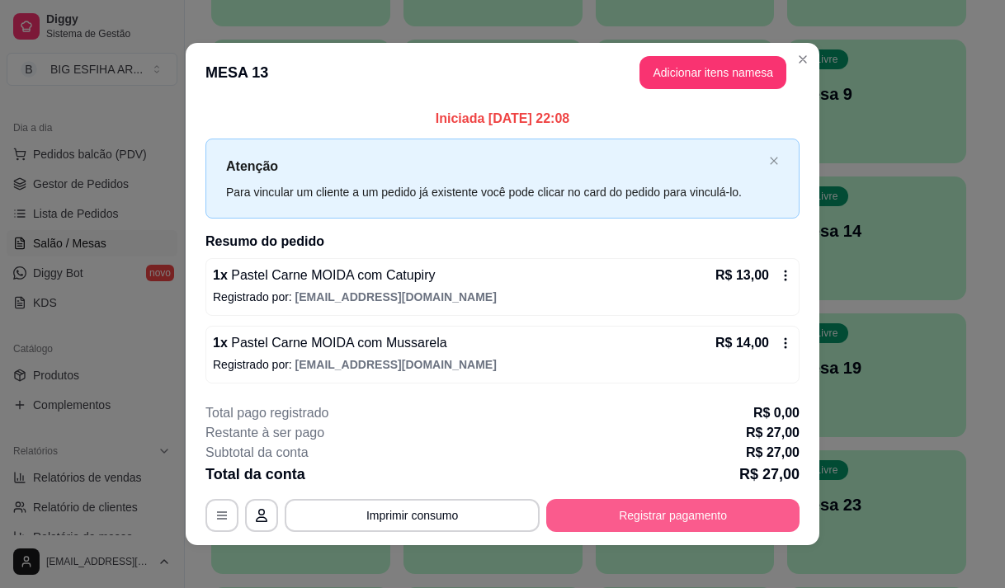
click at [630, 508] on button "Registrar pagamento" at bounding box center [672, 515] width 253 height 33
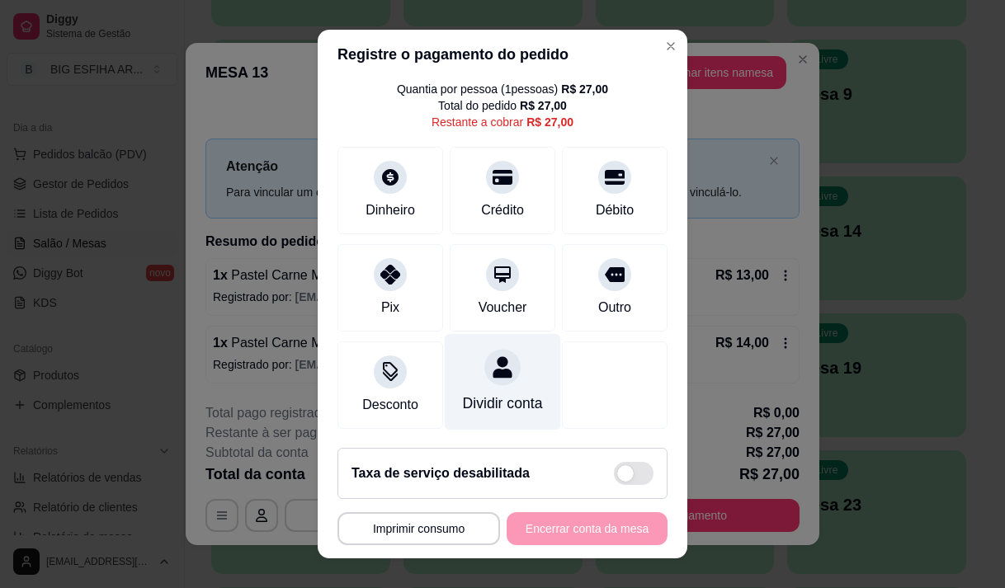
scroll to position [68, 0]
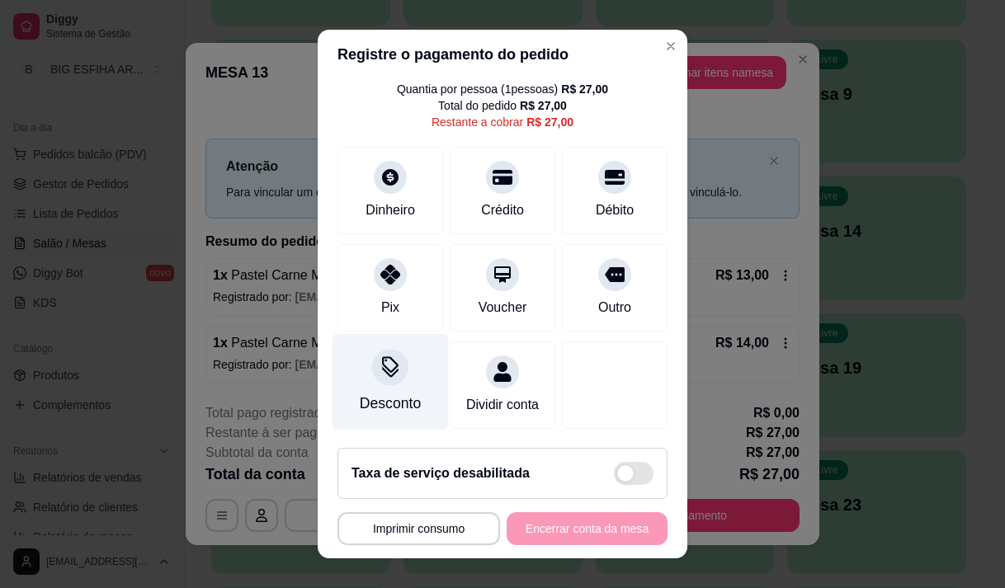
click at [374, 371] on div "Desconto" at bounding box center [390, 381] width 116 height 96
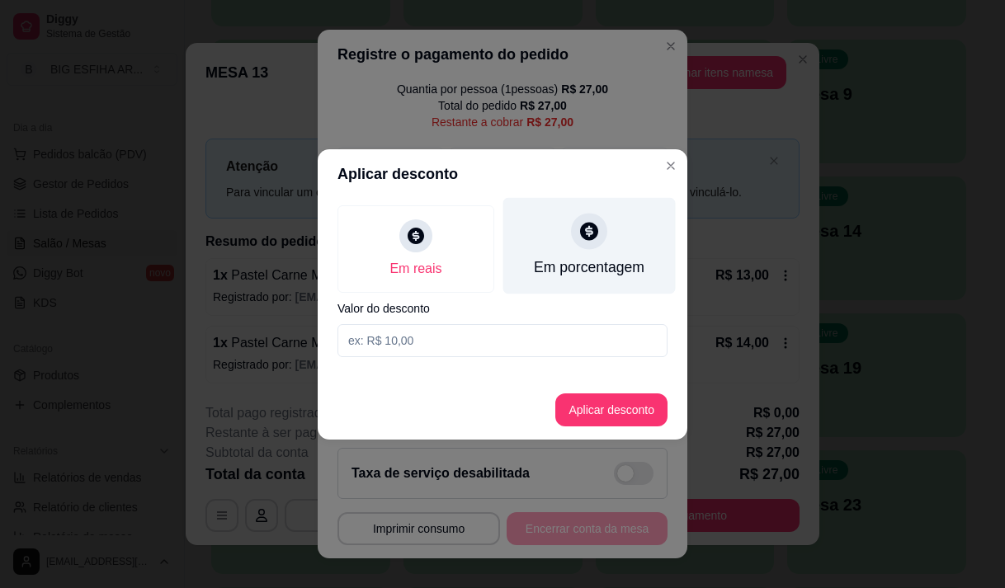
click at [591, 263] on div "Em porcentagem" at bounding box center [589, 267] width 111 height 21
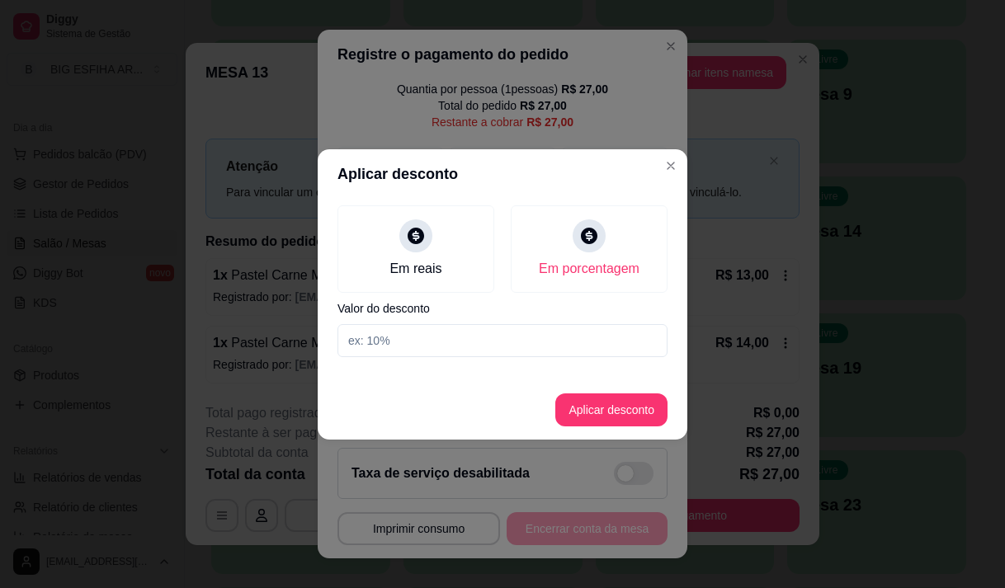
click at [592, 322] on div "Em reais Em porcentagem Valor do desconto" at bounding box center [502, 281] width 369 height 165
click at [591, 337] on input at bounding box center [502, 340] width 330 height 33
type input "20"
drag, startPoint x: 586, startPoint y: 385, endPoint x: 591, endPoint y: 398, distance: 13.7
click at [587, 387] on footer "Aplicar desconto" at bounding box center [502, 409] width 369 height 59
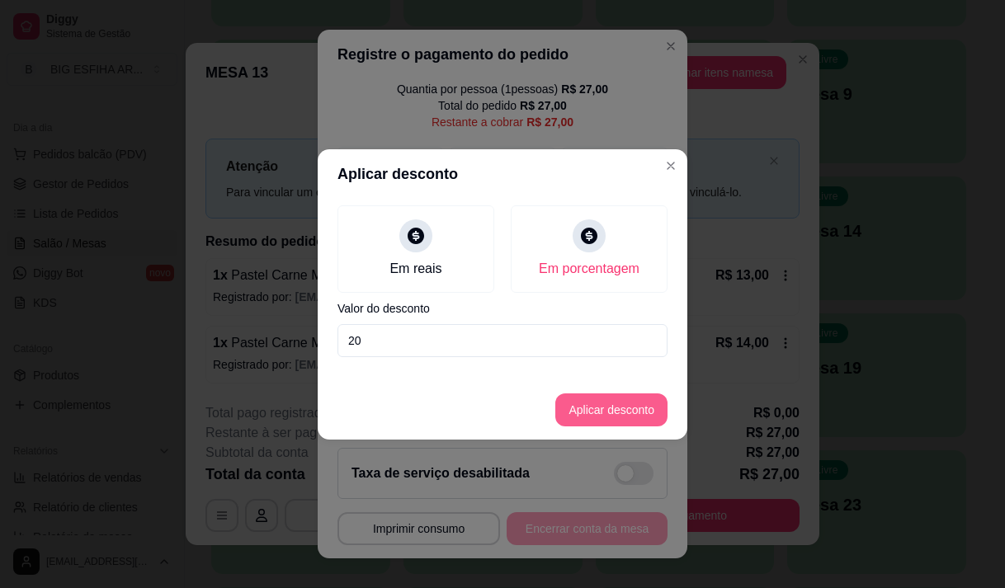
click at [594, 402] on button "Aplicar desconto" at bounding box center [611, 409] width 112 height 33
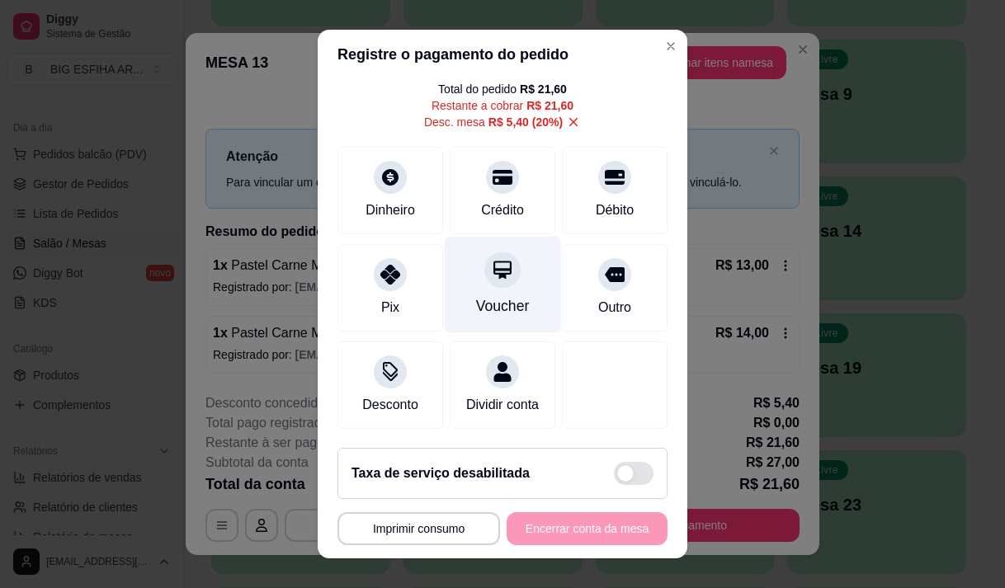
click at [484, 279] on div at bounding box center [502, 270] width 36 height 36
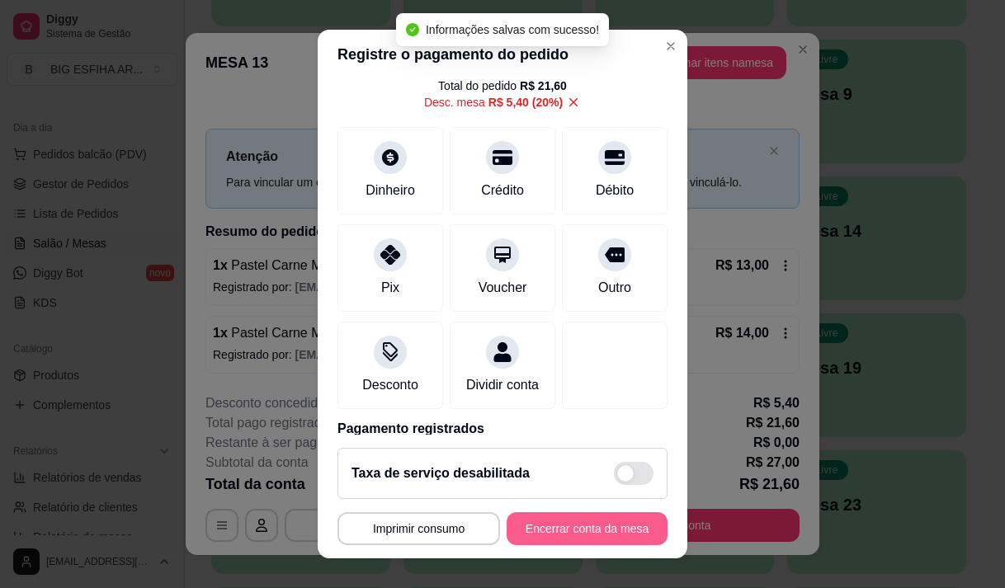
type input "R$ 0,00"
click at [591, 534] on button "Encerrar conta da mesa" at bounding box center [587, 529] width 156 height 32
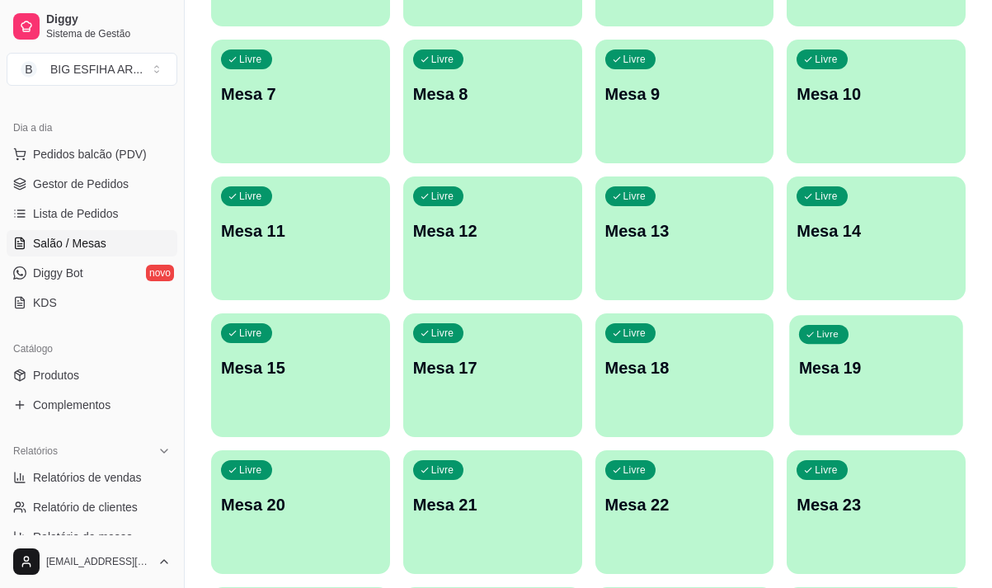
click at [851, 374] on p "Mesa 19" at bounding box center [876, 368] width 154 height 22
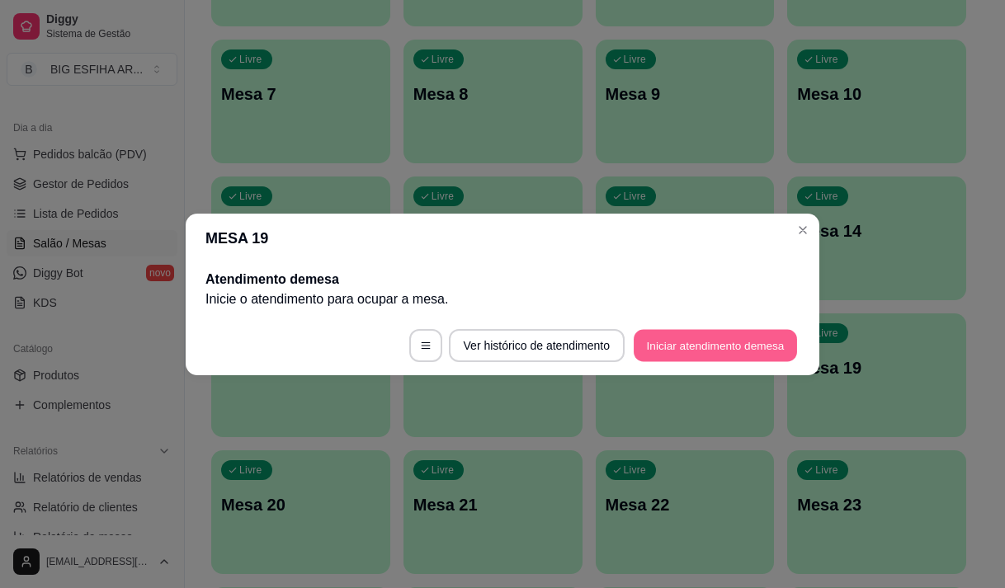
click at [659, 346] on button "Iniciar atendimento de mesa" at bounding box center [714, 345] width 163 height 32
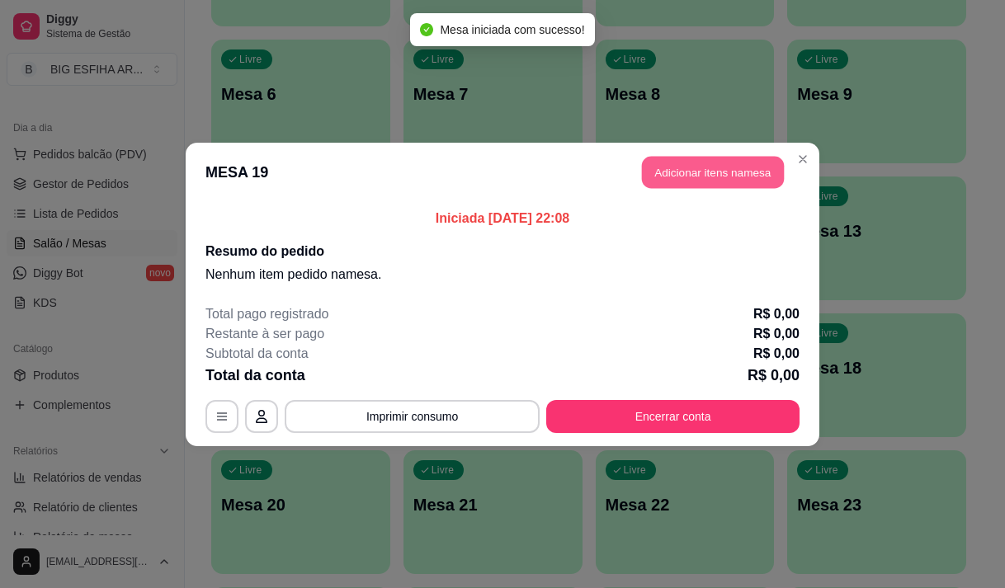
click at [708, 164] on button "Adicionar itens na mesa" at bounding box center [713, 172] width 142 height 32
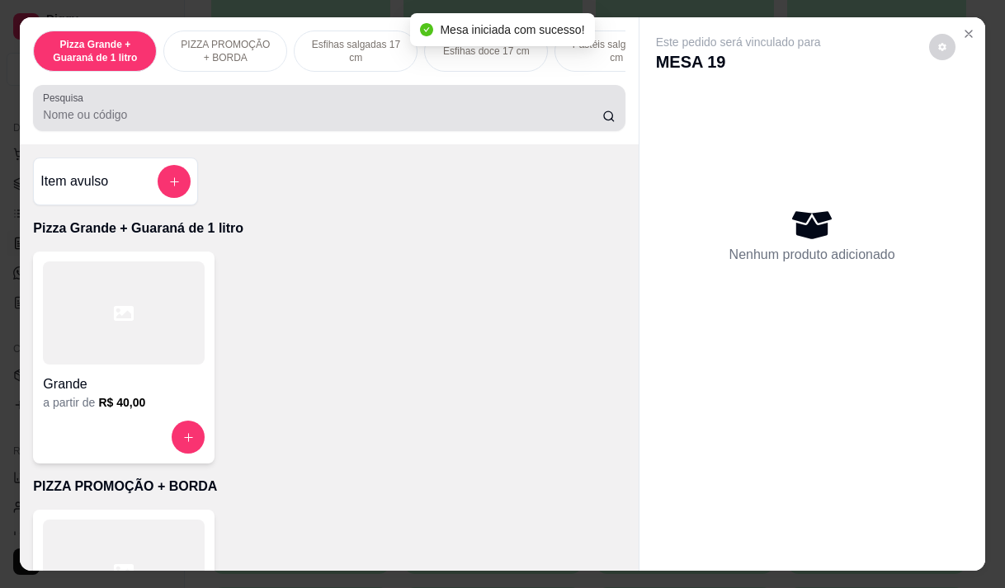
click at [337, 121] on input "Pesquisa" at bounding box center [322, 114] width 559 height 16
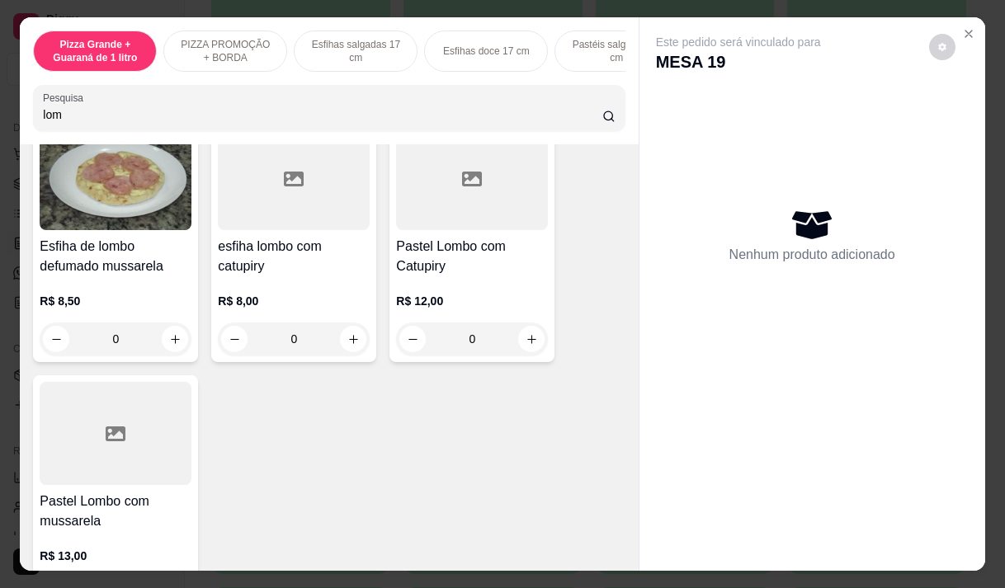
scroll to position [165, 0]
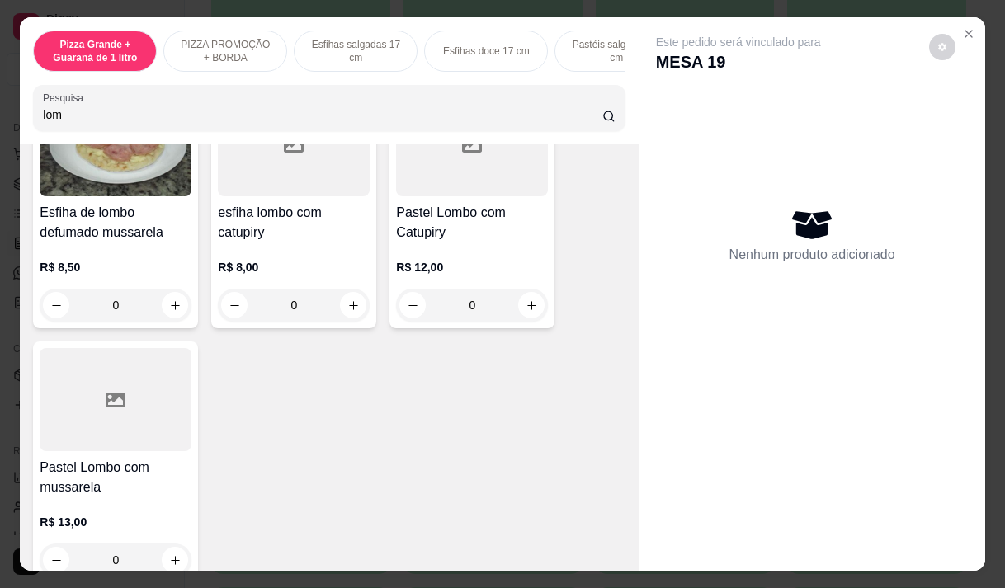
type input "lom"
click at [448, 241] on h4 "Pastel Lombo com Catupiry" at bounding box center [472, 223] width 152 height 40
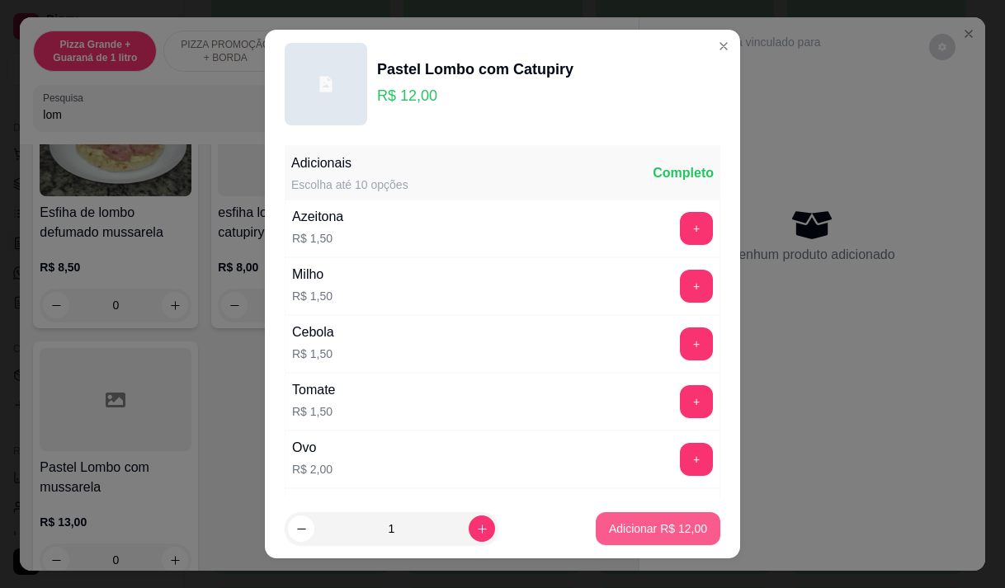
click at [629, 525] on p "Adicionar R$ 12,00" at bounding box center [658, 528] width 98 height 16
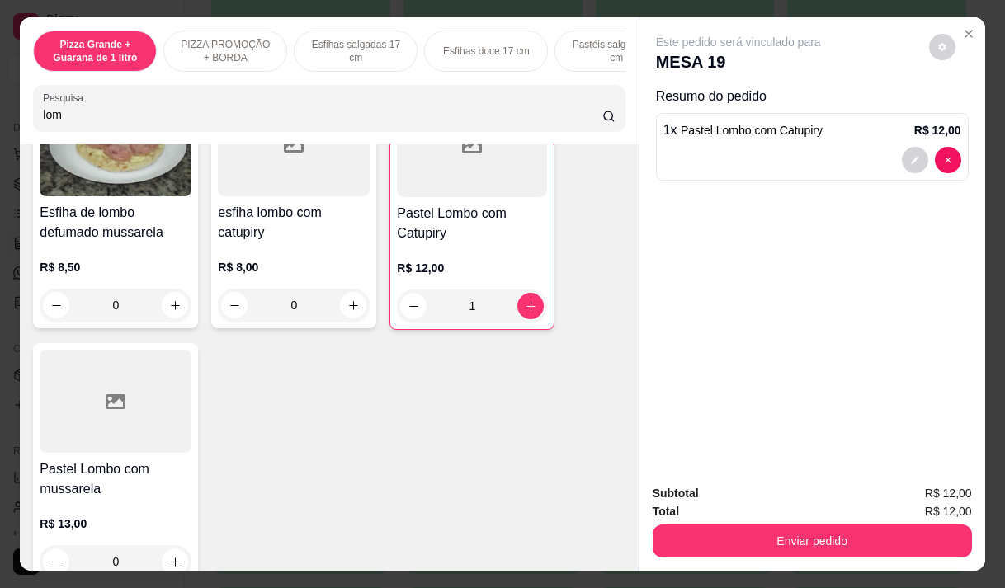
type input "1"
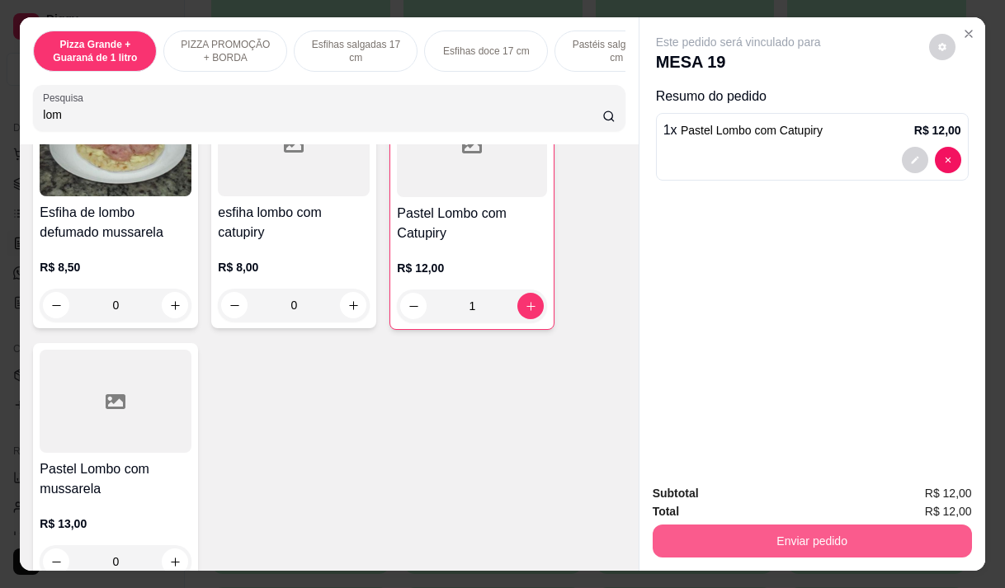
click at [755, 528] on button "Enviar pedido" at bounding box center [811, 541] width 319 height 33
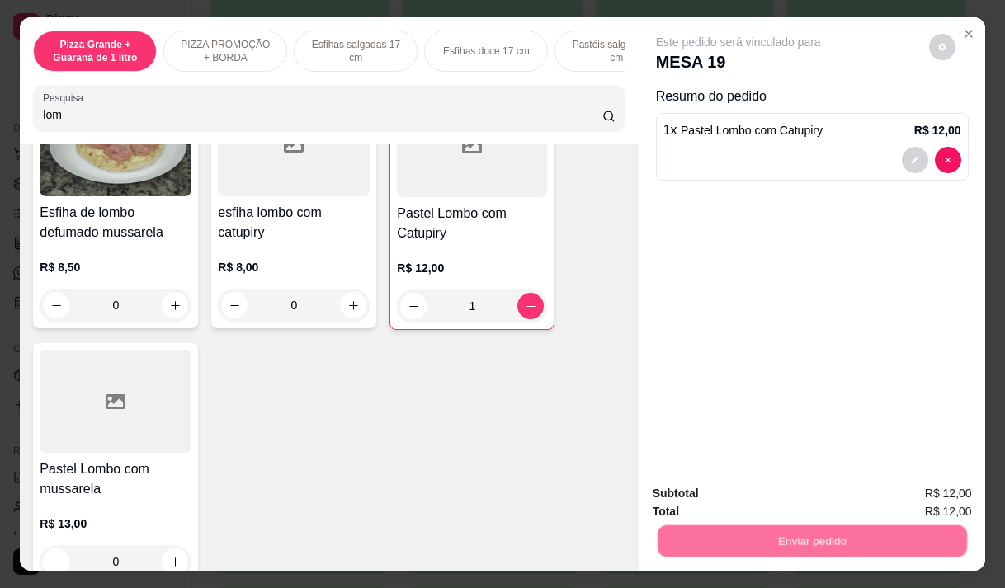
click at [724, 486] on button "Não registrar e enviar pedido" at bounding box center [757, 493] width 167 height 31
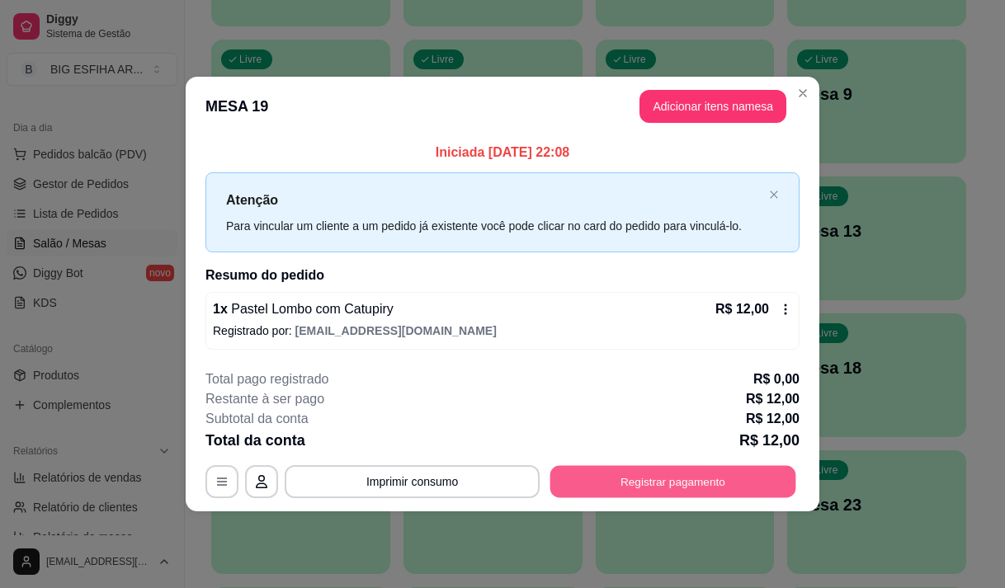
click at [708, 487] on button "Registrar pagamento" at bounding box center [673, 482] width 246 height 32
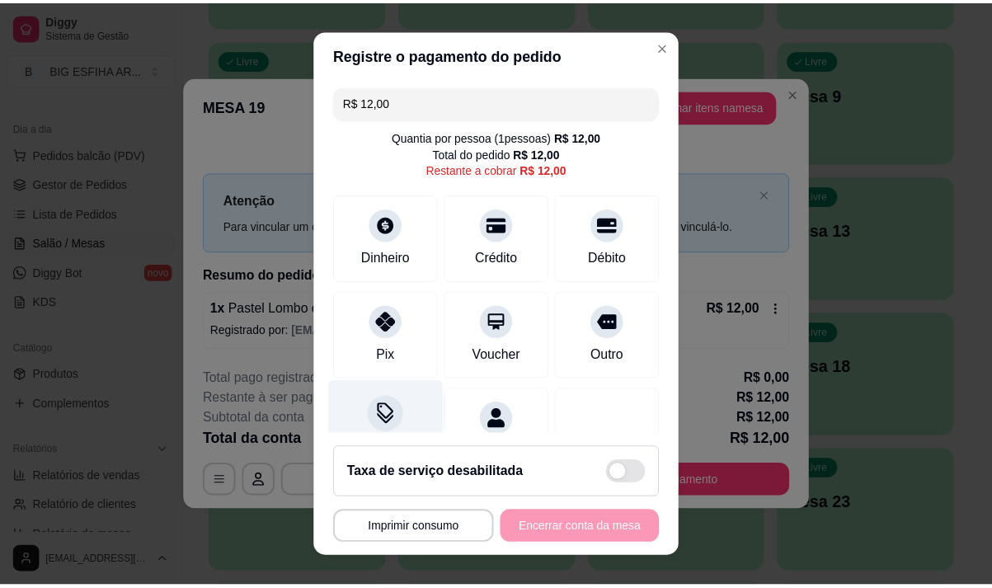
scroll to position [68, 0]
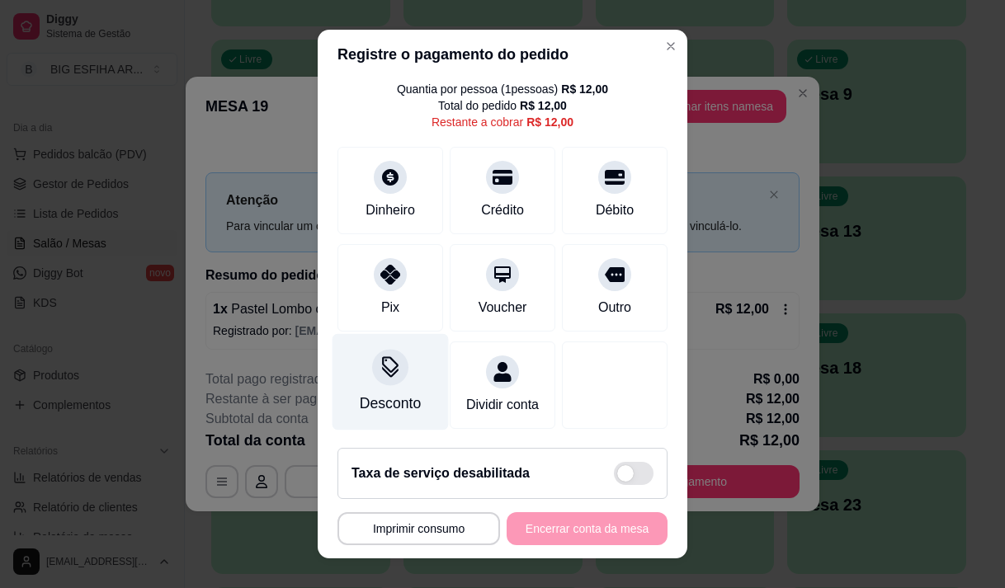
click at [372, 368] on div "Desconto" at bounding box center [390, 381] width 116 height 96
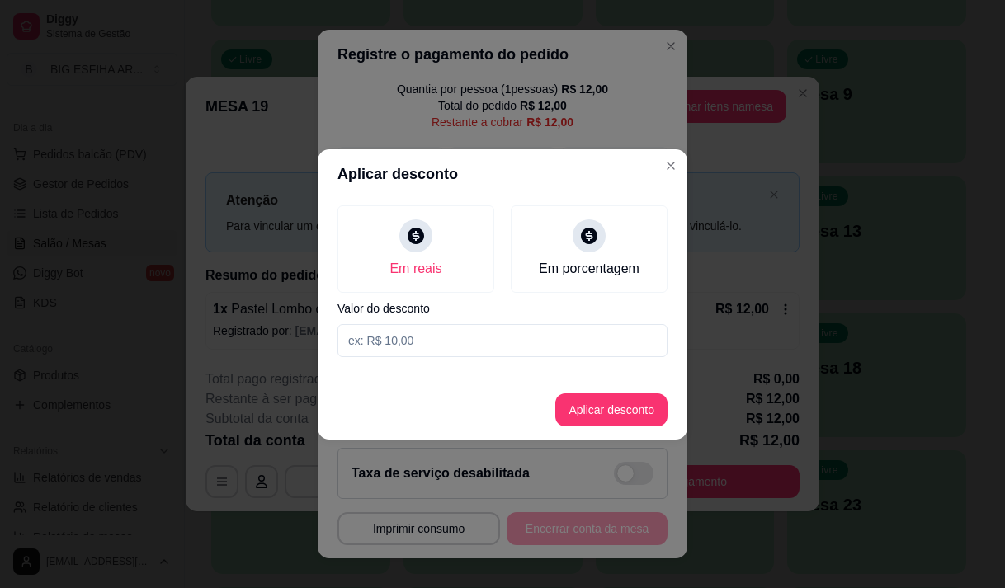
click at [480, 340] on input at bounding box center [502, 340] width 330 height 33
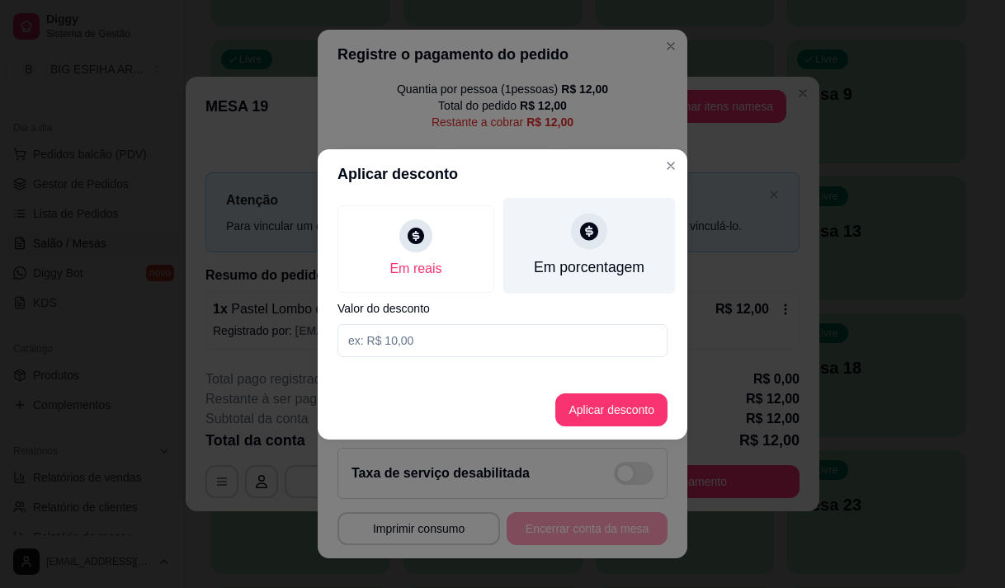
click at [544, 261] on div "Em porcentagem" at bounding box center [589, 267] width 111 height 21
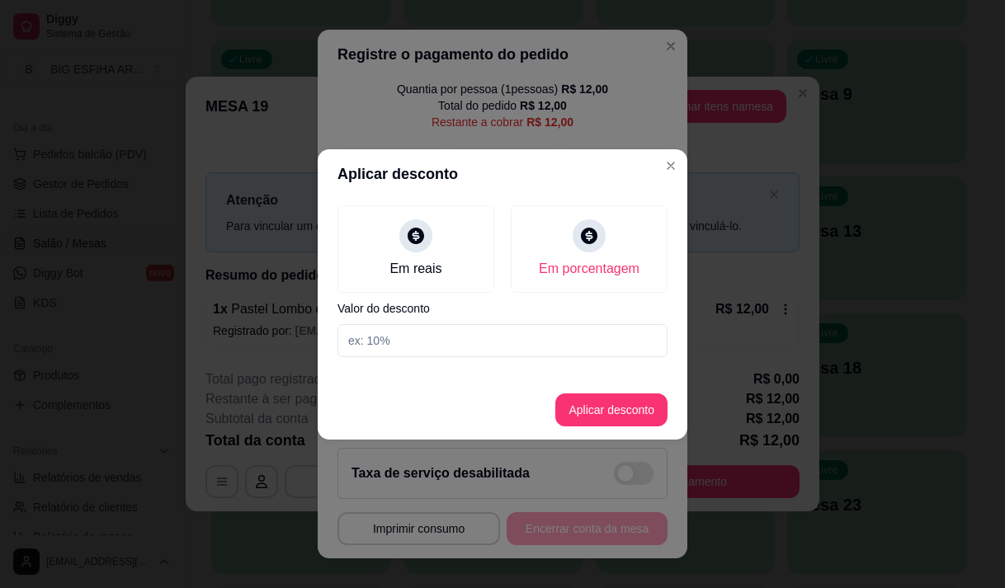
click at [548, 325] on input at bounding box center [502, 340] width 330 height 33
type input "20"
click at [634, 405] on button "Aplicar desconto" at bounding box center [612, 409] width 108 height 32
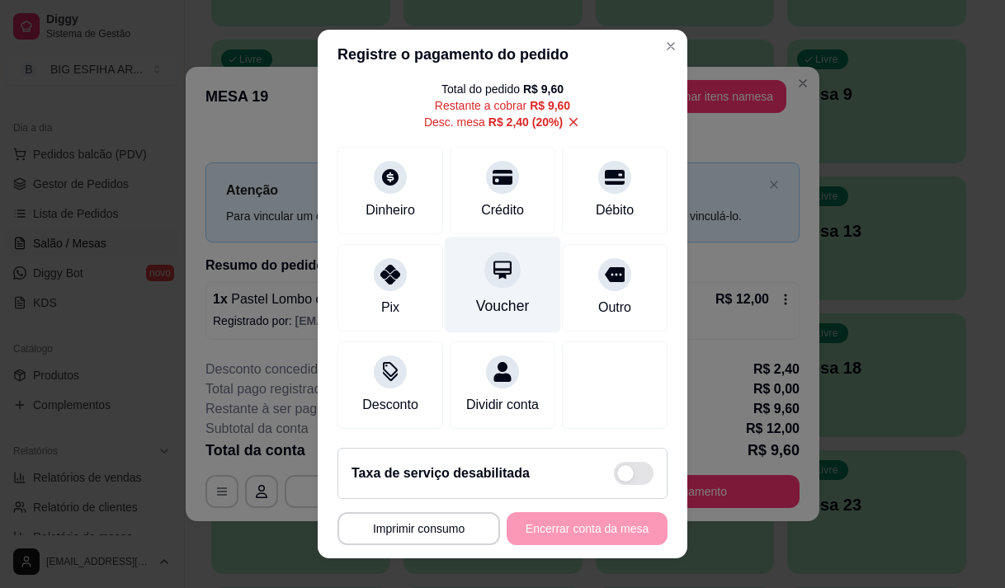
click at [490, 295] on div "Voucher" at bounding box center [503, 305] width 54 height 21
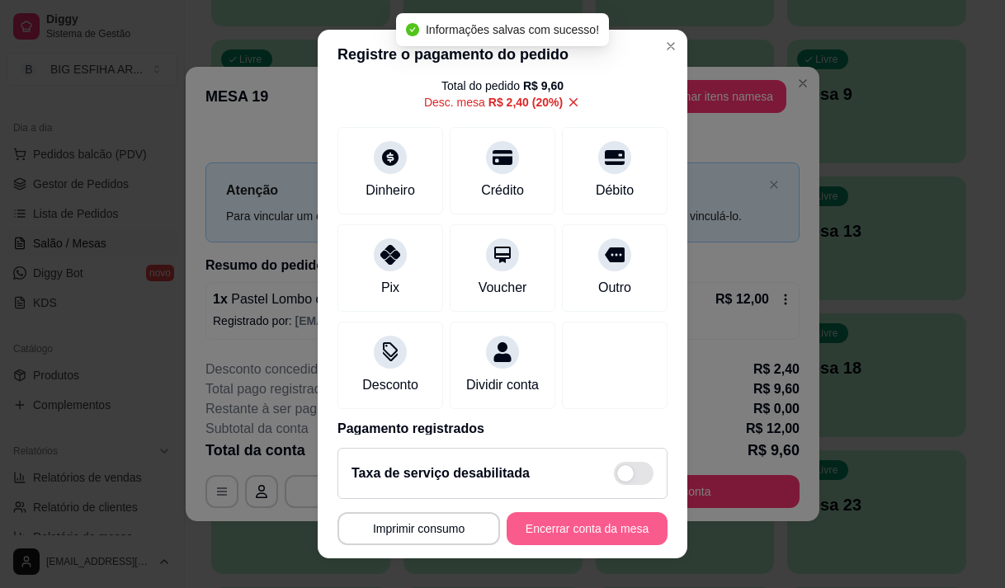
type input "R$ 0,00"
click at [569, 525] on button "Encerrar conta da mesa" at bounding box center [586, 528] width 161 height 33
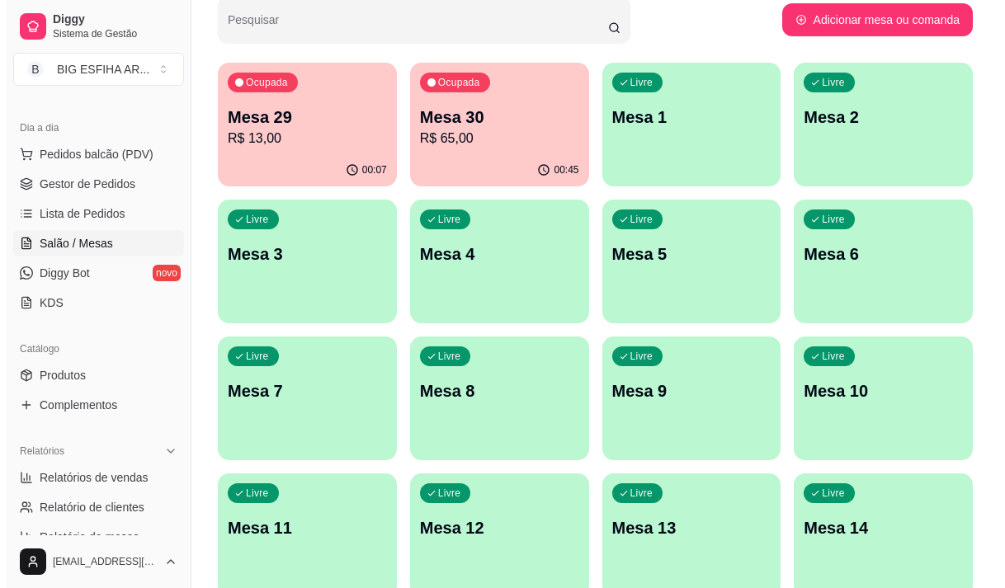
scroll to position [0, 0]
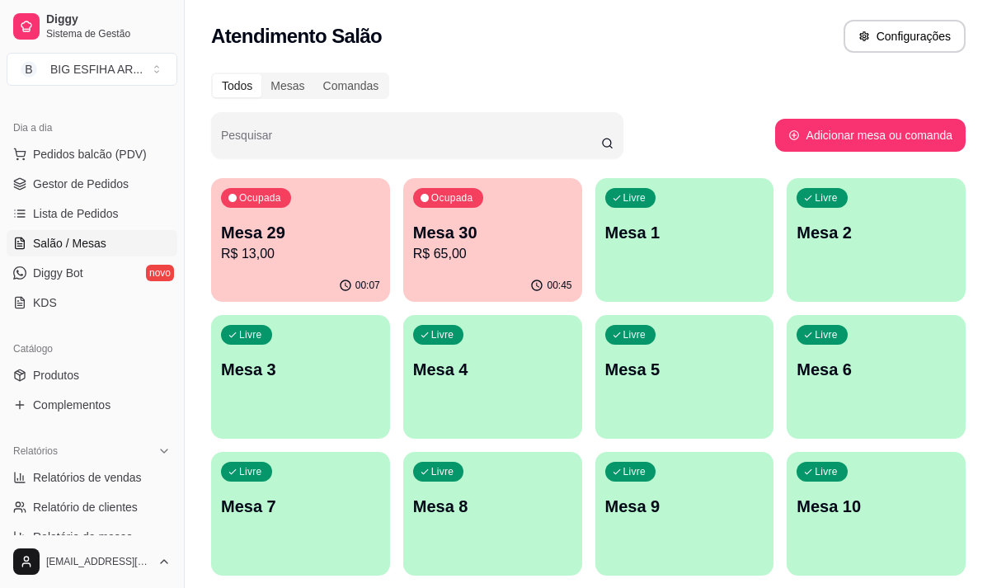
click at [487, 257] on p "R$ 65,00" at bounding box center [492, 254] width 159 height 20
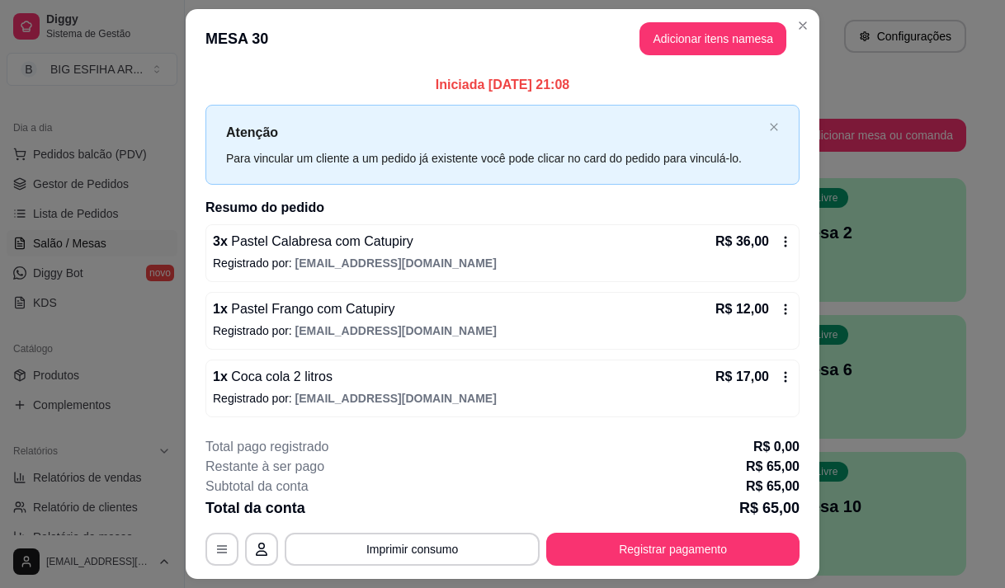
scroll to position [44, 0]
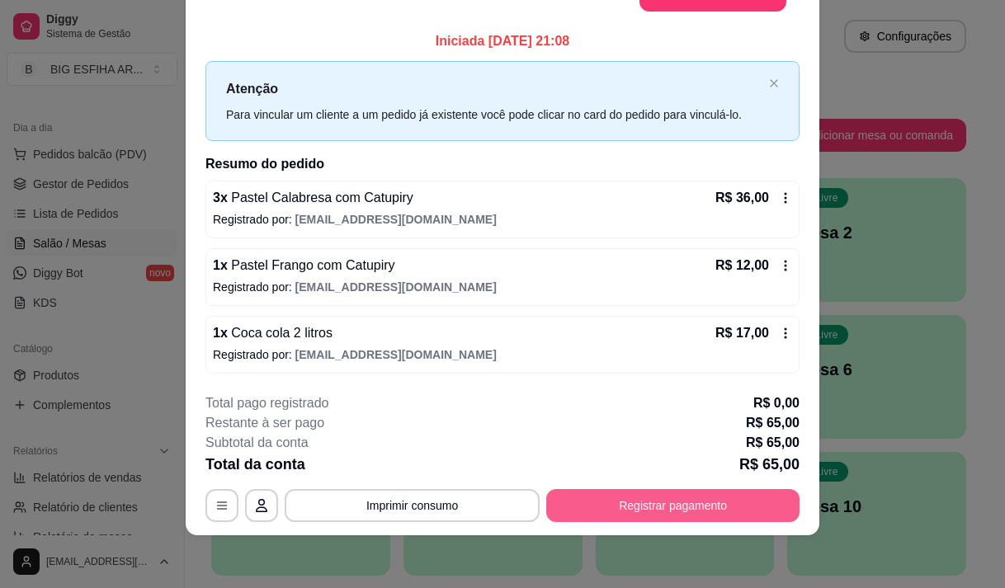
click at [656, 505] on button "Registrar pagamento" at bounding box center [672, 505] width 253 height 33
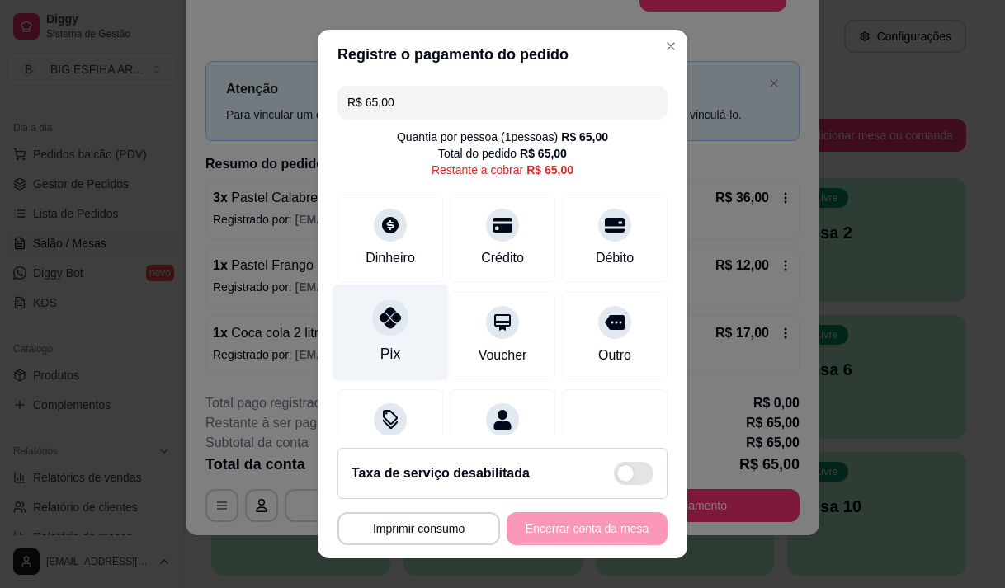
click at [394, 346] on div "Pix" at bounding box center [390, 332] width 116 height 96
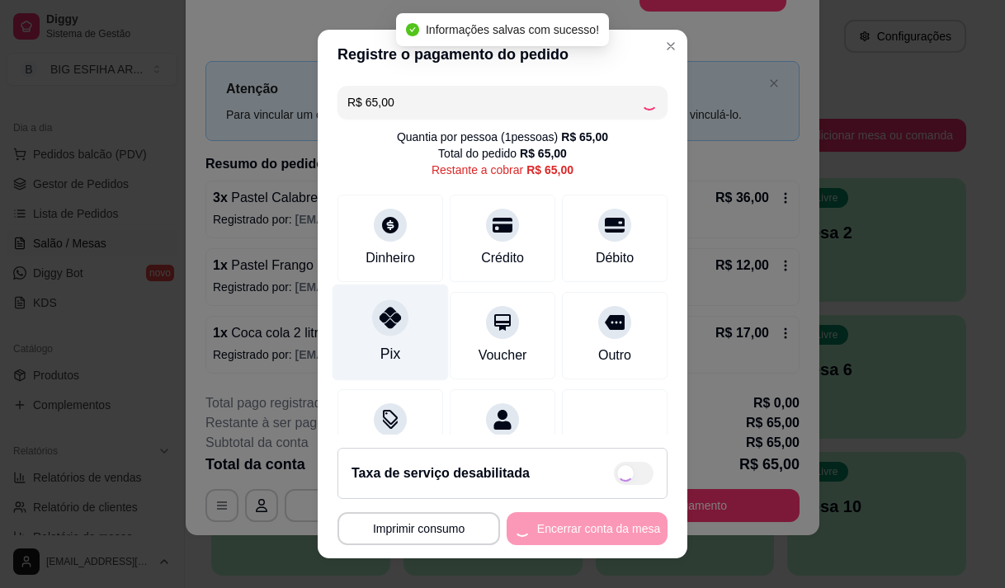
type input "R$ 0,00"
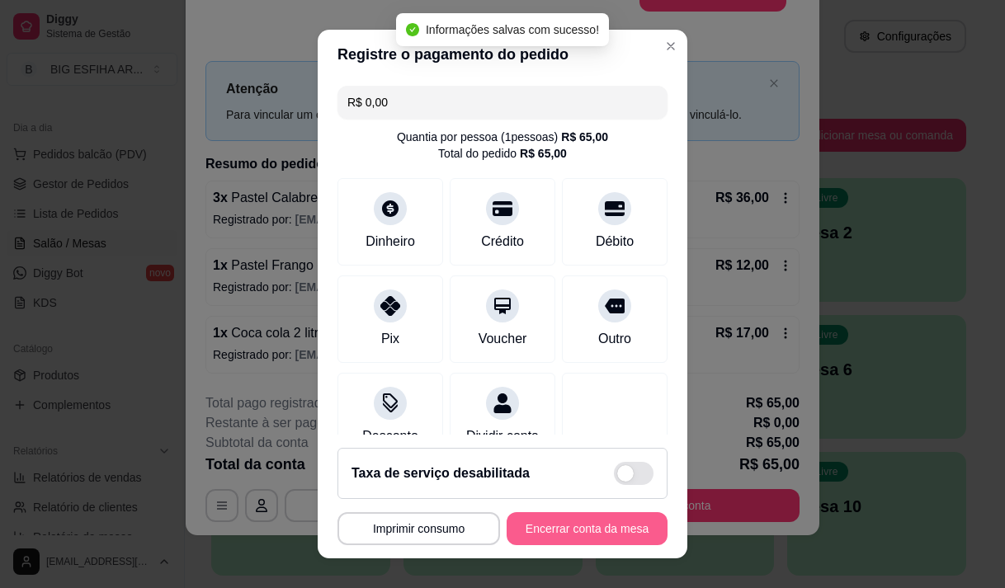
click at [586, 525] on button "Encerrar conta da mesa" at bounding box center [586, 528] width 161 height 33
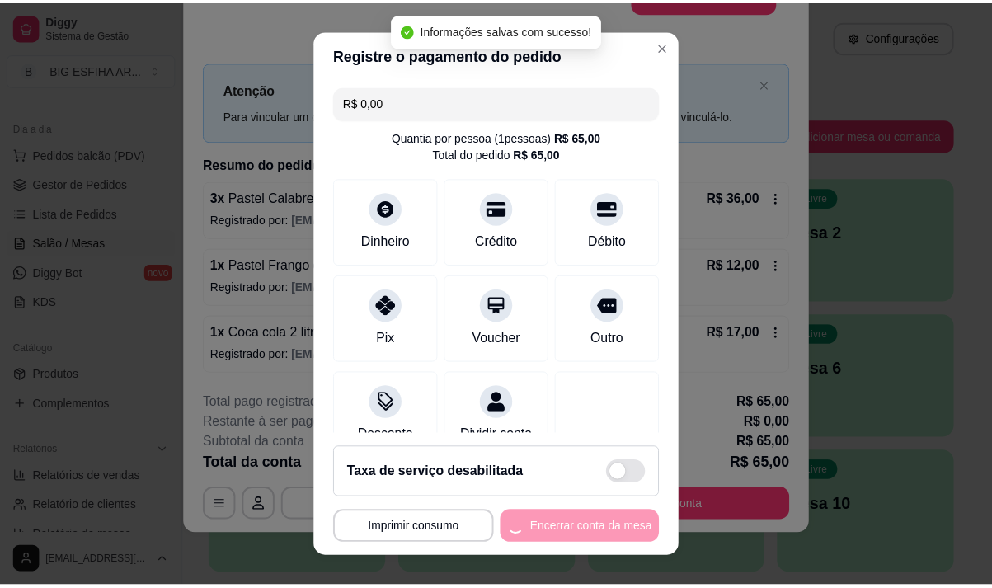
scroll to position [0, 0]
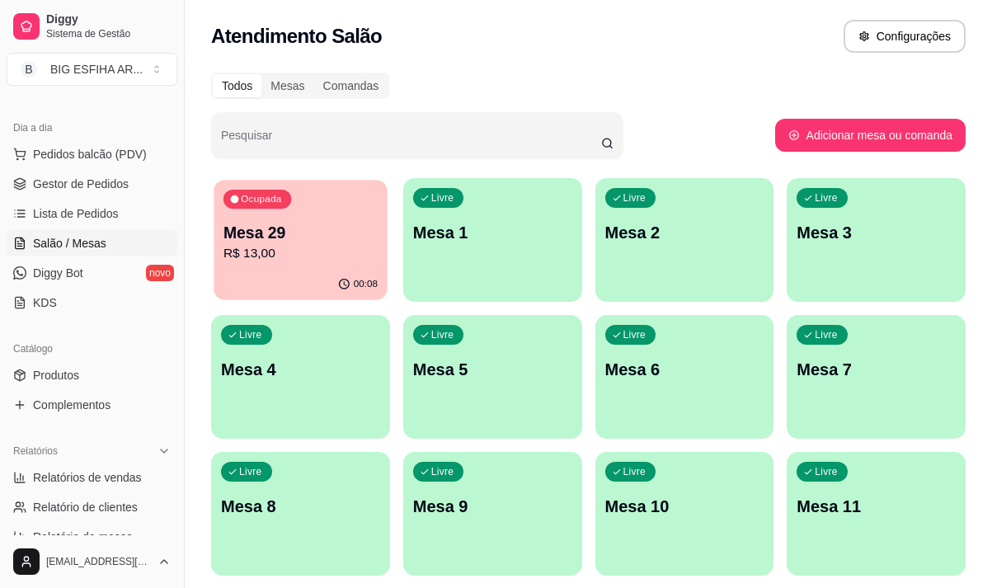
click at [275, 240] on p "Mesa 29" at bounding box center [301, 233] width 154 height 22
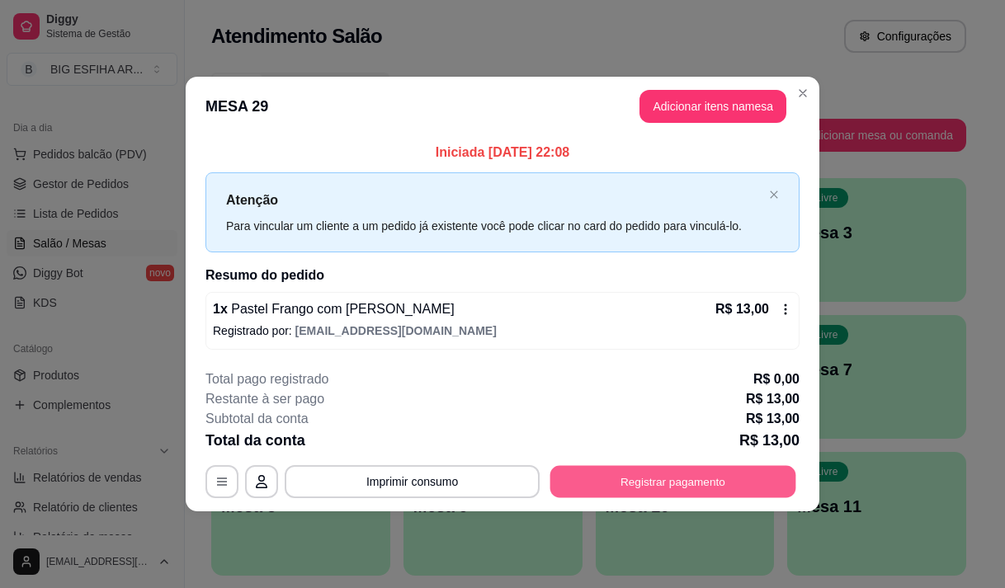
click at [743, 479] on button "Registrar pagamento" at bounding box center [673, 482] width 246 height 32
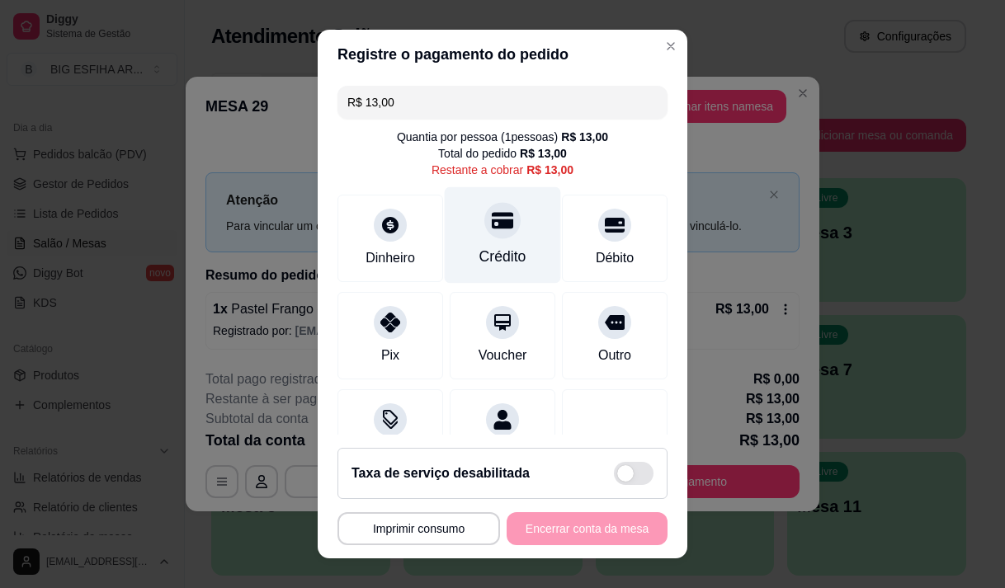
click at [486, 264] on div "Crédito" at bounding box center [502, 256] width 47 height 21
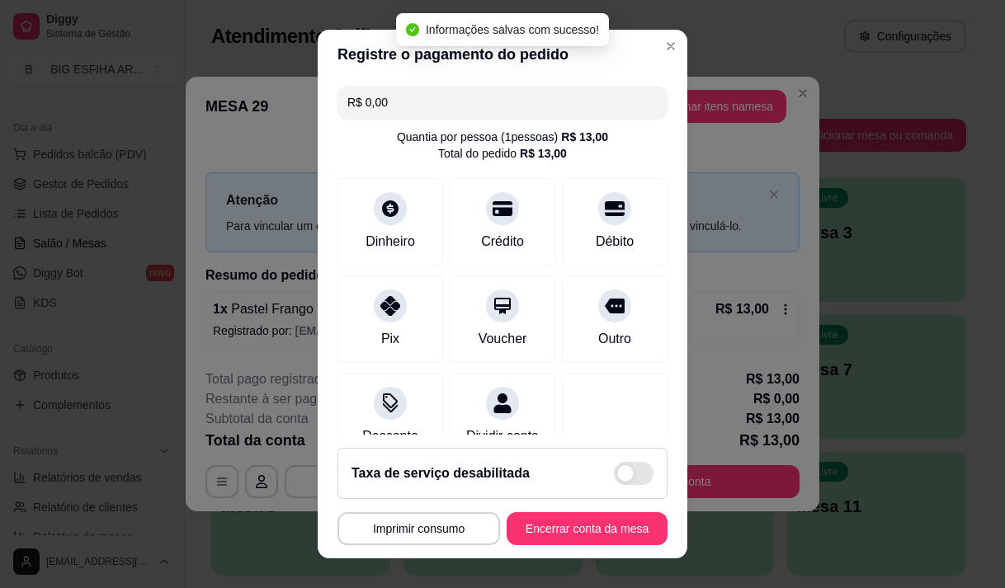
type input "R$ 0,00"
click at [599, 529] on button "Encerrar conta da mesa" at bounding box center [587, 529] width 156 height 32
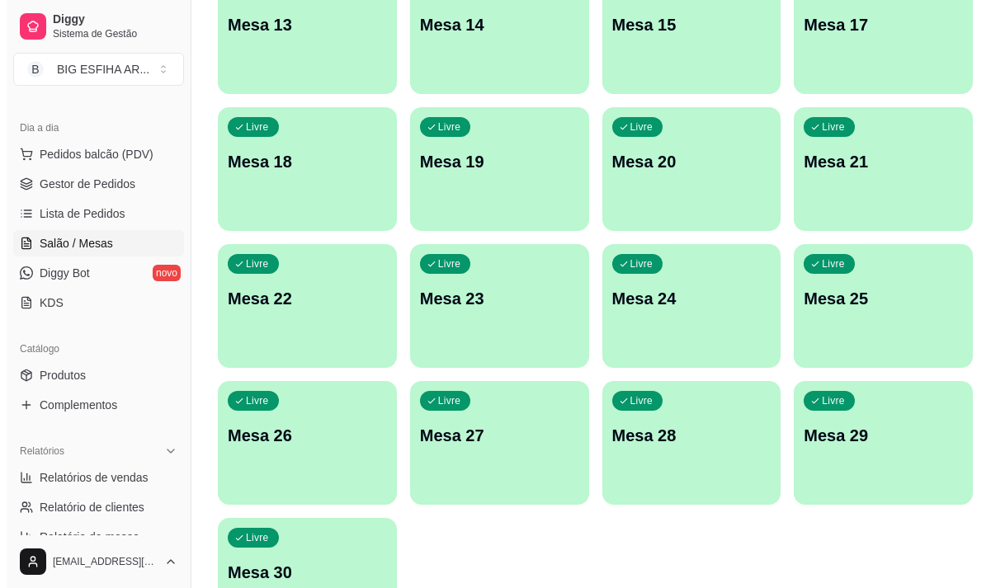
scroll to position [739, 0]
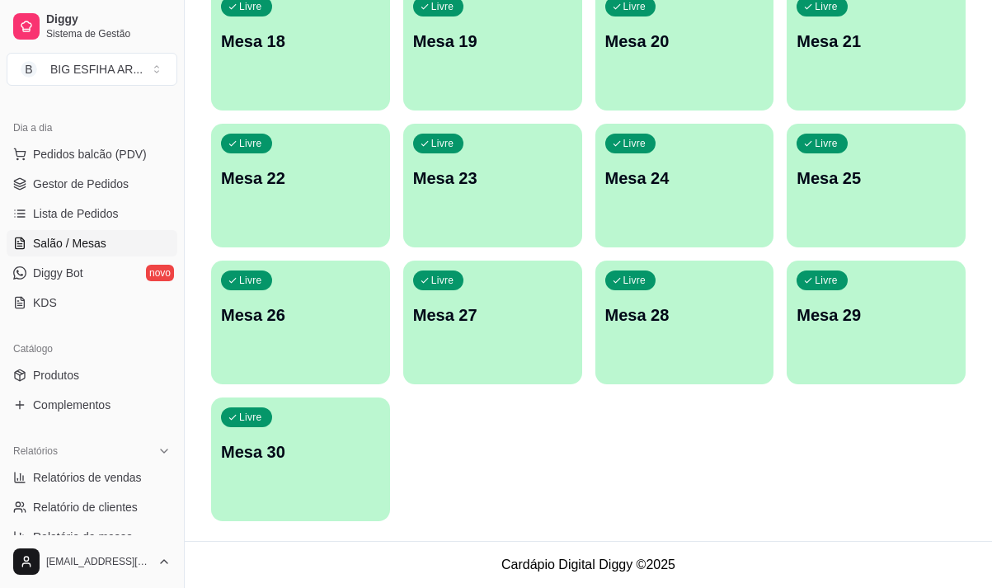
click at [308, 469] on div "Livre Mesa 30" at bounding box center [300, 450] width 179 height 104
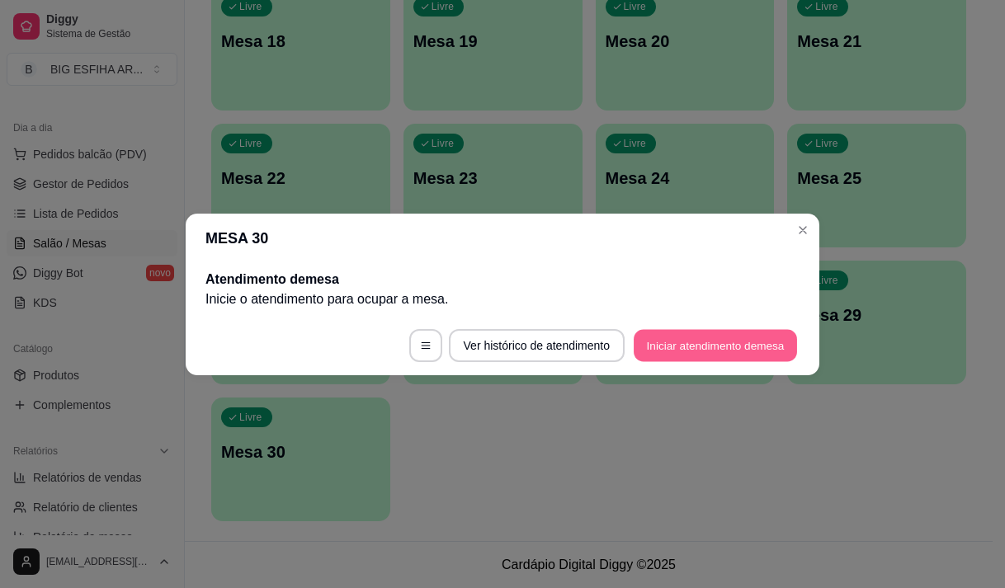
click at [757, 345] on button "Iniciar atendimento de mesa" at bounding box center [714, 345] width 163 height 32
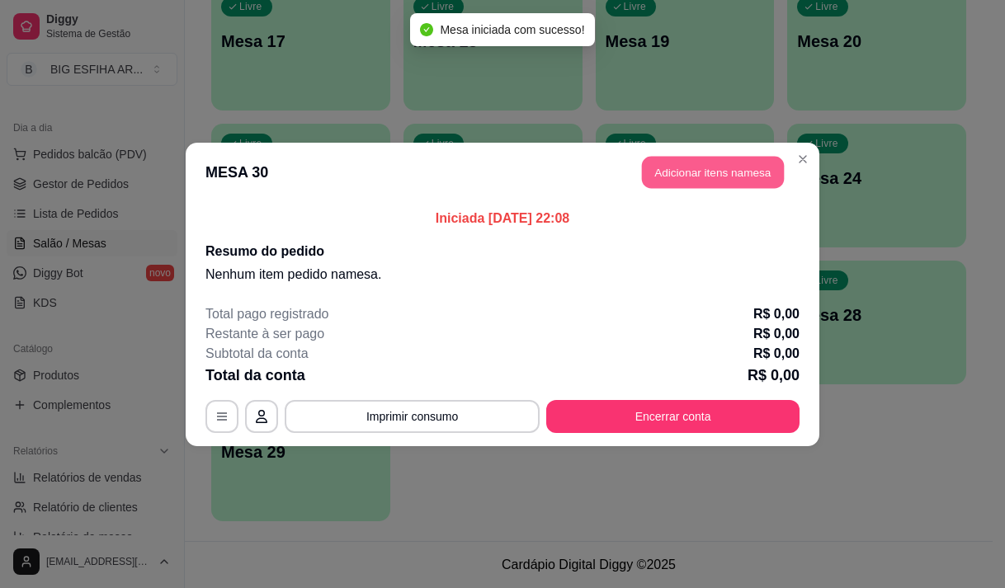
click at [732, 177] on button "Adicionar itens na mesa" at bounding box center [713, 172] width 142 height 32
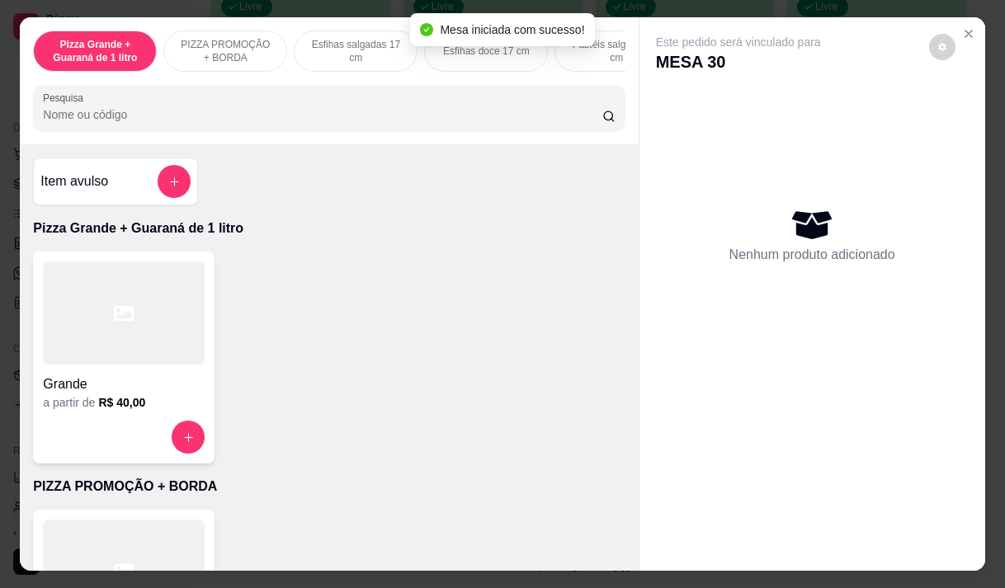
scroll to position [247, 0]
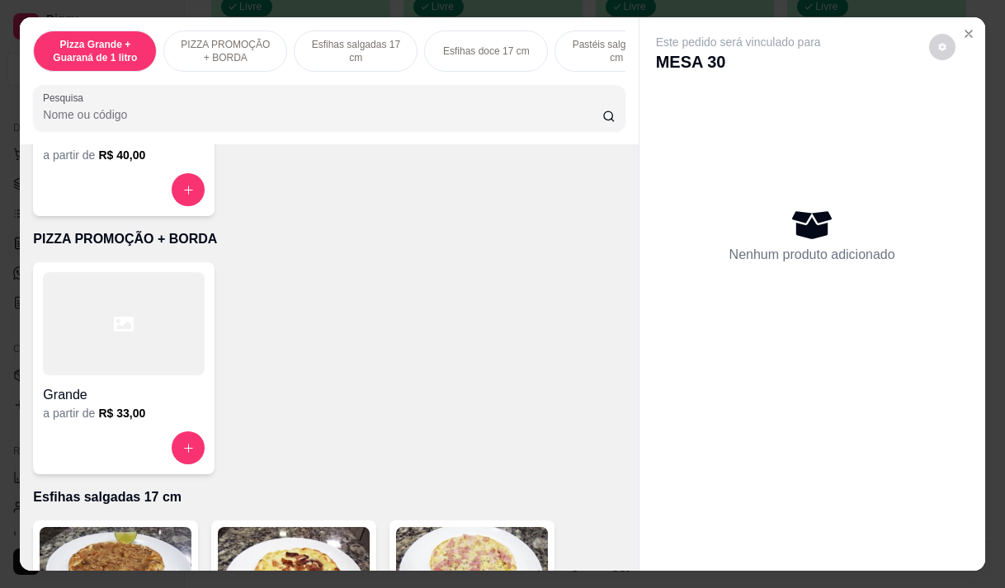
click at [134, 430] on div "Grande a partir de R$ 33,00" at bounding box center [123, 368] width 181 height 212
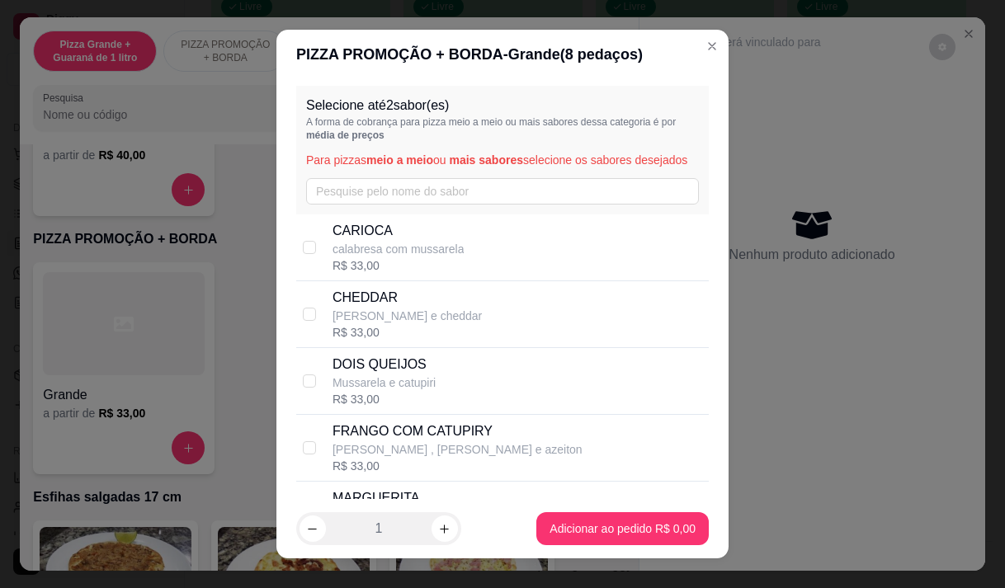
click at [532, 246] on div "CARIOCA calabresa com mussarela R$ 33,00" at bounding box center [516, 247] width 369 height 53
checkbox input "true"
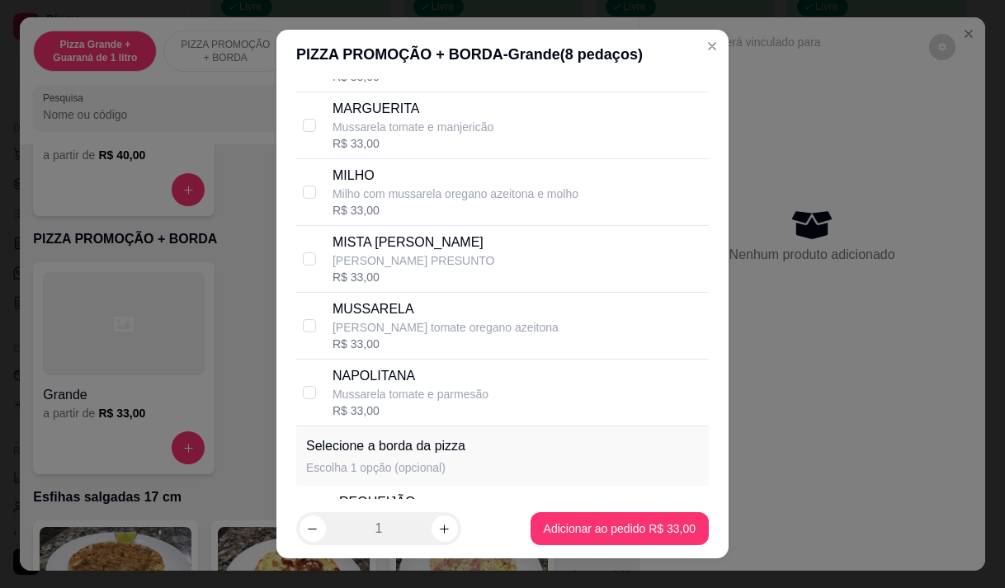
scroll to position [412, 0]
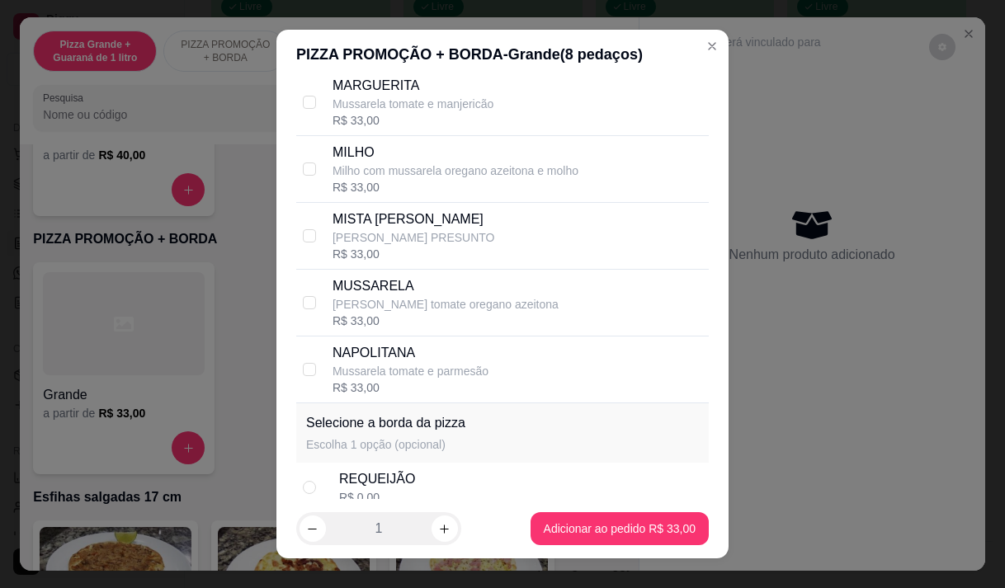
click at [401, 246] on p "[PERSON_NAME] PRESUNTO" at bounding box center [413, 237] width 162 height 16
checkbox input "true"
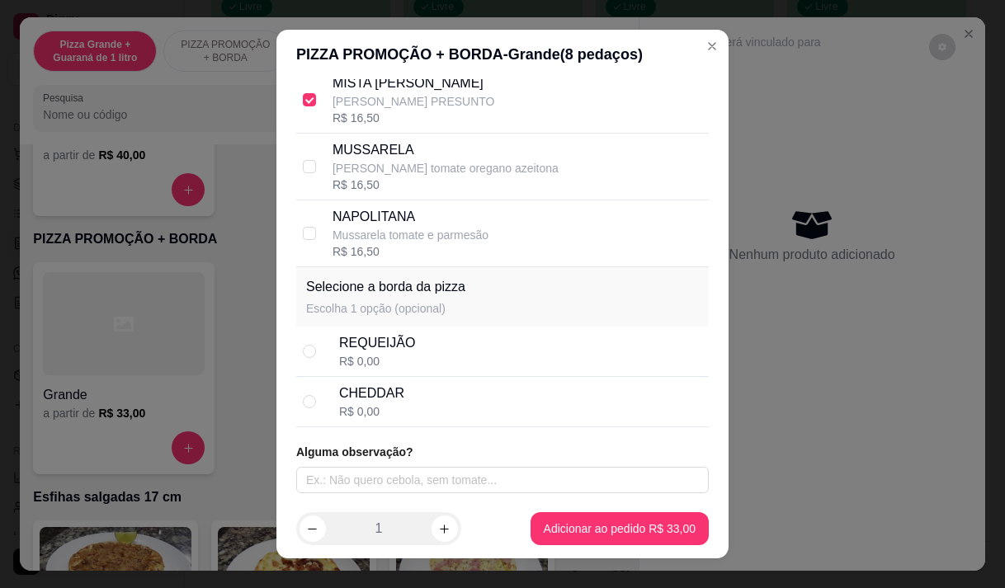
click at [417, 349] on div "REQUEIJÃO R$ 0,00" at bounding box center [520, 351] width 363 height 36
radio input "true"
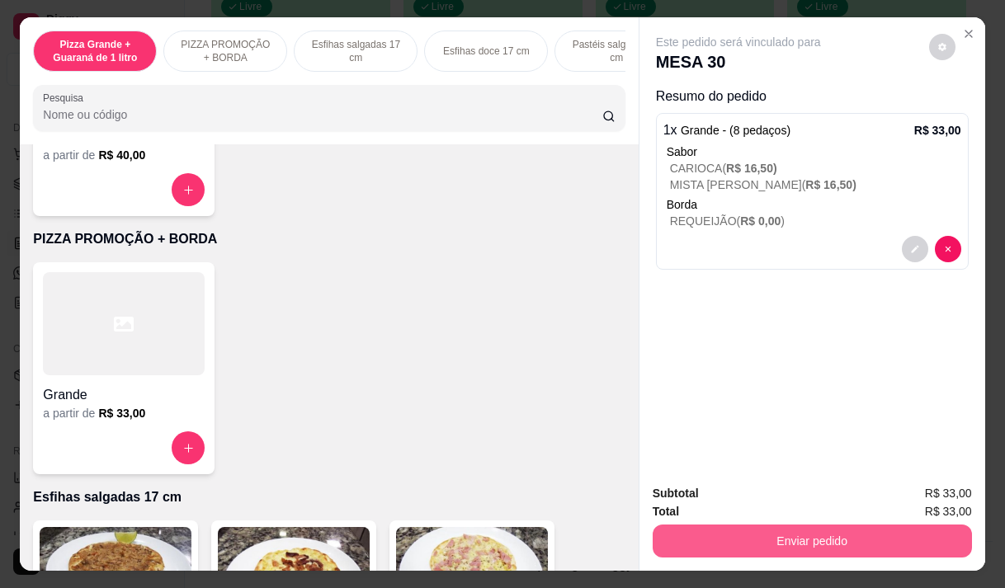
click at [797, 525] on button "Enviar pedido" at bounding box center [811, 541] width 319 height 33
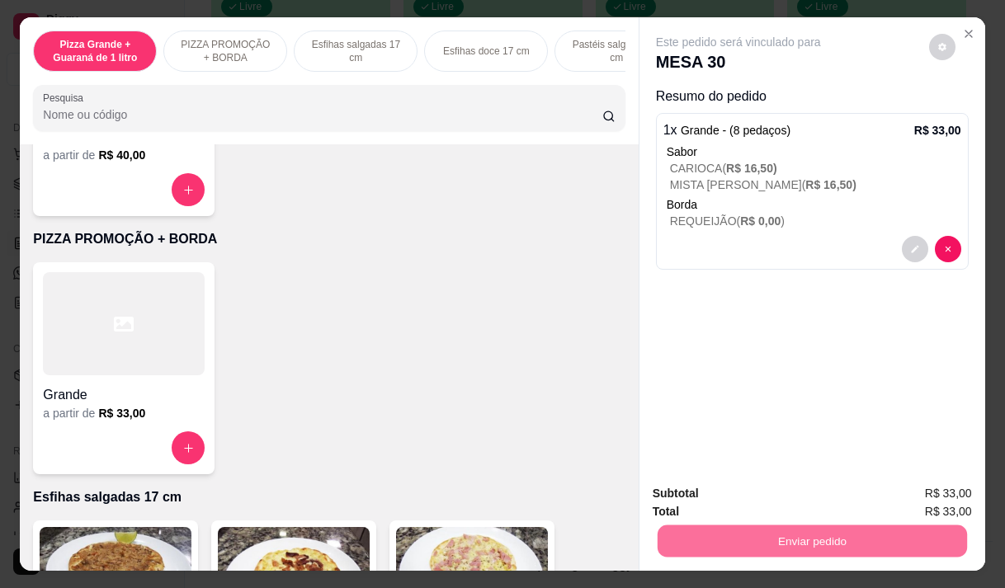
click at [740, 491] on button "Não registrar e enviar pedido" at bounding box center [757, 493] width 172 height 31
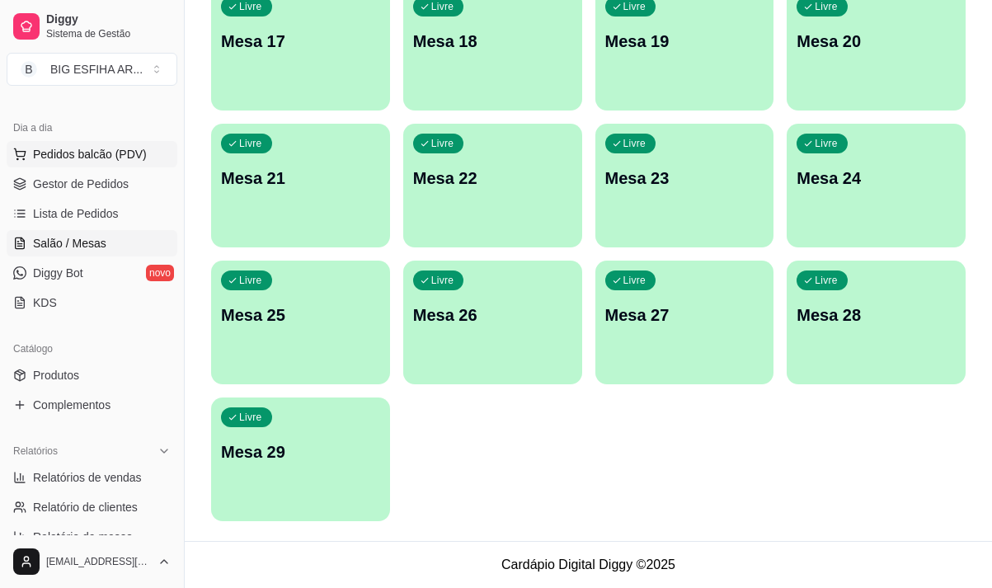
click at [72, 158] on span "Pedidos balcão (PDV)" at bounding box center [90, 154] width 114 height 16
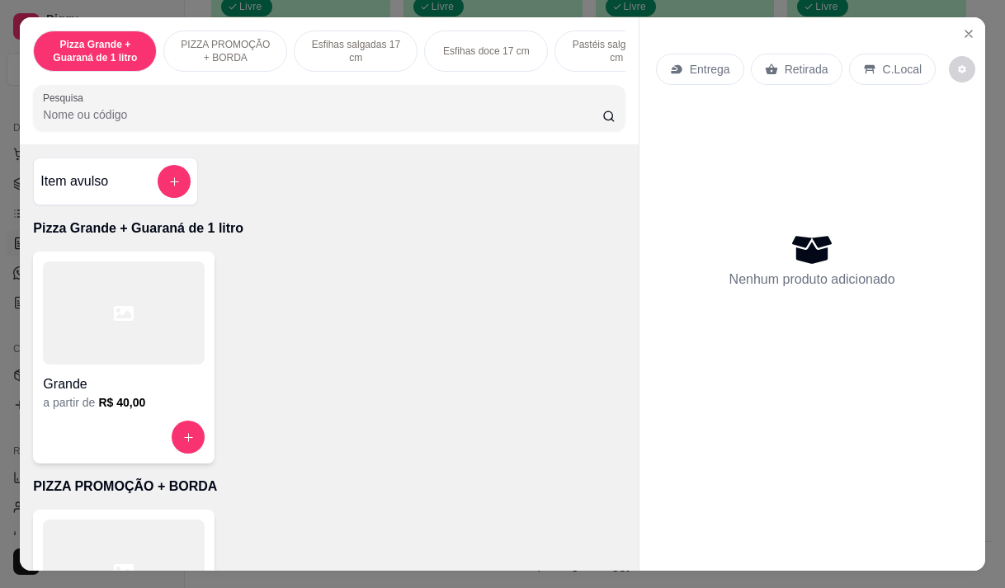
click at [675, 63] on icon at bounding box center [676, 69] width 13 height 13
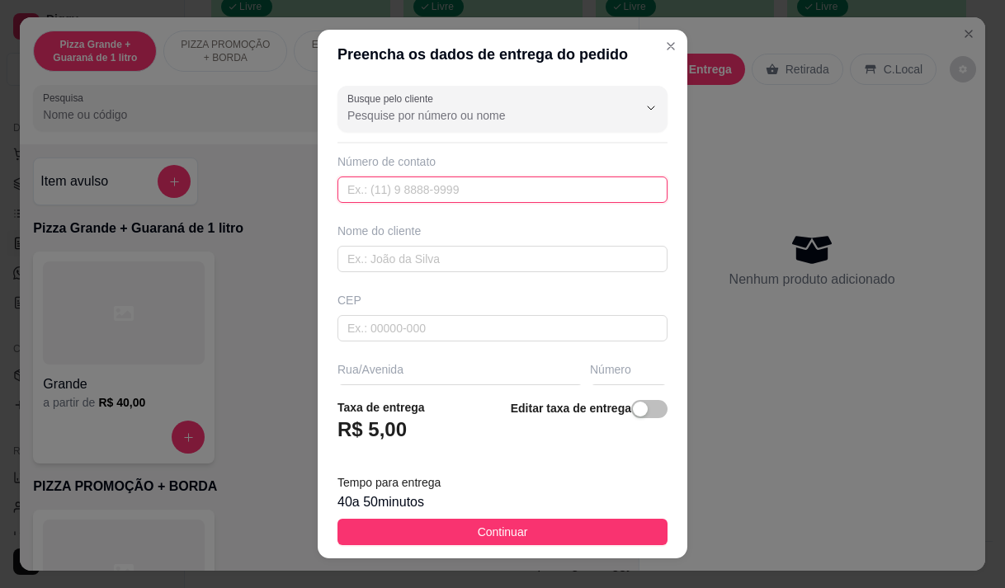
click at [548, 192] on input "text" at bounding box center [502, 189] width 330 height 26
type input "[PHONE_NUMBER]"
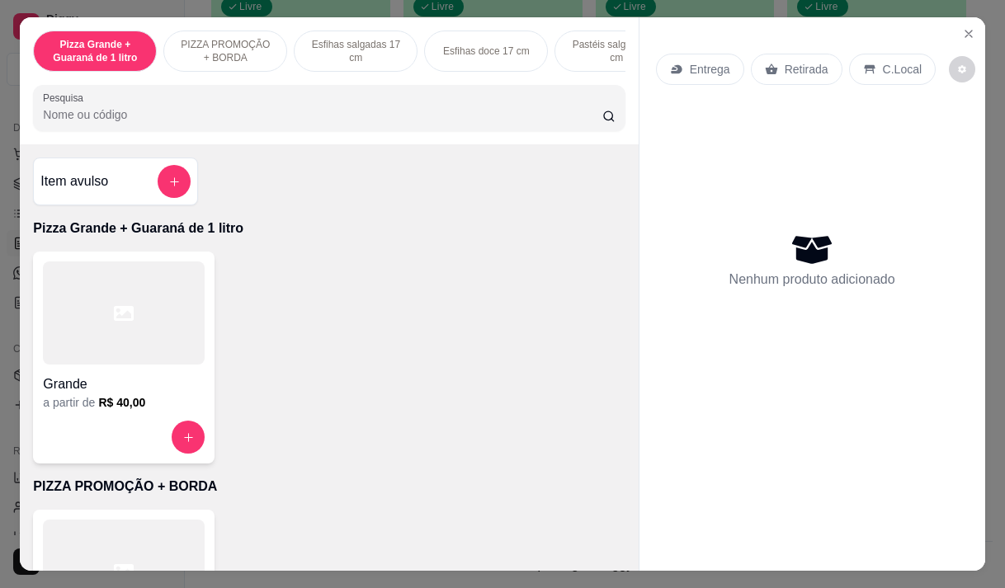
click at [698, 61] on p "Entrega" at bounding box center [710, 69] width 40 height 16
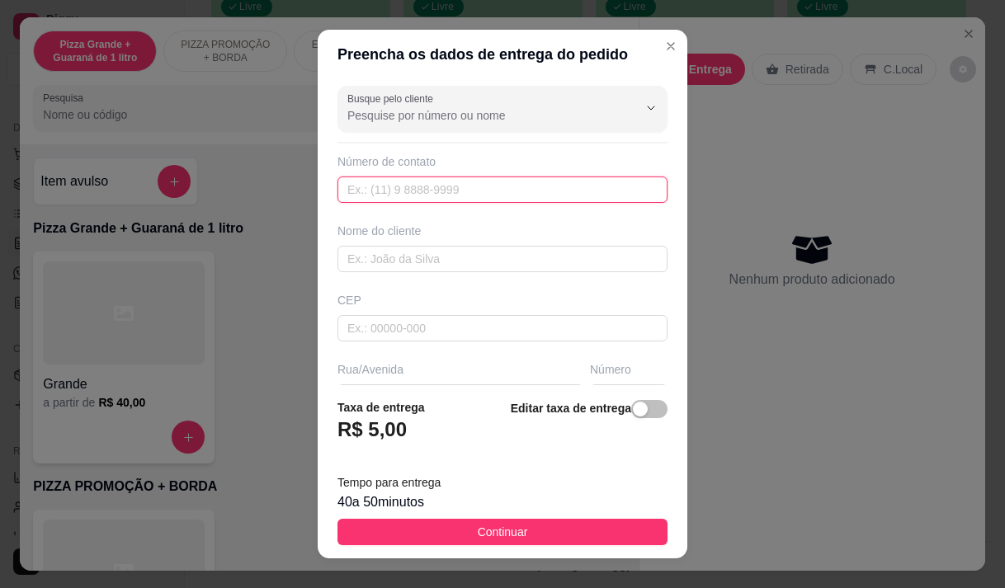
click at [534, 191] on input "text" at bounding box center [502, 189] width 330 height 26
type input "[PHONE_NUMBER]"
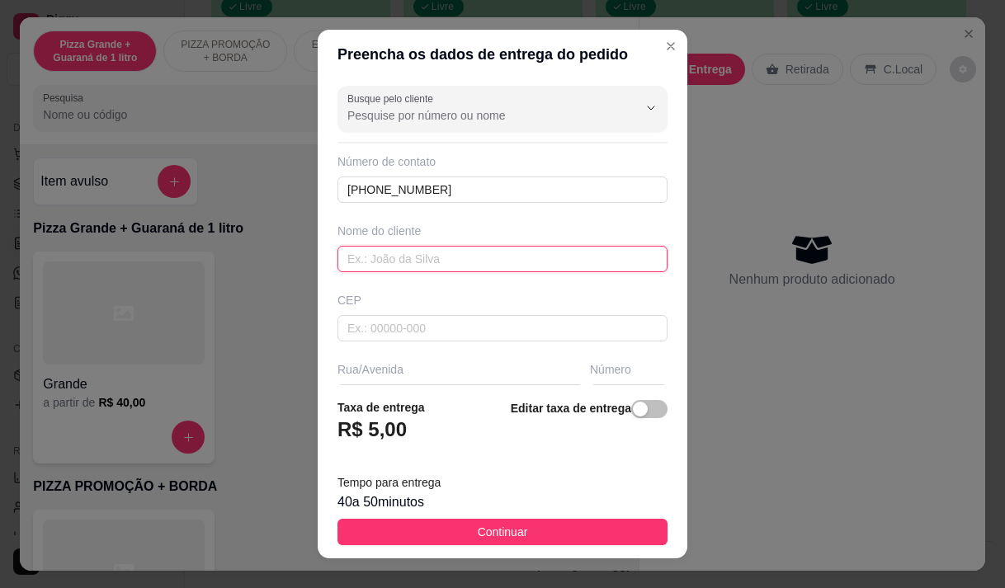
click at [510, 267] on input "text" at bounding box center [502, 259] width 330 height 26
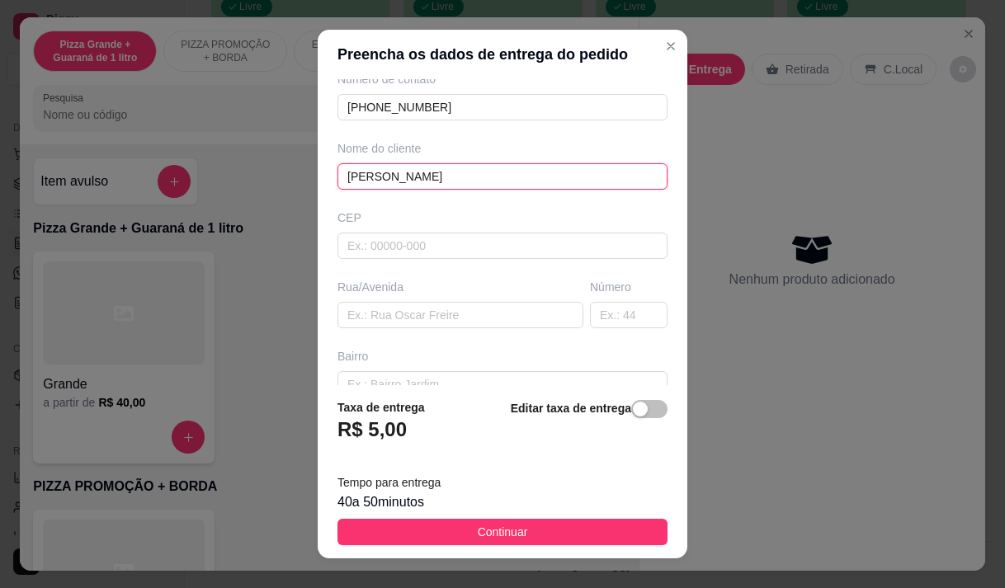
type input "[PERSON_NAME]"
click at [471, 289] on div "Rua/Avenida" at bounding box center [460, 287] width 246 height 16
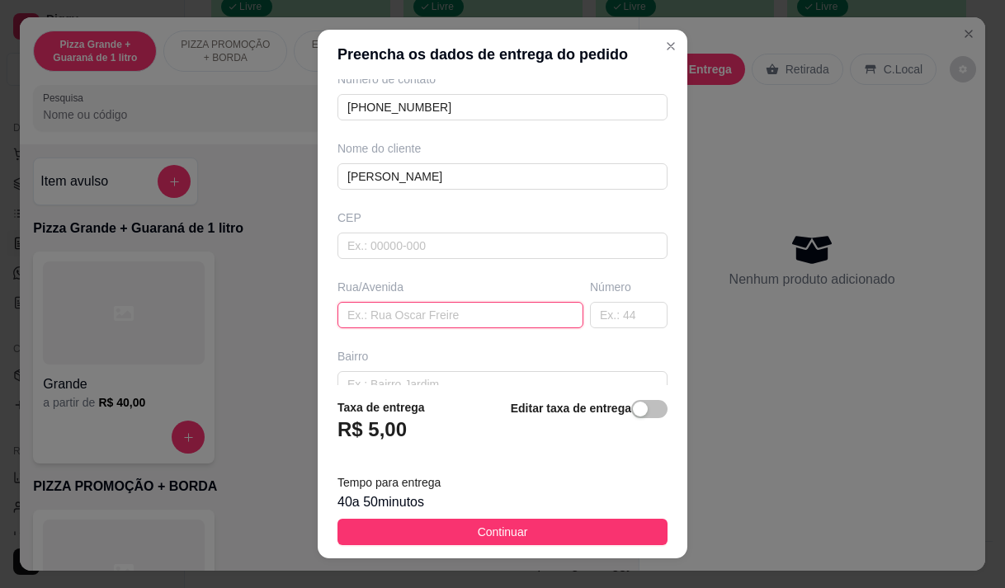
click at [468, 312] on input "text" at bounding box center [460, 315] width 246 height 26
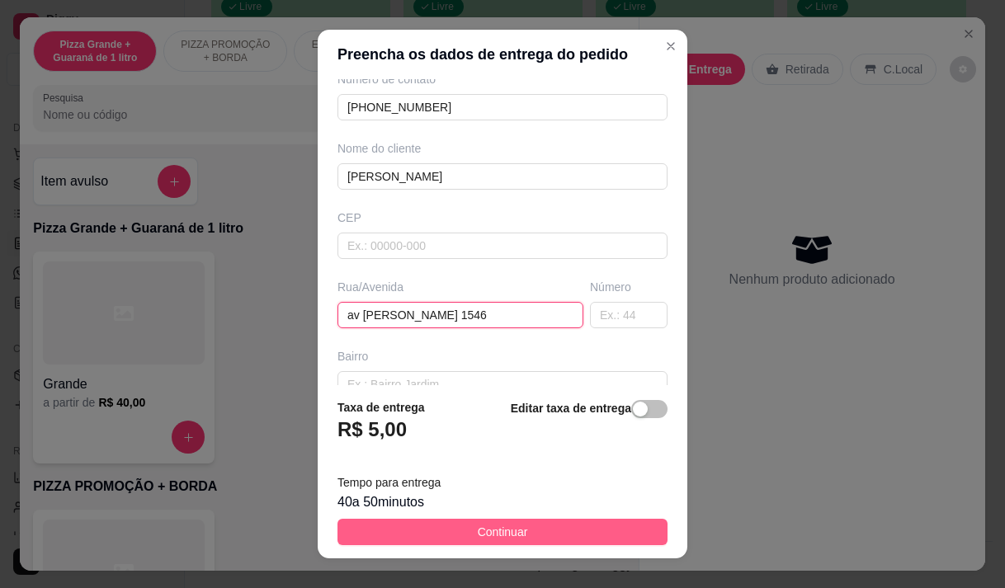
type input "av [PERSON_NAME] 1546"
click at [480, 529] on span "Continuar" at bounding box center [503, 532] width 50 height 18
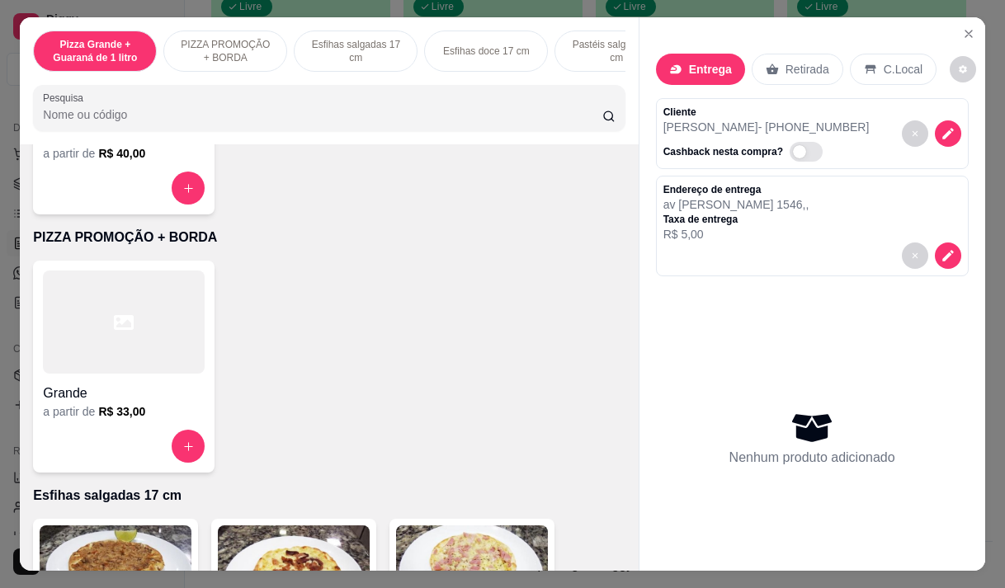
scroll to position [330, 0]
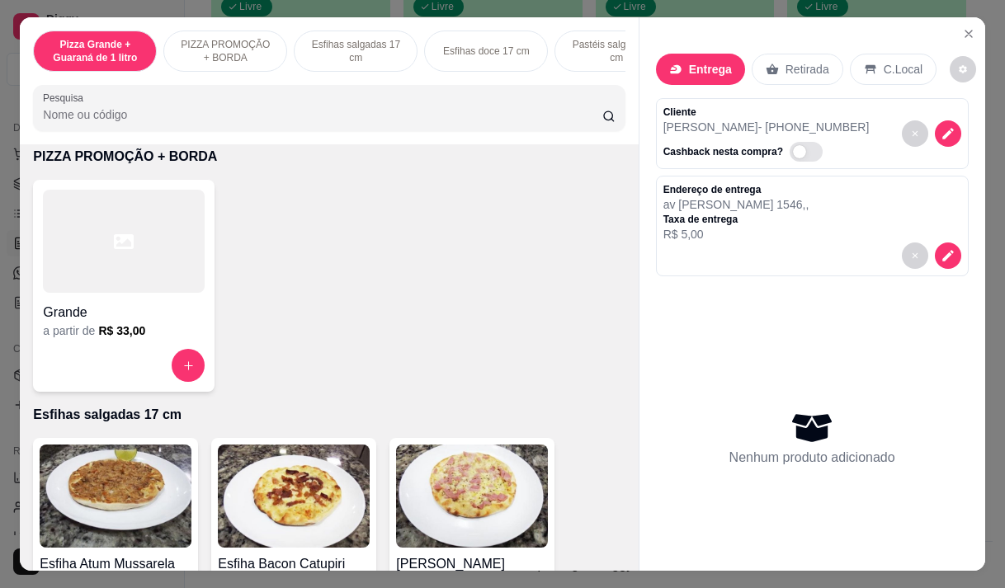
click at [98, 332] on h6 "R$ 33,00" at bounding box center [121, 330] width 47 height 16
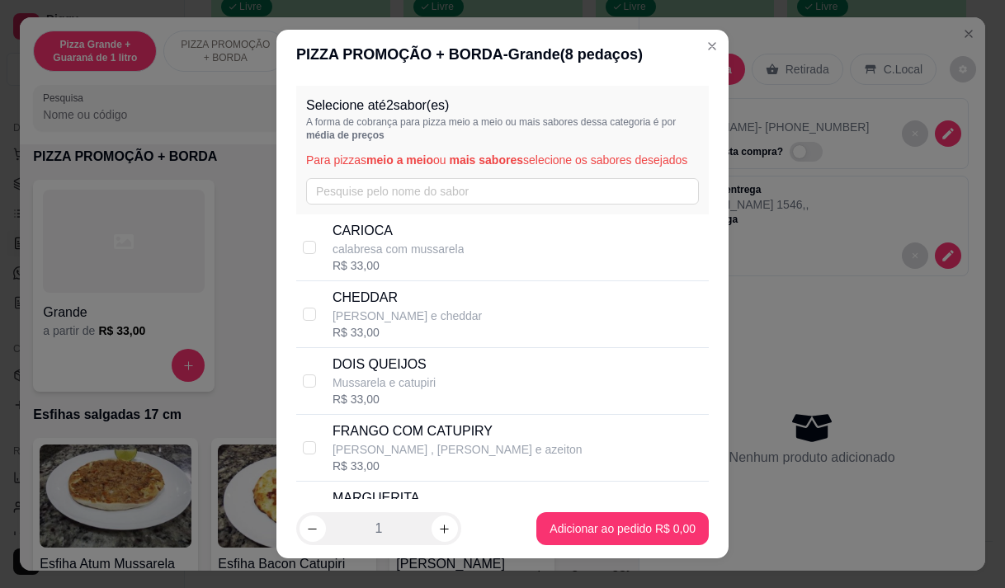
click at [466, 248] on div "CARIOCA calabresa com mussarela R$ 33,00" at bounding box center [516, 247] width 369 height 53
checkbox input "true"
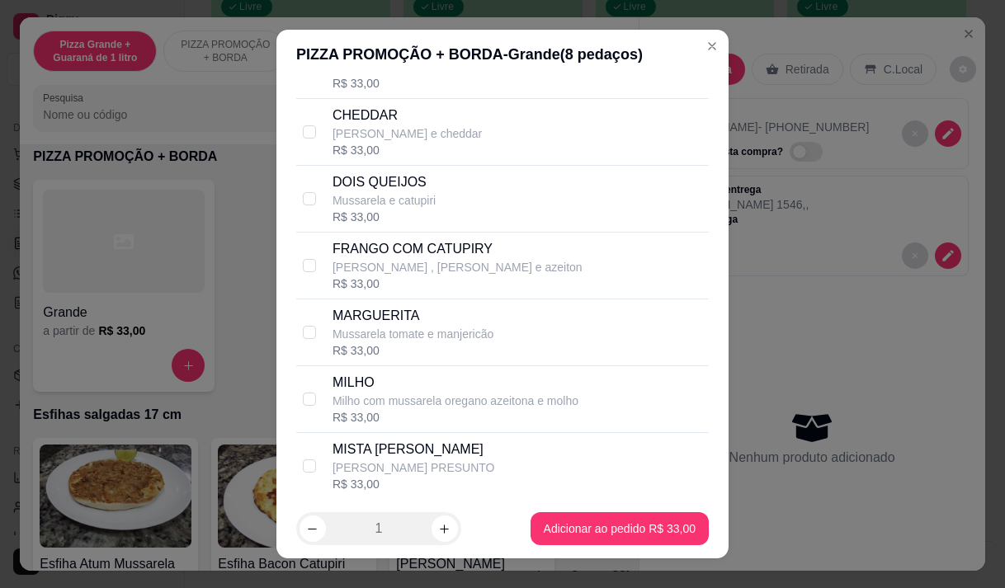
scroll to position [247, 0]
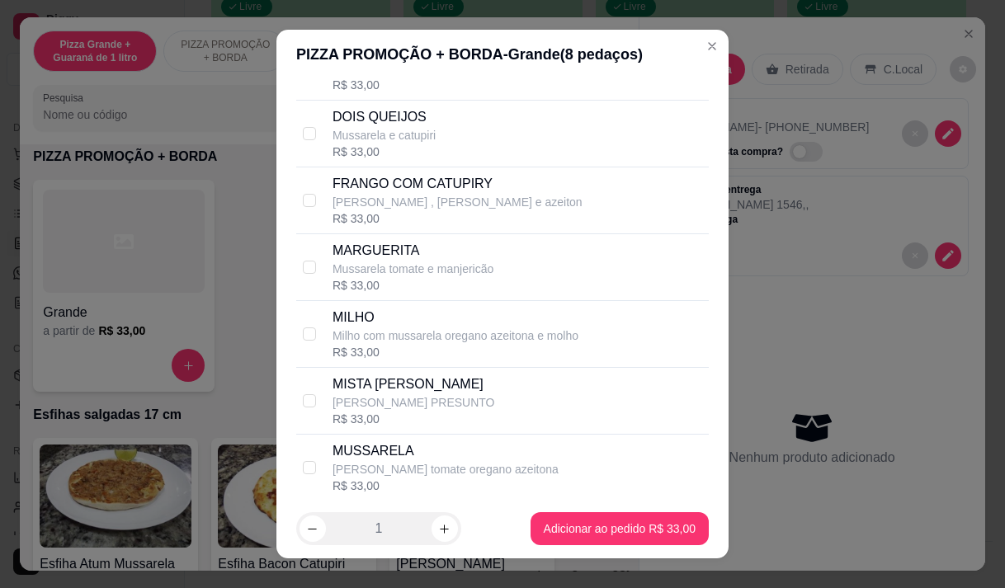
click at [472, 427] on div "MISTA [PERSON_NAME] PRESUNTO R$ 33,00" at bounding box center [516, 400] width 369 height 53
checkbox input "true"
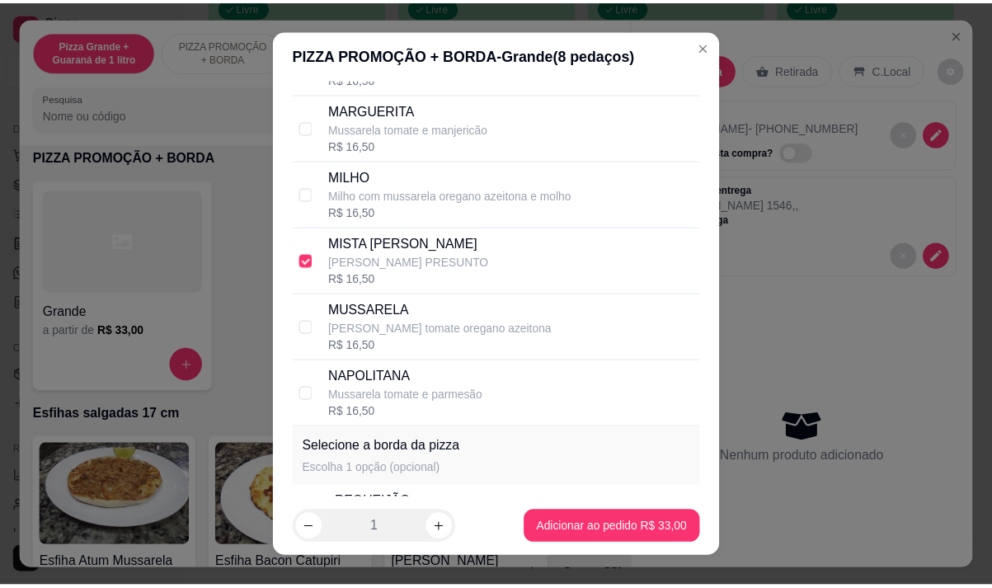
scroll to position [495, 0]
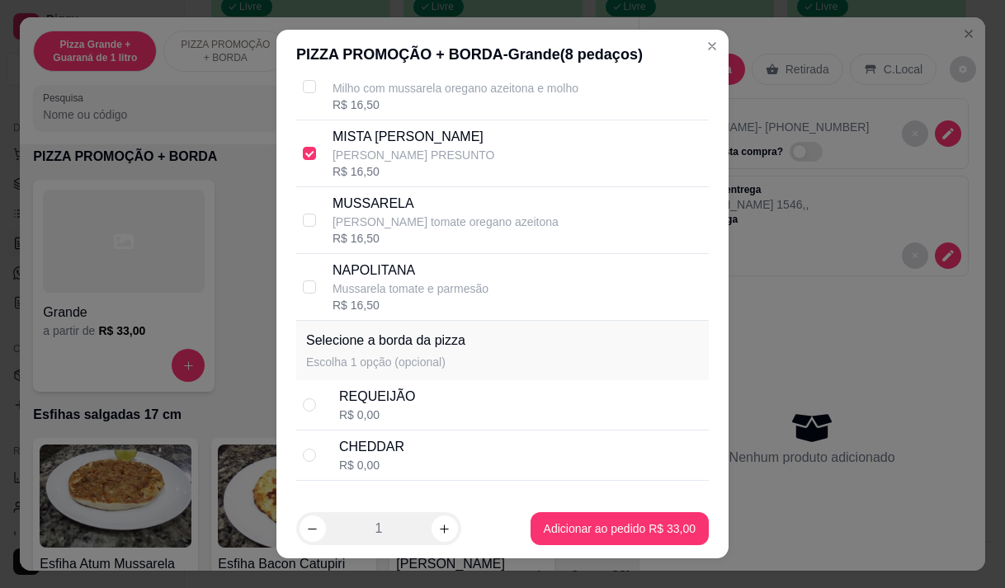
click at [441, 419] on div "REQUEIJÃO R$ 0,00" at bounding box center [520, 405] width 363 height 36
radio input "true"
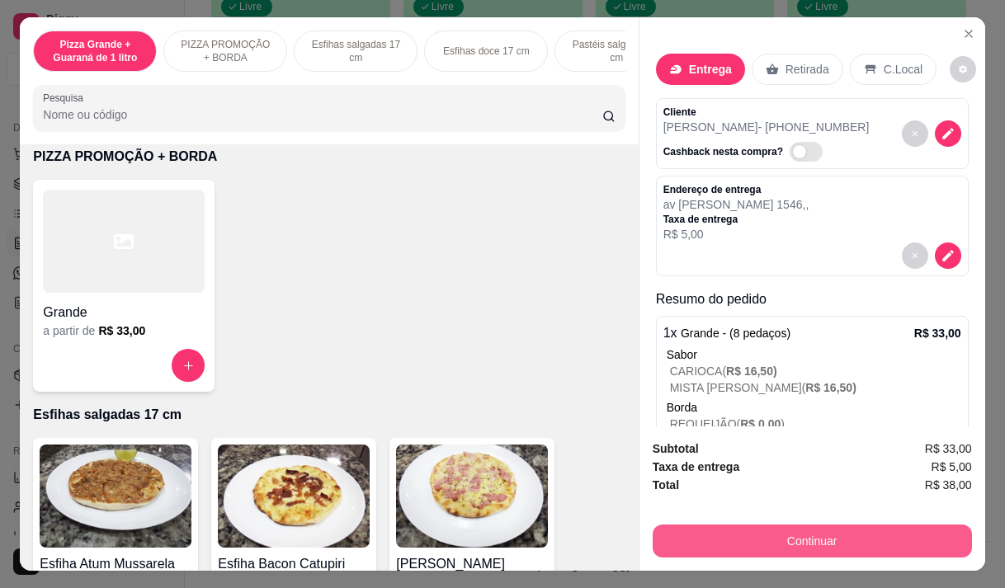
click at [858, 525] on button "Continuar" at bounding box center [811, 541] width 319 height 33
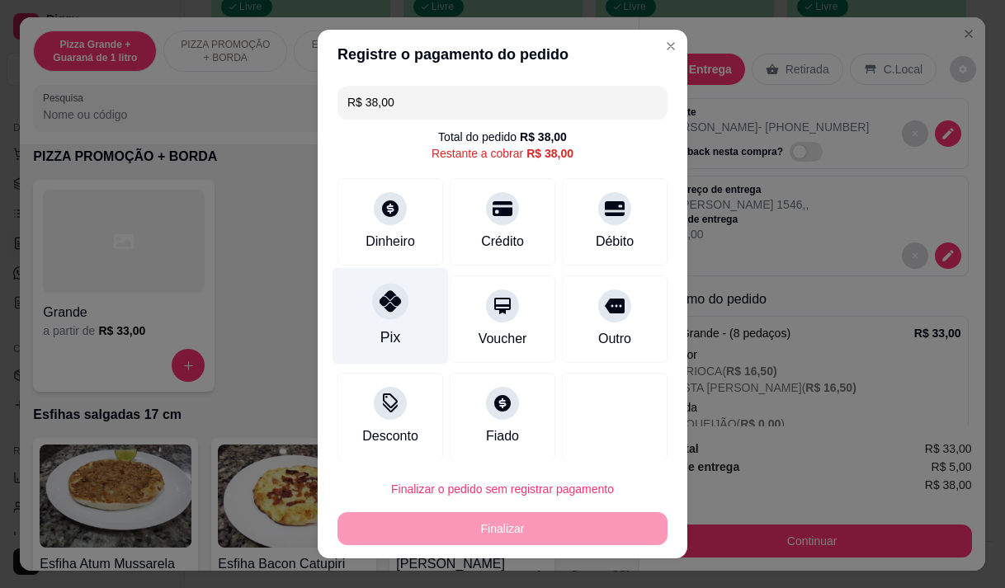
click at [365, 318] on div "Pix" at bounding box center [390, 315] width 116 height 96
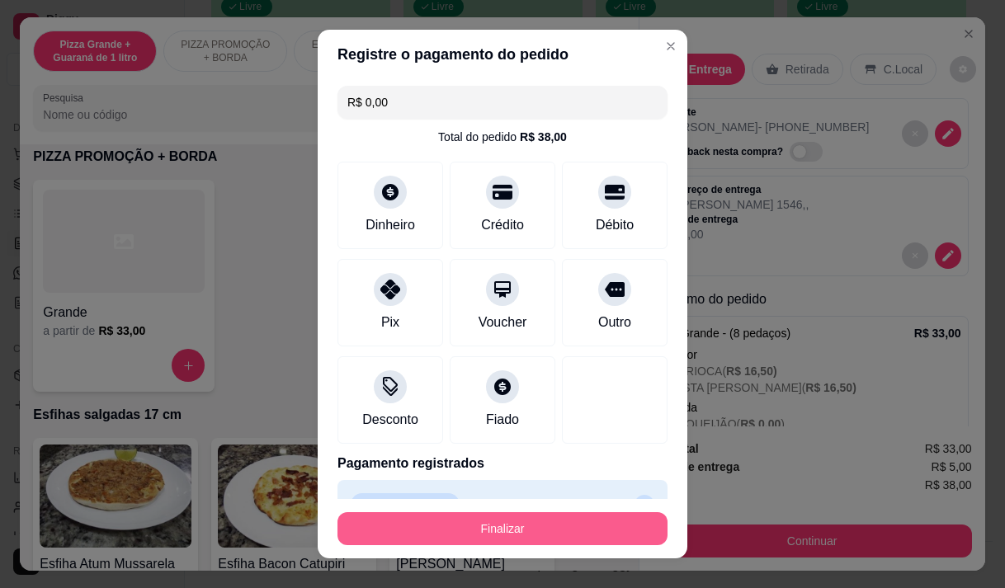
click at [492, 519] on button "Finalizar" at bounding box center [502, 528] width 330 height 33
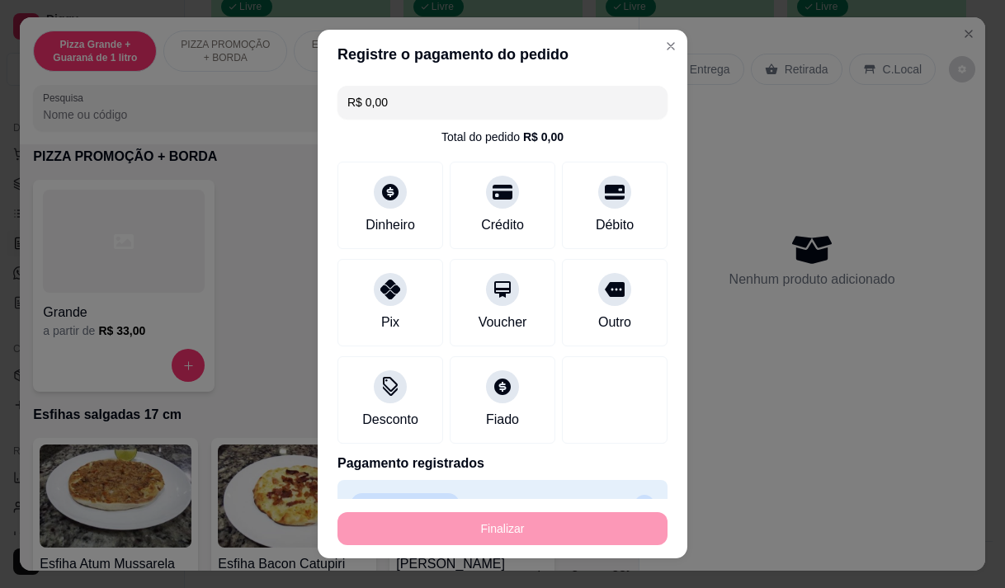
type input "-R$ 38,00"
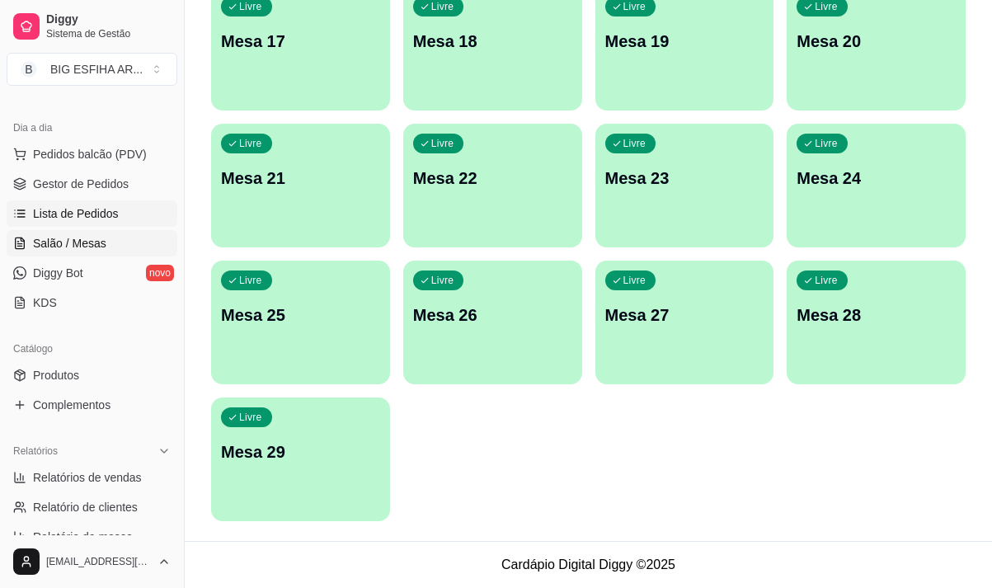
click at [86, 216] on span "Lista de Pedidos" at bounding box center [76, 213] width 86 height 16
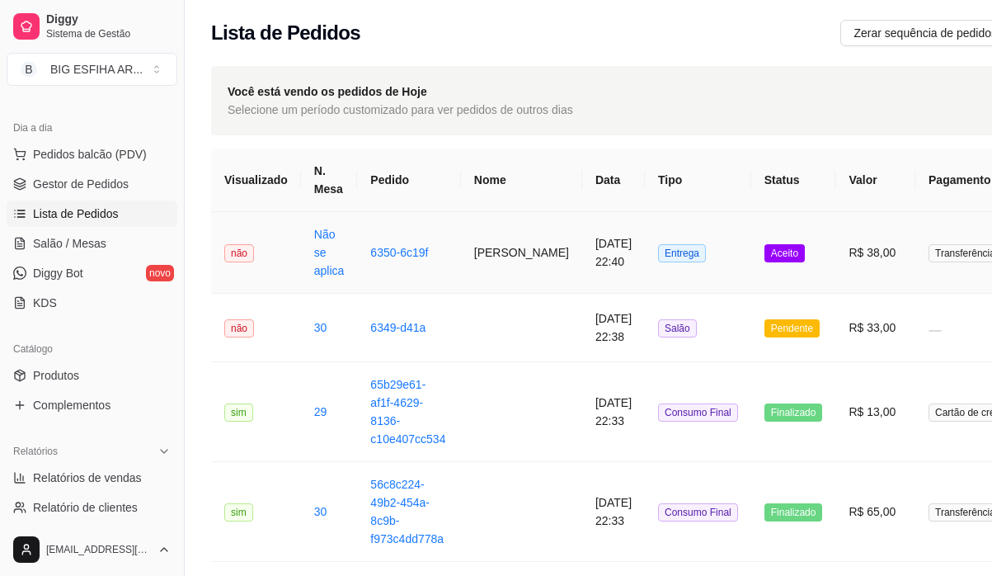
click at [524, 255] on td "[PERSON_NAME]" at bounding box center [521, 253] width 121 height 82
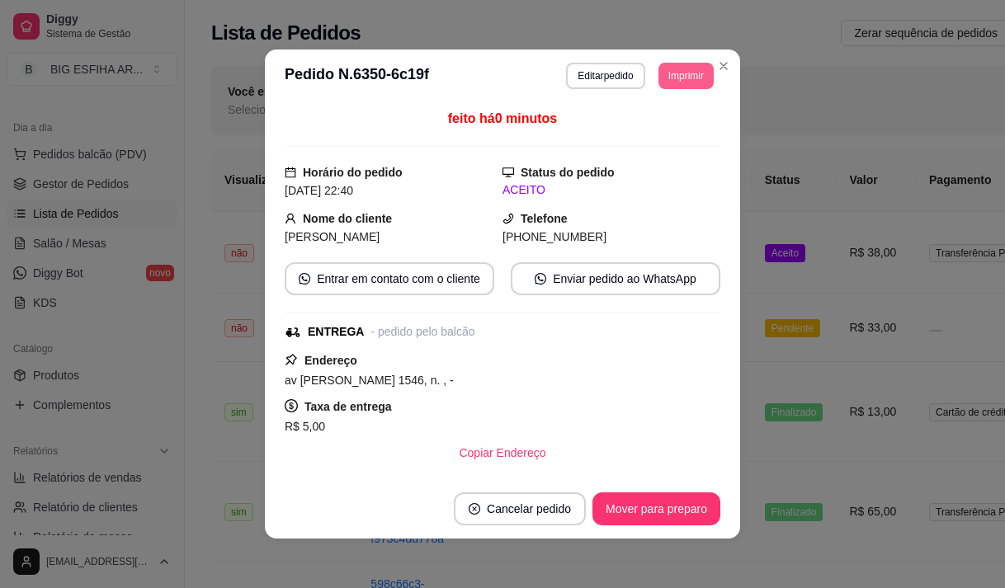
click at [670, 70] on button "Imprimir" at bounding box center [685, 76] width 55 height 26
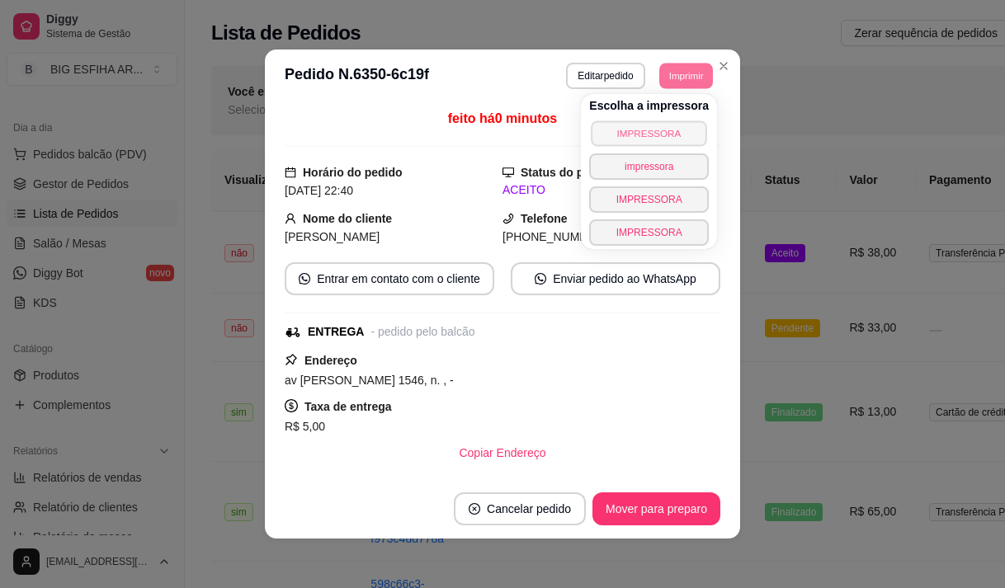
click at [655, 133] on button "IMPRESSORA" at bounding box center [648, 133] width 115 height 26
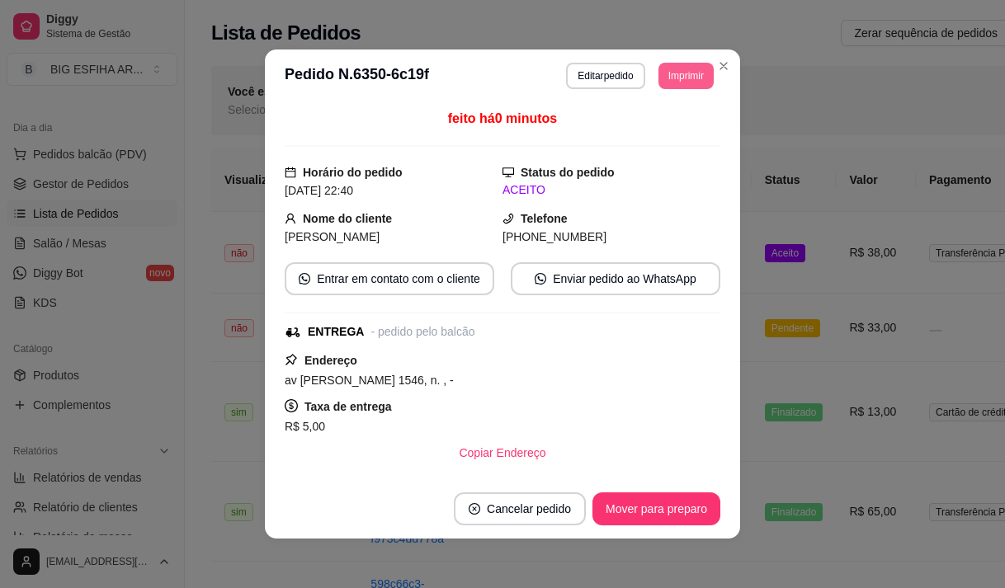
click at [670, 74] on button "Imprimir" at bounding box center [685, 76] width 55 height 26
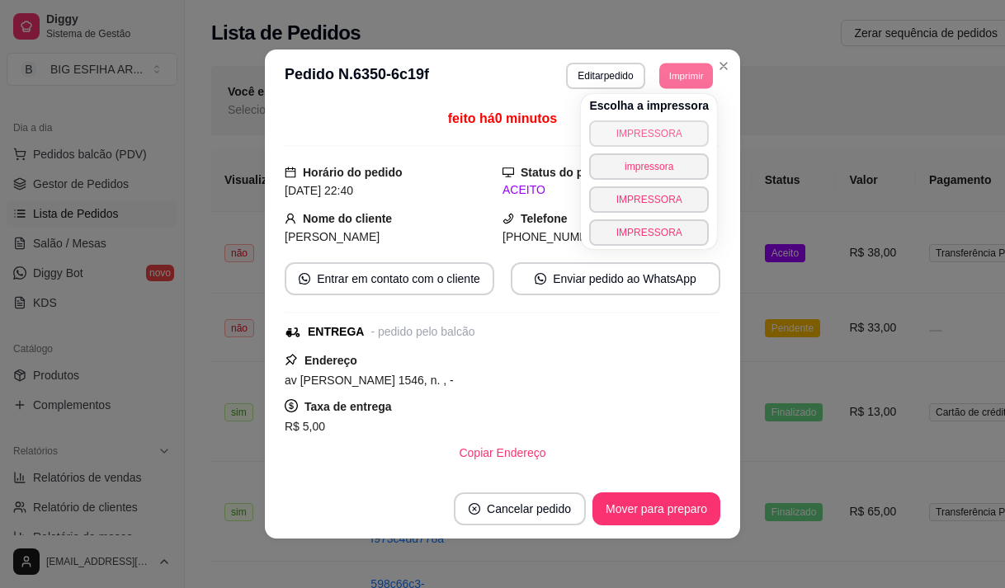
click at [653, 130] on button "IMPRESSORA" at bounding box center [649, 133] width 120 height 26
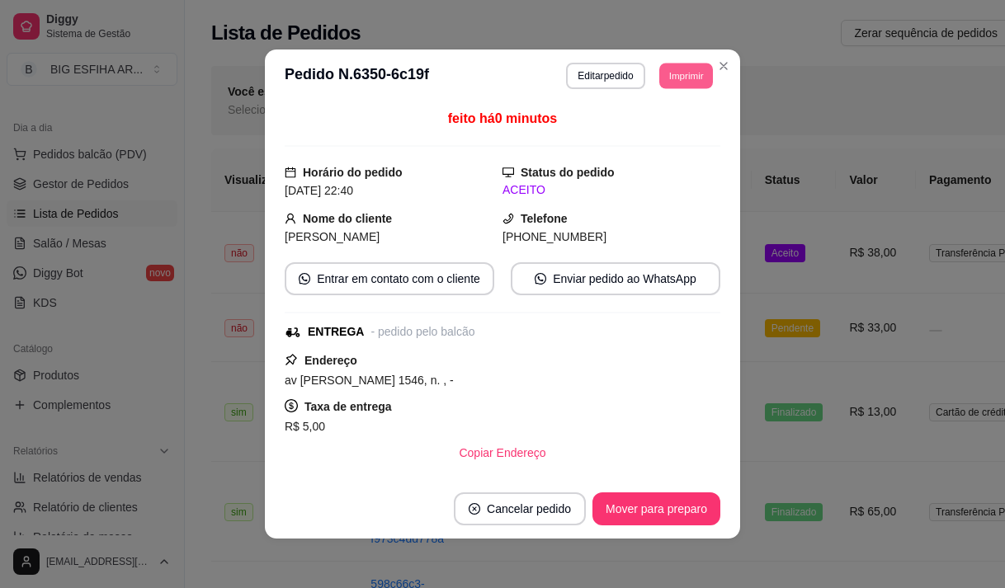
click at [682, 73] on button "Imprimir" at bounding box center [686, 76] width 54 height 26
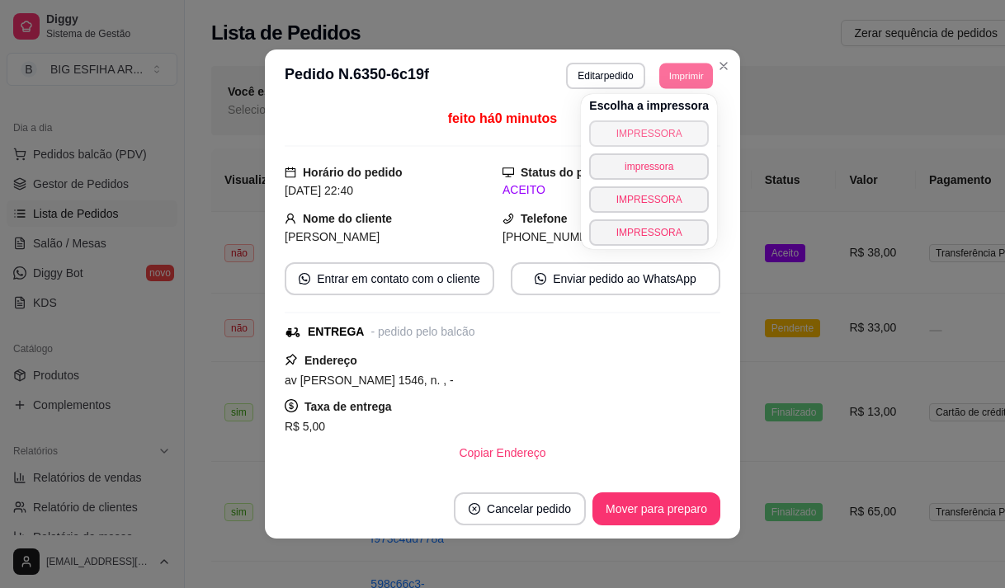
click at [656, 134] on button "IMPRESSORA" at bounding box center [649, 133] width 120 height 26
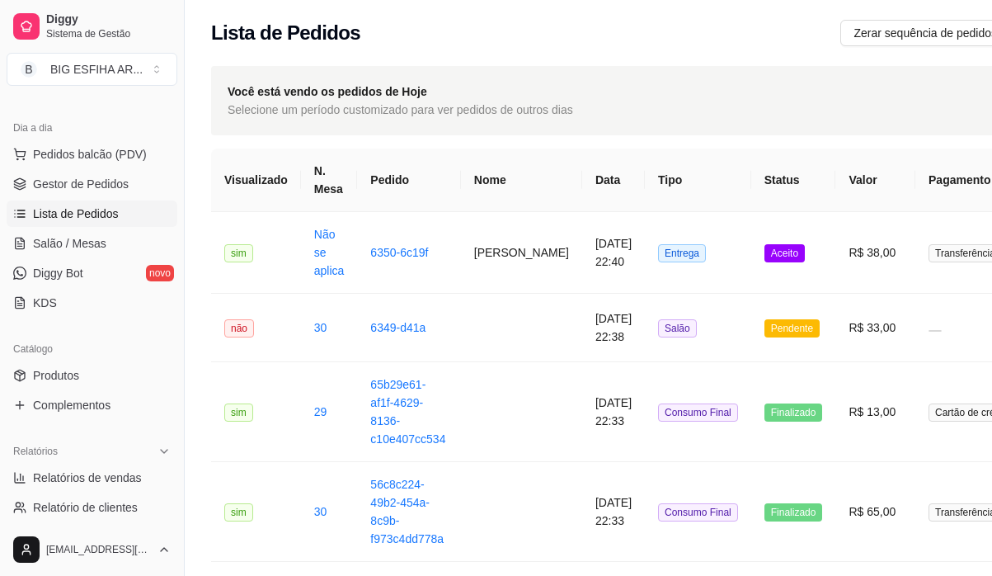
click at [92, 341] on div "Catálogo" at bounding box center [92, 349] width 171 height 26
click at [88, 239] on span "Salão / Mesas" at bounding box center [69, 243] width 73 height 16
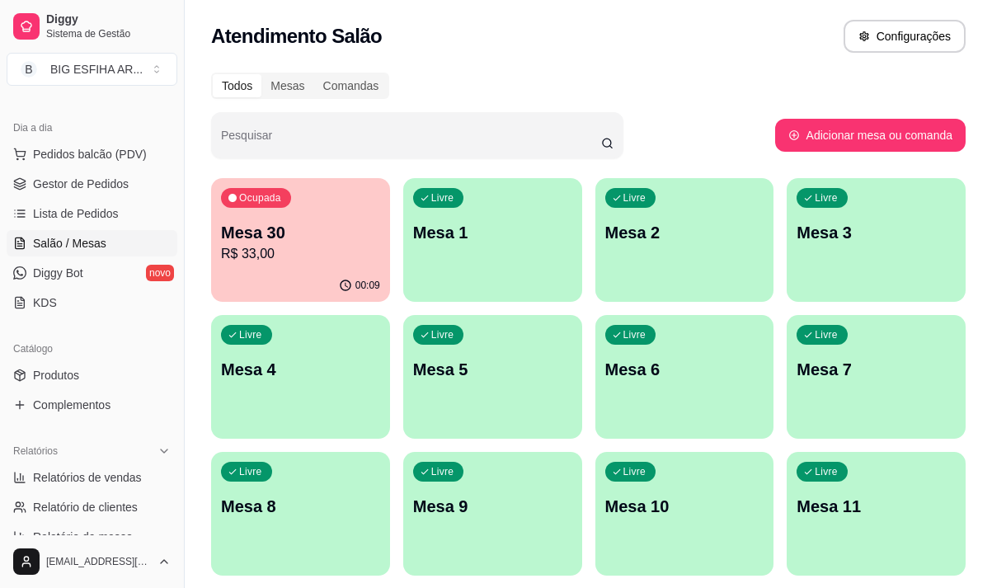
click at [341, 255] on p "R$ 33,00" at bounding box center [300, 254] width 159 height 20
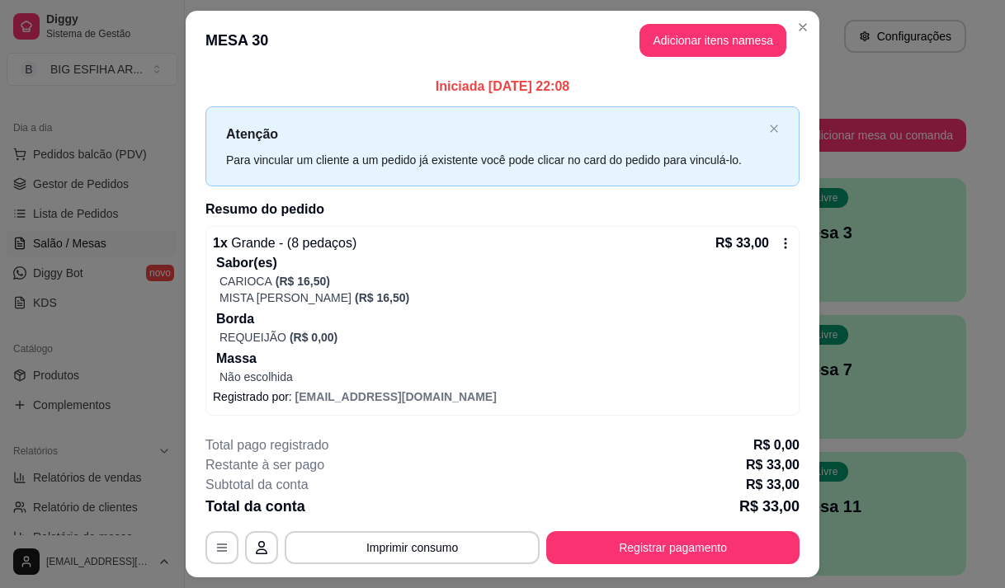
click at [781, 240] on icon at bounding box center [785, 243] width 13 height 13
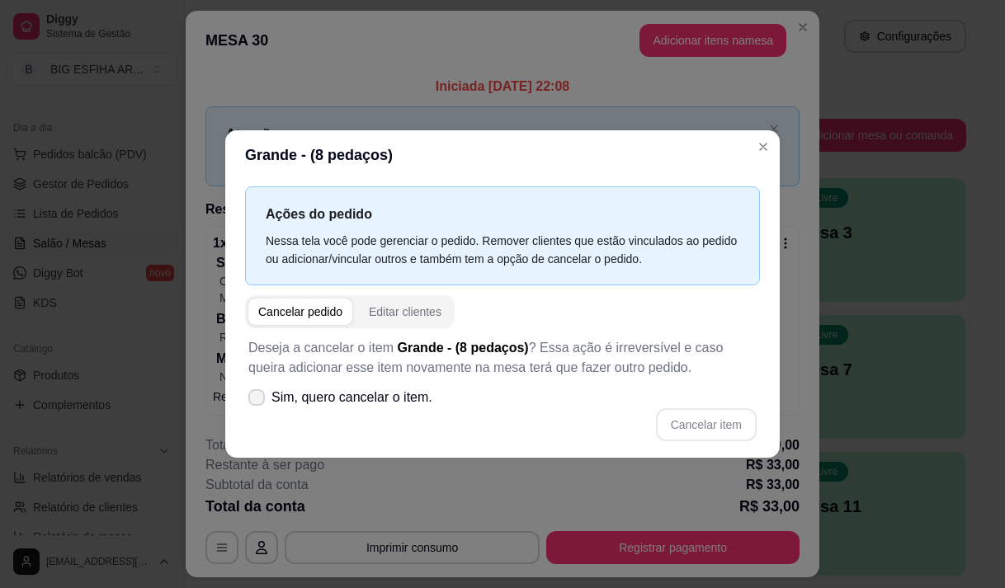
click at [252, 400] on icon at bounding box center [256, 398] width 13 height 10
click at [252, 400] on input "Sim, quero cancelar o item." at bounding box center [252, 405] width 11 height 11
checkbox input "true"
click at [713, 425] on button "Cancelar item" at bounding box center [706, 424] width 98 height 32
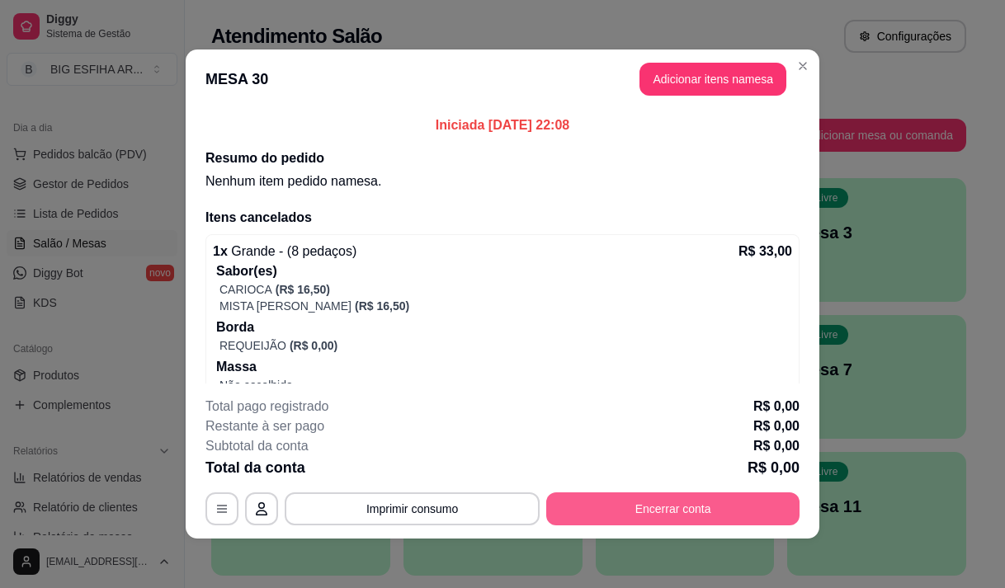
click at [675, 502] on button "Encerrar conta" at bounding box center [672, 508] width 253 height 33
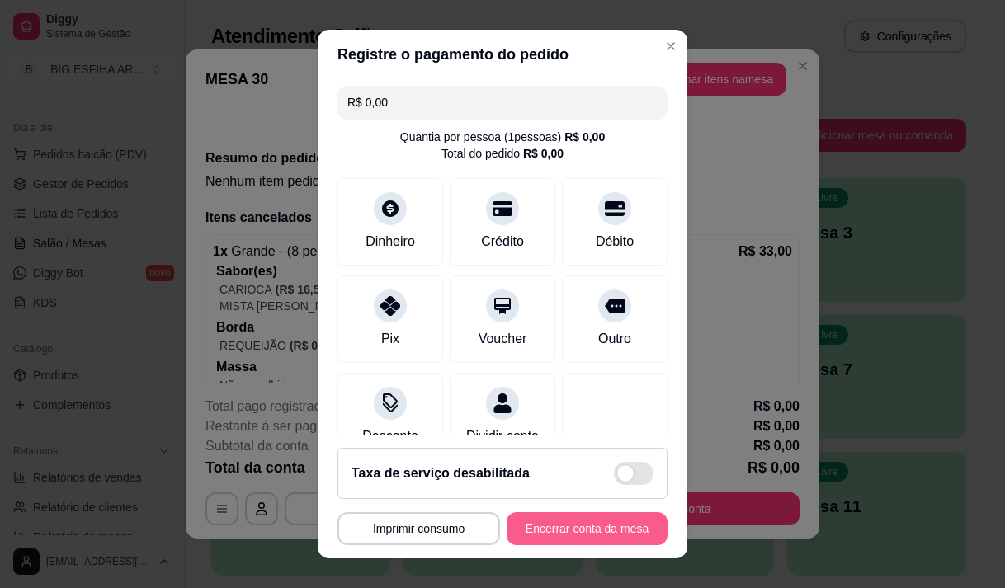
click at [581, 528] on button "Encerrar conta da mesa" at bounding box center [586, 528] width 161 height 33
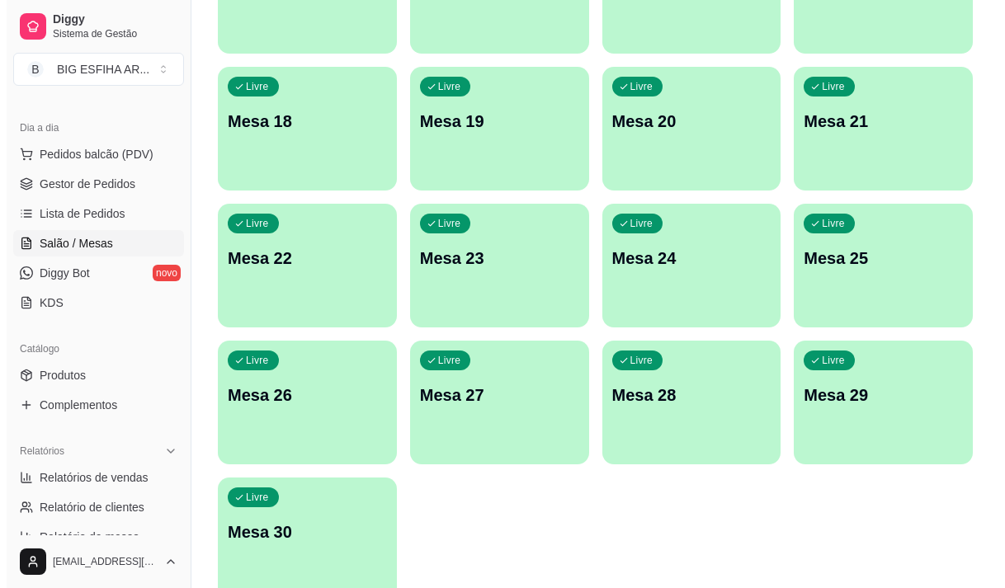
scroll to position [660, 0]
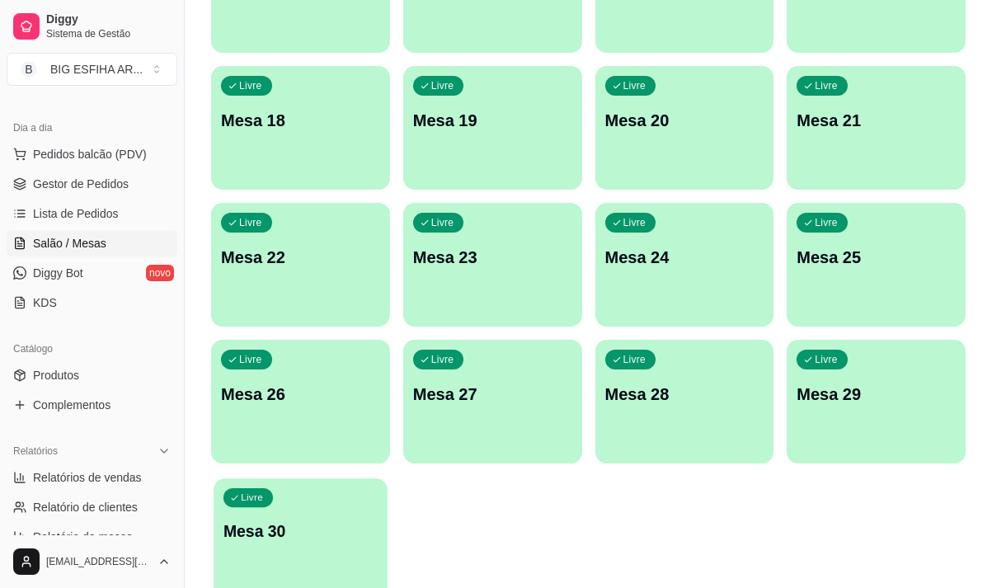
click at [344, 512] on div "Livre Mesa 30" at bounding box center [300, 528] width 173 height 101
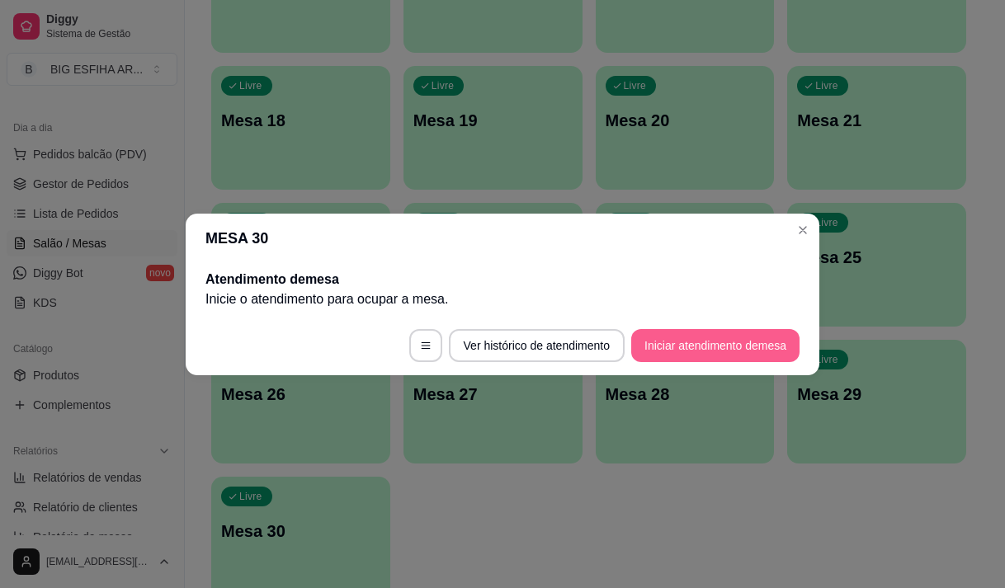
click at [708, 351] on button "Iniciar atendimento de mesa" at bounding box center [715, 345] width 168 height 33
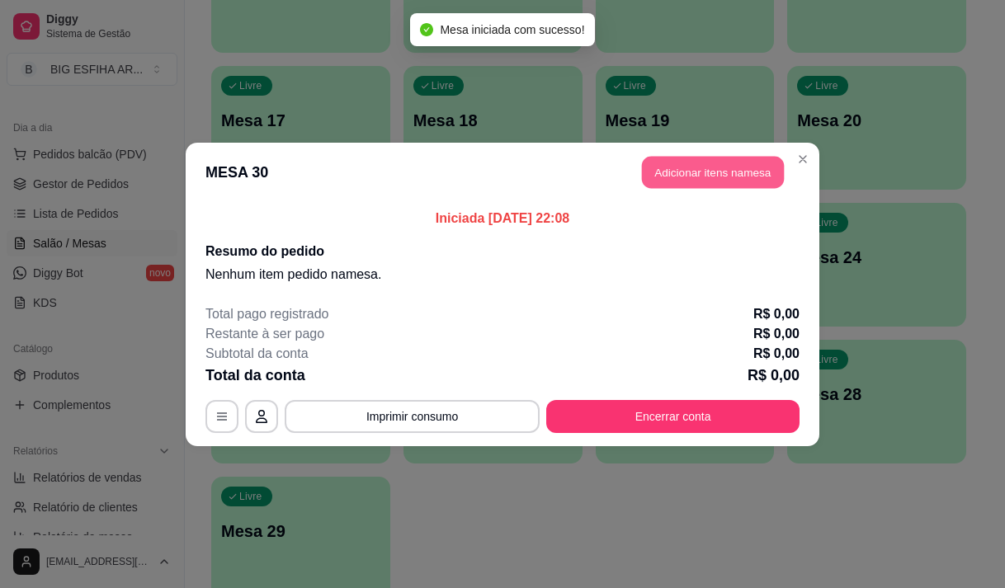
click at [727, 172] on button "Adicionar itens na mesa" at bounding box center [713, 172] width 142 height 32
click at [685, 171] on div "Nenhum produto adicionado" at bounding box center [821, 233] width 322 height 333
click at [412, 108] on div at bounding box center [324, 103] width 589 height 34
click at [417, 115] on input "Pesquisa" at bounding box center [322, 114] width 559 height 16
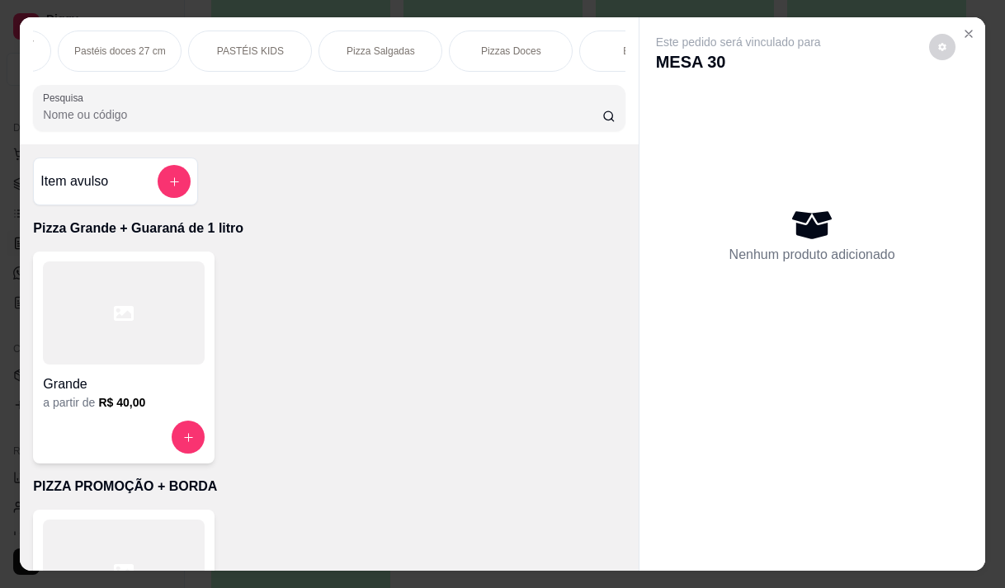
scroll to position [0, 693]
click at [214, 49] on div "PASTÉIS KIDS" at bounding box center [184, 51] width 124 height 41
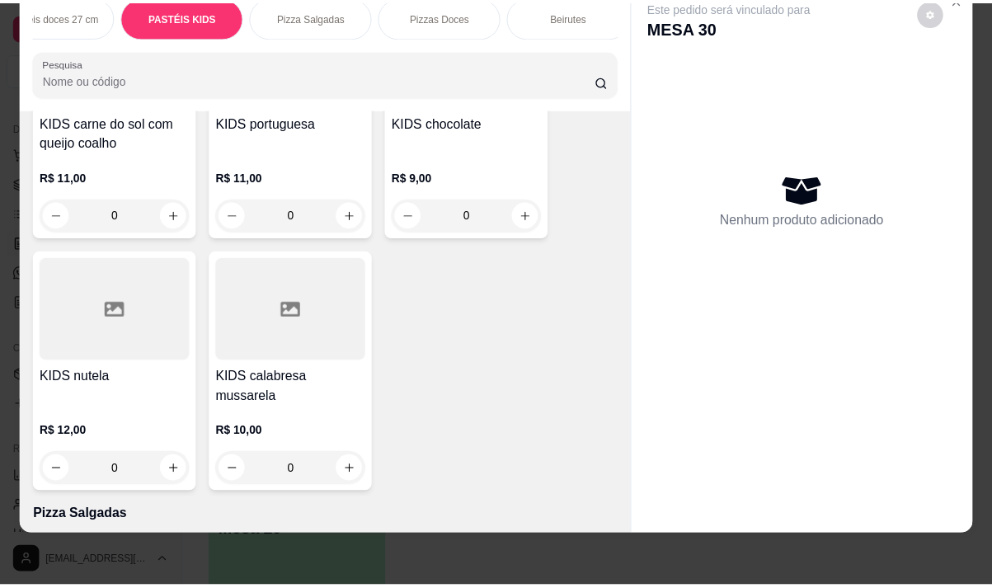
scroll to position [11841, 0]
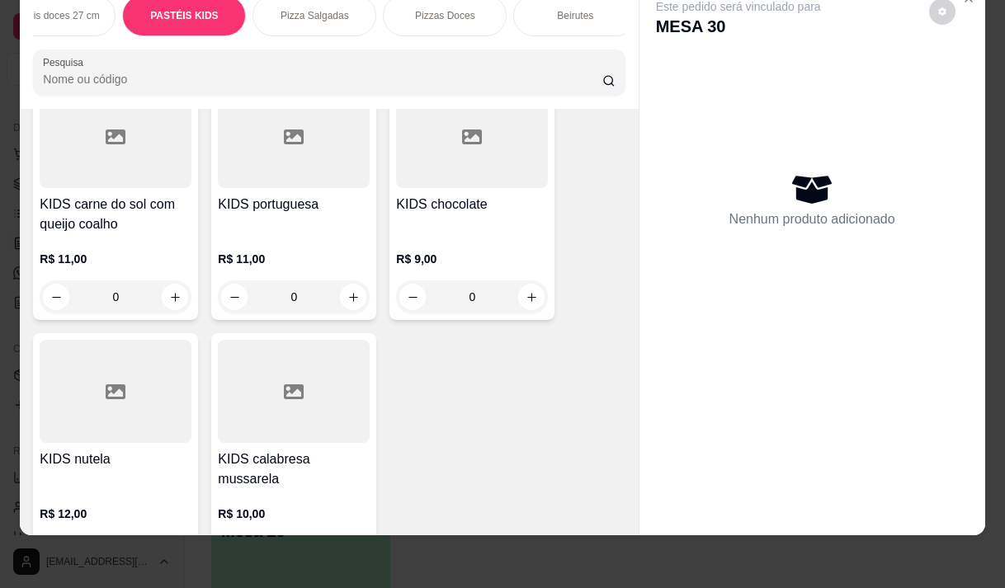
click at [125, 449] on h4 "KIDS nutela" at bounding box center [116, 459] width 152 height 20
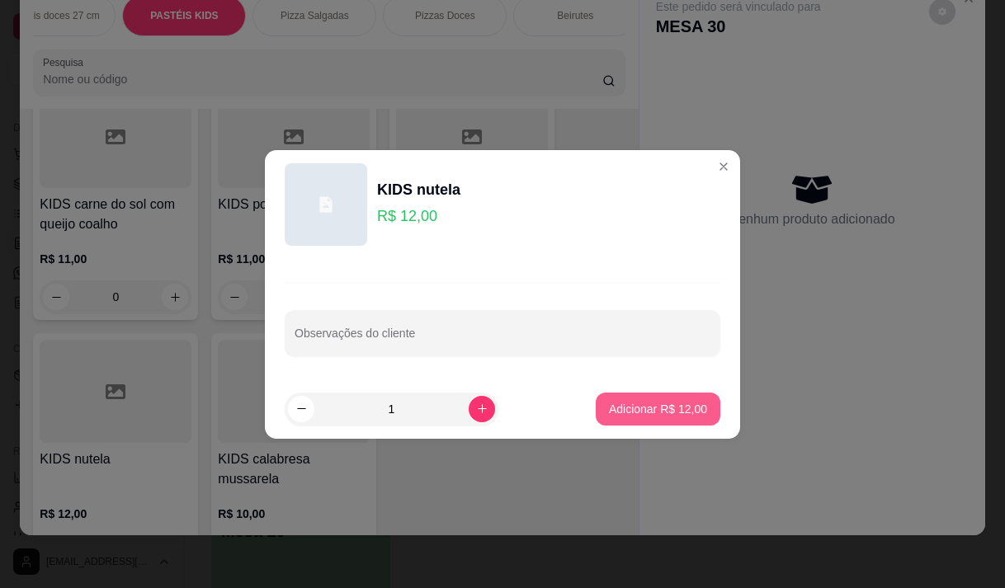
click at [635, 403] on p "Adicionar R$ 12,00" at bounding box center [658, 409] width 98 height 16
type input "1"
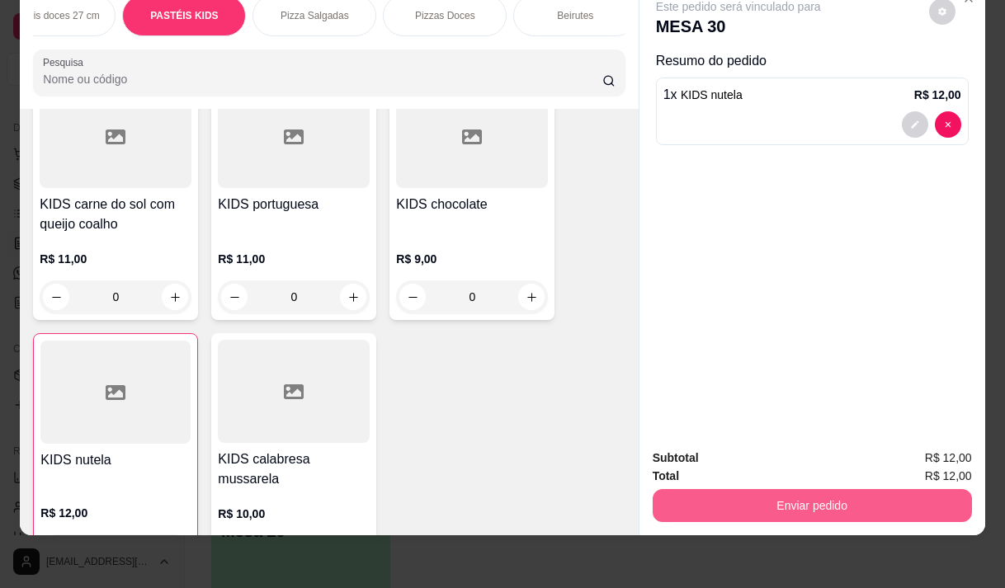
click at [684, 489] on button "Enviar pedido" at bounding box center [811, 505] width 319 height 33
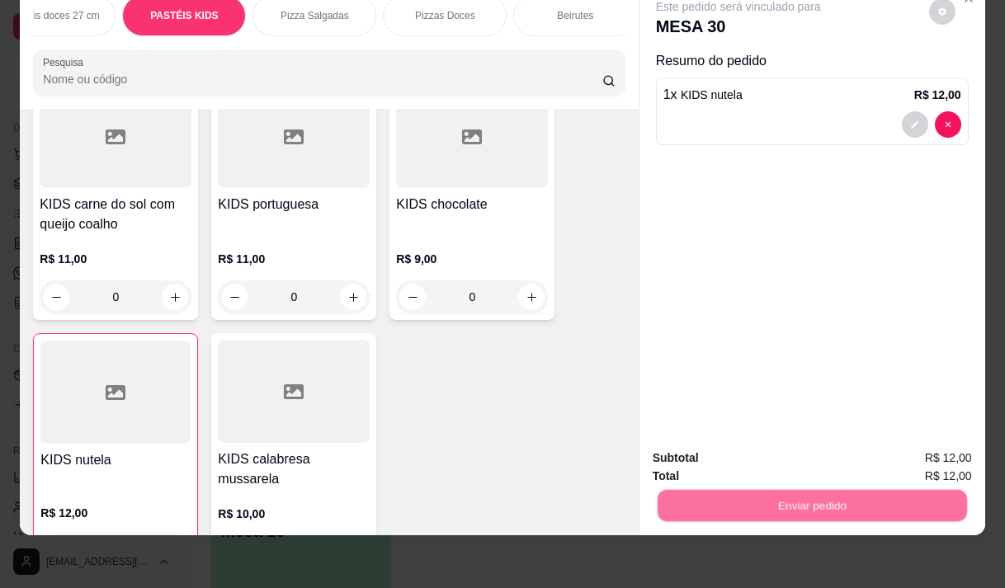
click at [680, 454] on button "Não registrar e enviar pedido" at bounding box center [757, 452] width 172 height 31
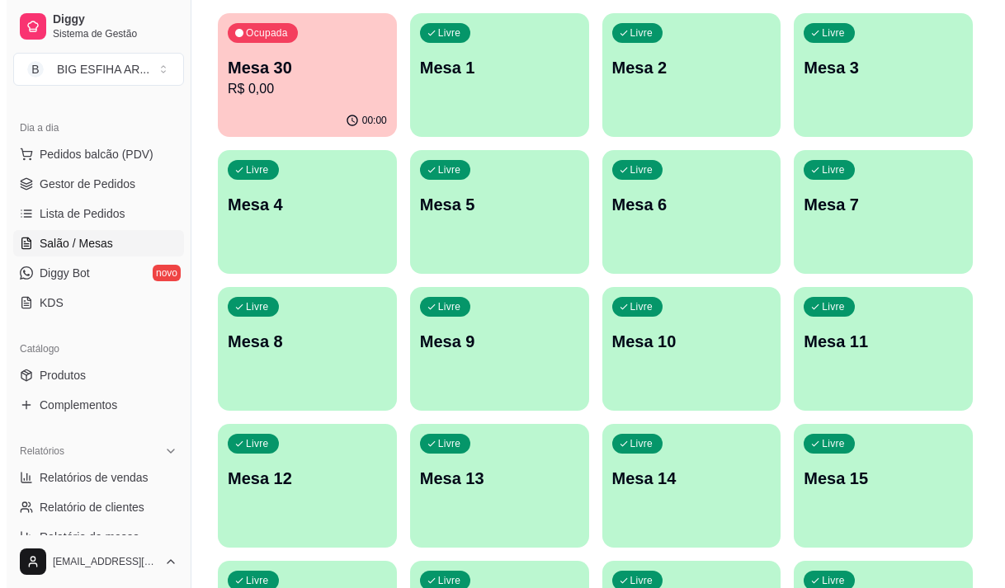
scroll to position [0, 0]
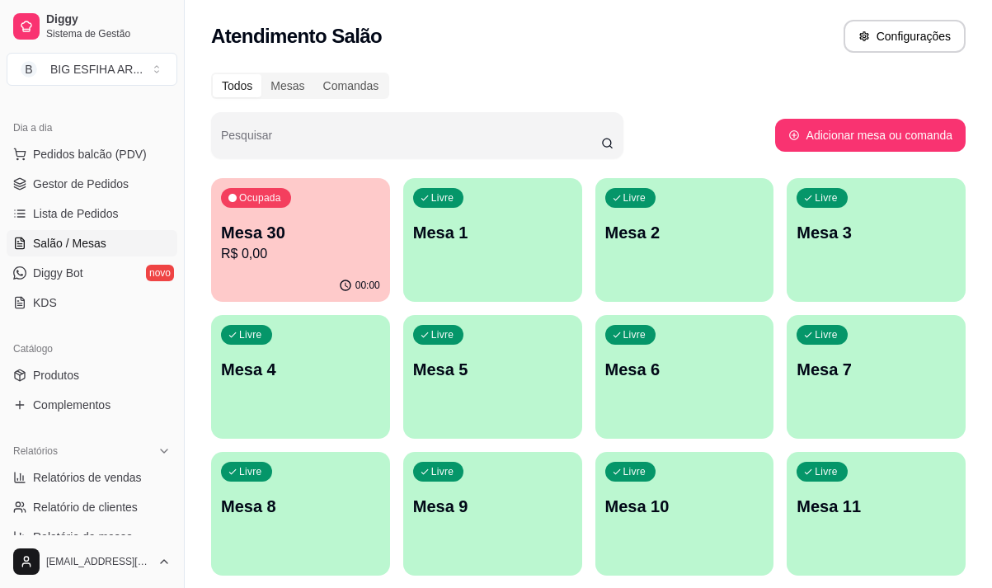
click at [304, 249] on p "R$ 0,00" at bounding box center [300, 254] width 159 height 20
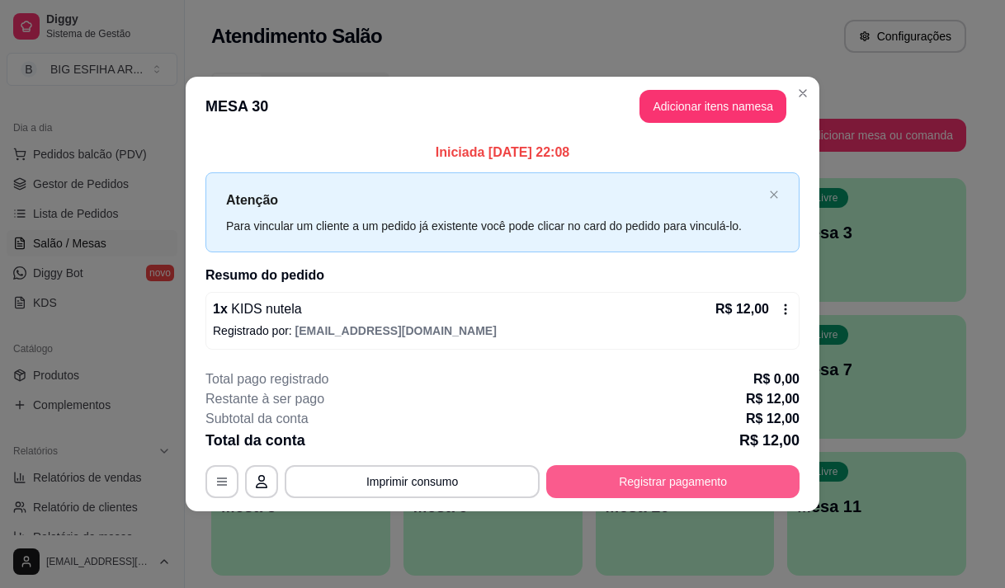
click at [647, 476] on button "Registrar pagamento" at bounding box center [672, 481] width 253 height 33
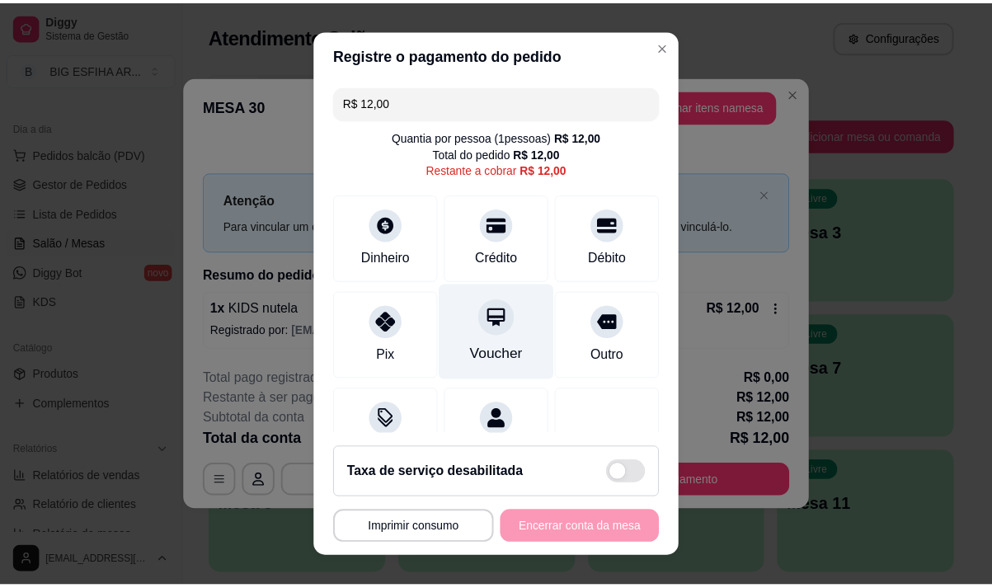
scroll to position [68, 0]
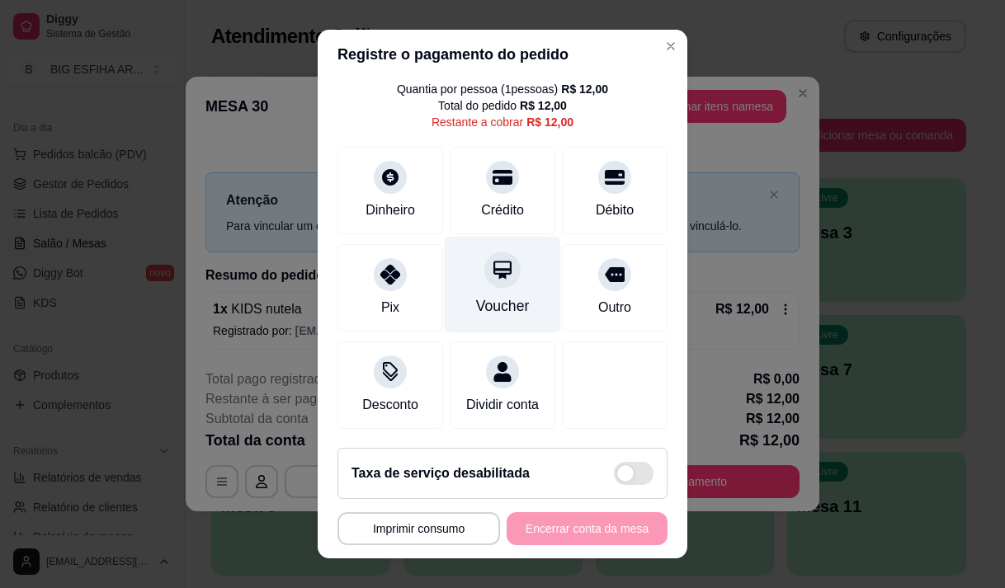
click at [511, 275] on div "Voucher" at bounding box center [503, 284] width 116 height 96
type input "R$ 0,00"
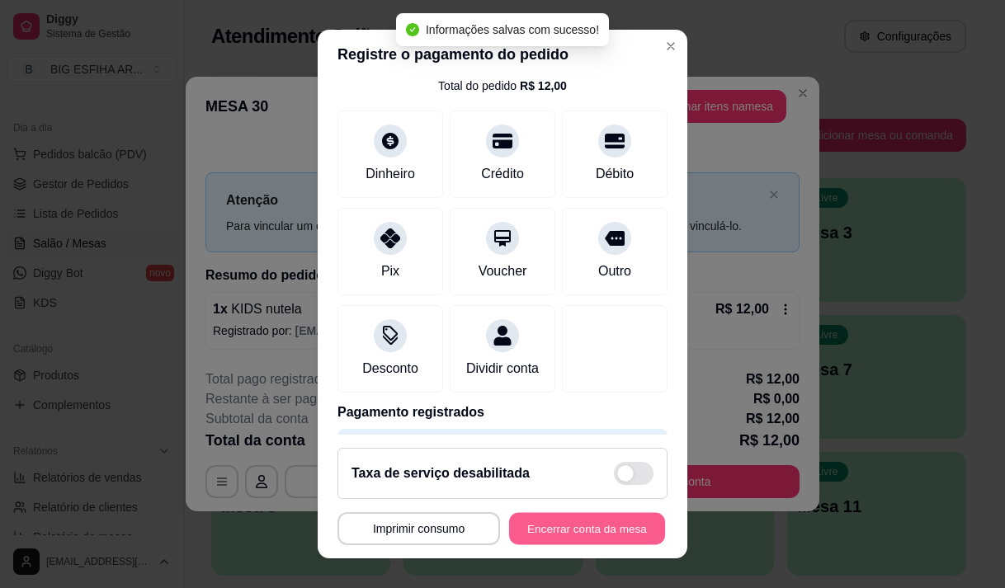
click at [616, 525] on button "Encerrar conta da mesa" at bounding box center [587, 529] width 156 height 32
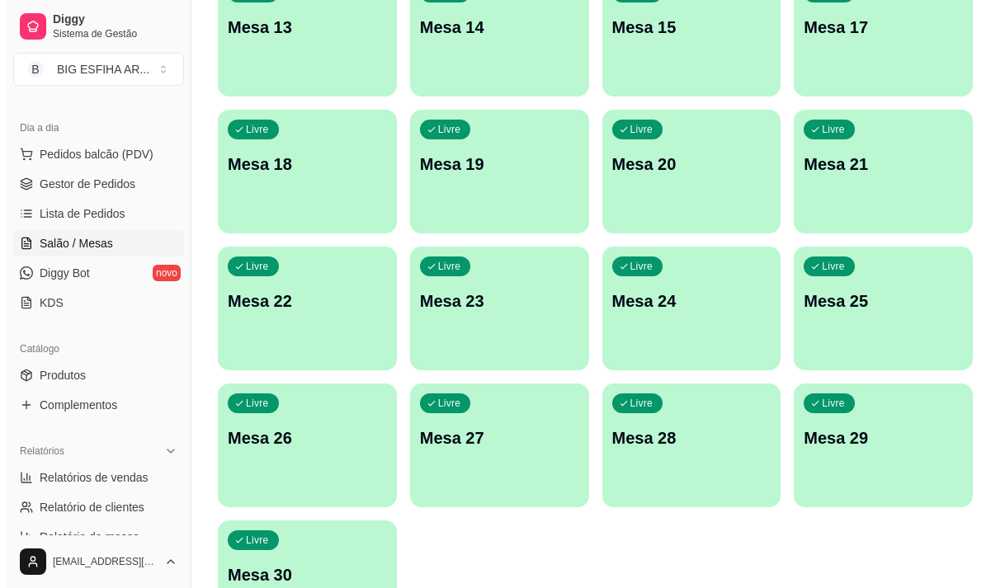
scroll to position [739, 0]
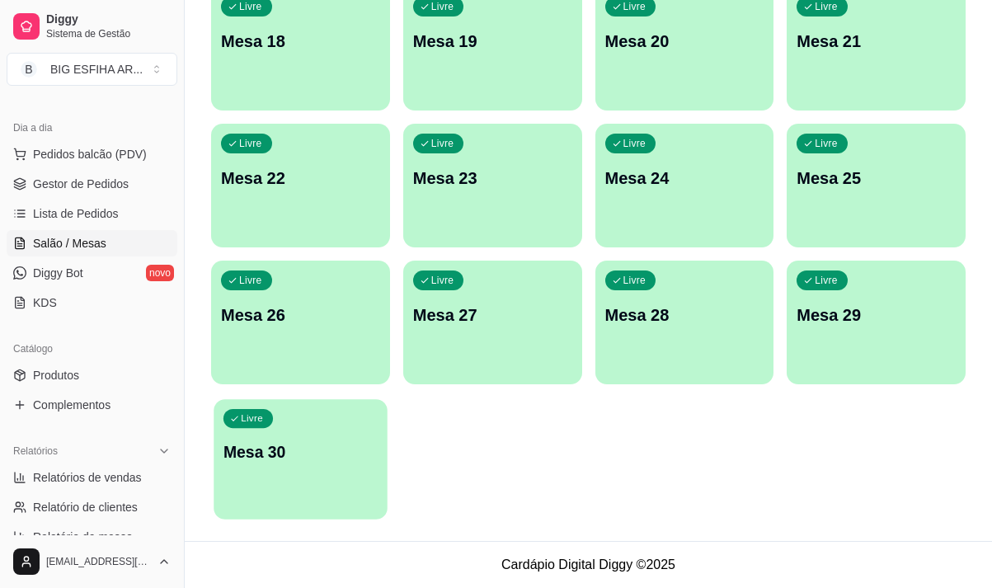
click at [314, 496] on div "Livre Mesa 30" at bounding box center [300, 449] width 173 height 101
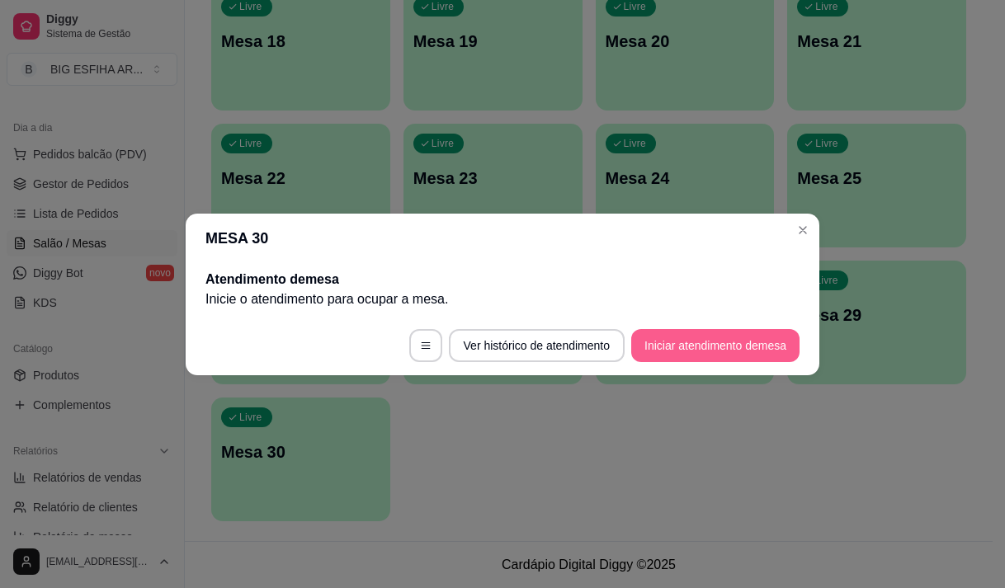
click at [765, 337] on button "Iniciar atendimento de mesa" at bounding box center [715, 345] width 168 height 33
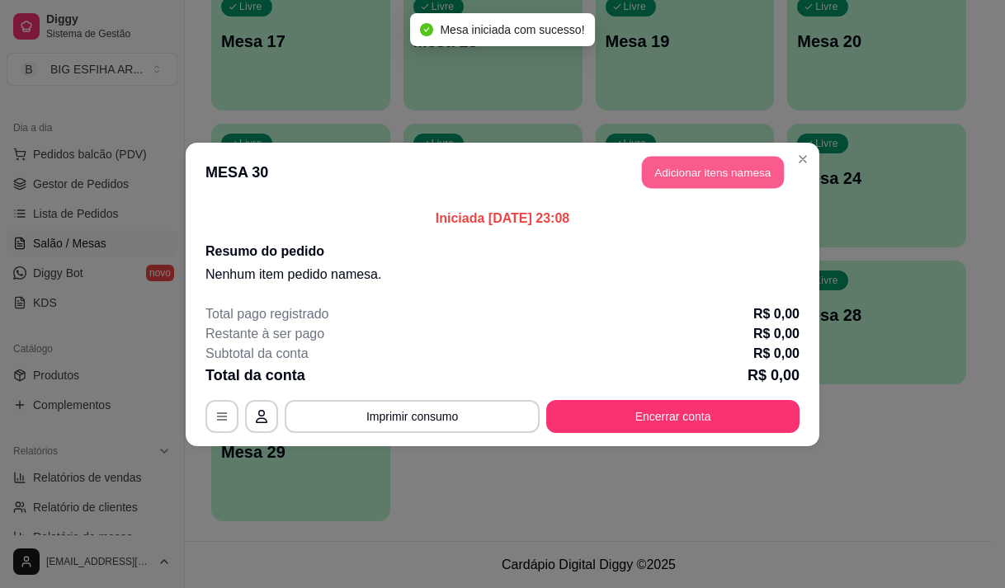
click at [679, 165] on button "Adicionar itens na mesa" at bounding box center [713, 172] width 142 height 32
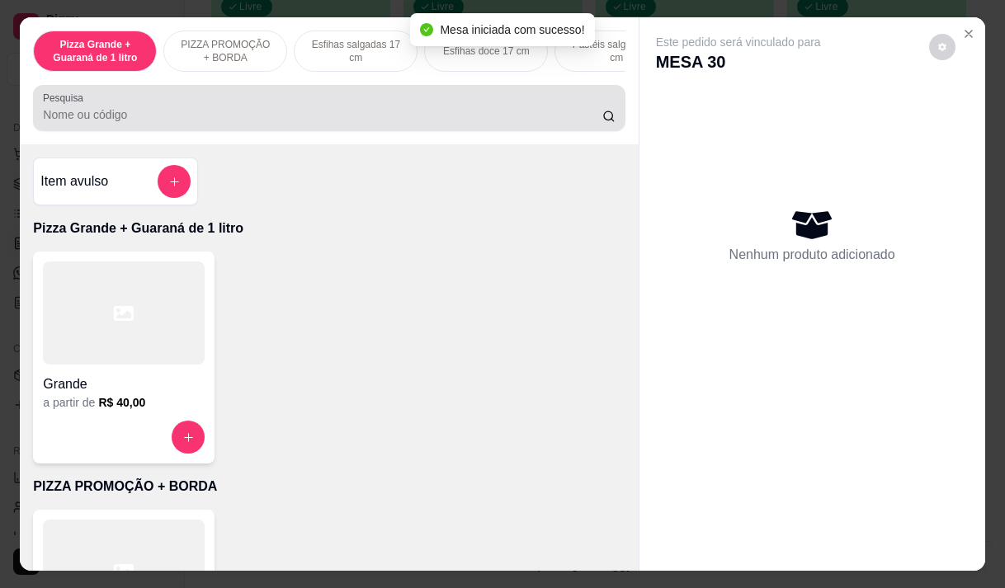
click at [301, 123] on input "Pesquisa" at bounding box center [322, 114] width 559 height 16
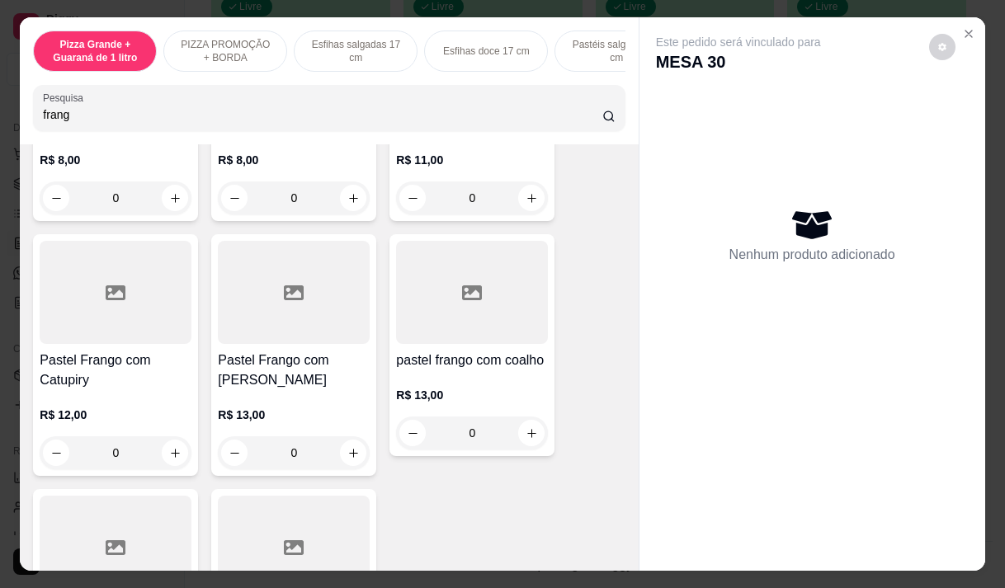
scroll to position [577, 0]
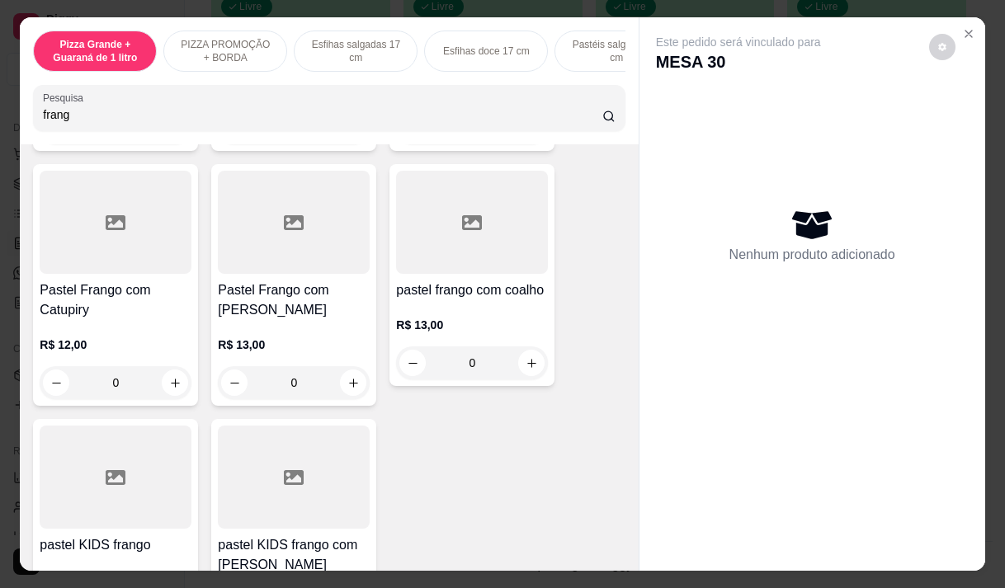
type input "frang"
click at [136, 280] on h4 "Pastel Frango com Catupiry" at bounding box center [116, 300] width 152 height 40
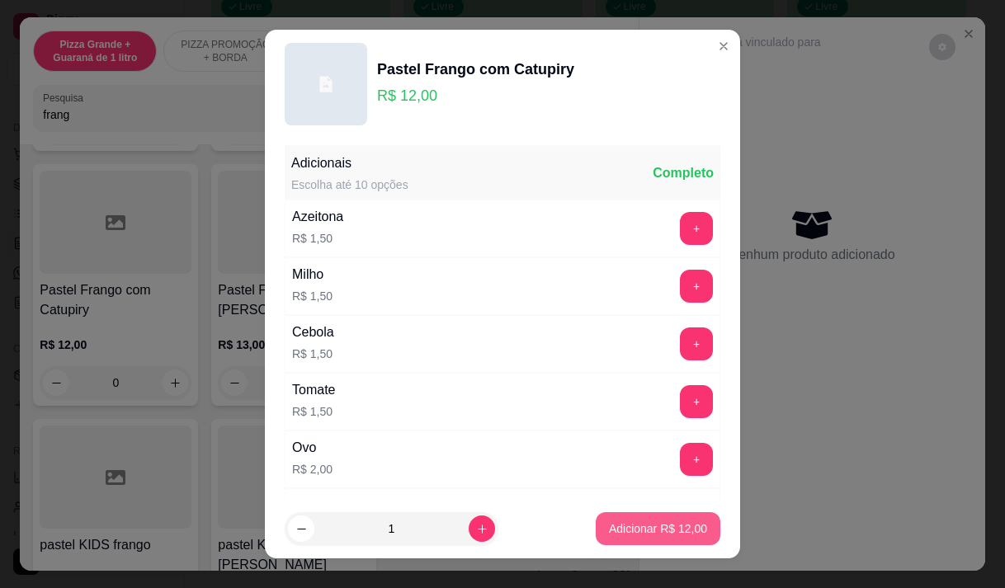
click at [623, 518] on button "Adicionar R$ 12,00" at bounding box center [657, 528] width 125 height 33
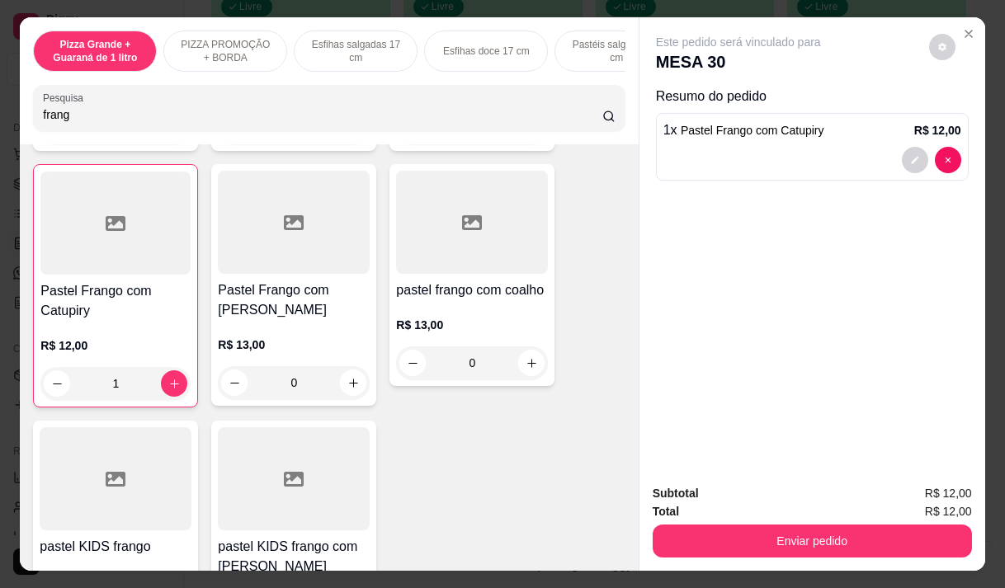
type input "1"
click at [290, 320] on div "R$ 13,00 0" at bounding box center [294, 359] width 152 height 79
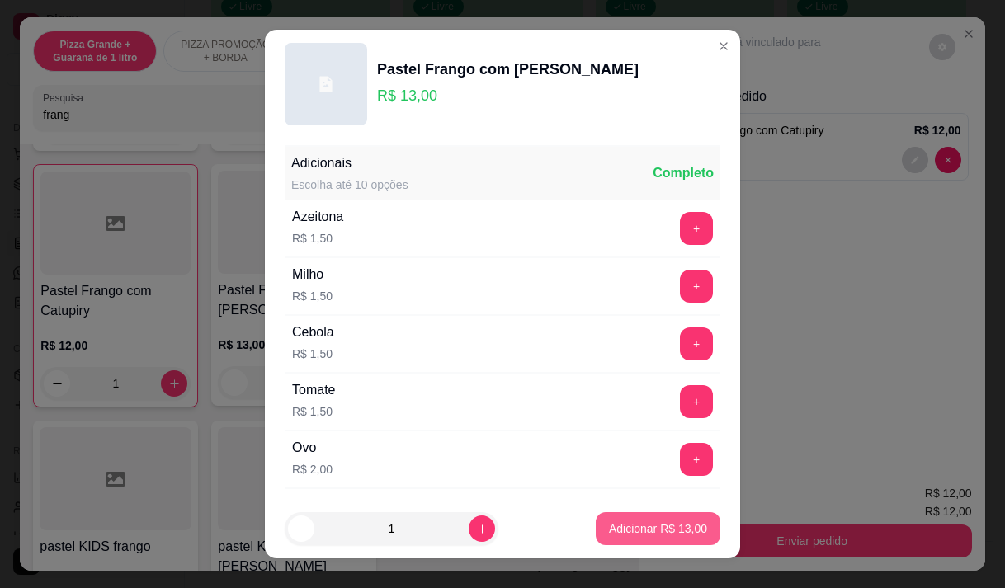
click at [633, 528] on p "Adicionar R$ 13,00" at bounding box center [658, 528] width 98 height 16
type input "1"
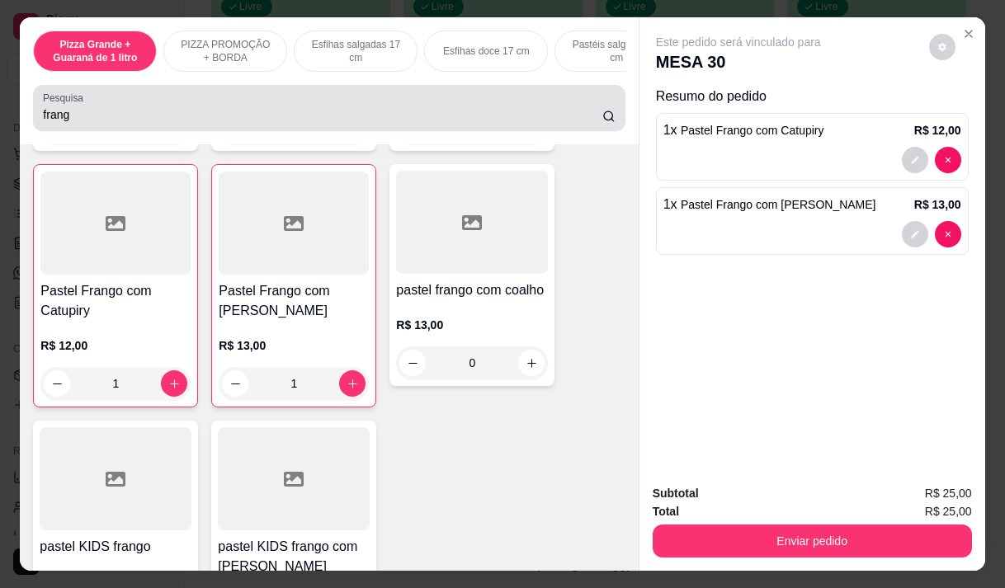
click at [96, 131] on div "Pesquisa frang" at bounding box center [328, 108] width 591 height 46
click at [96, 125] on div "frang" at bounding box center [329, 108] width 572 height 33
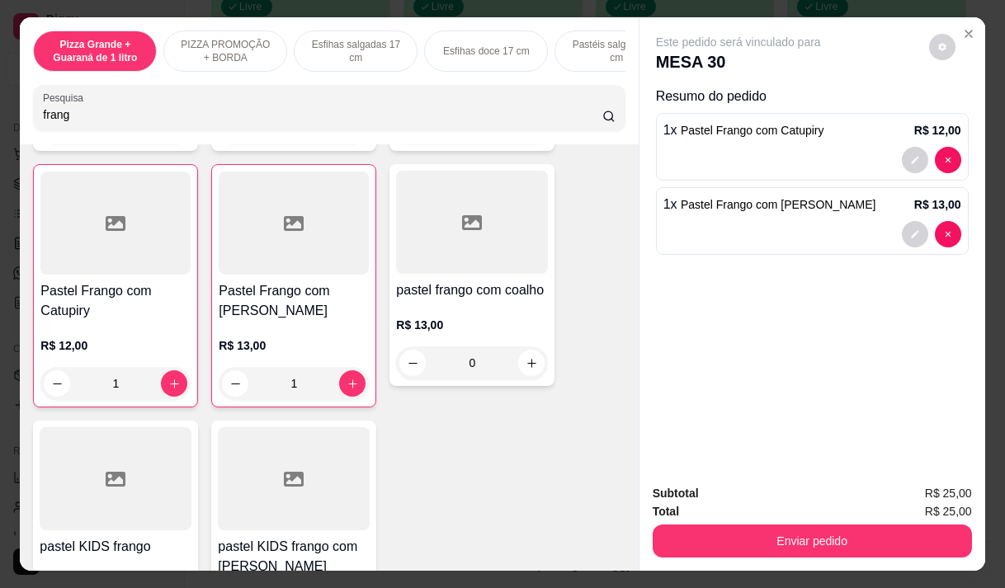
click at [96, 125] on div "frang" at bounding box center [329, 108] width 572 height 33
type input "f"
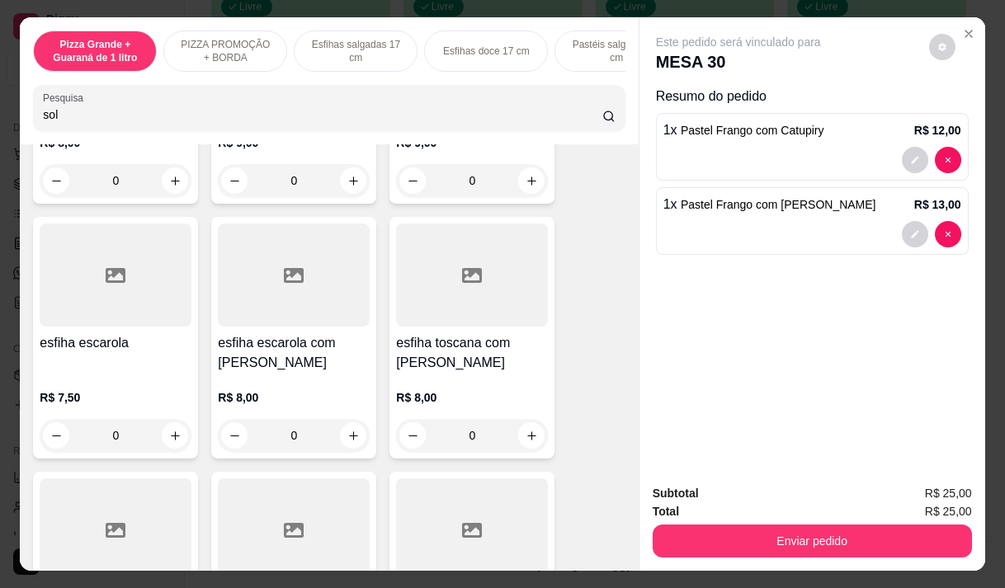
scroll to position [5314, 0]
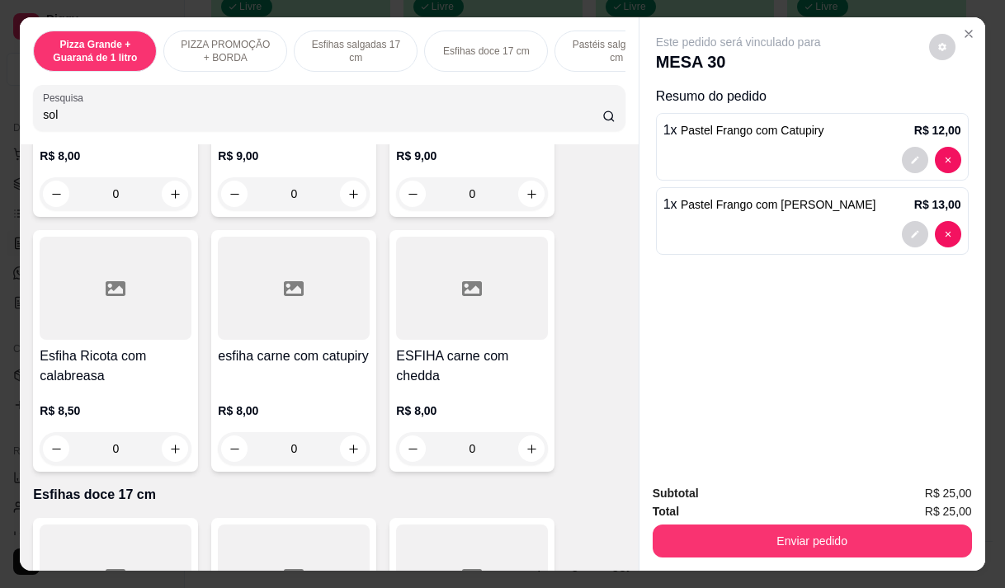
type input "sol"
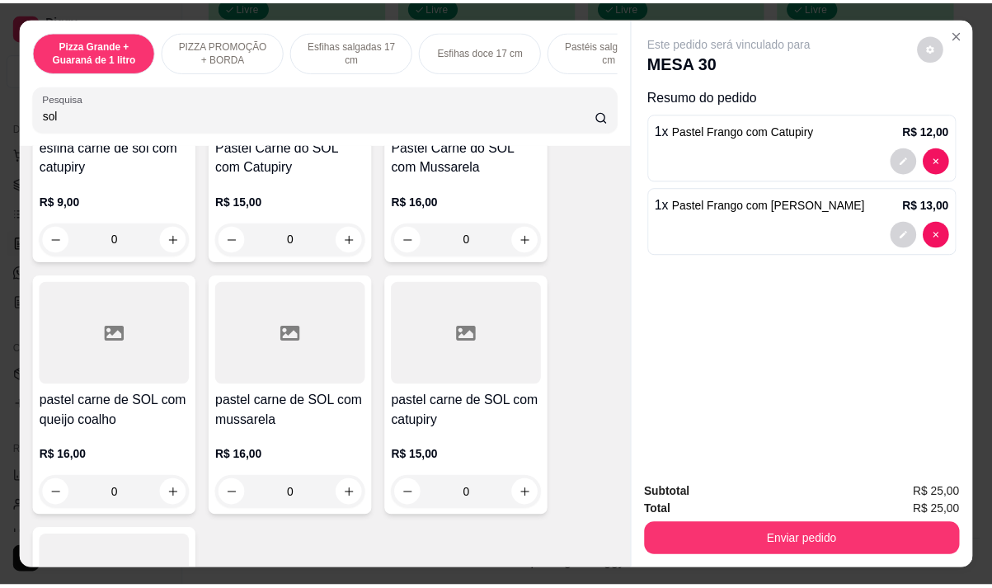
scroll to position [495, 0]
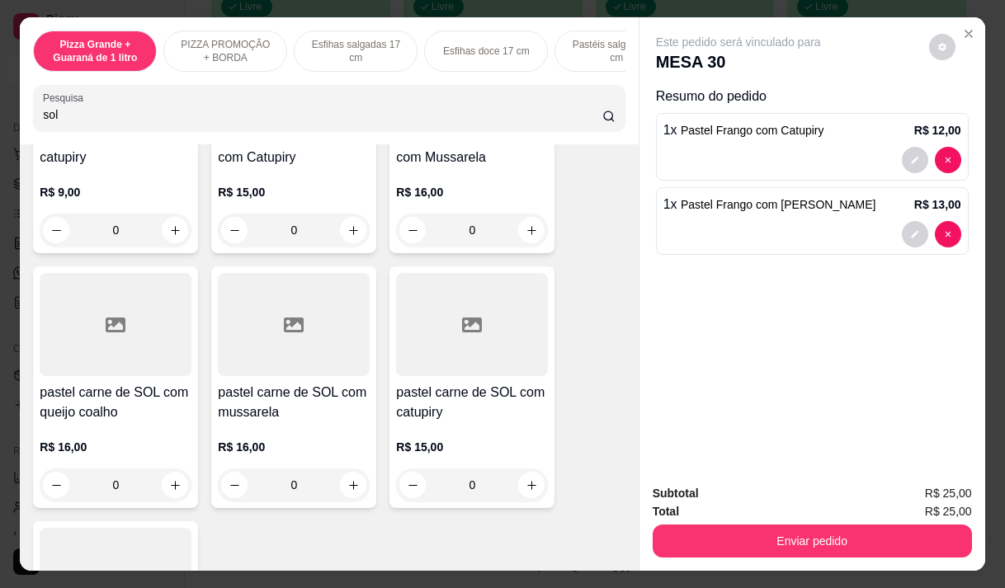
click at [131, 429] on div "R$ 16,00 0" at bounding box center [116, 461] width 152 height 79
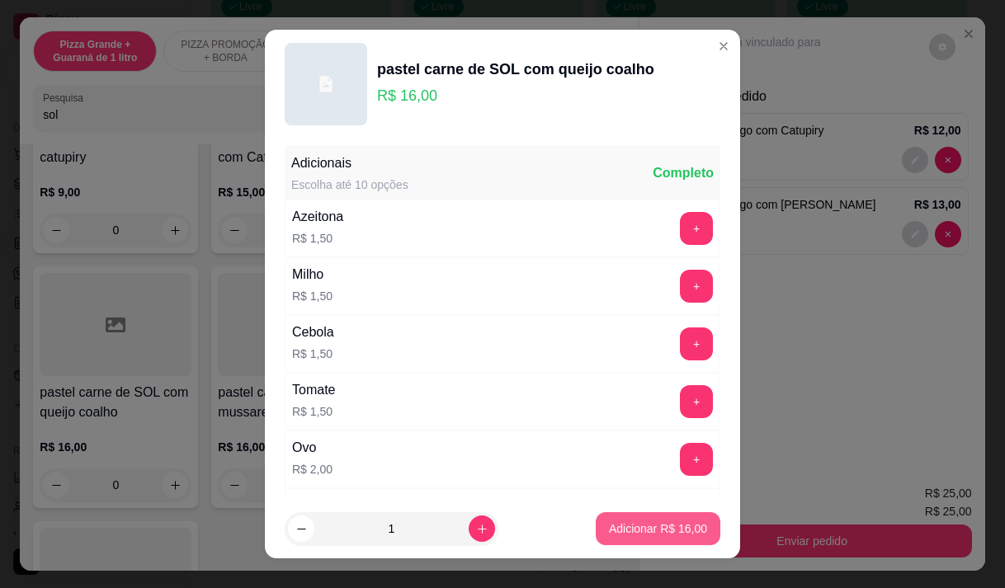
click at [691, 519] on button "Adicionar R$ 16,00" at bounding box center [657, 528] width 125 height 33
type input "1"
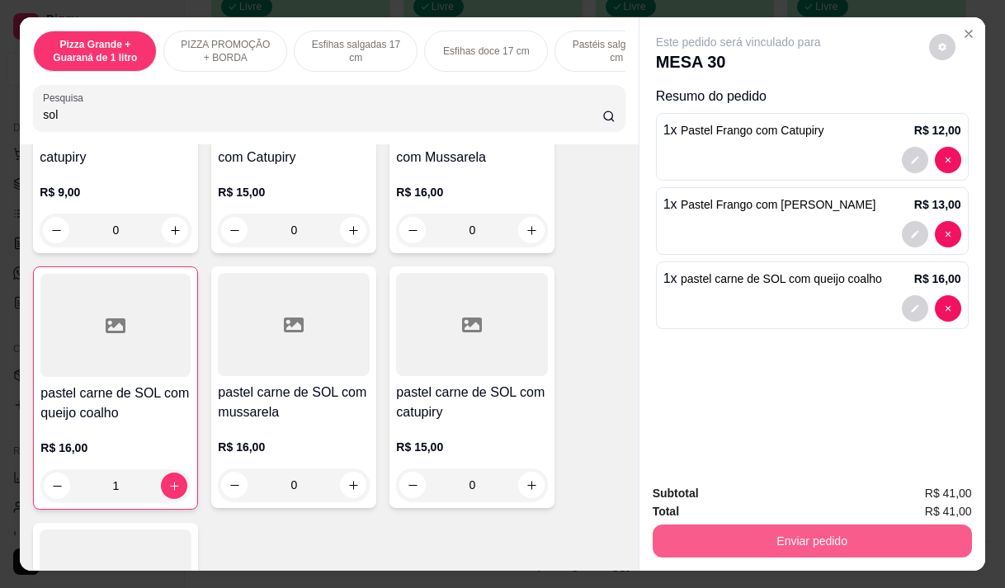
click at [798, 526] on button "Enviar pedido" at bounding box center [811, 541] width 319 height 33
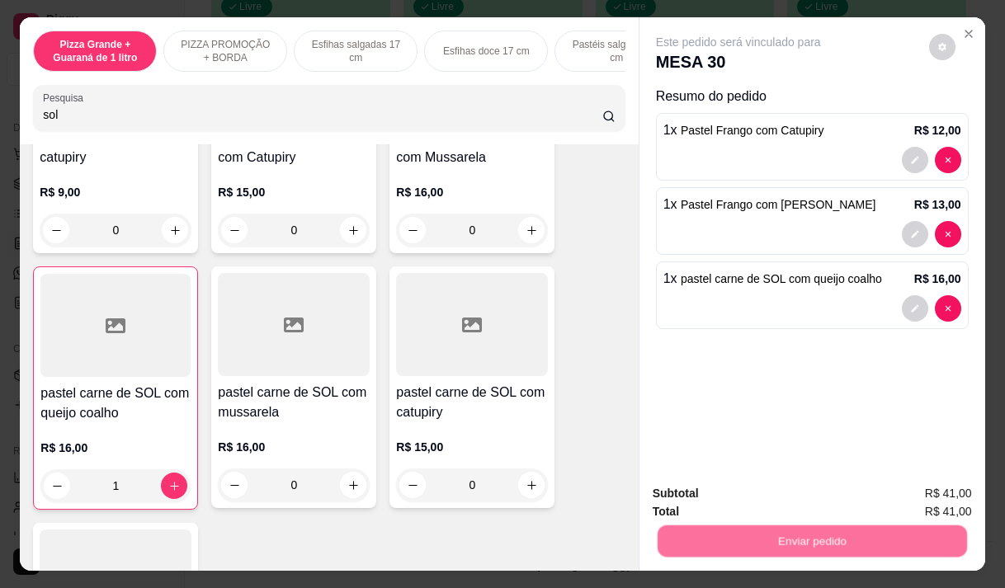
click at [727, 487] on button "Não registrar e enviar pedido" at bounding box center [757, 493] width 167 height 31
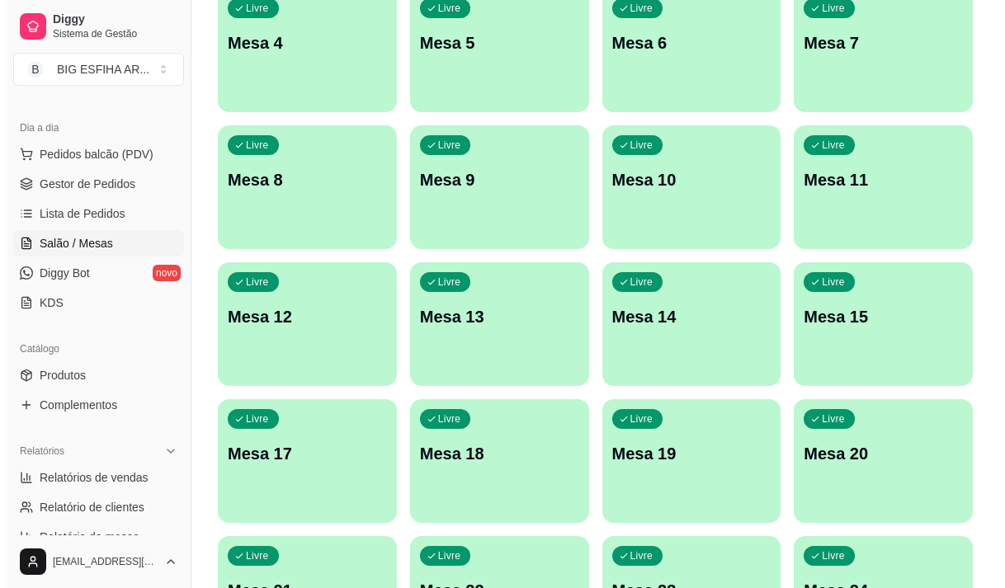
scroll to position [0, 0]
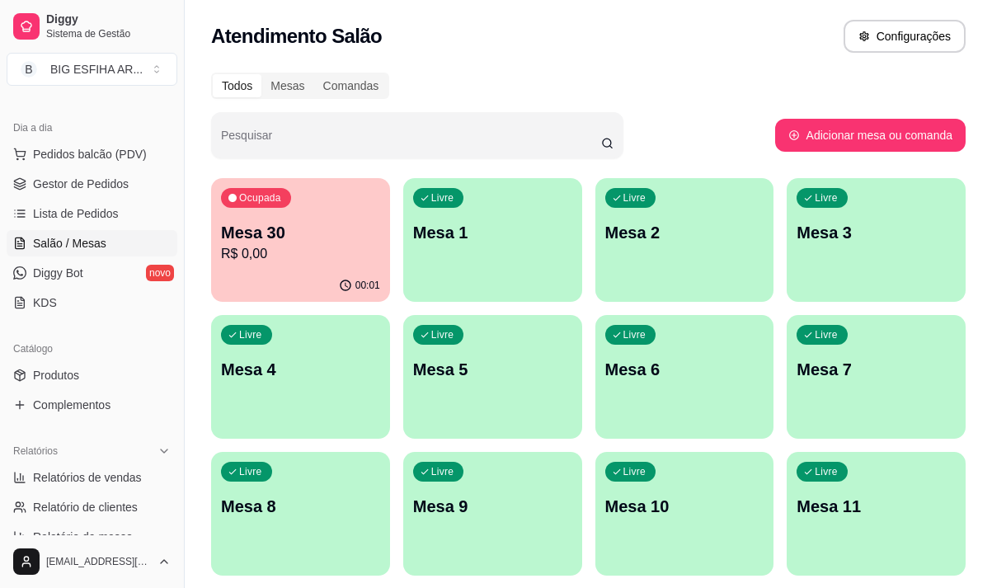
click at [304, 235] on p "Mesa 30" at bounding box center [300, 232] width 159 height 23
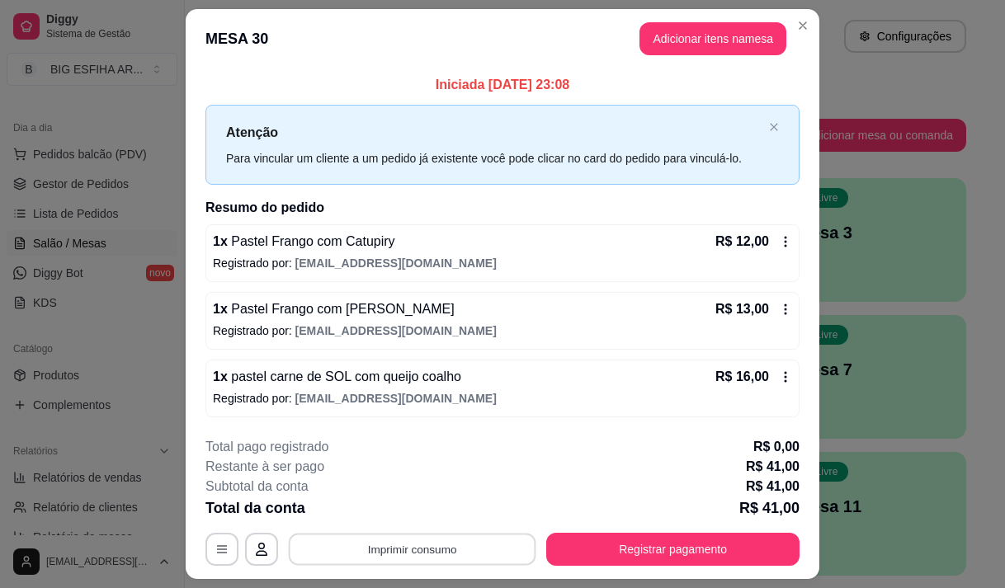
click at [428, 553] on button "Imprimir consumo" at bounding box center [412, 550] width 247 height 32
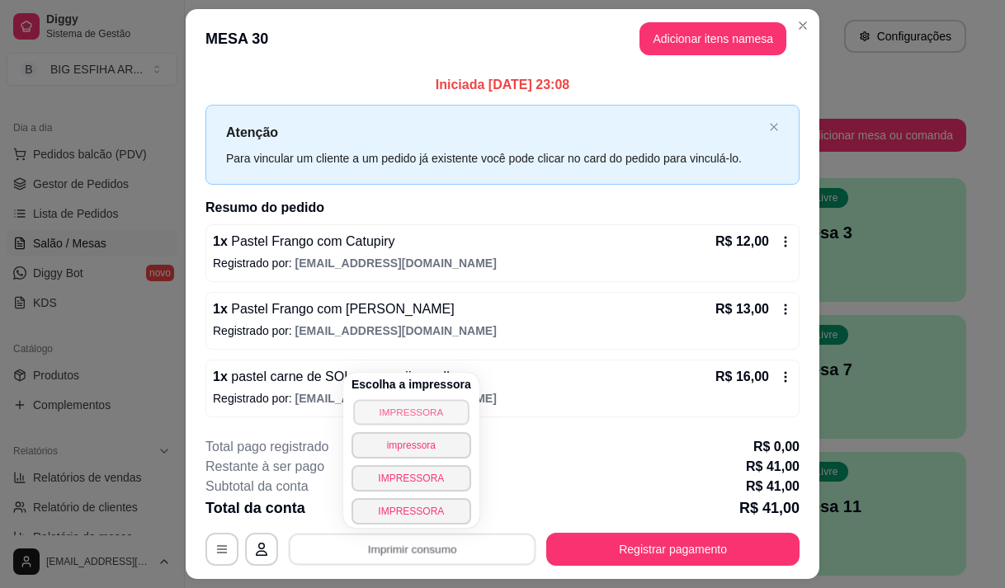
click at [430, 408] on button "IMPRESSORA" at bounding box center [410, 412] width 115 height 26
click at [595, 532] on div "**********" at bounding box center [502, 501] width 594 height 129
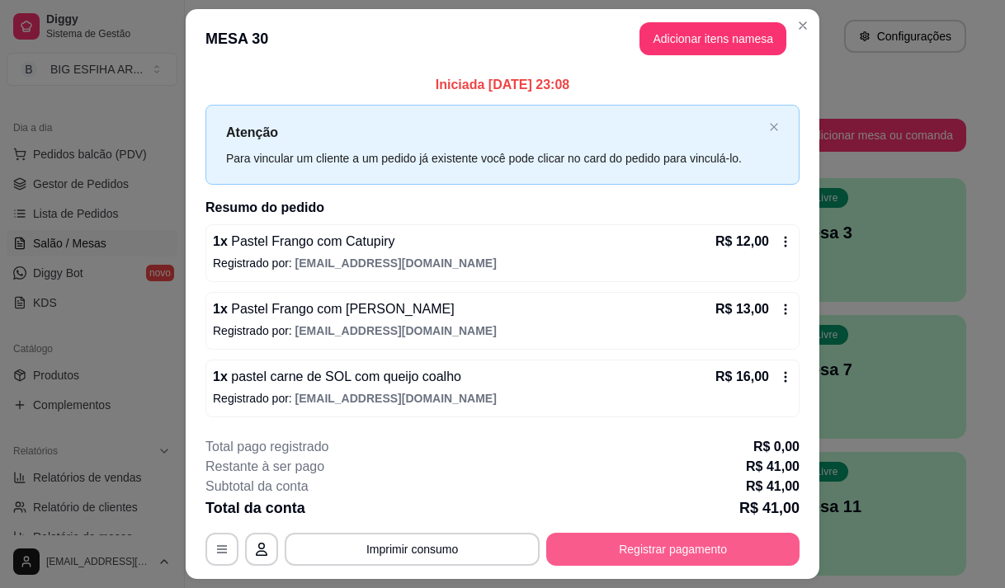
click at [603, 543] on button "Registrar pagamento" at bounding box center [672, 549] width 253 height 33
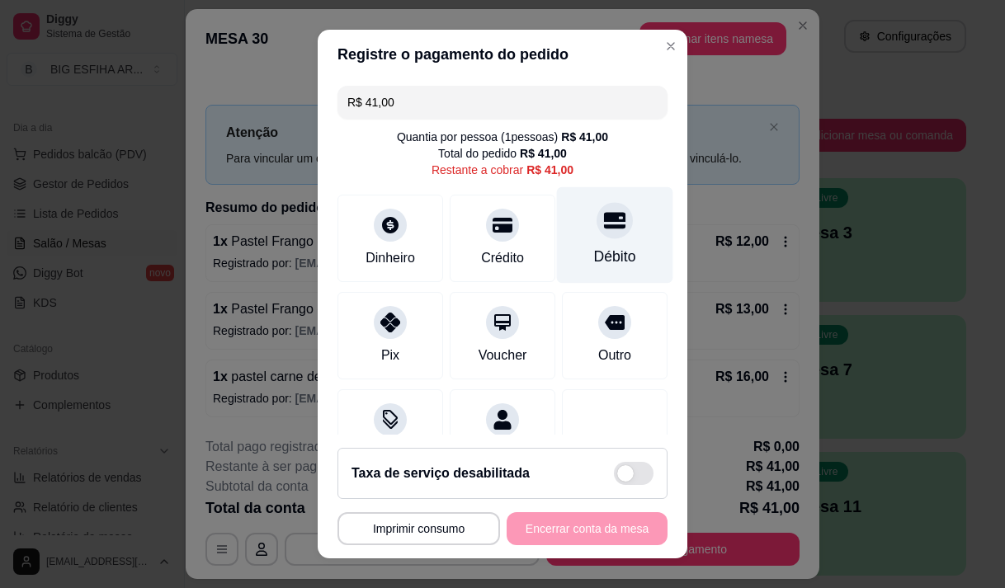
click at [599, 238] on div "Débito" at bounding box center [615, 234] width 116 height 96
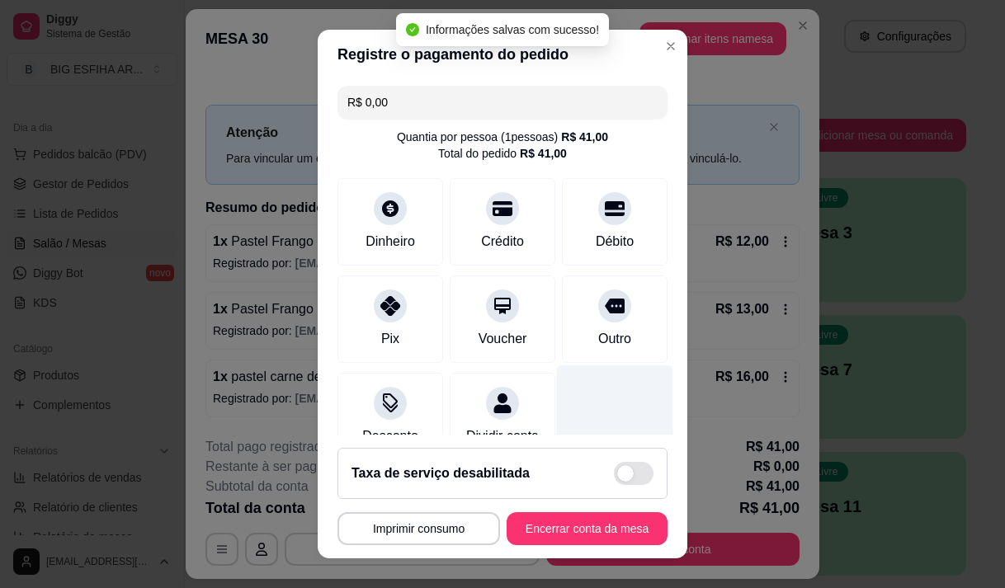
scroll to position [137, 0]
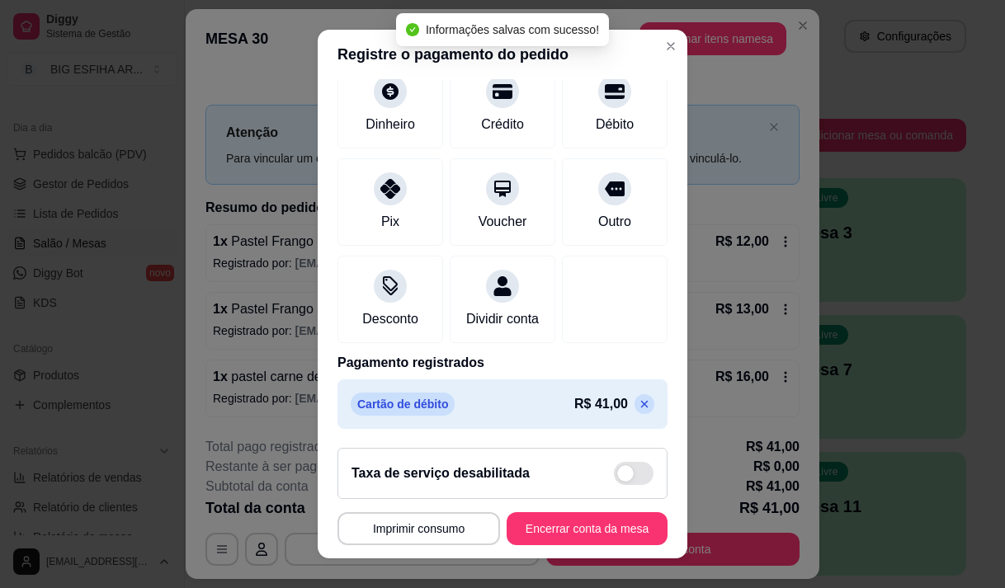
click at [638, 410] on icon at bounding box center [644, 404] width 13 height 13
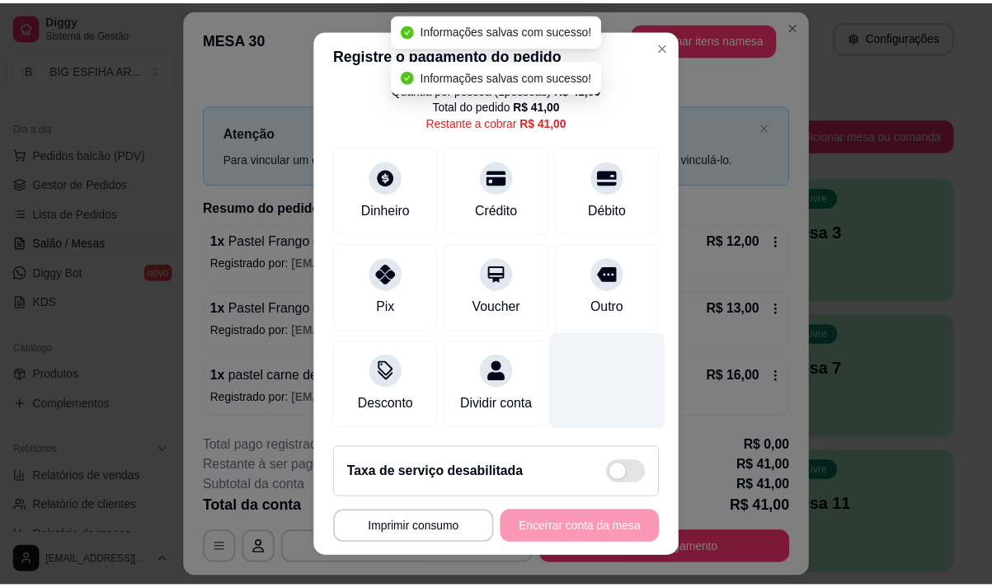
scroll to position [0, 0]
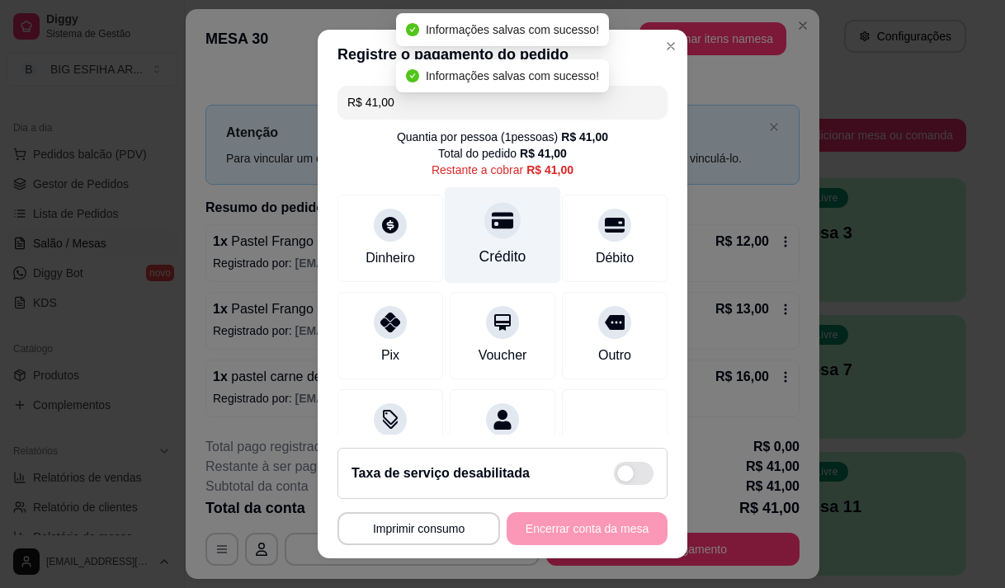
click at [482, 239] on div "Crédito" at bounding box center [503, 234] width 116 height 96
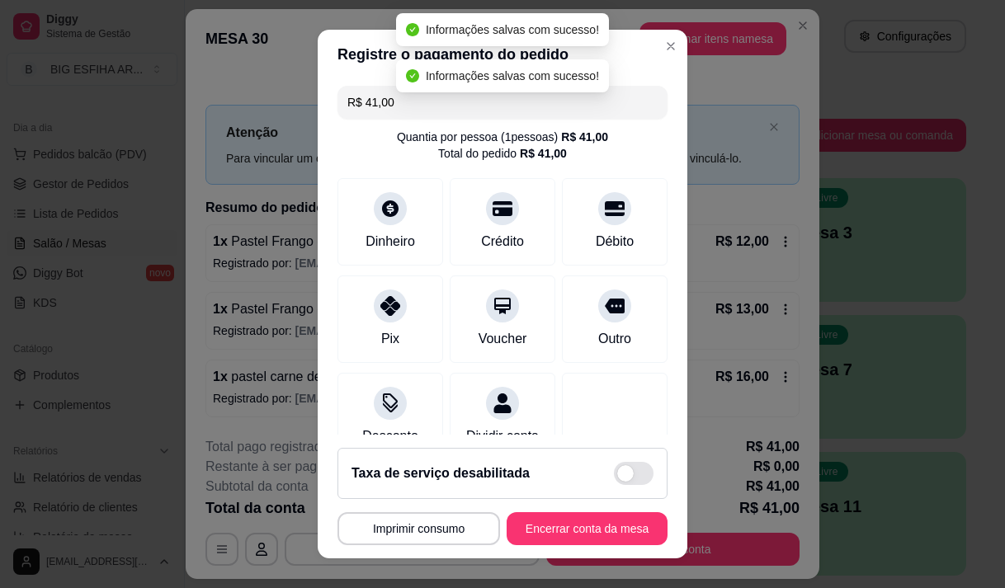
type input "R$ 0,00"
click at [582, 519] on button "Encerrar conta da mesa" at bounding box center [587, 529] width 156 height 32
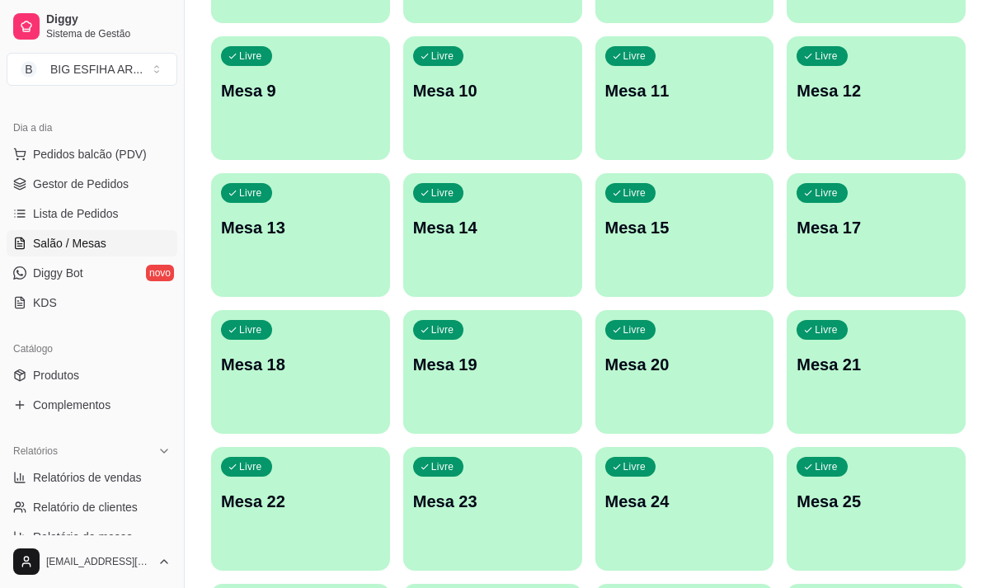
scroll to position [660, 0]
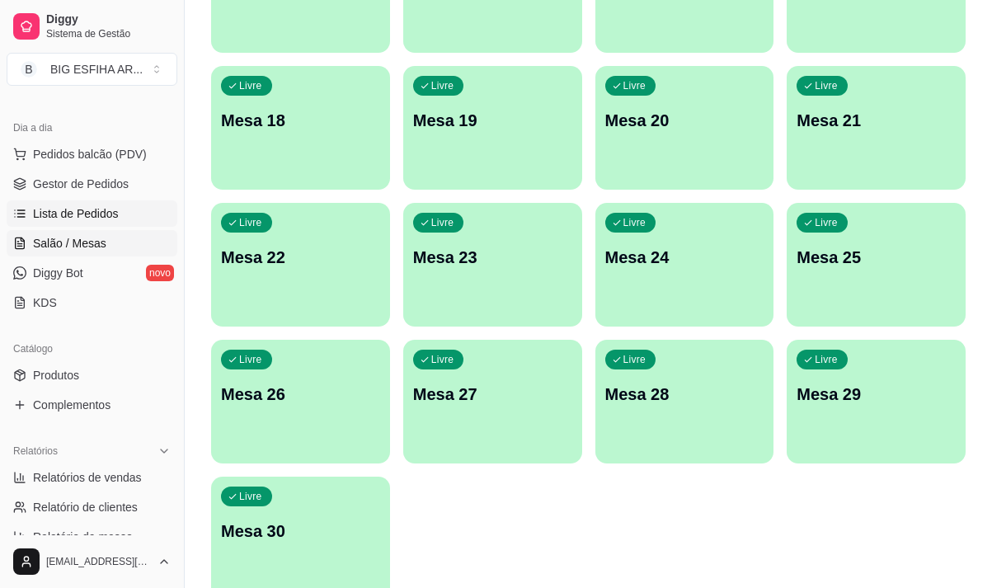
click at [71, 214] on span "Lista de Pedidos" at bounding box center [76, 213] width 86 height 16
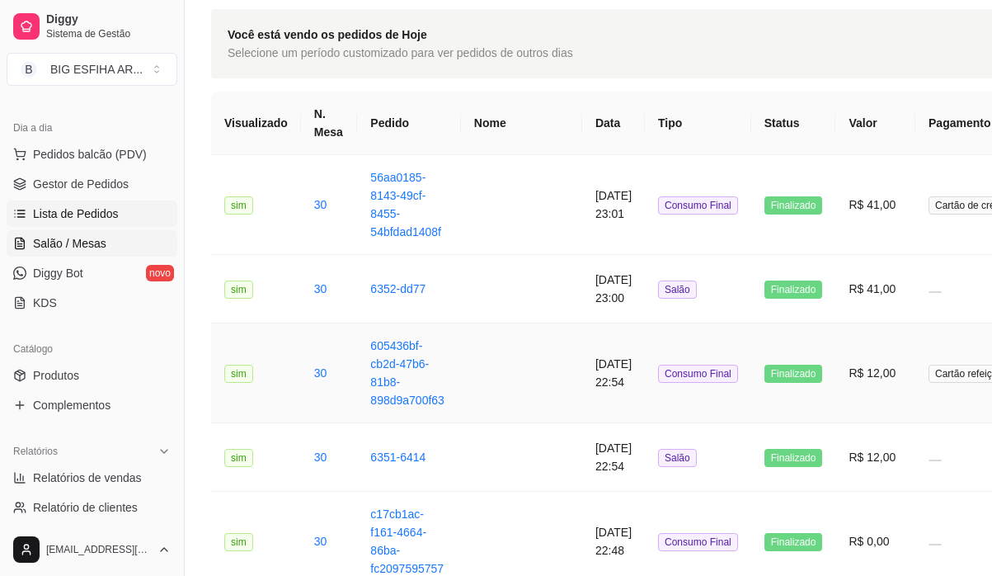
scroll to position [82, 0]
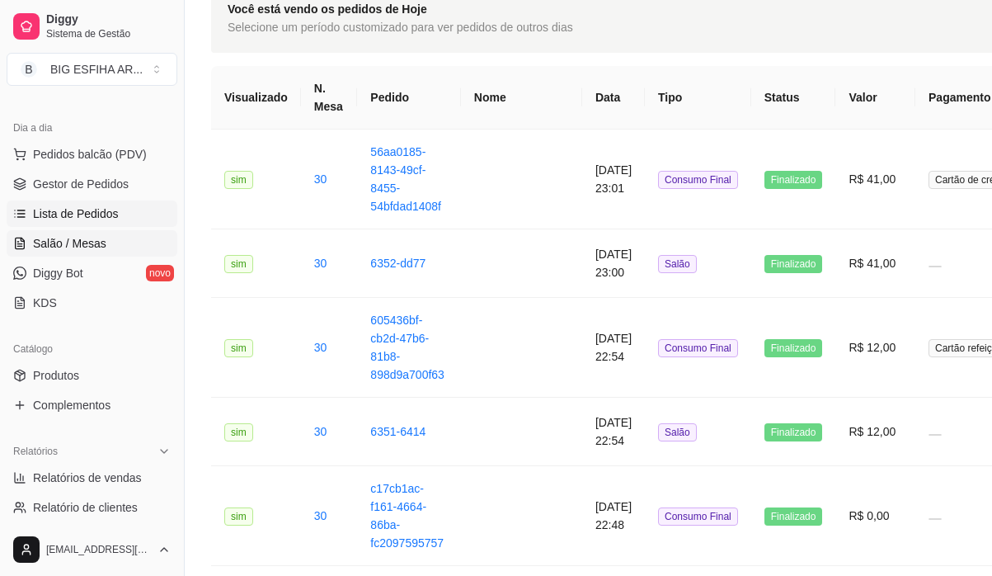
click at [59, 240] on span "Salão / Mesas" at bounding box center [69, 243] width 73 height 16
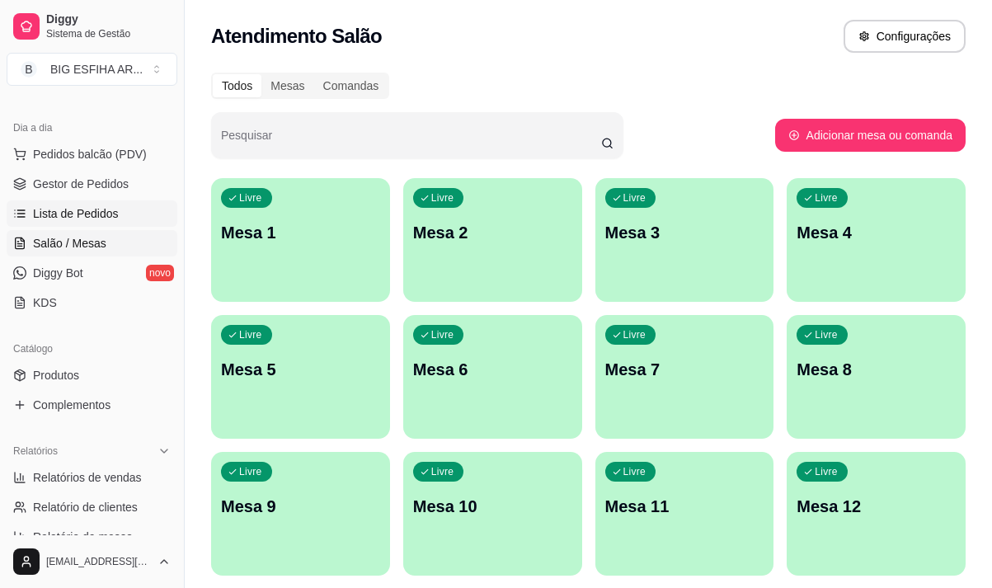
click at [84, 209] on span "Lista de Pedidos" at bounding box center [76, 213] width 86 height 16
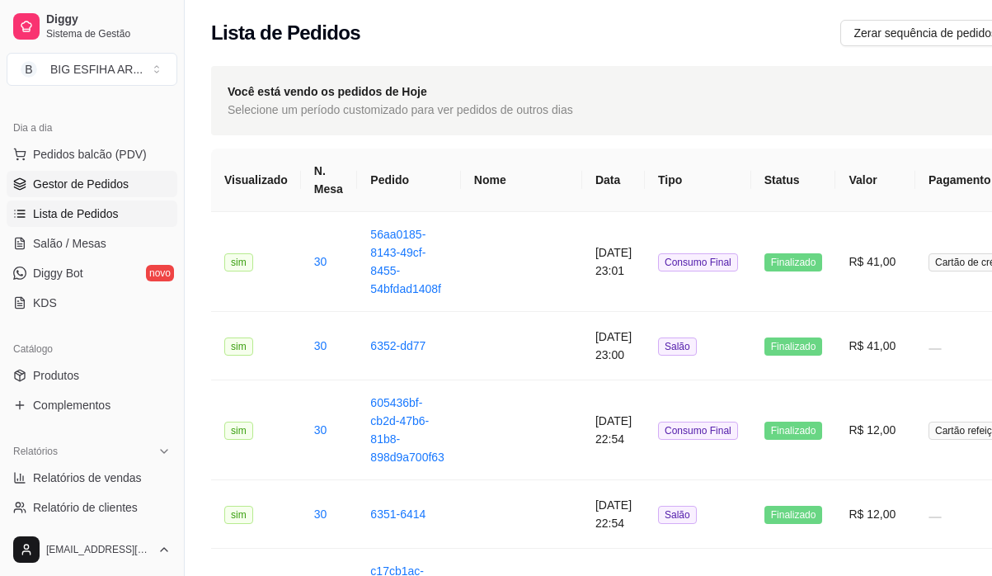
click at [63, 183] on span "Gestor de Pedidos" at bounding box center [81, 184] width 96 height 16
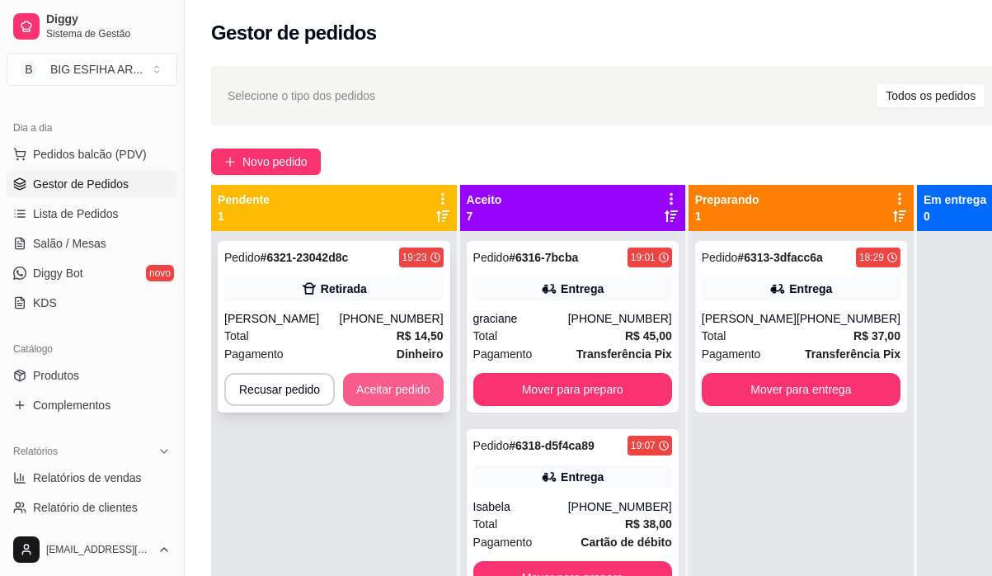
click at [412, 383] on button "Aceitar pedido" at bounding box center [393, 389] width 101 height 33
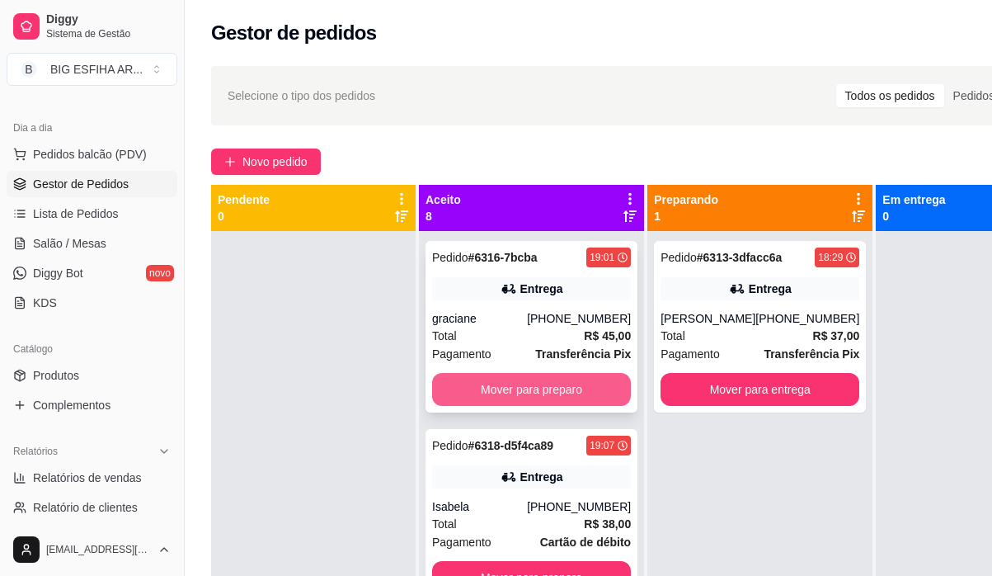
click at [520, 389] on button "Mover para preparo" at bounding box center [531, 389] width 199 height 33
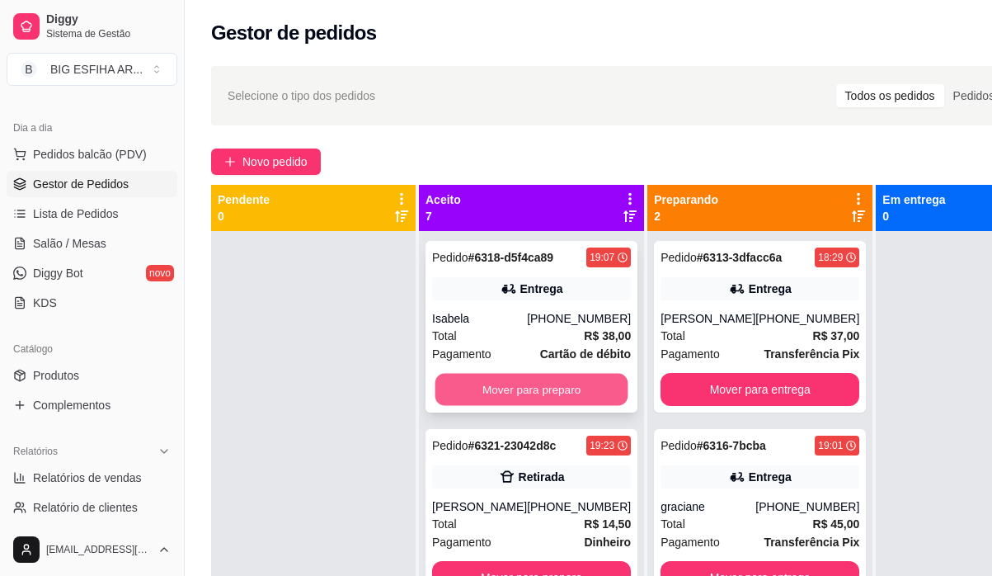
click at [522, 388] on button "Mover para preparo" at bounding box center [531, 390] width 193 height 32
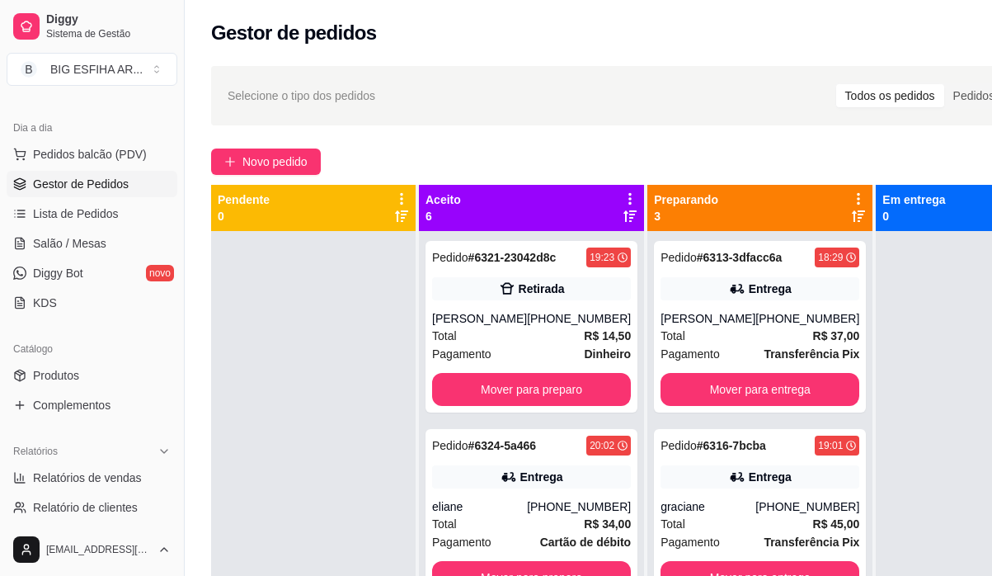
click at [522, 388] on div "Pedido # 6321-23042d8c 19:23 Retirada Mariana [PHONE_NUMBER] Total R$ 14,50 Pag…" at bounding box center [532, 327] width 212 height 172
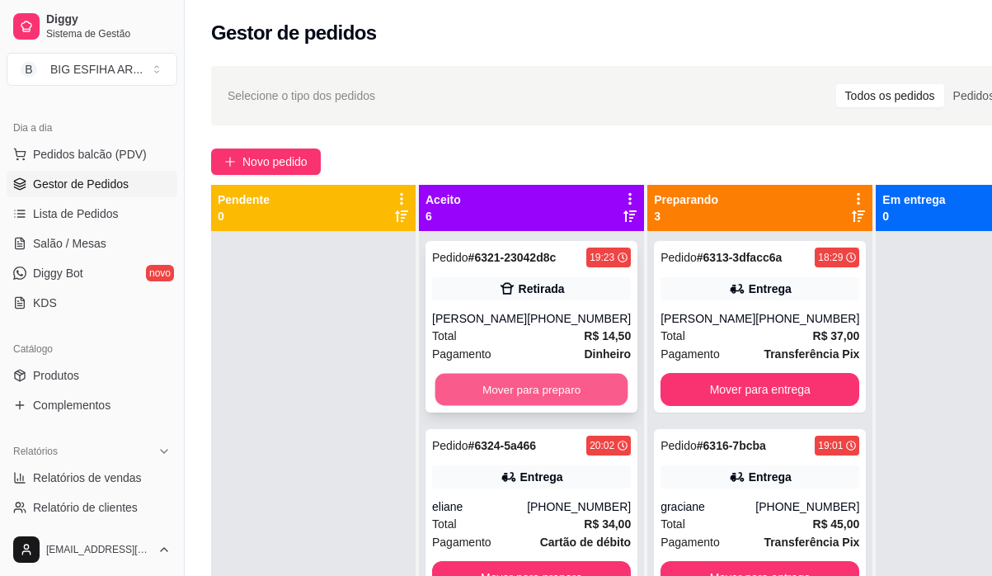
click at [583, 403] on button "Mover para preparo" at bounding box center [531, 390] width 193 height 32
click at [544, 384] on button "Mover para preparo" at bounding box center [531, 390] width 193 height 32
click at [544, 386] on button "Mover para preparo" at bounding box center [531, 389] width 199 height 33
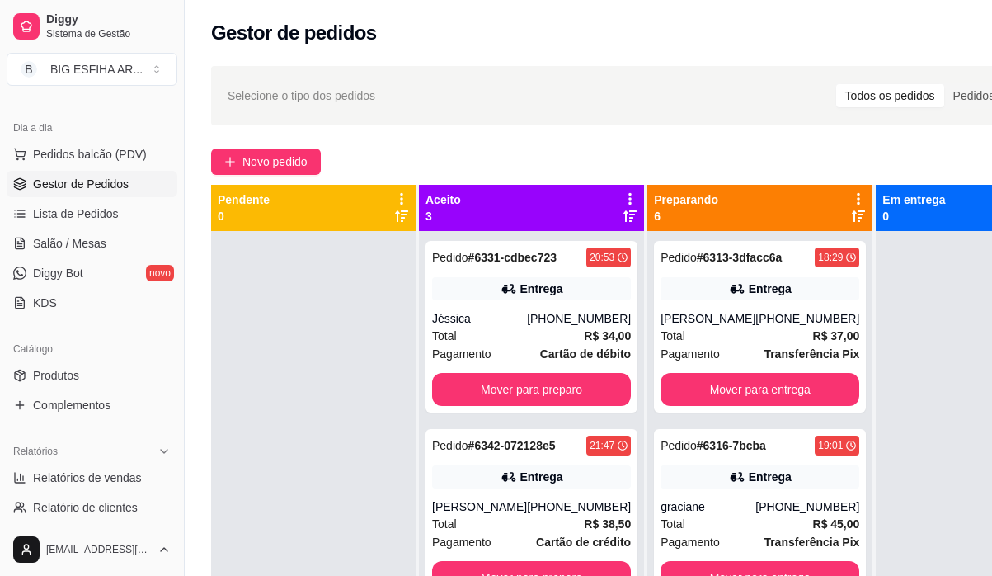
click at [544, 386] on div "Pedido # 6331-cdbec723 20:53 Entrega Jéssica [PHONE_NUMBER] Total R$ 34,00 Paga…" at bounding box center [532, 327] width 212 height 172
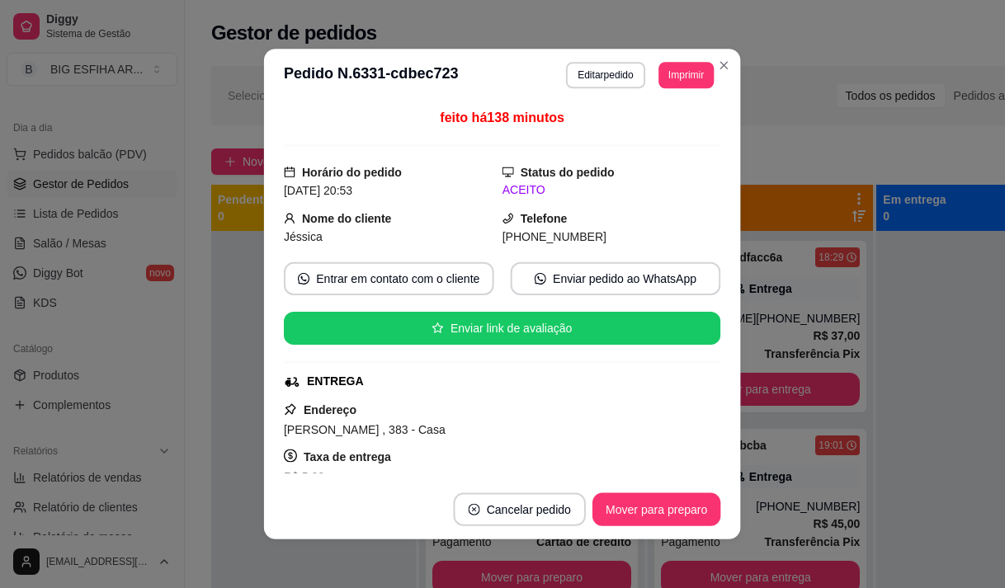
click at [544, 405] on div "Endereço [PERSON_NAME] , 383 - Casa Taxa de entrega R$ 5,00 Copiar Endereço" at bounding box center [502, 459] width 436 height 119
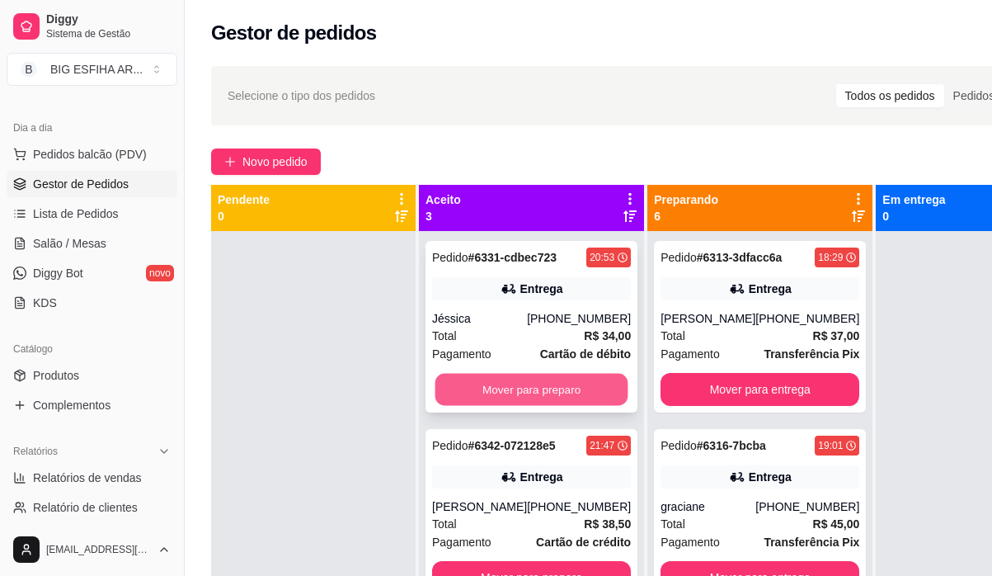
click at [537, 406] on button "Mover para preparo" at bounding box center [531, 390] width 193 height 32
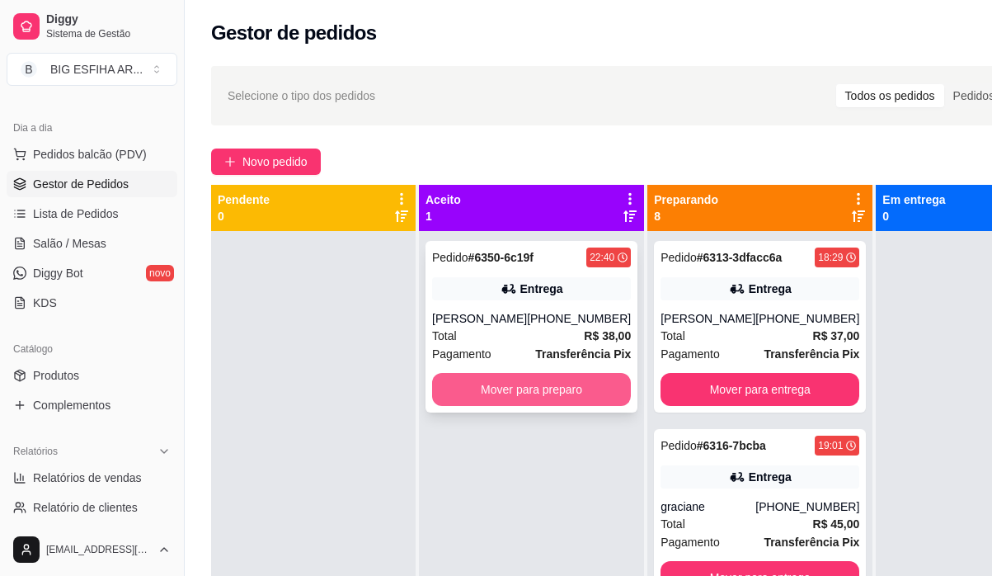
click at [541, 391] on button "Mover para preparo" at bounding box center [531, 389] width 199 height 33
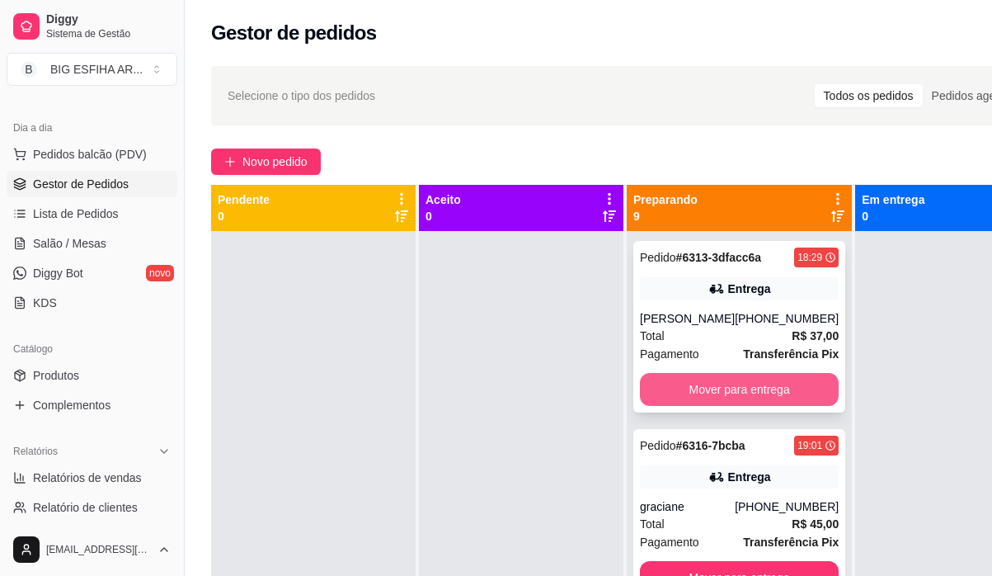
click at [707, 406] on button "Mover para entrega" at bounding box center [739, 389] width 199 height 33
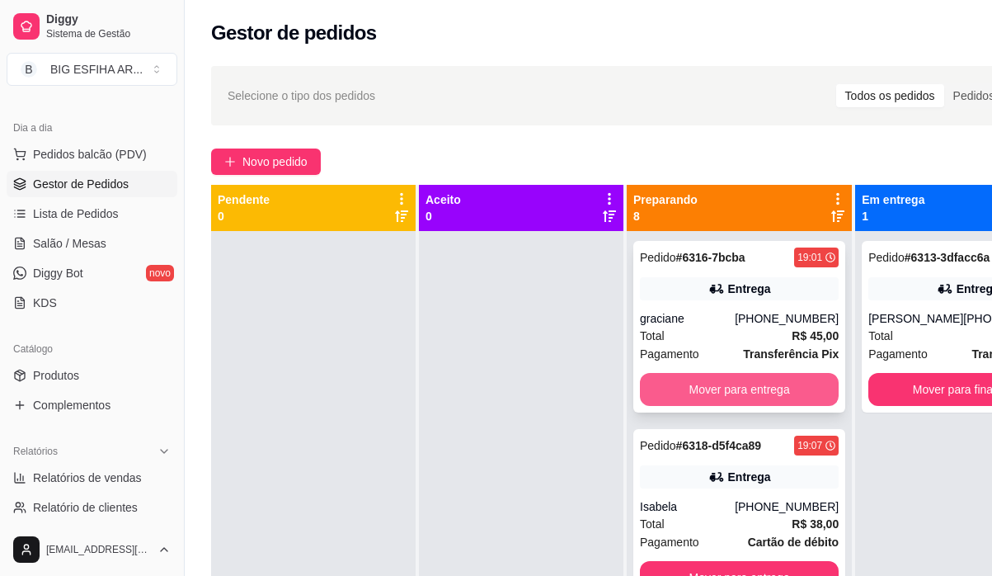
click at [737, 388] on button "Mover para entrega" at bounding box center [739, 389] width 199 height 33
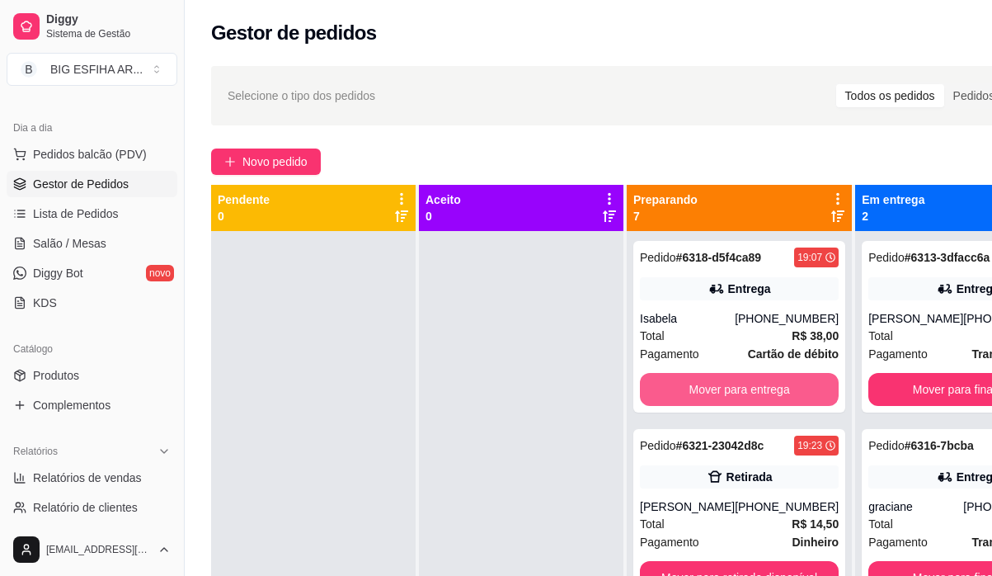
click at [737, 388] on button "Mover para entrega" at bounding box center [739, 389] width 199 height 33
click at [737, 388] on button "Mover para retirada disponível" at bounding box center [739, 389] width 199 height 33
click at [737, 388] on button "Mover para entrega" at bounding box center [739, 389] width 199 height 33
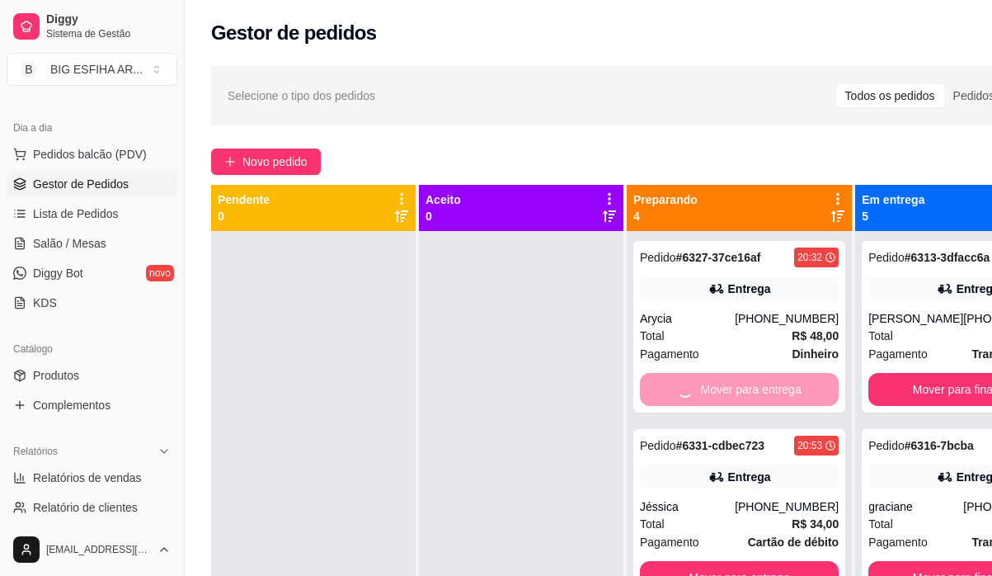
click at [737, 388] on div "Mover para entrega" at bounding box center [739, 389] width 199 height 33
click at [737, 388] on div "feito há 160 minutos Editado por [EMAIL_ADDRESS][DOMAIN_NAME] Horário do pedido…" at bounding box center [496, 284] width 488 height 375
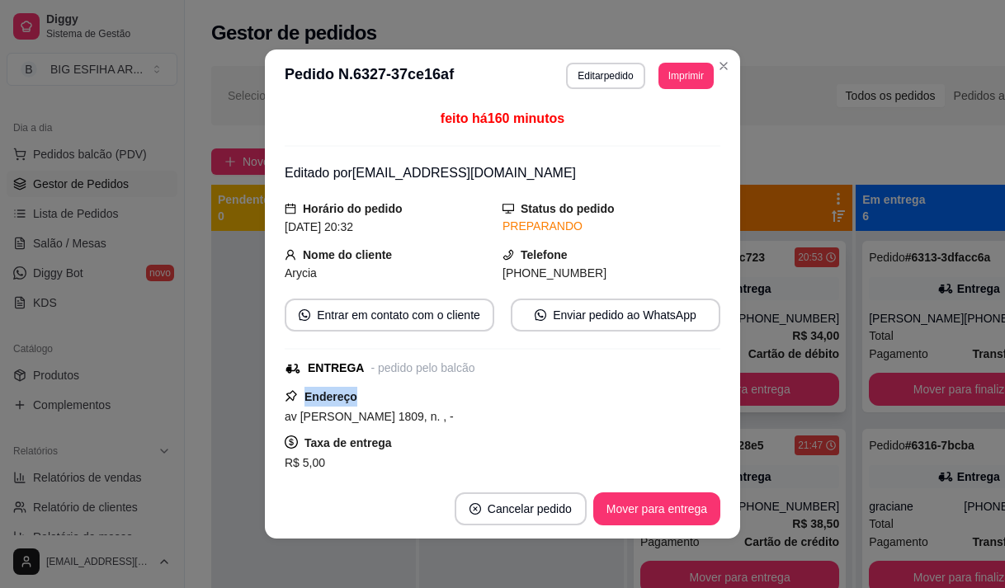
click at [737, 388] on div "Pedido # 6331-cdbec723 20:53 Entrega Jéssica [PHONE_NUMBER] Total R$ 34,00 Paga…" at bounding box center [739, 327] width 212 height 172
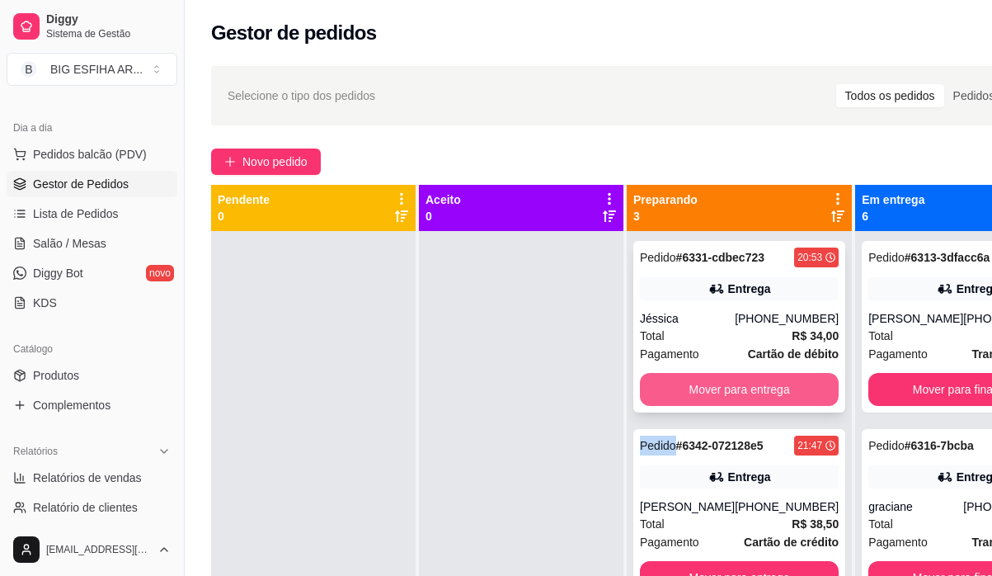
click at [763, 406] on button "Mover para entrega" at bounding box center [739, 389] width 199 height 33
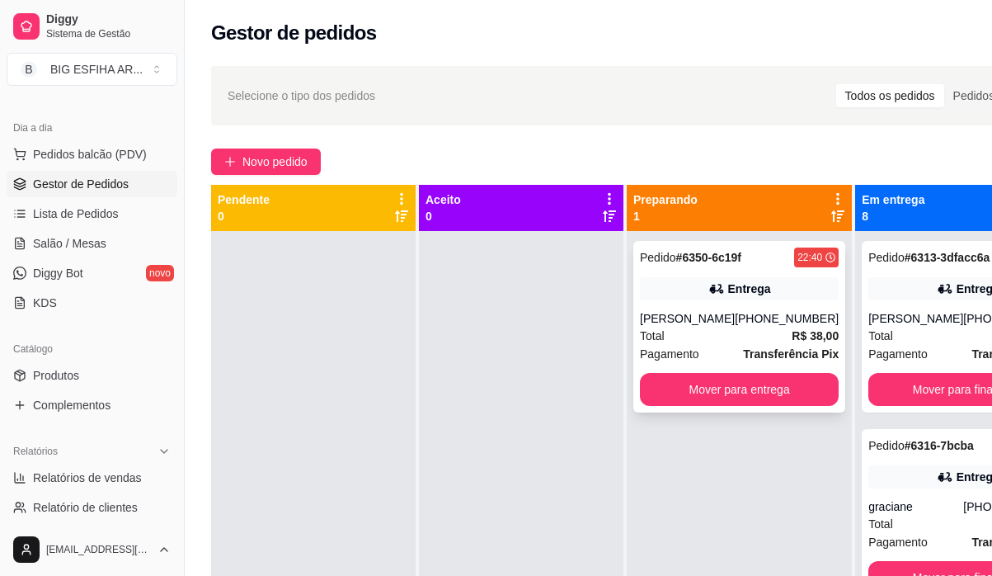
click at [763, 407] on div "Pedido # 6350-6c19f 22:40 Entrega [PERSON_NAME] [PHONE_NUMBER] Total R$ 38,00 P…" at bounding box center [739, 327] width 212 height 172
click at [767, 381] on button "Mover para entrega" at bounding box center [739, 389] width 199 height 33
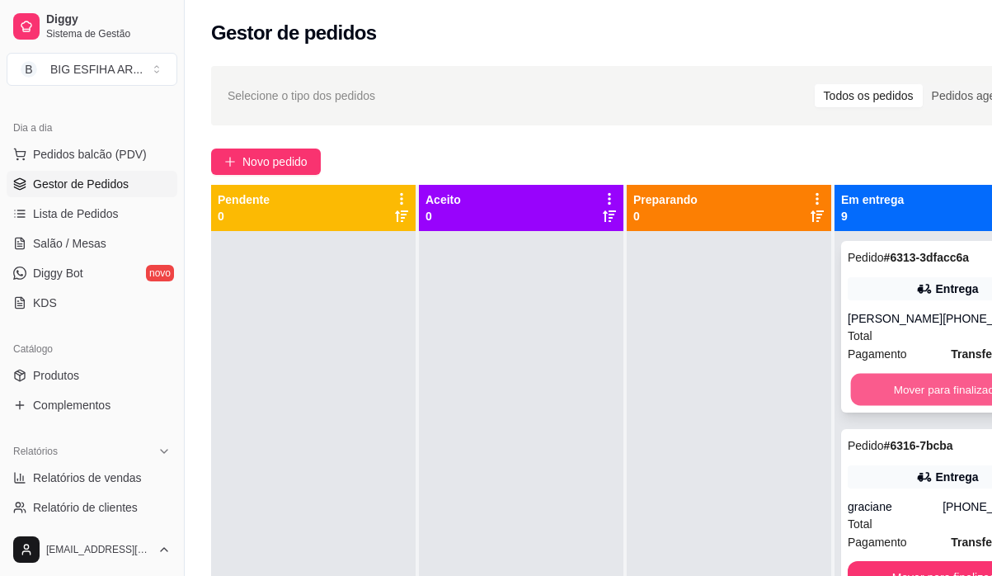
click at [970, 406] on button "Mover para finalizado" at bounding box center [947, 390] width 193 height 32
click at [965, 384] on button "Mover para finalizado" at bounding box center [947, 389] width 199 height 33
click at [964, 383] on button "Mover para finalizado" at bounding box center [947, 390] width 193 height 32
click at [958, 406] on button "Mover para finalizado" at bounding box center [947, 389] width 199 height 33
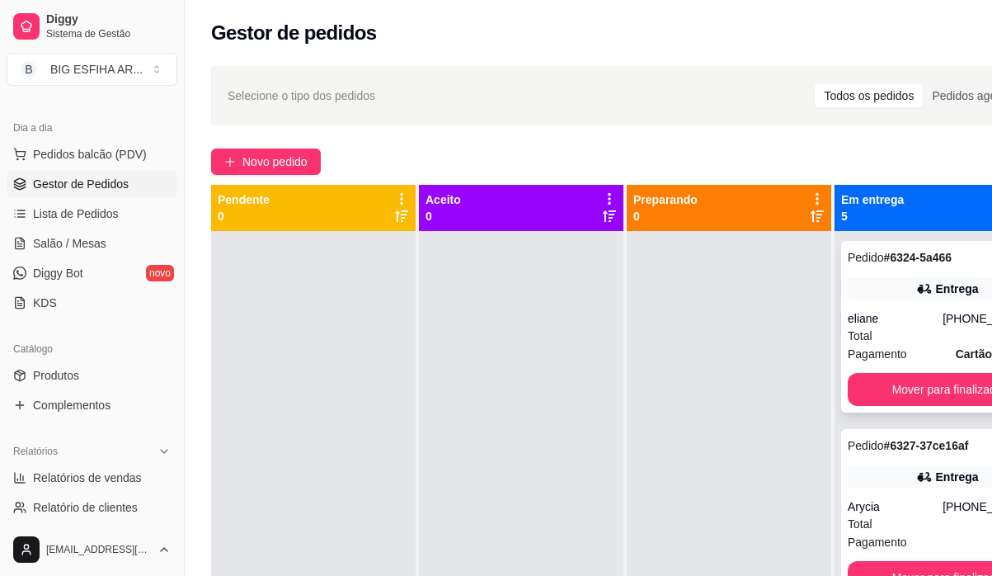
click at [953, 368] on div "Pedido # 6324-5a466 20:02 Entrega eliane [PHONE_NUMBER] Total R$ 34,00 Pagament…" at bounding box center [947, 327] width 212 height 172
click at [912, 388] on button "Mover para finalizado" at bounding box center [947, 390] width 193 height 32
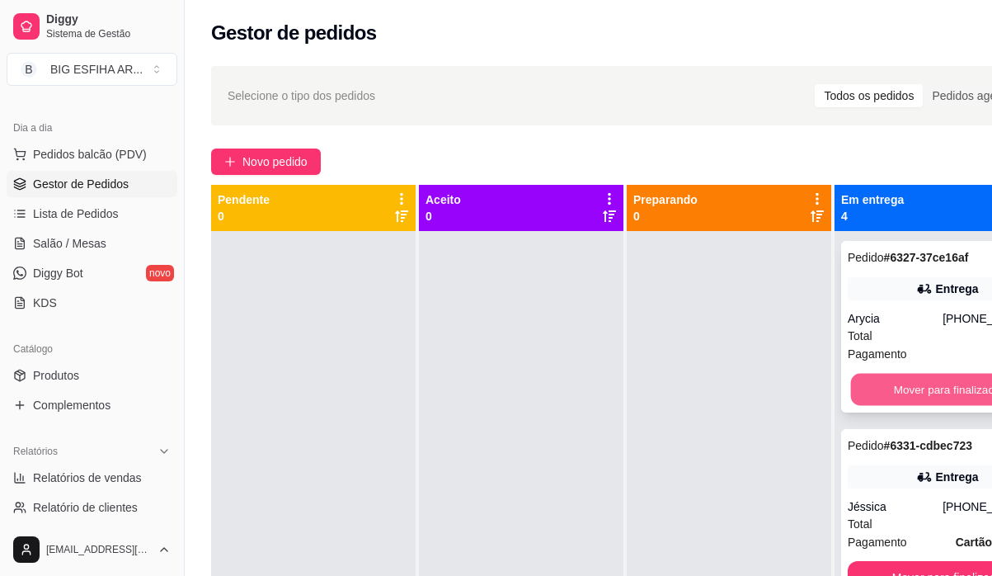
click at [915, 389] on button "Mover para finalizado" at bounding box center [947, 390] width 193 height 32
click at [915, 406] on button "Mover para finalizado" at bounding box center [947, 389] width 199 height 33
click at [915, 406] on button "Mover para finalizado" at bounding box center [947, 390] width 193 height 32
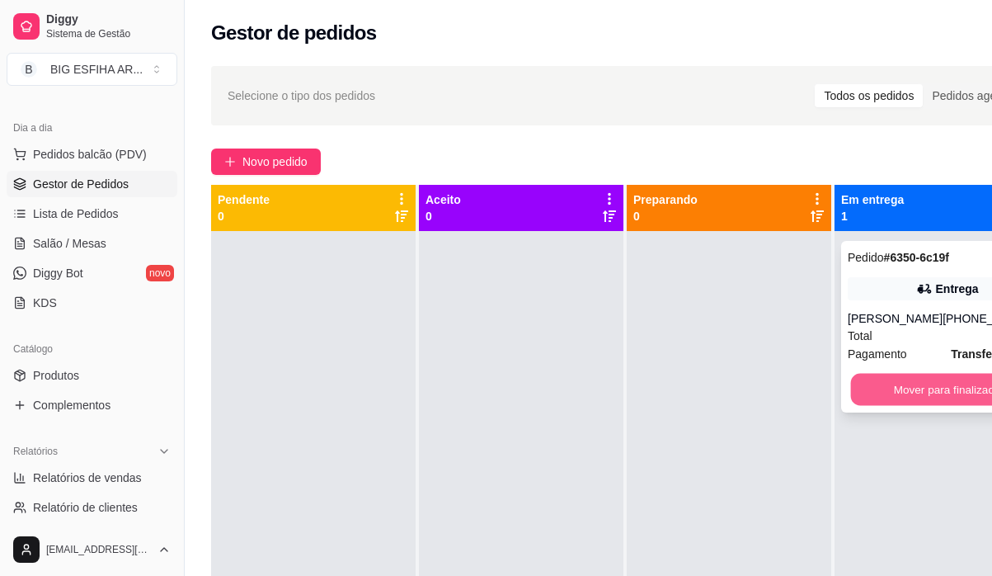
click at [924, 388] on button "Mover para finalizado" at bounding box center [947, 390] width 193 height 32
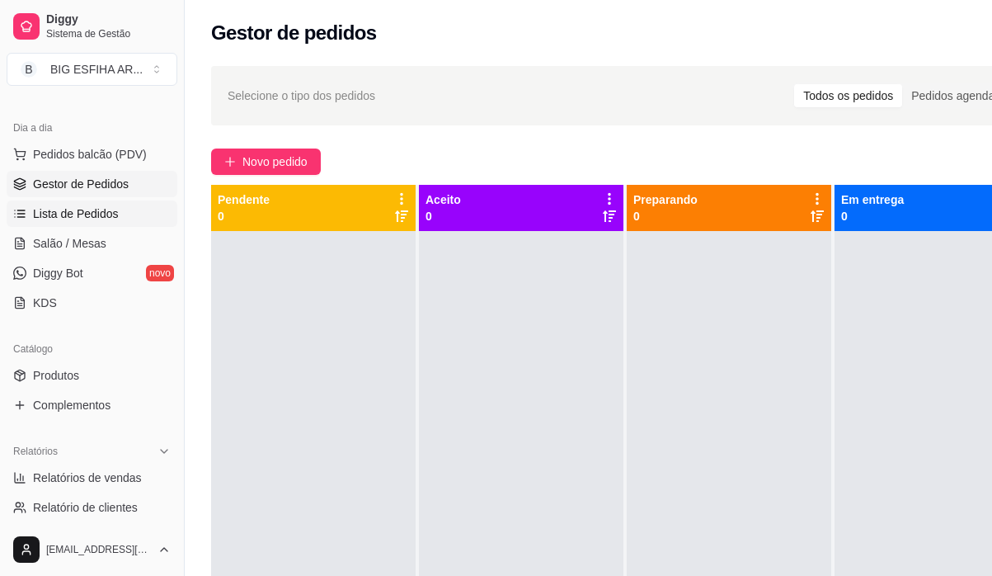
click at [82, 209] on span "Lista de Pedidos" at bounding box center [76, 213] width 86 height 16
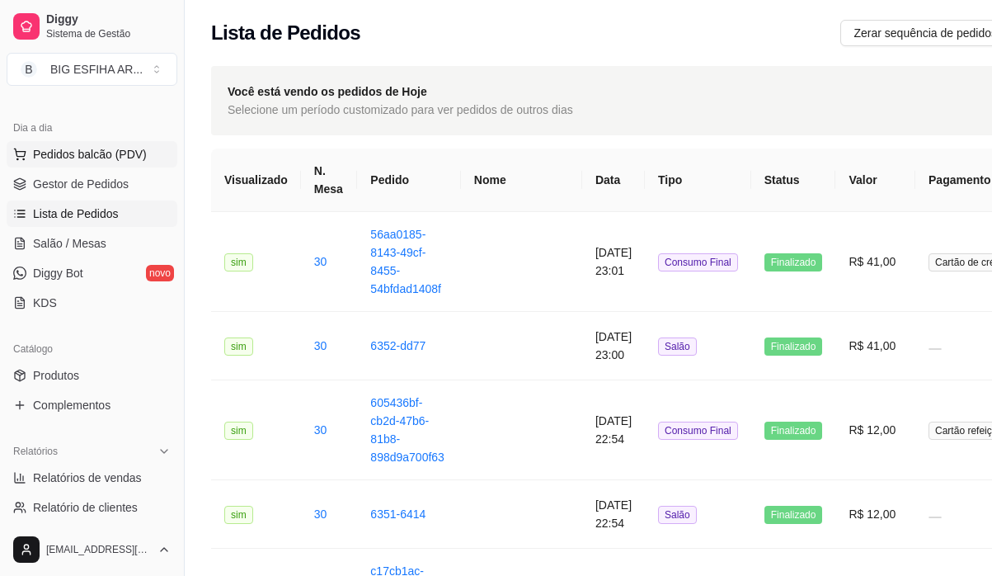
click at [93, 153] on span "Pedidos balcão (PDV)" at bounding box center [90, 154] width 114 height 16
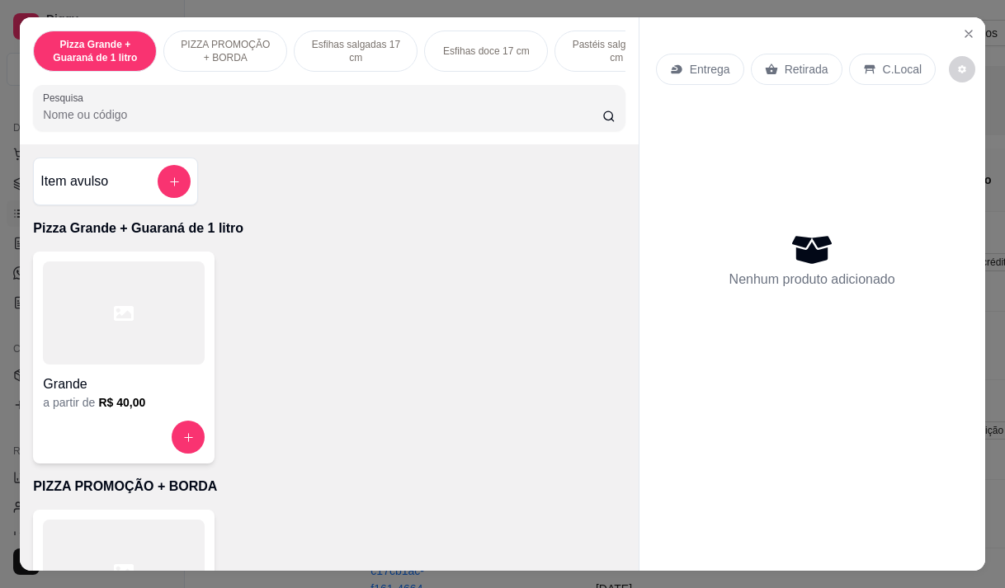
click at [707, 64] on p "Entrega" at bounding box center [710, 69] width 40 height 16
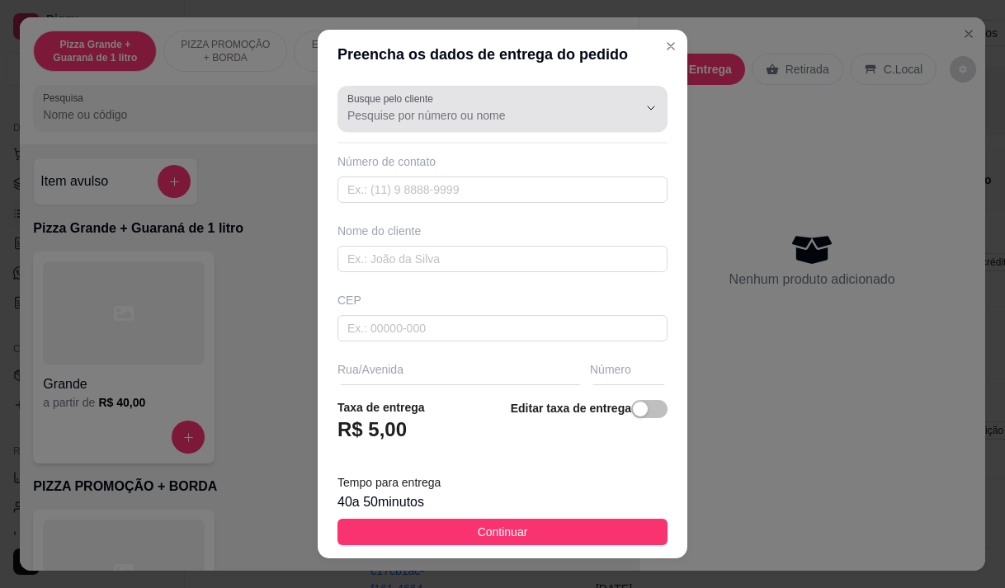
click at [420, 104] on label "Busque pelo cliente" at bounding box center [393, 99] width 92 height 14
click at [420, 107] on input "Busque pelo cliente" at bounding box center [479, 115] width 264 height 16
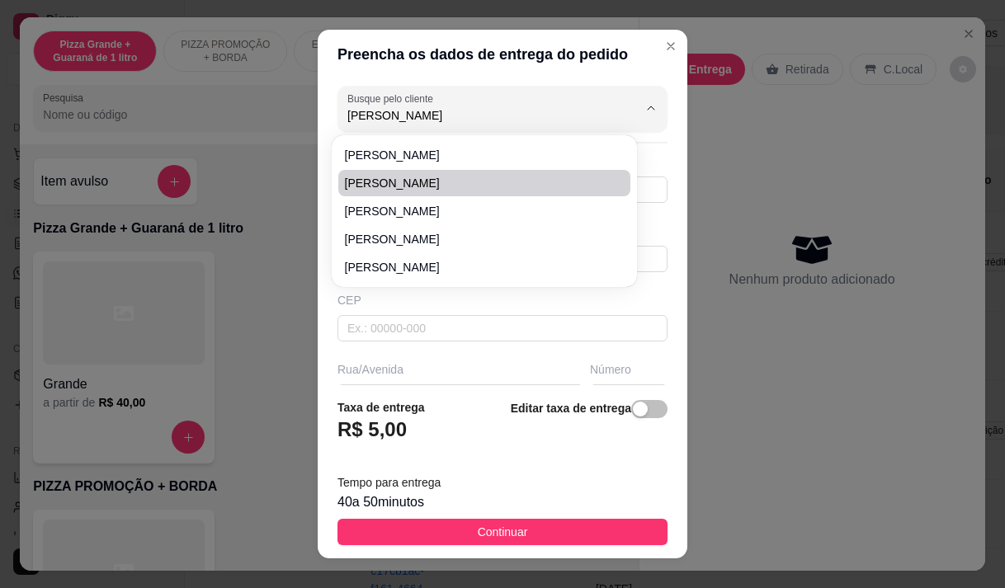
click at [412, 180] on span "[PERSON_NAME]" at bounding box center [476, 183] width 262 height 16
type input "[PERSON_NAME]"
type input "85996325695"
type input "[PERSON_NAME]"
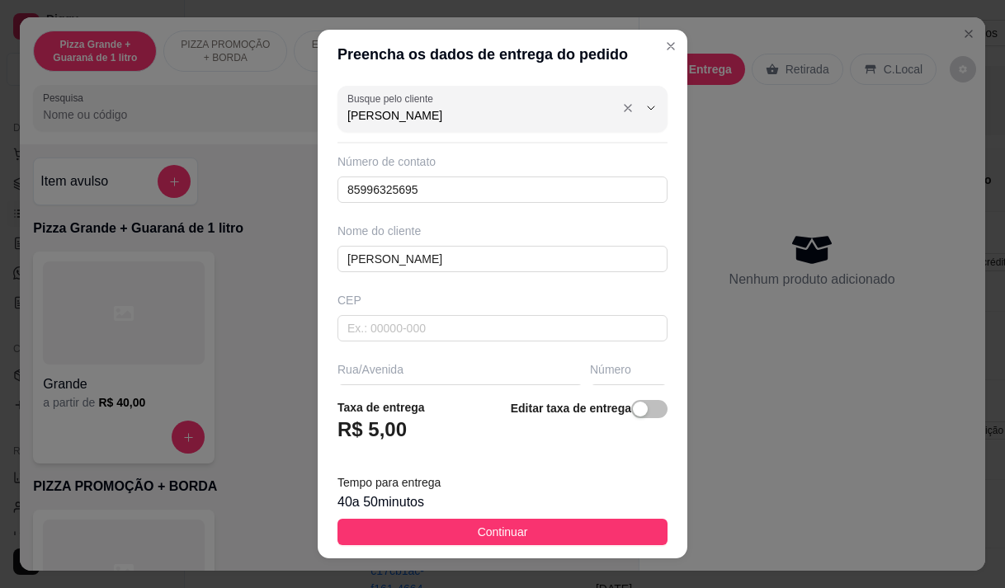
click at [408, 108] on input "[PERSON_NAME]" at bounding box center [479, 115] width 264 height 16
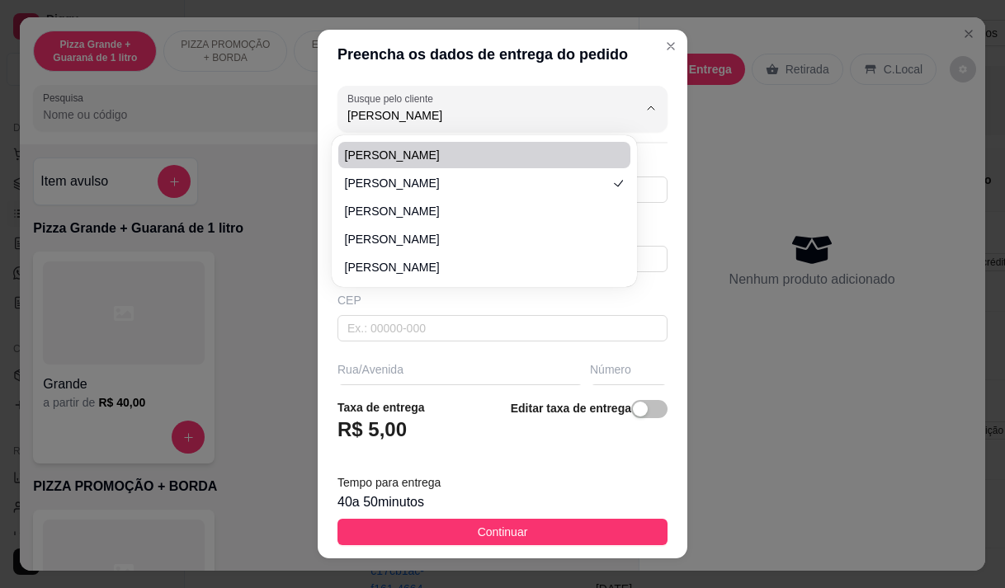
click at [414, 154] on span "[PERSON_NAME]" at bounding box center [476, 155] width 262 height 16
type input "[PERSON_NAME]"
type input "8592831368"
type input "[PERSON_NAME]"
type input "[STREET_ADDRESS][PERSON_NAME]"
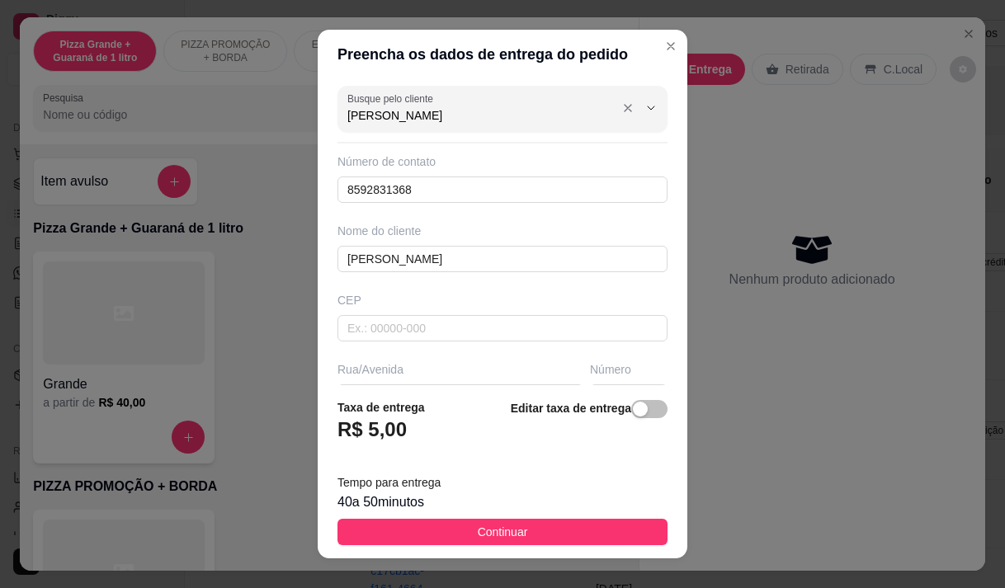
click at [426, 110] on input "[PERSON_NAME]" at bounding box center [479, 115] width 264 height 16
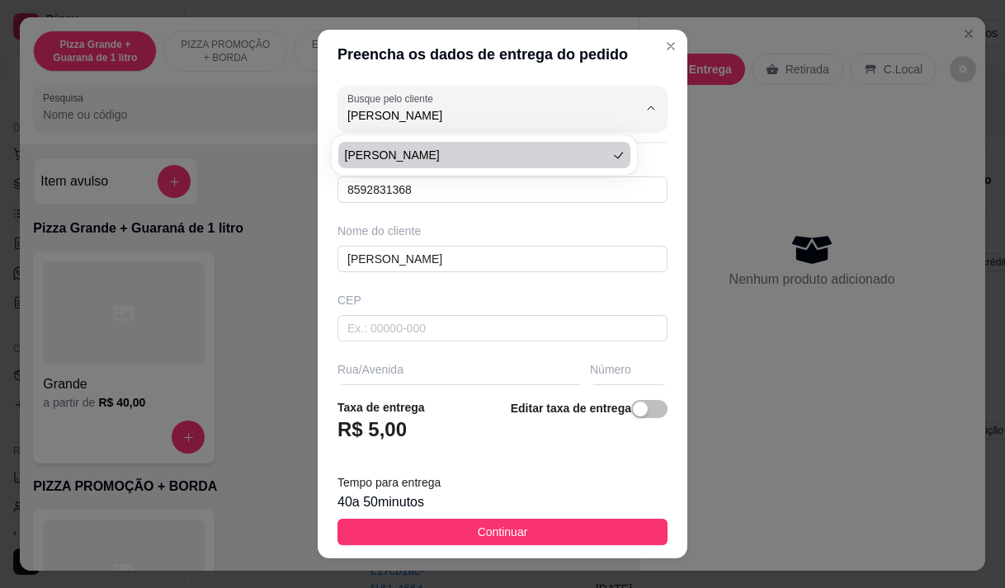
click at [461, 96] on div "[PERSON_NAME]" at bounding box center [502, 108] width 310 height 33
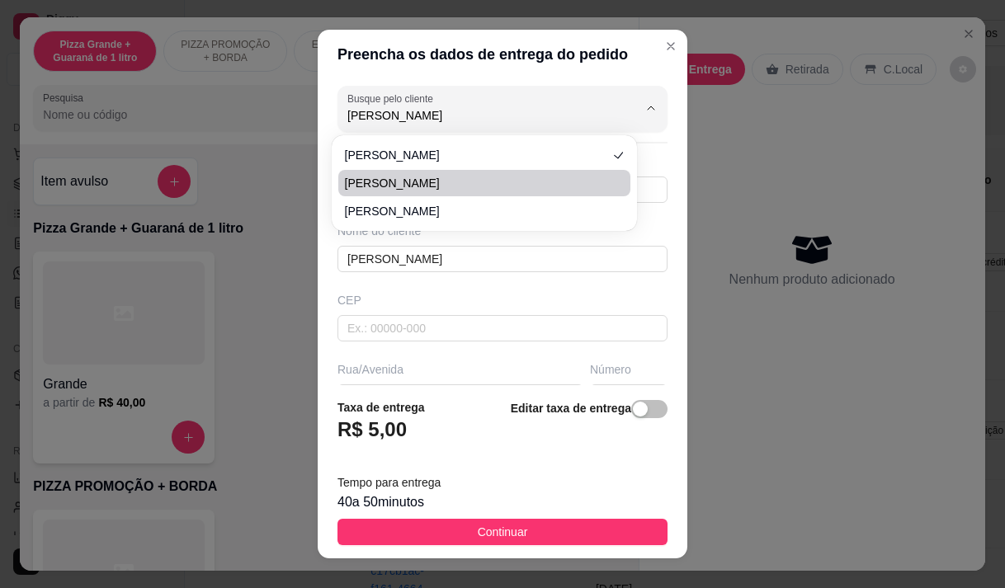
click at [445, 174] on li "[PERSON_NAME]" at bounding box center [484, 183] width 292 height 26
type input "[PERSON_NAME]"
type input "85998262465"
type input "[PERSON_NAME]"
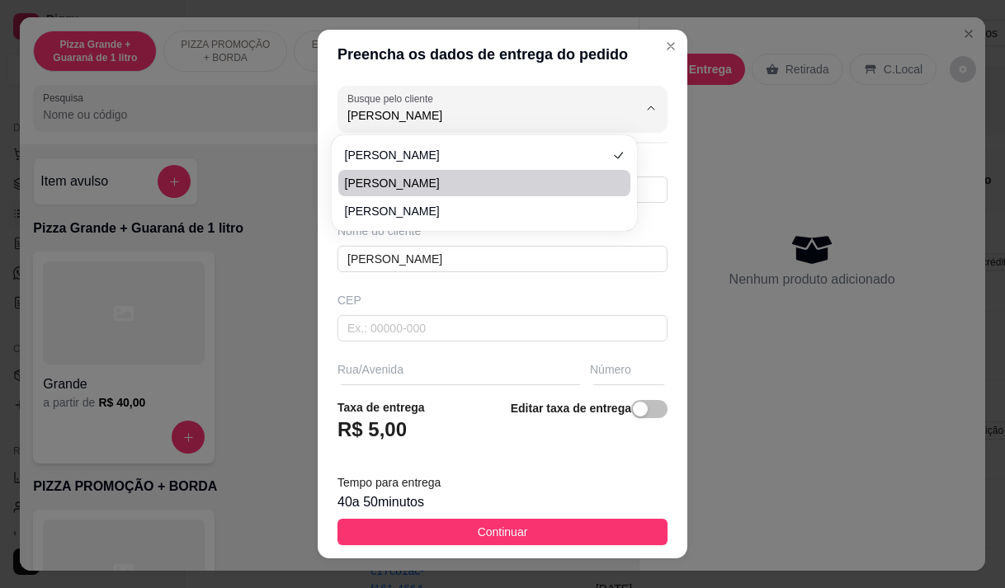
type input "103"
type input "deposito de construçao b2"
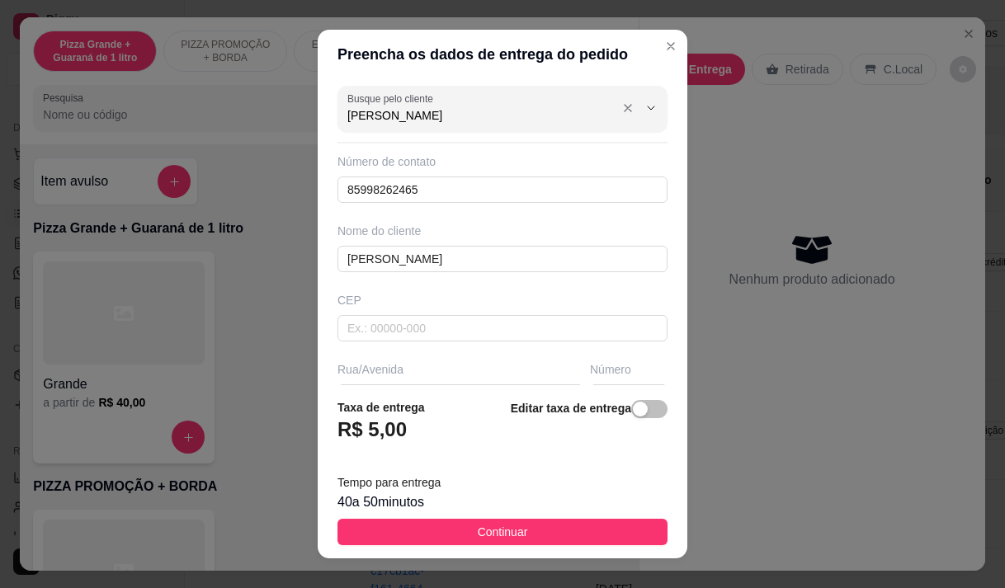
click at [449, 119] on input "[PERSON_NAME]" at bounding box center [479, 115] width 264 height 16
click at [462, 197] on input "85998262465" at bounding box center [502, 189] width 330 height 26
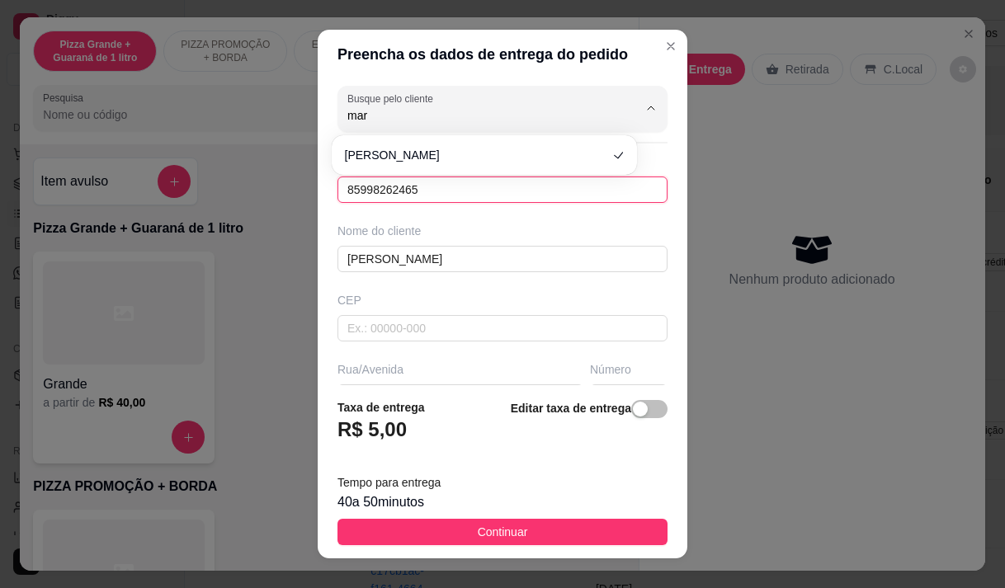
type input "[PERSON_NAME]"
click at [462, 197] on input "85998262465" at bounding box center [502, 189] width 330 height 26
type input "[PERSON_NAME]"
click at [462, 197] on input "85998262465" at bounding box center [502, 189] width 330 height 26
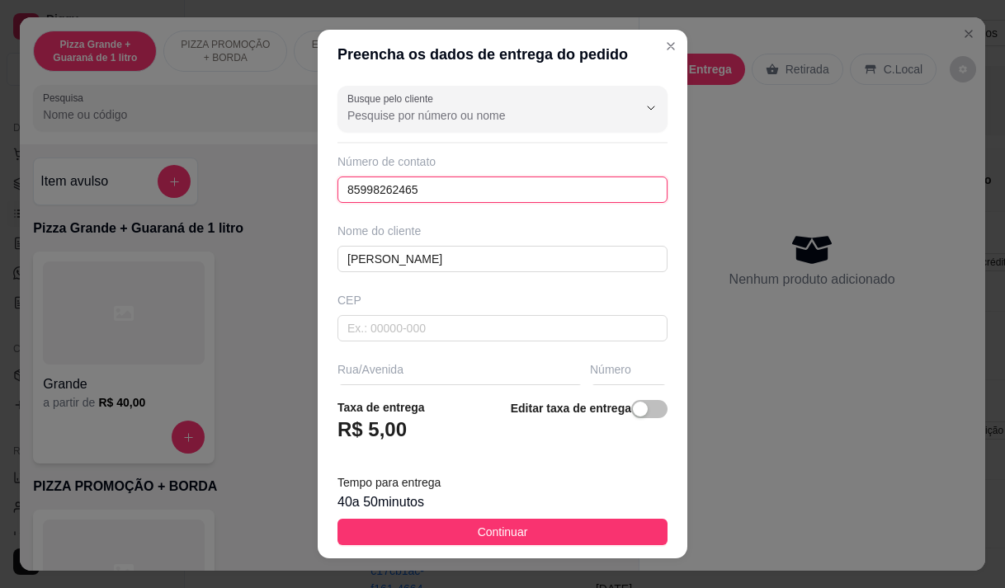
type input "[PERSON_NAME]"
type input "85"
type input "[PERSON_NAME]"
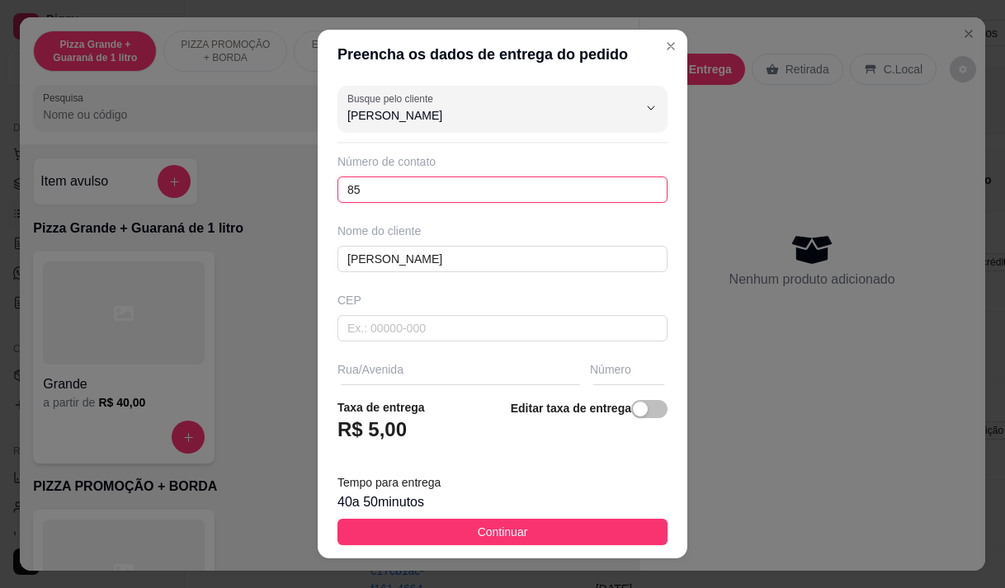
type input "859"
type input "[PERSON_NAME]"
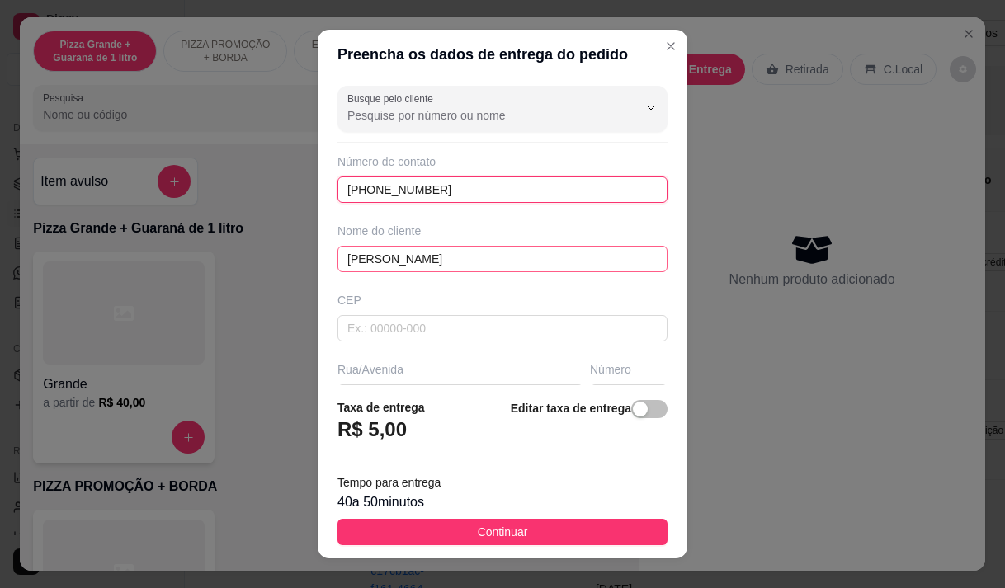
type input "[PHONE_NUMBER]"
click at [454, 263] on input "[PERSON_NAME]" at bounding box center [502, 259] width 330 height 26
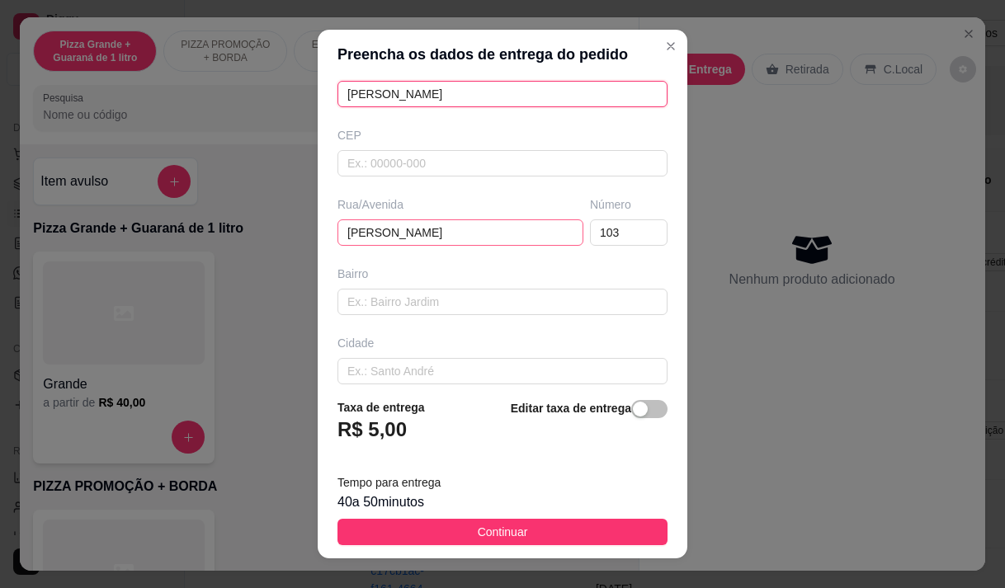
type input "[PERSON_NAME]"
click at [423, 233] on input "[PERSON_NAME]" at bounding box center [460, 232] width 246 height 26
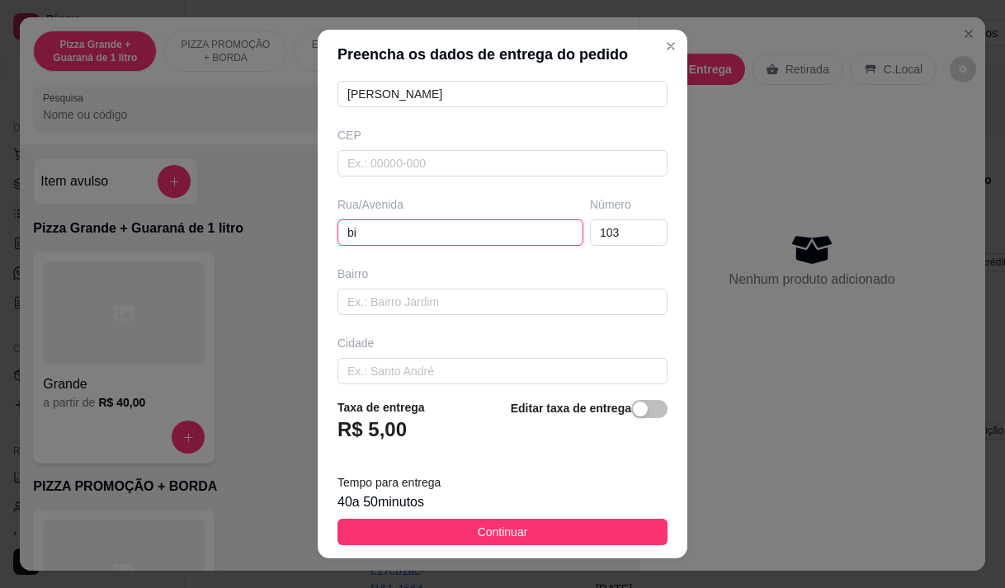
type input "b"
paste input "Entregar em Dom Geronimo, 554"
click at [406, 232] on input "Entregar em Dom Geronimo, 554" at bounding box center [460, 232] width 246 height 26
type input "[PERSON_NAME], 554"
click at [430, 533] on button "Continuar" at bounding box center [502, 532] width 330 height 26
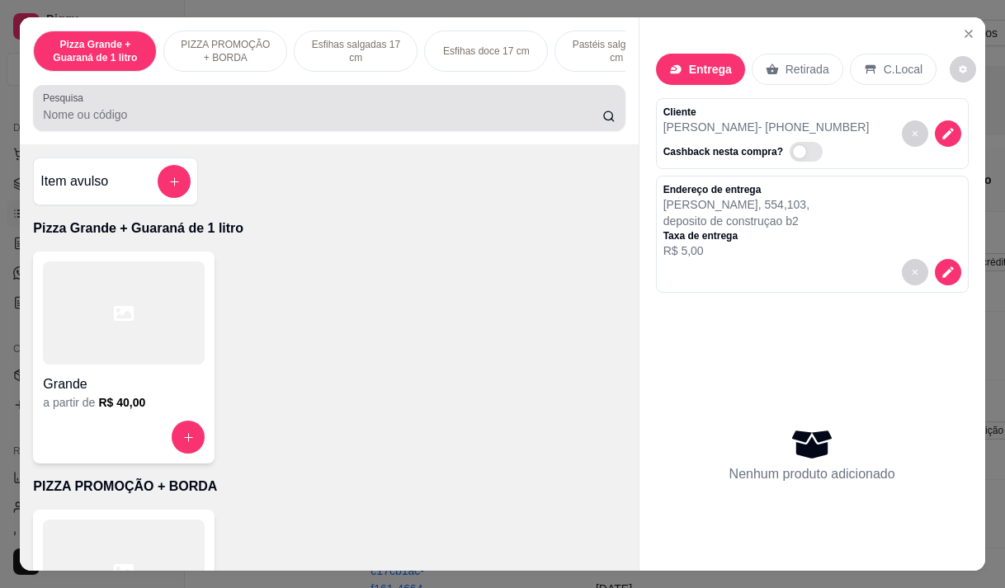
click at [152, 106] on div at bounding box center [329, 108] width 572 height 33
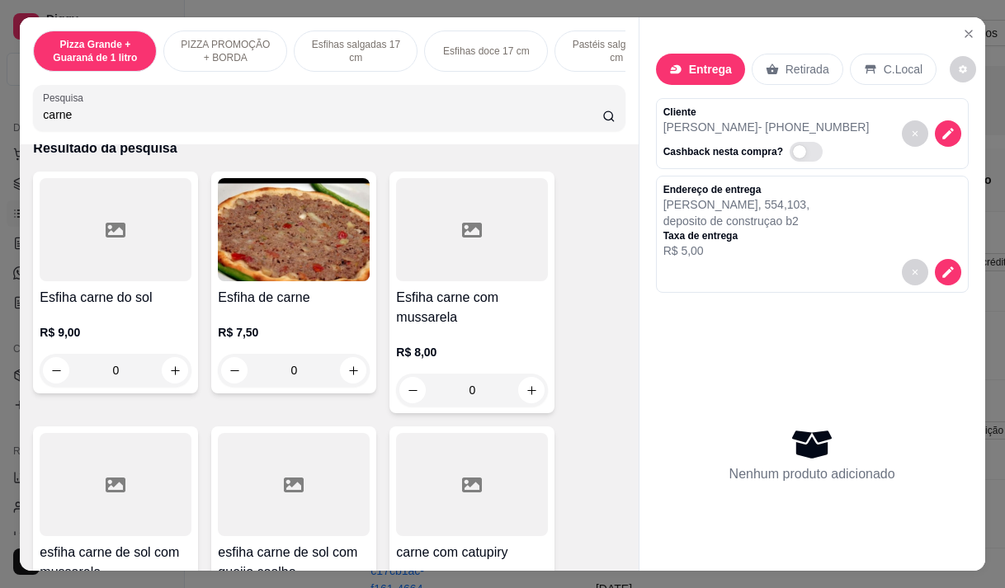
scroll to position [82, 0]
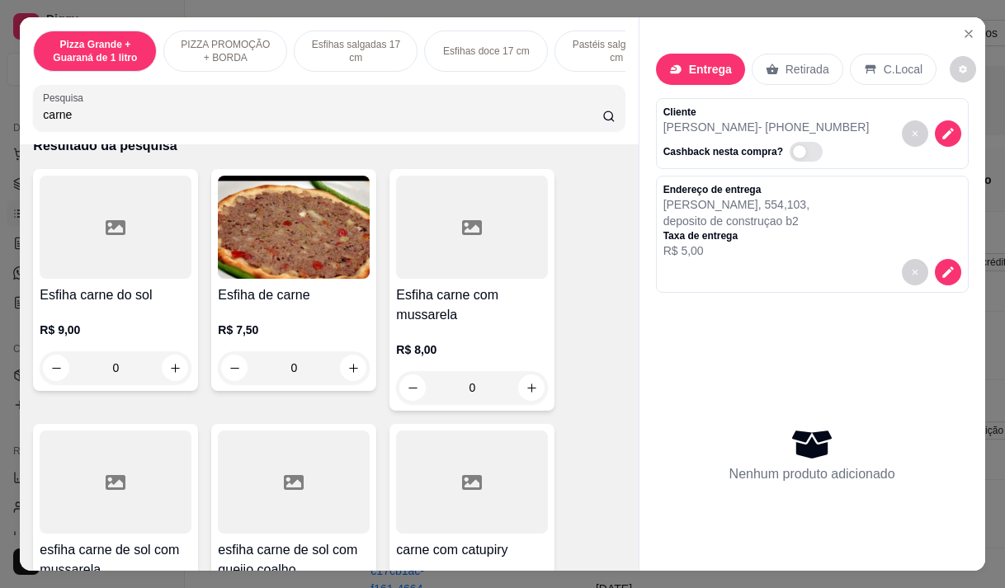
type input "carne"
click at [272, 304] on h4 "Esfiha de carne" at bounding box center [294, 295] width 152 height 20
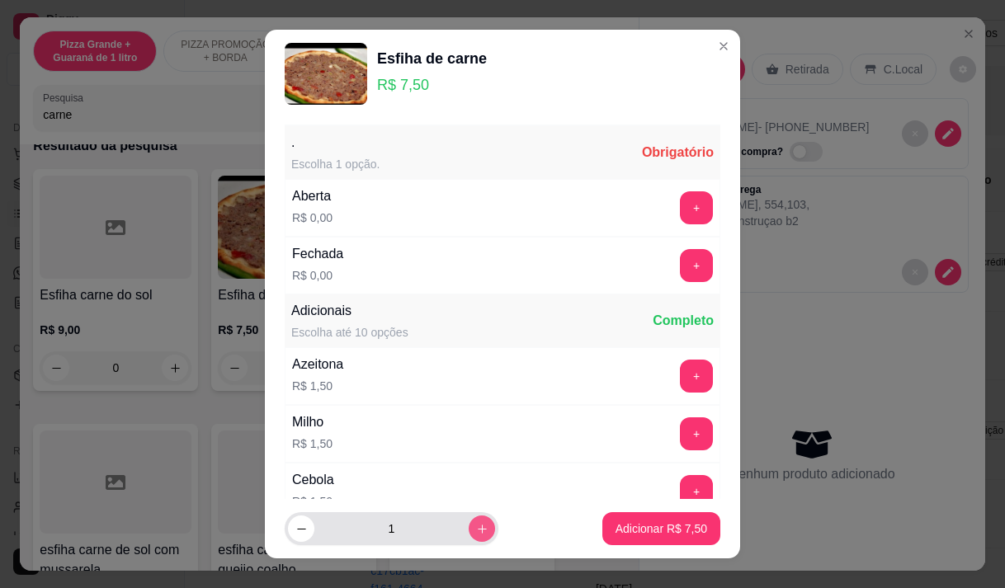
click at [476, 530] on icon "increase-product-quantity" at bounding box center [482, 529] width 12 height 12
type input "2"
click at [680, 265] on button "+" at bounding box center [696, 265] width 33 height 33
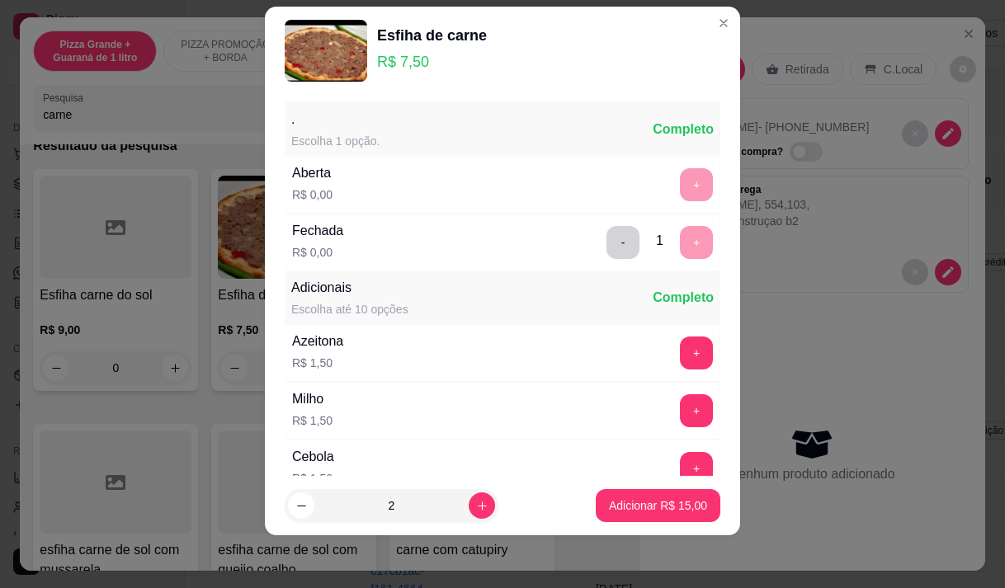
scroll to position [176, 0]
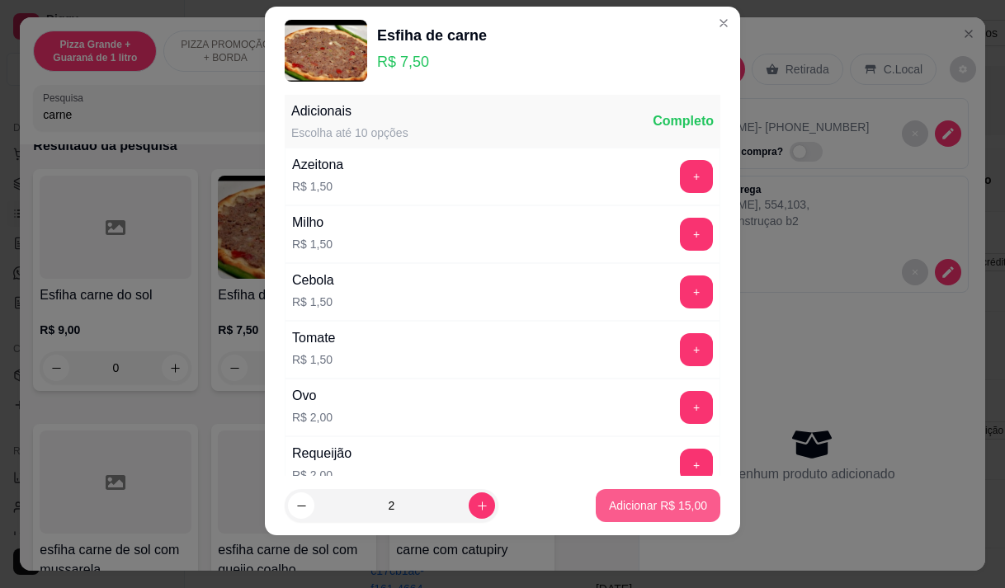
click at [656, 509] on p "Adicionar R$ 15,00" at bounding box center [658, 505] width 98 height 16
click at [87, 111] on div "carne" at bounding box center [329, 108] width 572 height 33
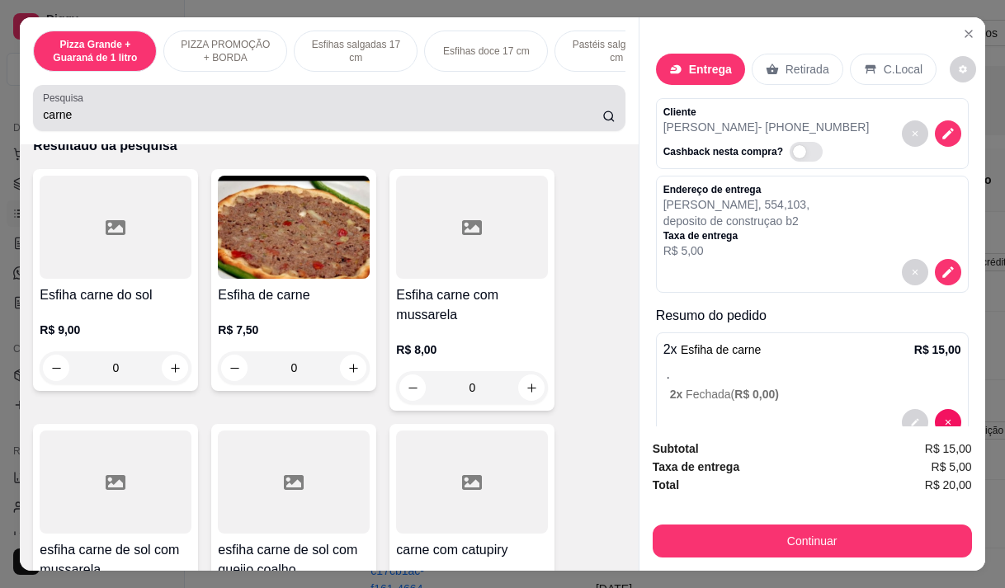
click at [191, 123] on input "carne" at bounding box center [322, 114] width 559 height 16
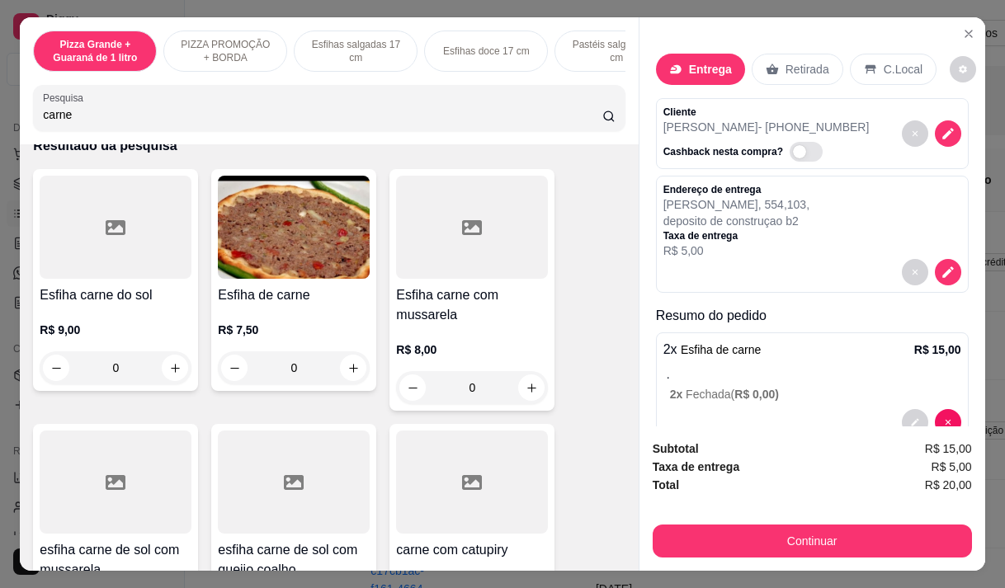
click at [191, 123] on input "carne" at bounding box center [322, 114] width 559 height 16
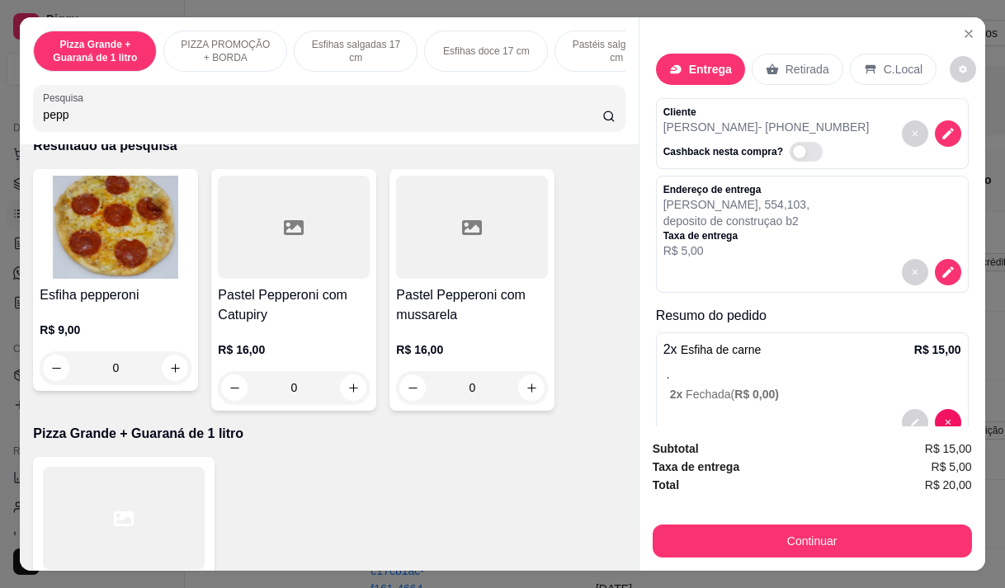
scroll to position [370, 0]
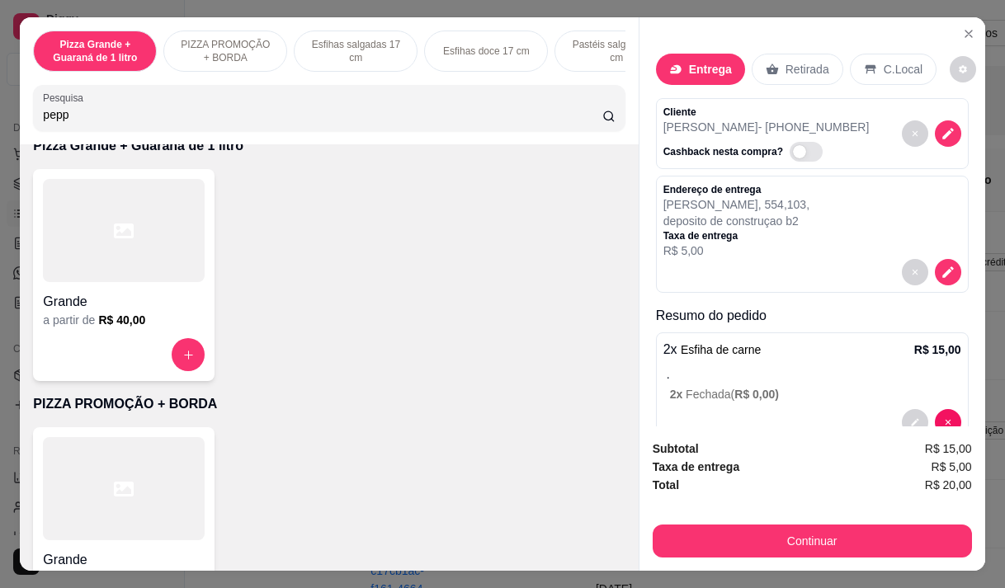
type input "pepp"
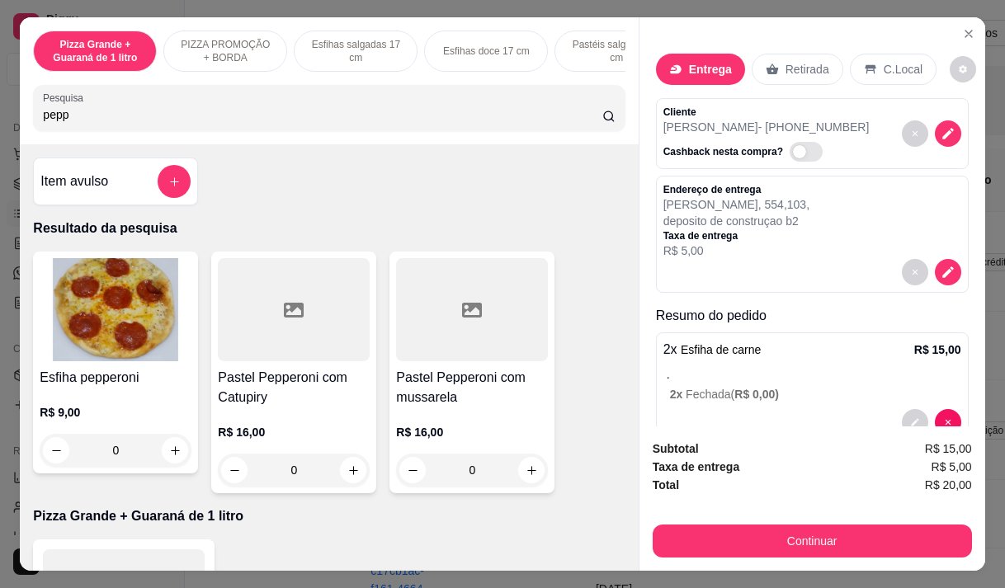
click at [416, 406] on h4 "Pastel Pepperoni com mussarela" at bounding box center [472, 388] width 152 height 40
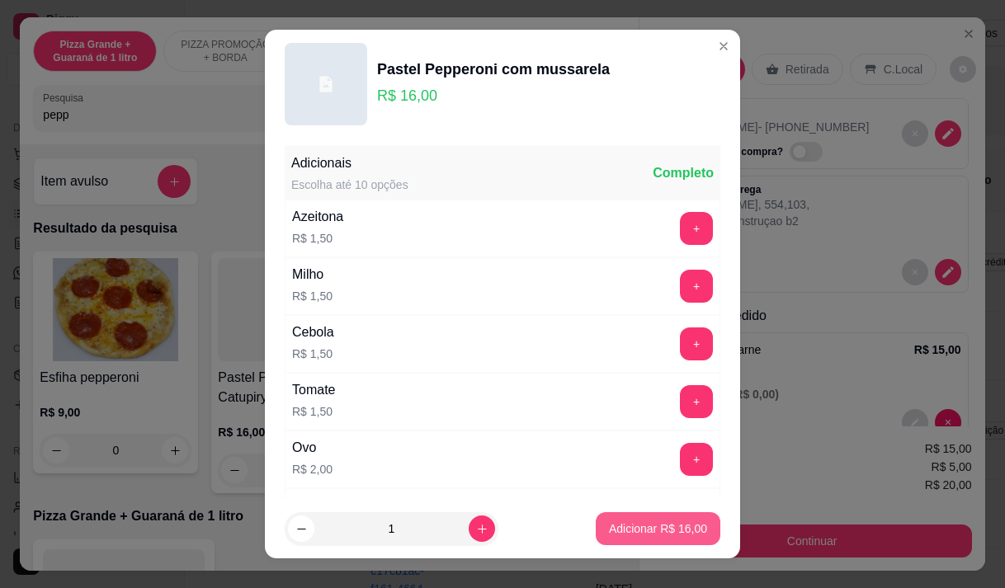
click at [622, 526] on p "Adicionar R$ 16,00" at bounding box center [658, 528] width 98 height 16
type input "1"
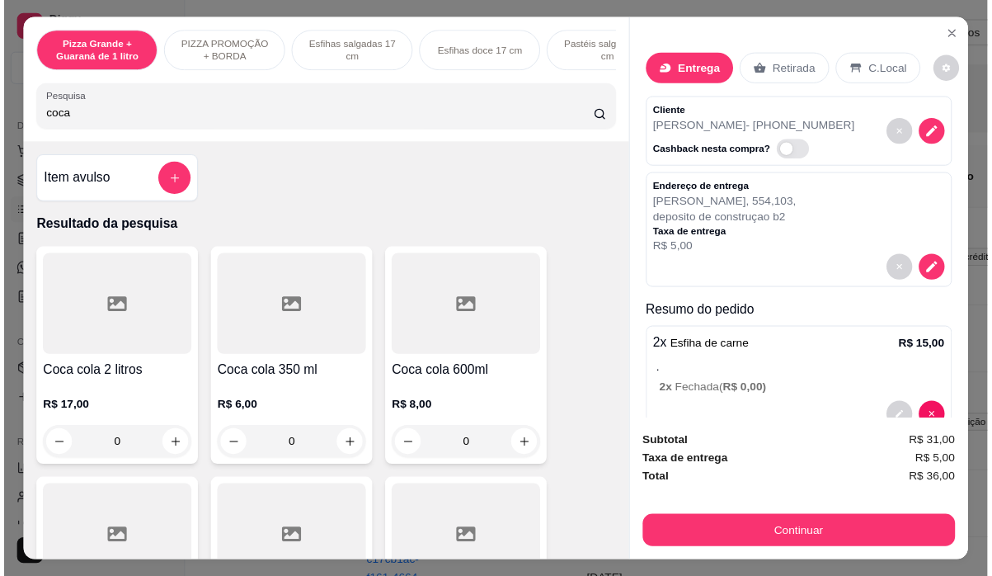
scroll to position [165, 0]
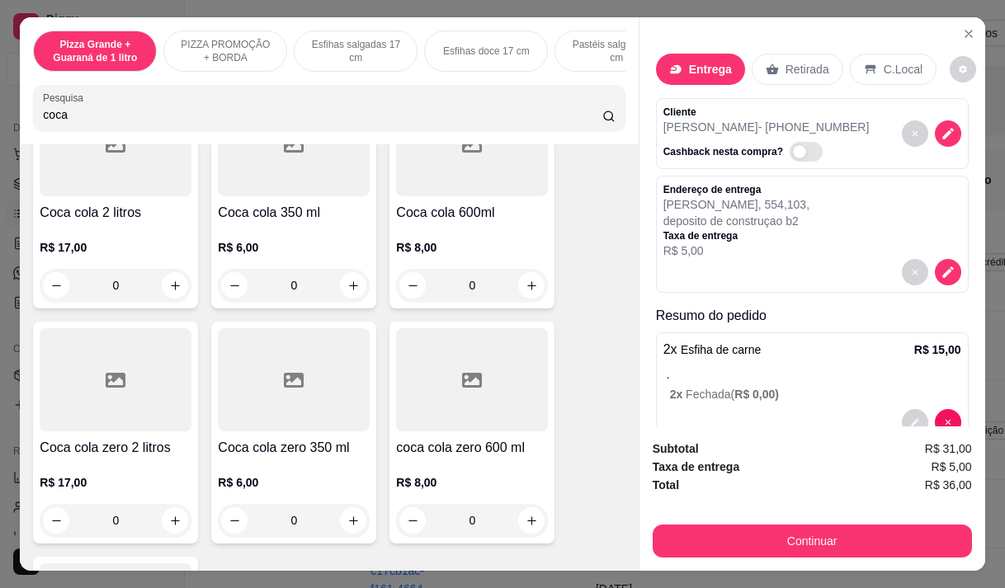
type input "coca"
click at [484, 483] on p "R$ 8,00" at bounding box center [472, 482] width 152 height 16
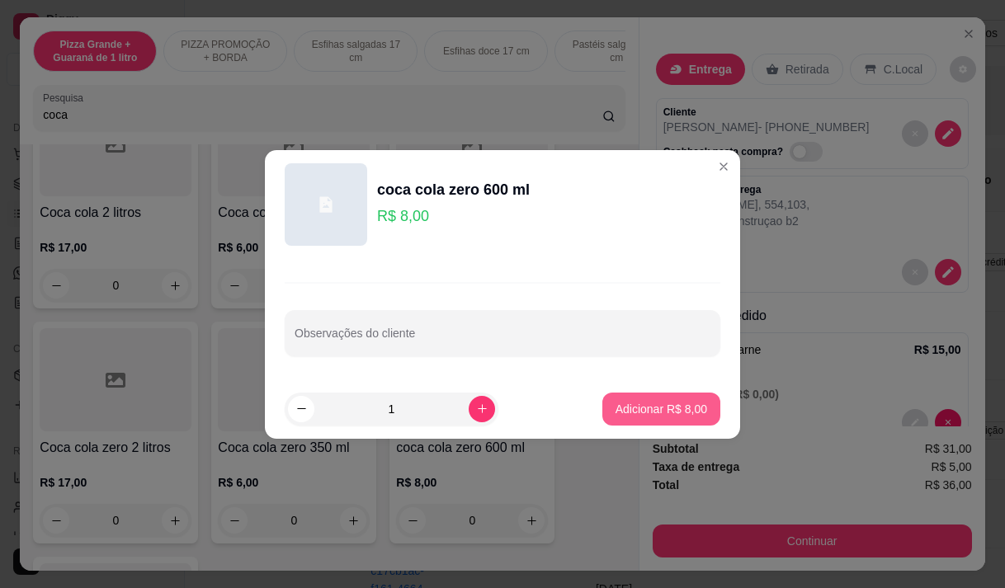
click at [672, 402] on p "Adicionar R$ 8,00" at bounding box center [661, 409] width 92 height 16
type input "1"
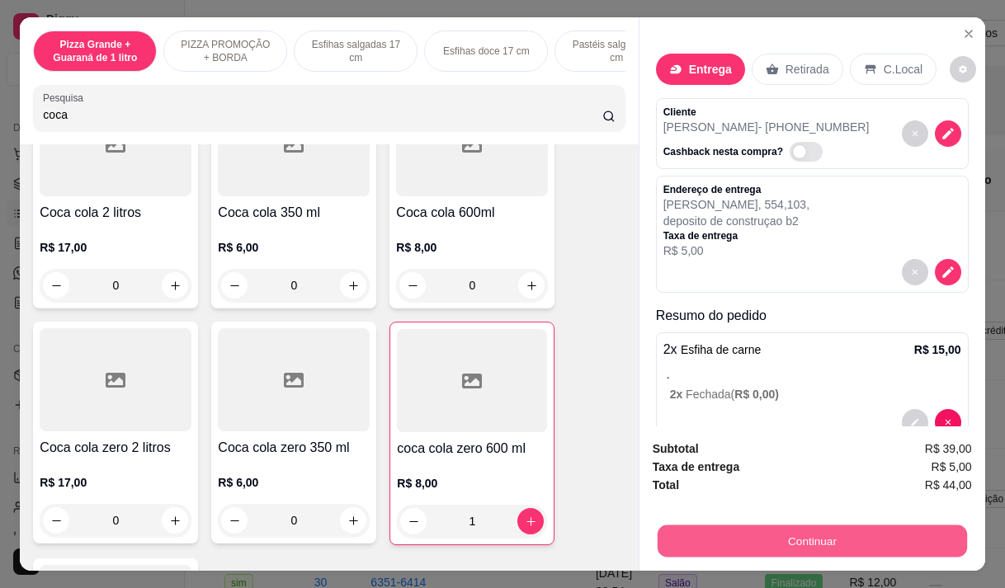
click at [707, 530] on button "Continuar" at bounding box center [811, 541] width 309 height 32
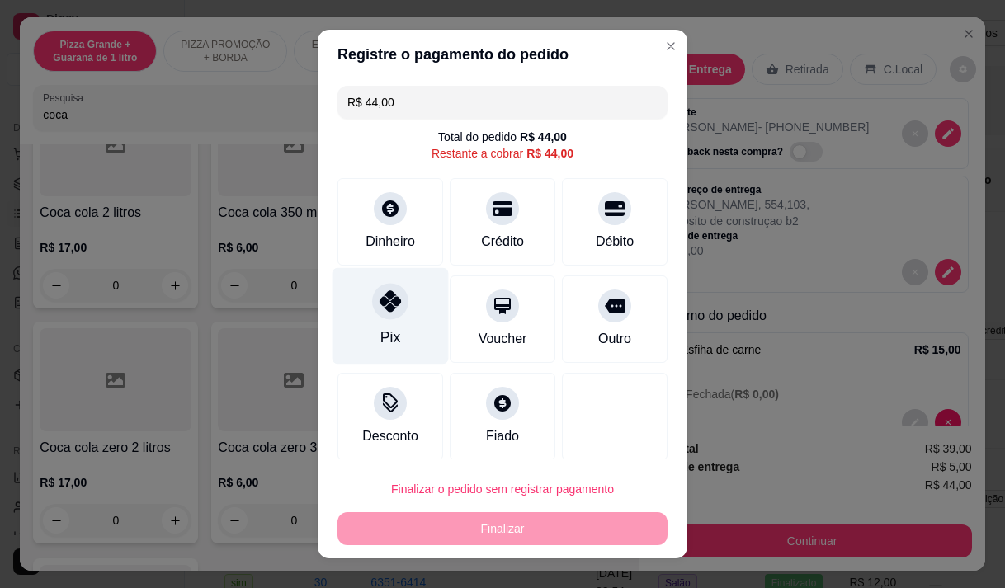
click at [401, 316] on div "Pix" at bounding box center [390, 315] width 116 height 96
type input "R$ 0,00"
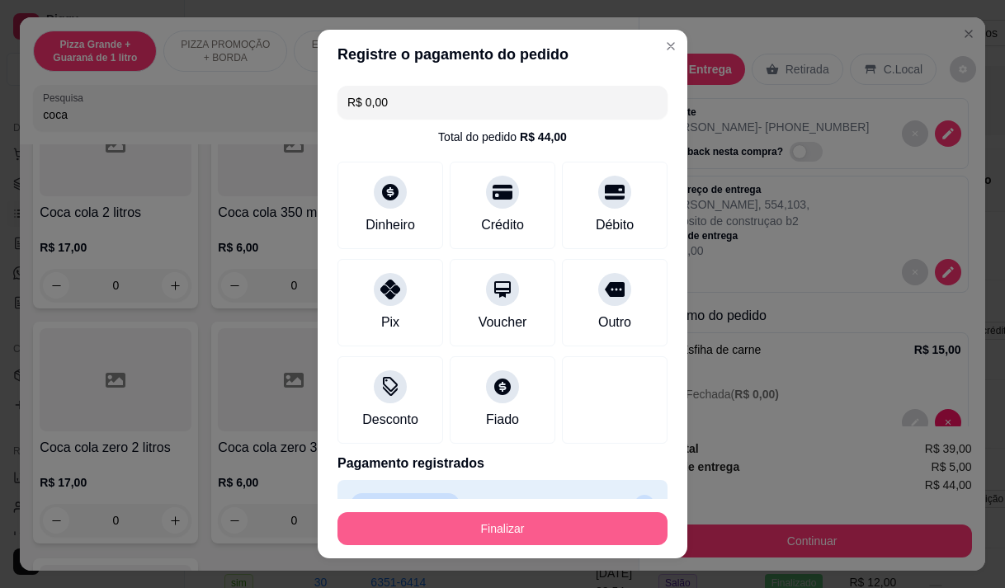
click at [459, 518] on button "Finalizar" at bounding box center [502, 528] width 330 height 33
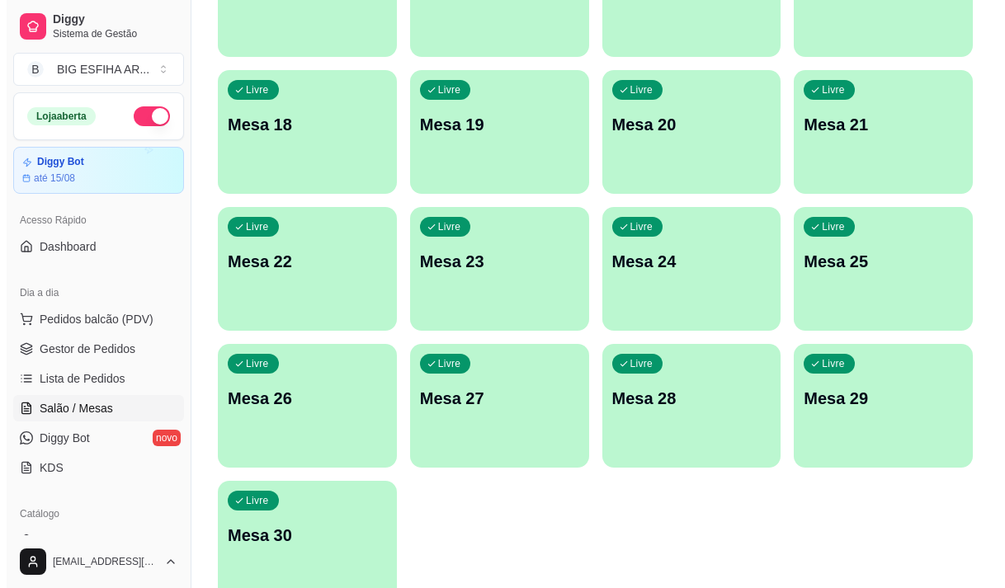
scroll to position [660, 0]
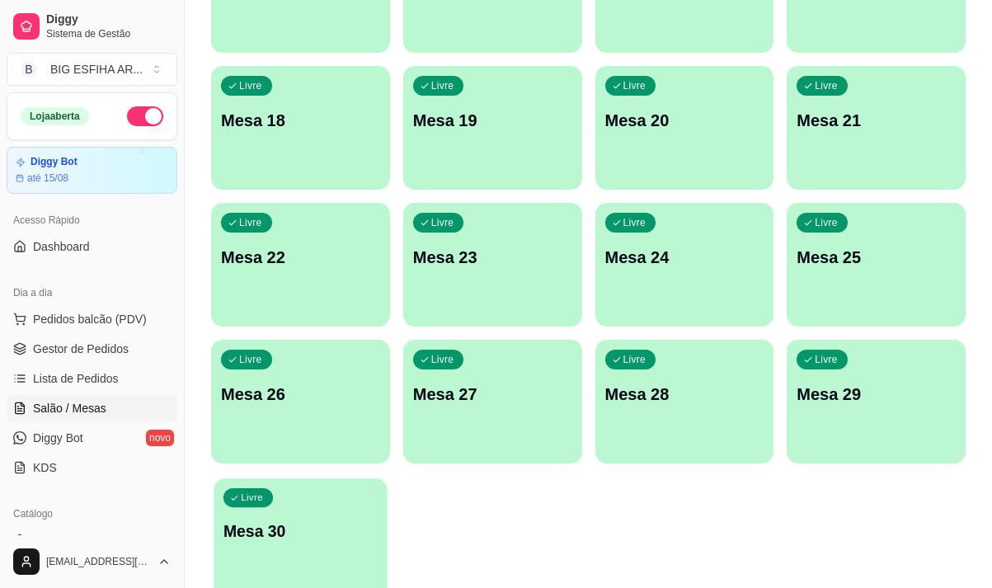
click at [258, 515] on div "Livre Mesa 30" at bounding box center [300, 528] width 173 height 101
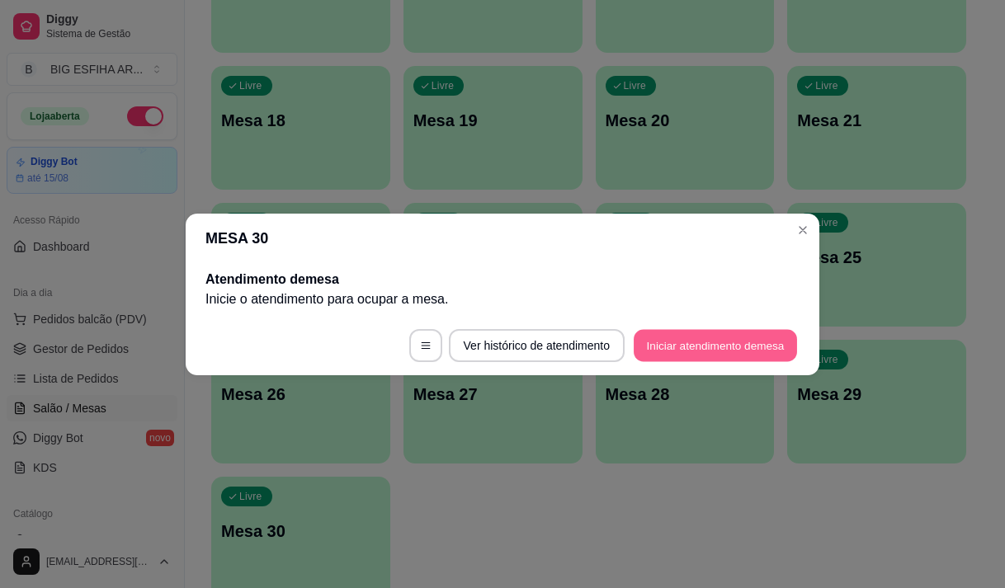
click at [678, 348] on button "Iniciar atendimento de mesa" at bounding box center [714, 345] width 163 height 32
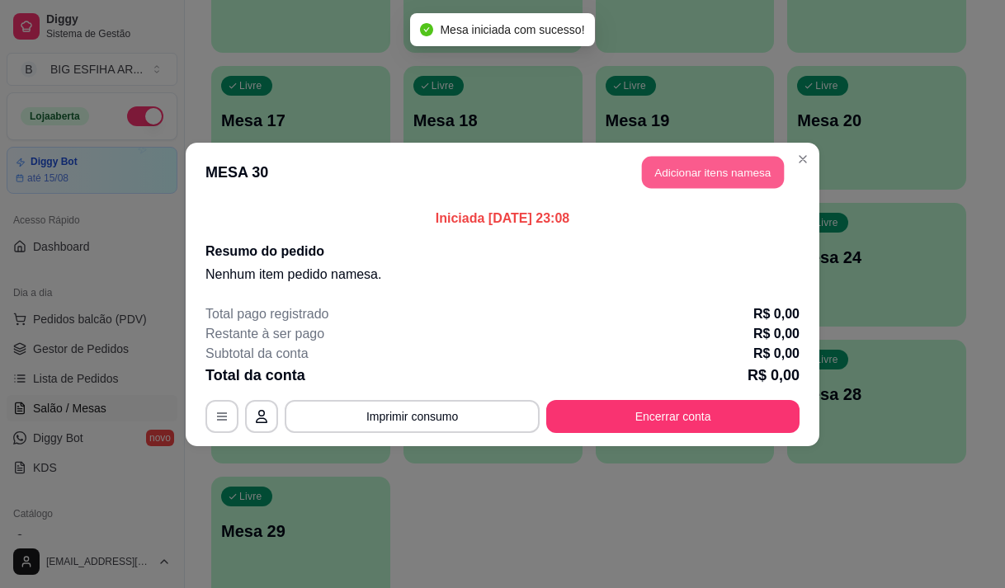
click at [693, 172] on button "Adicionar itens na mesa" at bounding box center [713, 172] width 142 height 32
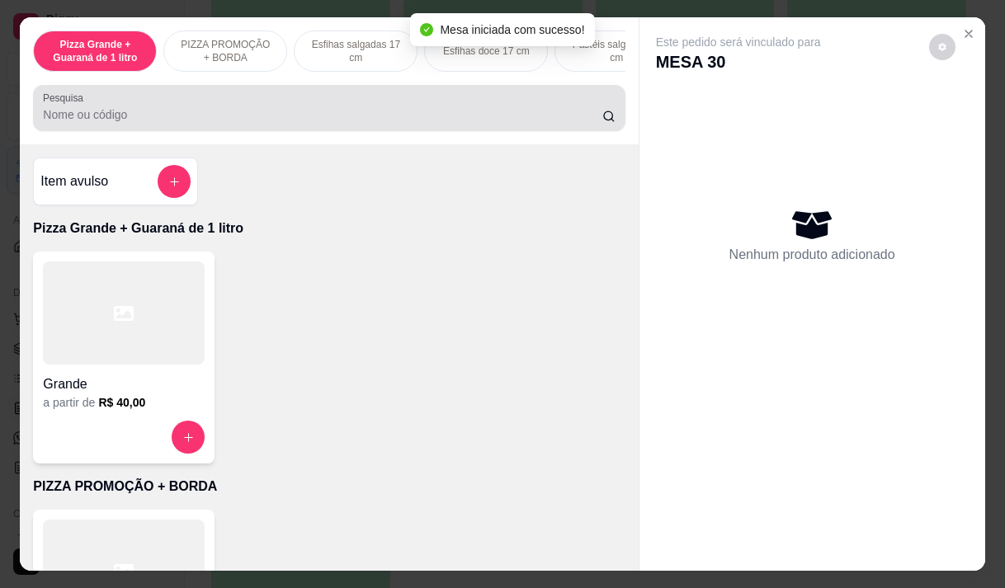
click at [252, 123] on input "Pesquisa" at bounding box center [322, 114] width 559 height 16
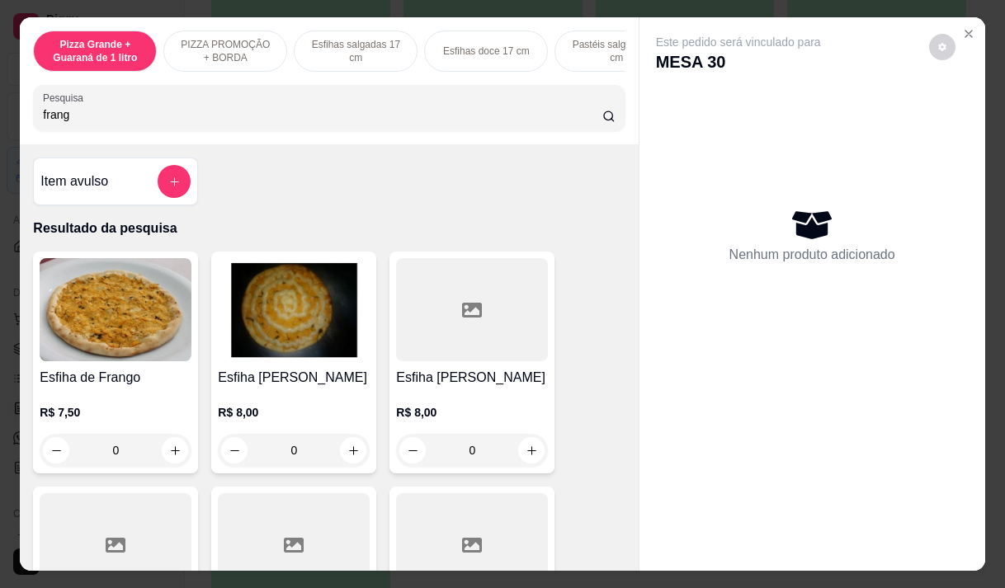
type input "frang"
click at [449, 384] on h4 "Esfiha [PERSON_NAME]" at bounding box center [472, 378] width 152 height 20
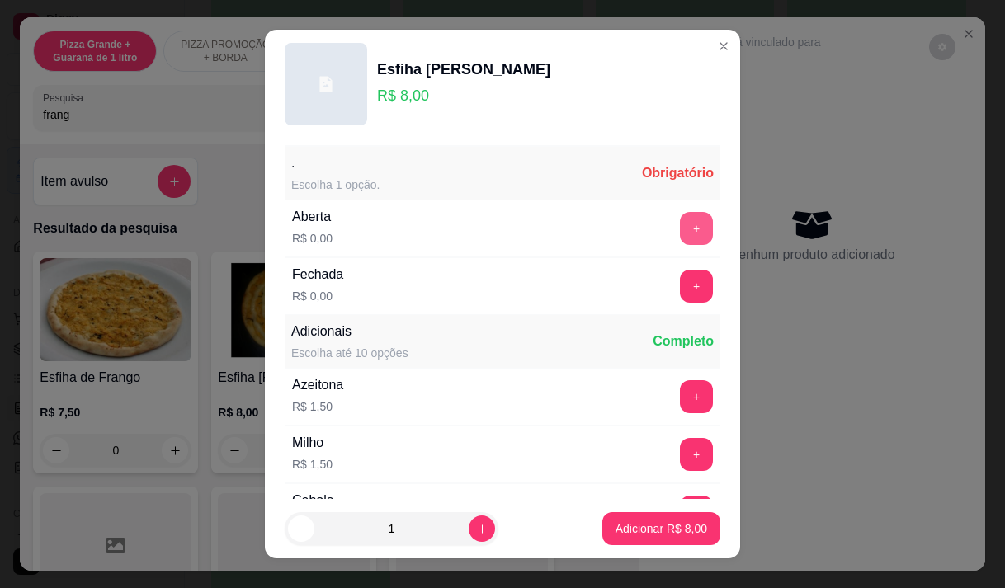
click at [680, 216] on button "+" at bounding box center [696, 228] width 33 height 33
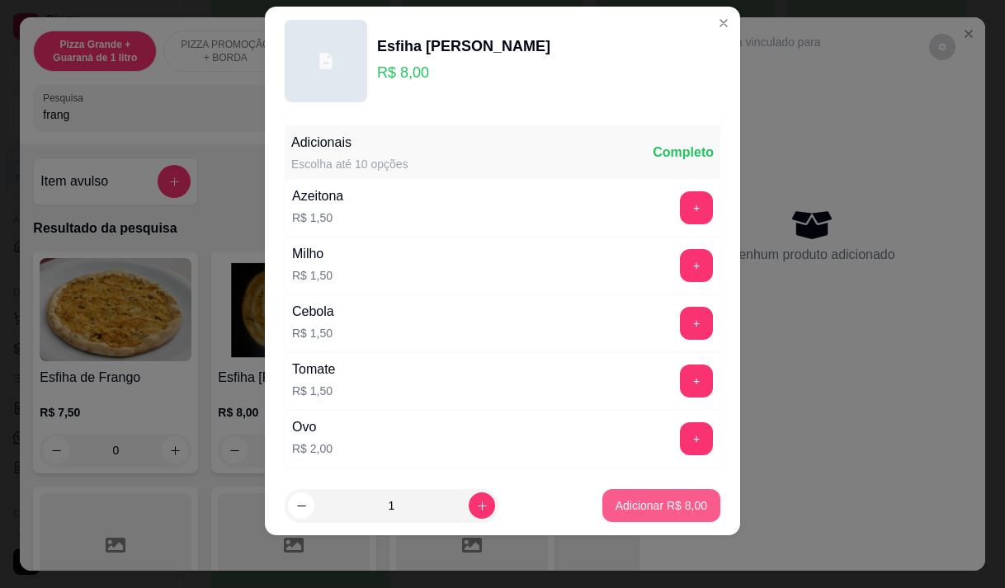
scroll to position [176, 0]
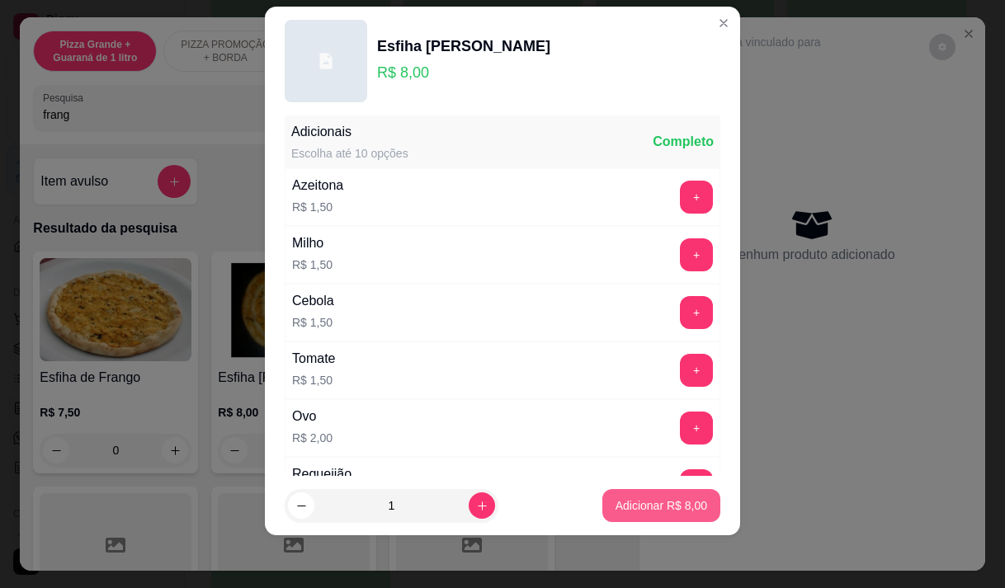
click at [652, 501] on p "Adicionar R$ 8,00" at bounding box center [661, 505] width 92 height 16
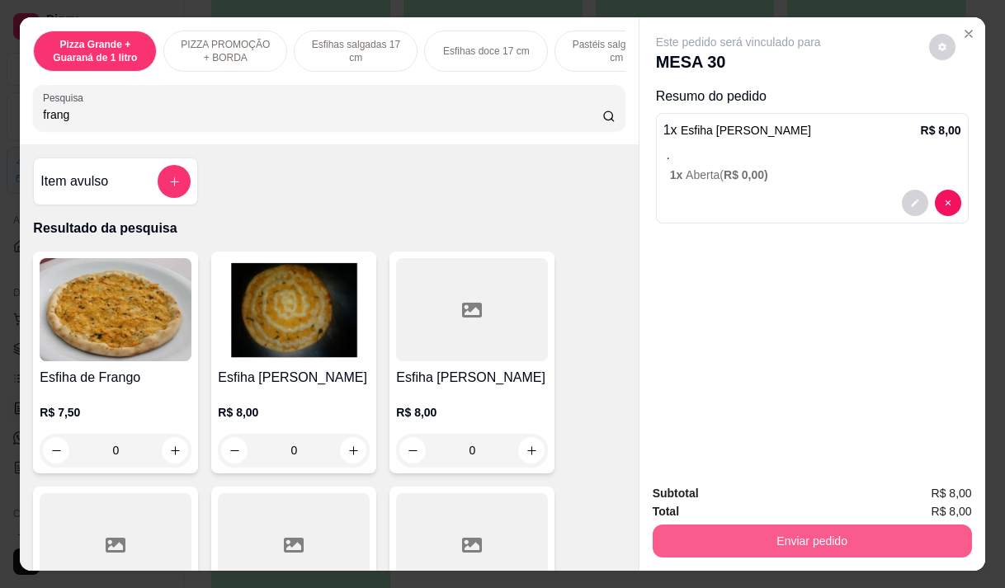
click at [705, 531] on button "Enviar pedido" at bounding box center [811, 541] width 319 height 33
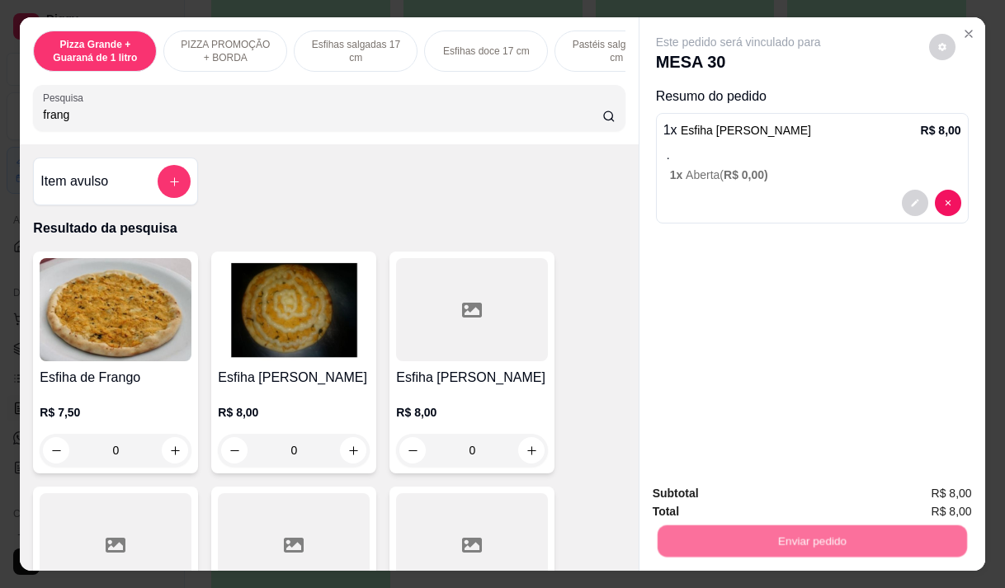
click at [699, 487] on button "Não registrar e enviar pedido" at bounding box center [757, 493] width 172 height 31
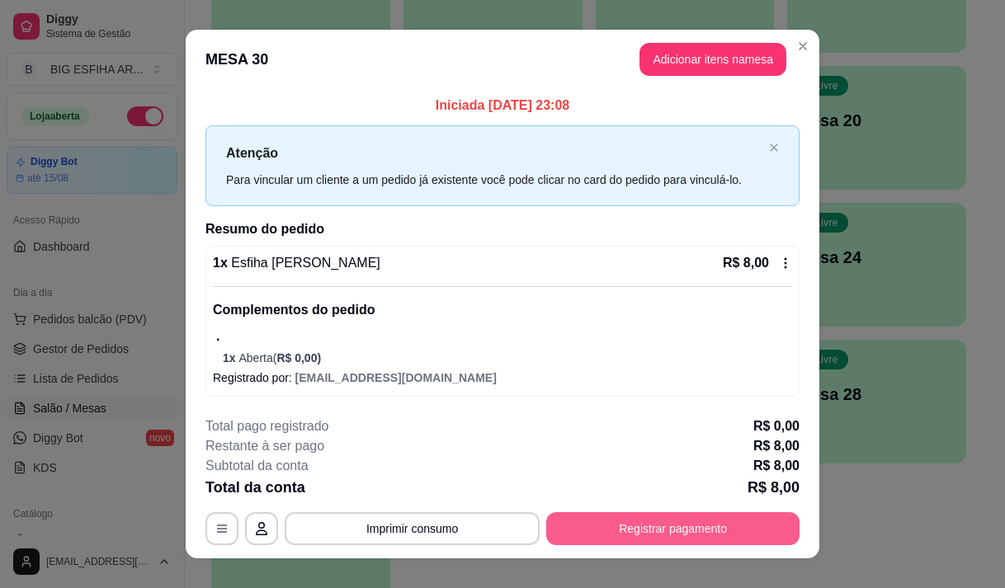
click at [680, 529] on button "Registrar pagamento" at bounding box center [672, 528] width 253 height 33
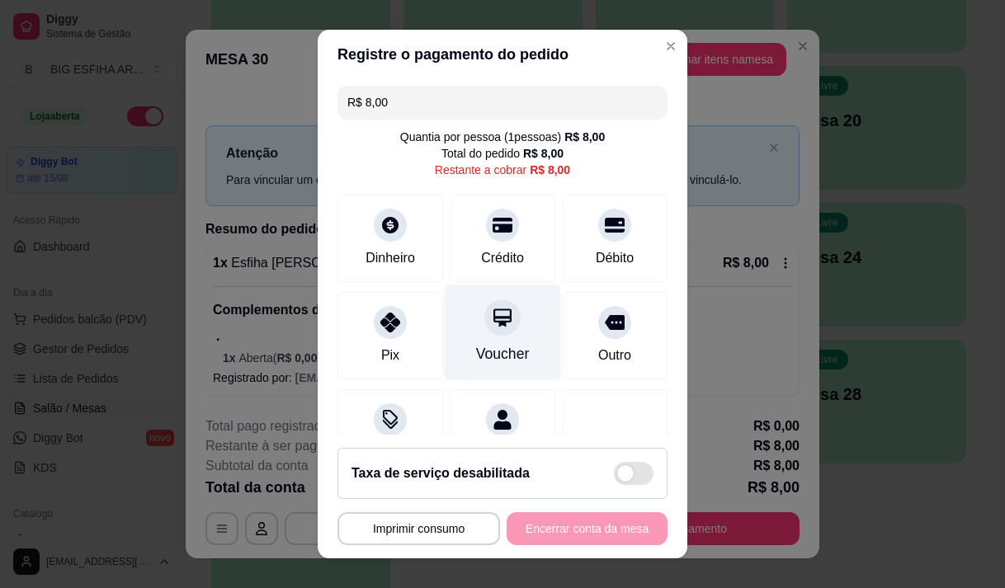
click at [501, 346] on div "Voucher" at bounding box center [503, 353] width 54 height 21
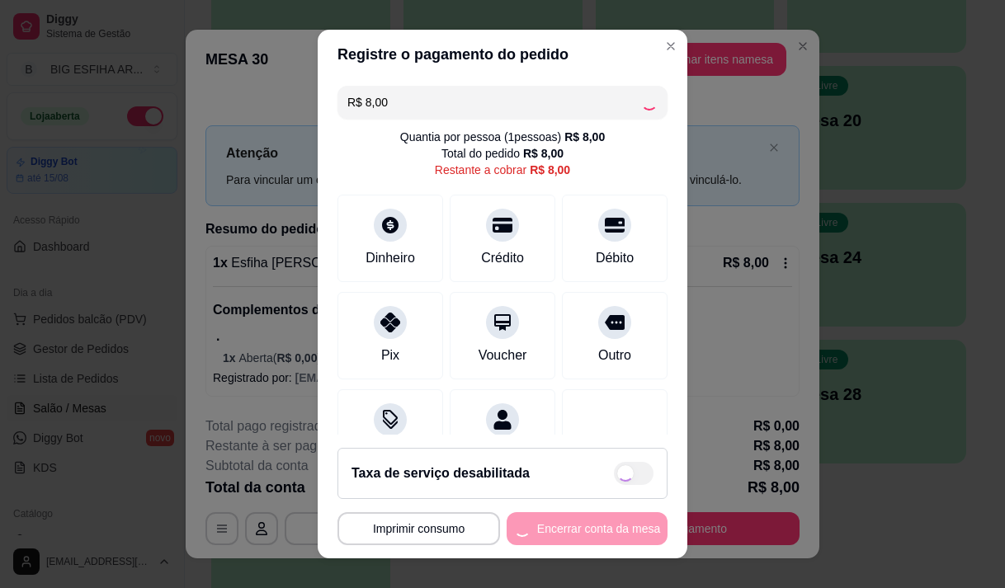
type input "R$ 0,00"
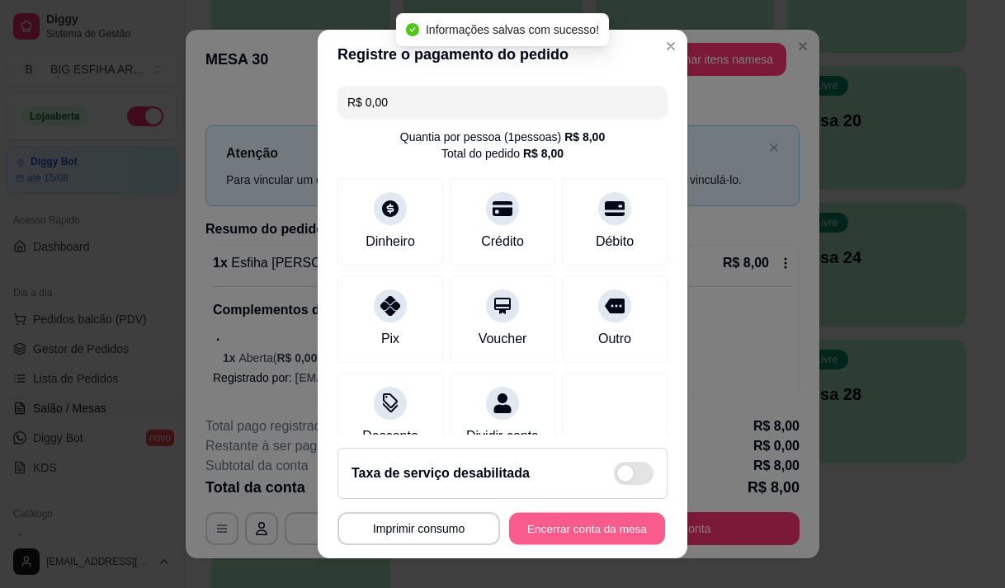
click at [573, 529] on button "Encerrar conta da mesa" at bounding box center [587, 529] width 156 height 32
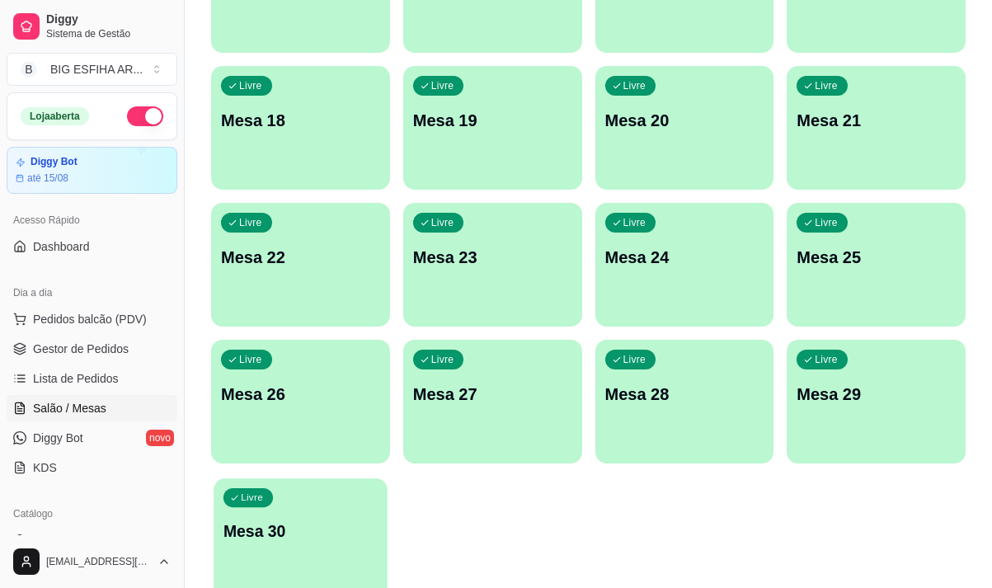
click at [237, 511] on div "Livre Mesa 30" at bounding box center [300, 528] width 173 height 101
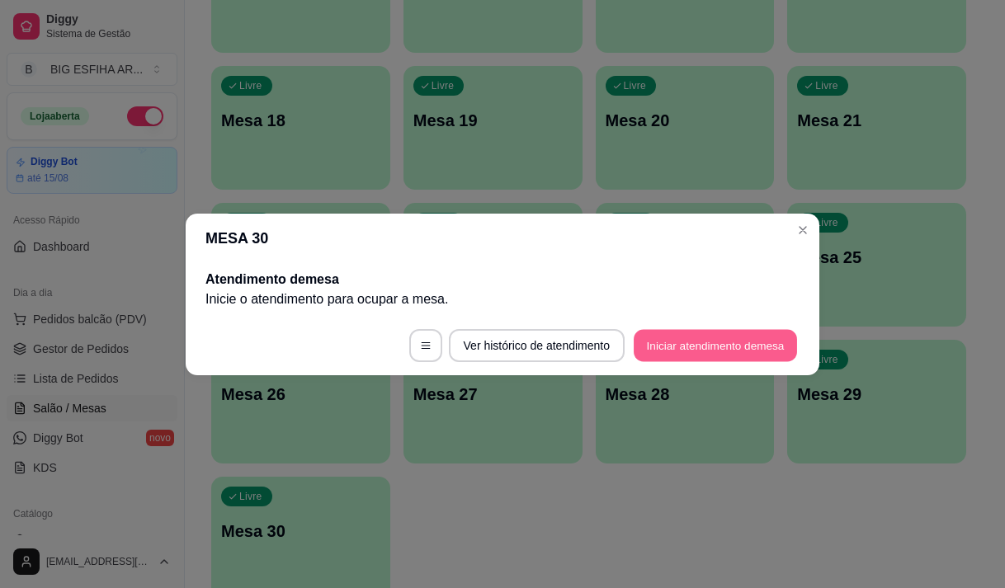
click at [673, 350] on button "Iniciar atendimento de mesa" at bounding box center [714, 345] width 163 height 32
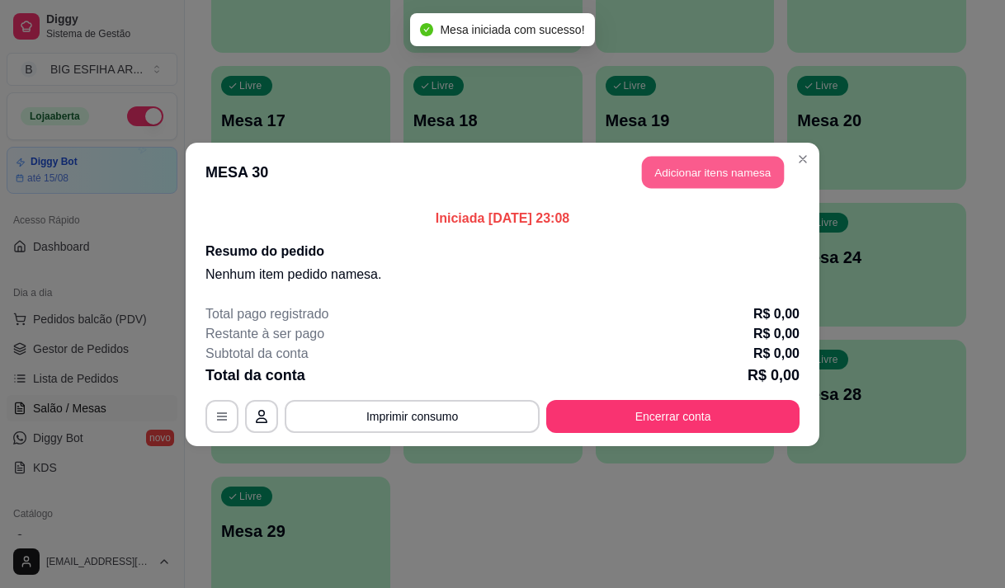
click at [706, 171] on button "Adicionar itens na mesa" at bounding box center [713, 172] width 142 height 32
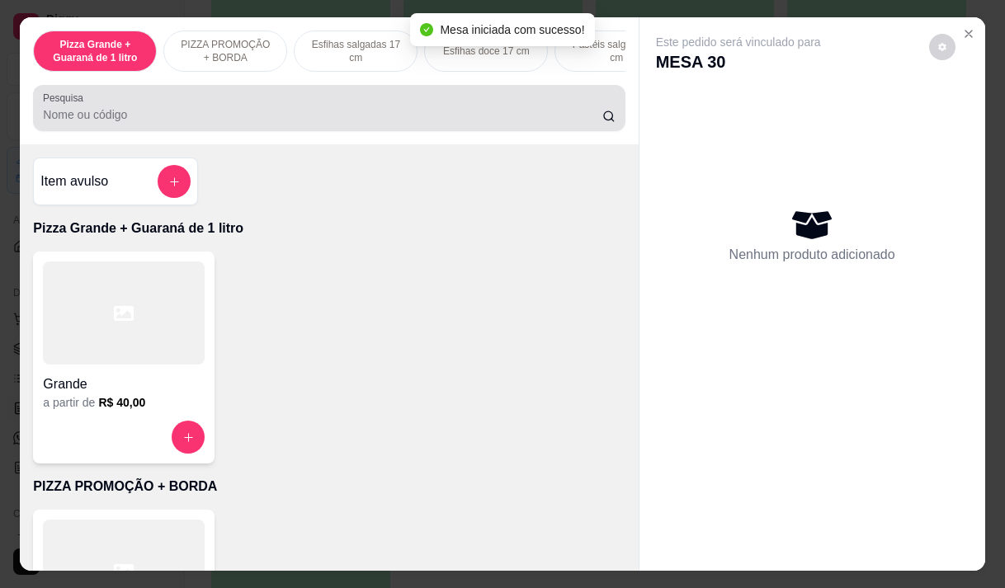
click at [426, 120] on input "Pesquisa" at bounding box center [322, 114] width 559 height 16
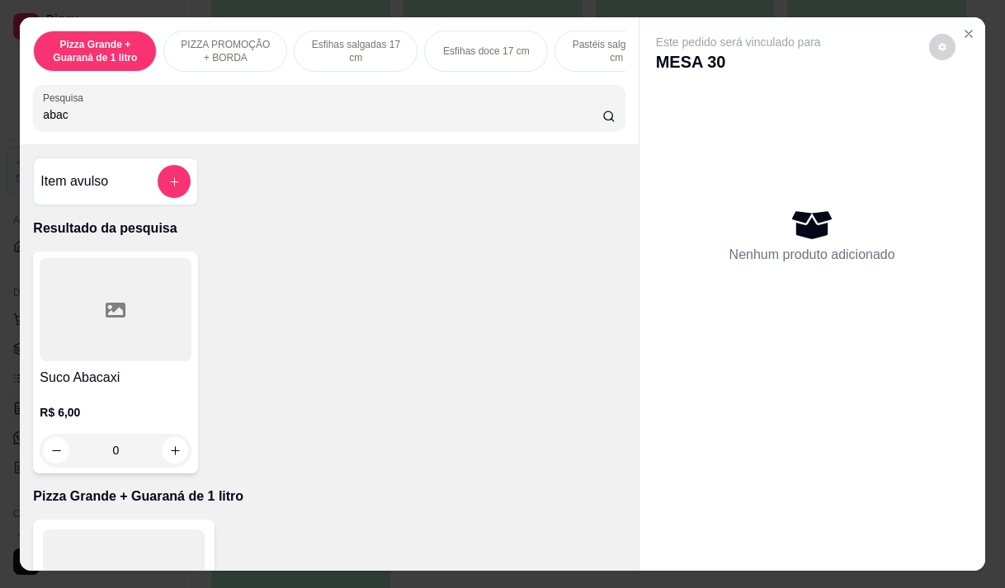
type input "abac"
click at [145, 385] on h4 "Suco Abacaxi" at bounding box center [116, 378] width 152 height 20
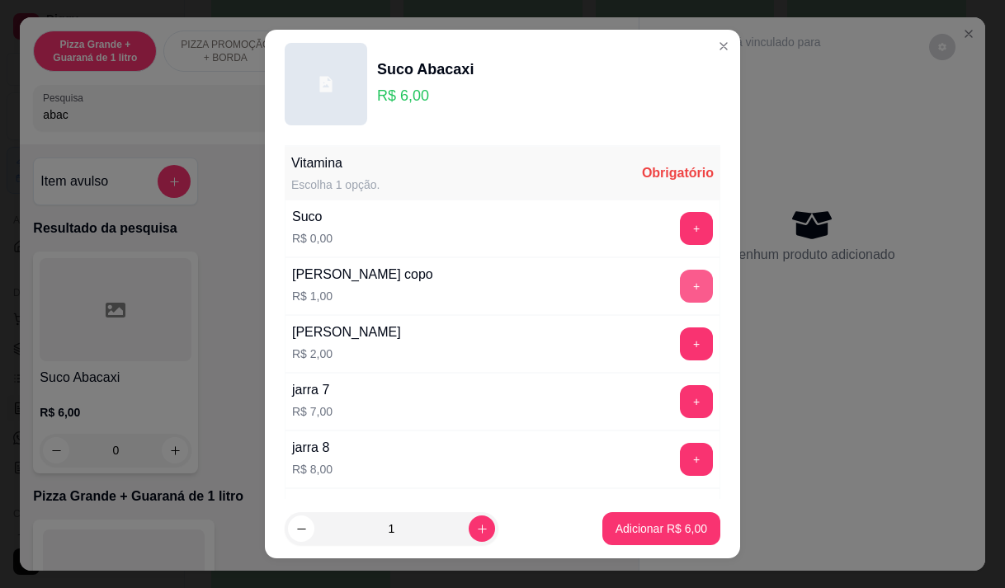
click at [680, 287] on button "+" at bounding box center [696, 286] width 33 height 33
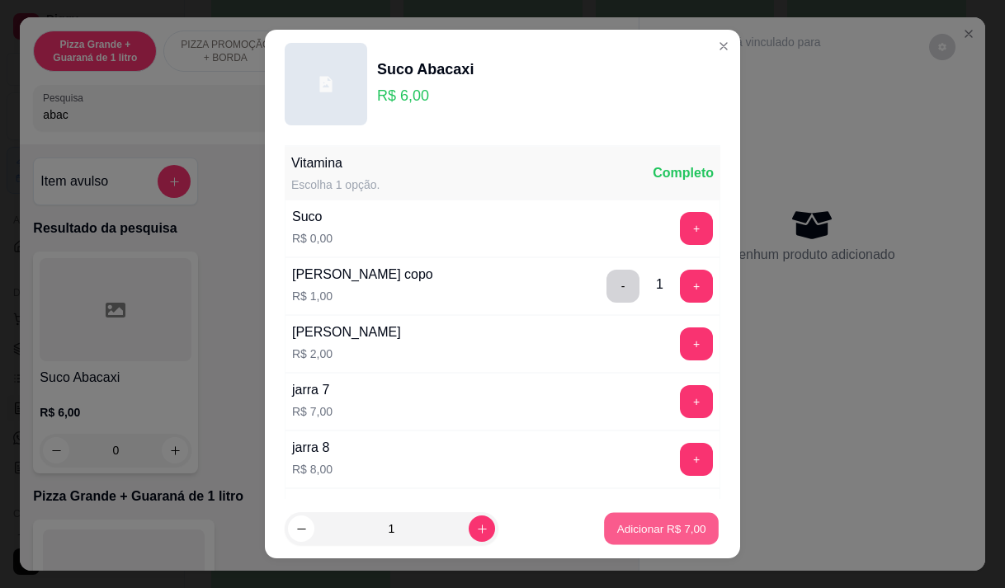
click at [638, 525] on p "Adicionar R$ 7,00" at bounding box center [660, 529] width 89 height 16
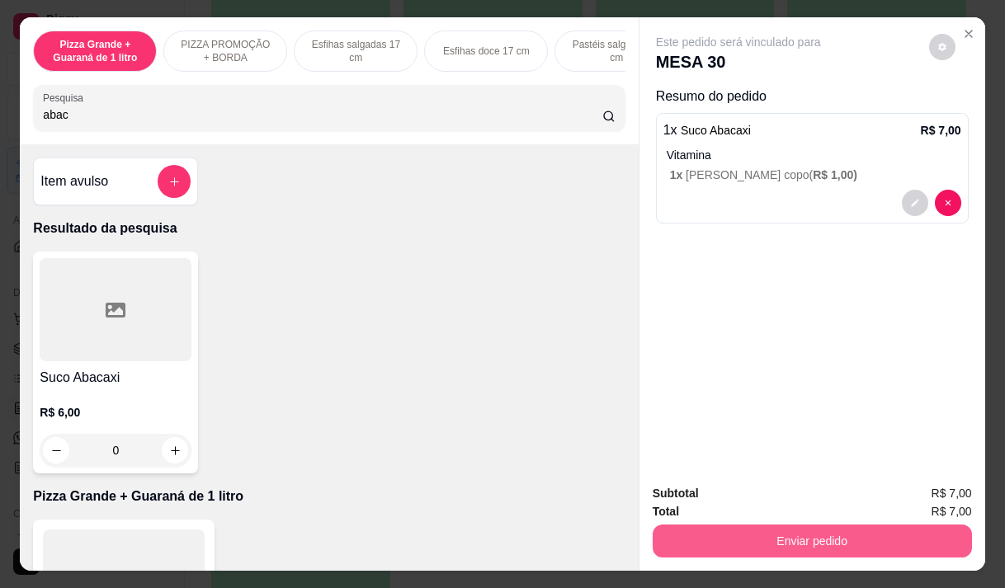
click at [774, 538] on button "Enviar pedido" at bounding box center [811, 541] width 319 height 33
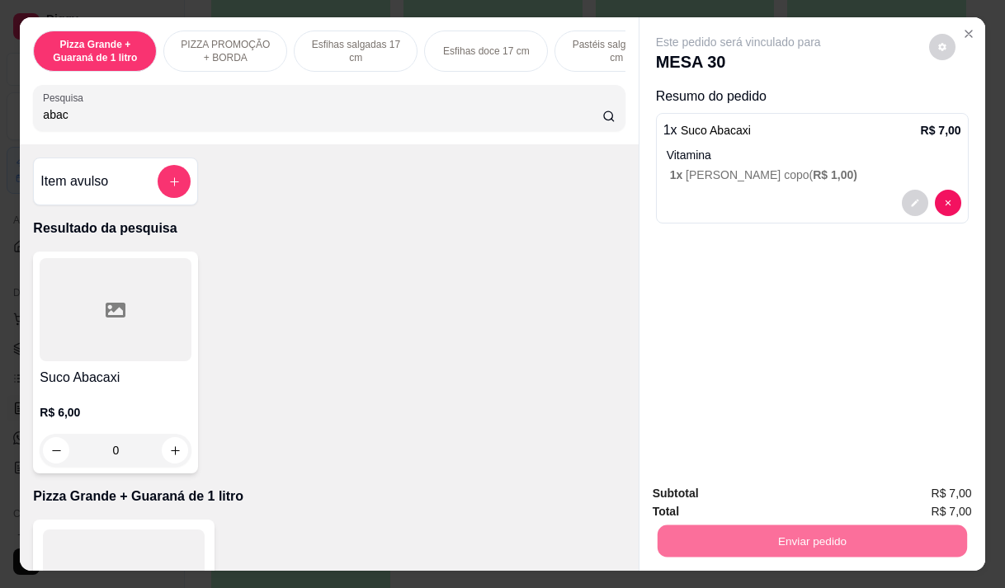
click at [690, 493] on button "Não registrar e enviar pedido" at bounding box center [757, 493] width 172 height 31
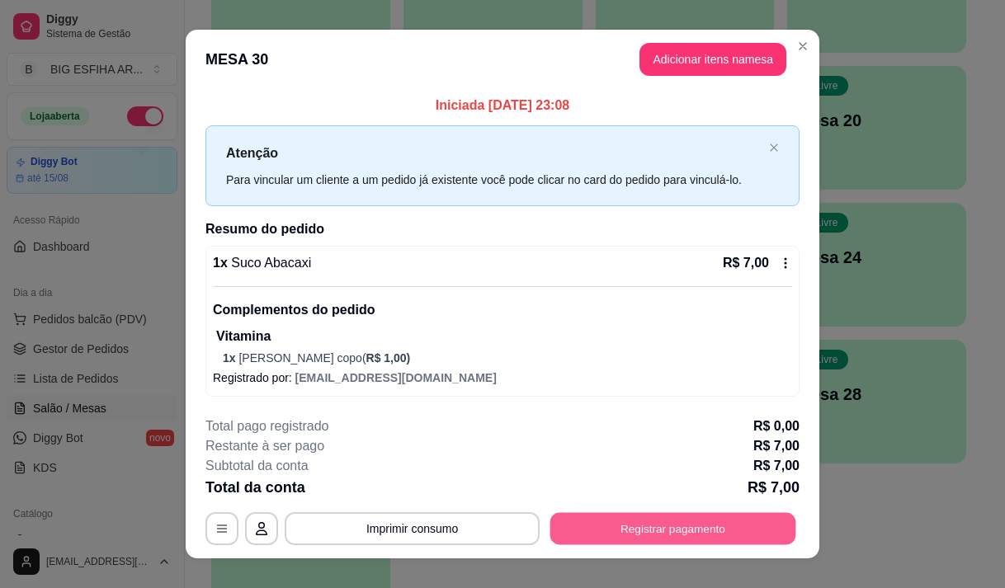
click at [691, 529] on button "Registrar pagamento" at bounding box center [673, 528] width 246 height 32
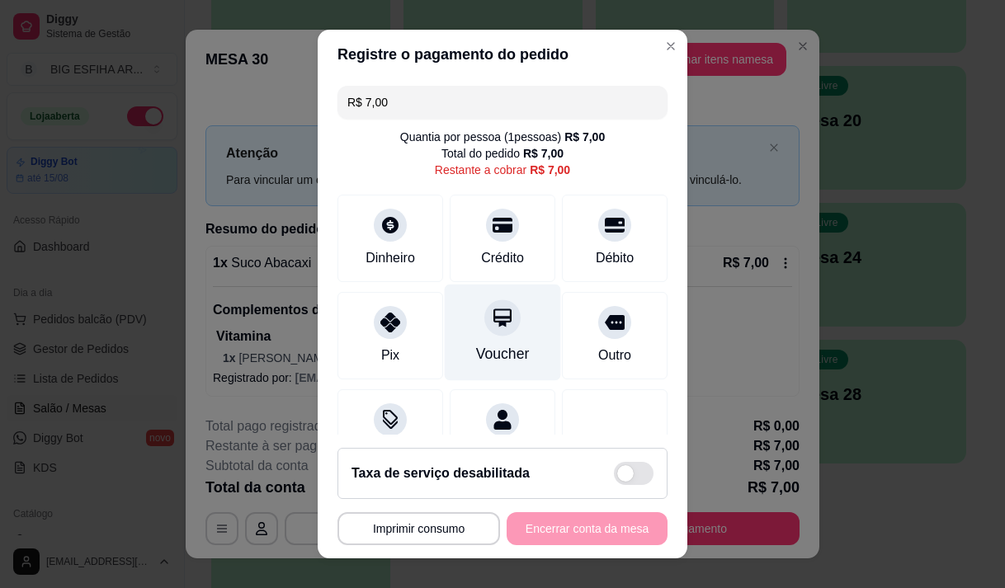
click at [476, 341] on div "Voucher" at bounding box center [503, 332] width 116 height 96
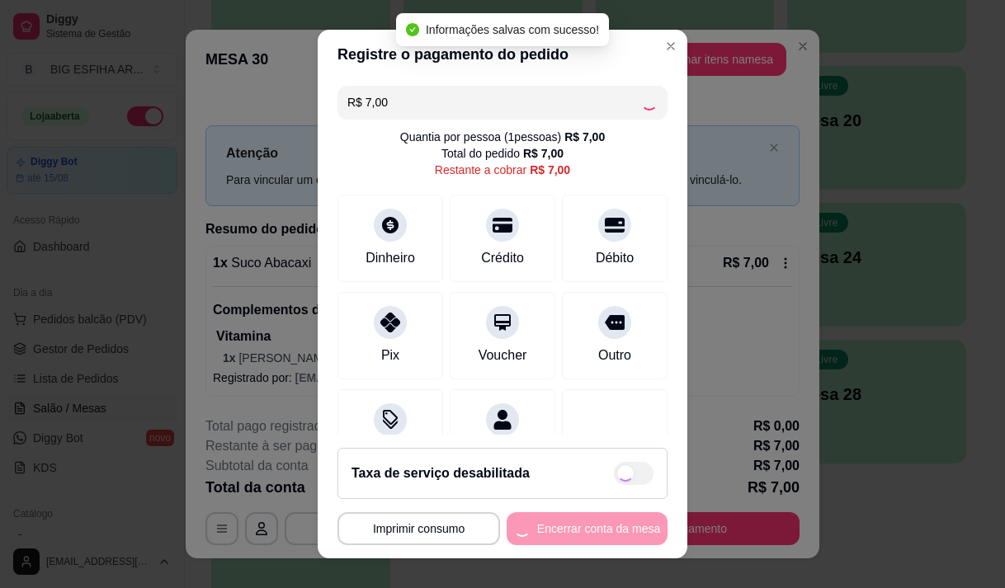
type input "R$ 0,00"
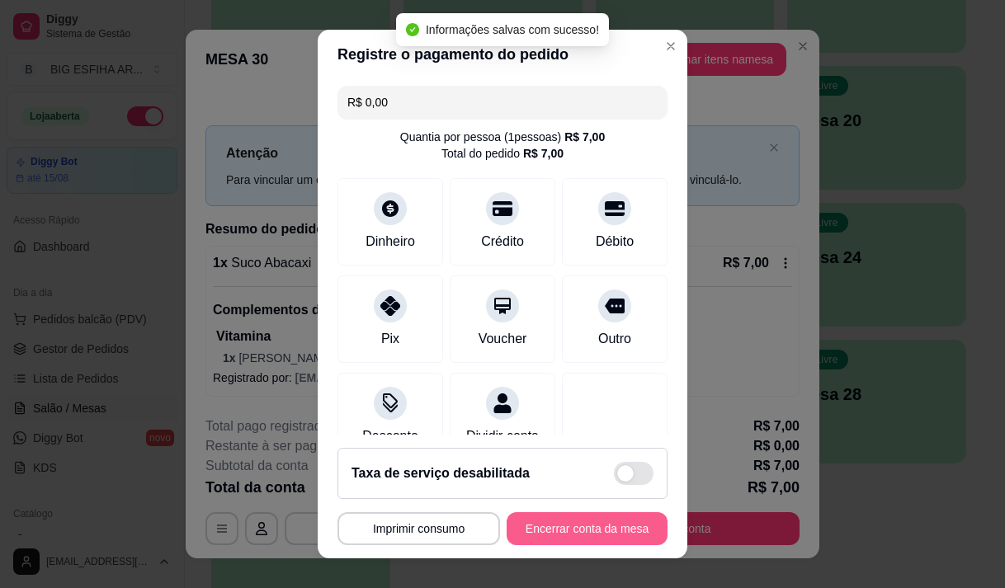
click at [579, 523] on button "Encerrar conta da mesa" at bounding box center [586, 528] width 161 height 33
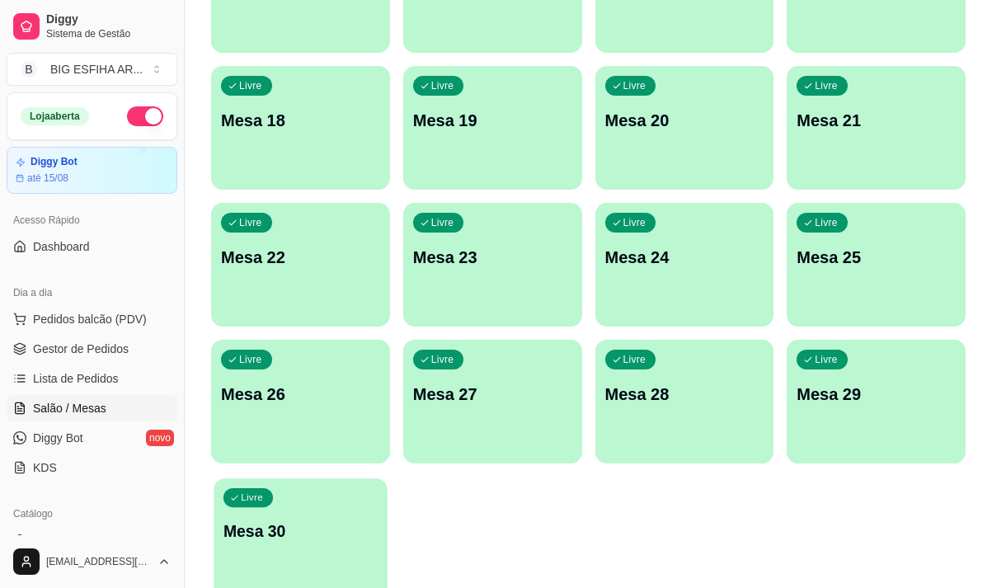
click at [269, 496] on div "Livre" at bounding box center [248, 497] width 49 height 19
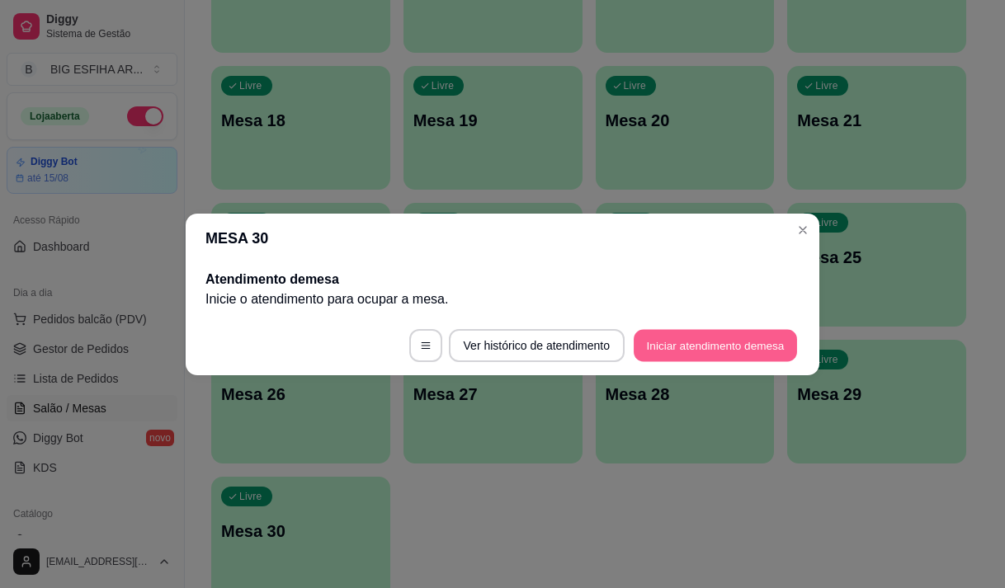
click at [705, 344] on button "Iniciar atendimento de mesa" at bounding box center [714, 345] width 163 height 32
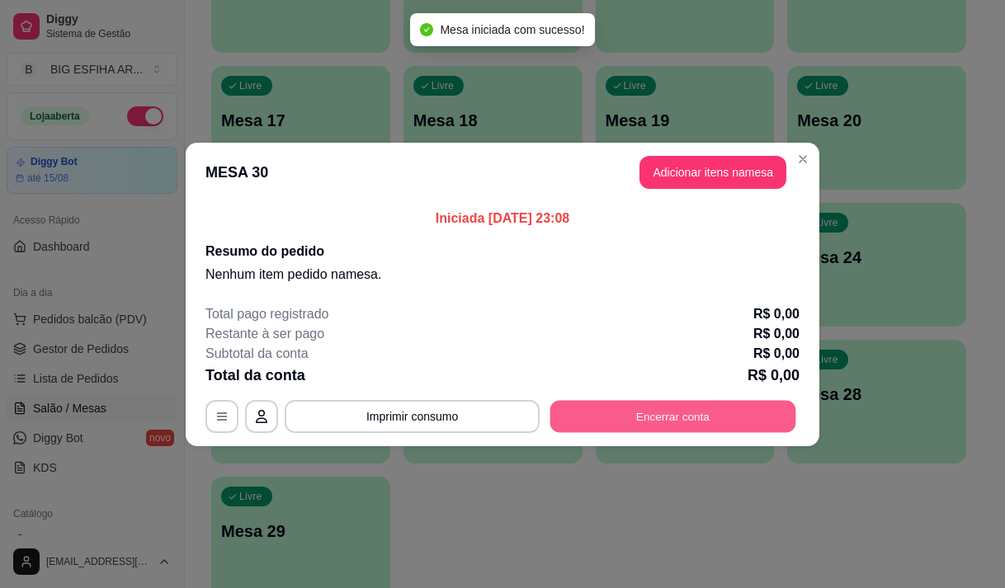
click at [719, 421] on button "Encerrar conta" at bounding box center [673, 416] width 246 height 32
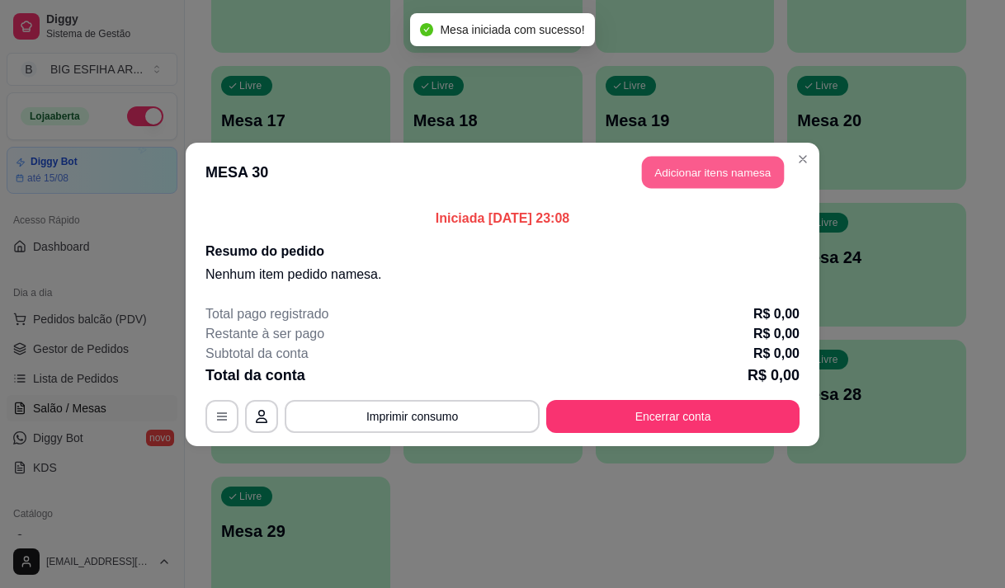
click at [722, 179] on button "Adicionar itens na mesa" at bounding box center [713, 172] width 142 height 32
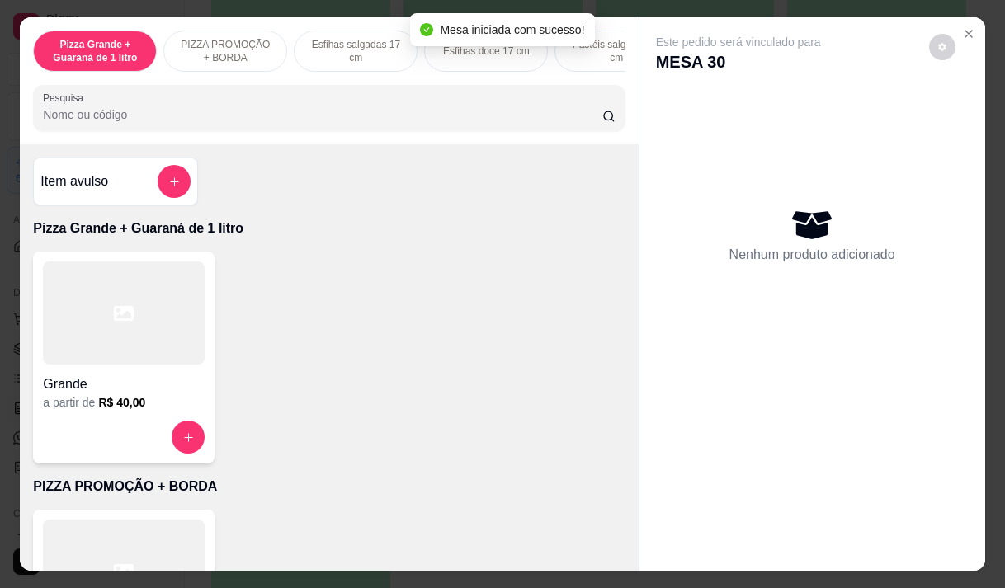
click at [554, 115] on input "Pesquisa" at bounding box center [322, 114] width 559 height 16
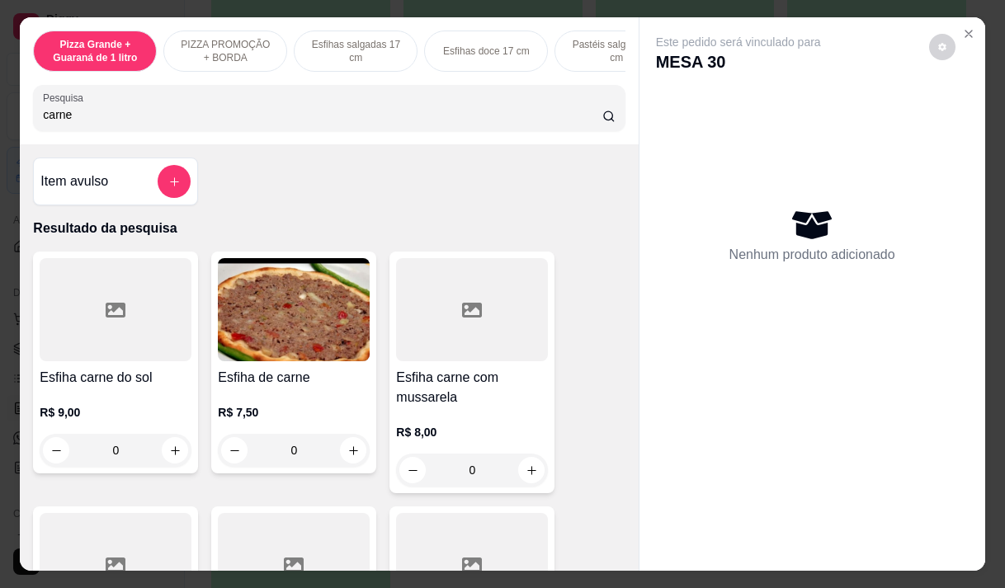
type input "carne"
click at [261, 414] on p "R$ 7,50" at bounding box center [294, 412] width 152 height 16
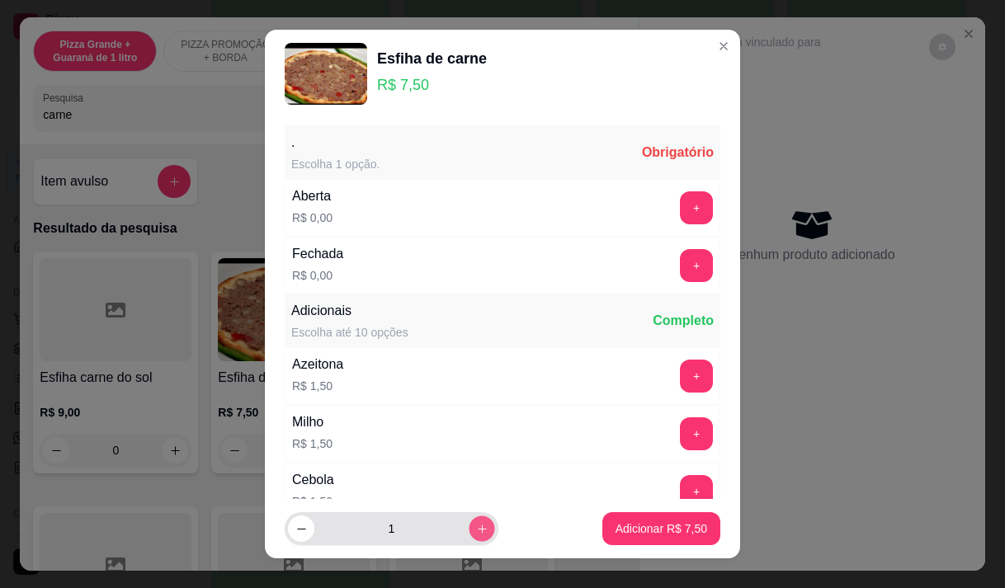
click at [476, 523] on icon "increase-product-quantity" at bounding box center [482, 529] width 12 height 12
type input "3"
click at [680, 206] on button "+" at bounding box center [696, 207] width 33 height 33
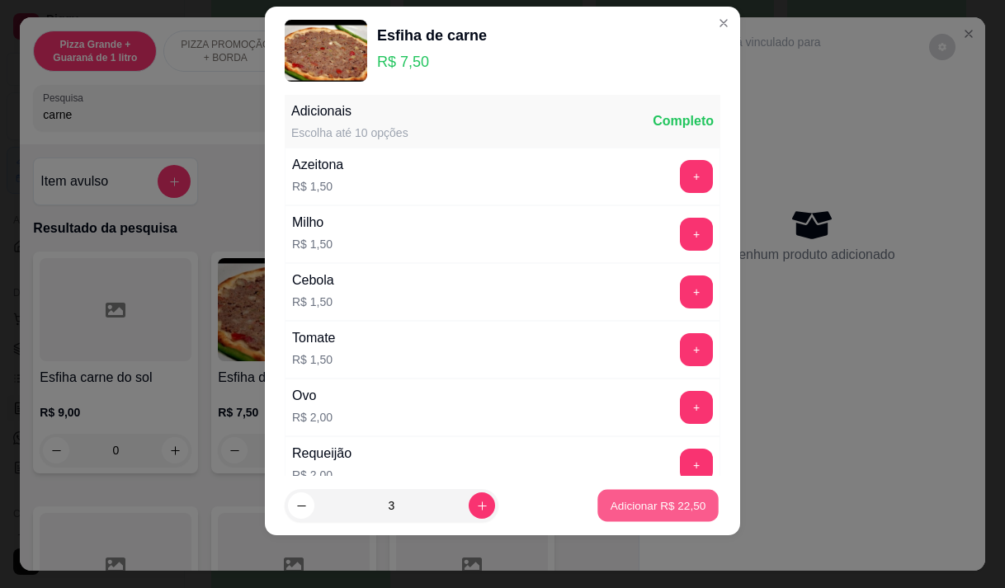
click at [640, 501] on p "Adicionar R$ 22,50" at bounding box center [658, 506] width 96 height 16
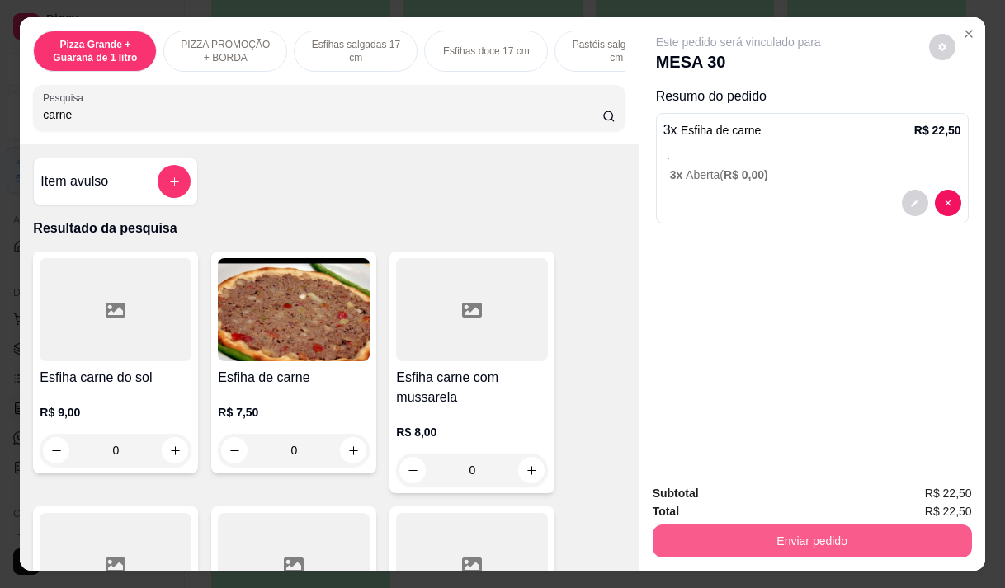
click at [760, 538] on button "Enviar pedido" at bounding box center [811, 541] width 319 height 33
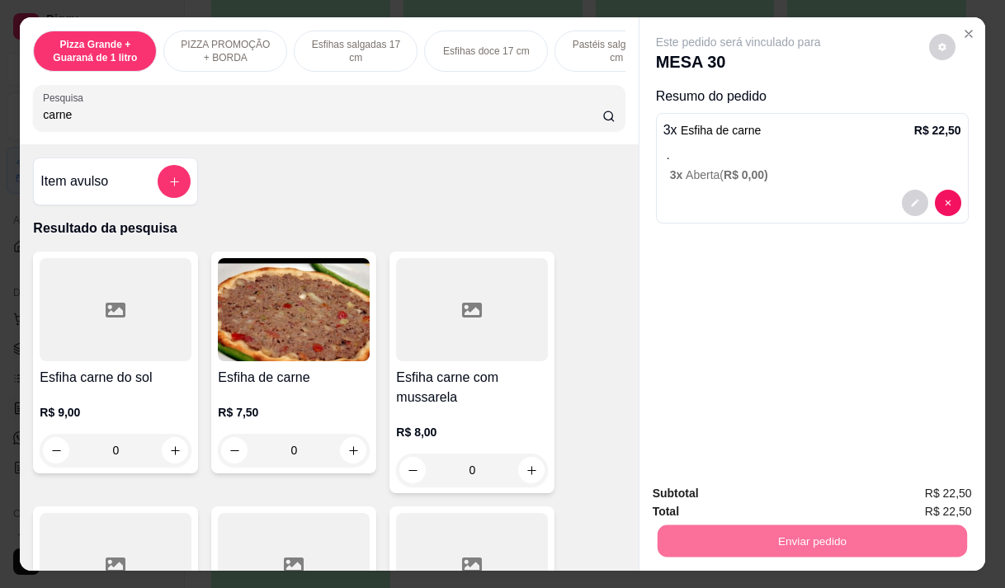
click at [737, 490] on button "Não registrar e enviar pedido" at bounding box center [757, 493] width 167 height 31
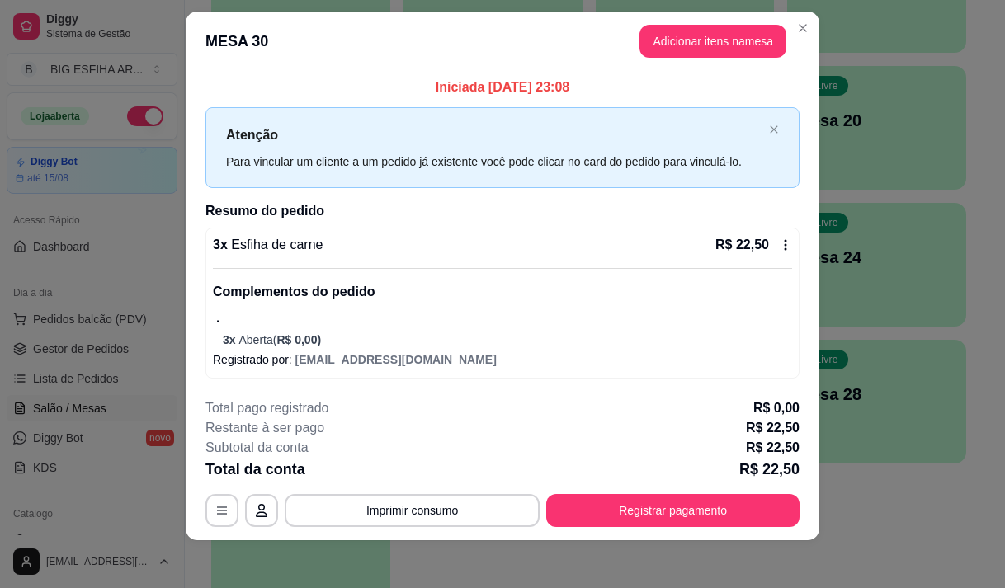
scroll to position [23, 0]
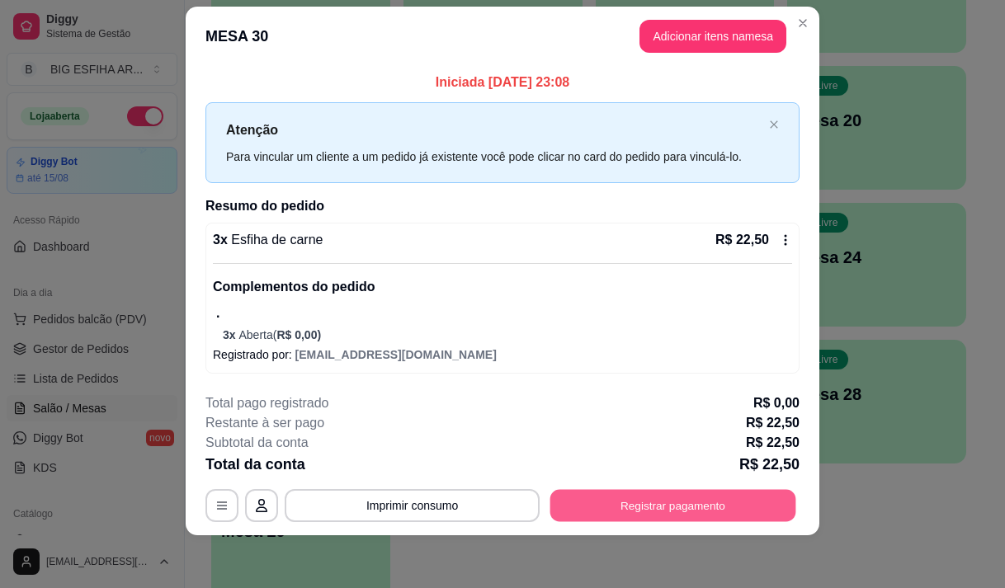
click at [657, 504] on button "Registrar pagamento" at bounding box center [673, 505] width 246 height 32
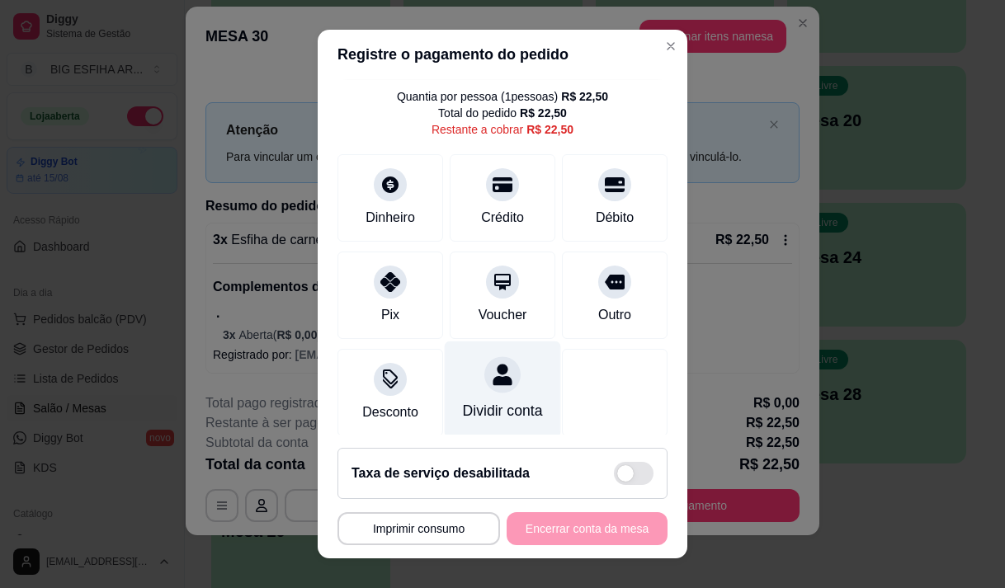
scroll to position [68, 0]
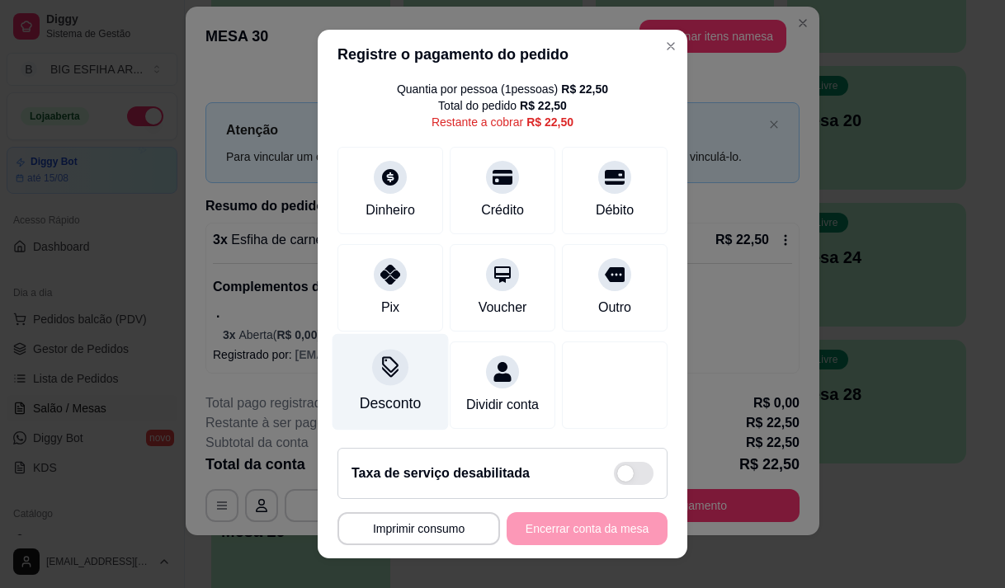
click at [360, 393] on div "Desconto" at bounding box center [390, 403] width 61 height 21
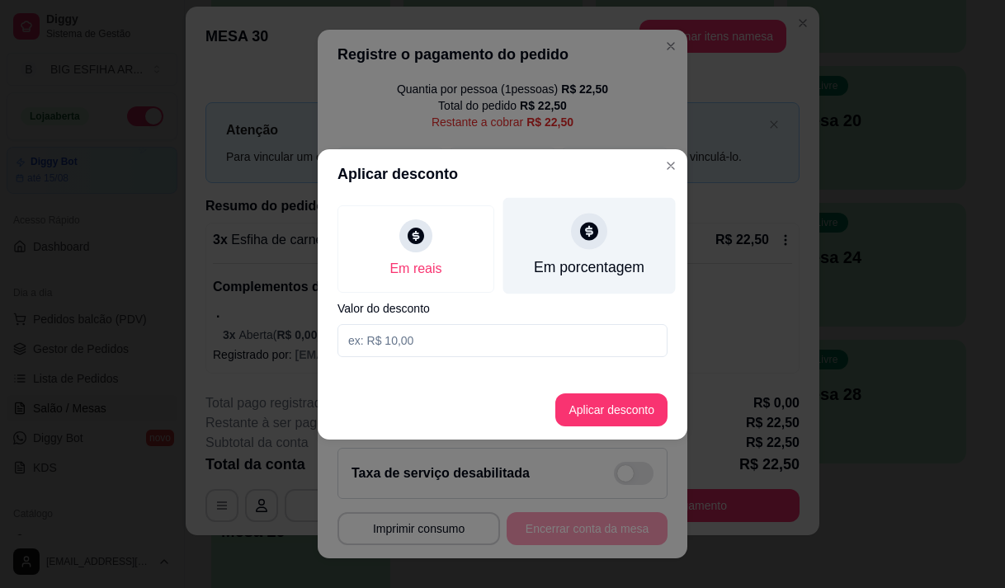
click at [588, 261] on div "Em porcentagem" at bounding box center [589, 267] width 111 height 21
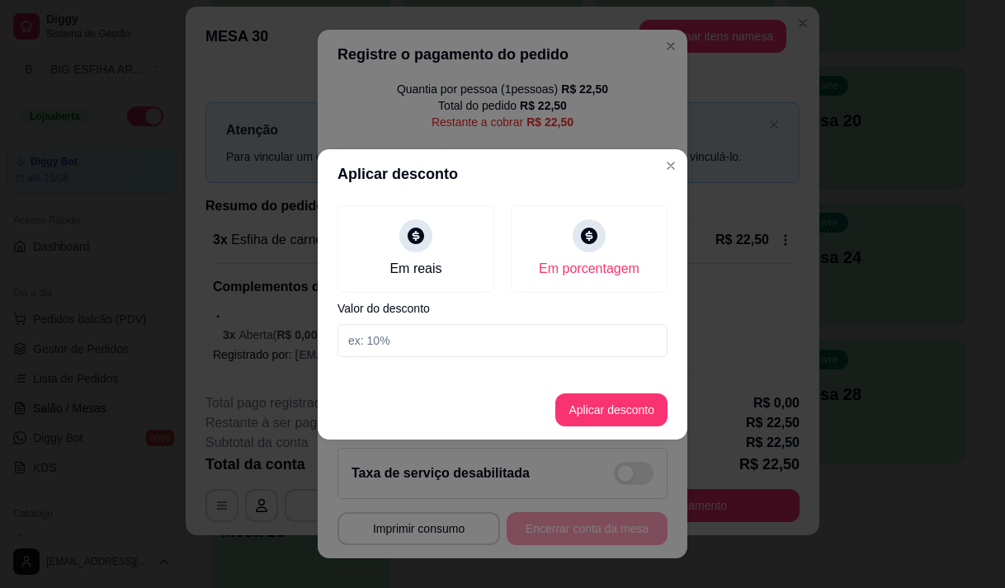
click at [571, 336] on input at bounding box center [502, 340] width 330 height 33
type input "0"
type input "20"
click at [591, 414] on button "Aplicar desconto" at bounding box center [612, 409] width 108 height 32
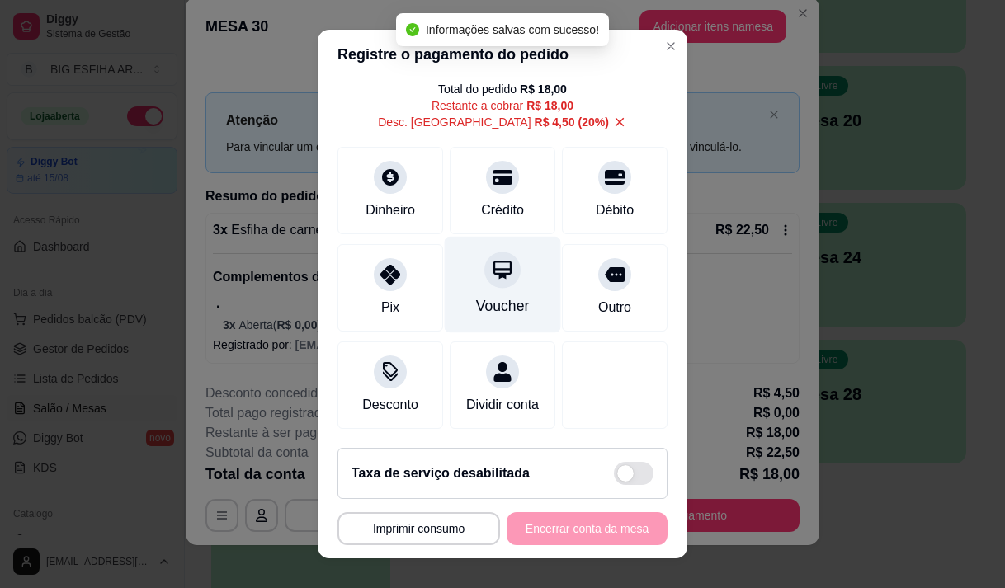
scroll to position [13, 0]
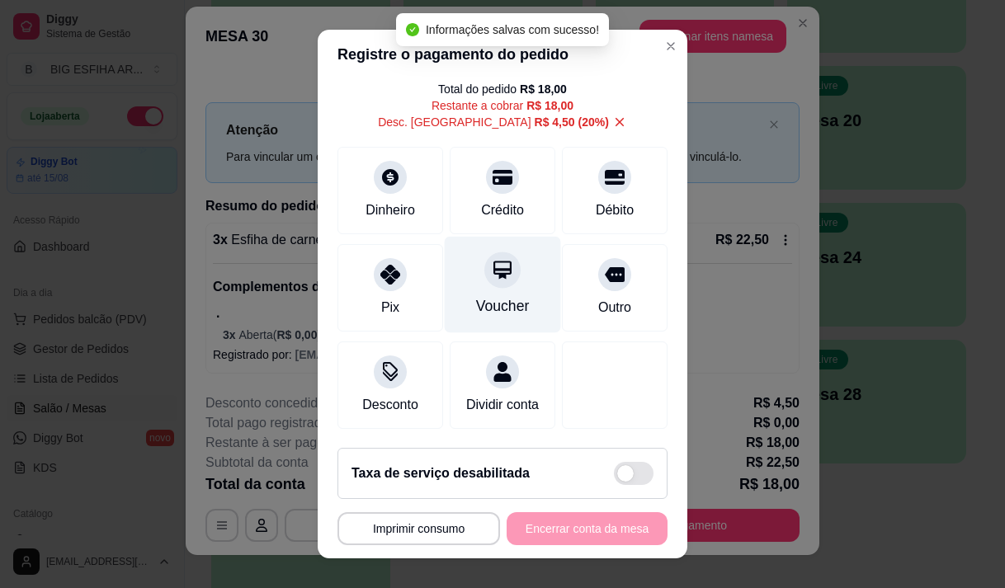
click at [505, 270] on div "Voucher" at bounding box center [503, 284] width 116 height 96
type input "R$ 0,00"
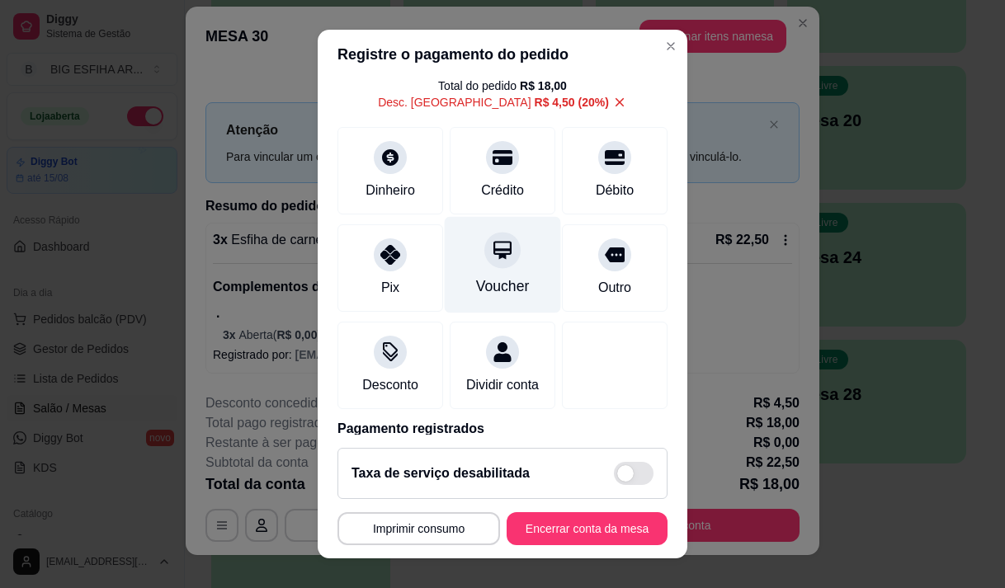
scroll to position [153, 0]
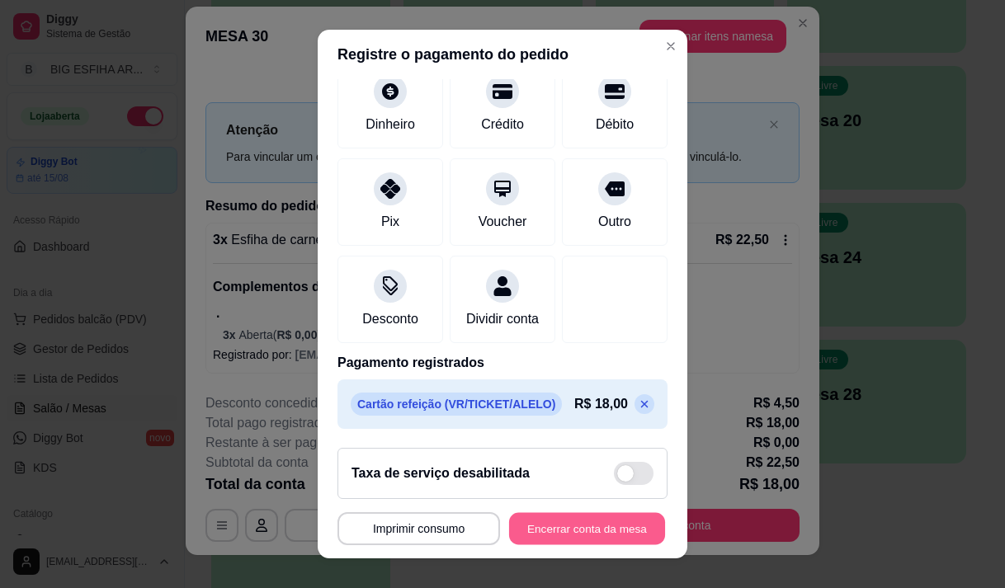
click at [546, 522] on button "Encerrar conta da mesa" at bounding box center [587, 529] width 156 height 32
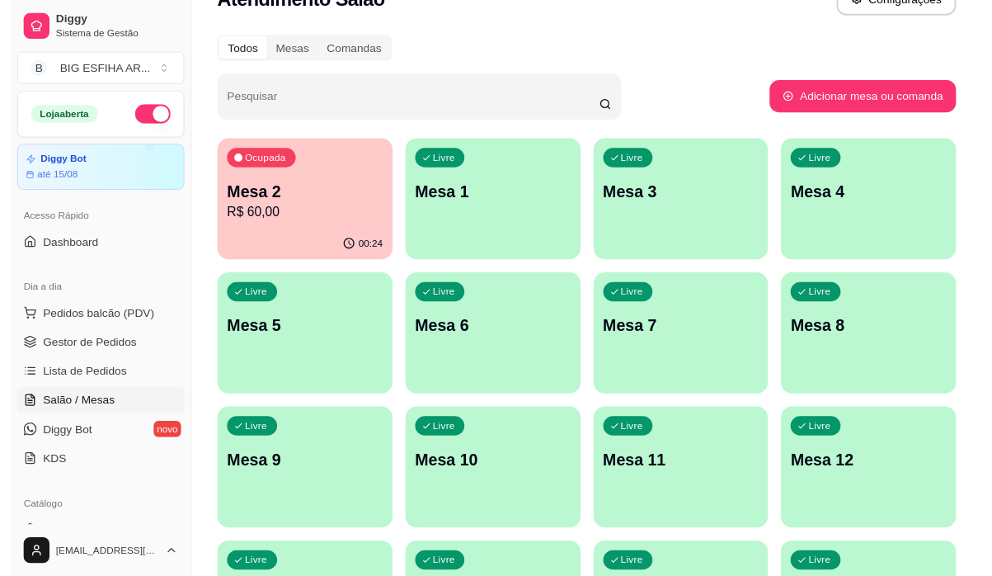
scroll to position [0, 0]
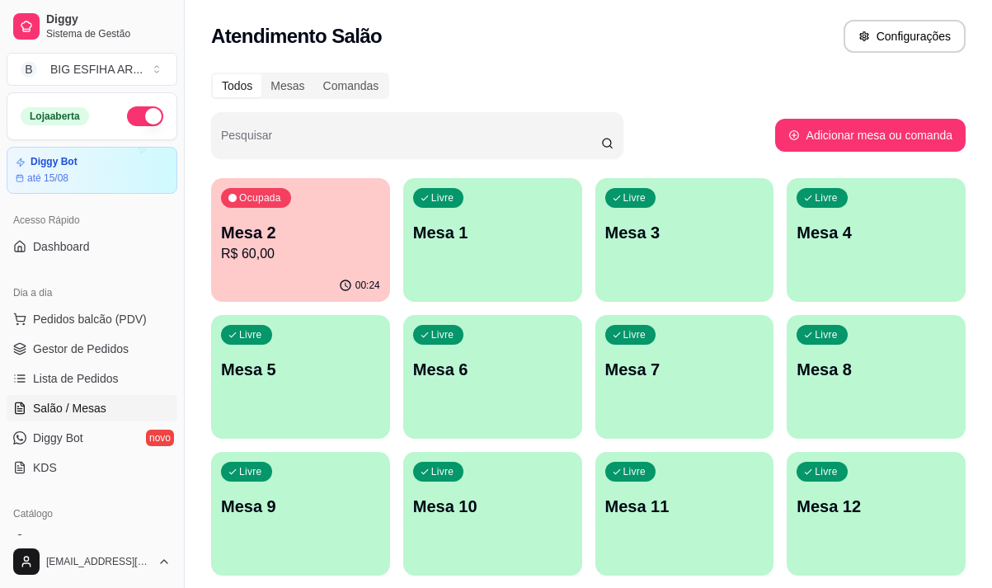
click at [275, 239] on p "Mesa 2" at bounding box center [300, 232] width 159 height 23
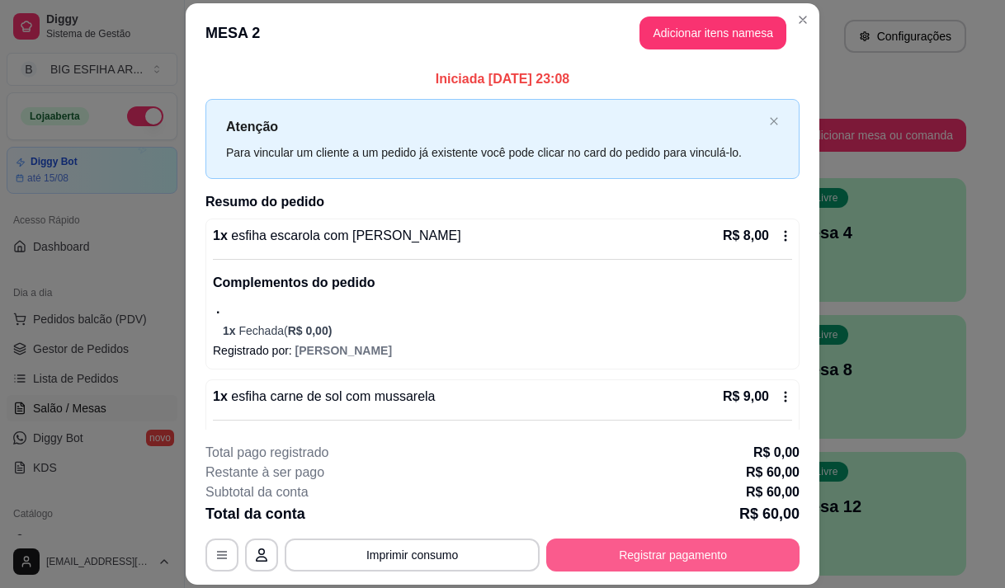
click at [660, 549] on button "Registrar pagamento" at bounding box center [672, 555] width 253 height 33
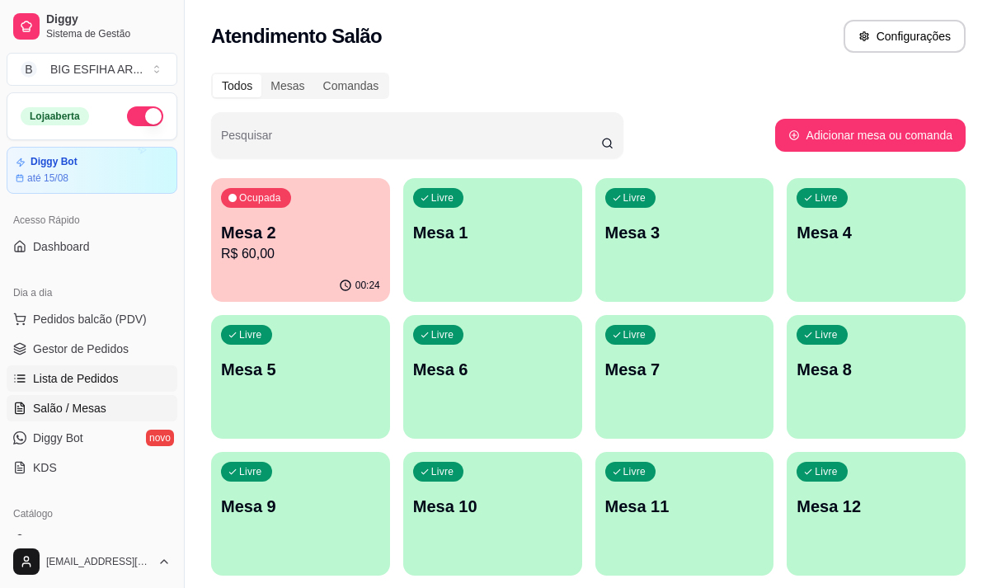
click at [106, 376] on span "Lista de Pedidos" at bounding box center [76, 378] width 86 height 16
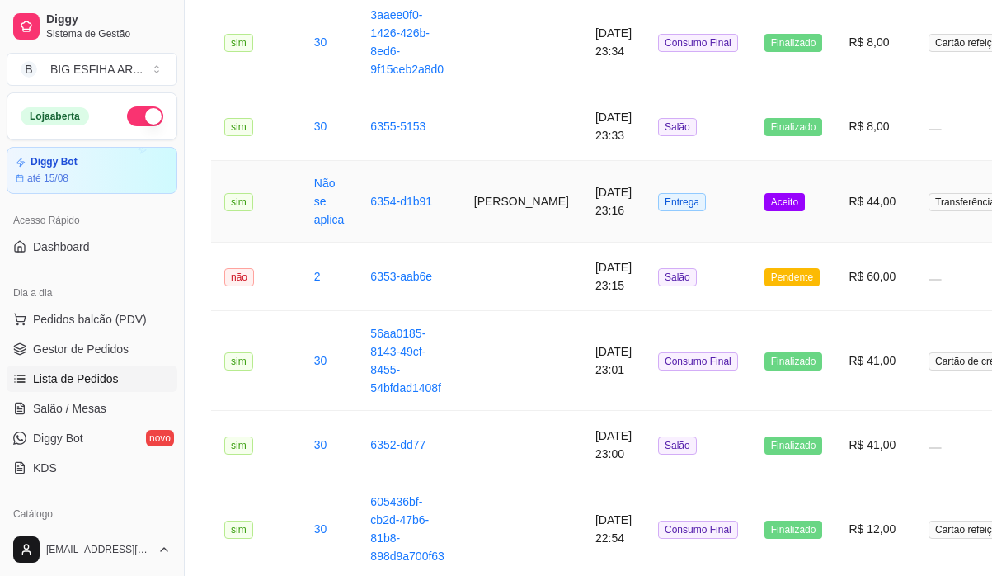
scroll to position [577, 0]
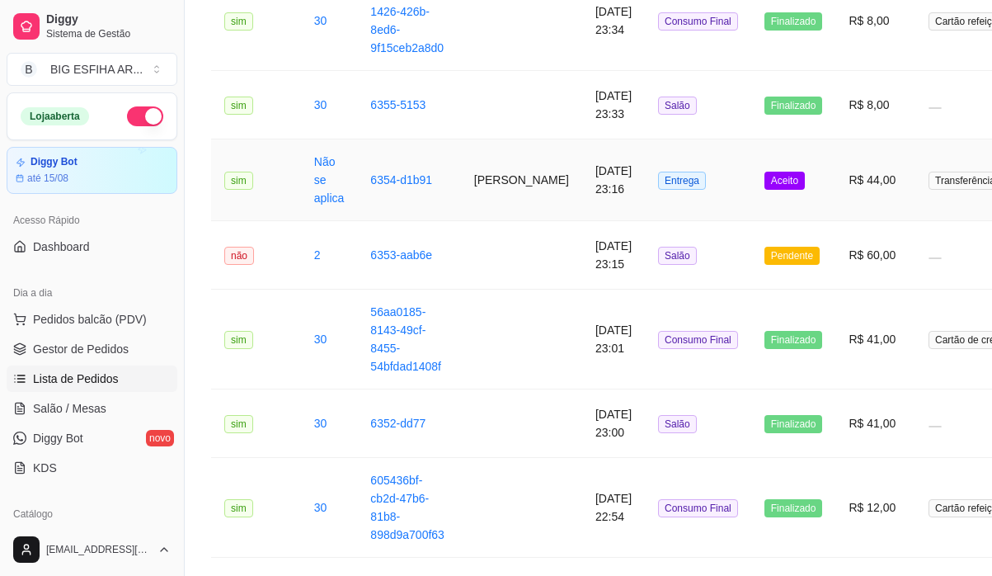
click at [461, 167] on td "[PERSON_NAME]" at bounding box center [521, 180] width 121 height 82
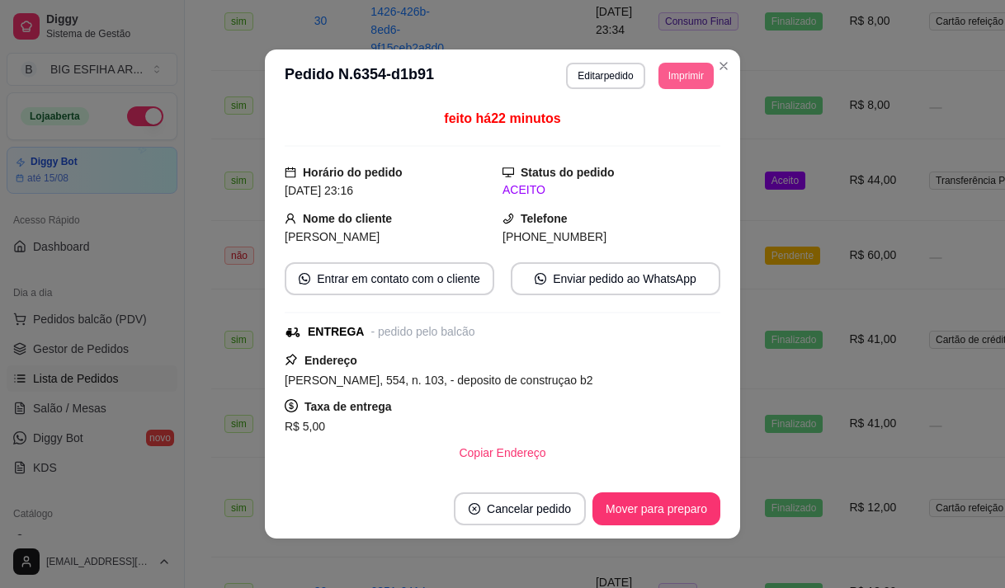
click at [676, 71] on button "Imprimir" at bounding box center [685, 76] width 55 height 26
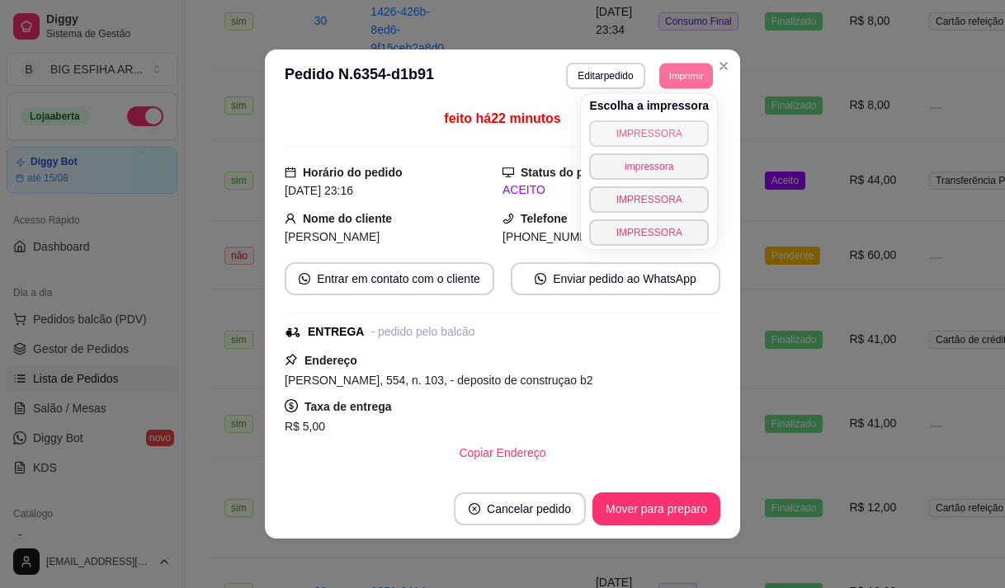
click at [661, 125] on button "IMPRESSORA" at bounding box center [649, 133] width 120 height 26
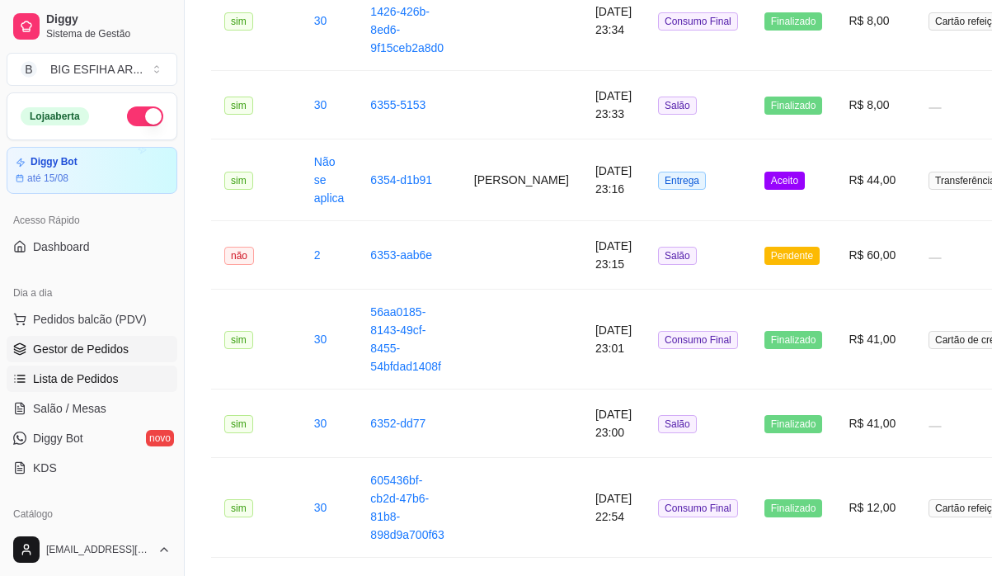
click at [87, 341] on span "Gestor de Pedidos" at bounding box center [81, 349] width 96 height 16
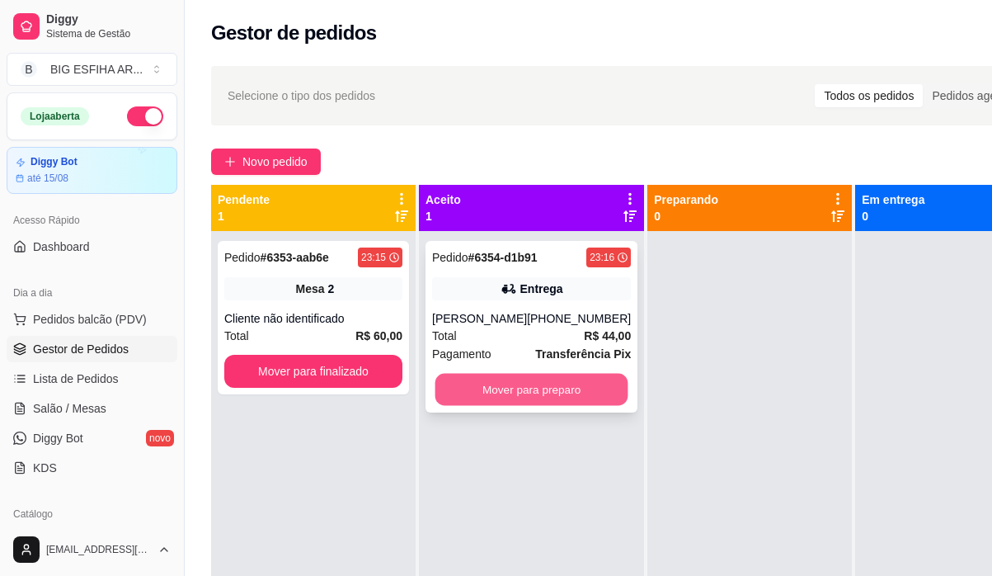
click at [528, 397] on button "Mover para preparo" at bounding box center [531, 390] width 193 height 32
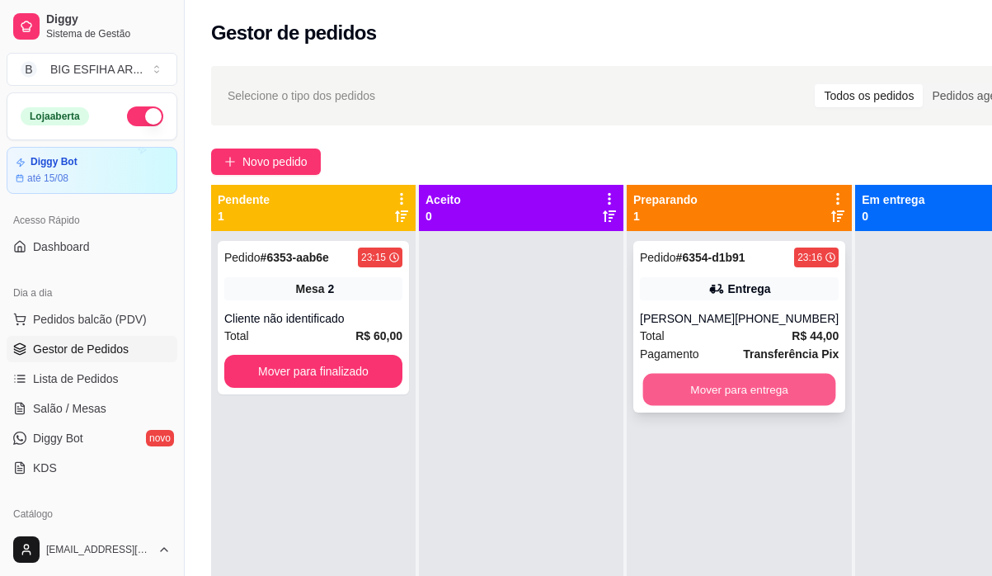
click at [671, 400] on button "Mover para entrega" at bounding box center [739, 390] width 193 height 32
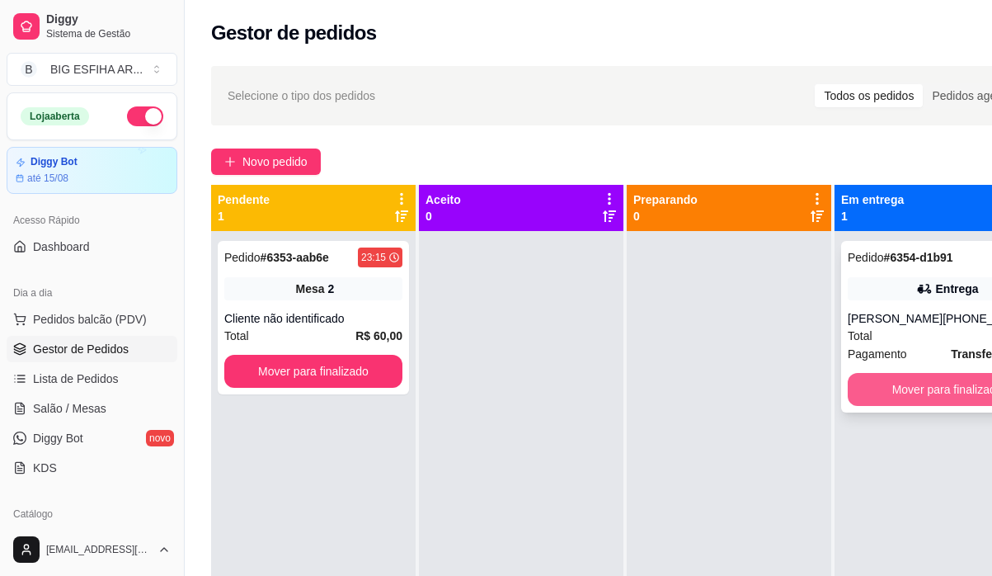
click at [892, 388] on button "Mover para finalizado" at bounding box center [947, 389] width 199 height 33
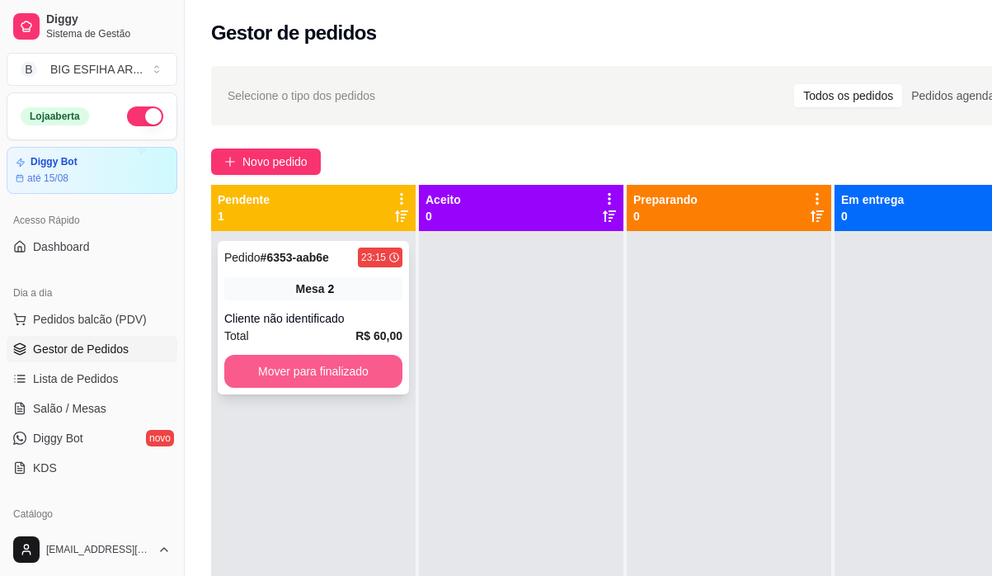
click at [326, 361] on button "Mover para finalizado" at bounding box center [313, 371] width 178 height 33
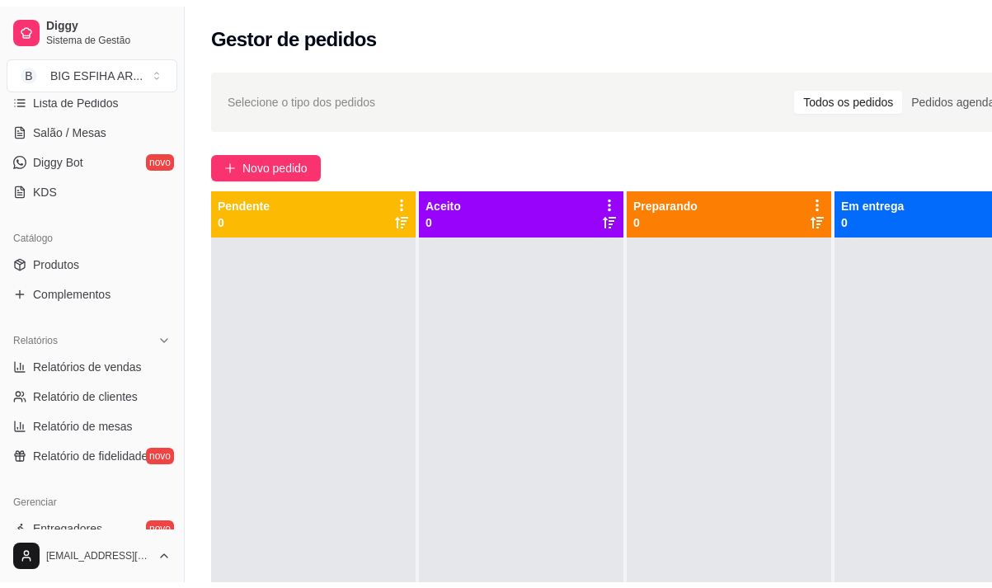
scroll to position [330, 0]
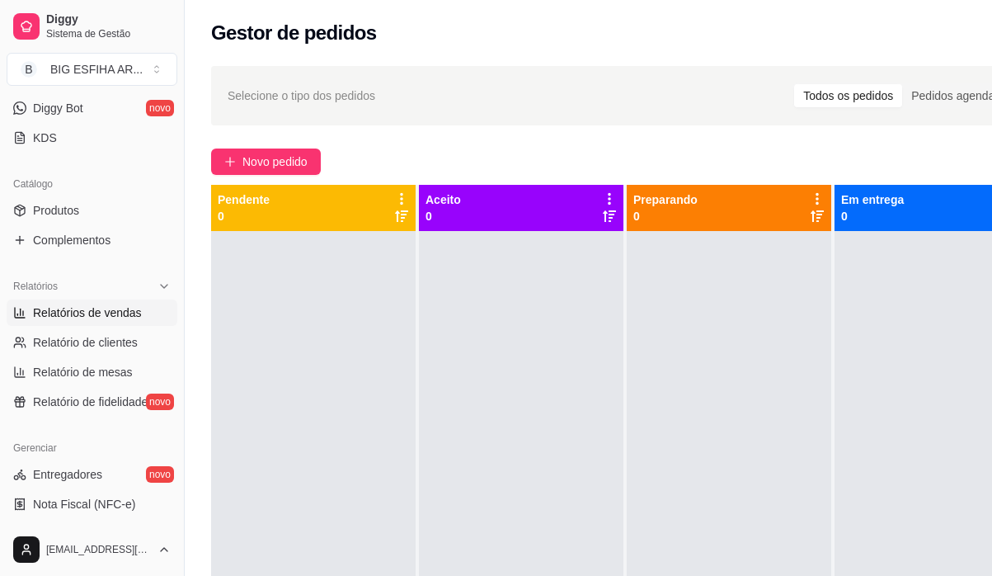
click at [116, 317] on span "Relatórios de vendas" at bounding box center [87, 312] width 109 height 16
select select "ALL"
select select "0"
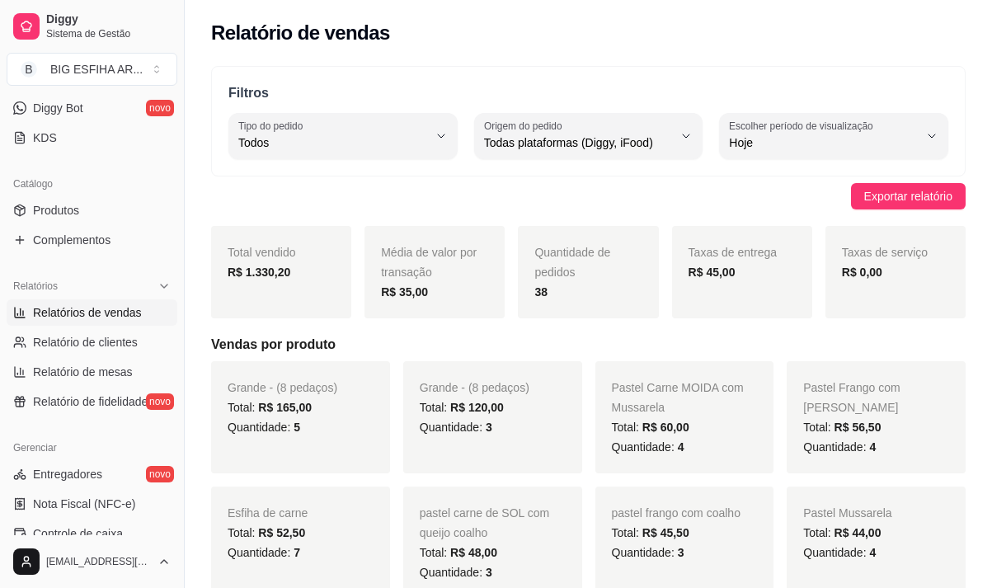
click at [300, 273] on div "R$ 1.330,20" at bounding box center [281, 272] width 107 height 20
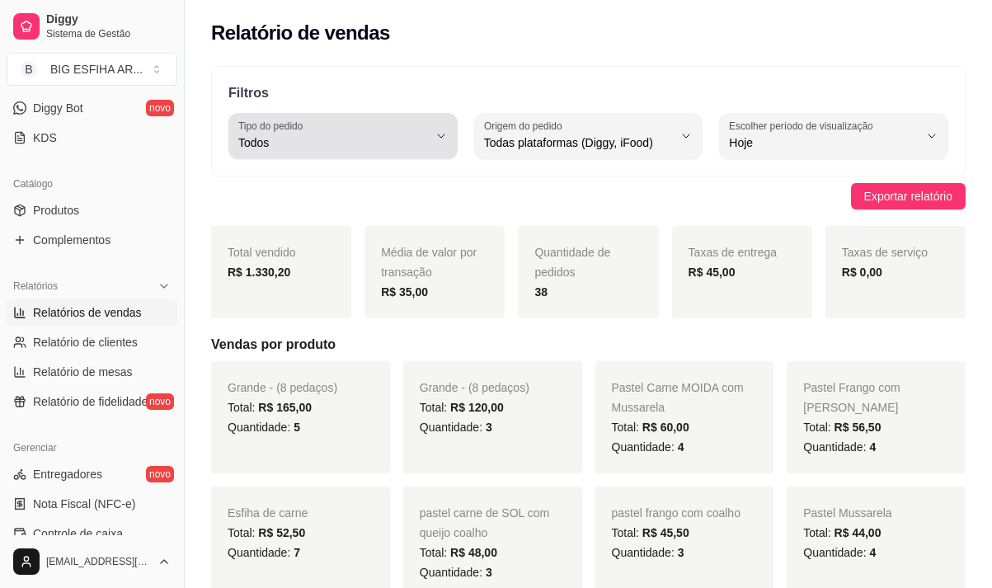
click at [332, 137] on span "Todos" at bounding box center [333, 142] width 190 height 16
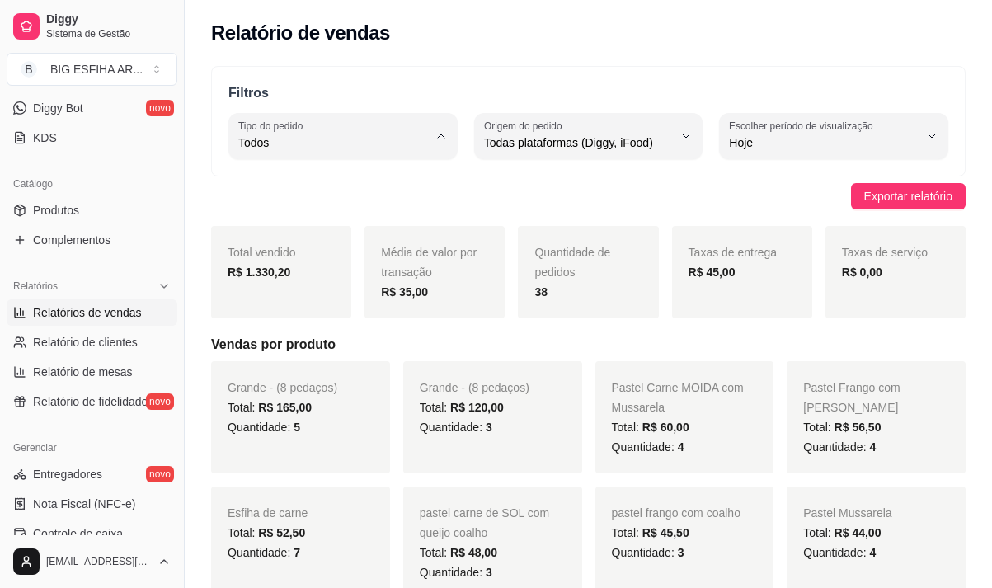
click at [329, 217] on span "Entrega" at bounding box center [335, 209] width 179 height 16
type input "DELIVERY"
select select "DELIVERY"
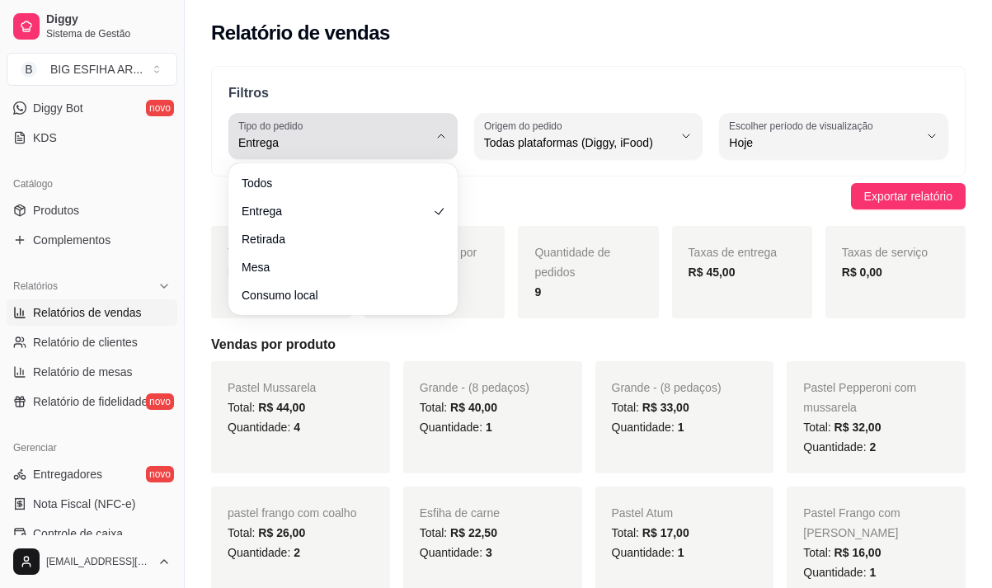
click at [312, 148] on span "Entrega" at bounding box center [333, 142] width 190 height 16
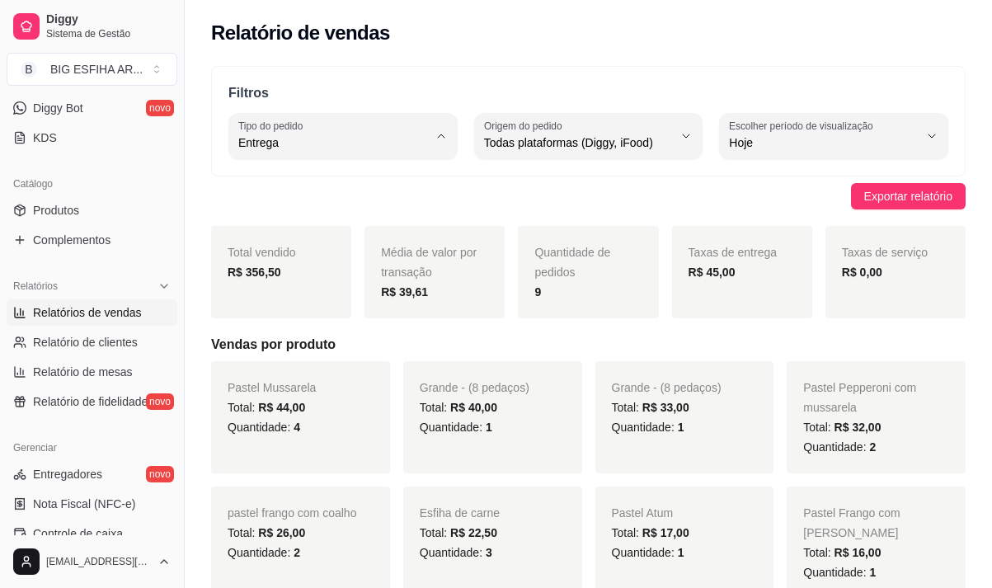
click at [319, 186] on span "Todos" at bounding box center [335, 182] width 179 height 16
type input "ALL"
select select "ALL"
